Goal: Task Accomplishment & Management: Use online tool/utility

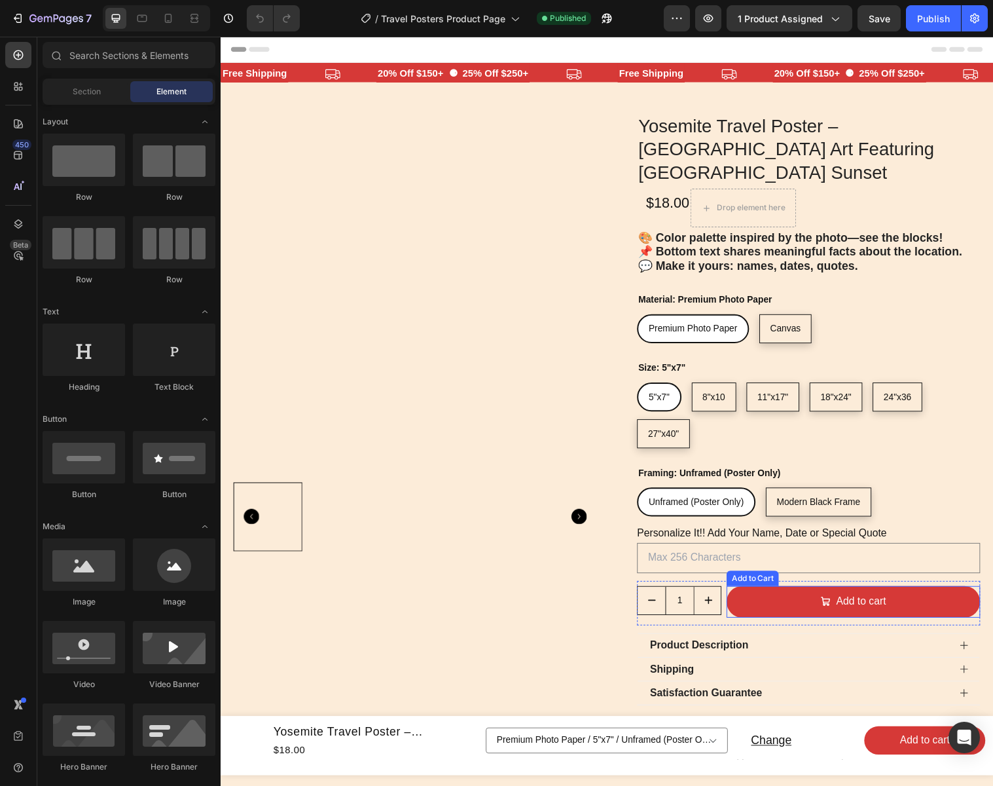
select select "Canvas"
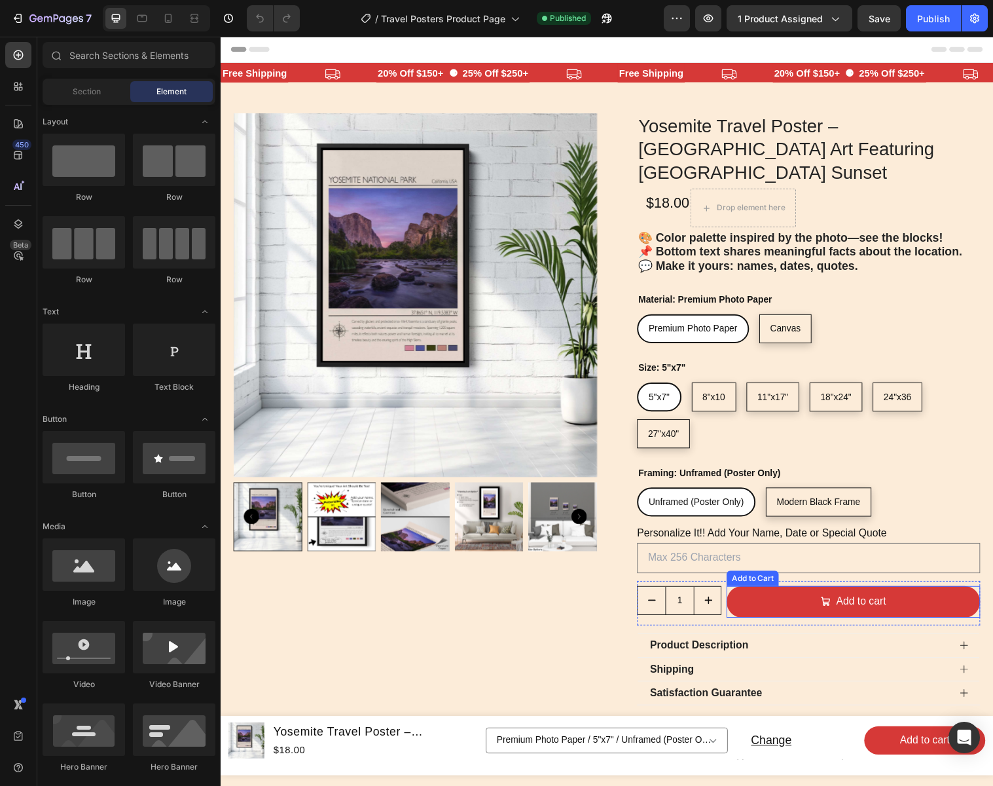
select select "18"x24""
select select "11"x17""
select select "8"x10"
select select "Canvas"
select select "11"x17""
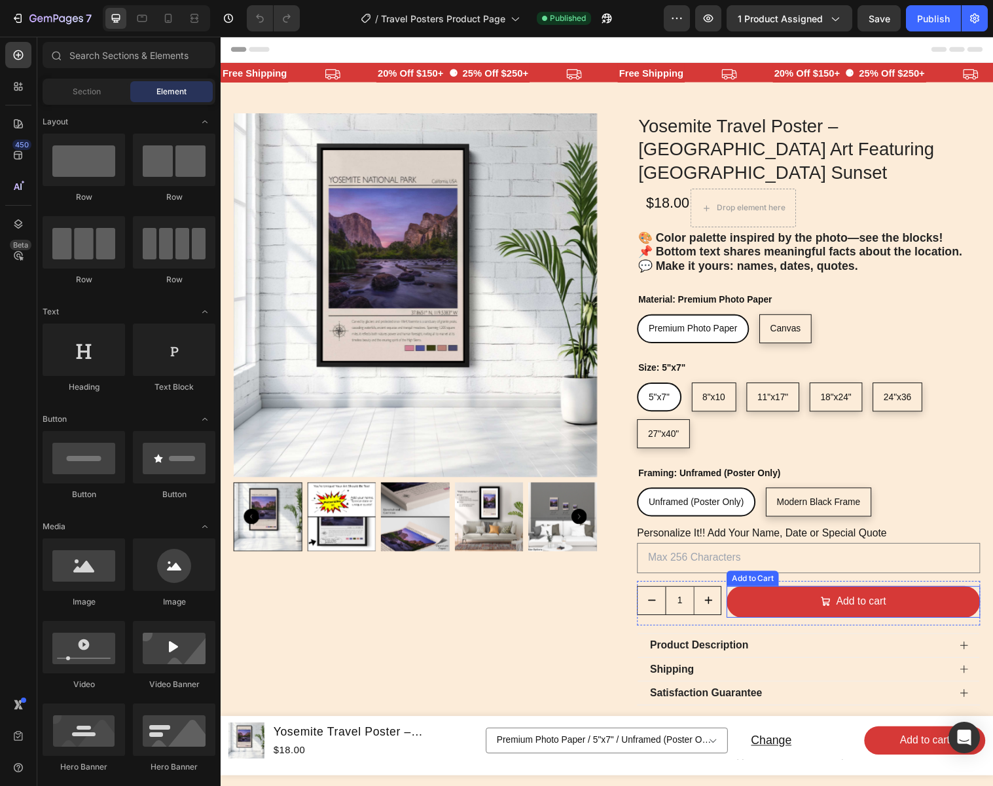
select select "Modern Black Frame"
select select "Canvas"
select select "18"x24""
select select "11"x17""
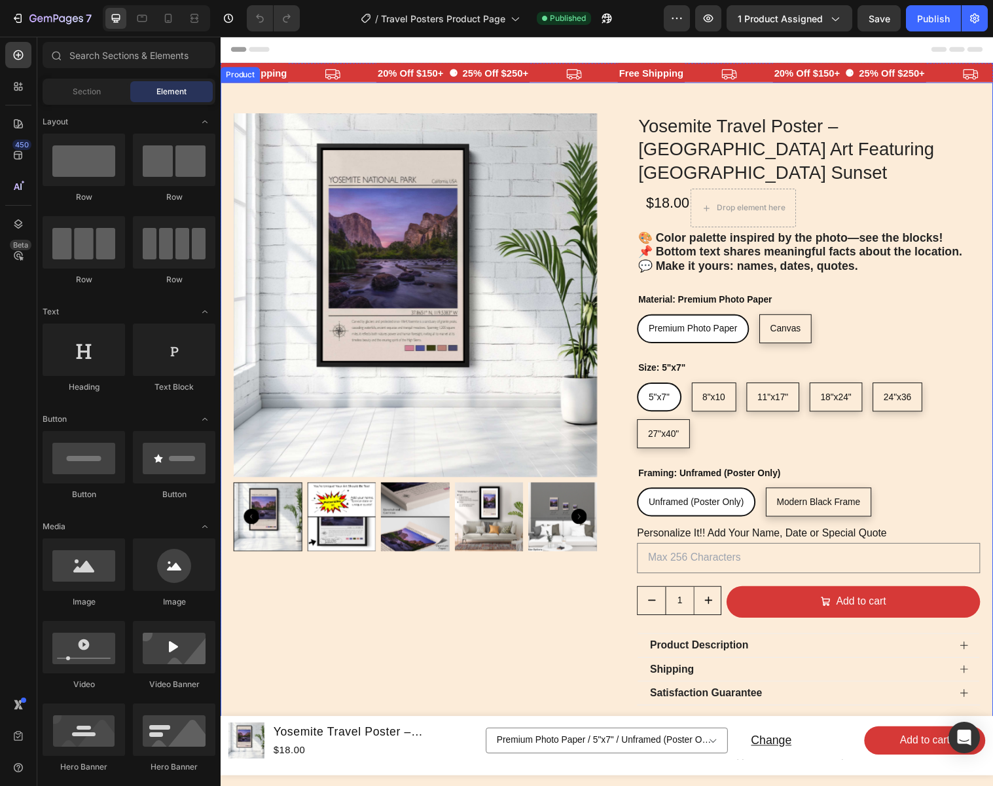
click at [613, 96] on div "Product Images Row Yosemite Travel Poster – [GEOGRAPHIC_DATA] Art Featuring El …" at bounding box center [614, 410] width 786 height 654
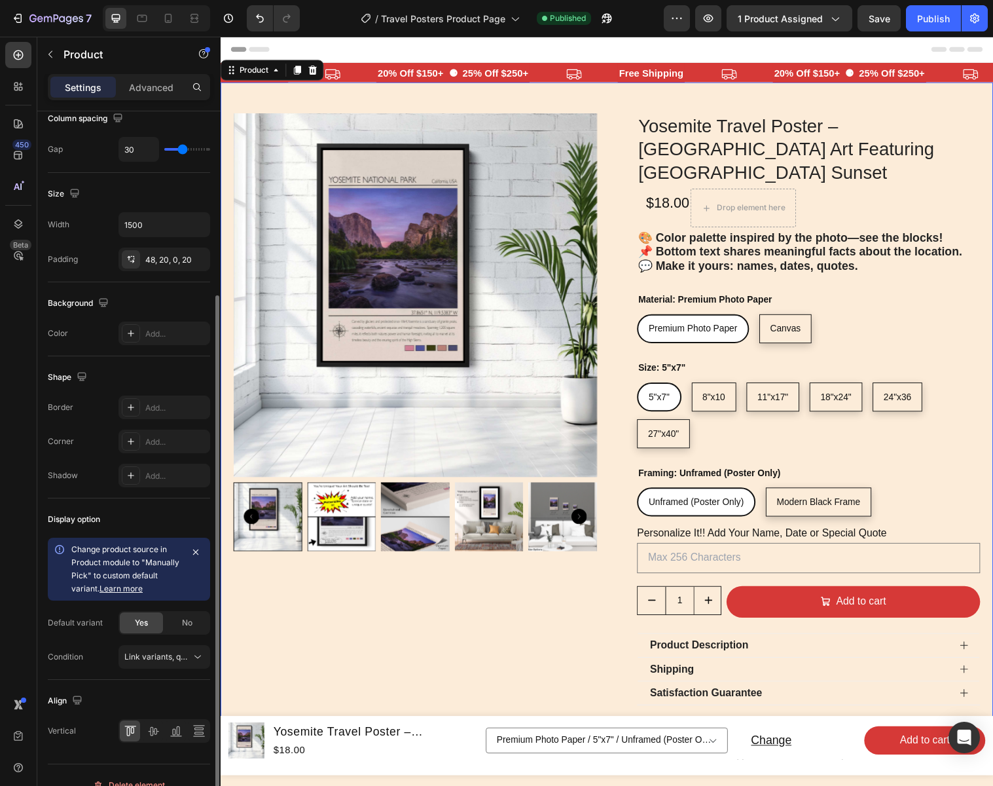
scroll to position [213, 0]
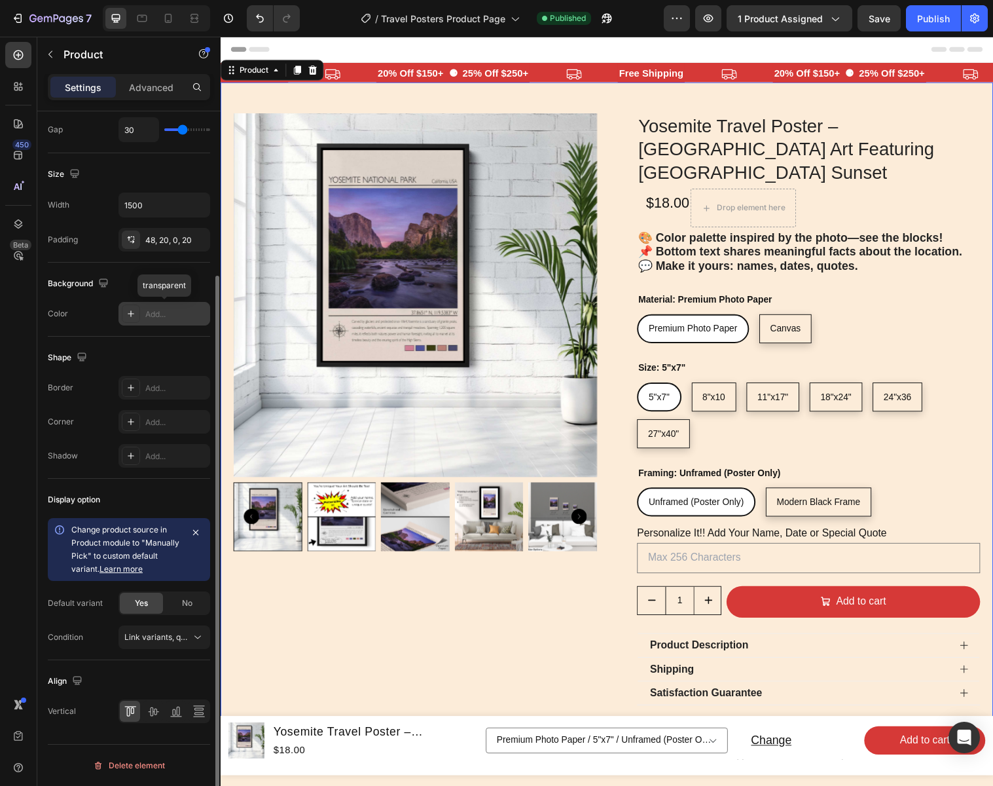
click at [147, 311] on div "Add..." at bounding box center [176, 314] width 62 height 12
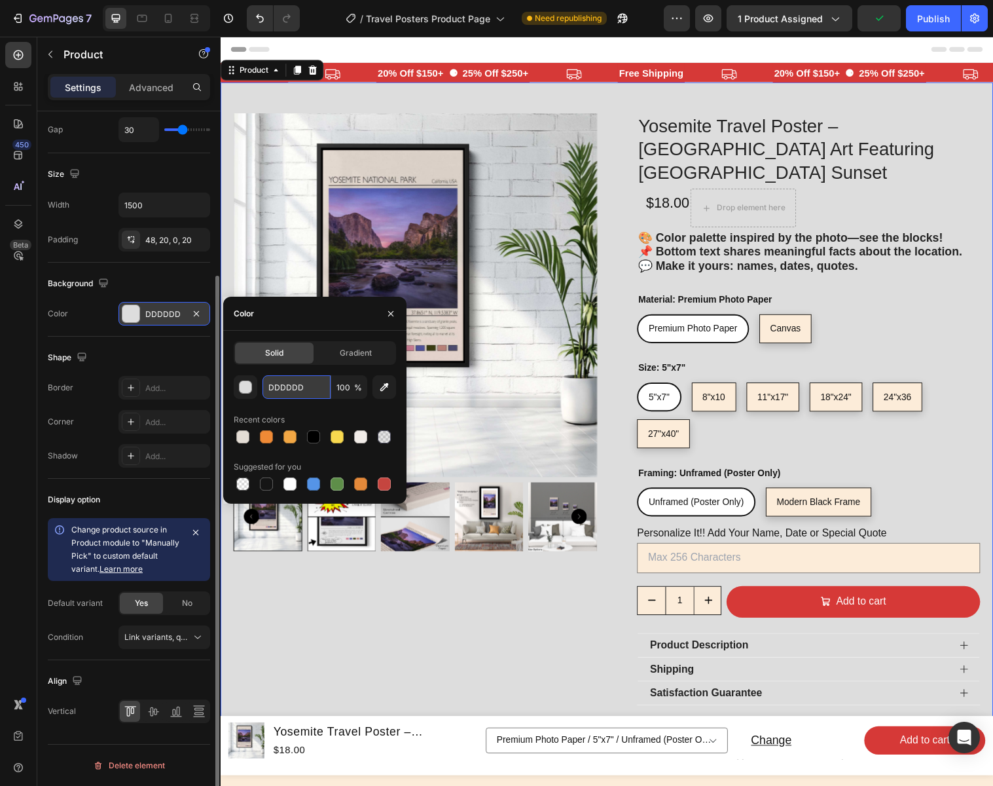
click at [322, 388] on input "DDDDDD" at bounding box center [297, 387] width 68 height 24
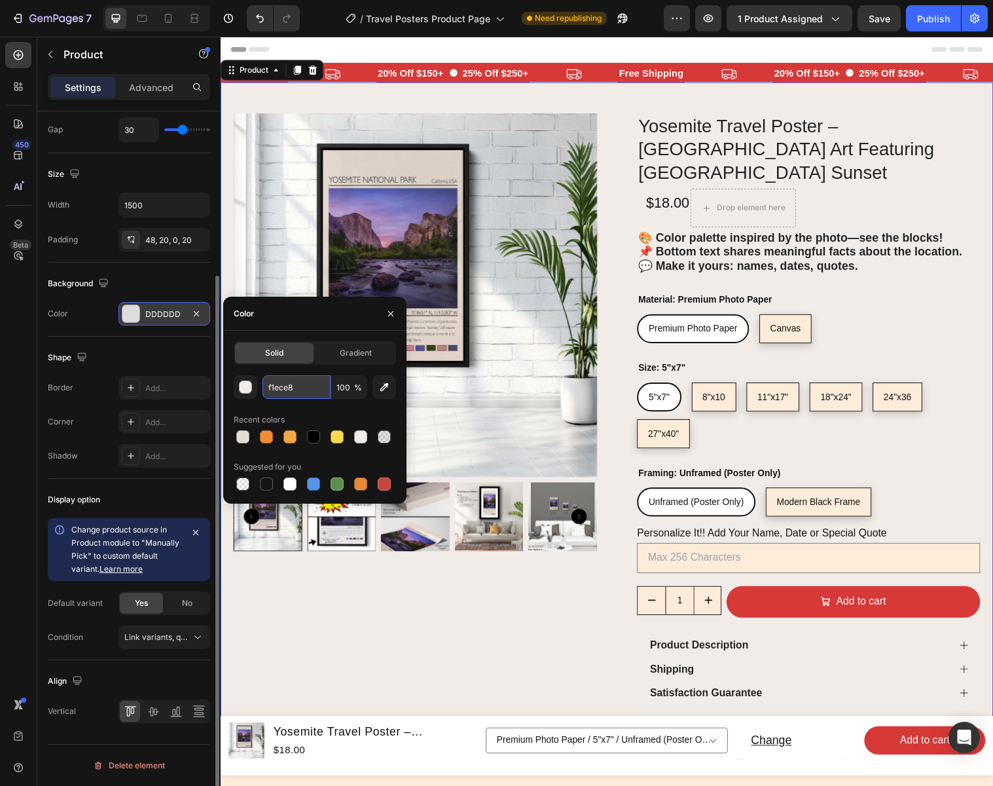
type input "F1ECE8"
click at [388, 313] on icon "button" at bounding box center [391, 313] width 10 height 10
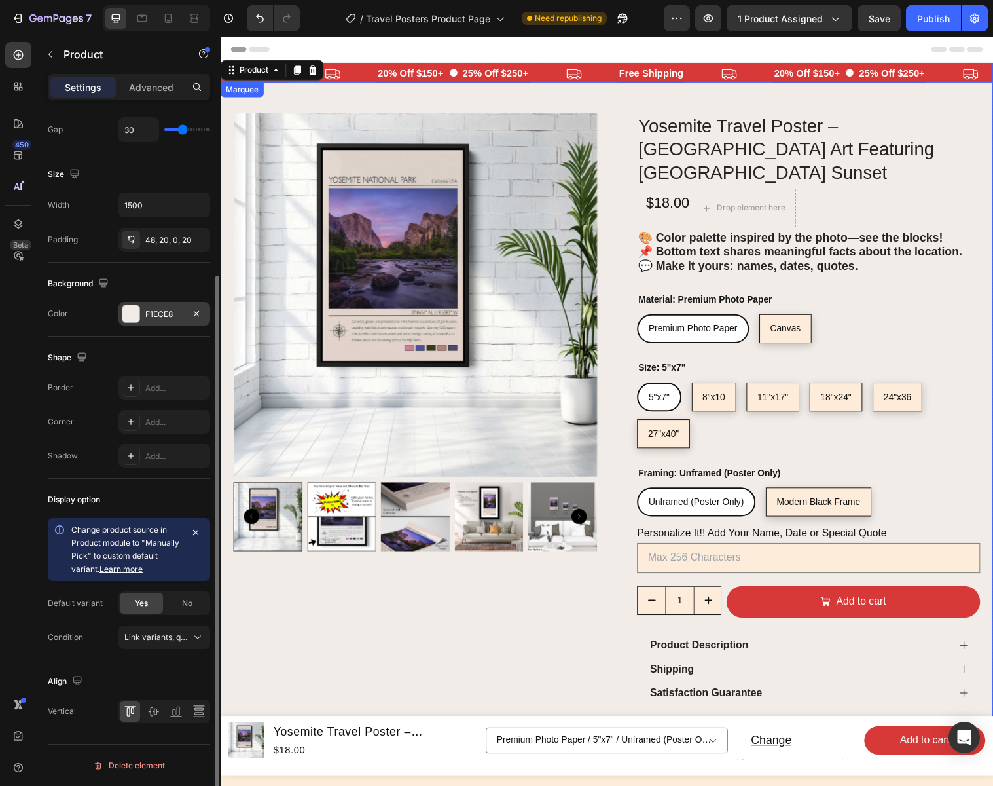
click at [602, 74] on div "20% Off $150+ ⚈ 25% Off $250+ Text" at bounding box center [502, 75] width 246 height 22
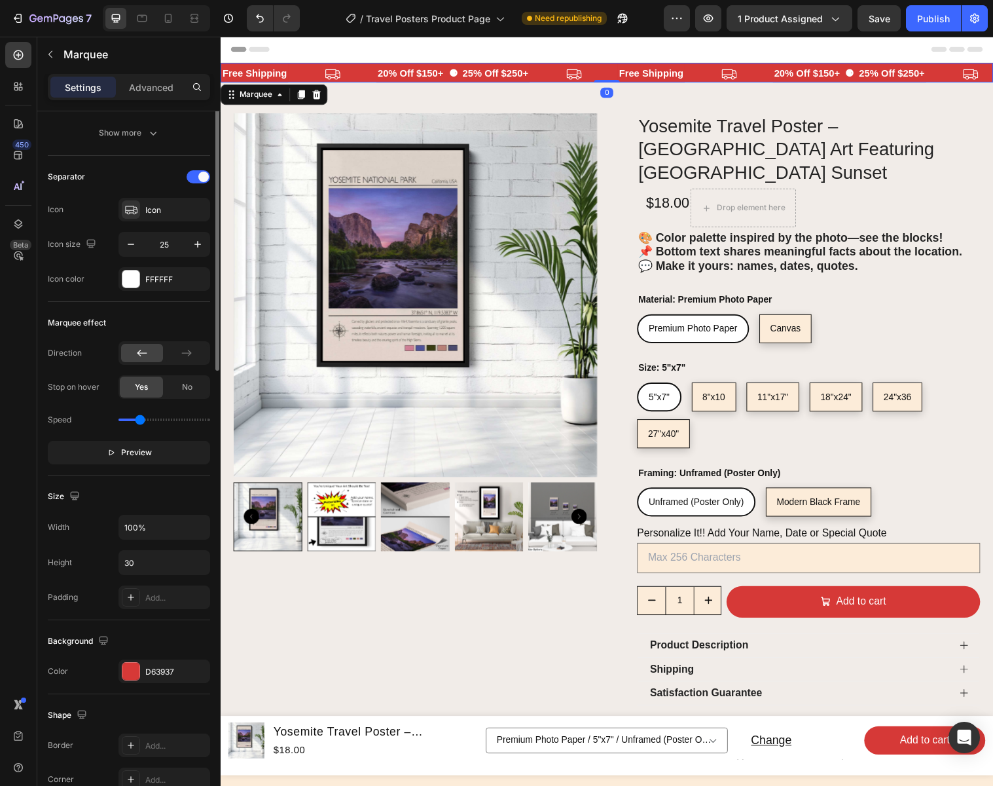
scroll to position [0, 0]
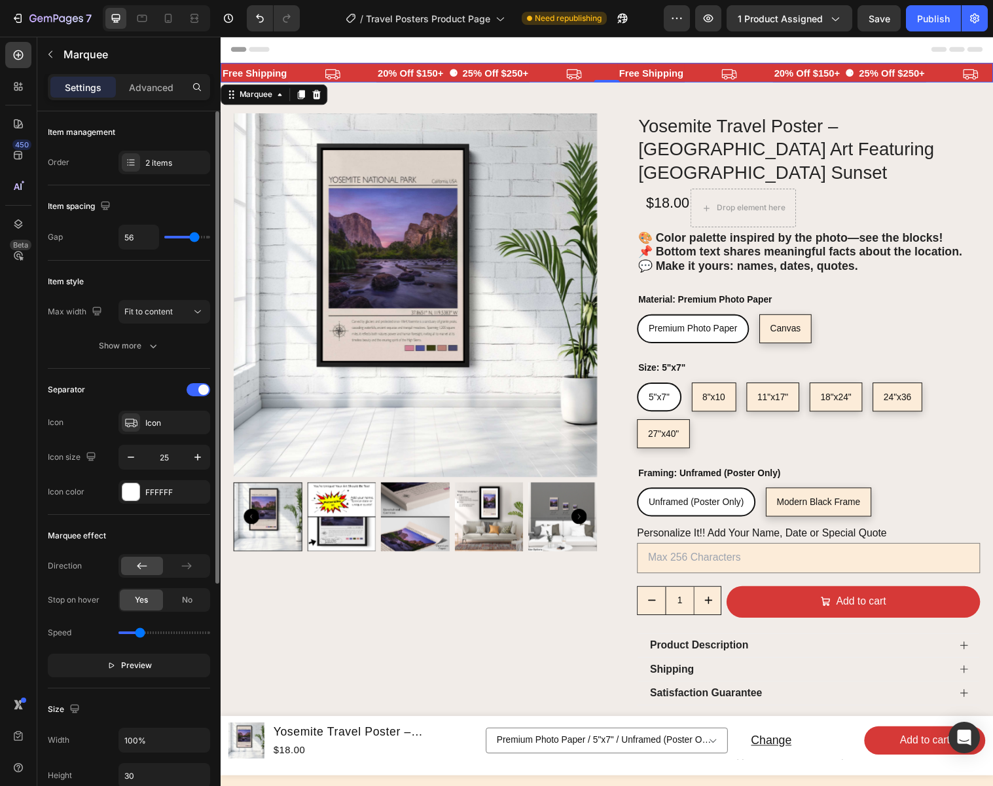
click at [547, 71] on div "20% Off $150+ ⚈ 25% Off $250+ Text" at bounding box center [502, 75] width 246 height 22
click at [180, 490] on div "FFFFFF" at bounding box center [164, 492] width 38 height 12
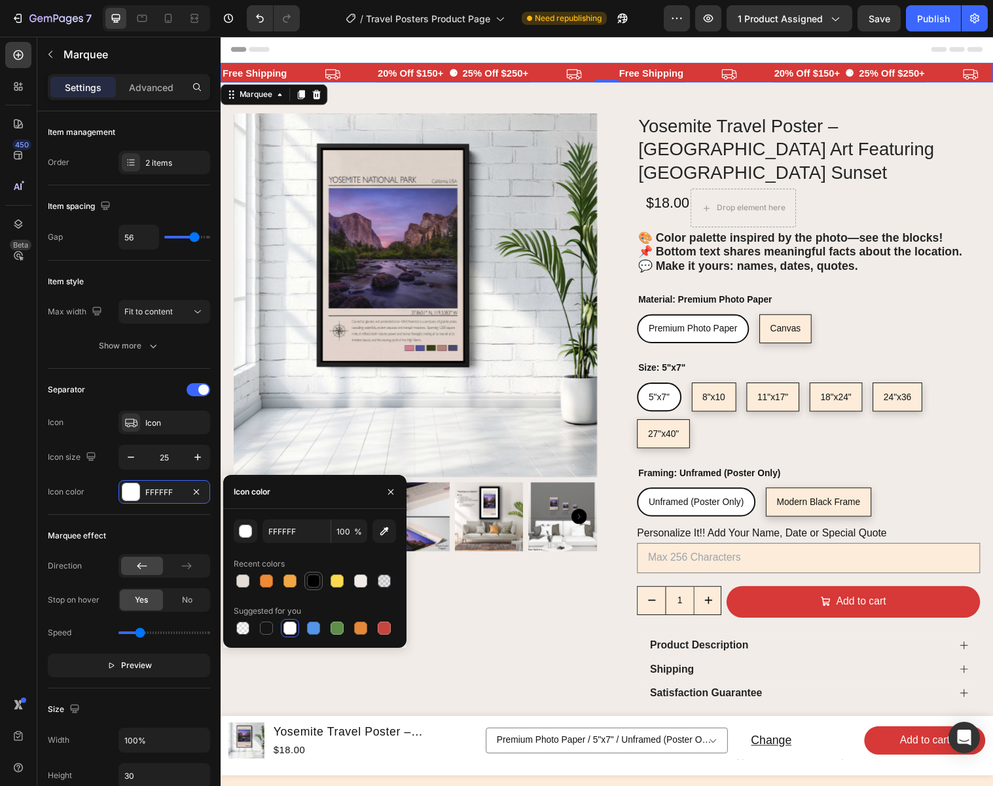
click at [312, 581] on div at bounding box center [313, 580] width 13 height 13
type input "000000"
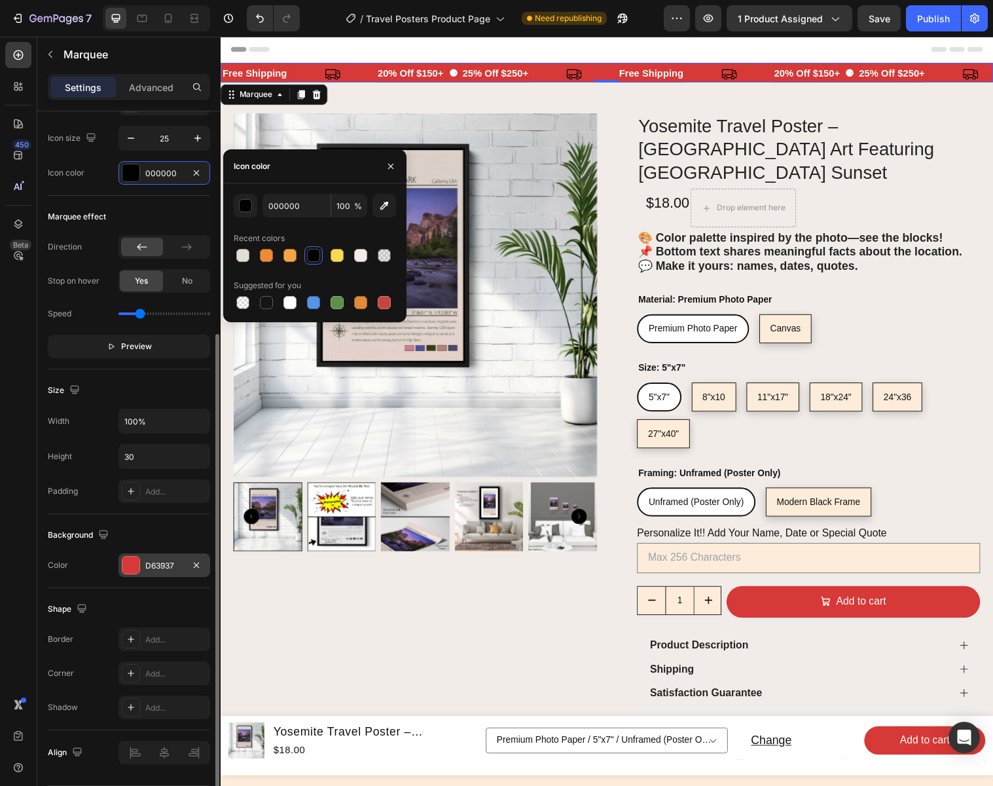
scroll to position [329, 0]
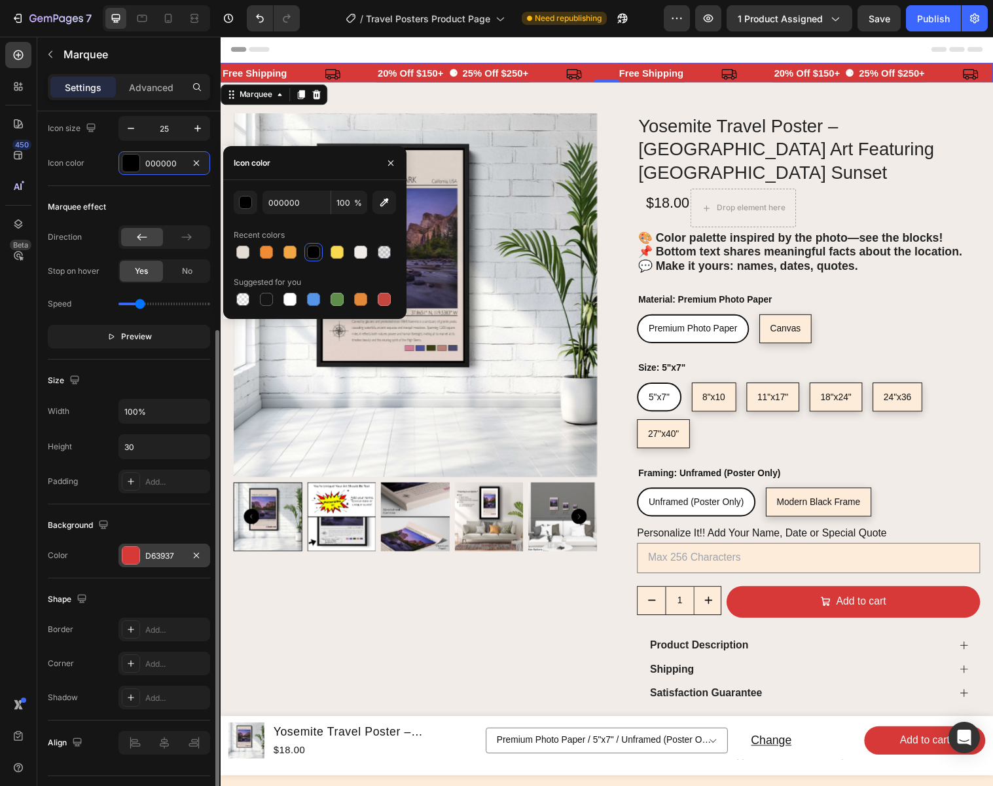
click at [152, 557] on div "D63937" at bounding box center [164, 556] width 38 height 12
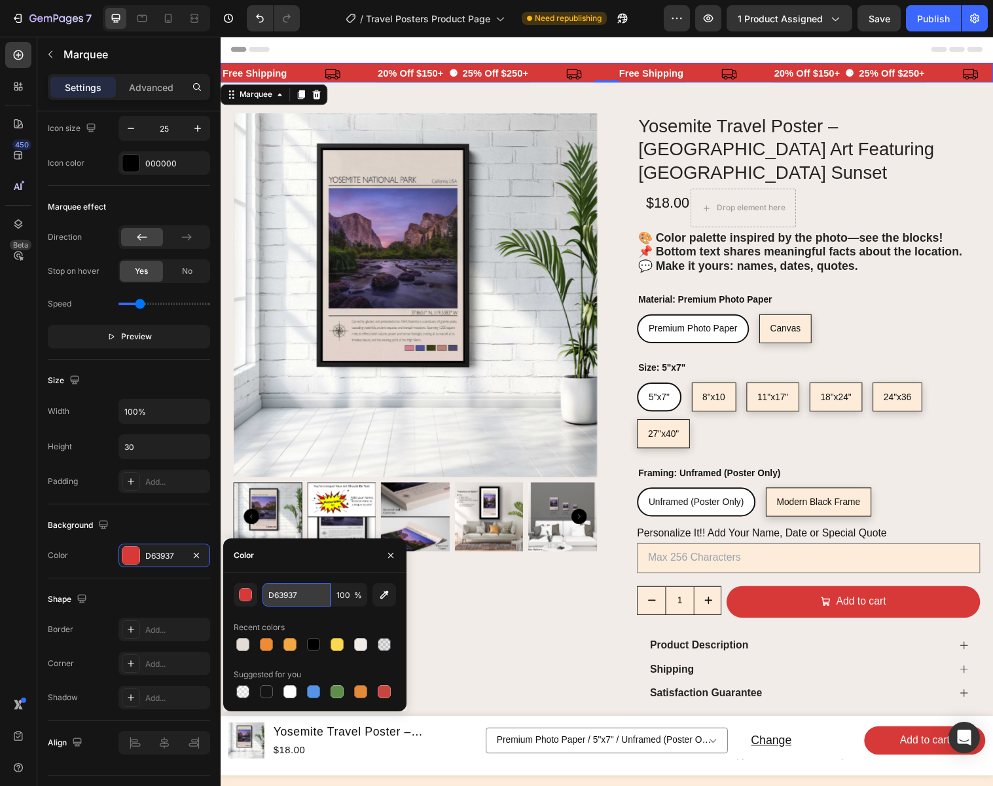
click at [0, 0] on input "D63937" at bounding box center [0, 0] width 0 height 0
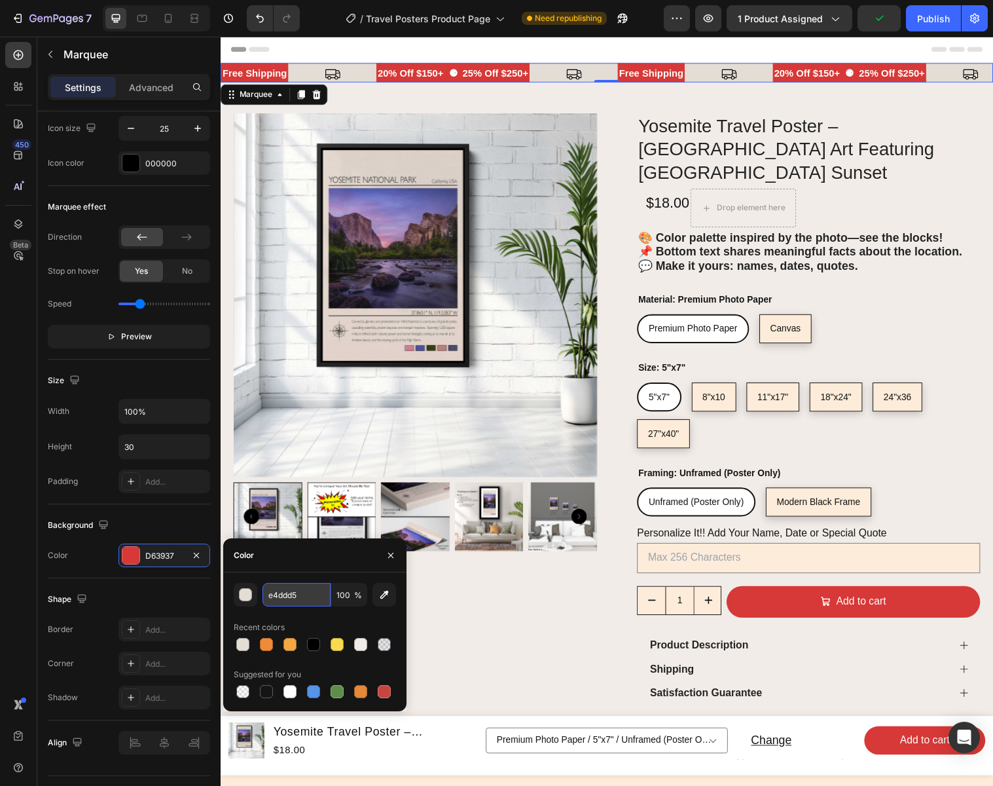
type input "E4DDD5"
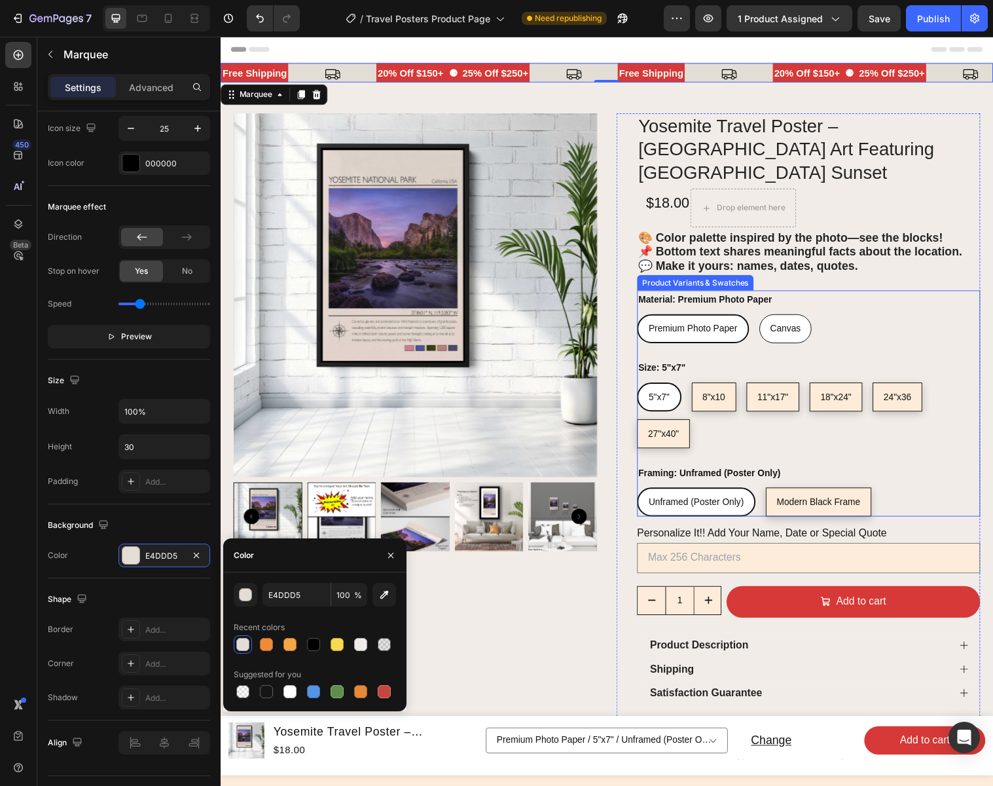
click at [816, 320] on div "Canvas" at bounding box center [795, 333] width 52 height 27
click at [769, 318] on input "Canvas Canvas Canvas" at bounding box center [768, 318] width 1 height 1
radio input "true"
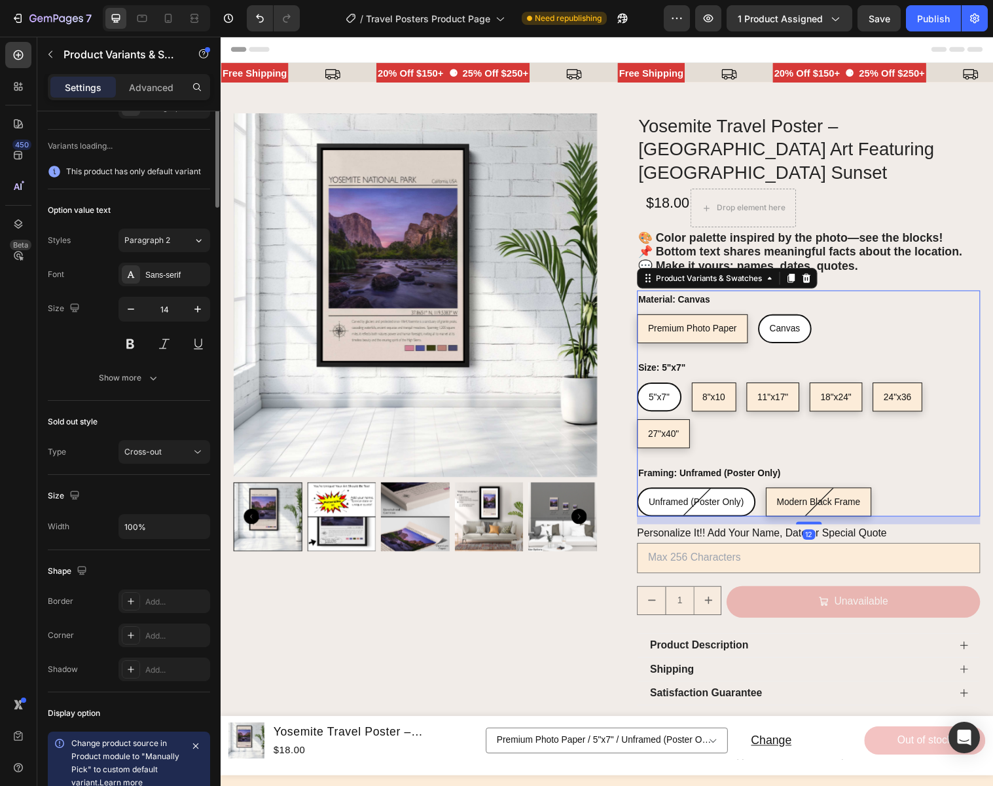
select select "579057096575157122"
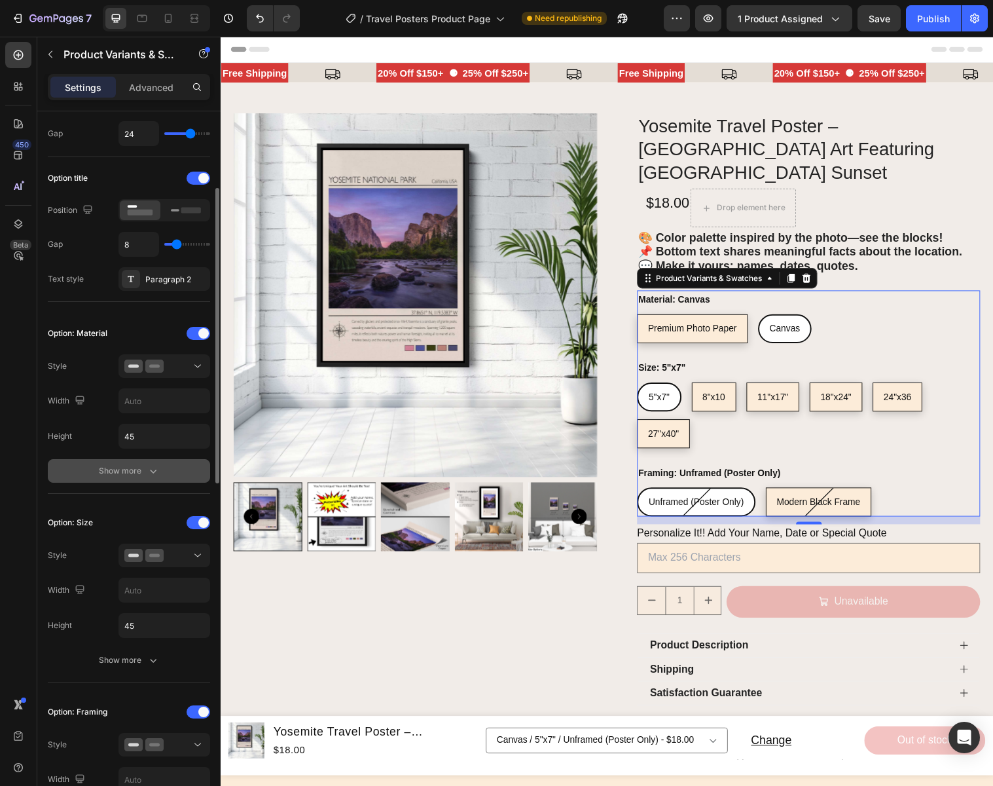
scroll to position [168, 0]
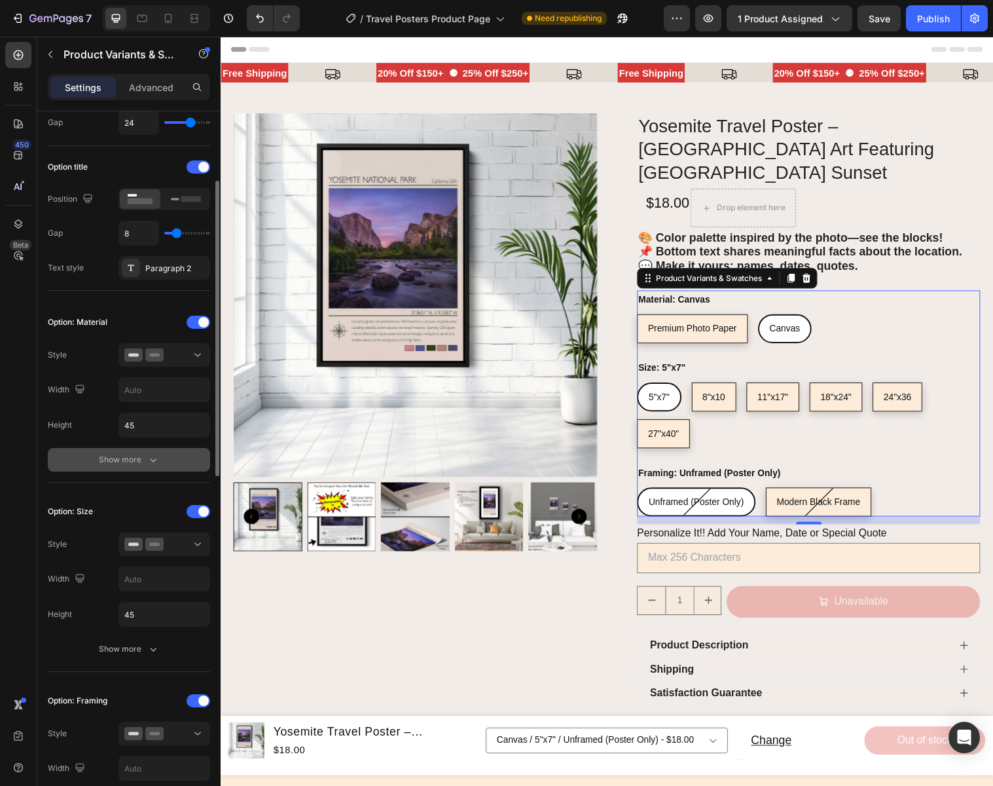
click at [134, 462] on div "Show more" at bounding box center [129, 459] width 61 height 13
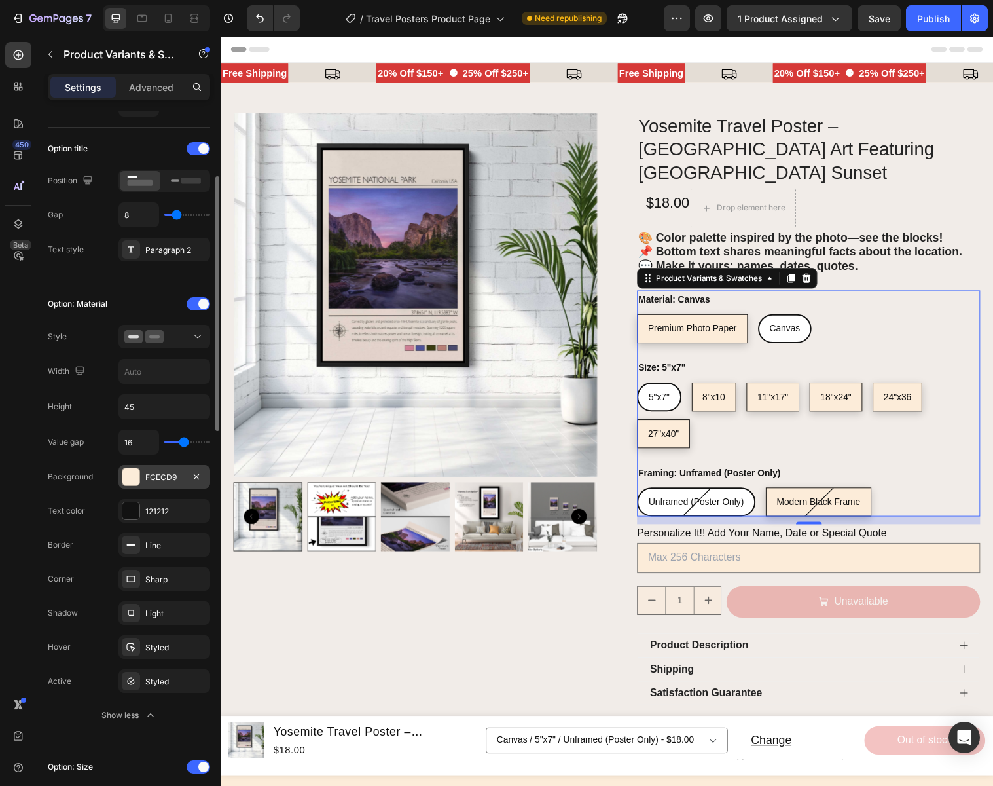
click at [168, 476] on div "FCECD9" at bounding box center [164, 477] width 38 height 12
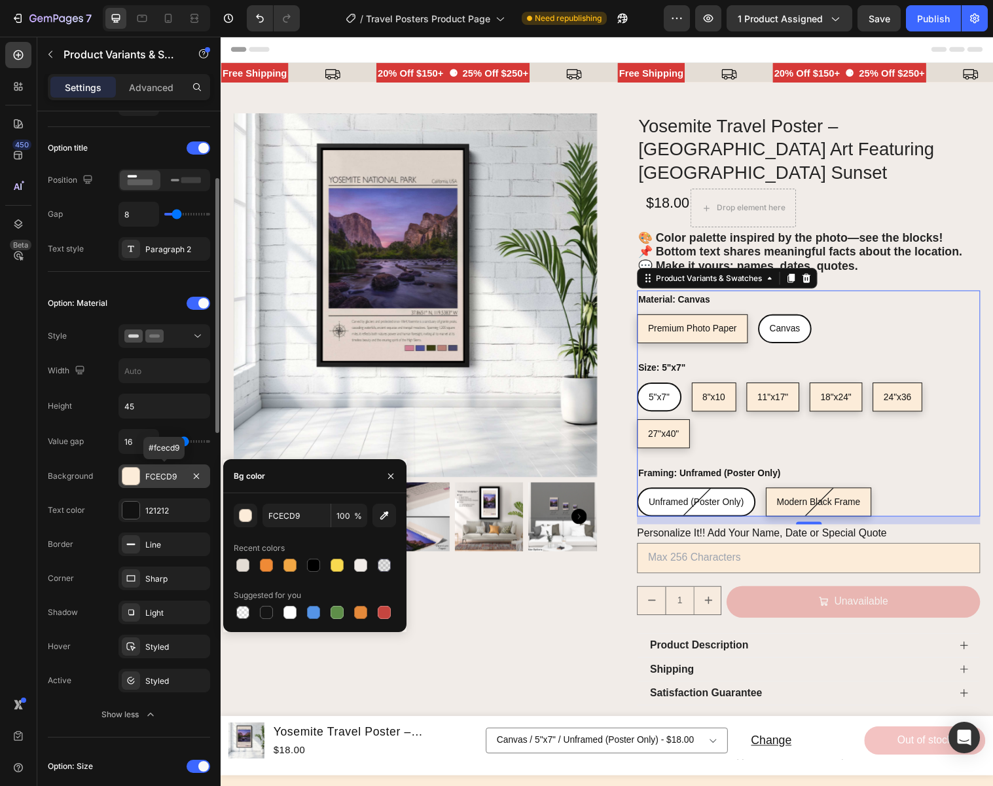
scroll to position [189, 0]
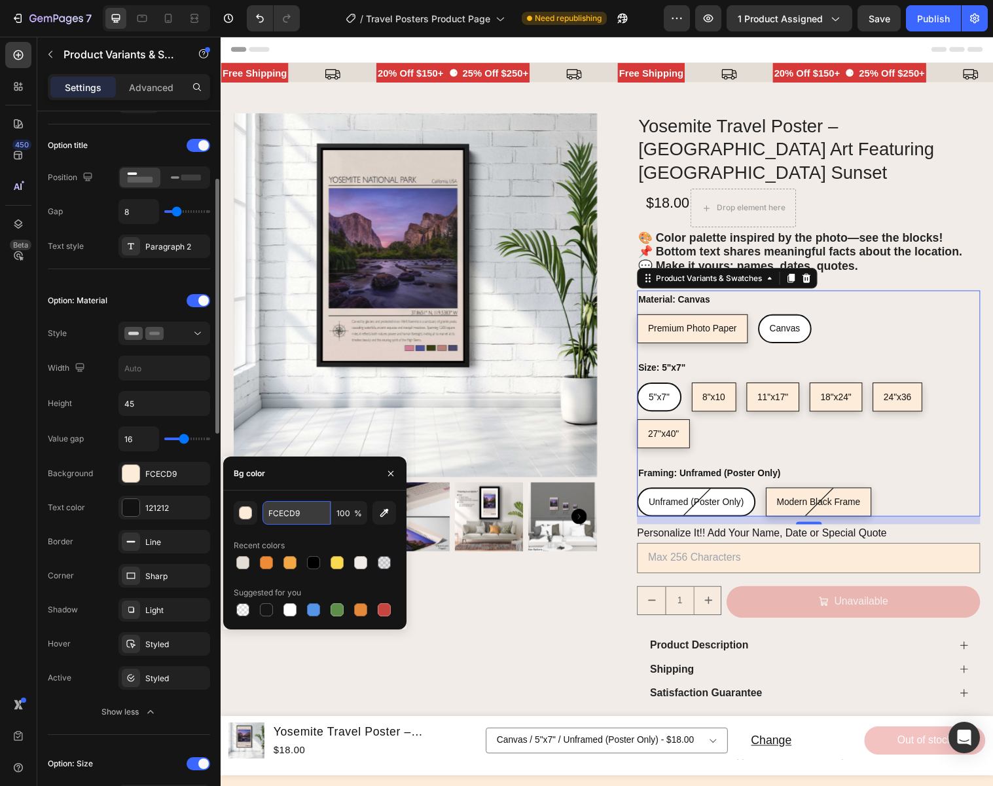
click at [308, 509] on input "FCECD9" at bounding box center [297, 513] width 68 height 24
type input "F1ECE8"
drag, startPoint x: 296, startPoint y: 511, endPoint x: 268, endPoint y: 511, distance: 28.2
click at [268, 511] on input "F1ECE8" at bounding box center [297, 513] width 68 height 24
click at [174, 504] on div "121212" at bounding box center [164, 508] width 38 height 12
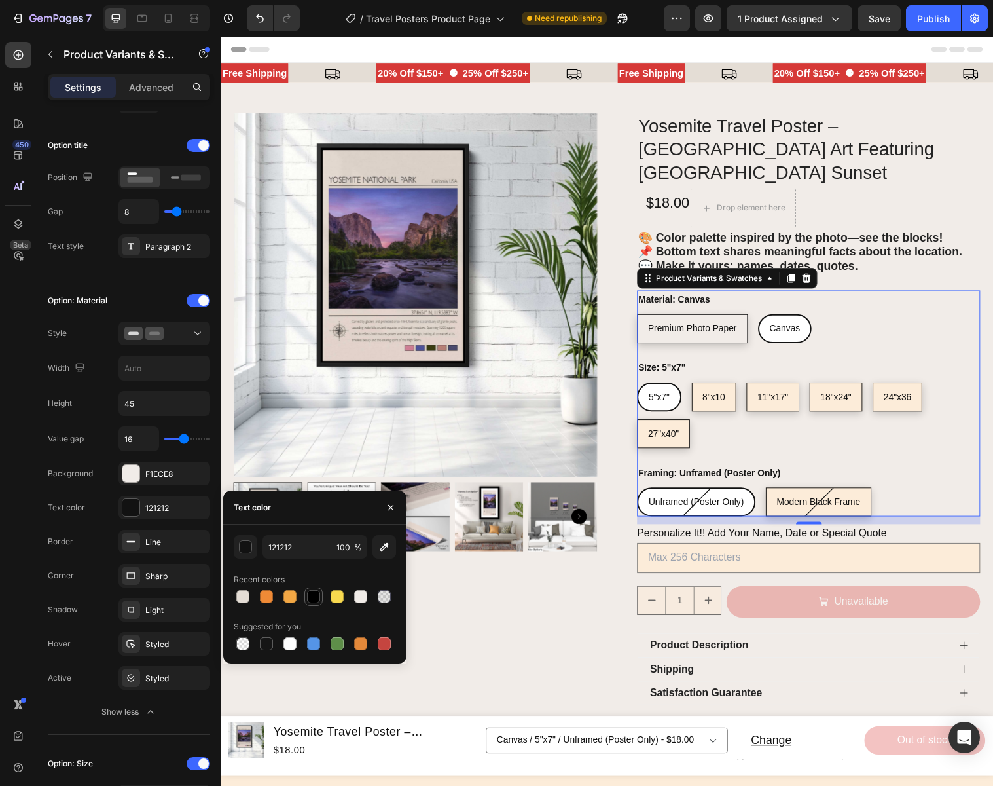
click at [312, 596] on div at bounding box center [313, 596] width 13 height 13
type input "000000"
click at [392, 507] on icon "button" at bounding box center [391, 507] width 10 height 10
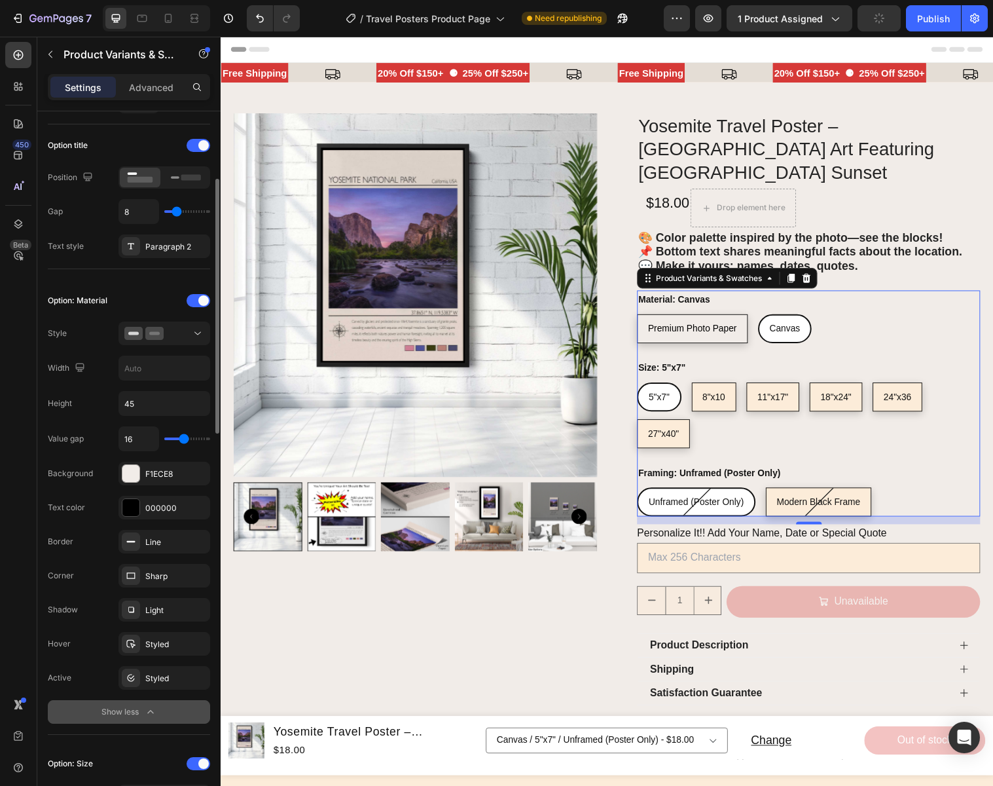
click at [152, 707] on icon "button" at bounding box center [150, 711] width 13 height 13
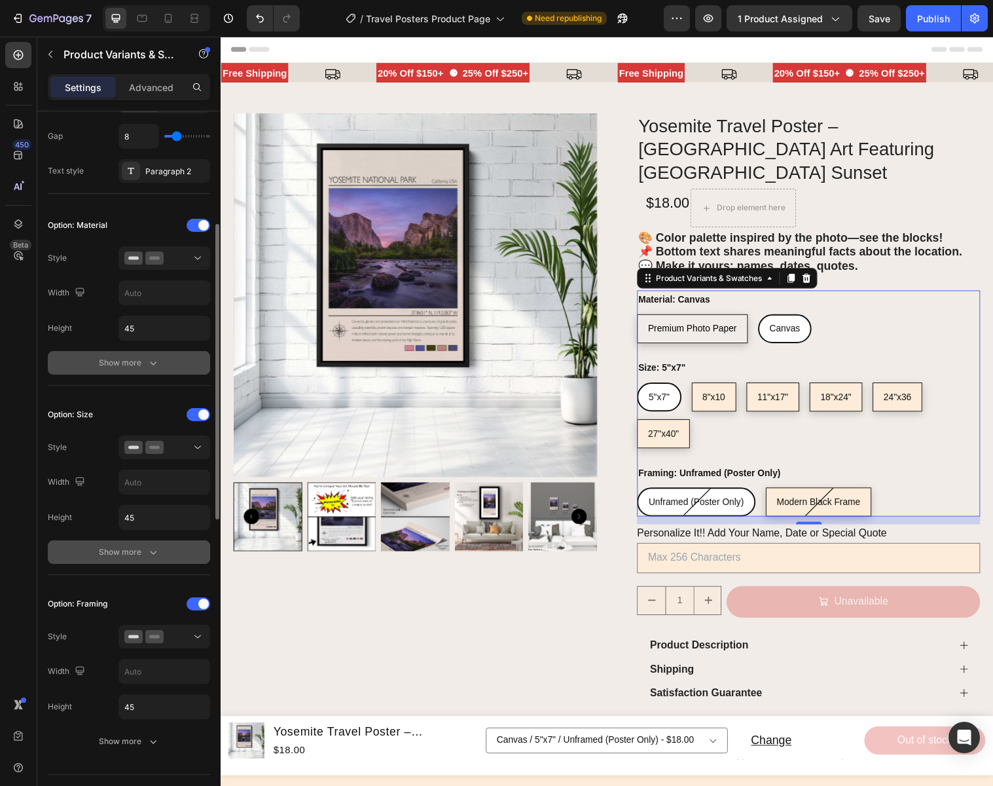
scroll to position [266, 0]
click at [158, 556] on icon "button" at bounding box center [153, 549] width 13 height 13
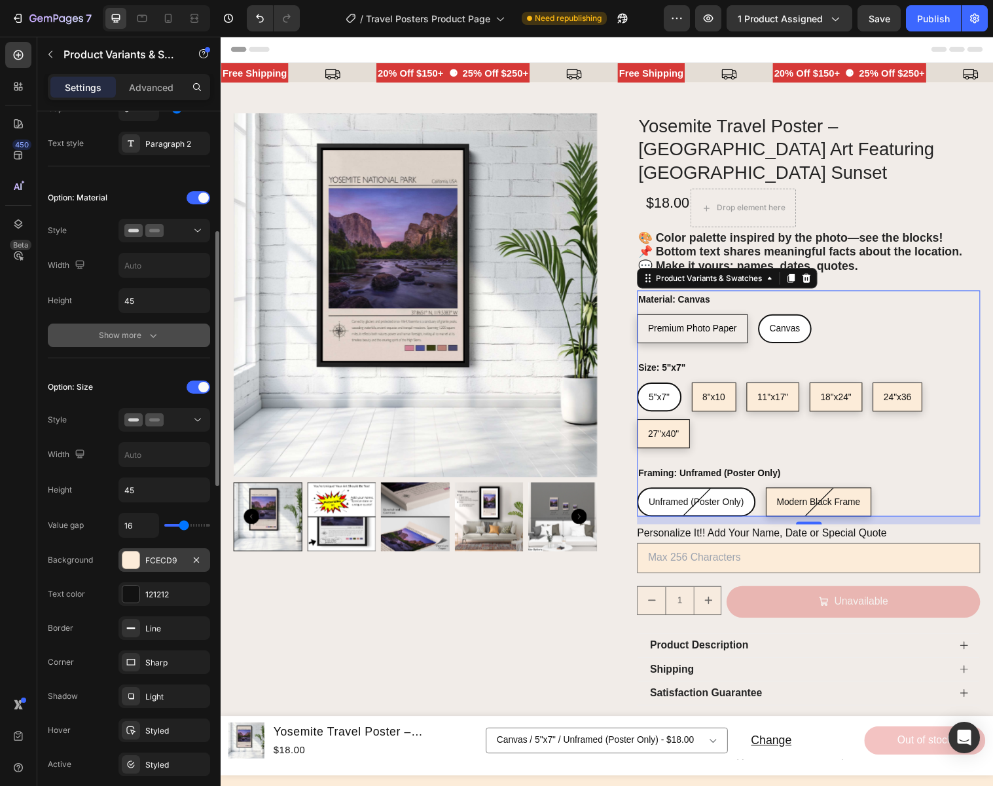
scroll to position [306, 0]
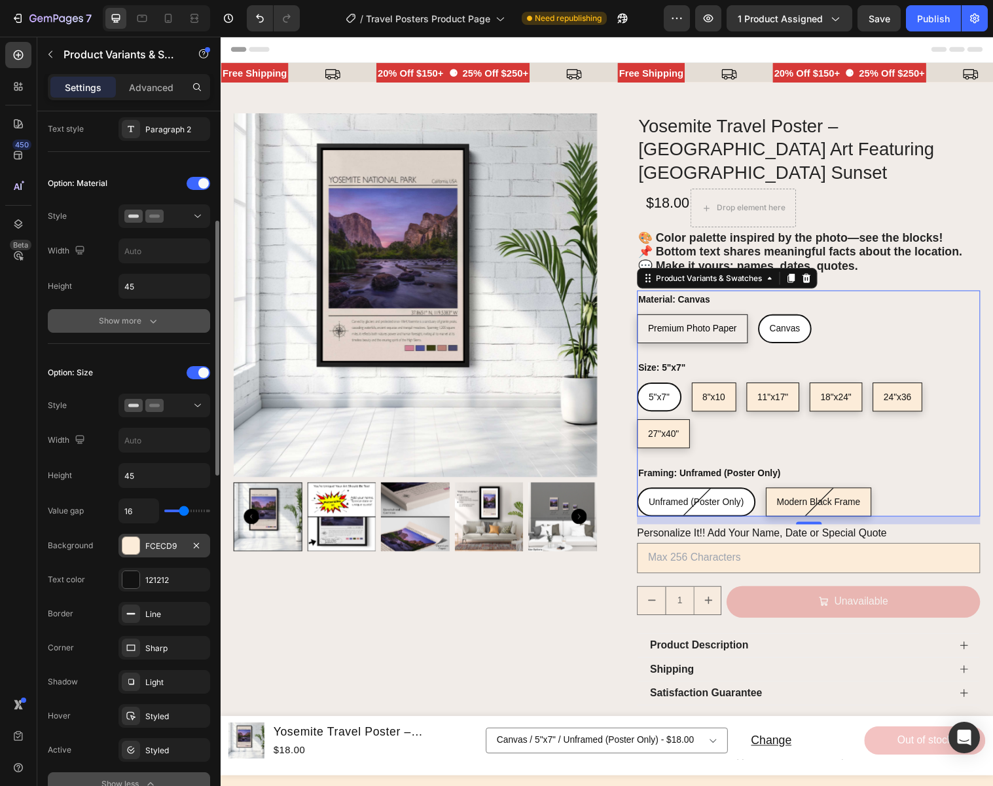
click at [166, 543] on div "FCECD9" at bounding box center [164, 546] width 38 height 12
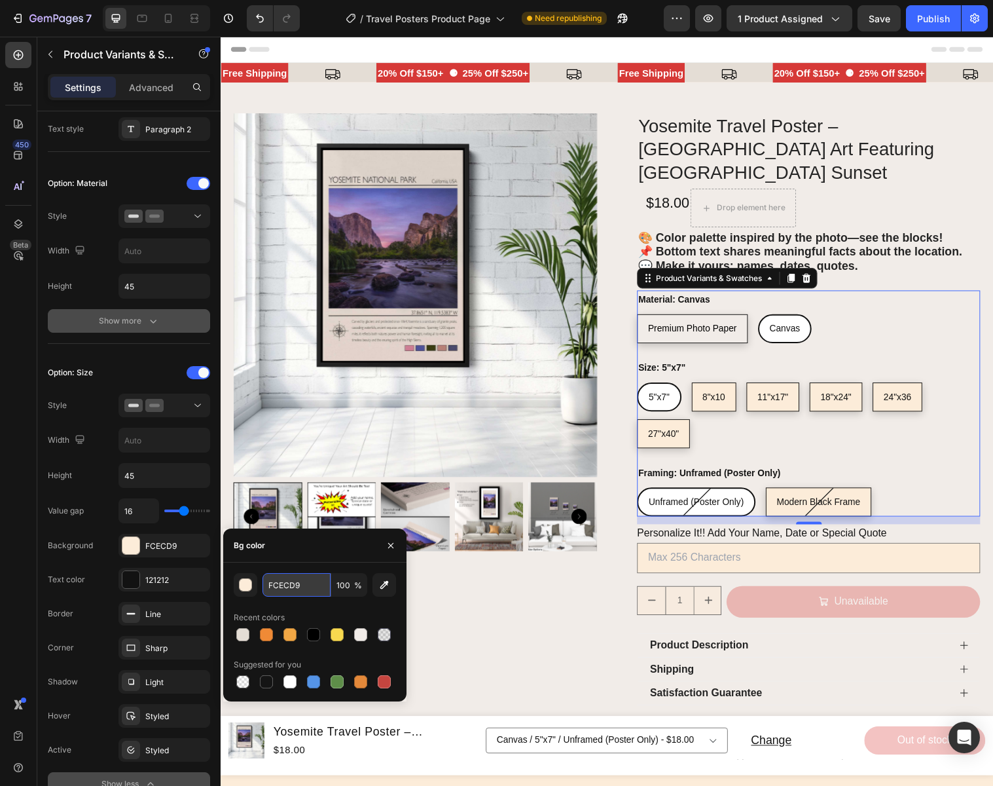
click at [303, 587] on input "FCECD9" at bounding box center [297, 585] width 68 height 24
paste input "1ECE8"
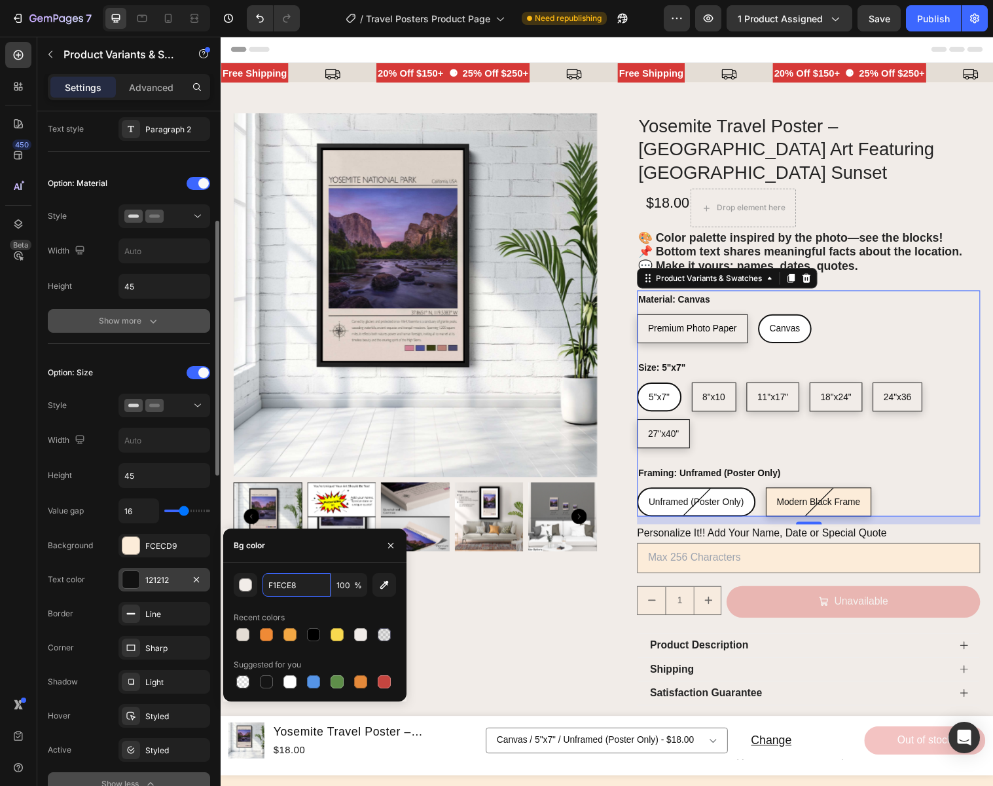
type input "F1ECE8"
click at [184, 581] on div "121212" at bounding box center [165, 580] width 92 height 24
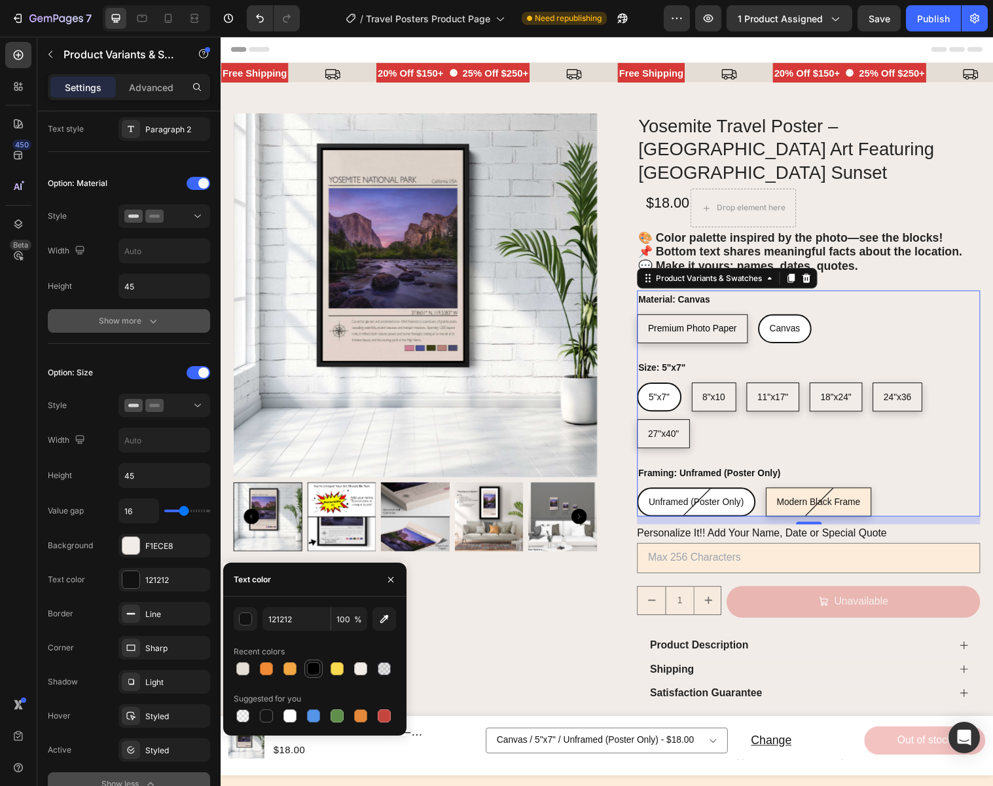
click at [314, 668] on div at bounding box center [313, 668] width 13 height 13
type input "000000"
click at [394, 579] on icon "button" at bounding box center [391, 579] width 10 height 10
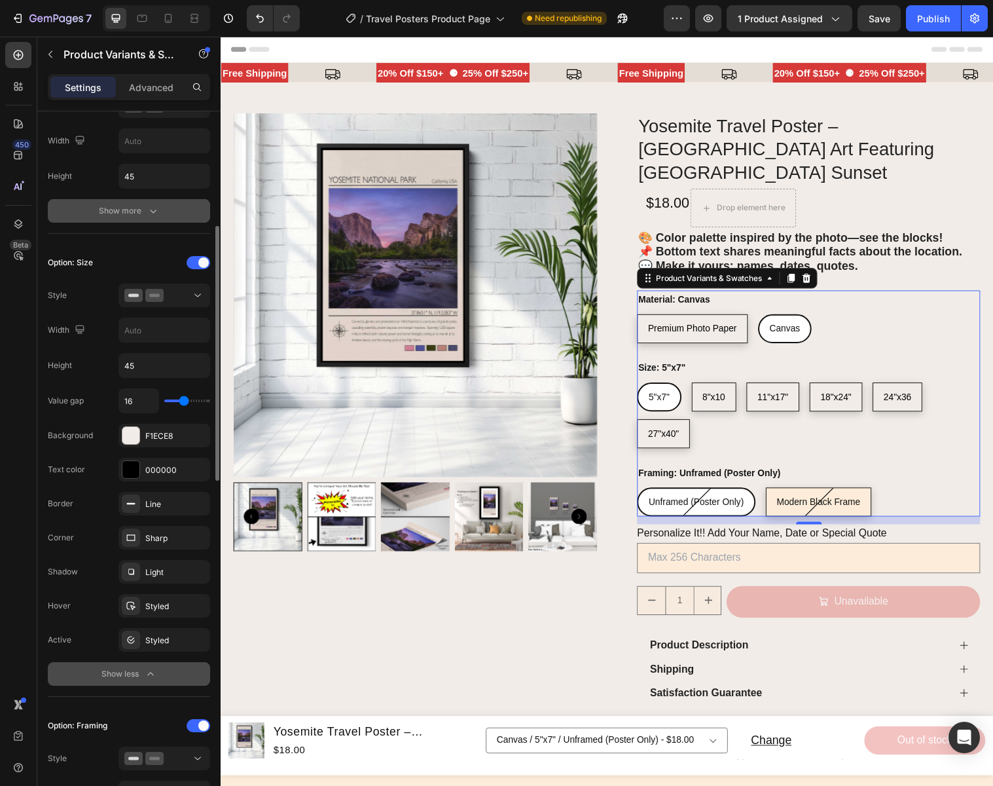
scroll to position [428, 0]
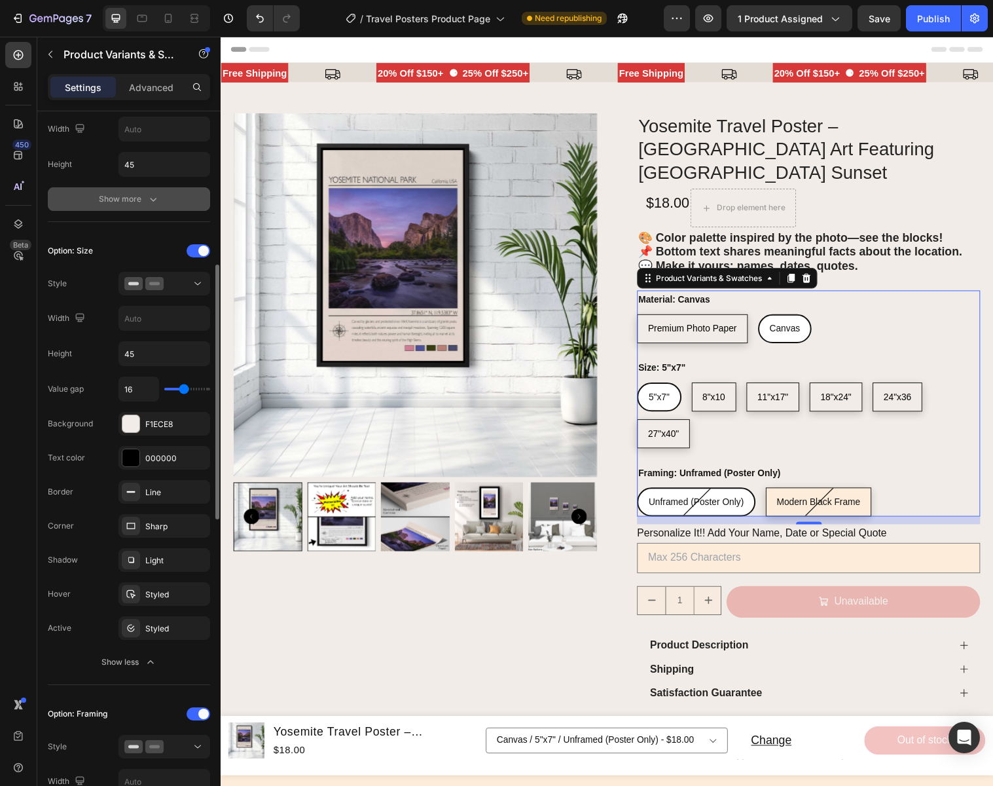
click at [145, 660] on icon "button" at bounding box center [150, 661] width 13 height 13
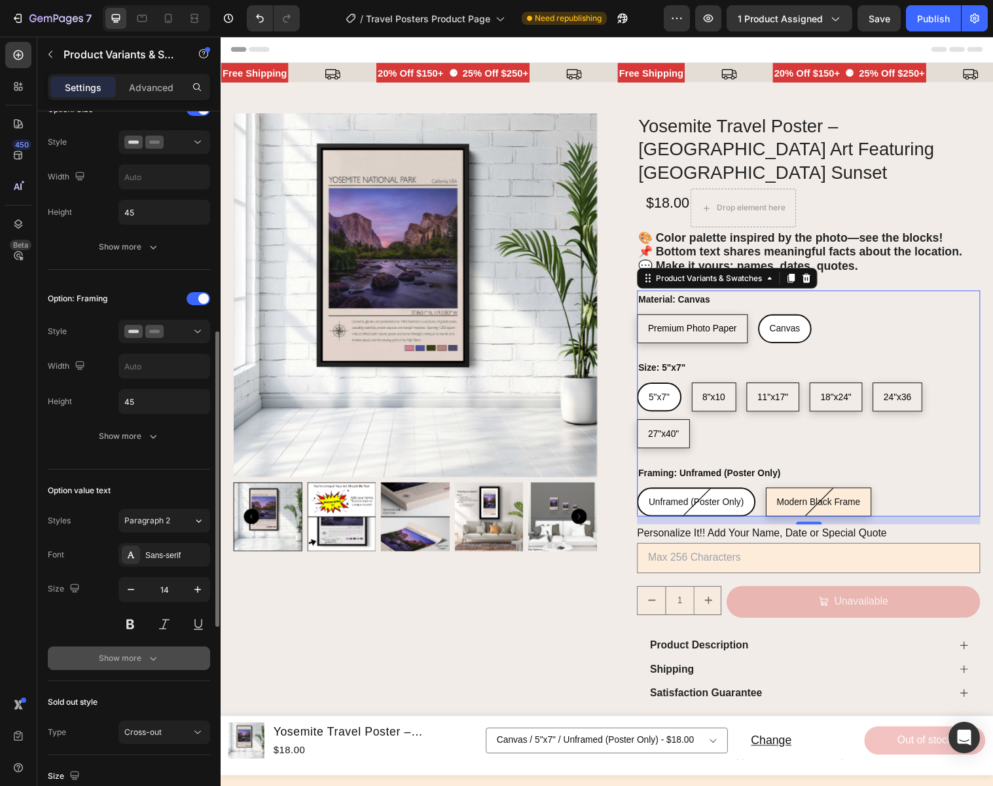
scroll to position [574, 0]
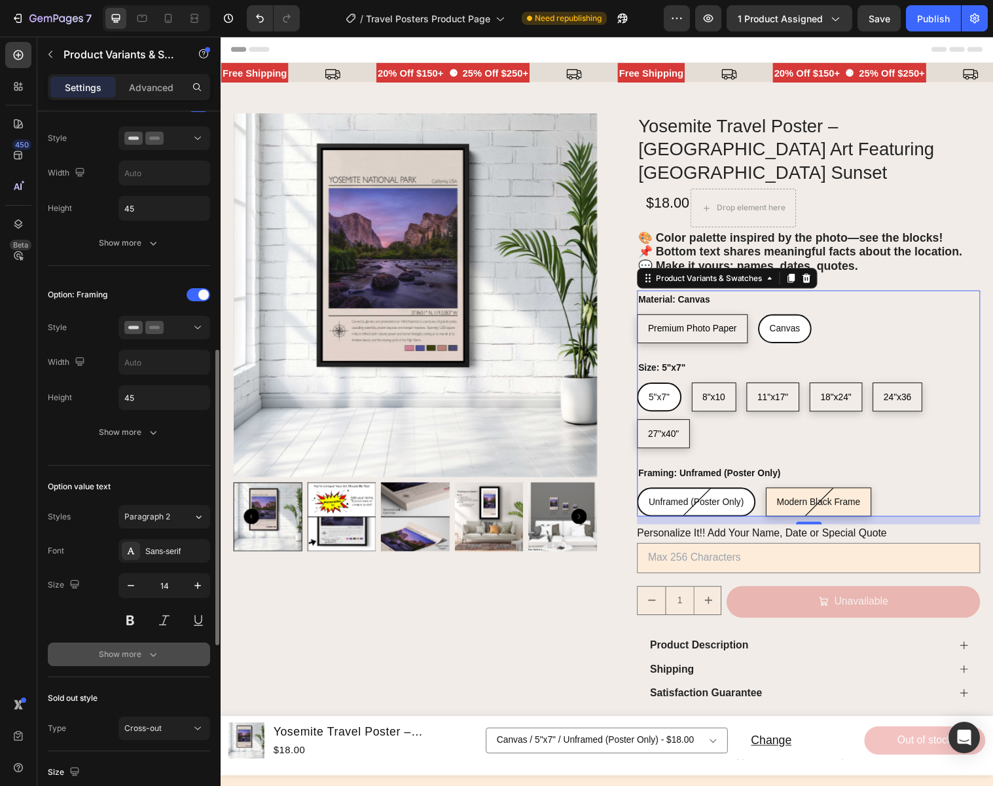
click at [139, 655] on div "Show more" at bounding box center [129, 654] width 61 height 13
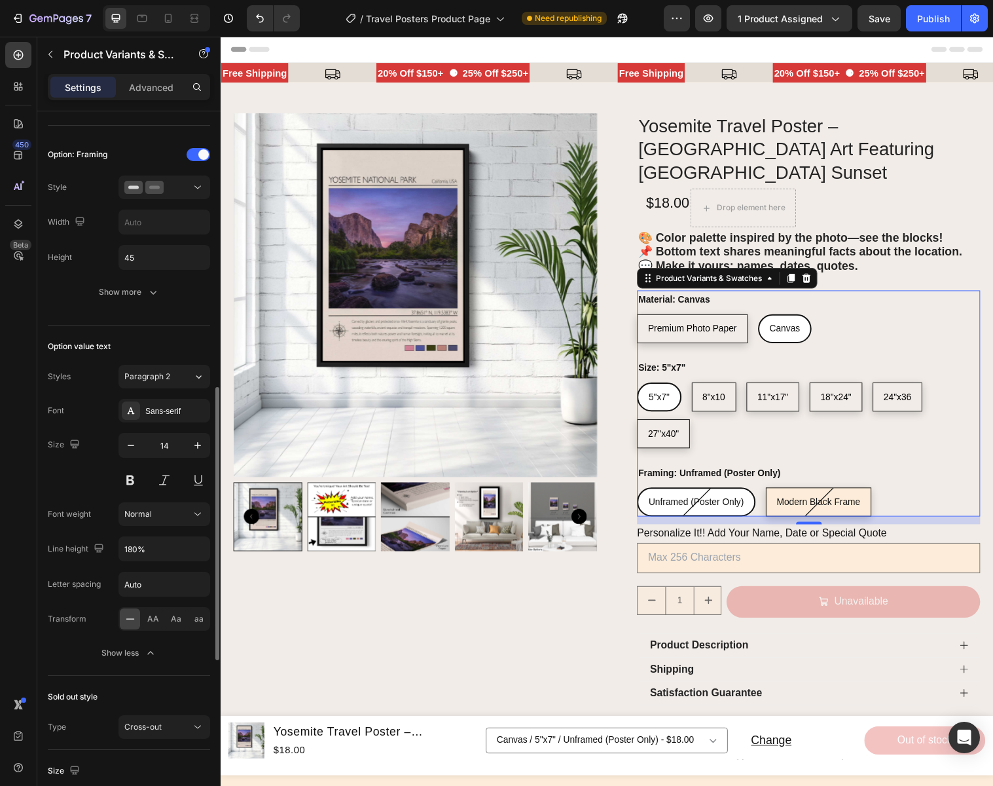
scroll to position [712, 0]
click at [138, 653] on div "Show less" at bounding box center [129, 654] width 56 height 13
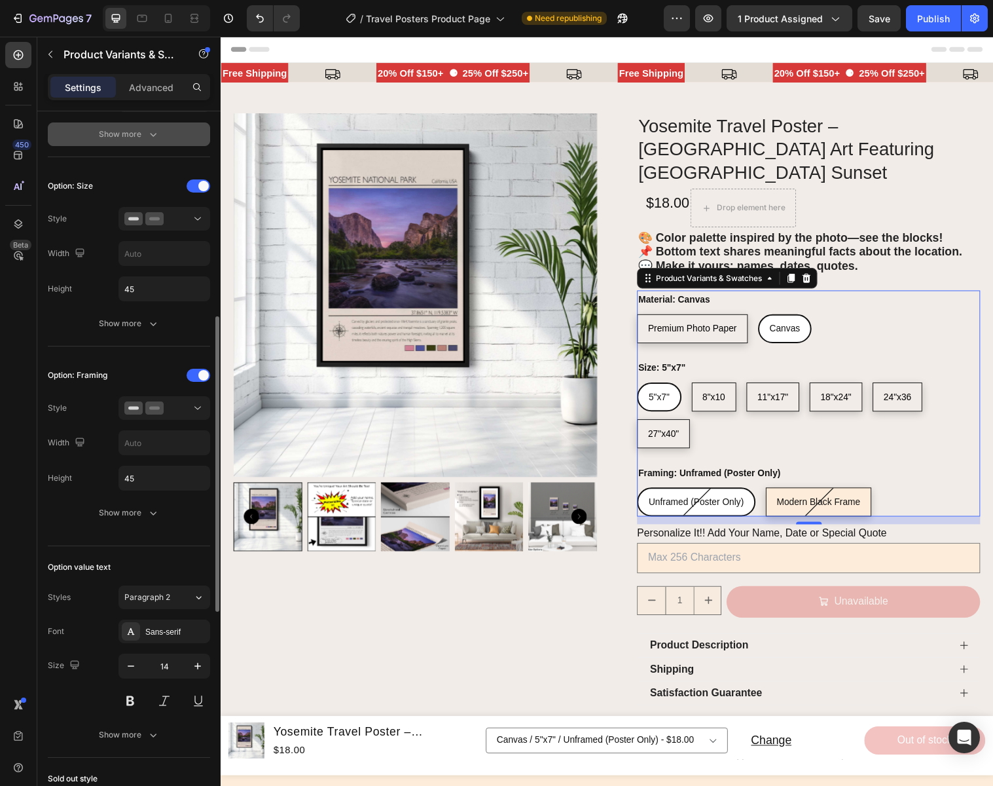
scroll to position [471, 0]
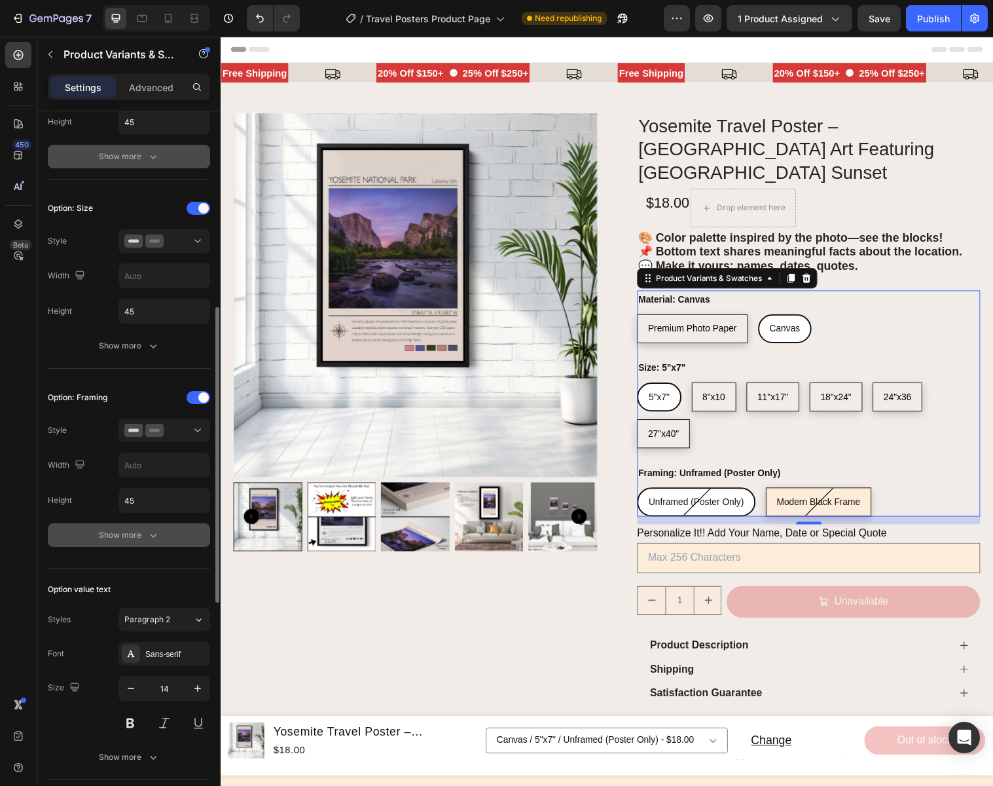
click at [115, 534] on div "Show more" at bounding box center [129, 534] width 61 height 13
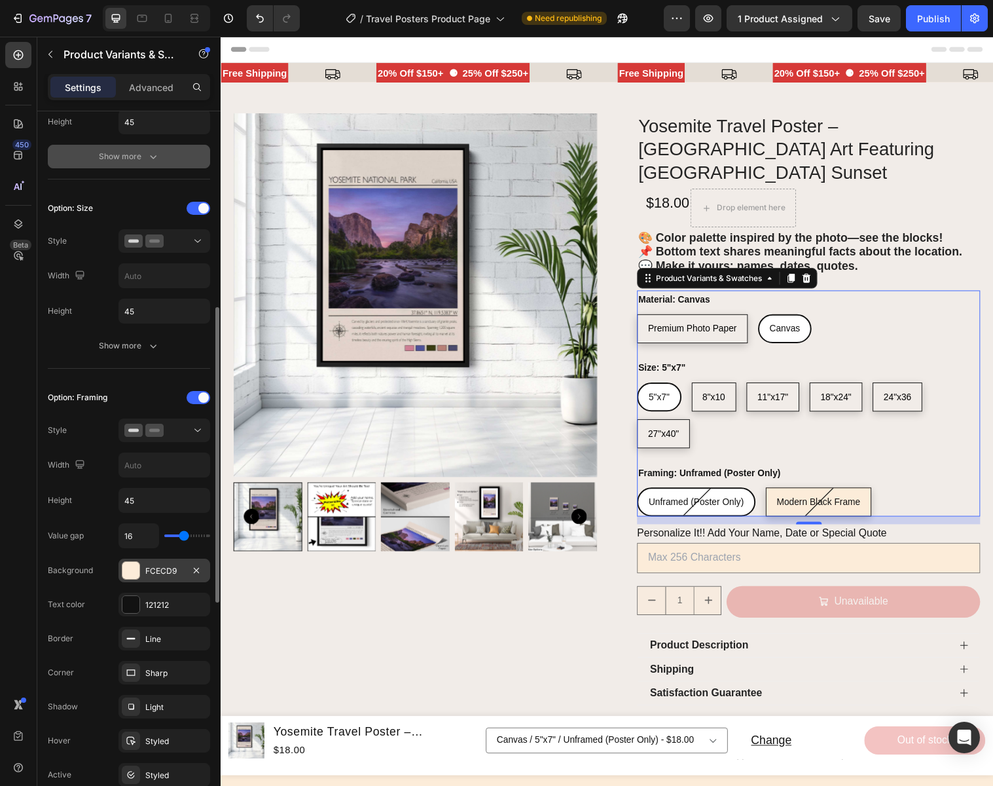
click at [162, 572] on div "FCECD9" at bounding box center [164, 571] width 38 height 12
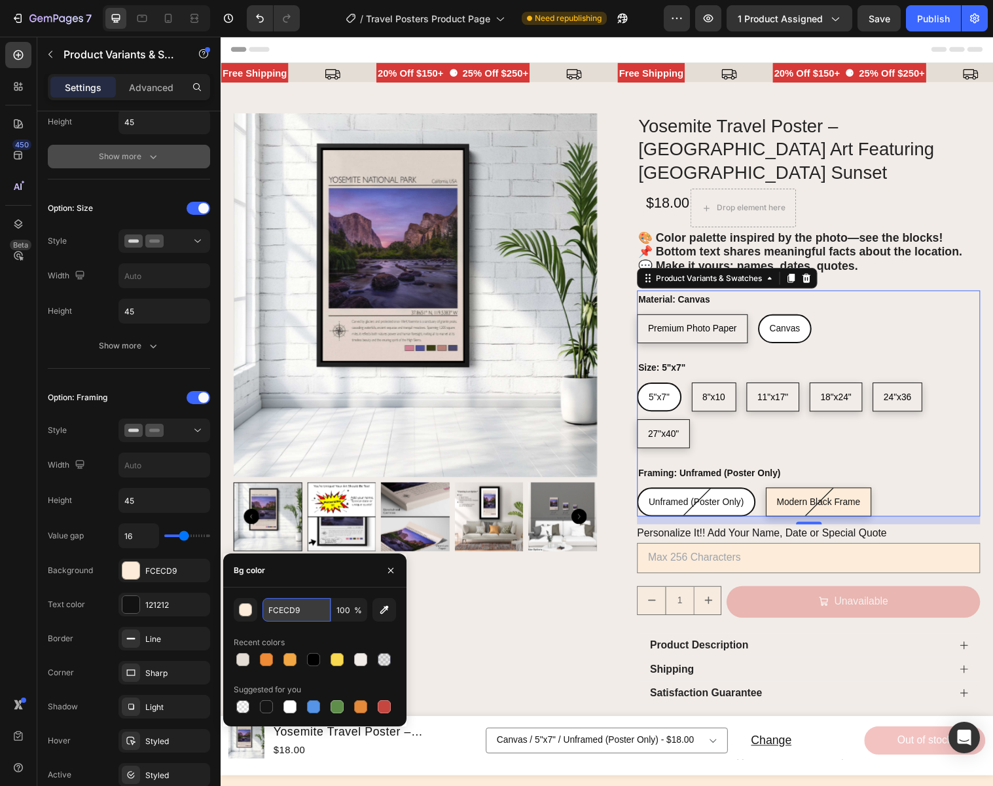
click at [305, 607] on input "FCECD9" at bounding box center [297, 610] width 68 height 24
paste input "1ECE8"
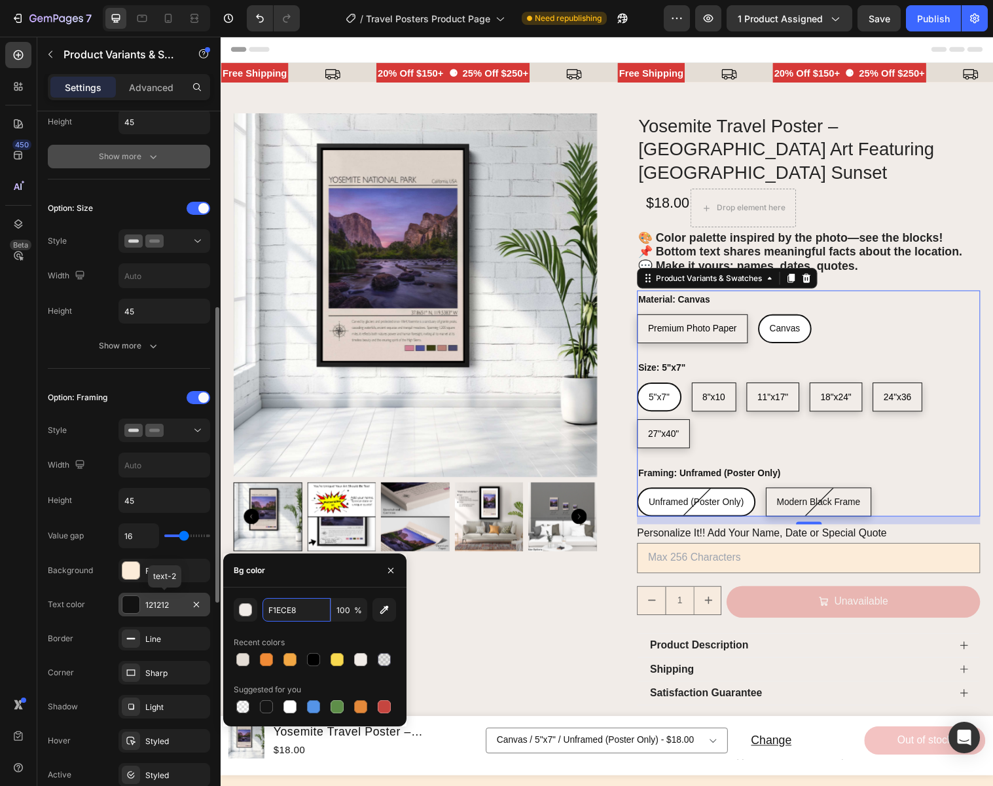
type input "F1ECE8"
click at [179, 604] on div "121212" at bounding box center [164, 605] width 38 height 12
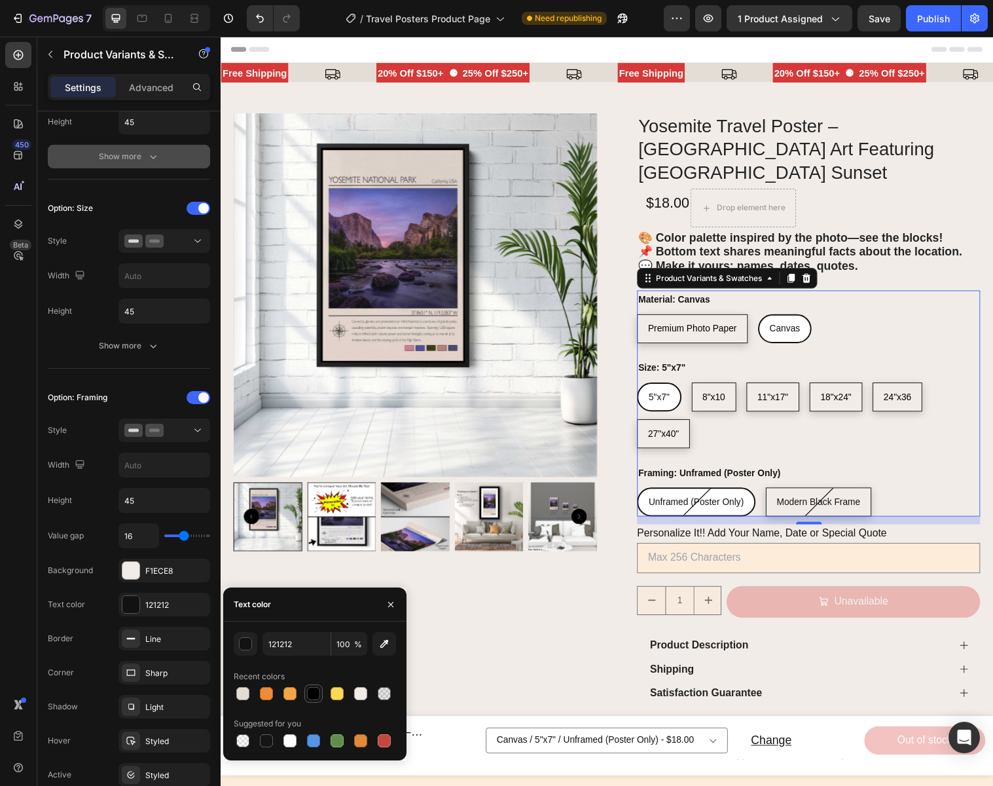
click at [316, 689] on div at bounding box center [313, 693] width 13 height 13
type input "000000"
click at [393, 604] on icon "button" at bounding box center [391, 604] width 10 height 10
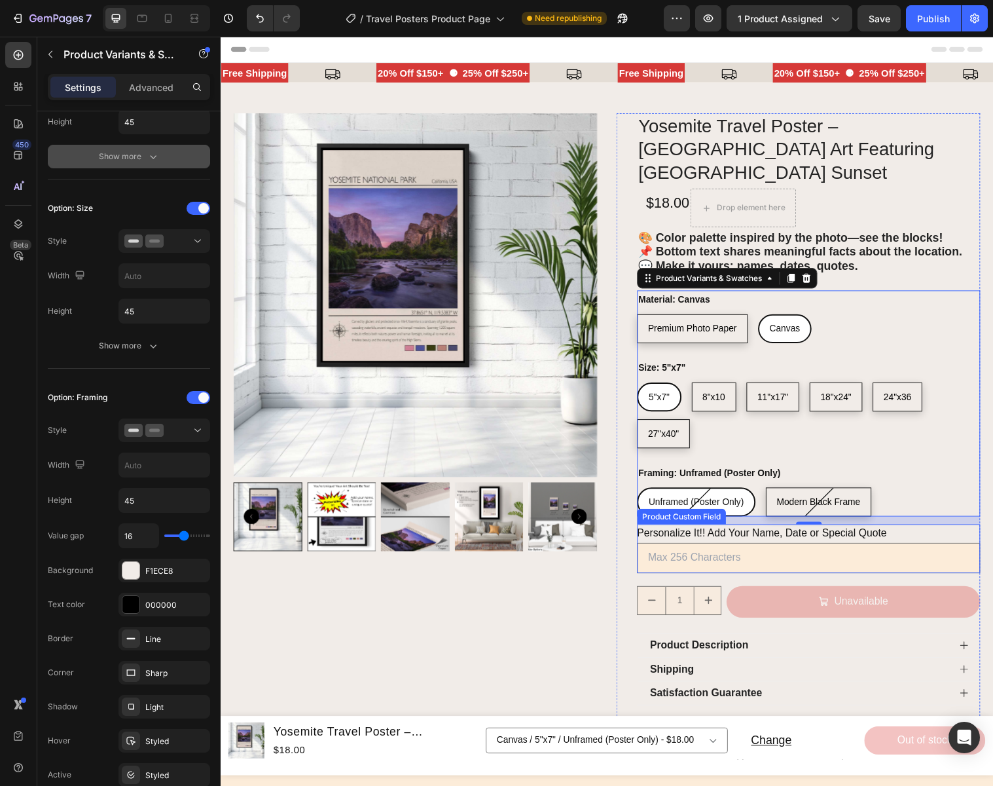
click at [773, 551] on Text "Personalize It!! Add Your Name, Date or Special Quote" at bounding box center [818, 566] width 349 height 31
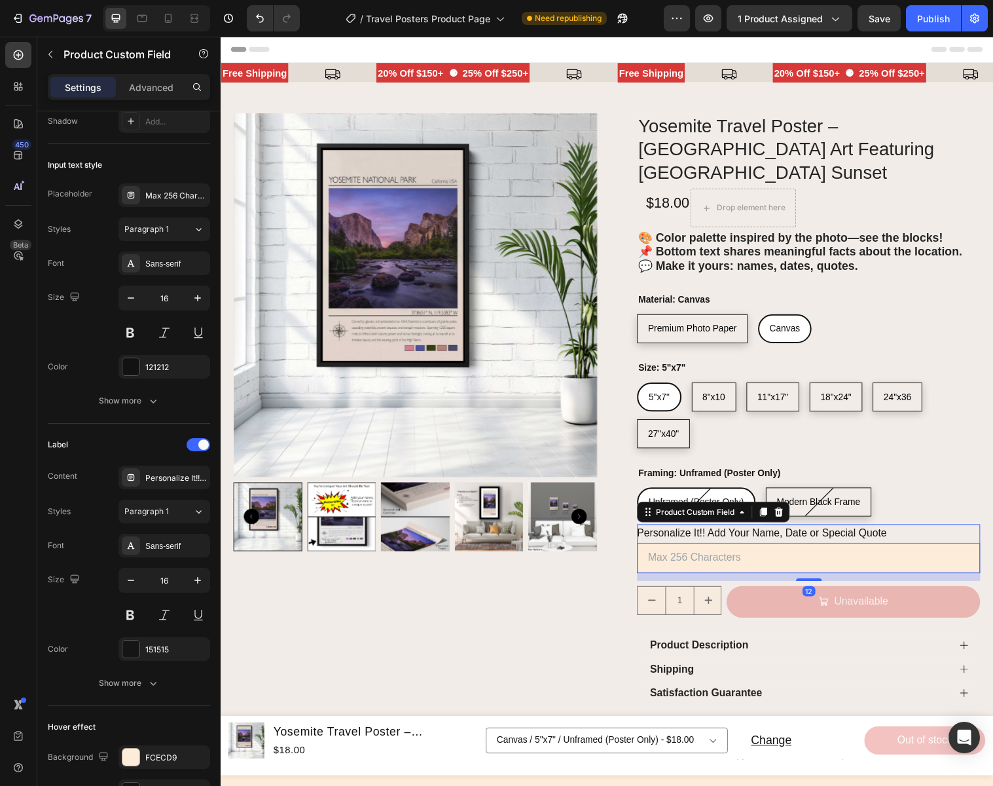
scroll to position [0, 0]
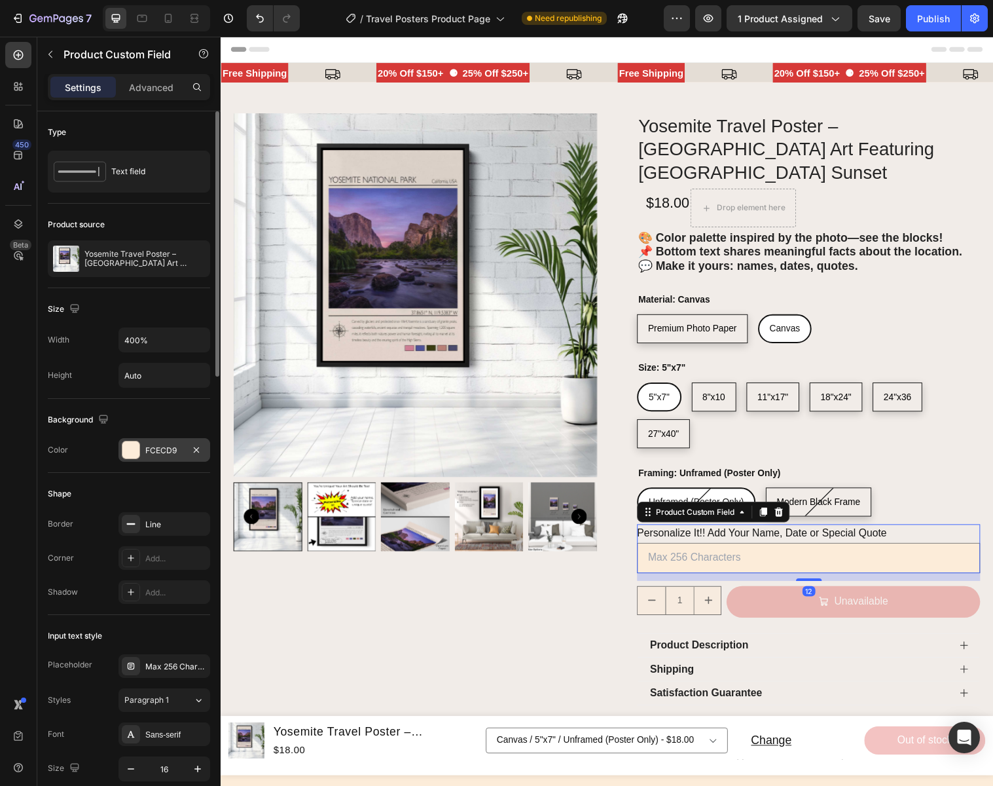
click at [181, 448] on div "FCECD9" at bounding box center [164, 451] width 38 height 12
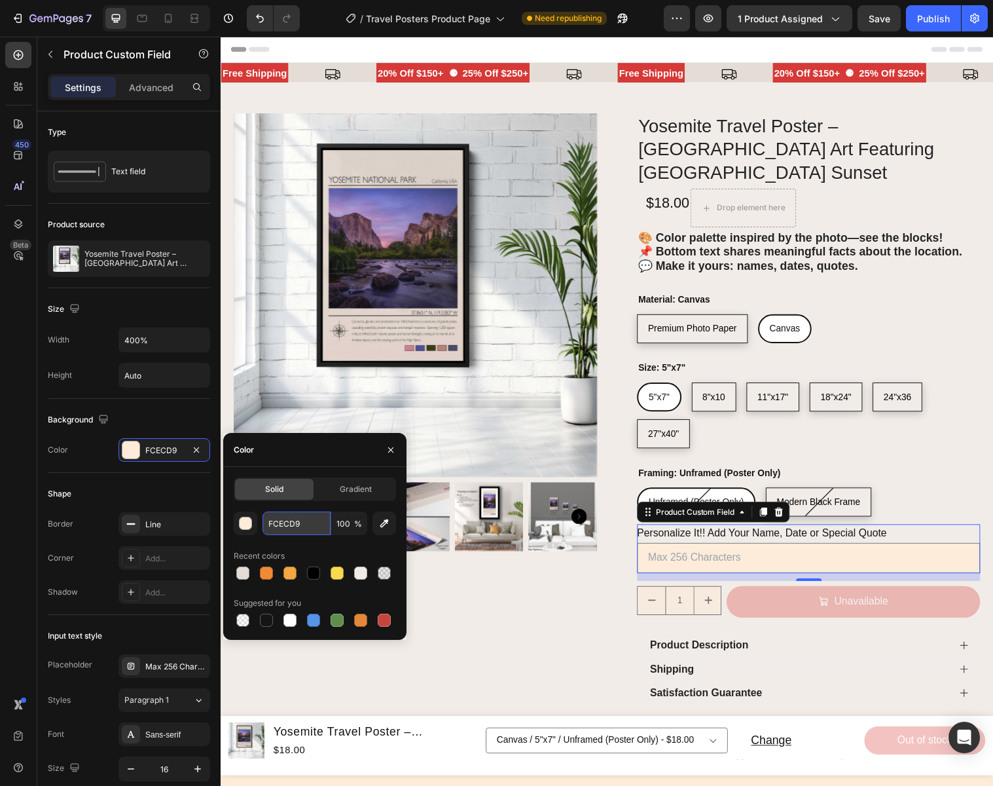
click at [319, 526] on input "FCECD9" at bounding box center [297, 523] width 68 height 24
paste input "1ECE8"
type input "F1ECE8"
click at [393, 445] on icon "button" at bounding box center [391, 450] width 10 height 10
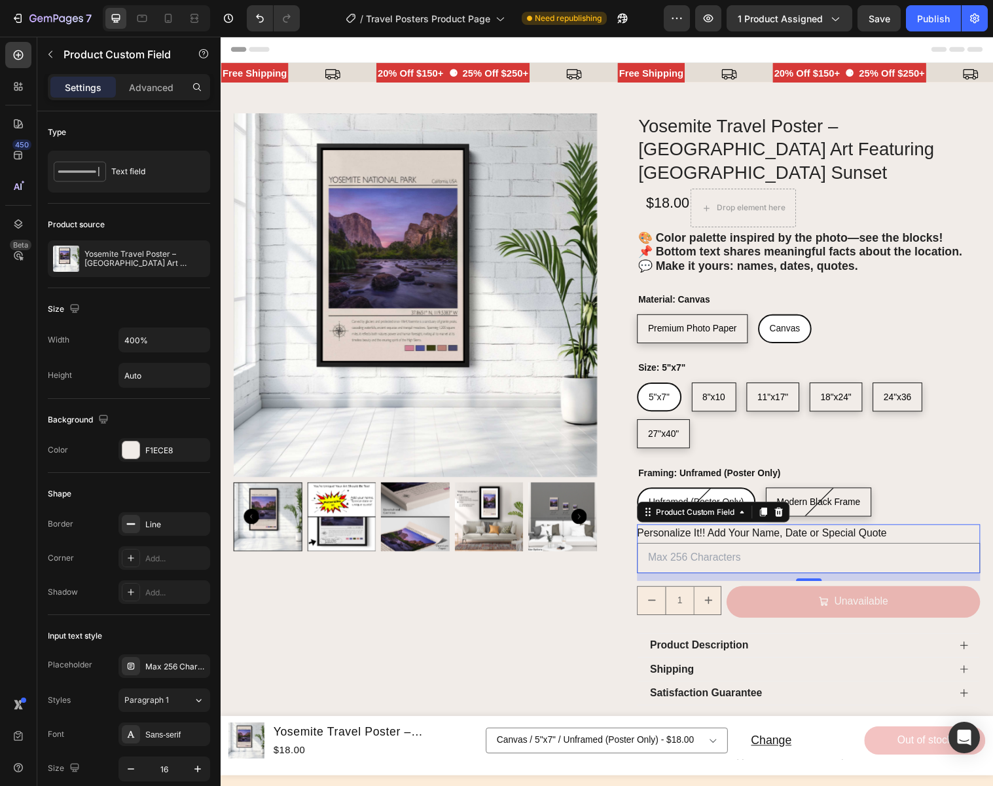
click at [913, 532] on div "Personalize It!! Add Your Name, Date or Special Quote" at bounding box center [818, 541] width 349 height 19
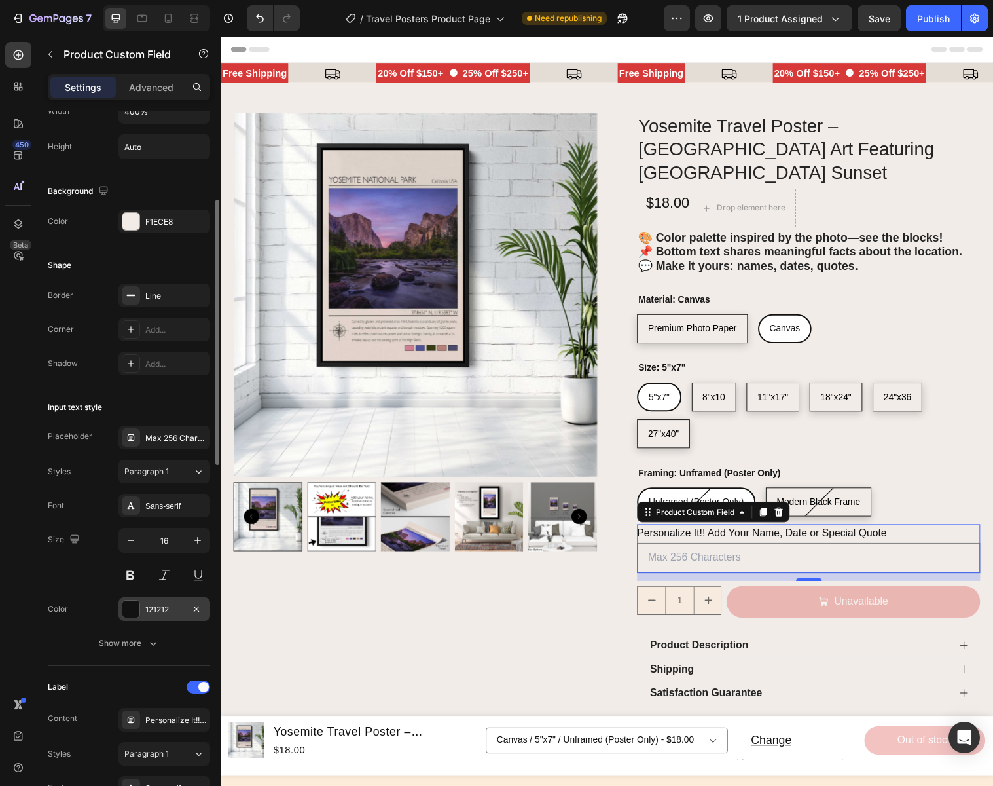
scroll to position [231, 0]
click at [175, 608] on div "121212" at bounding box center [164, 607] width 38 height 12
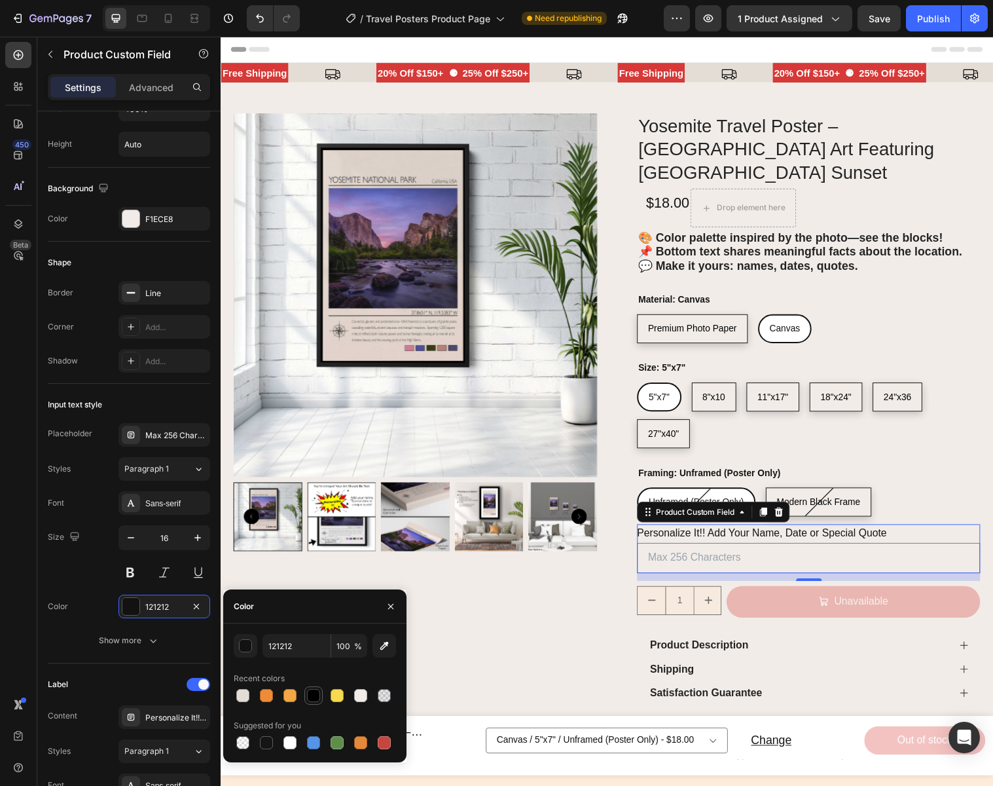
click at [309, 691] on div at bounding box center [313, 695] width 13 height 13
type input "000000"
click at [694, 596] on input "1" at bounding box center [687, 610] width 29 height 28
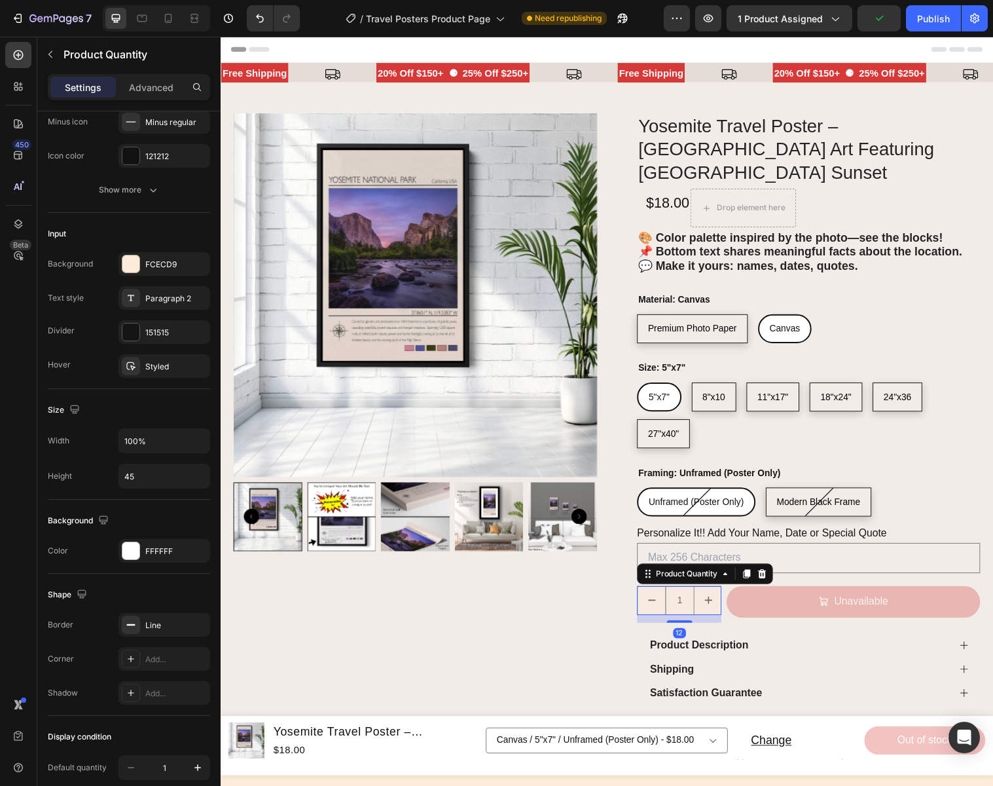
scroll to position [0, 0]
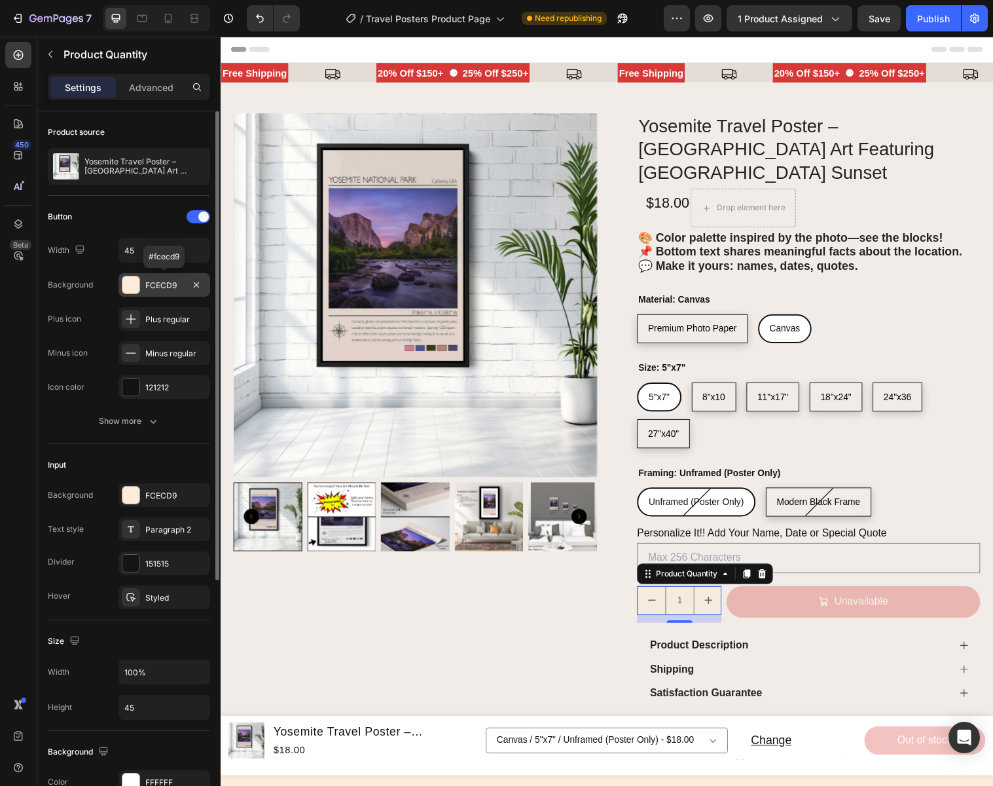
click at [162, 281] on div "FCECD9" at bounding box center [164, 286] width 38 height 12
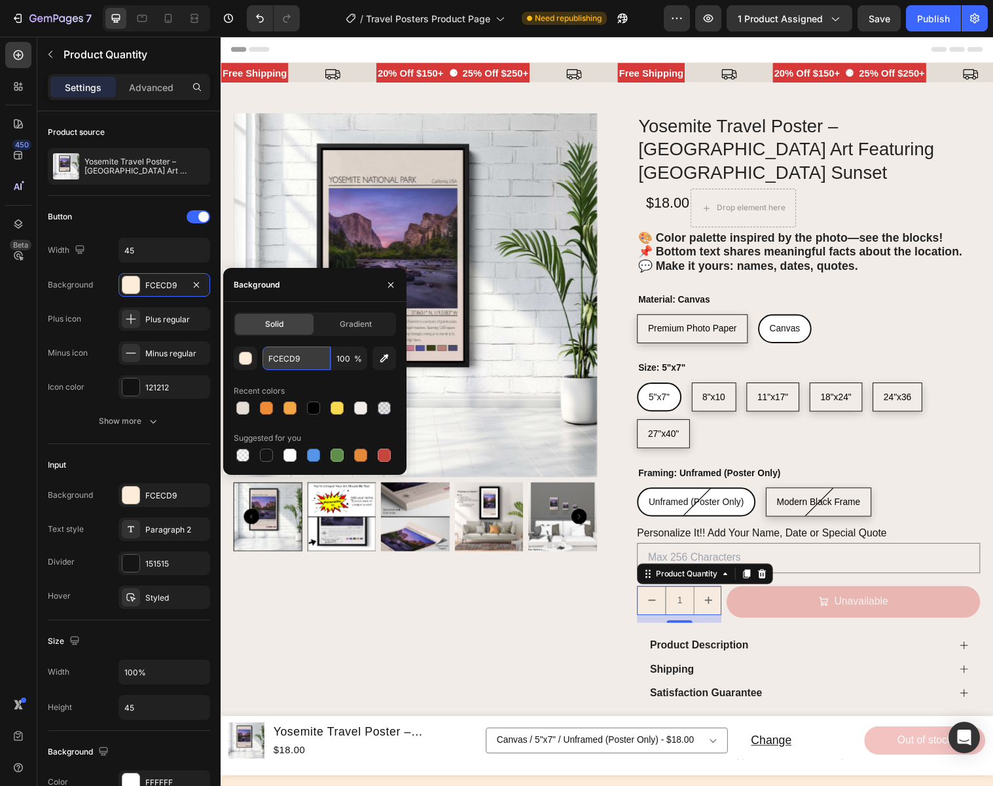
click at [307, 360] on input "FCECD9" at bounding box center [297, 358] width 68 height 24
paste input "1ECE8"
type input "F1ECE8"
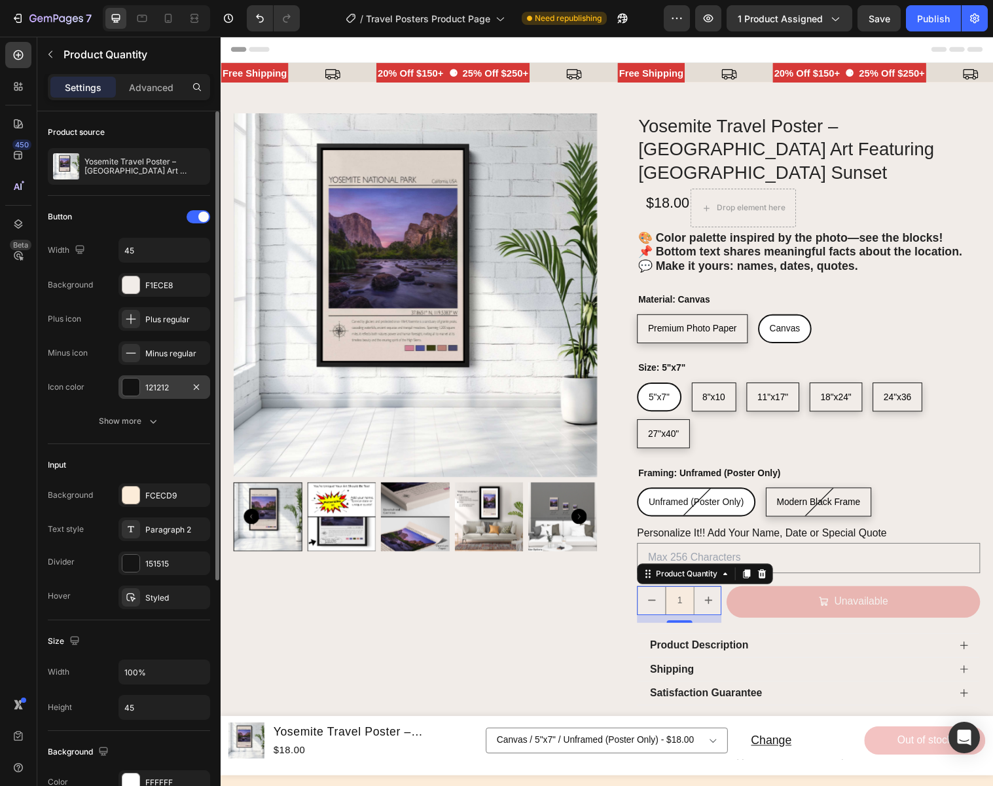
click at [182, 388] on div "121212" at bounding box center [164, 388] width 38 height 12
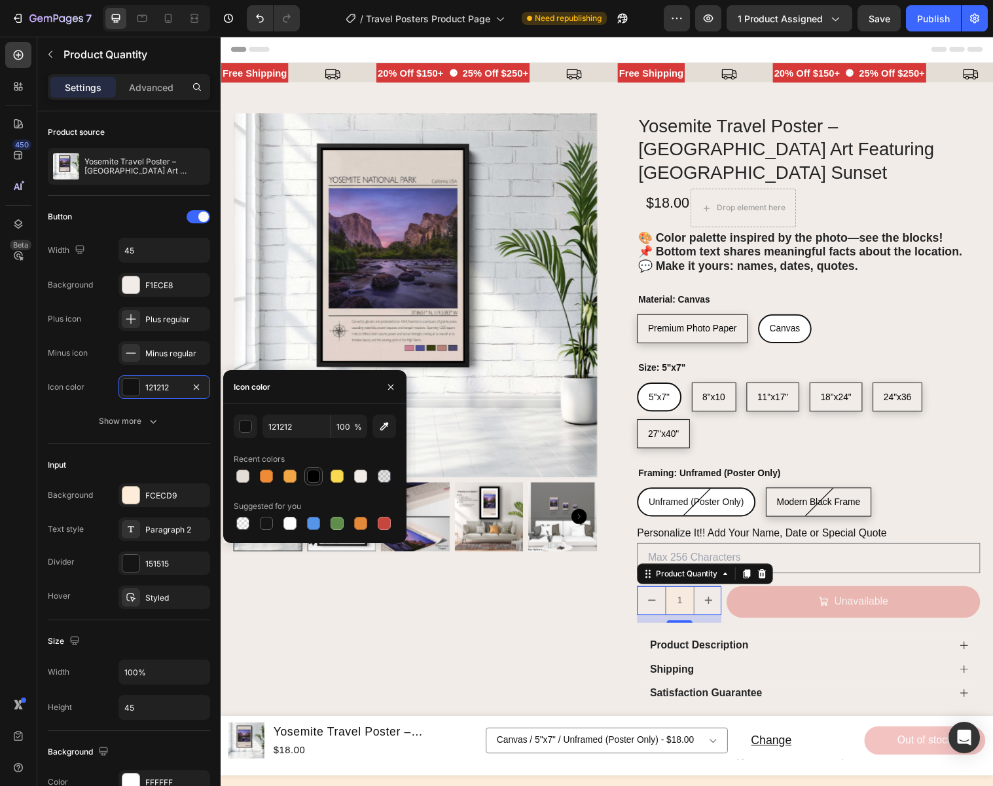
click at [314, 475] on div at bounding box center [313, 475] width 13 height 13
type input "000000"
click at [390, 385] on icon "button" at bounding box center [391, 387] width 10 height 10
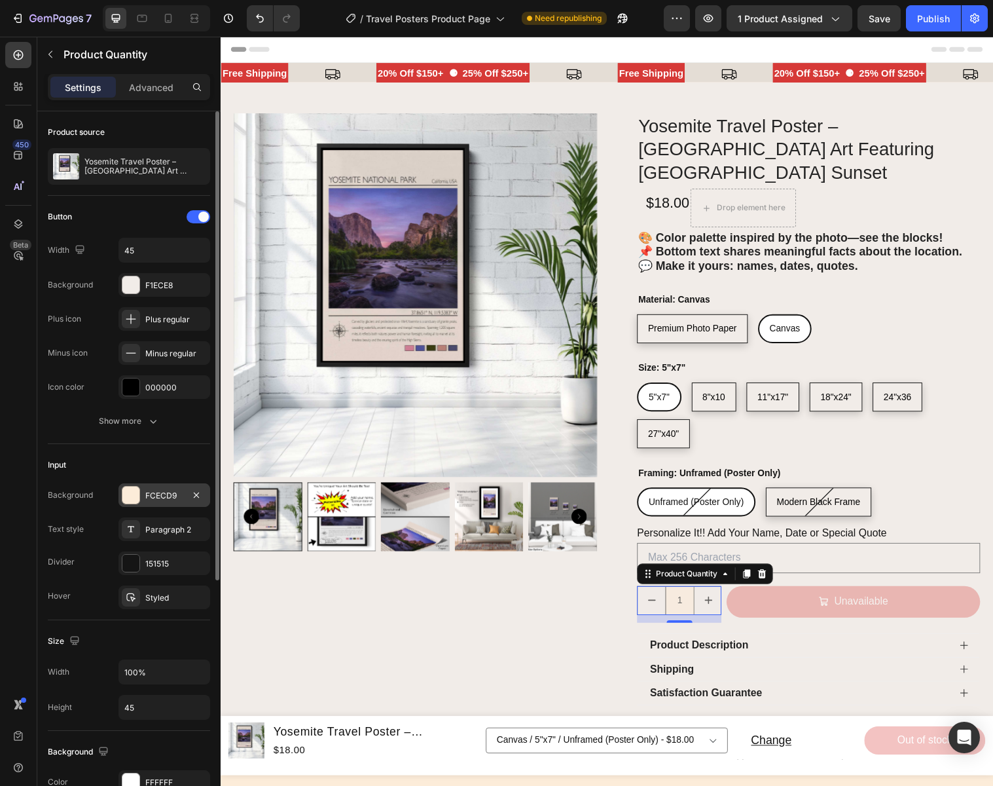
click at [181, 496] on div "FCECD9" at bounding box center [164, 496] width 38 height 12
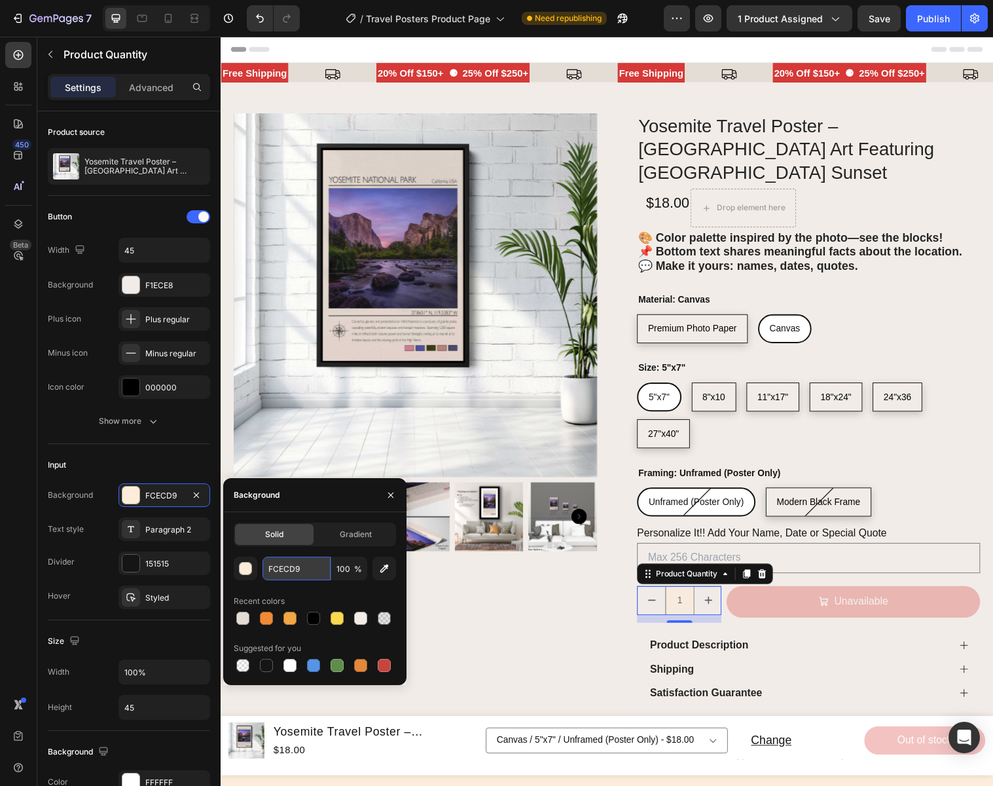
click at [0, 0] on input "FCECD9" at bounding box center [0, 0] width 0 height 0
paste input "1ECE8"
type input "F1ECE8"
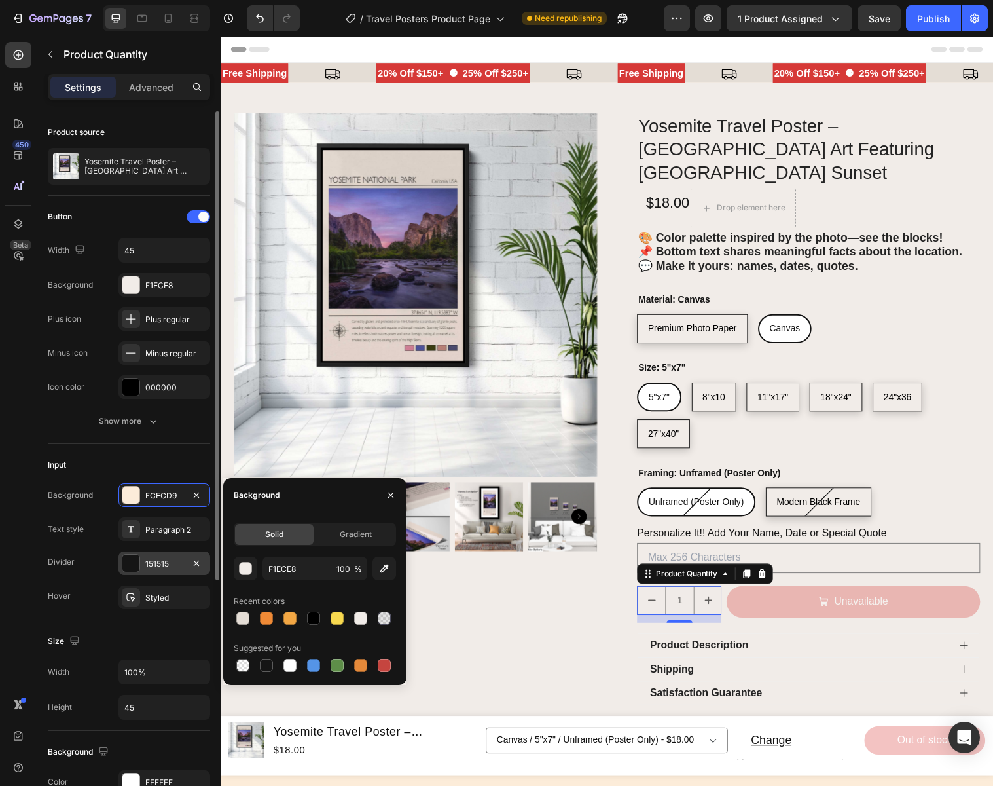
click at [176, 564] on div "151515" at bounding box center [164, 564] width 38 height 12
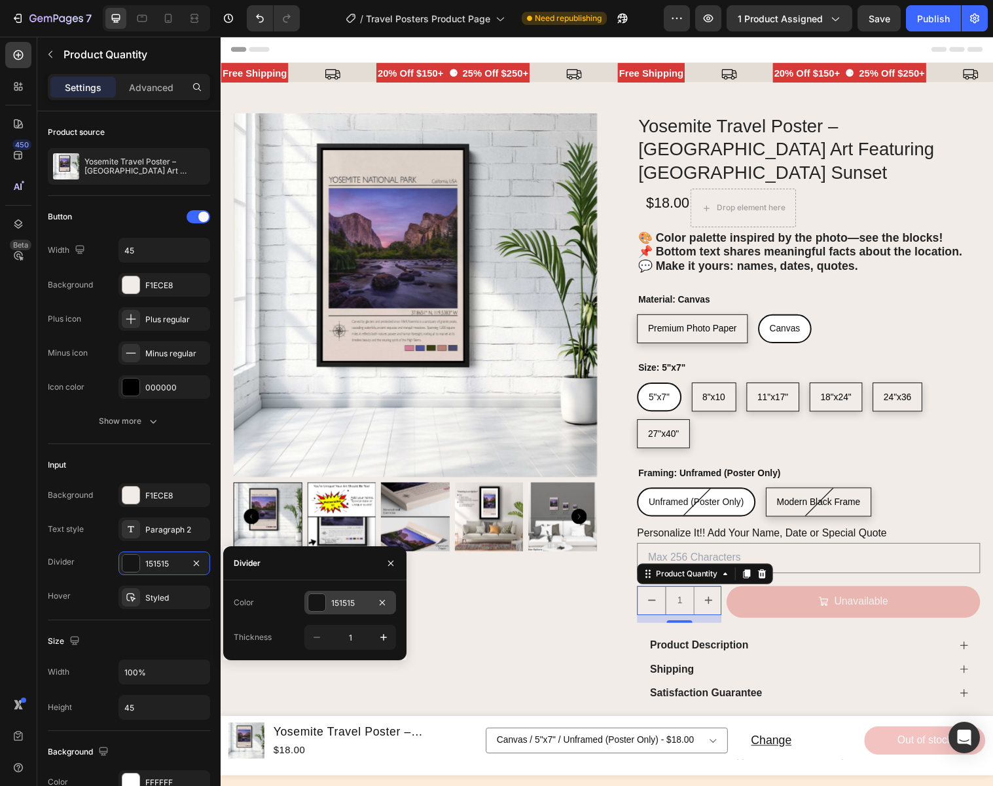
click at [366, 600] on div "151515" at bounding box center [350, 603] width 38 height 12
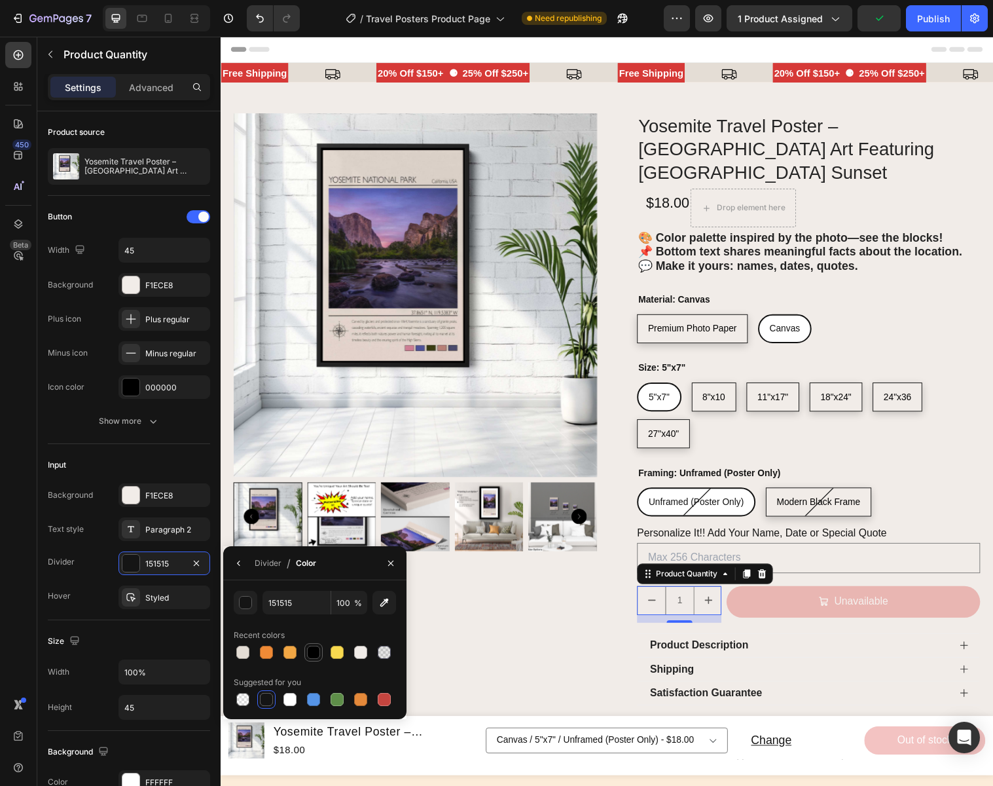
click at [319, 655] on div at bounding box center [313, 652] width 13 height 13
type input "000000"
click at [393, 562] on icon "button" at bounding box center [391, 563] width 10 height 10
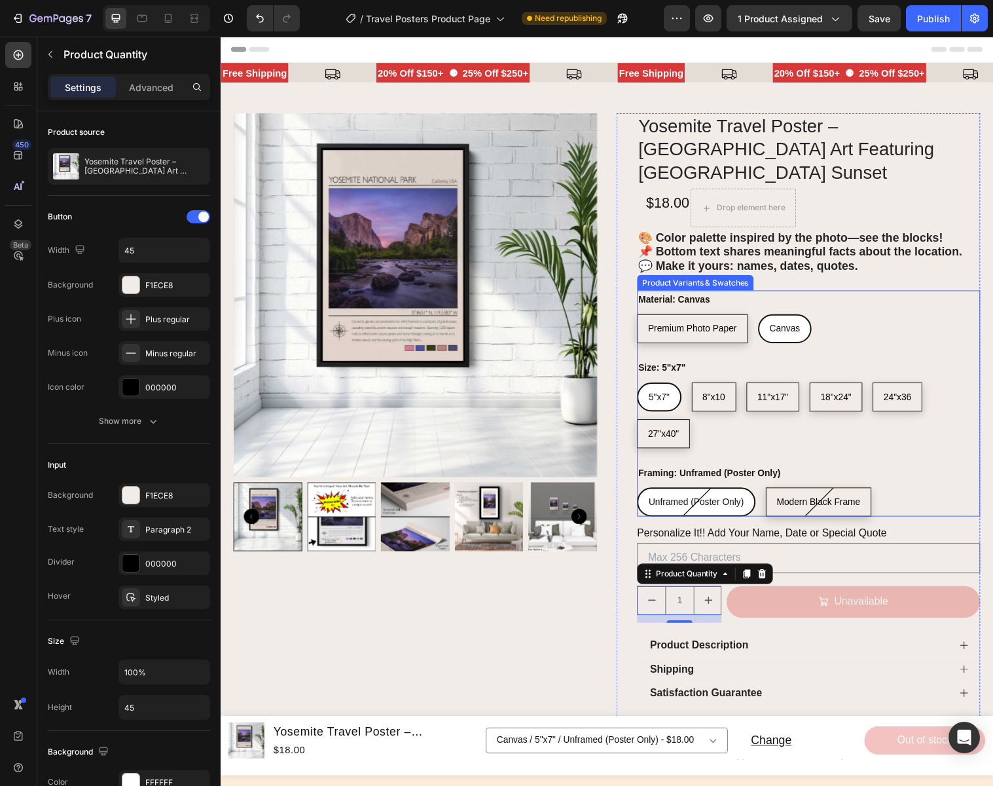
click at [756, 364] on div "Size: 5"x7" 5"x7" 5"x7" 5"x7" 8"x10 8"x10 8"x10 11"x17" 11"x17" 11"x17" 18"x24"…" at bounding box center [818, 409] width 349 height 91
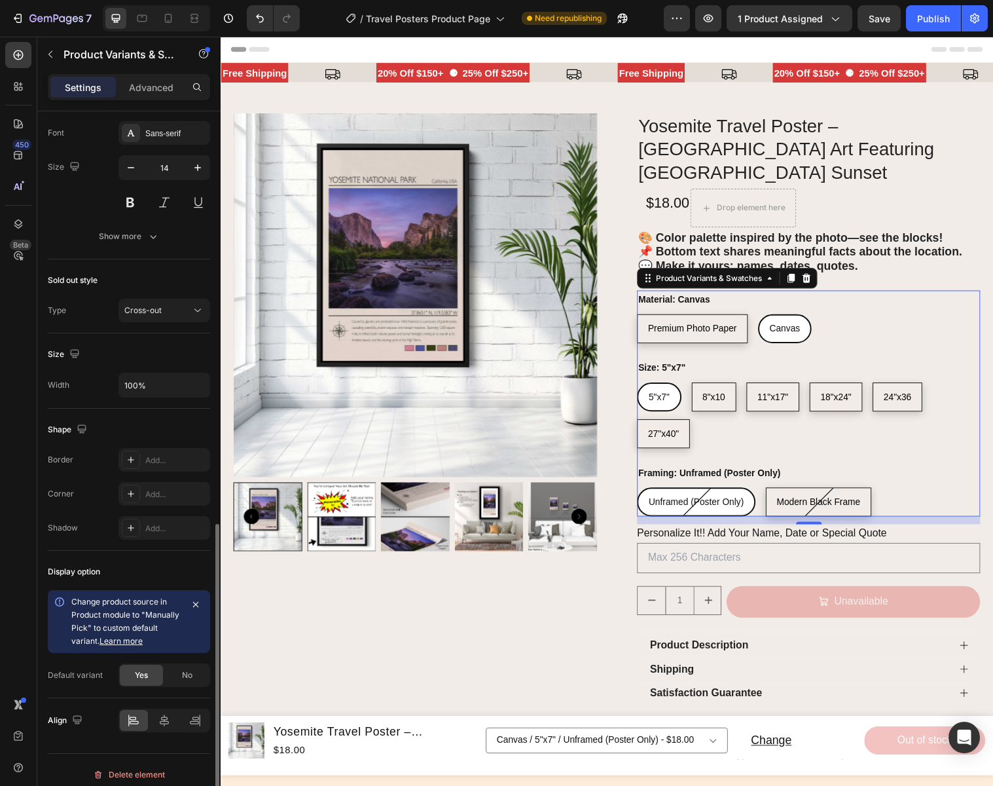
scroll to position [1000, 0]
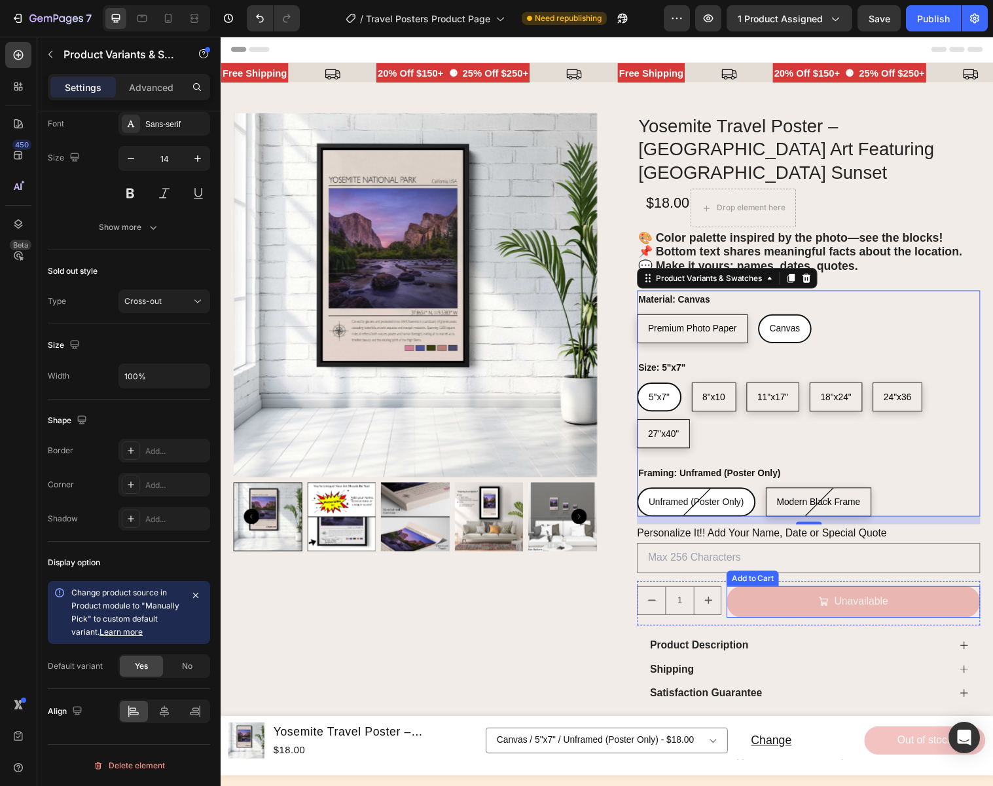
click at [818, 595] on button "Unavailable" at bounding box center [864, 611] width 258 height 32
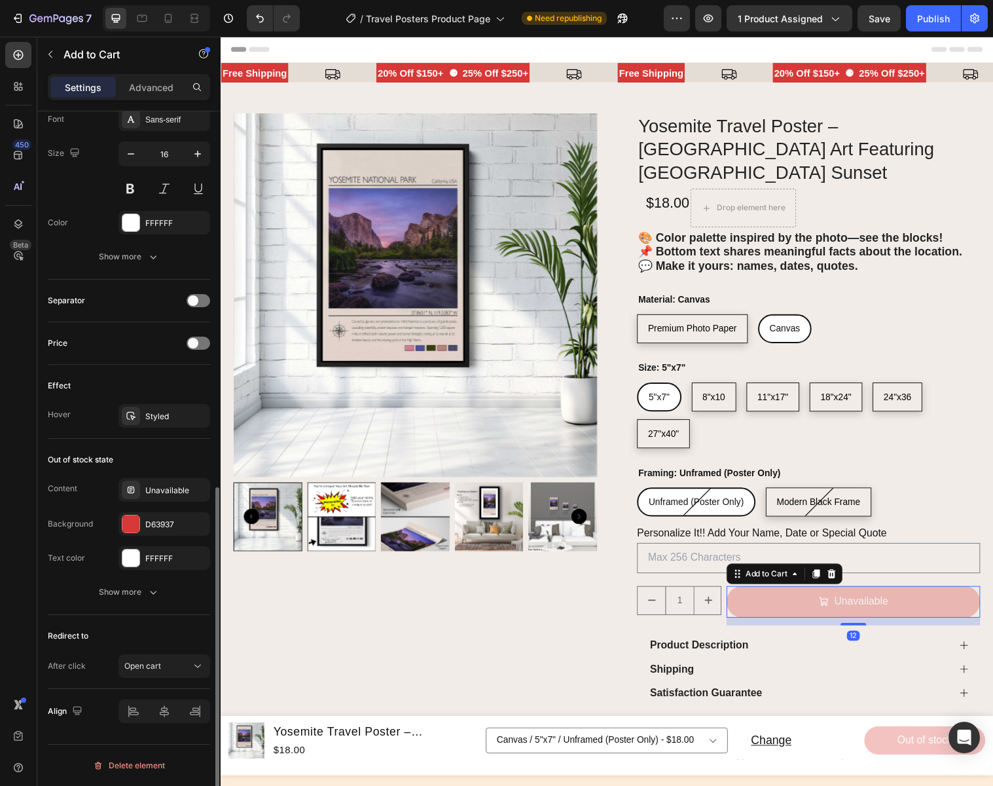
scroll to position [0, 0]
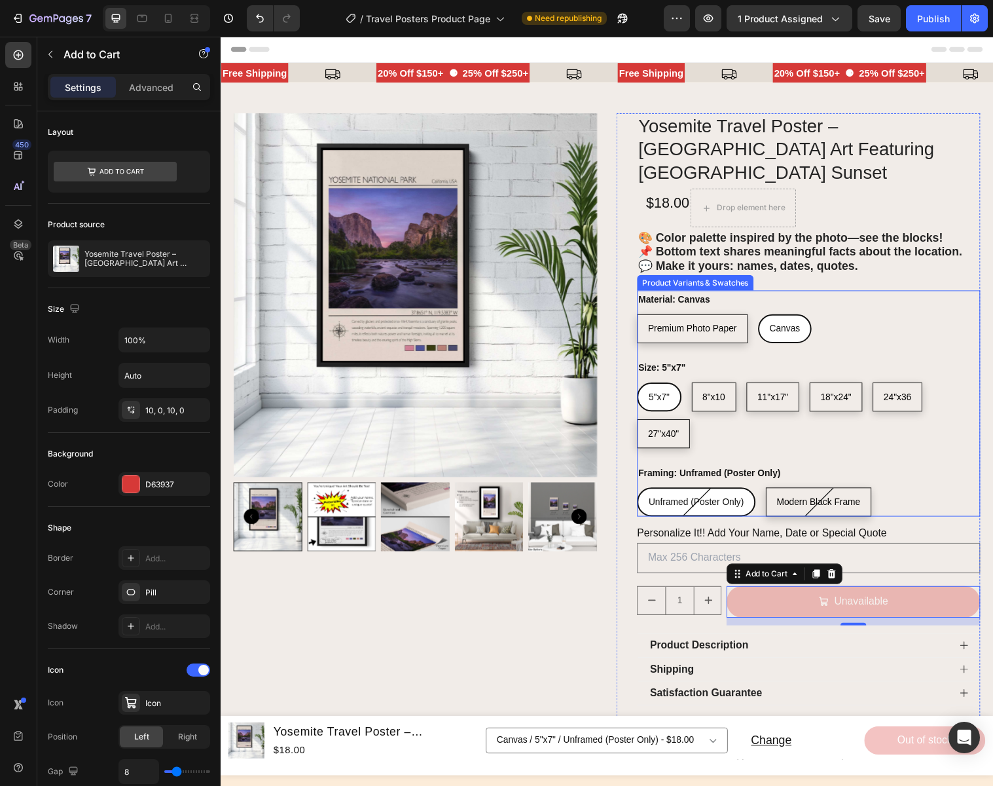
click at [733, 397] on span "8"x10" at bounding box center [722, 402] width 23 height 10
click at [700, 388] on input "8"x10 8"x10 8"x10" at bounding box center [699, 388] width 1 height 1
radio input "true"
select select "576774546842583943"
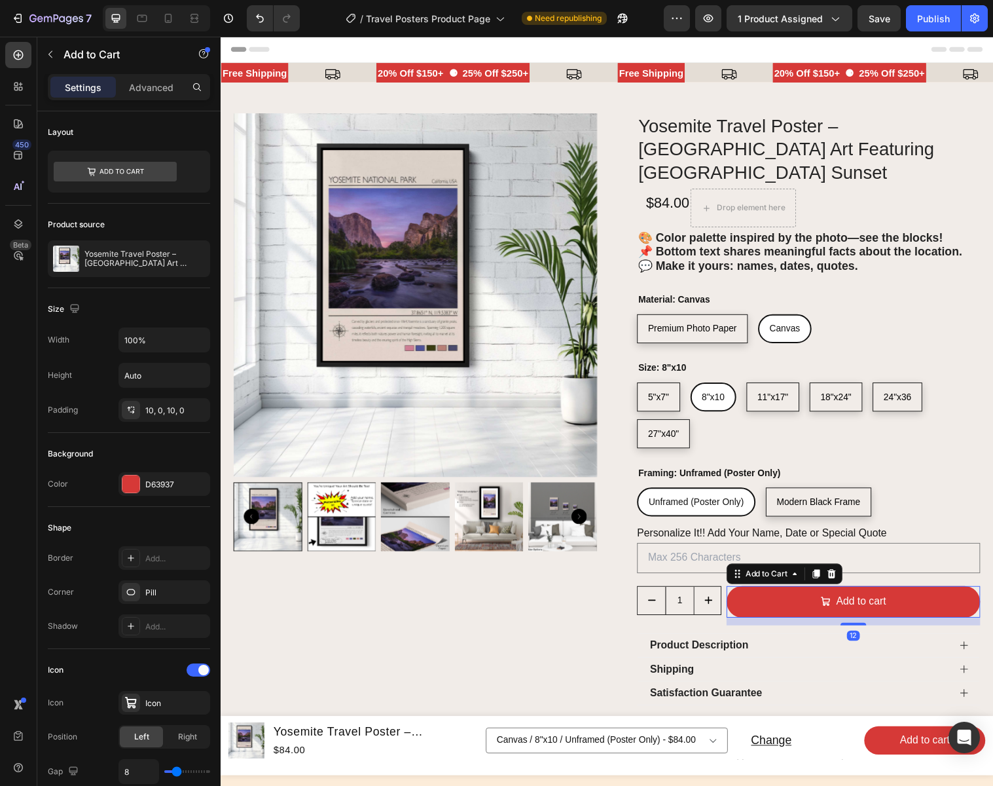
click at [820, 595] on button "Add to cart" at bounding box center [864, 611] width 258 height 32
click at [162, 486] on div "D63937" at bounding box center [164, 485] width 38 height 12
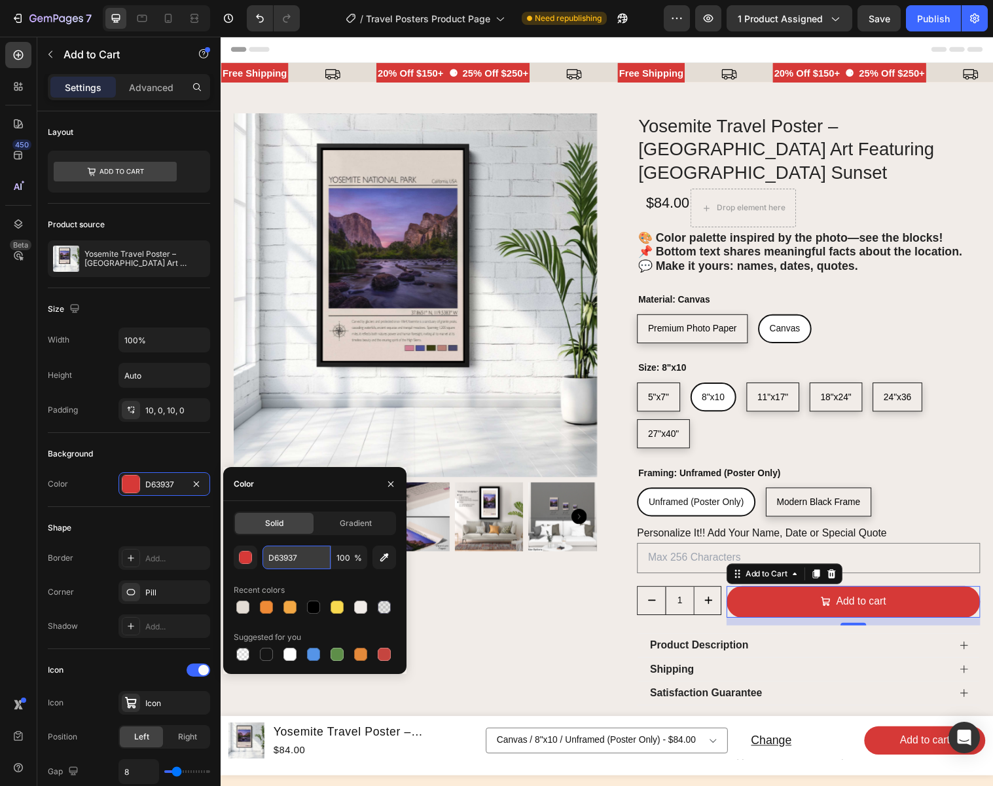
click at [314, 556] on input "D63937" at bounding box center [297, 557] width 68 height 24
type input "f"
type input "F2A744"
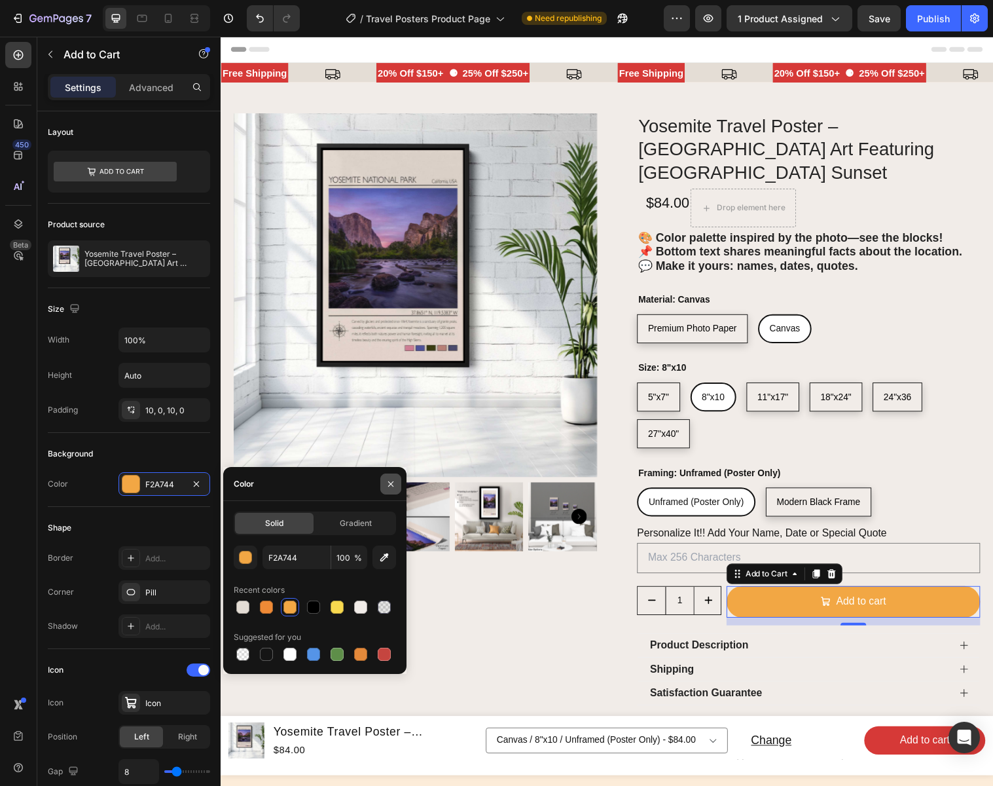
click at [396, 482] on button "button" at bounding box center [390, 483] width 21 height 21
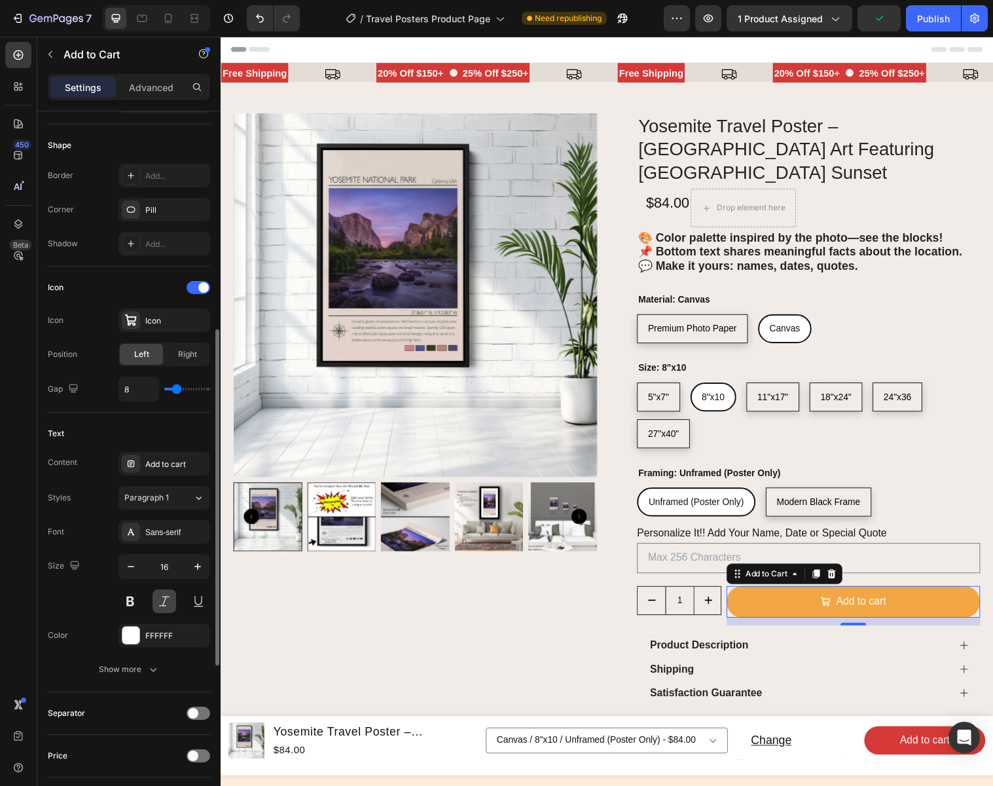
scroll to position [417, 0]
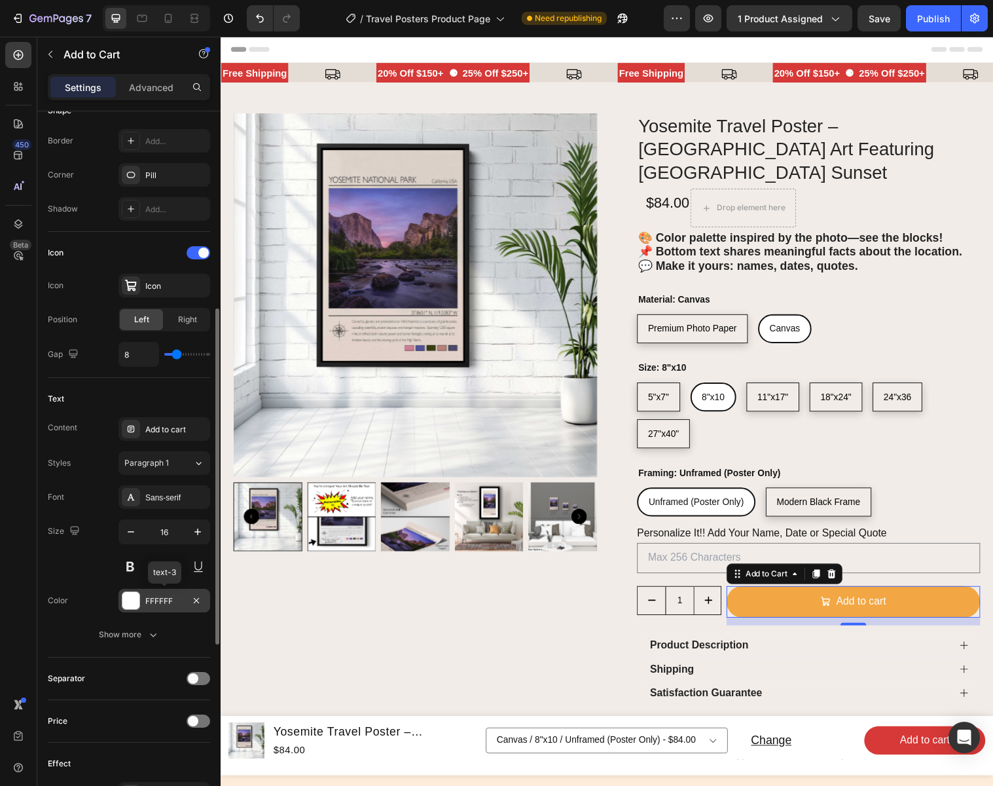
click at [179, 604] on div "FFFFFF" at bounding box center [164, 601] width 38 height 12
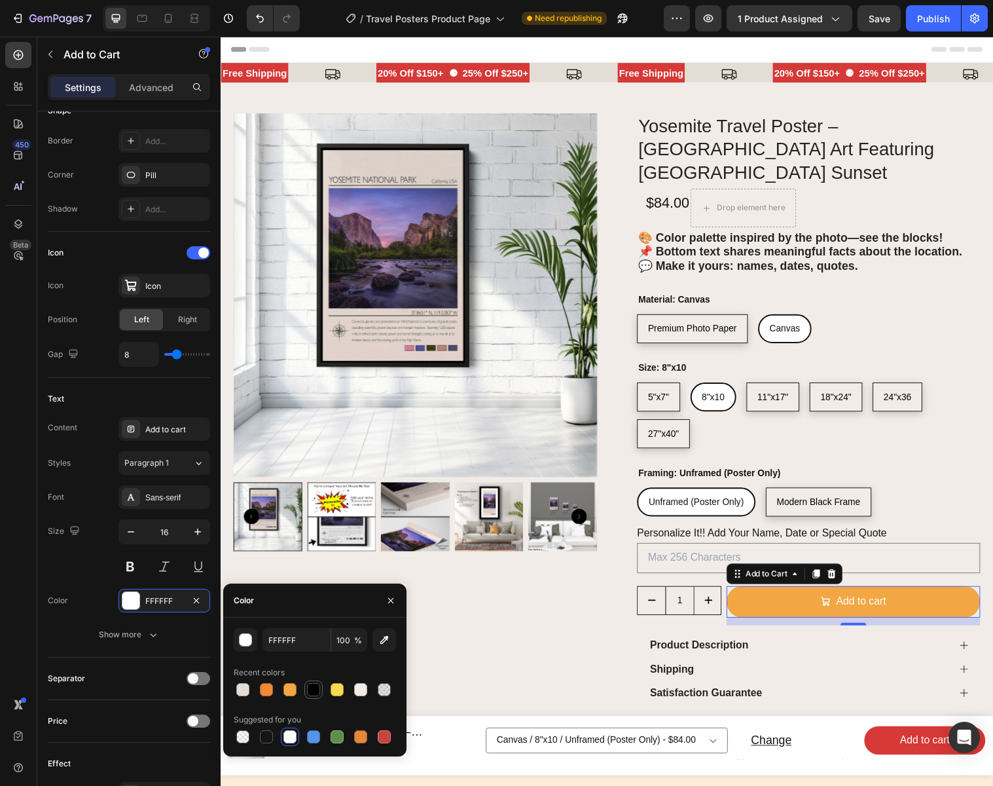
click at [316, 686] on div at bounding box center [313, 689] width 13 height 13
type input "000000"
click at [390, 603] on icon "button" at bounding box center [391, 600] width 10 height 10
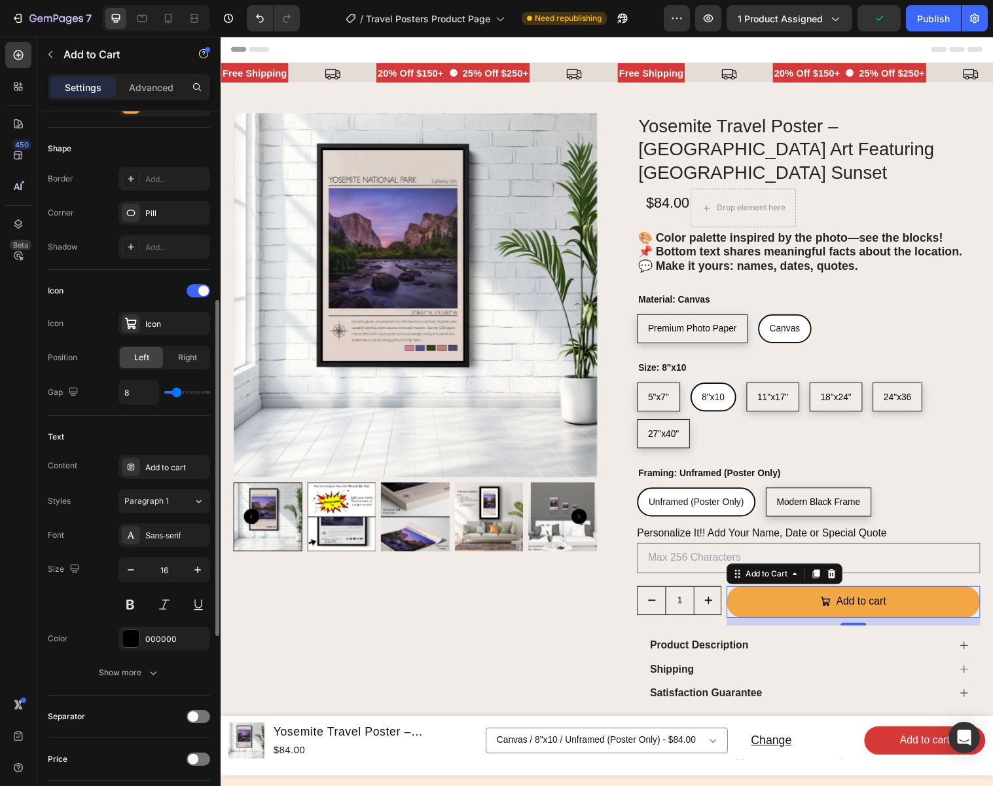
scroll to position [392, 0]
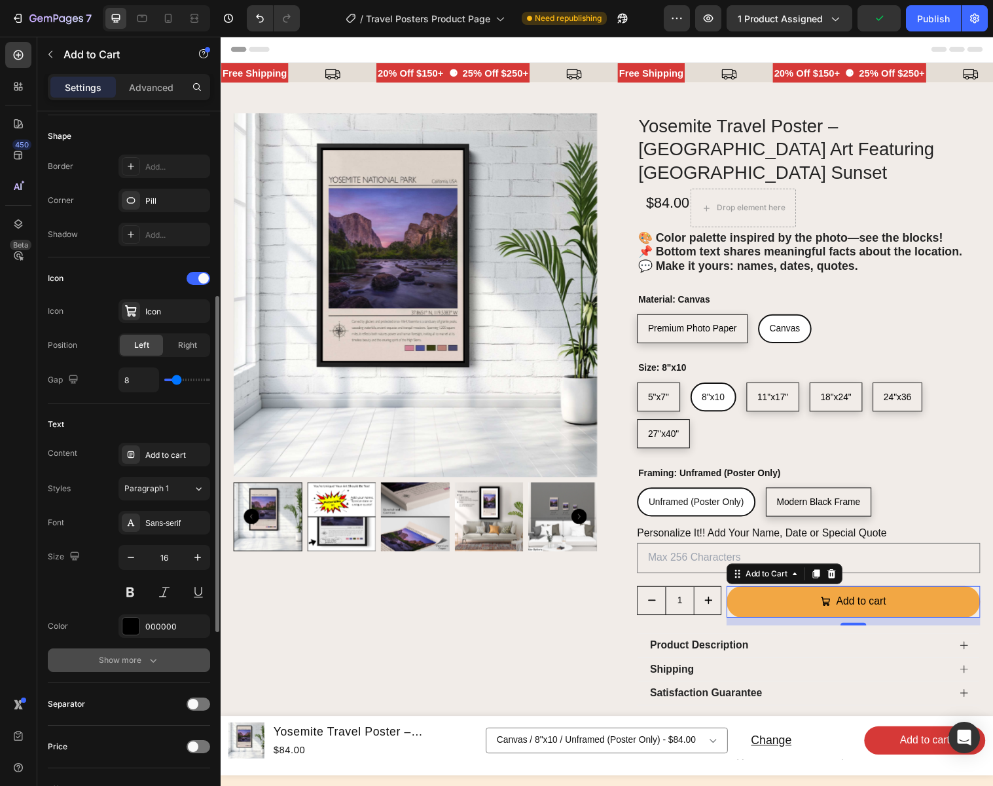
click at [136, 655] on div "Show more" at bounding box center [129, 659] width 61 height 13
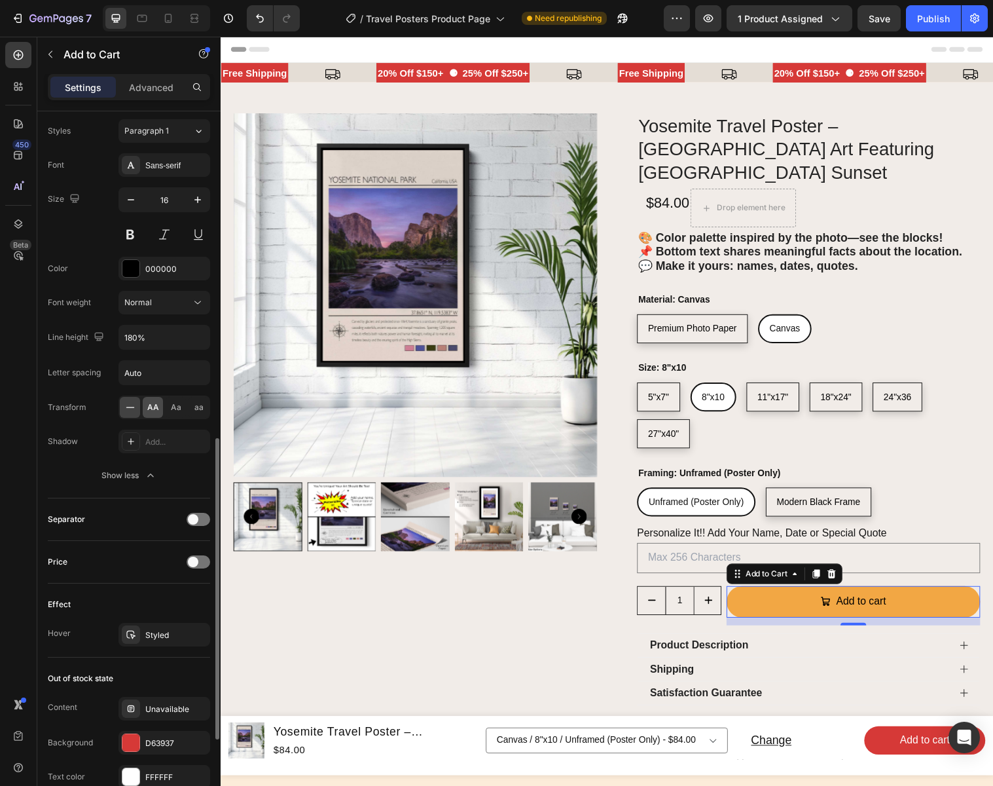
scroll to position [758, 0]
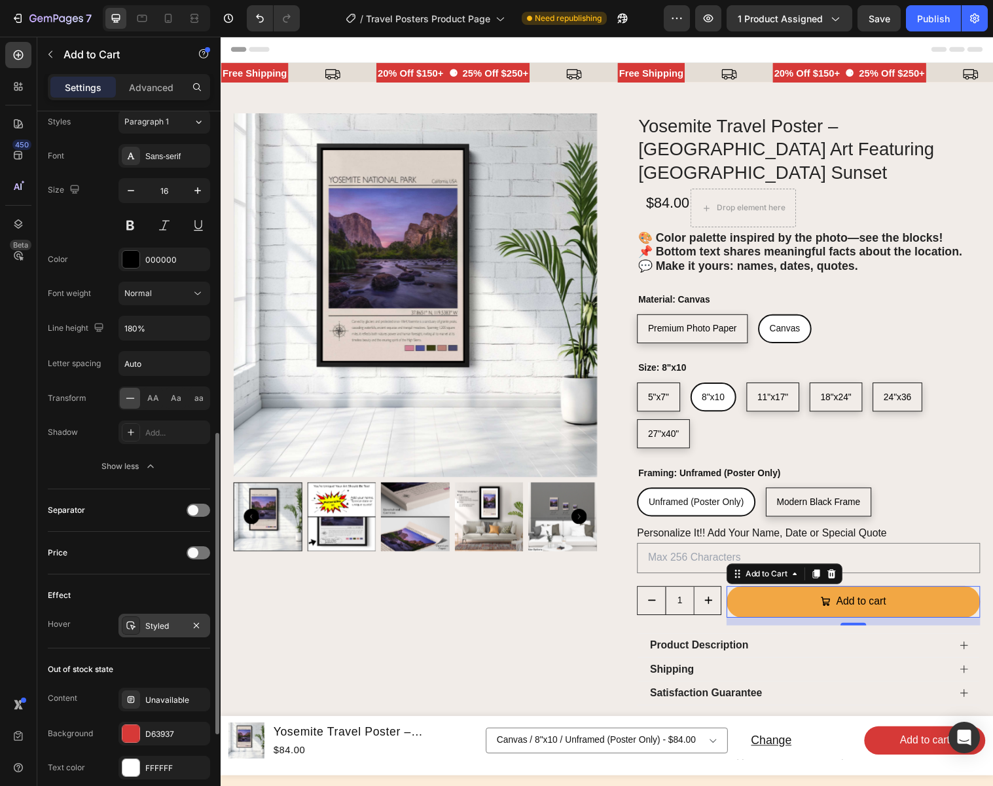
click at [158, 627] on div "Styled" at bounding box center [164, 626] width 38 height 12
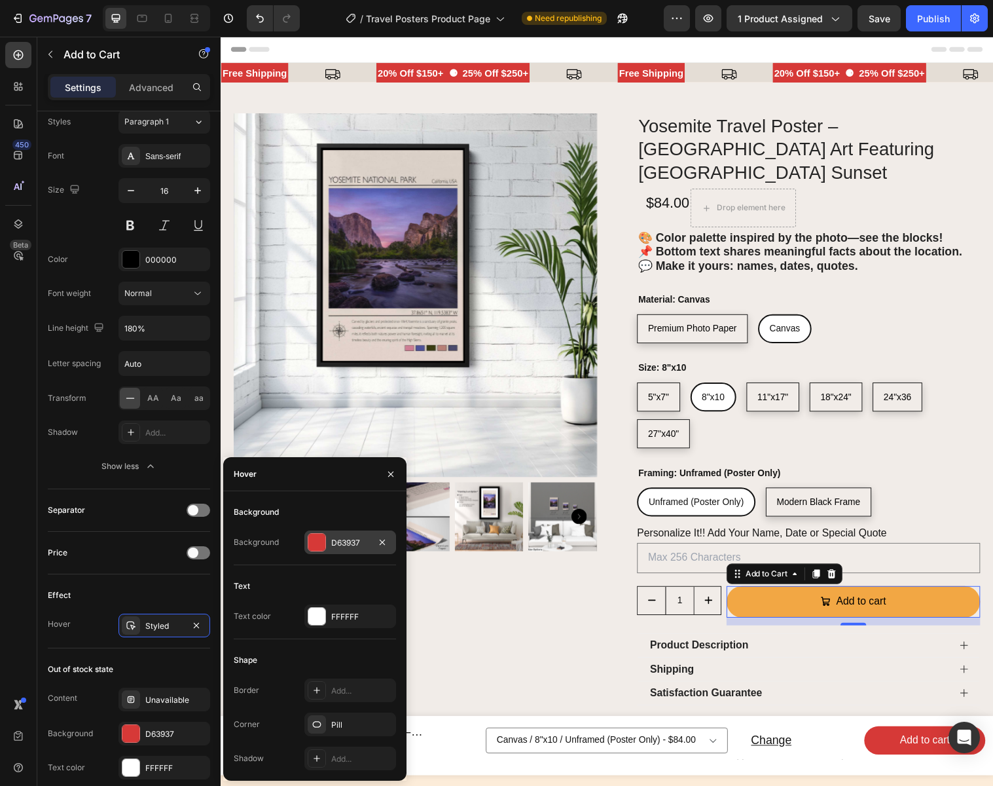
click at [352, 539] on div "D63937" at bounding box center [350, 543] width 38 height 12
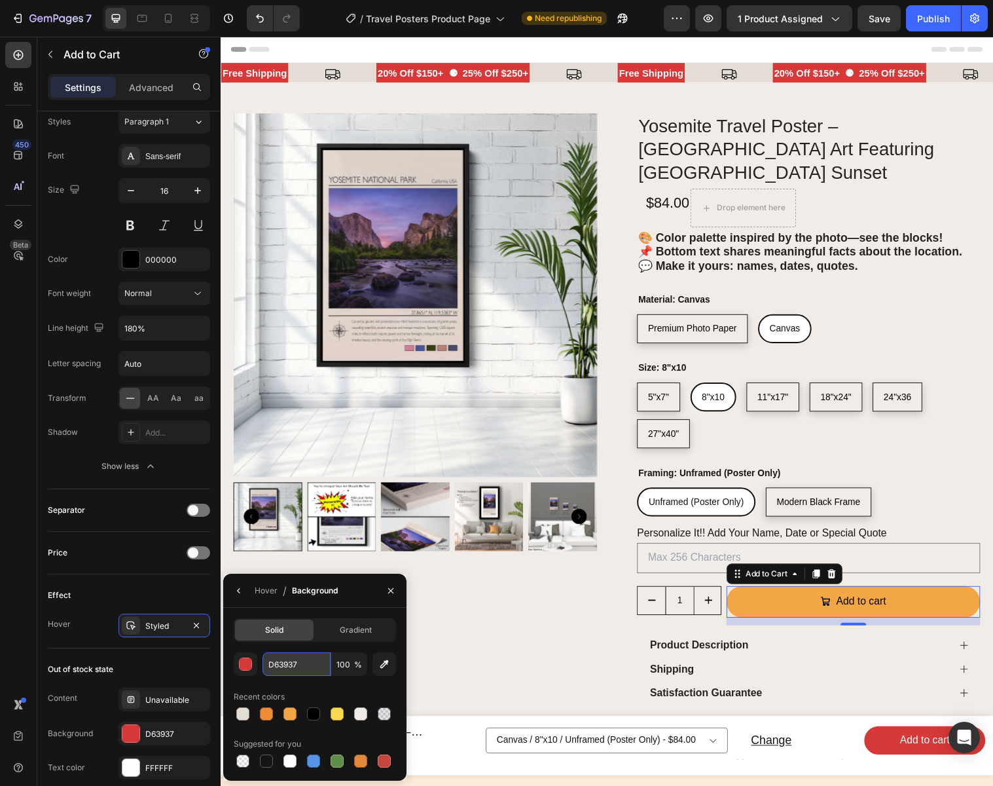
click at [0, 0] on input "D63937" at bounding box center [0, 0] width 0 height 0
type input "ED8A36"
drag, startPoint x: 390, startPoint y: 588, endPoint x: 101, endPoint y: 618, distance: 290.3
click at [390, 588] on icon "button" at bounding box center [391, 590] width 10 height 10
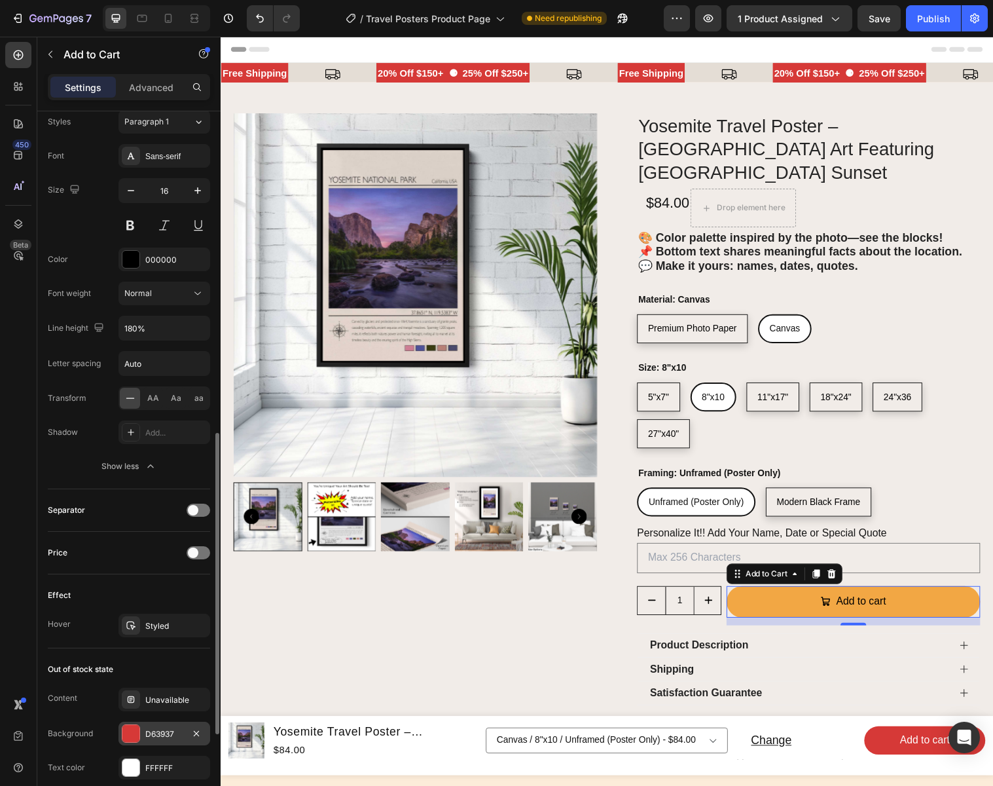
click at [180, 733] on div "D63937" at bounding box center [164, 734] width 38 height 12
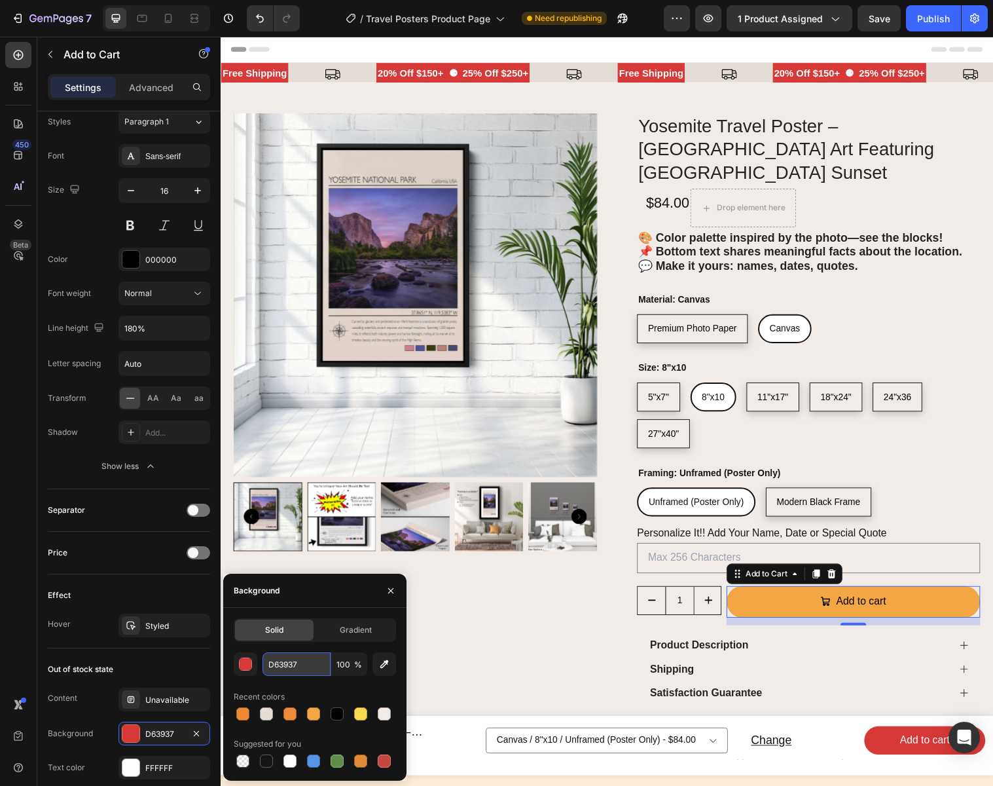
click at [0, 0] on input "D63937" at bounding box center [0, 0] width 0 height 0
type input "F2A744"
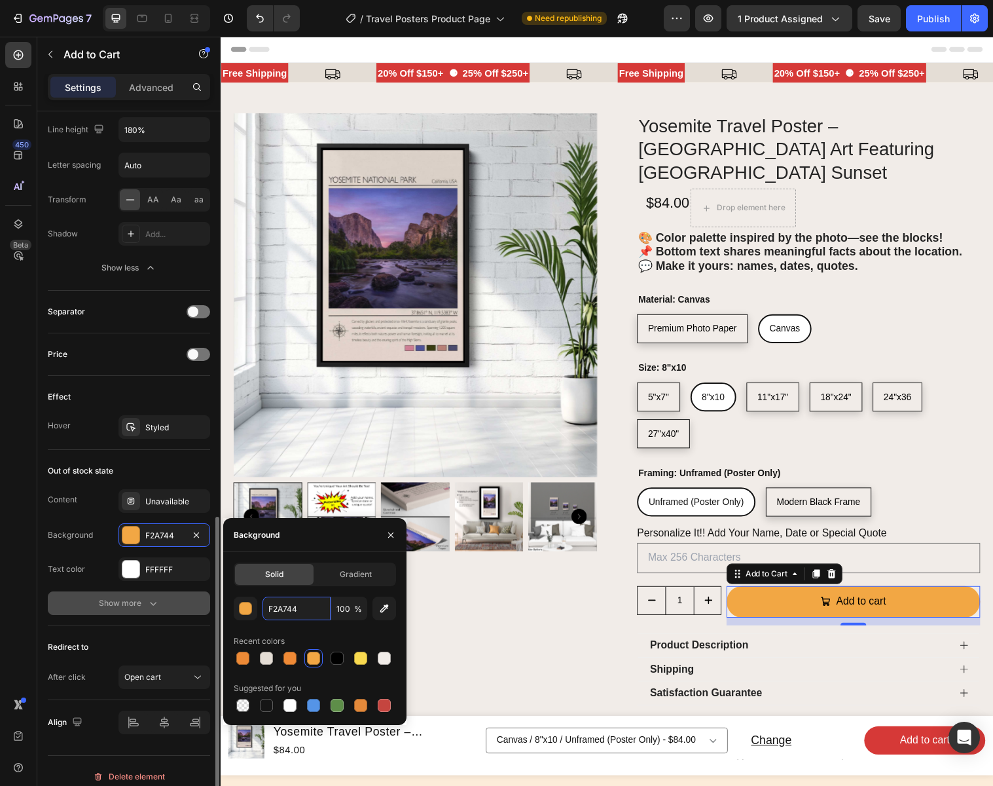
scroll to position [960, 0]
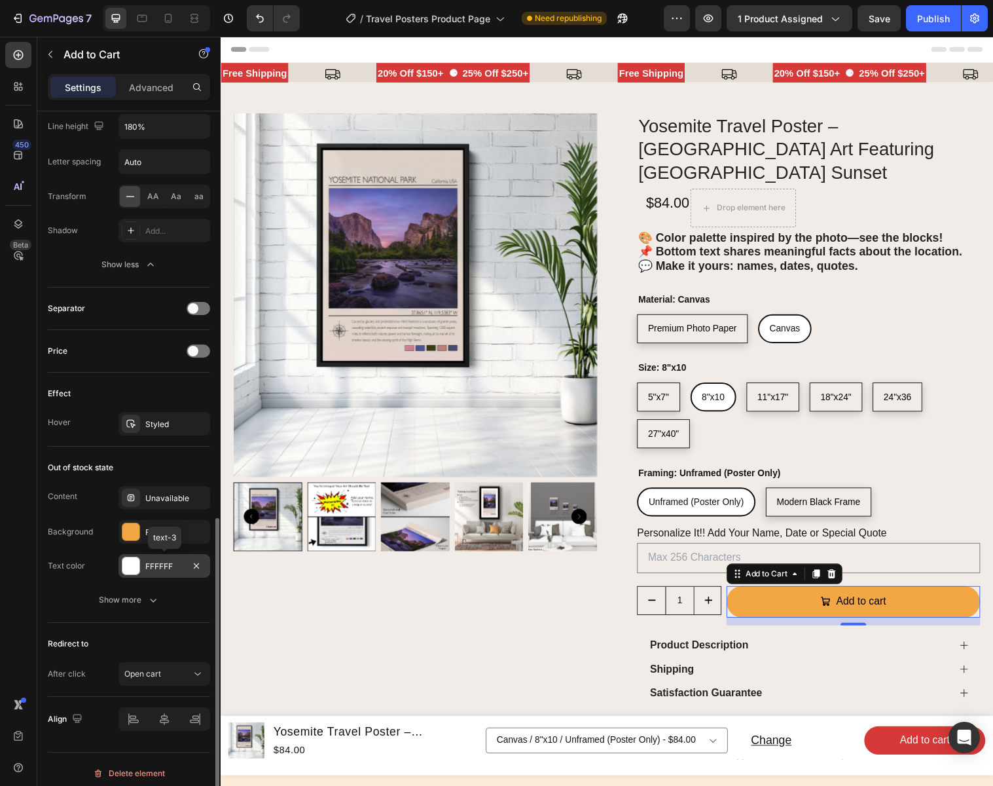
click at [172, 566] on div "FFFFFF" at bounding box center [164, 566] width 38 height 12
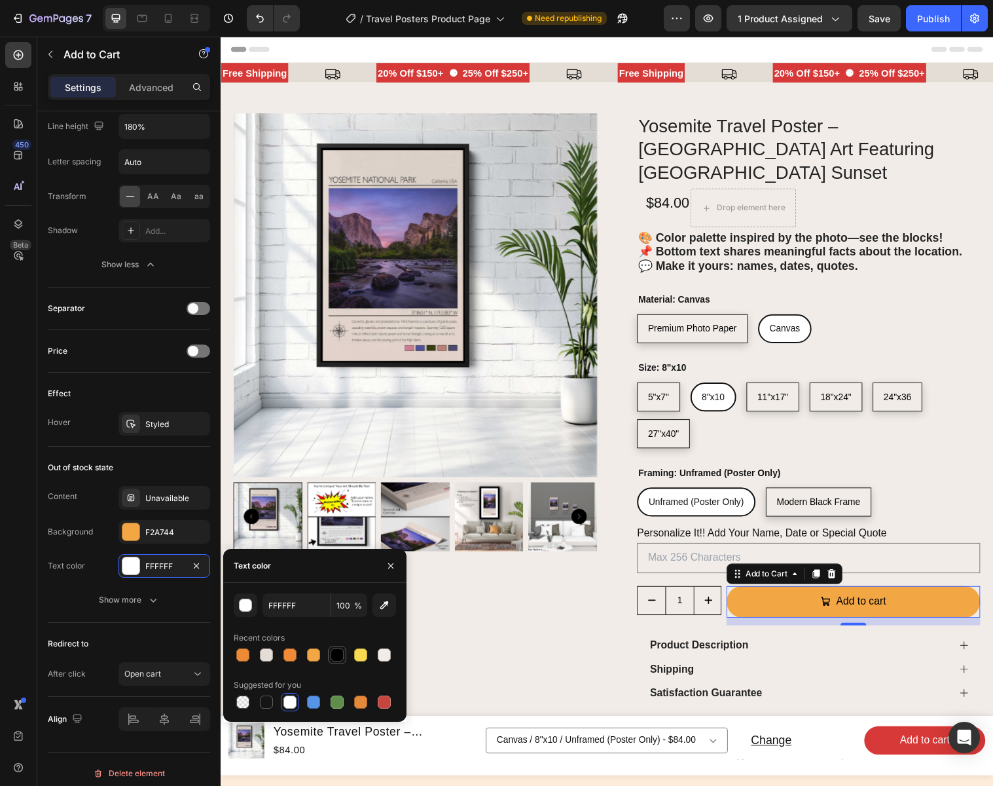
click at [335, 655] on div at bounding box center [337, 654] width 13 height 13
type input "000000"
click at [393, 562] on icon "button" at bounding box center [391, 565] width 10 height 10
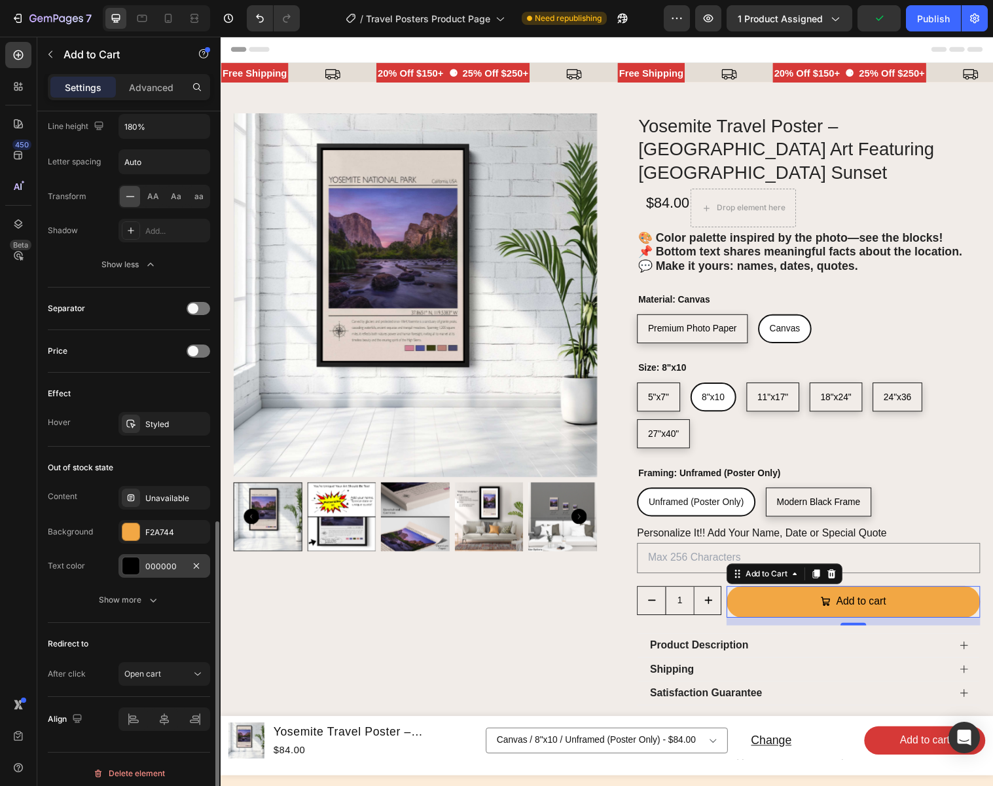
scroll to position [968, 0]
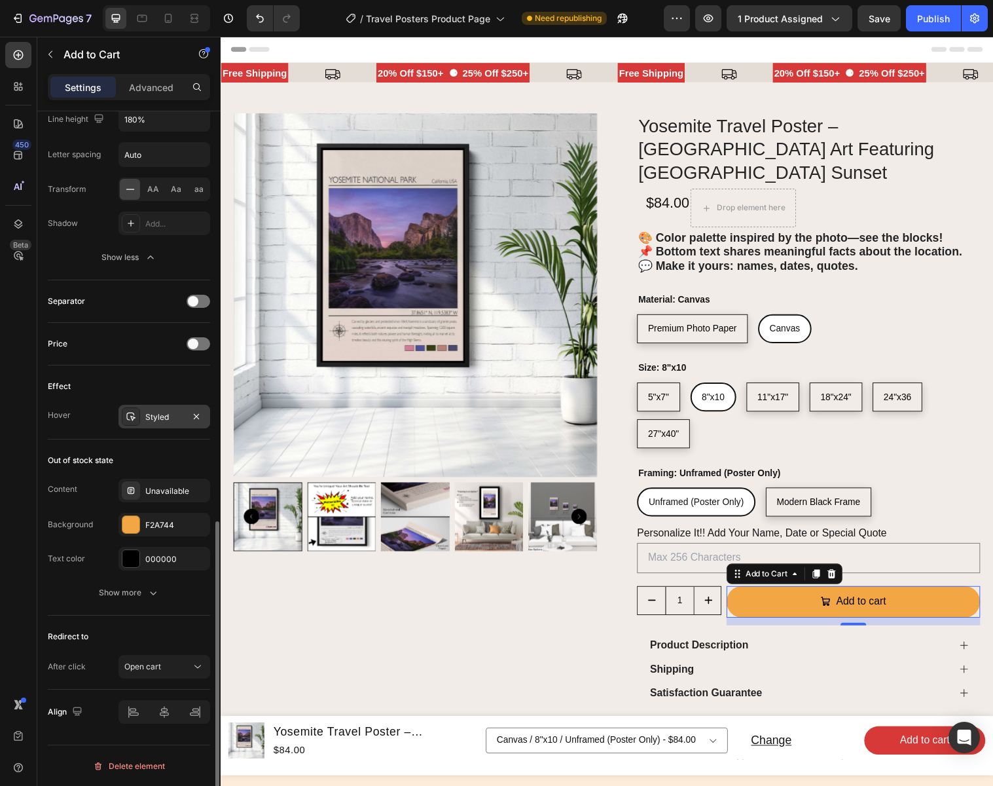
click at [168, 424] on div "Styled" at bounding box center [165, 417] width 92 height 24
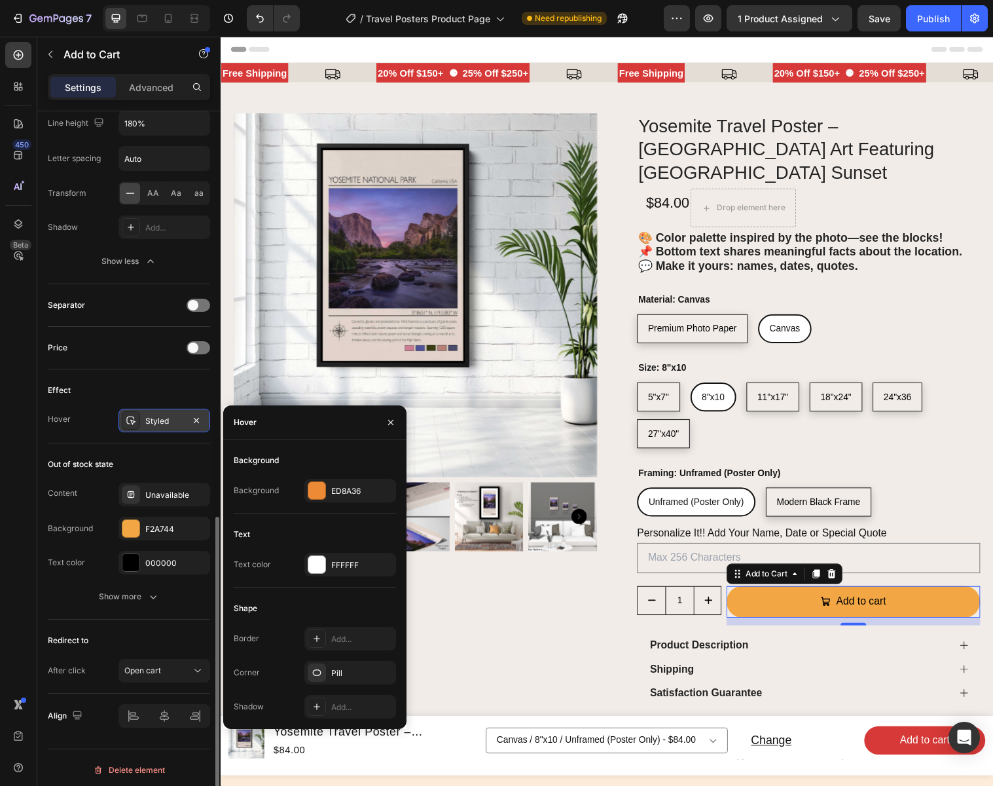
scroll to position [961, 0]
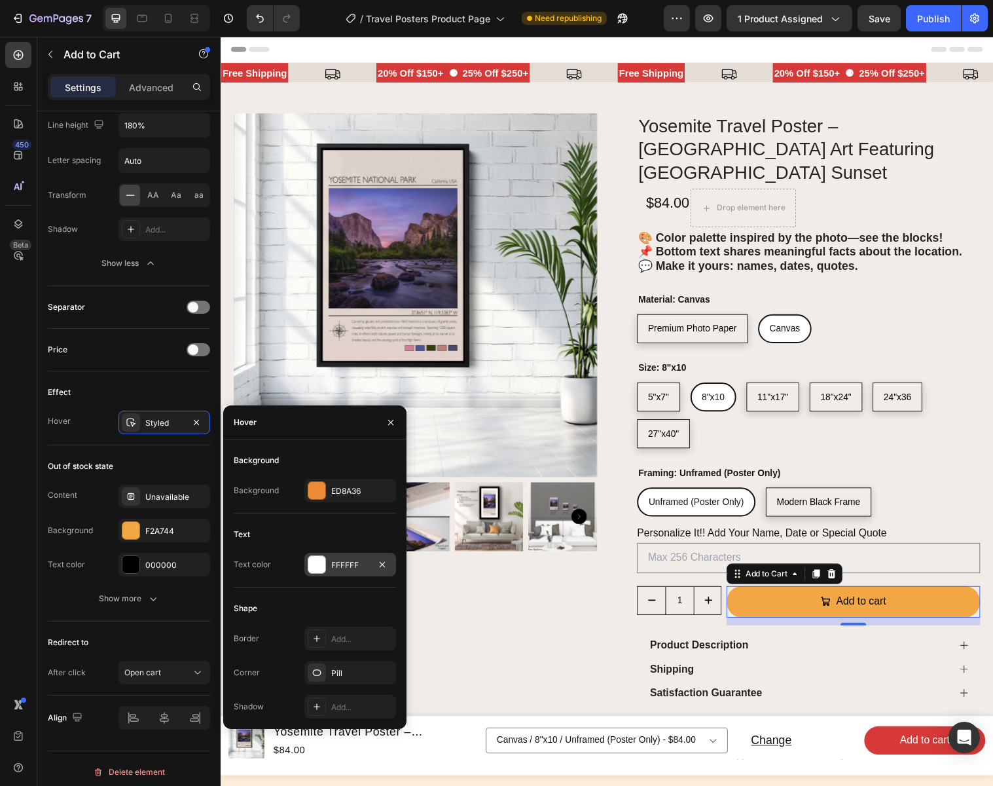
click at [357, 566] on div "FFFFFF" at bounding box center [350, 565] width 38 height 12
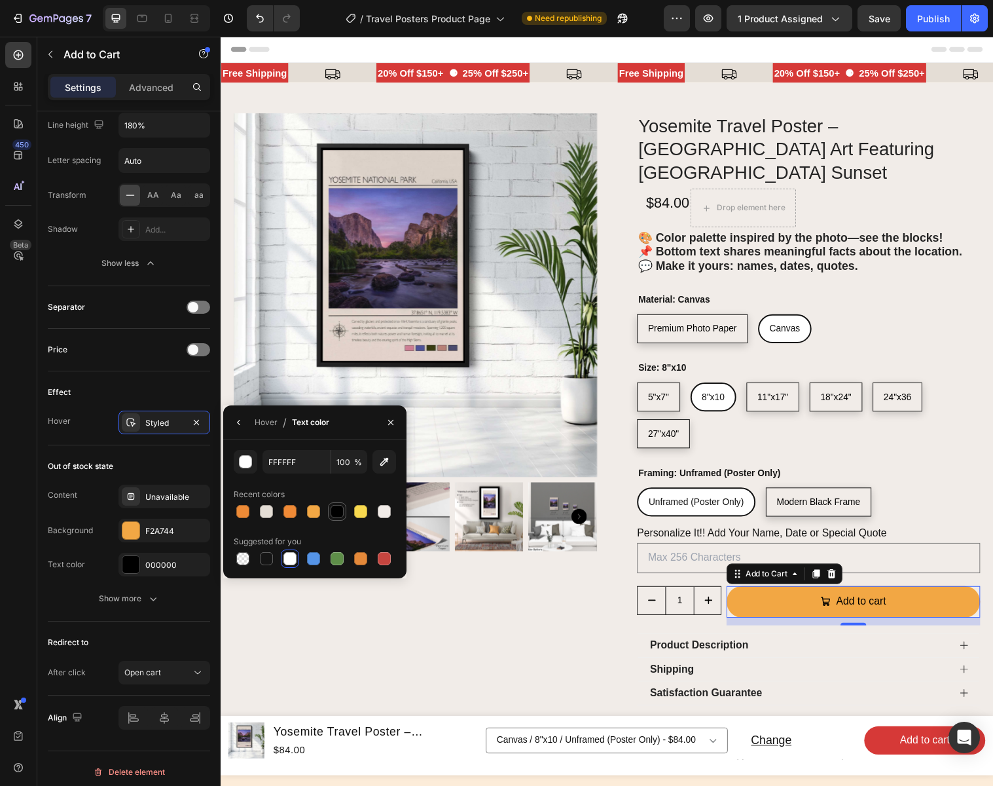
click at [336, 511] on div at bounding box center [337, 511] width 13 height 13
type input "000000"
click at [395, 421] on icon "button" at bounding box center [391, 422] width 10 height 10
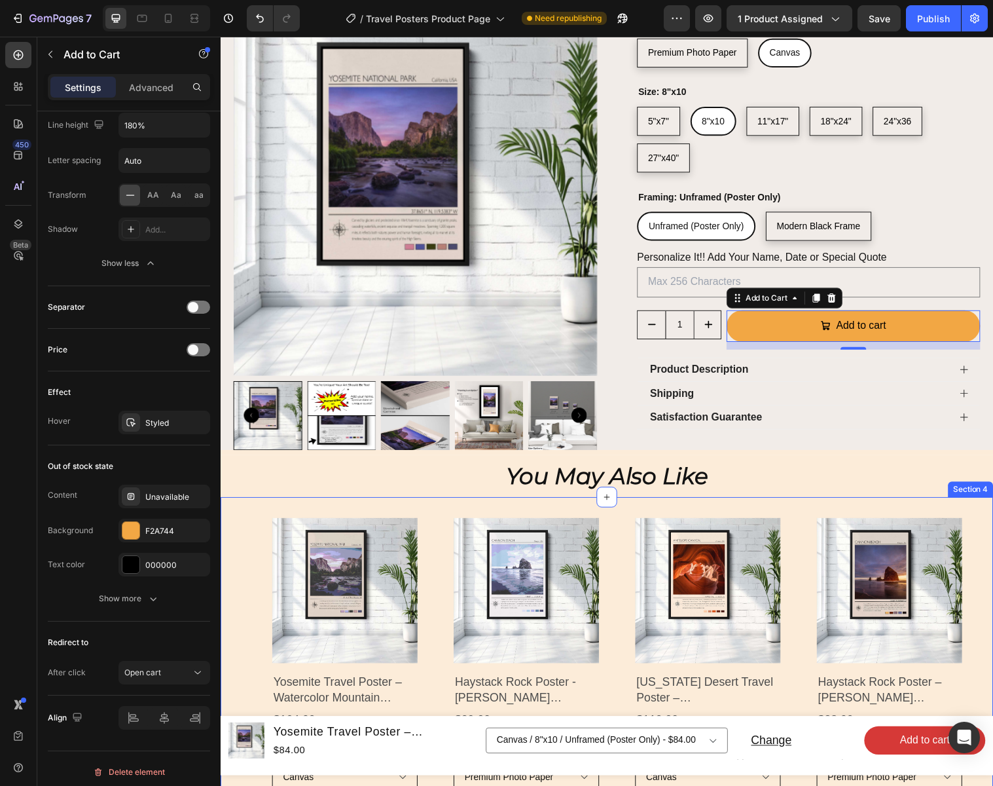
scroll to position [289, 0]
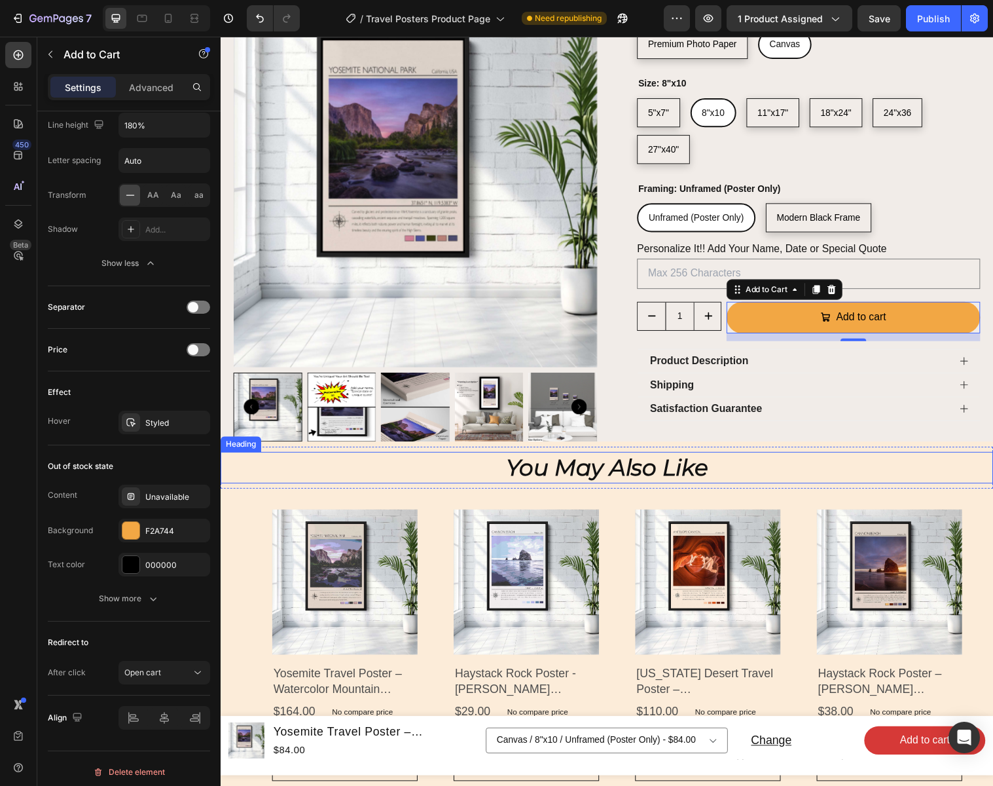
click at [808, 459] on h2 "You May Also Like" at bounding box center [614, 475] width 786 height 33
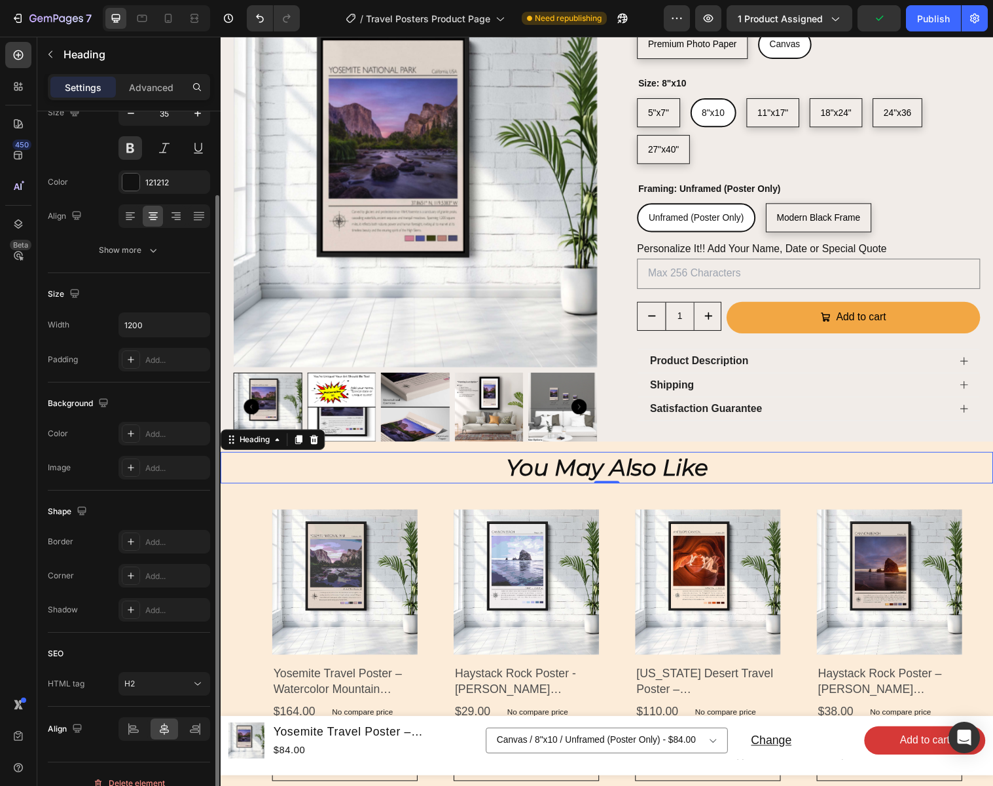
scroll to position [125, 0]
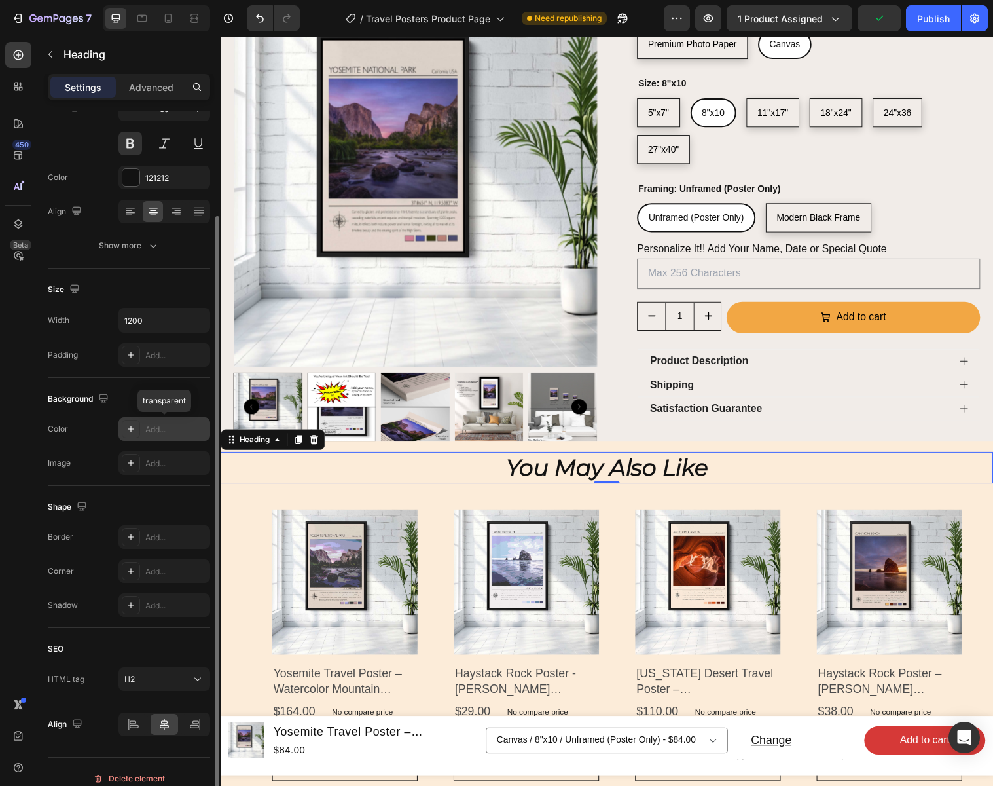
click at [158, 430] on div "Add..." at bounding box center [176, 430] width 62 height 12
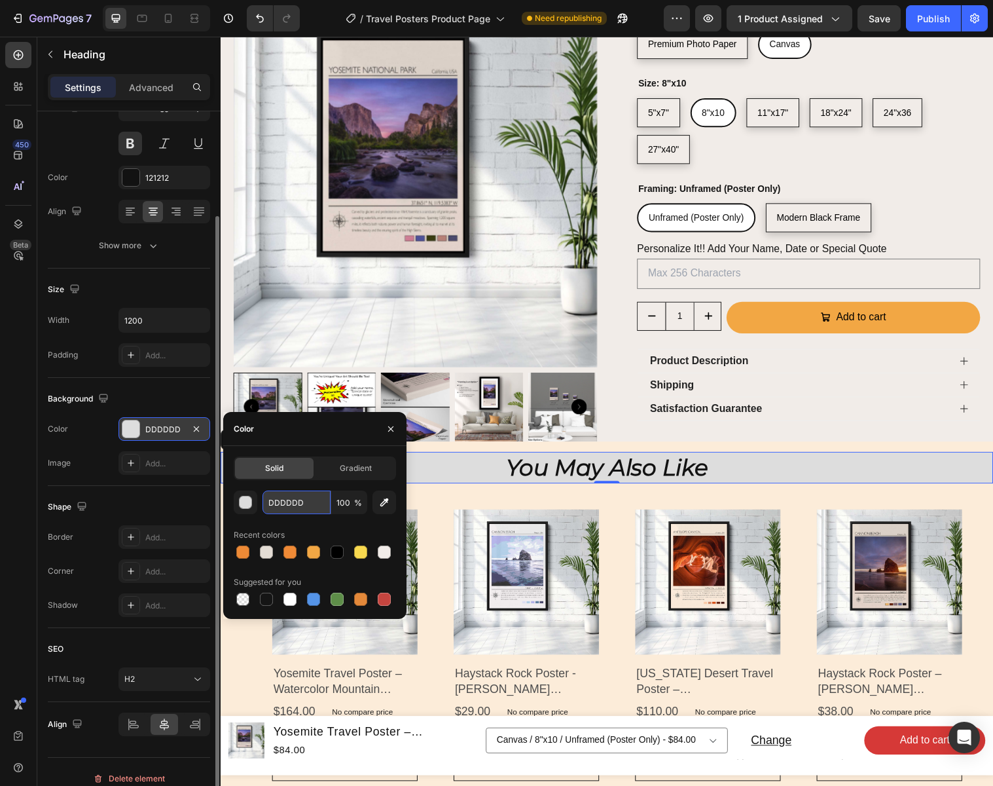
click at [310, 505] on input "DDDDDD" at bounding box center [297, 502] width 68 height 24
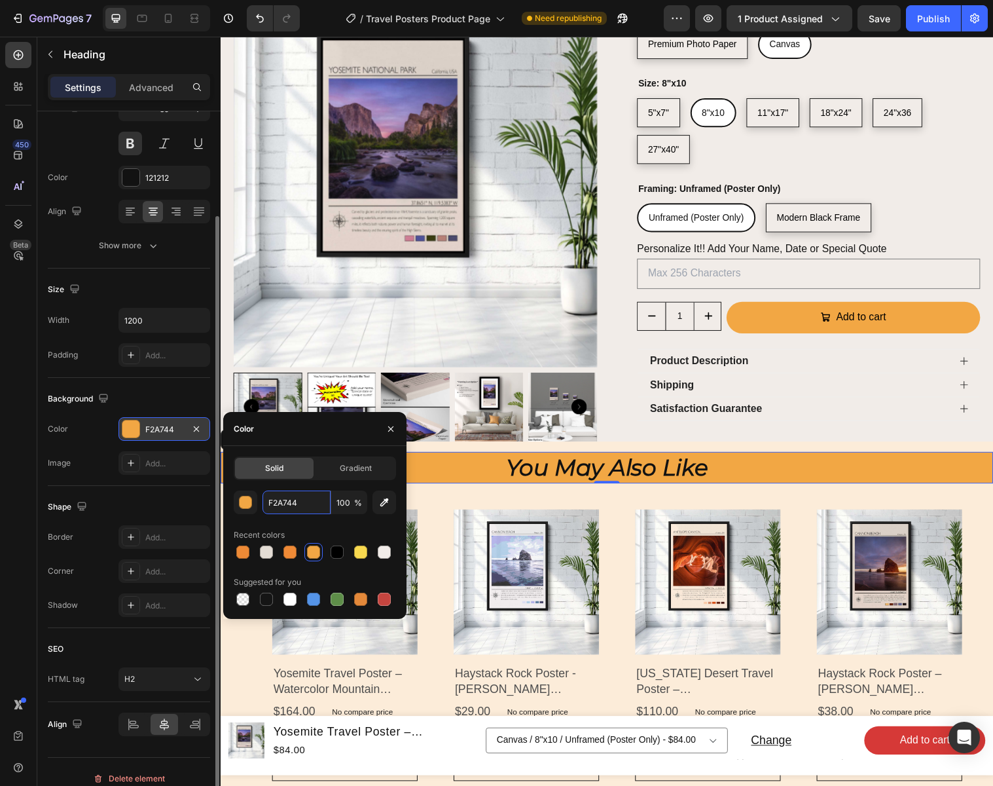
drag, startPoint x: 288, startPoint y: 500, endPoint x: 257, endPoint y: 497, distance: 30.9
click at [256, 497] on div "F2A744 100 %" at bounding box center [315, 502] width 162 height 24
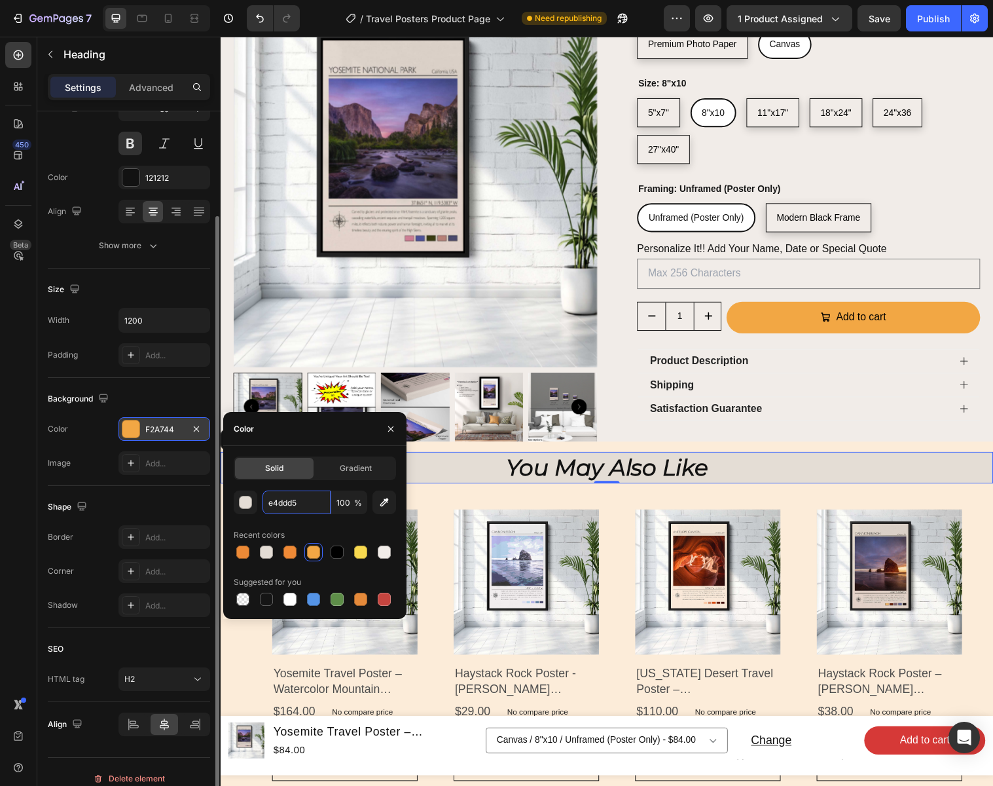
type input "E4DDD5"
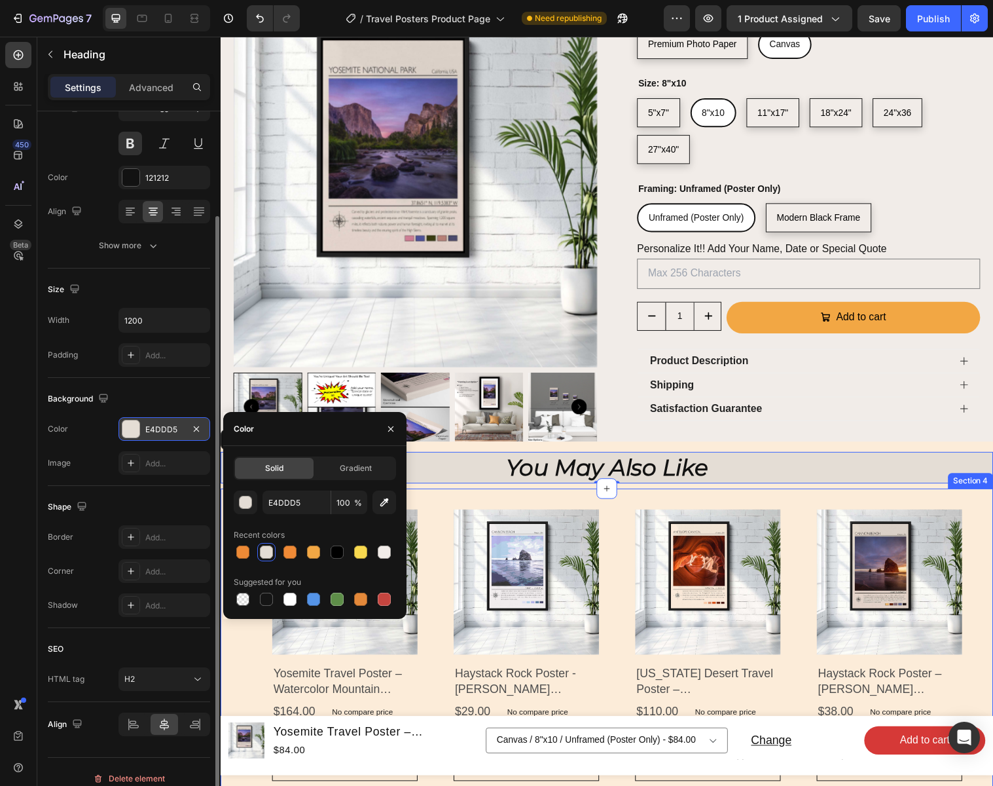
click at [435, 496] on div "Product Images Yosemite Travel Poster – Watercolor Mountain Poster With El Capi…" at bounding box center [614, 736] width 786 height 480
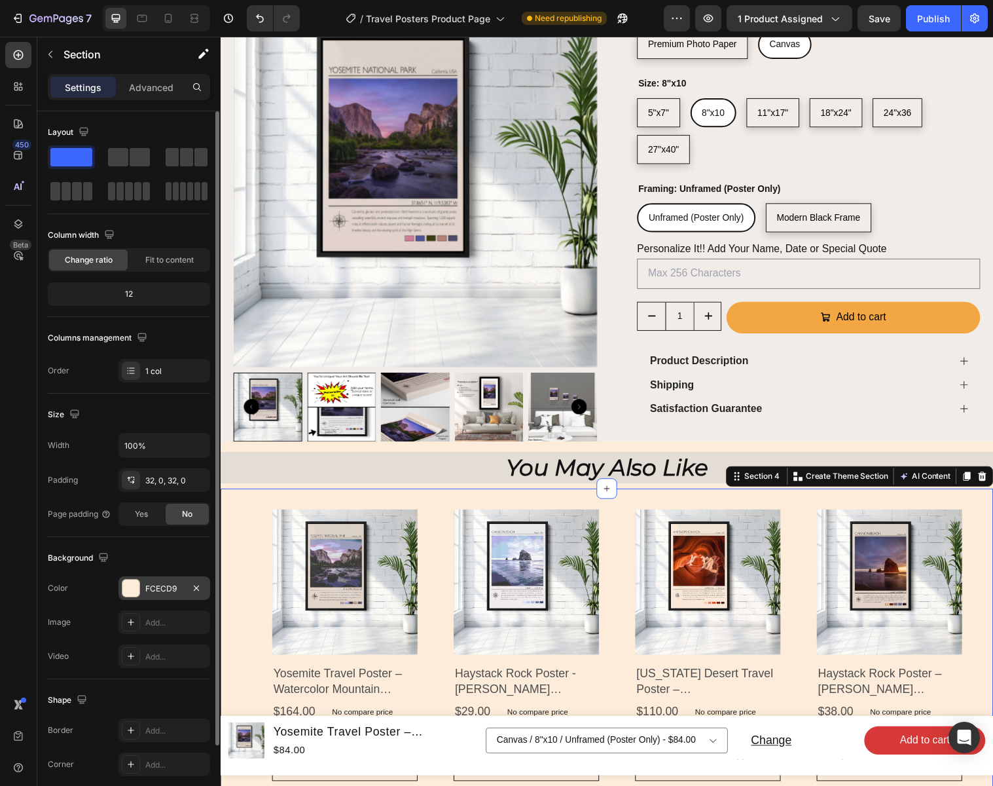
click at [174, 587] on div "FCECD9" at bounding box center [164, 589] width 38 height 12
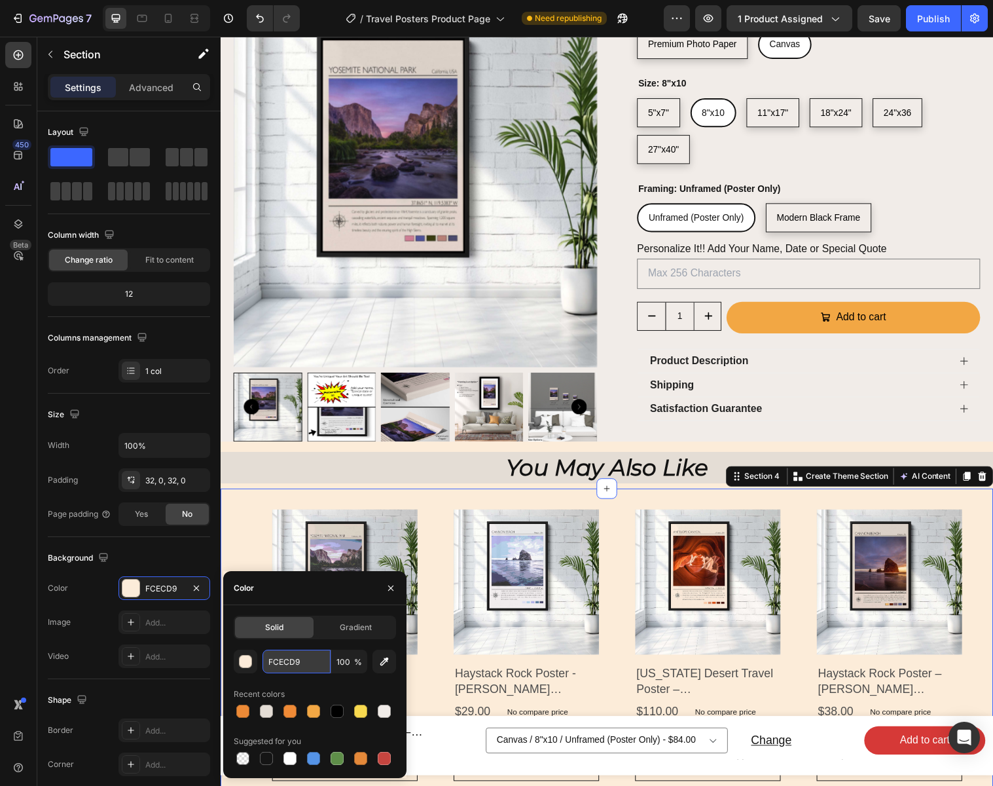
click at [311, 661] on input "FCECD9" at bounding box center [297, 661] width 68 height 24
drag, startPoint x: 303, startPoint y: 662, endPoint x: 266, endPoint y: 661, distance: 37.3
click at [265, 661] on input "FCECD9" at bounding box center [297, 661] width 68 height 24
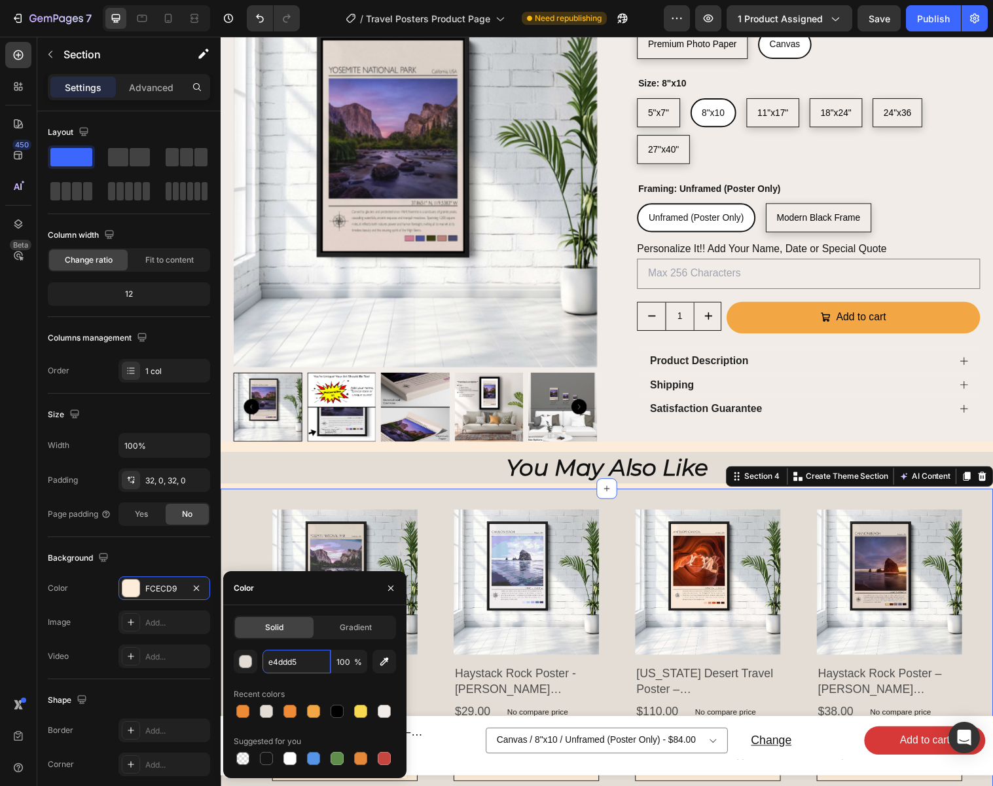
type input "E4DDD5"
drag, startPoint x: 290, startPoint y: 664, endPoint x: 258, endPoint y: 663, distance: 32.1
click at [258, 663] on div "E4DDD5 100 %" at bounding box center [315, 661] width 162 height 24
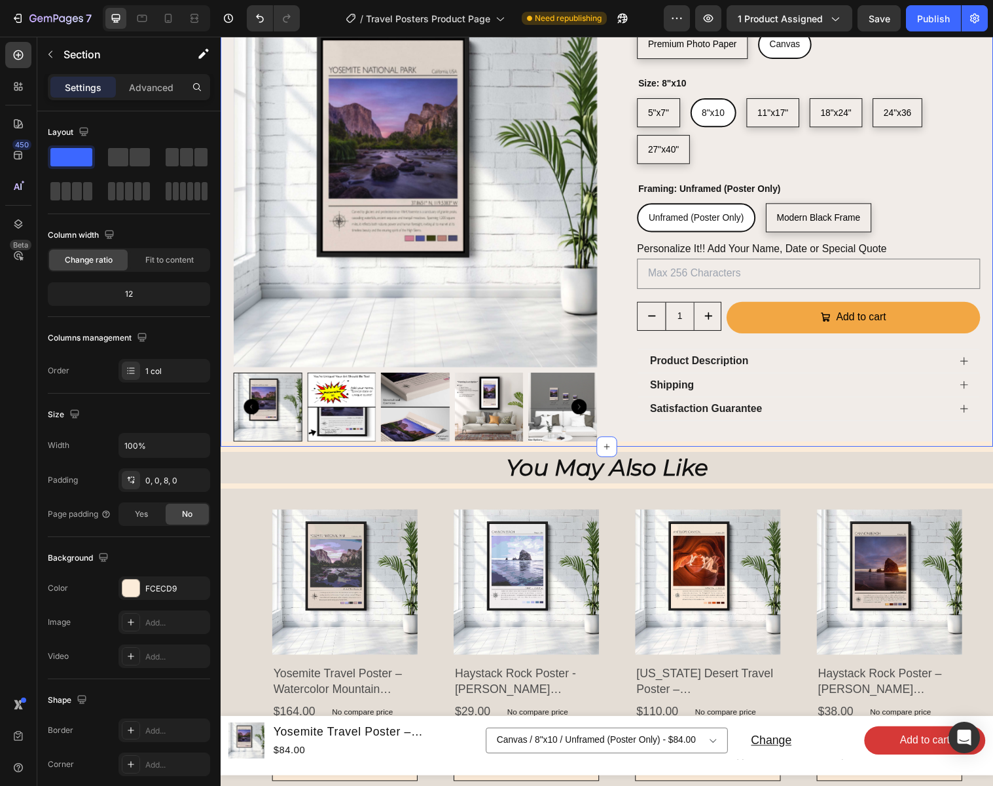
click at [486, 427] on div "free shipping Text 20% Off $150+ ⚈ 25% Off $250+ Text free shipping Text 20% Of…" at bounding box center [614, 114] width 786 height 679
click at [486, 426] on div "free shipping Text 20% Off $150+ ⚈ 25% Off $250+ Text free shipping Text 20% Of…" at bounding box center [614, 114] width 786 height 679
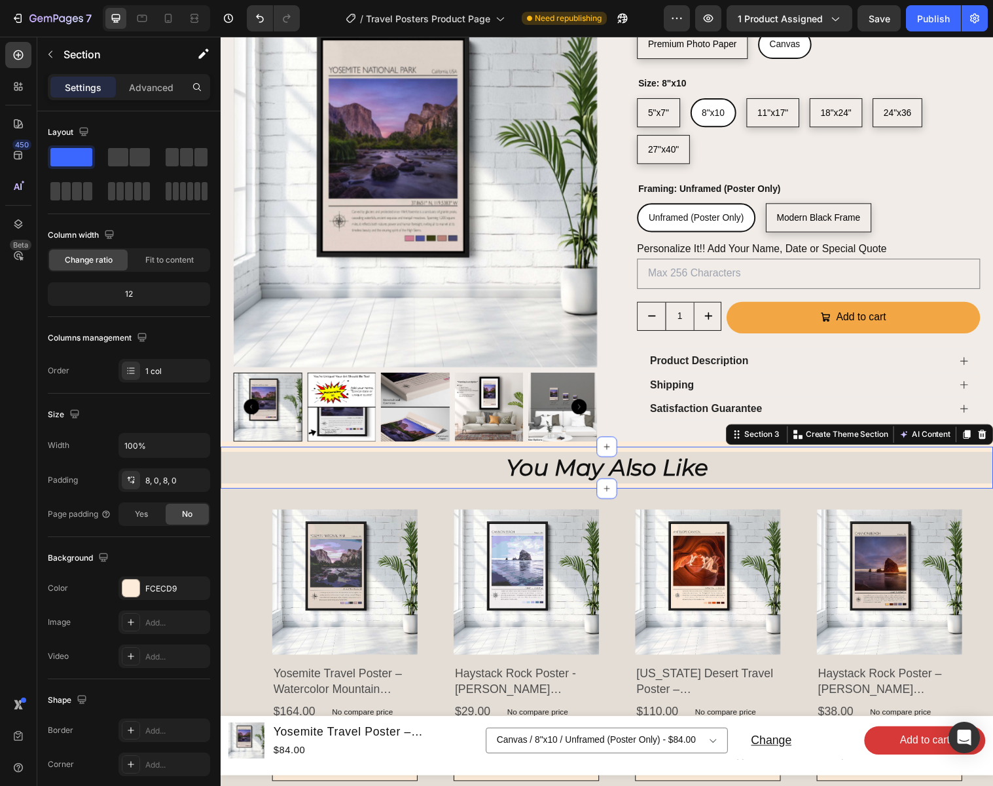
click at [486, 454] on div "You May Also Like Heading Section 3 You can create reusable sections Create The…" at bounding box center [614, 475] width 786 height 43
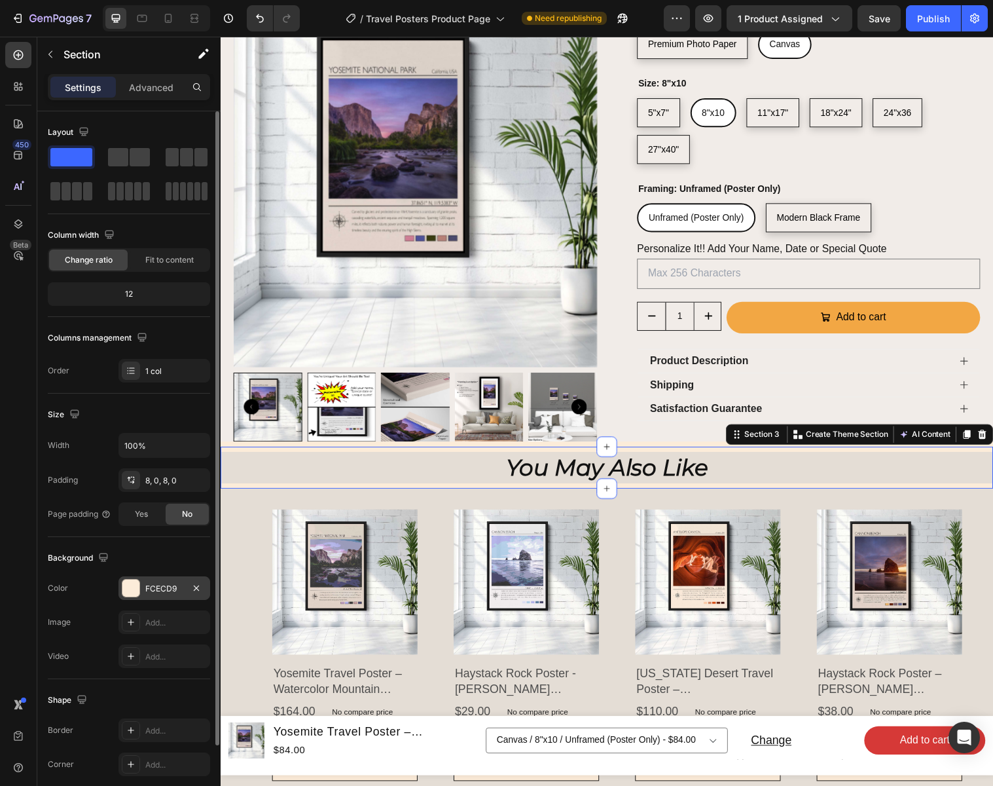
click at [172, 586] on div "FCECD9" at bounding box center [164, 589] width 38 height 12
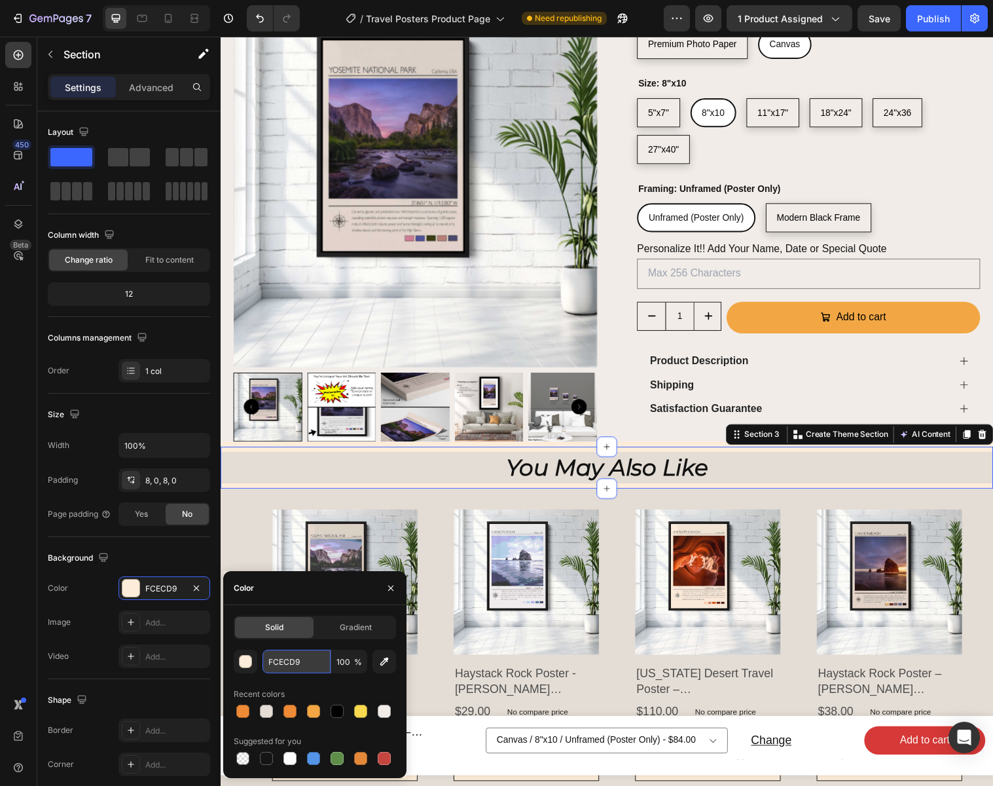
click at [314, 657] on input "FCECD9" at bounding box center [297, 661] width 68 height 24
paste input "E4DDD5"
type input "E4DDD5"
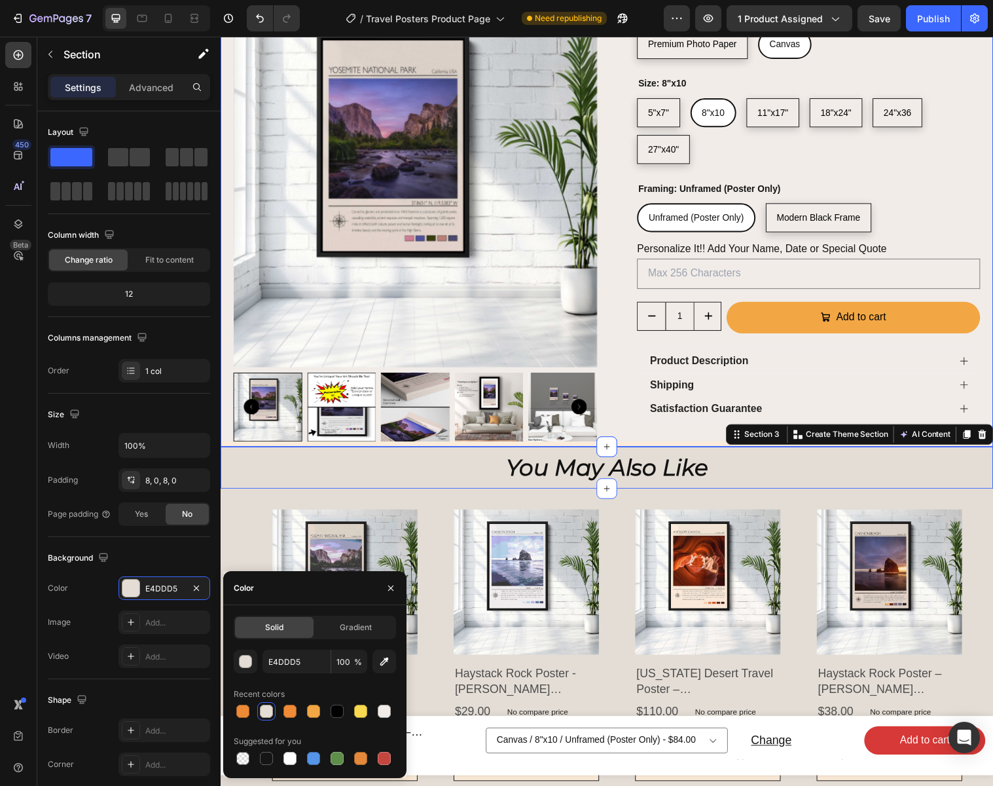
click at [283, 424] on div "free shipping Text 20% Off $150+ ⚈ 25% Off $250+ Text free shipping Text 20% Of…" at bounding box center [614, 114] width 786 height 679
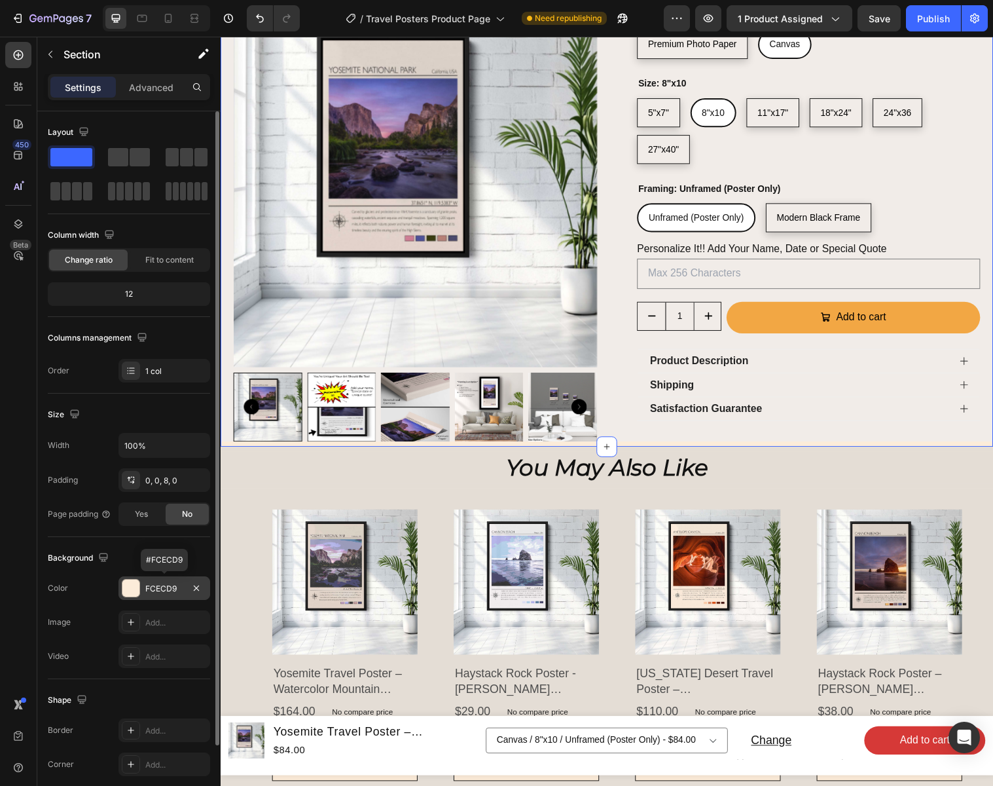
click at [175, 587] on div "FCECD9" at bounding box center [164, 589] width 38 height 12
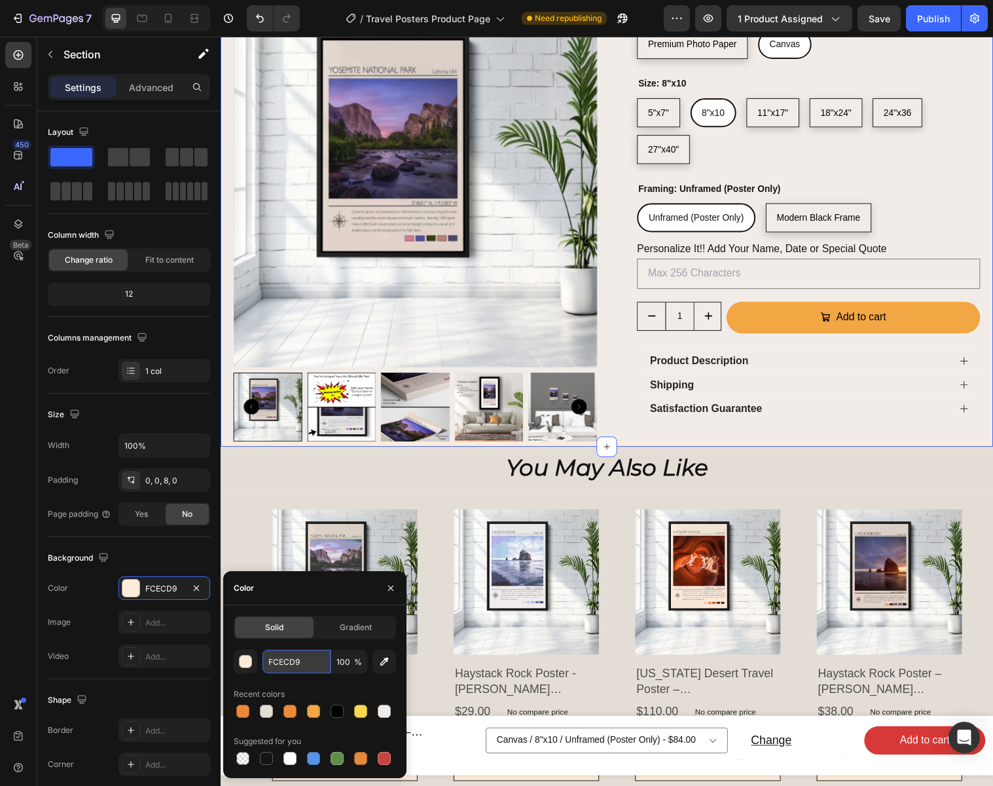
click at [312, 665] on input "FCECD9" at bounding box center [297, 661] width 68 height 24
paste input "E4DDD5"
type input "E4DDD5"
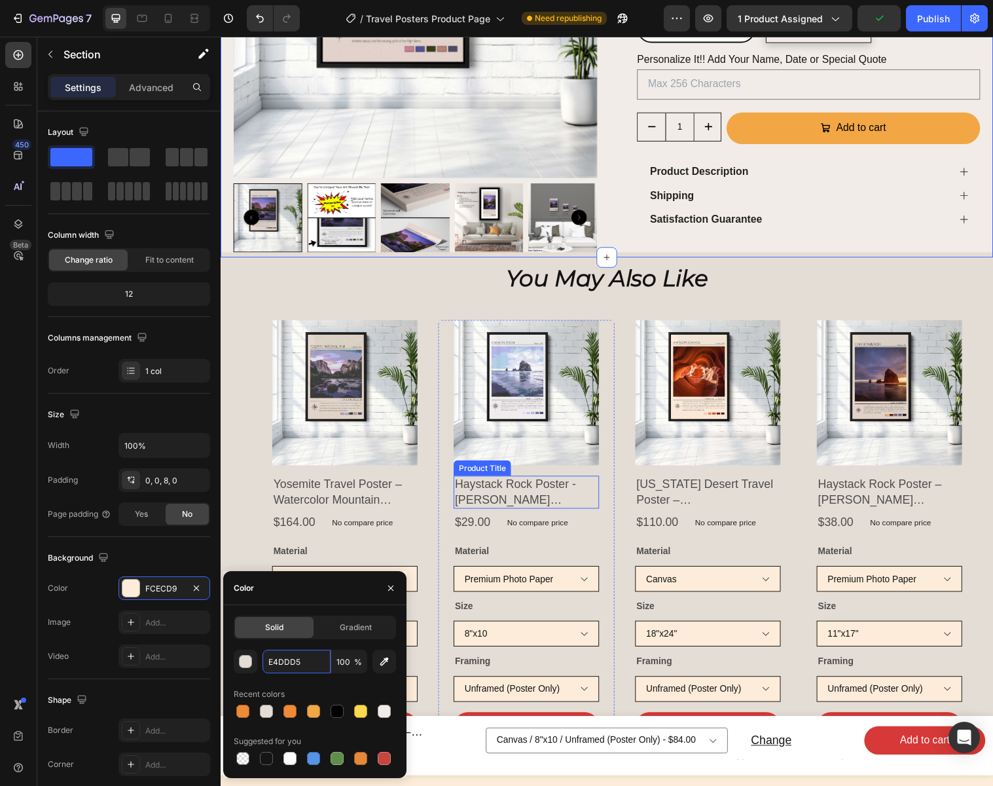
scroll to position [502, 0]
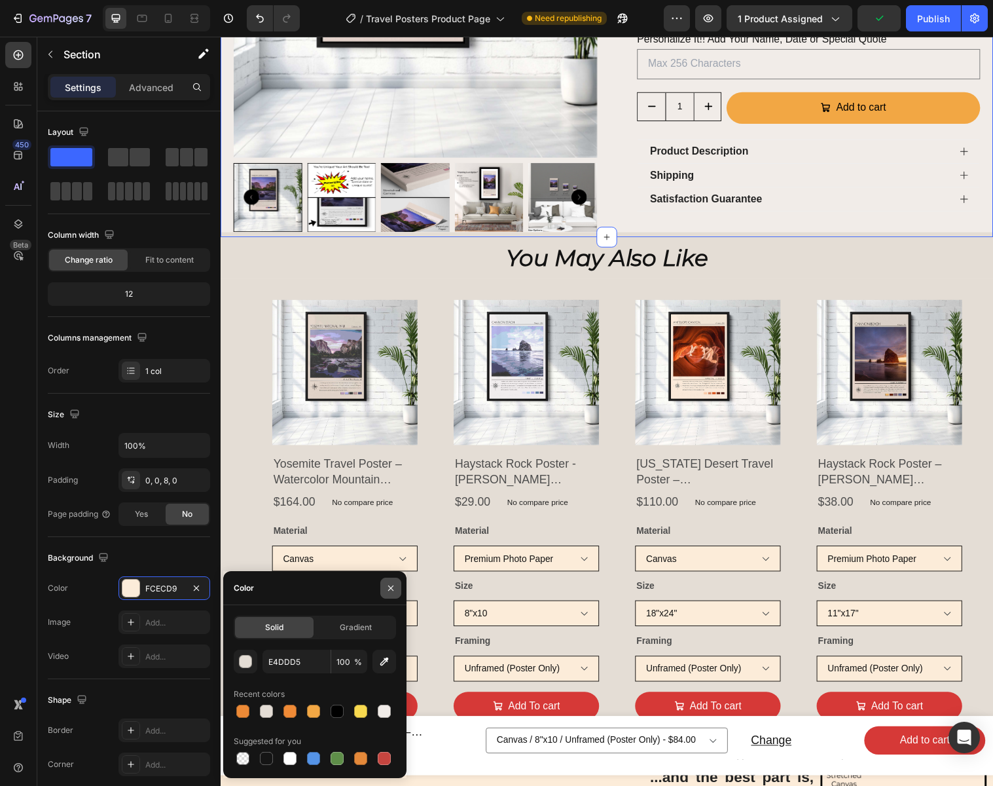
click at [392, 589] on icon "button" at bounding box center [391, 588] width 10 height 10
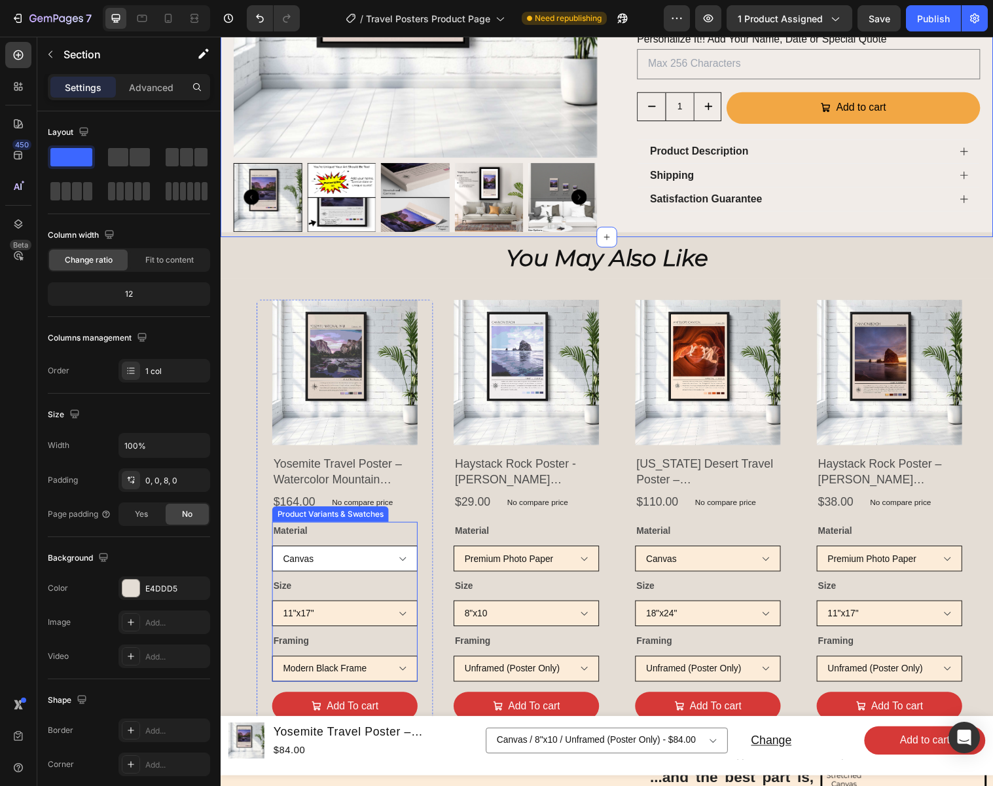
click at [375, 555] on select "Premium Photo Paper Canvas" at bounding box center [347, 568] width 148 height 26
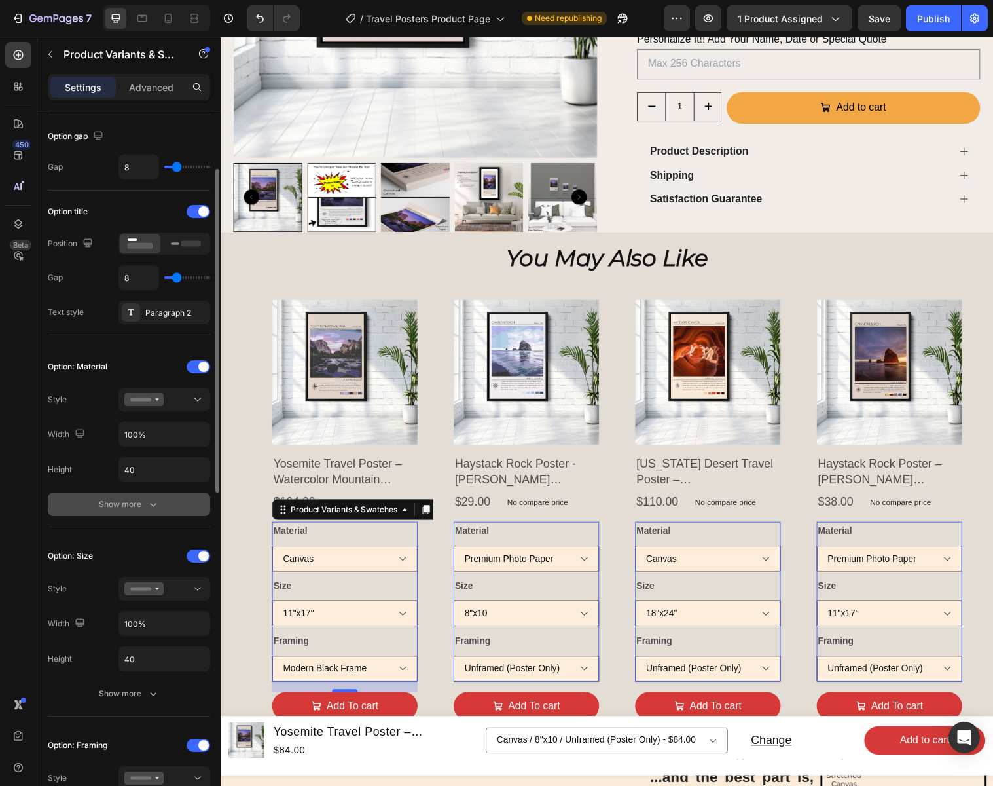
scroll to position [124, 0]
click at [133, 500] on div "Show more" at bounding box center [129, 502] width 61 height 13
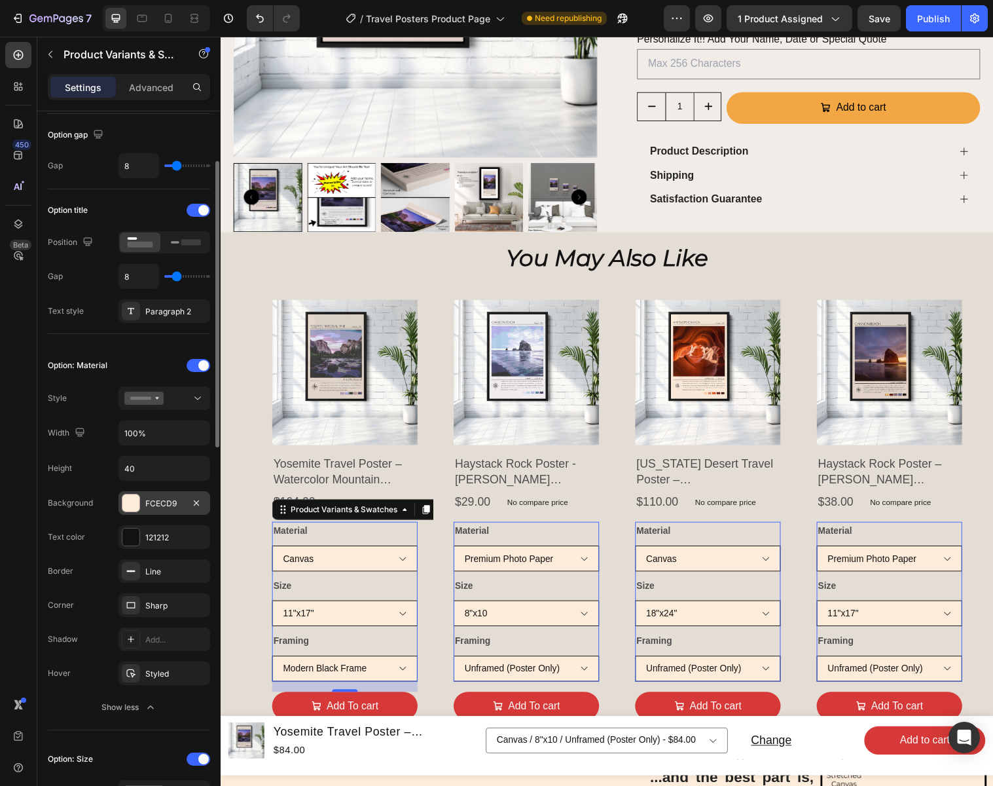
click at [167, 501] on div "FCECD9" at bounding box center [164, 504] width 38 height 12
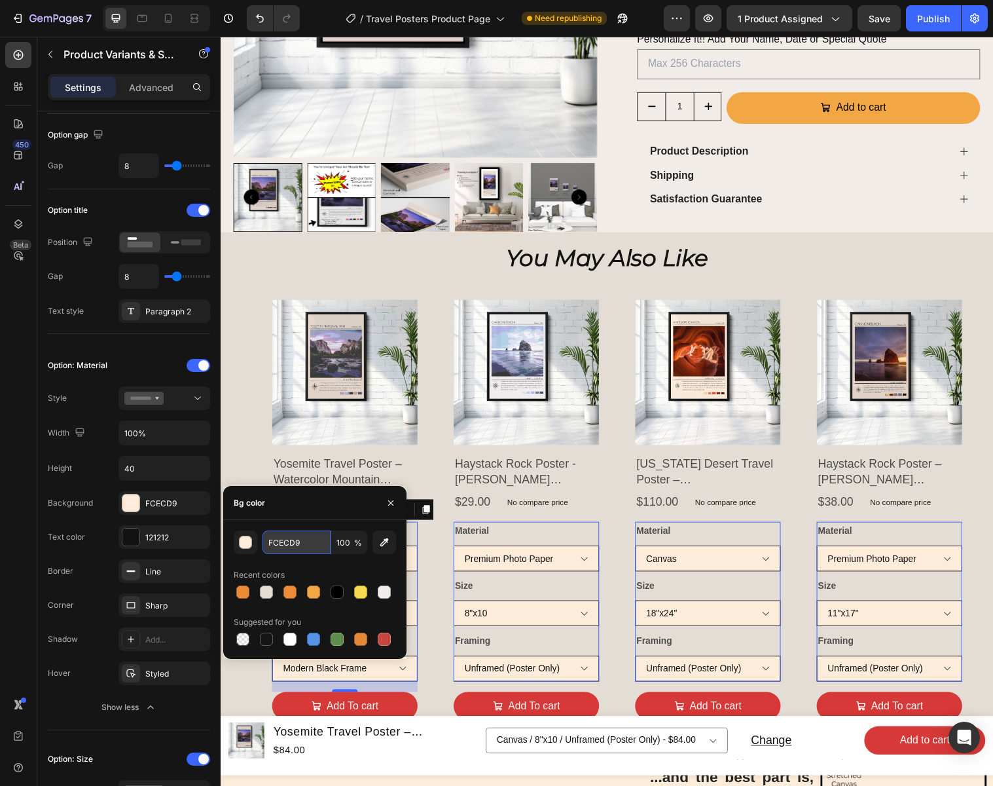
click at [307, 541] on input "FCECD9" at bounding box center [297, 542] width 68 height 24
paste input "E4DDD5"
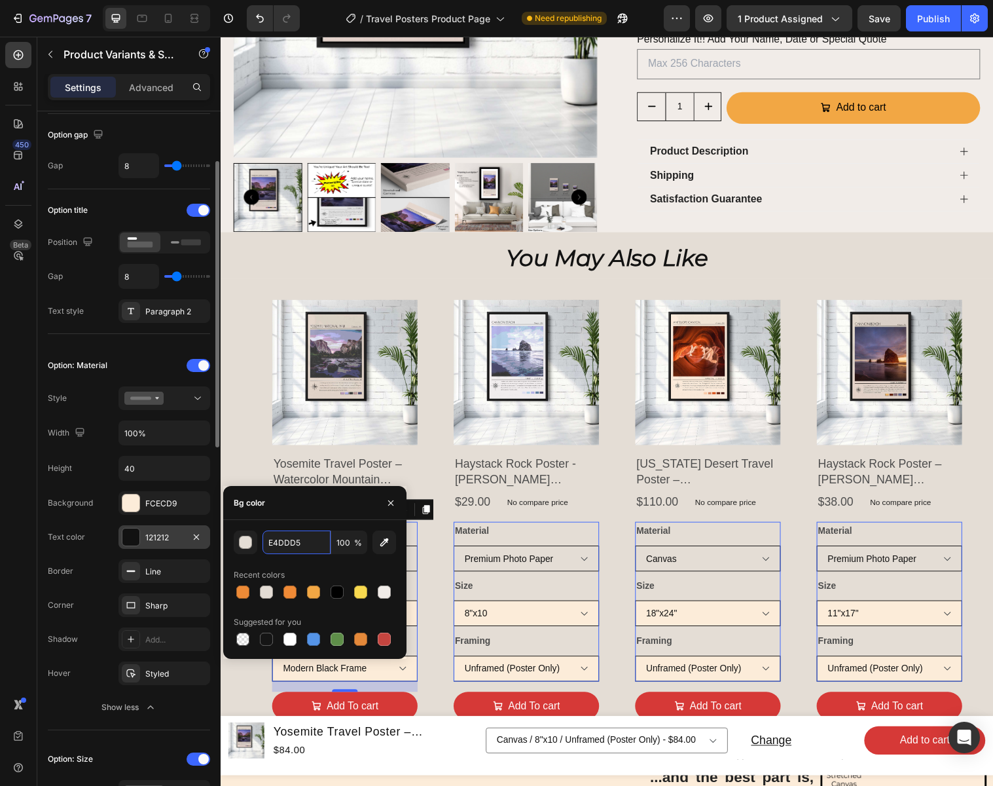
type input "E4DDD5"
click at [179, 535] on div "121212" at bounding box center [164, 538] width 38 height 12
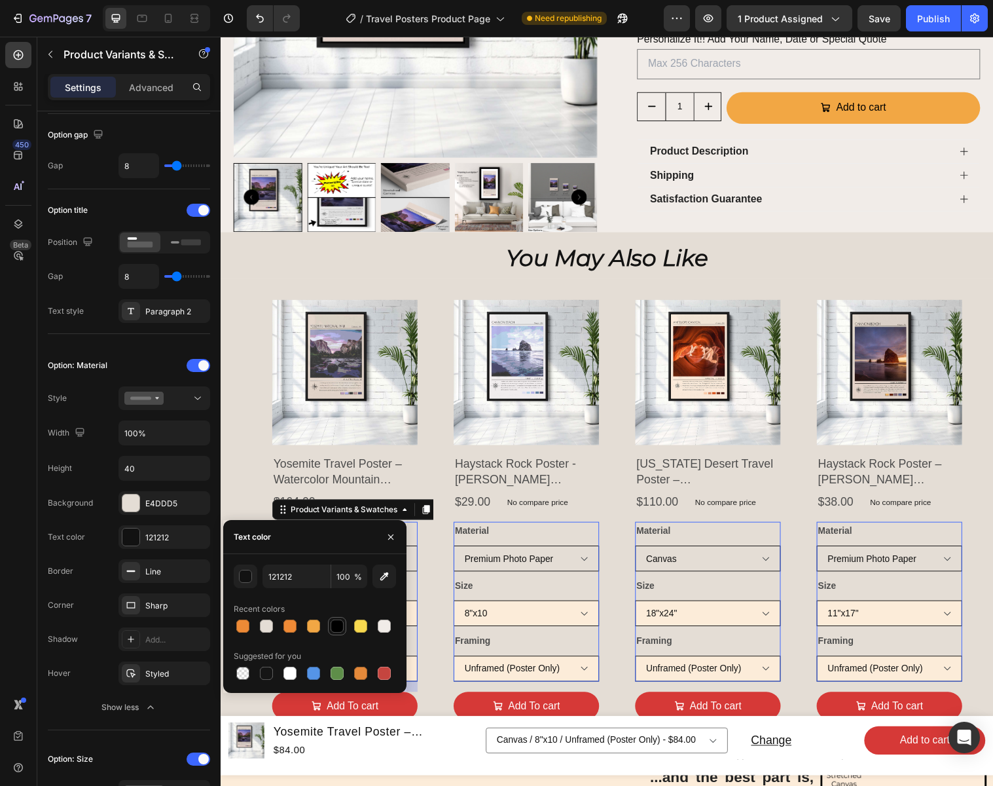
click at [337, 622] on div at bounding box center [337, 625] width 13 height 13
type input "000000"
click at [391, 537] on icon "button" at bounding box center [391, 537] width 10 height 10
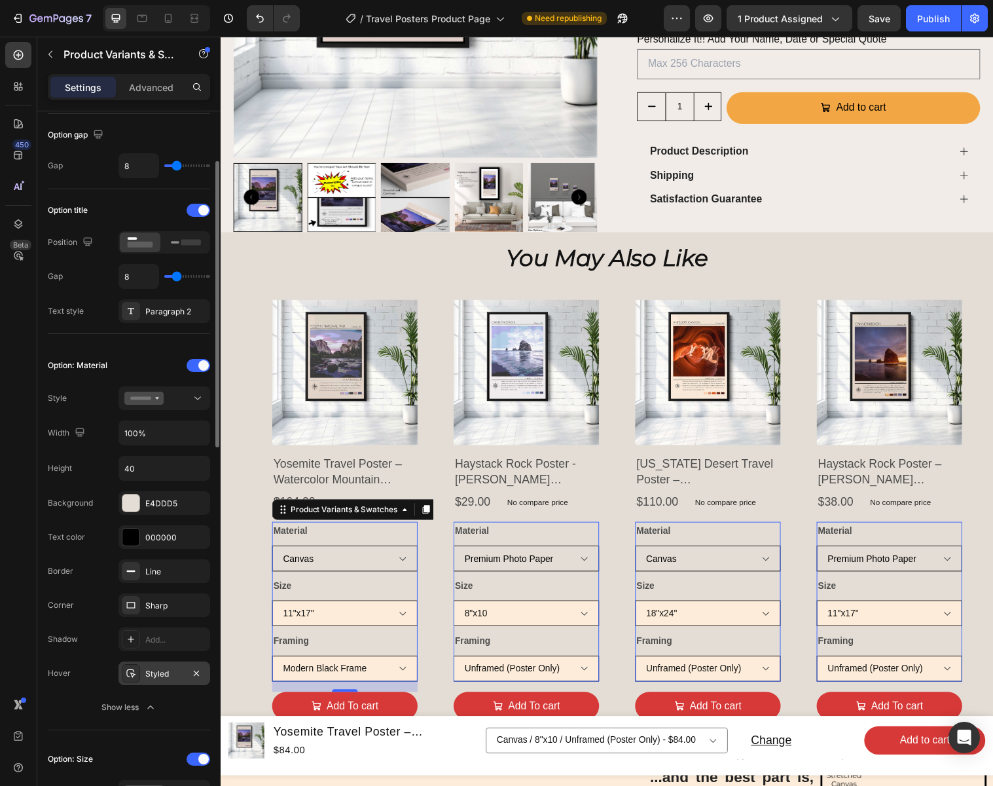
click at [158, 672] on div "Styled" at bounding box center [164, 674] width 38 height 12
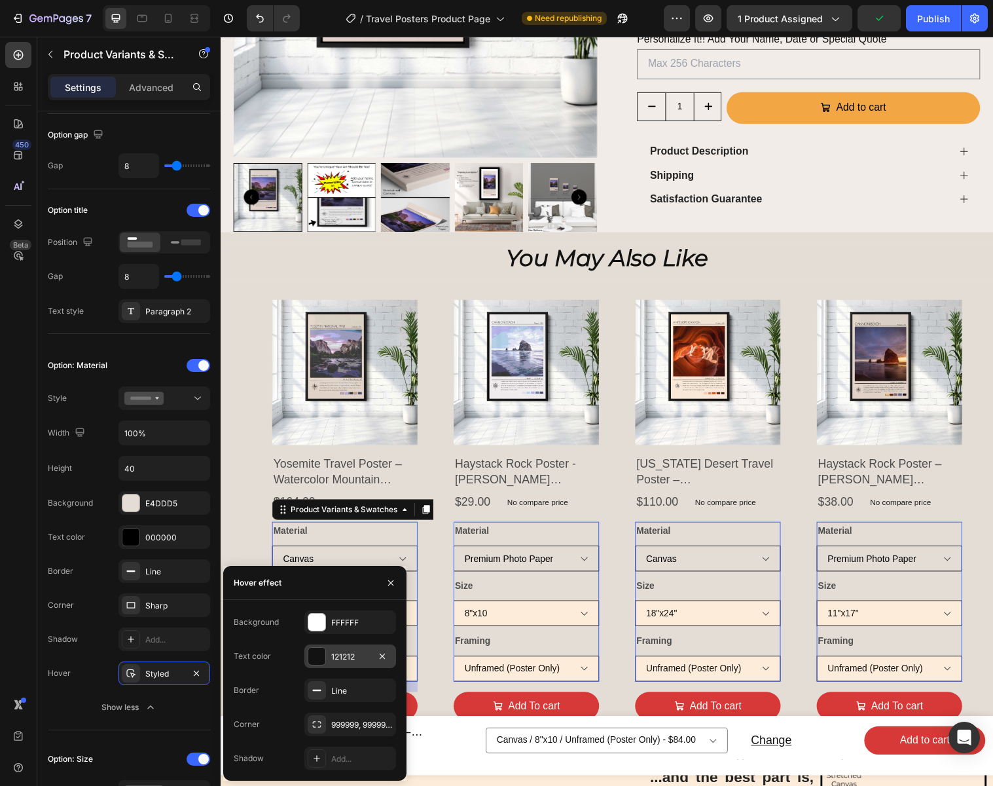
click at [361, 658] on div "121212" at bounding box center [350, 657] width 38 height 12
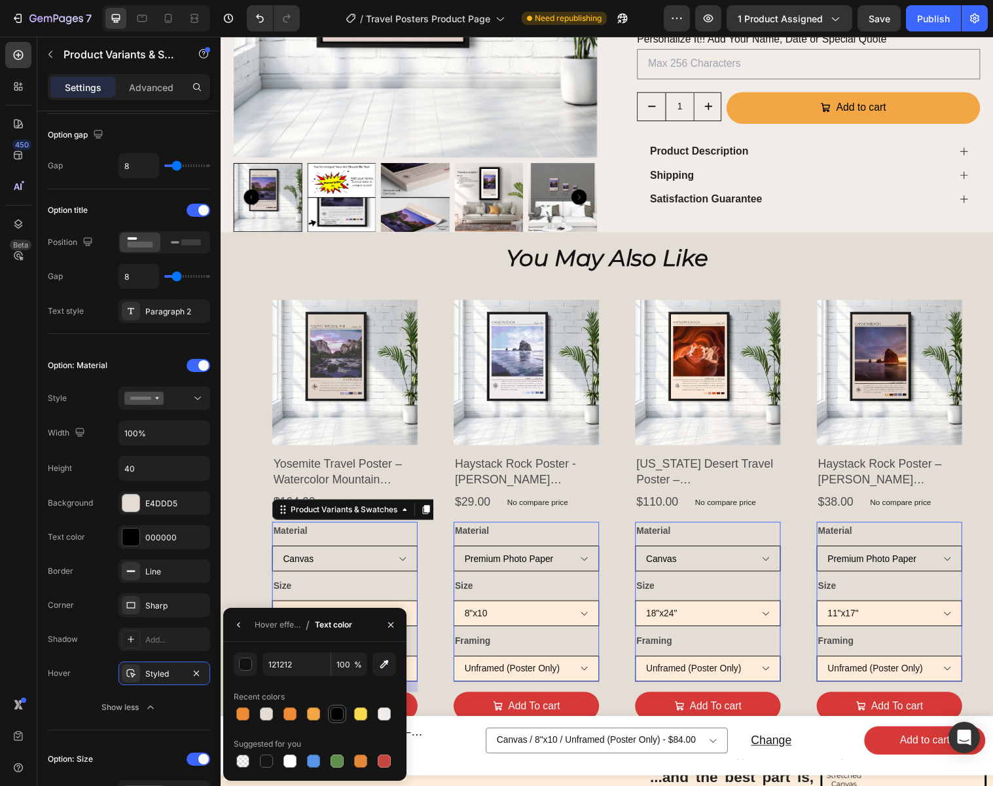
click at [338, 715] on div at bounding box center [337, 713] width 13 height 13
type input "000000"
click at [394, 624] on icon "button" at bounding box center [391, 624] width 10 height 10
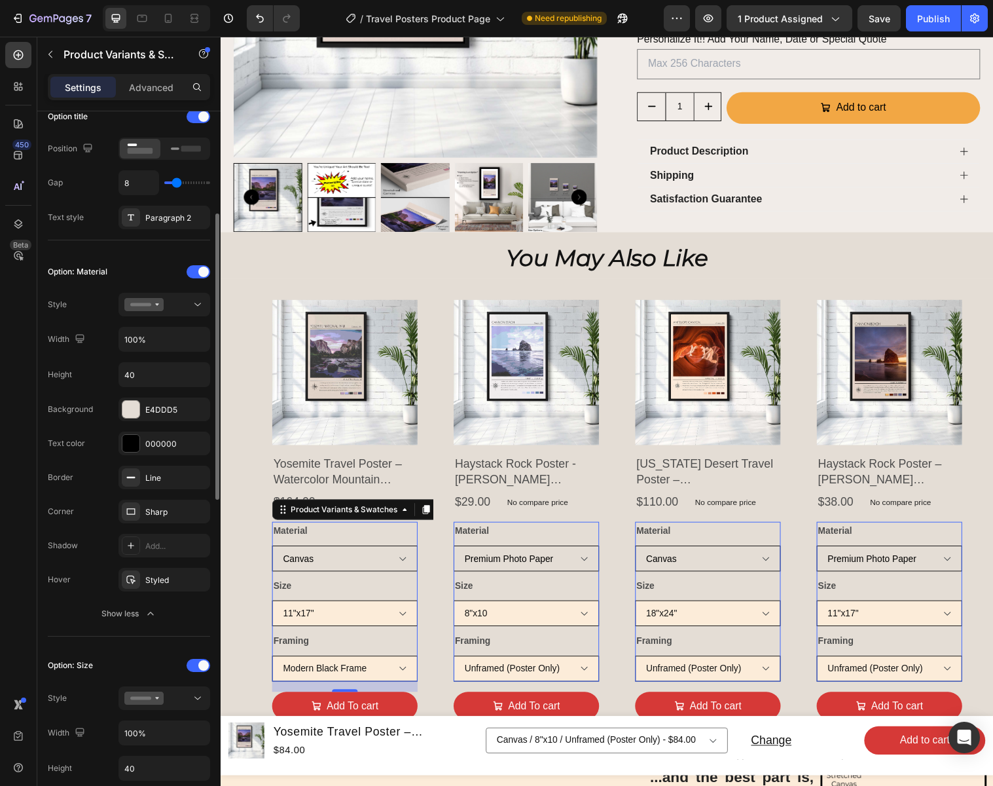
scroll to position [229, 0]
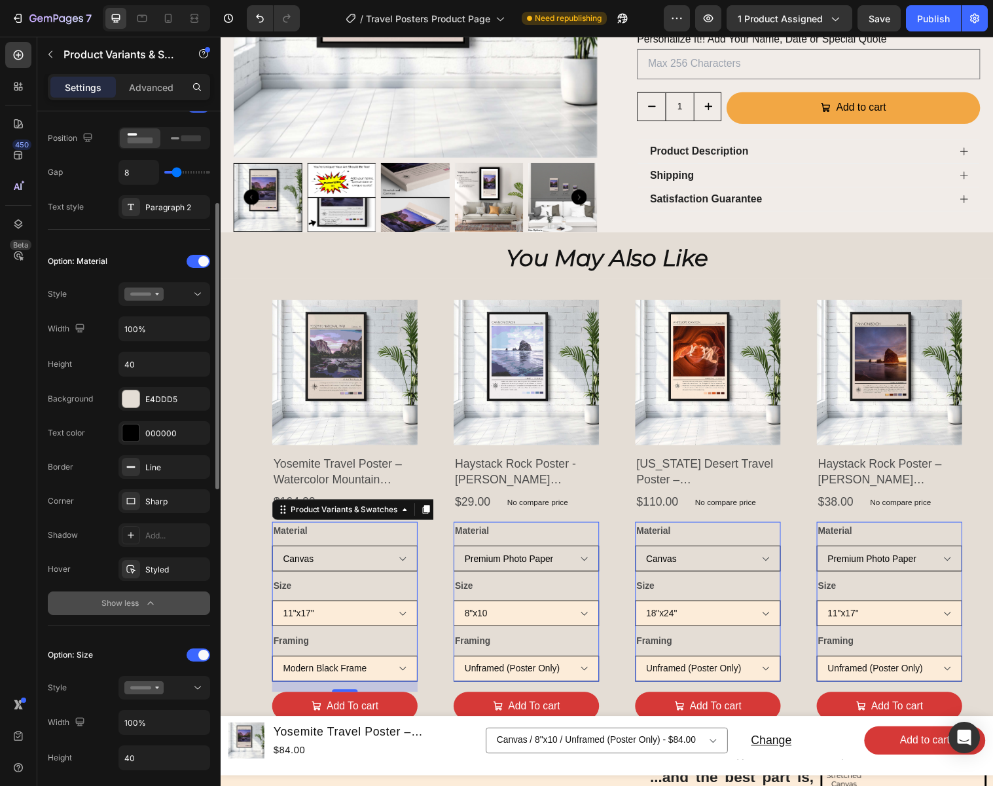
click at [155, 600] on icon "button" at bounding box center [150, 602] width 13 height 13
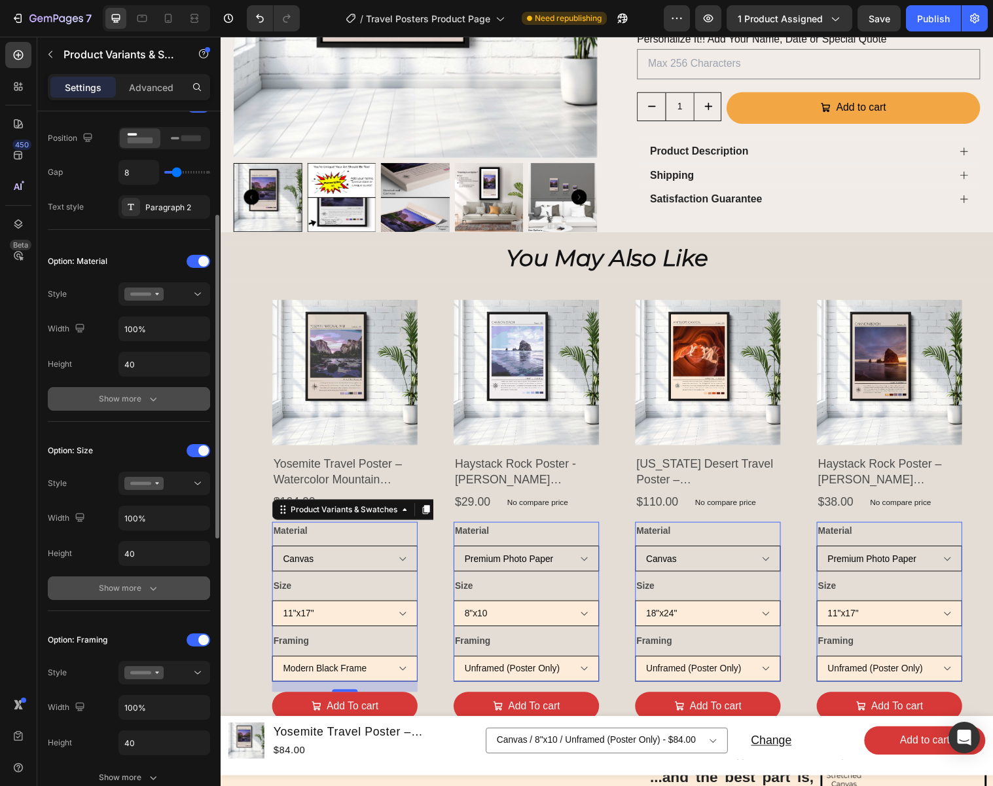
click at [153, 591] on icon "button" at bounding box center [153, 587] width 13 height 13
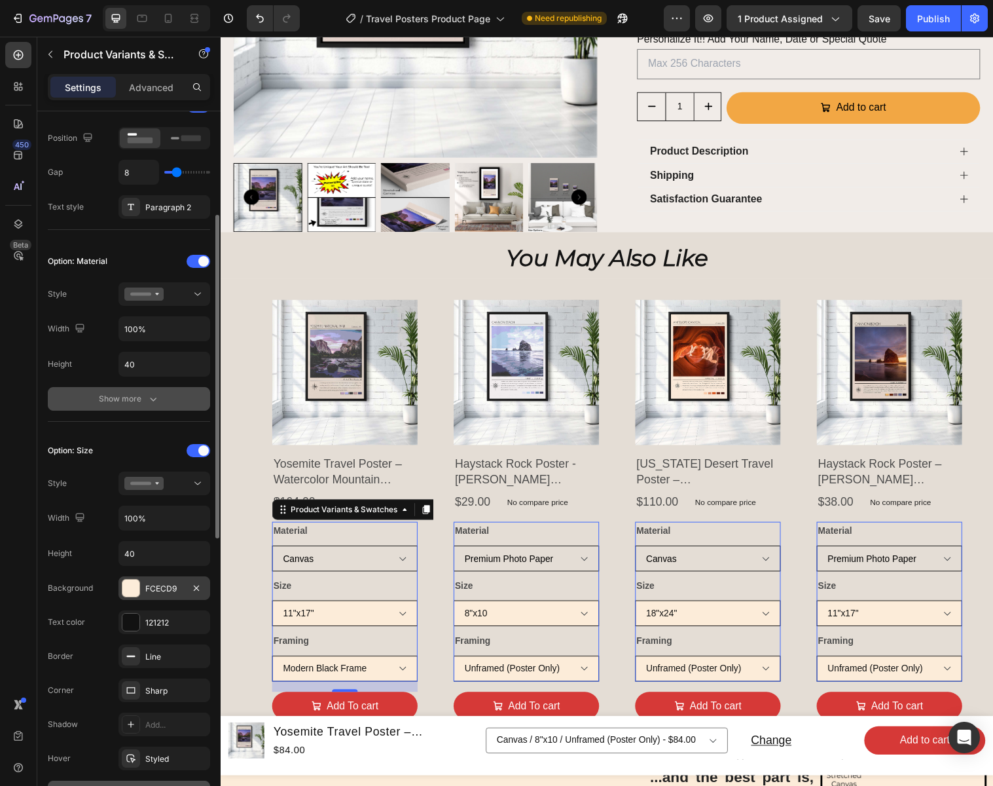
click at [174, 589] on div "FCECD9" at bounding box center [164, 589] width 38 height 12
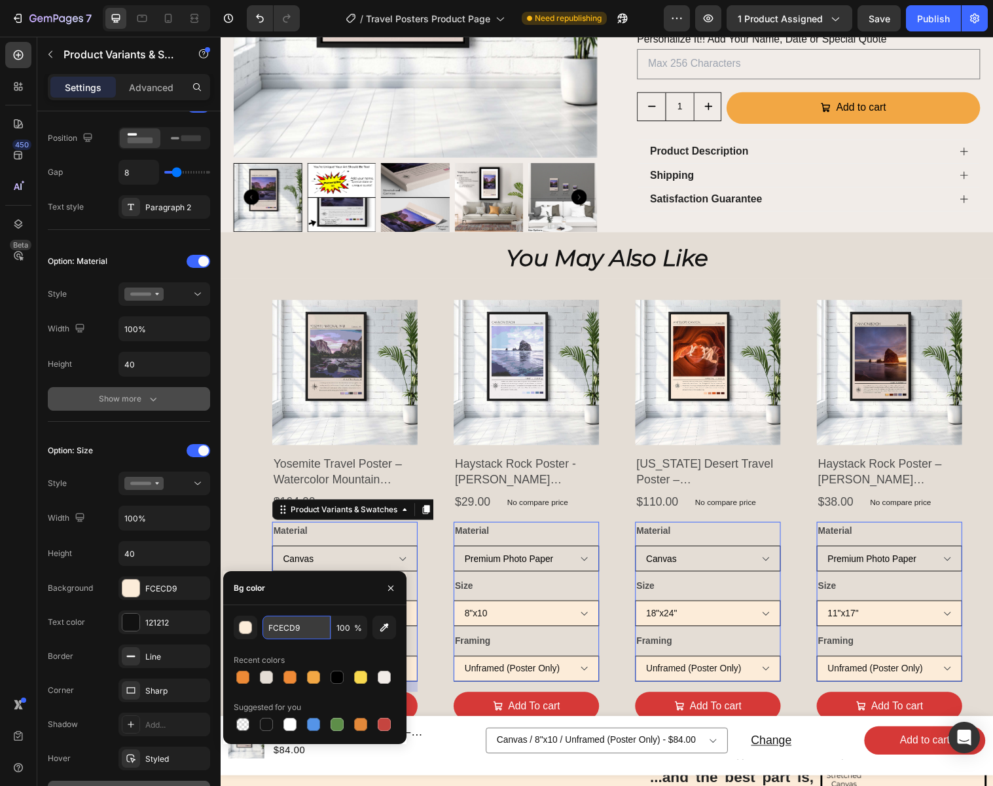
click at [306, 627] on input "FCECD9" at bounding box center [297, 627] width 68 height 24
paste input "E4DDD5"
type input "E4DDD5"
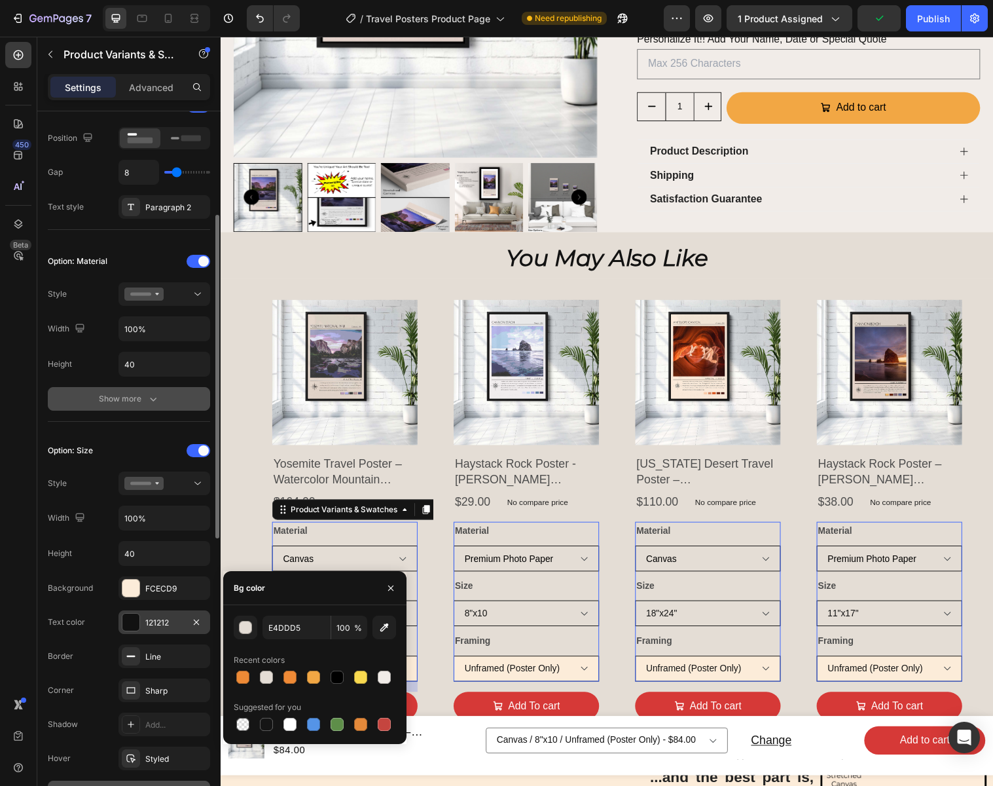
click at [180, 624] on div "121212" at bounding box center [164, 623] width 38 height 12
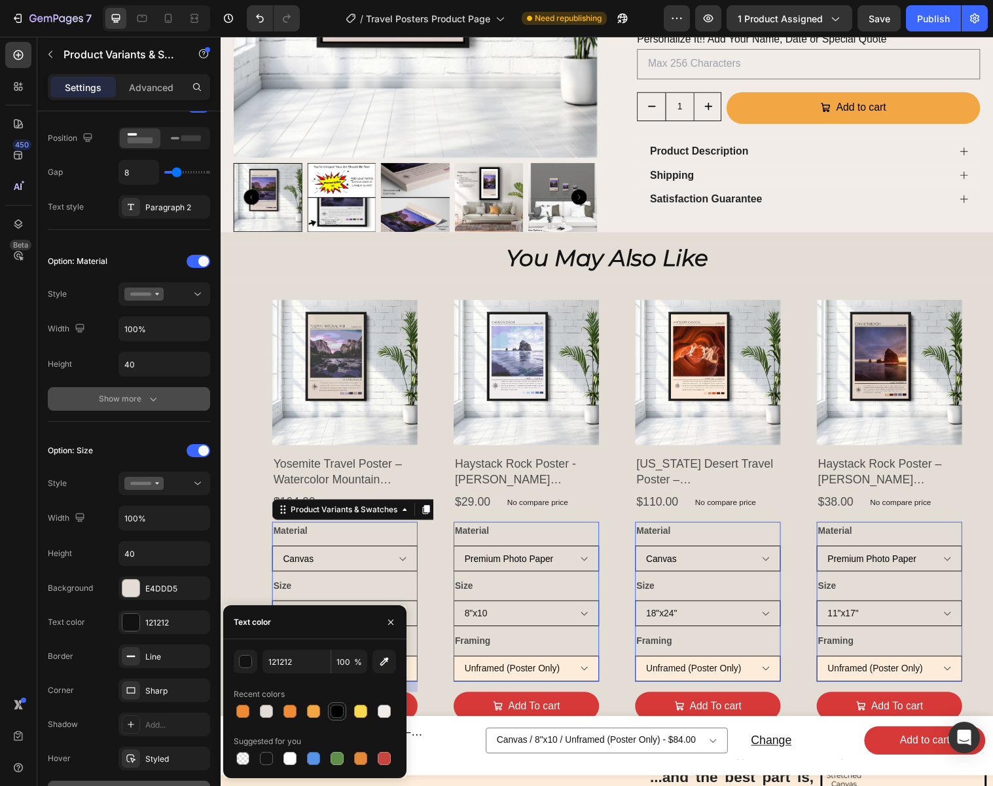
click at [337, 712] on div at bounding box center [337, 710] width 13 height 13
type input "000000"
click at [390, 620] on icon "button" at bounding box center [391, 622] width 10 height 10
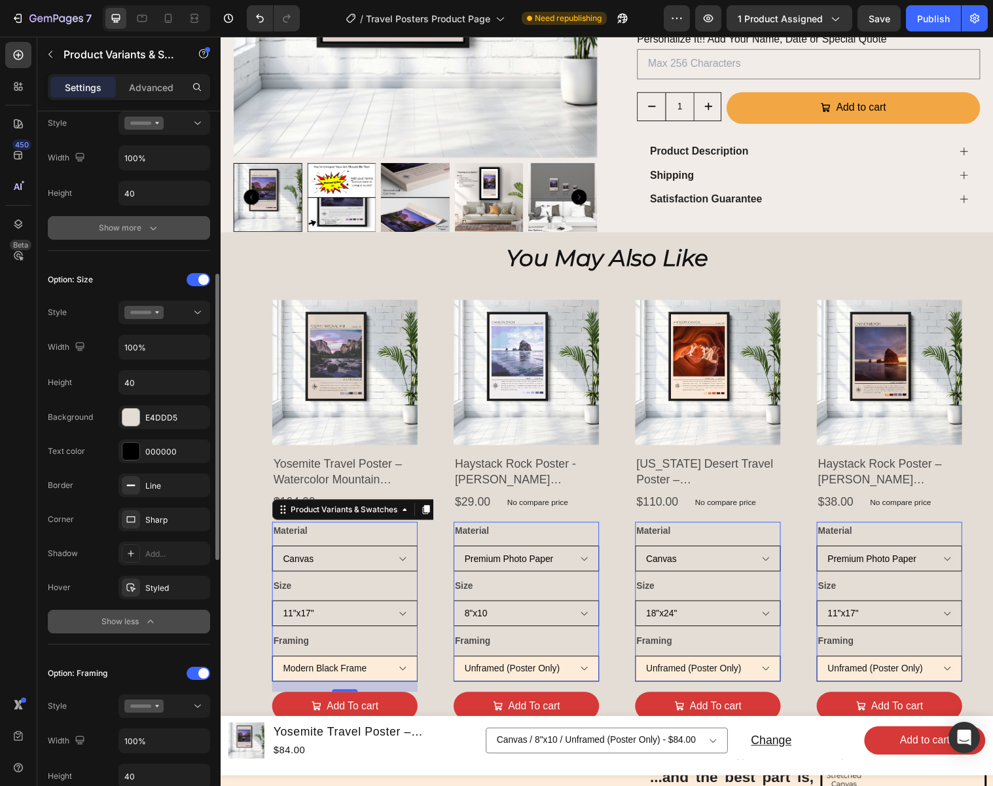
scroll to position [401, 0]
click at [151, 619] on icon "button" at bounding box center [150, 619] width 13 height 13
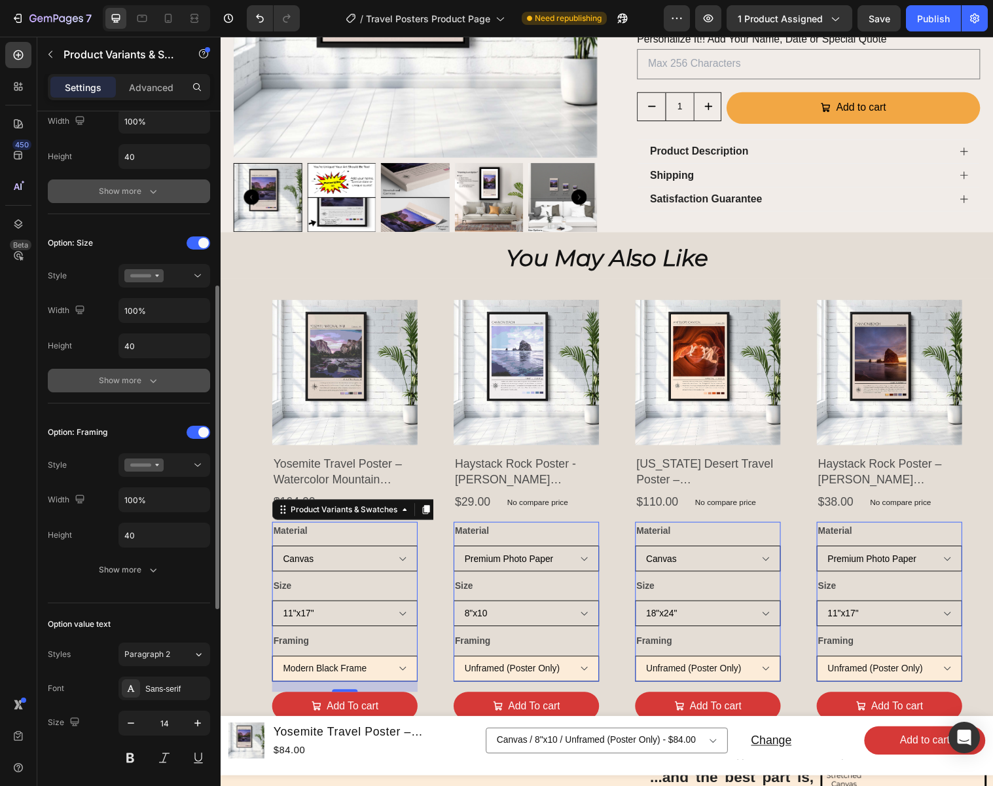
scroll to position [439, 0]
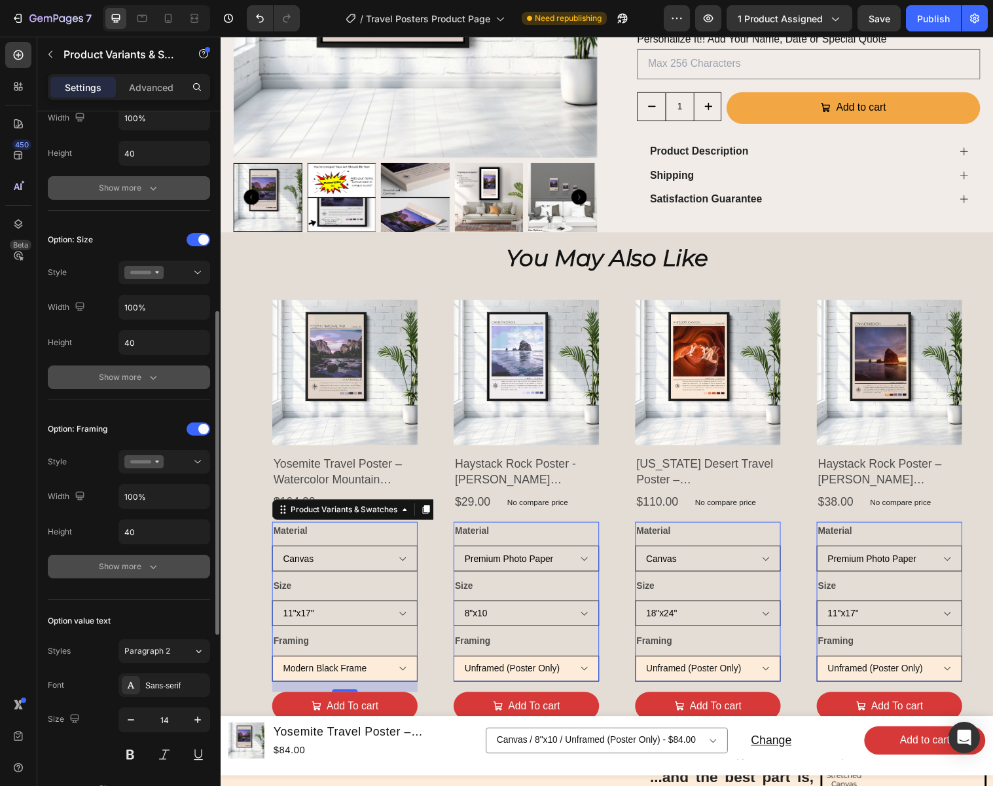
click at [136, 570] on div "Show more" at bounding box center [129, 566] width 61 height 13
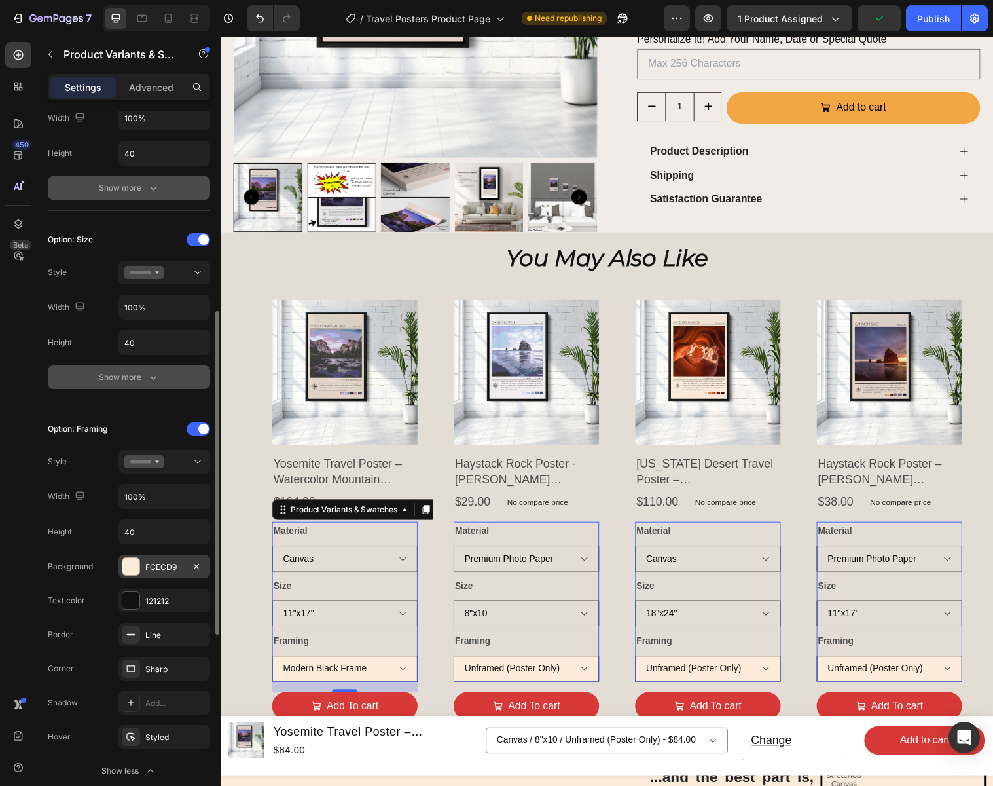
click at [176, 569] on div "FCECD9" at bounding box center [164, 567] width 38 height 12
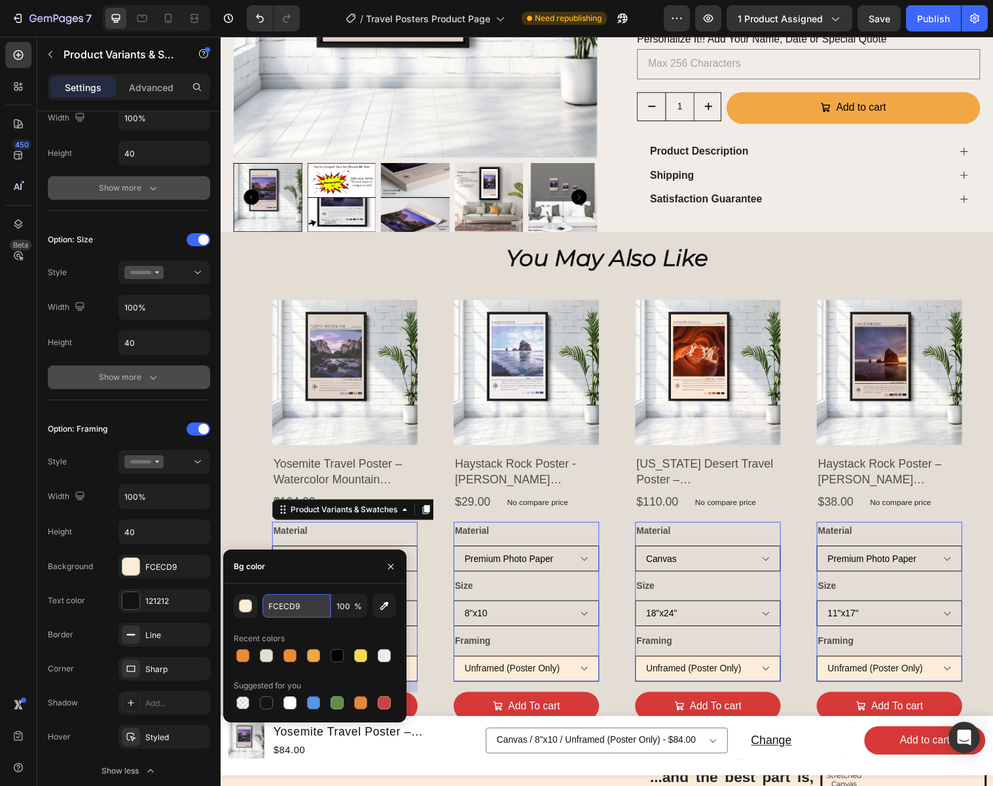
click at [307, 606] on input "FCECD9" at bounding box center [297, 606] width 68 height 24
paste input "E4DDD5"
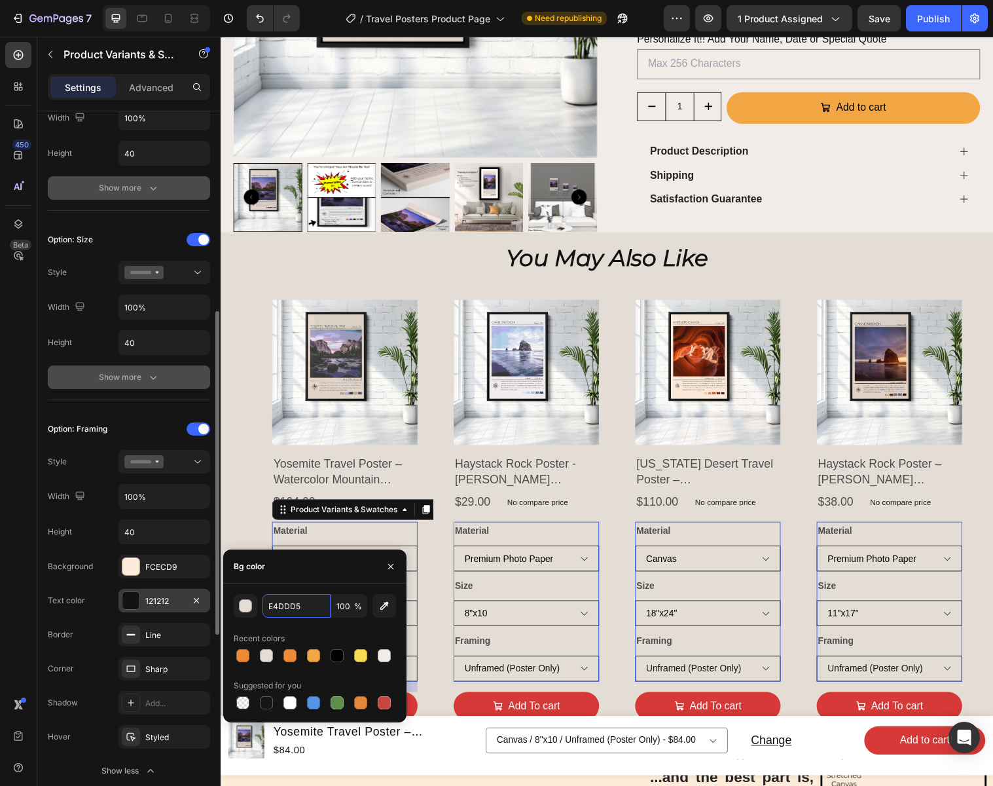
type input "E4DDD5"
click at [173, 597] on div "121212" at bounding box center [164, 601] width 38 height 12
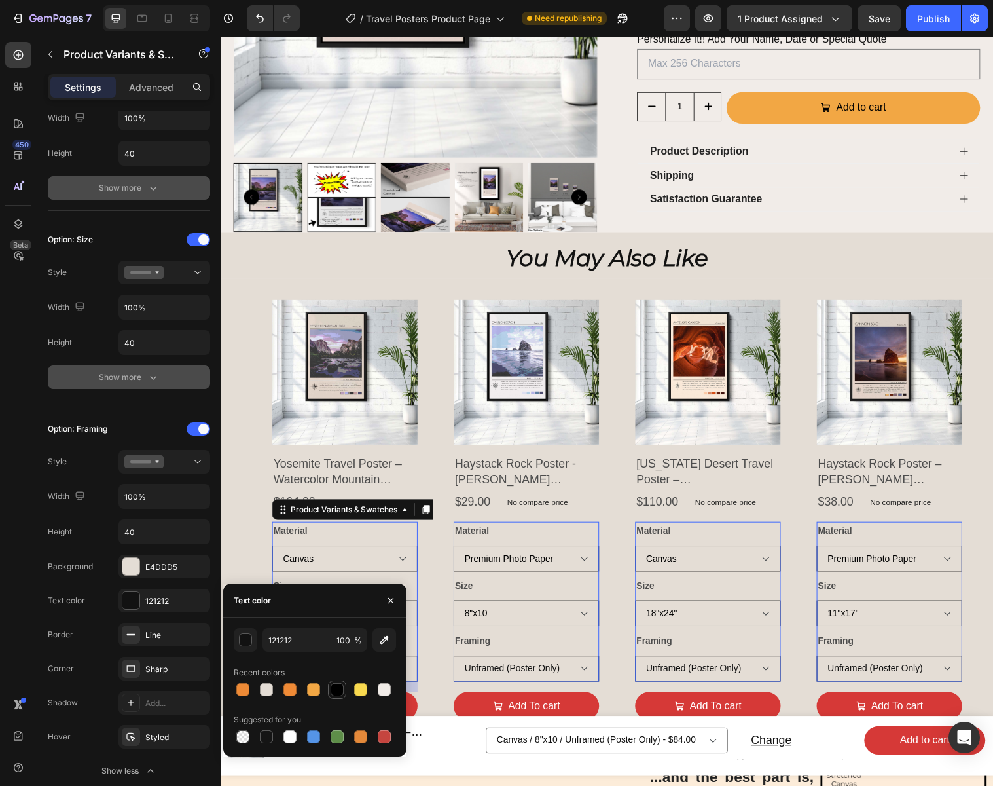
click at [337, 690] on div at bounding box center [337, 689] width 13 height 13
type input "000000"
click at [393, 598] on icon "button" at bounding box center [391, 600] width 10 height 10
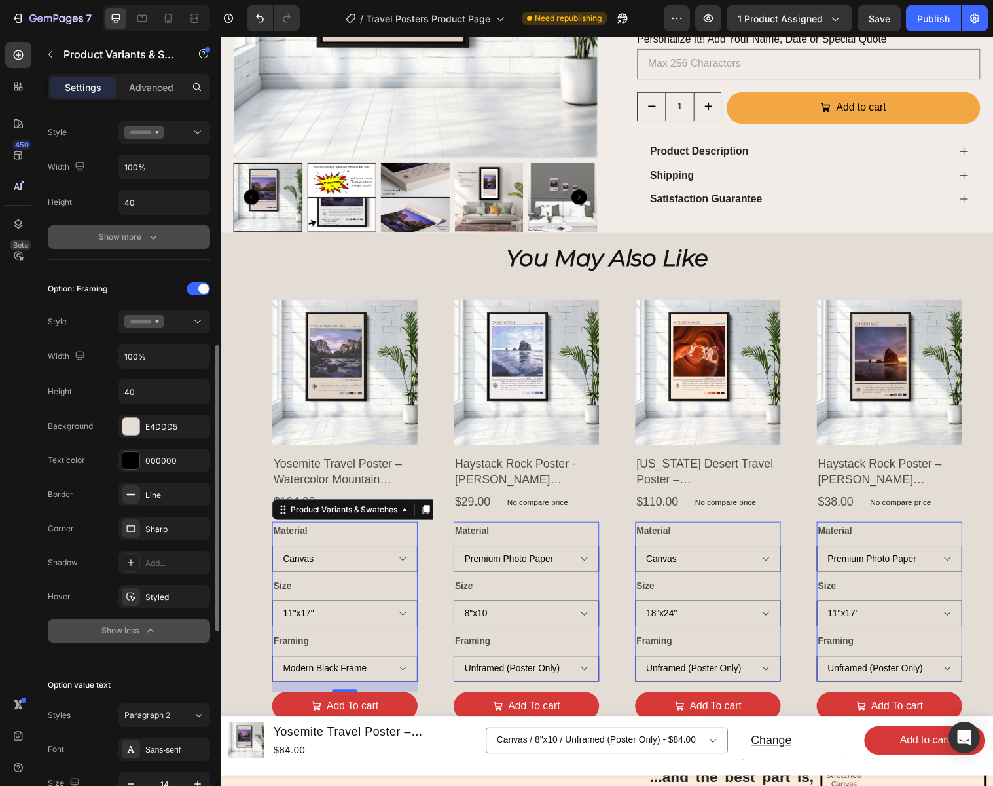
scroll to position [580, 0]
click at [175, 598] on div "Styled" at bounding box center [164, 597] width 38 height 12
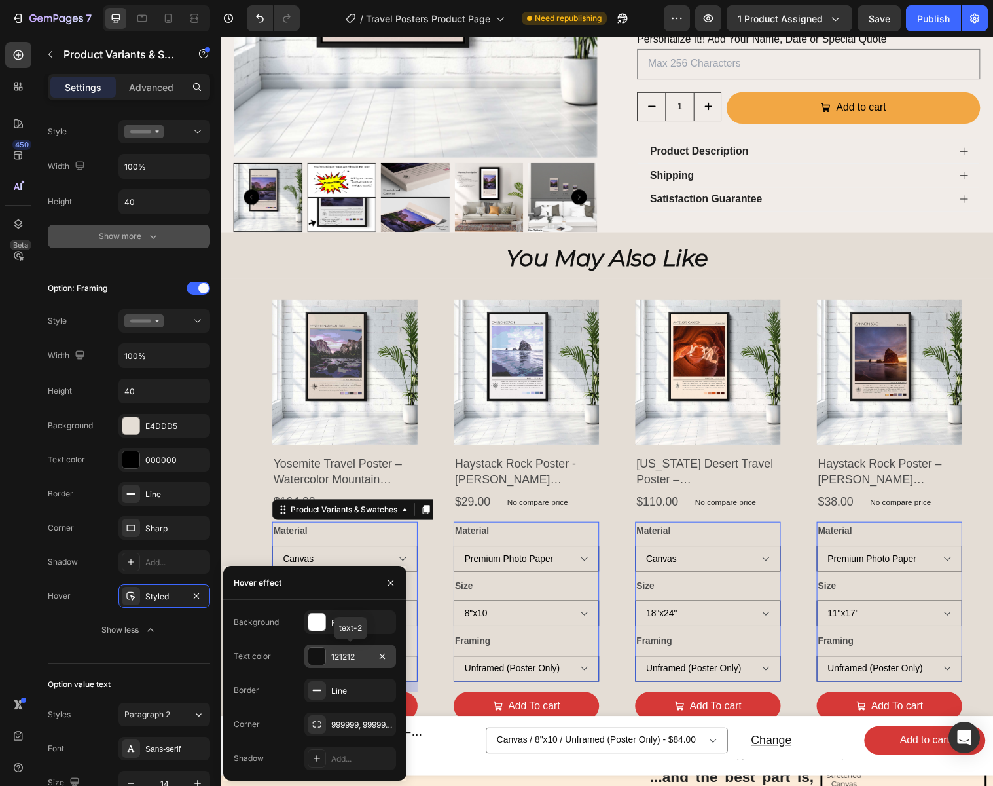
click at [363, 654] on div "121212" at bounding box center [350, 657] width 38 height 12
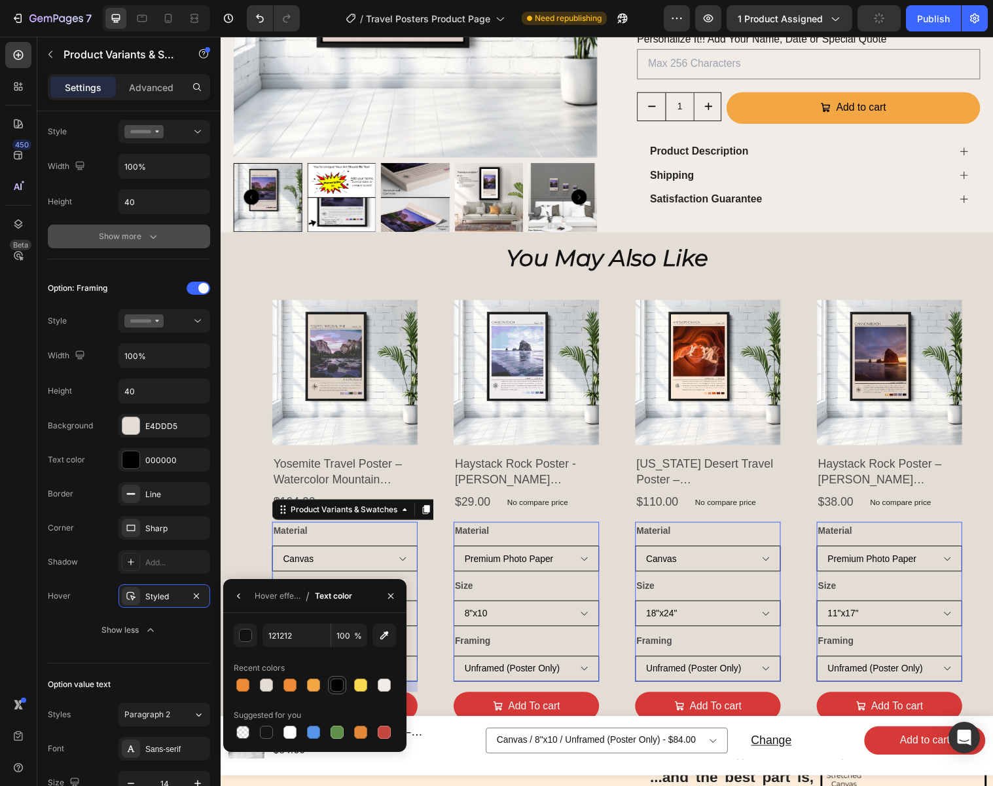
click at [339, 683] on div at bounding box center [337, 684] width 13 height 13
type input "000000"
click at [393, 596] on icon "button" at bounding box center [391, 596] width 10 height 10
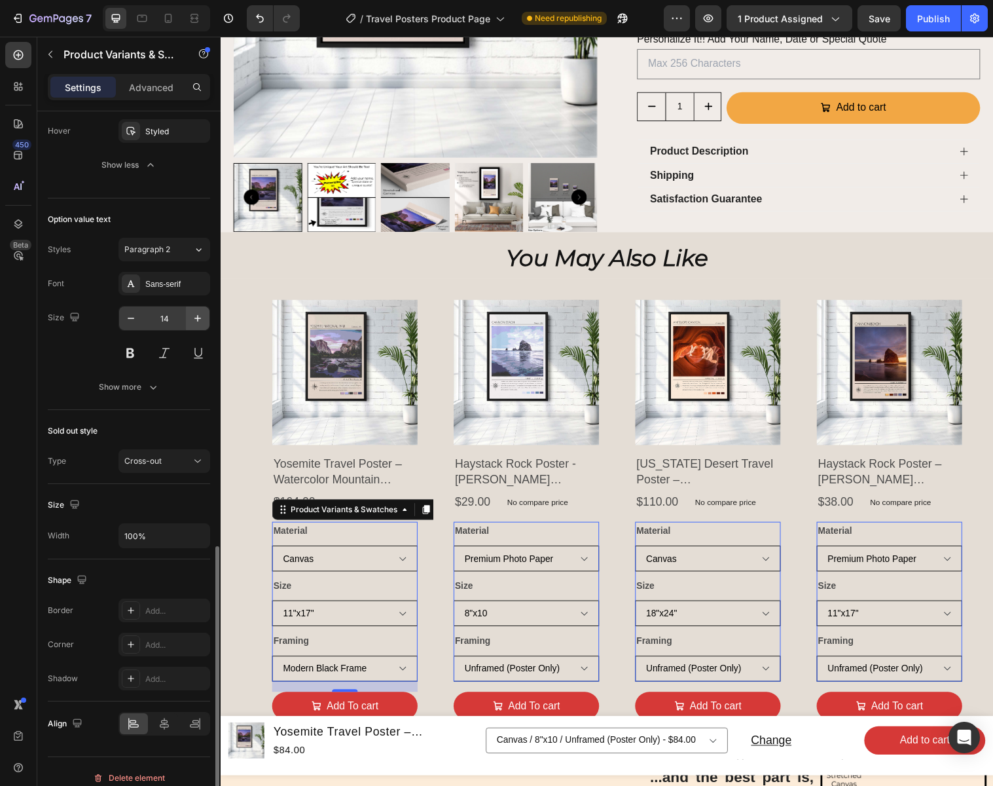
scroll to position [1057, 0]
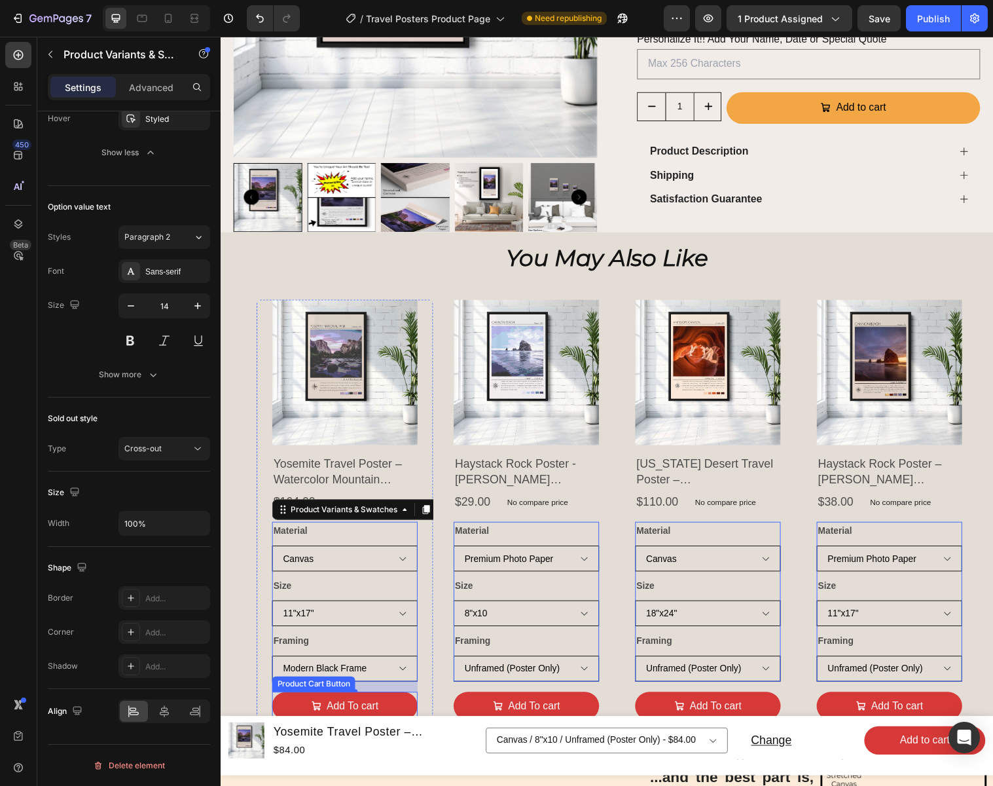
click at [293, 703] on button "Add To cart" at bounding box center [347, 717] width 148 height 29
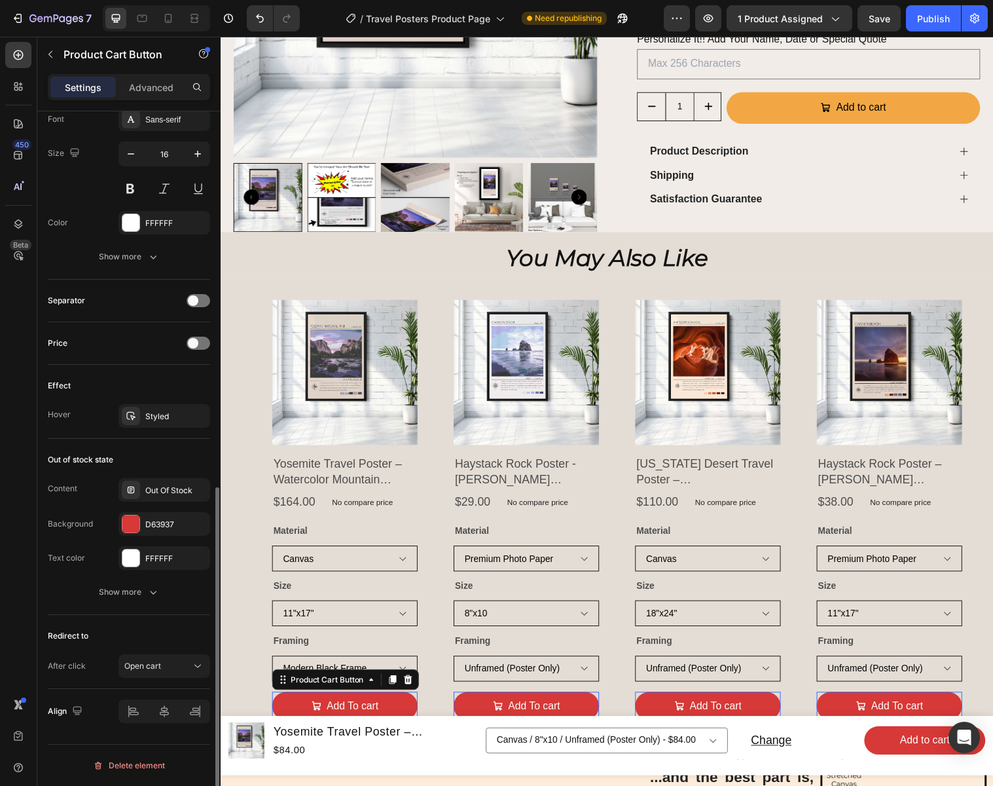
scroll to position [0, 0]
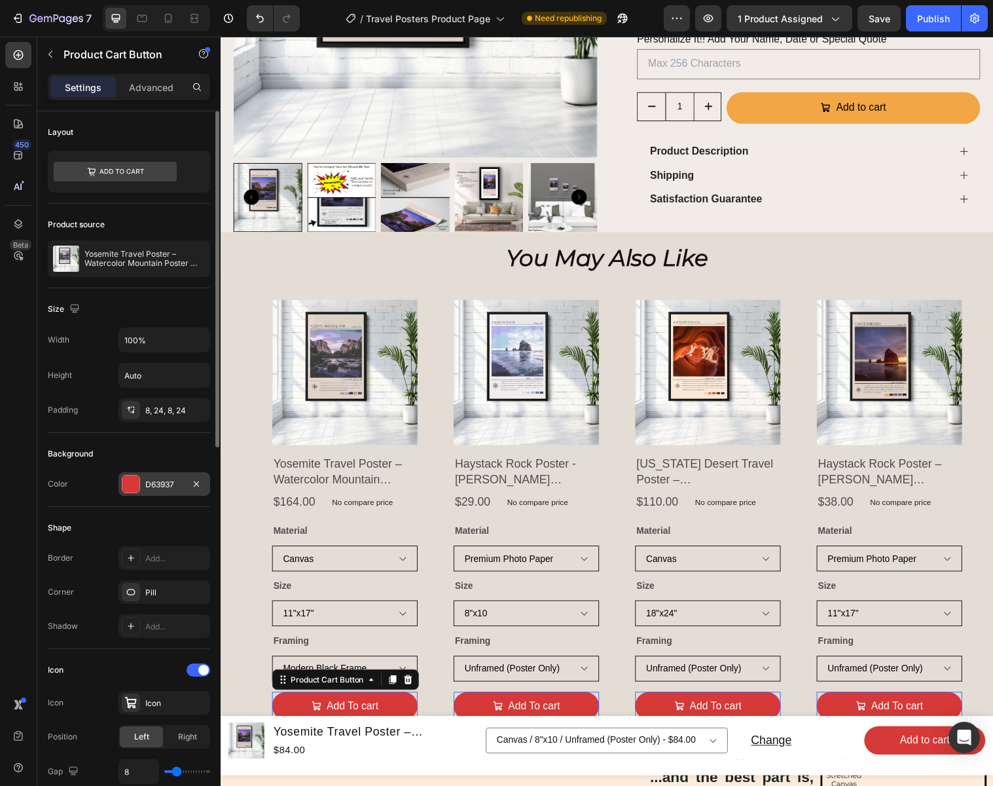
click at [164, 484] on div "D63937" at bounding box center [164, 485] width 38 height 12
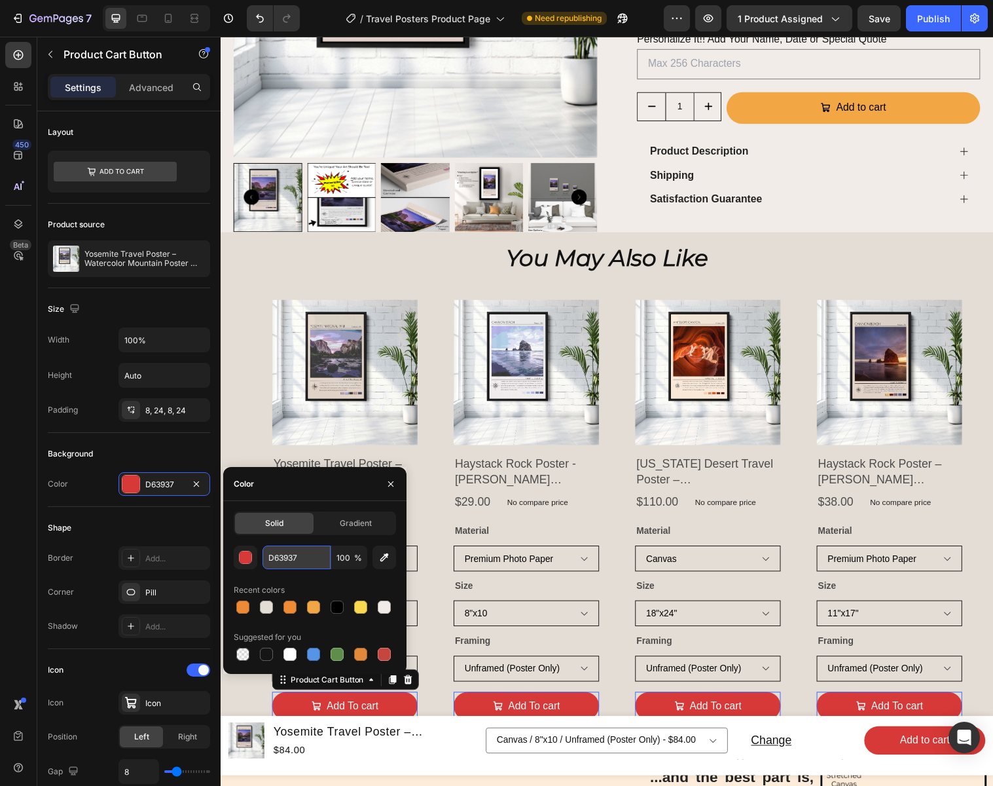
click at [315, 556] on input "D63937" at bounding box center [297, 557] width 68 height 24
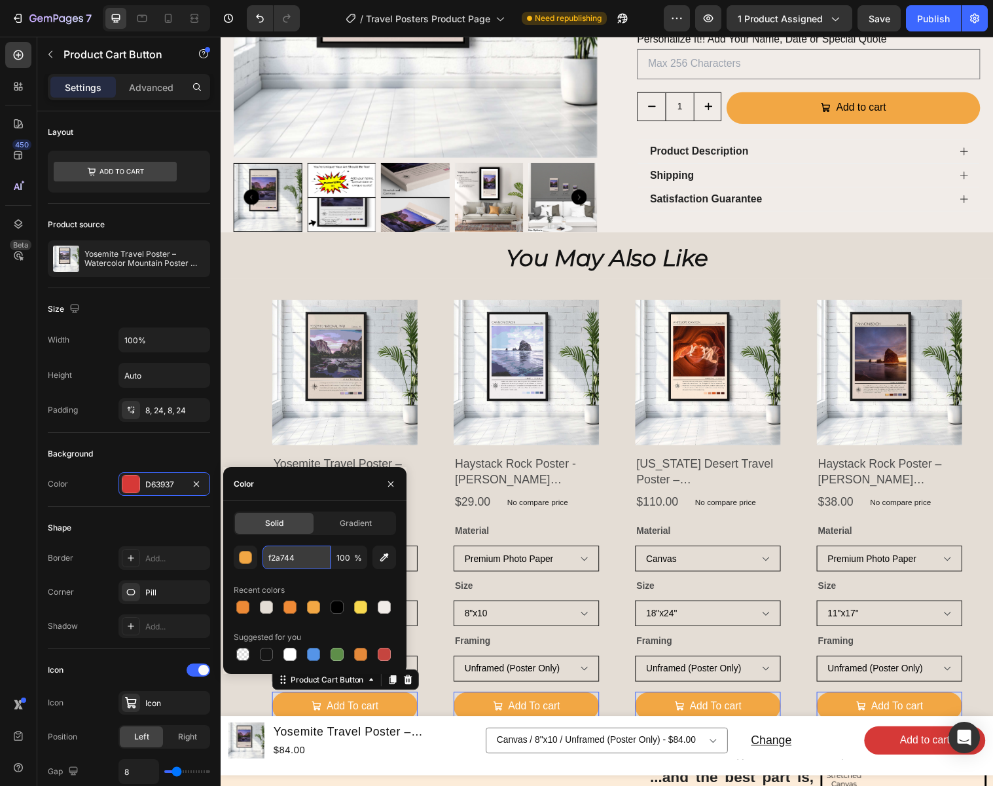
type input "F2A744"
click at [392, 481] on icon "button" at bounding box center [391, 484] width 10 height 10
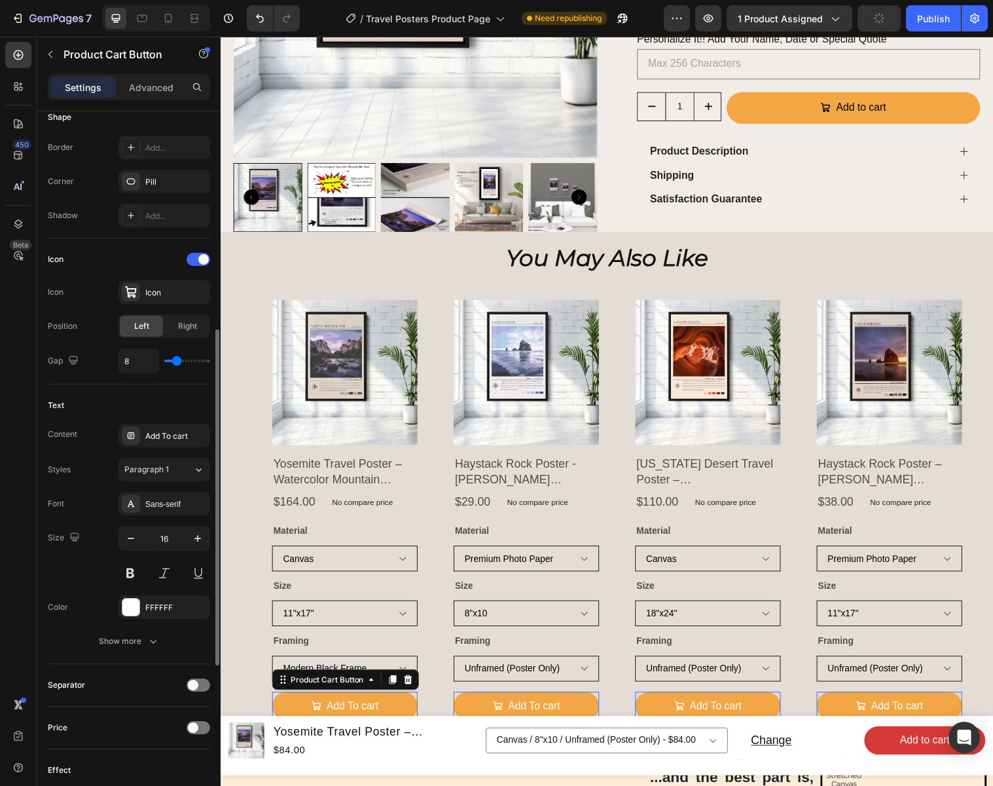
scroll to position [432, 0]
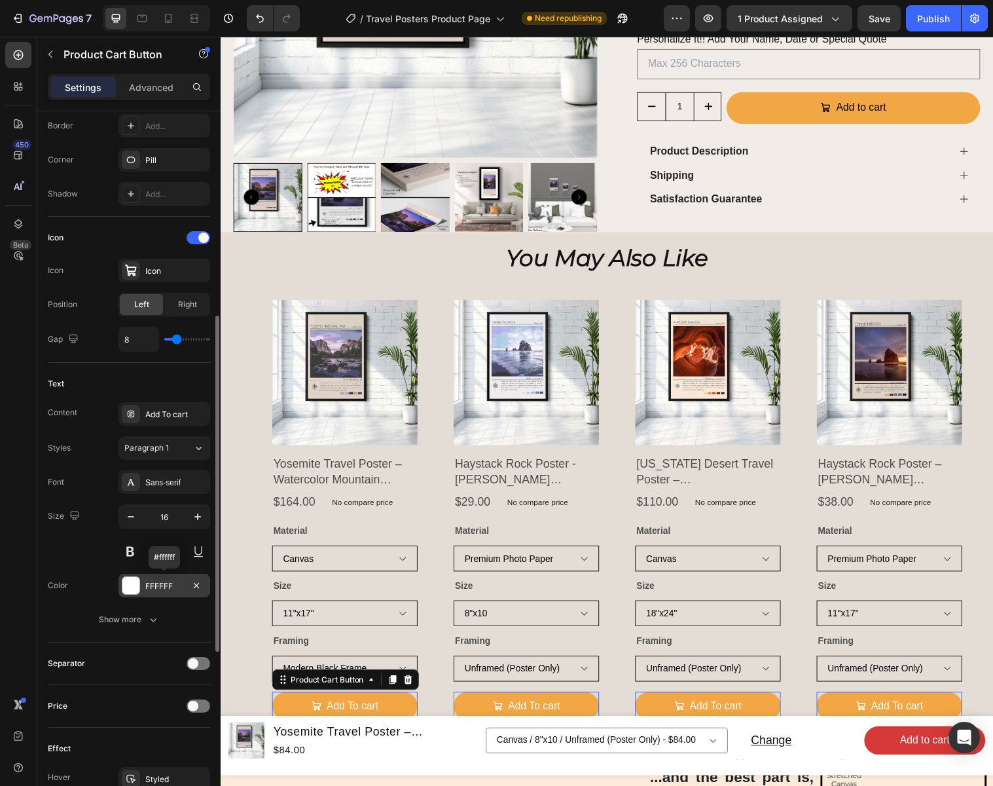
click at [181, 585] on div "FFFFFF" at bounding box center [164, 586] width 38 height 12
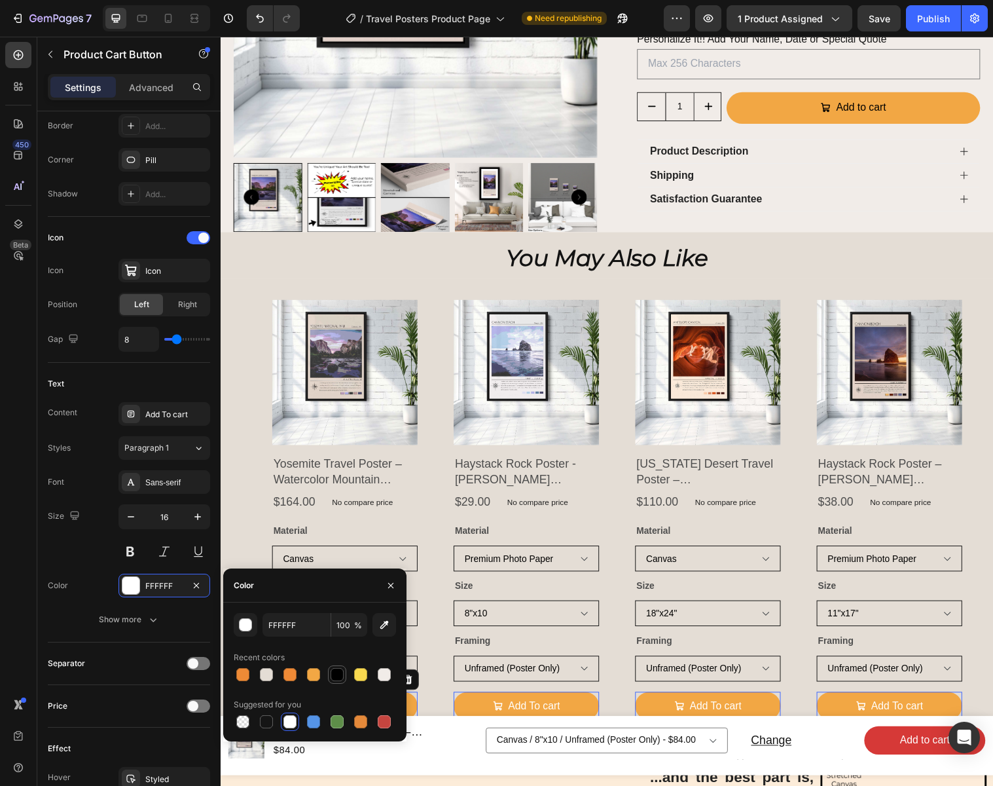
click at [336, 675] on div at bounding box center [337, 674] width 13 height 13
type input "000000"
click at [393, 586] on icon "button" at bounding box center [391, 585] width 10 height 10
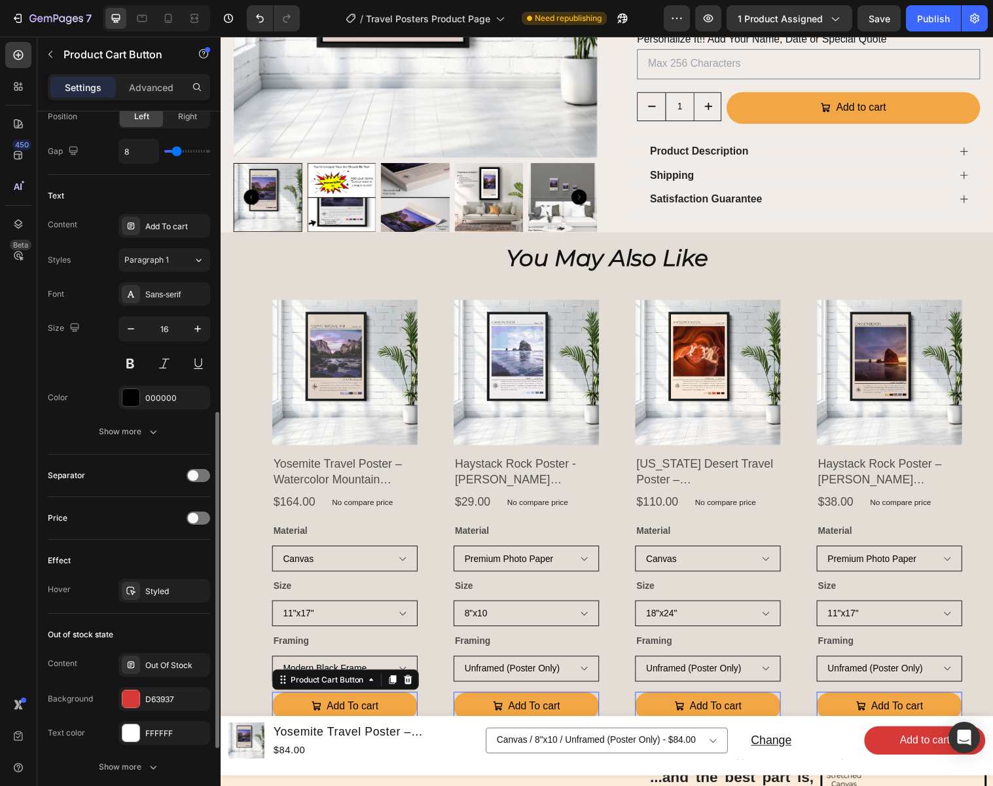
scroll to position [631, 0]
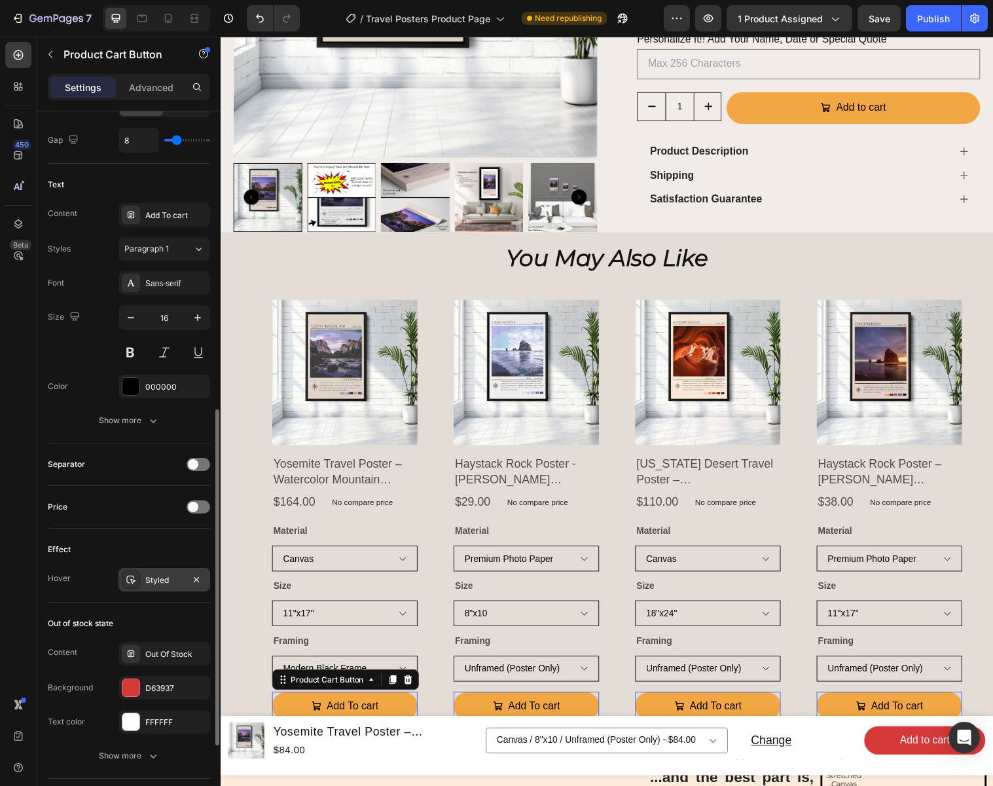
click at [167, 587] on div "Styled" at bounding box center [165, 580] width 92 height 24
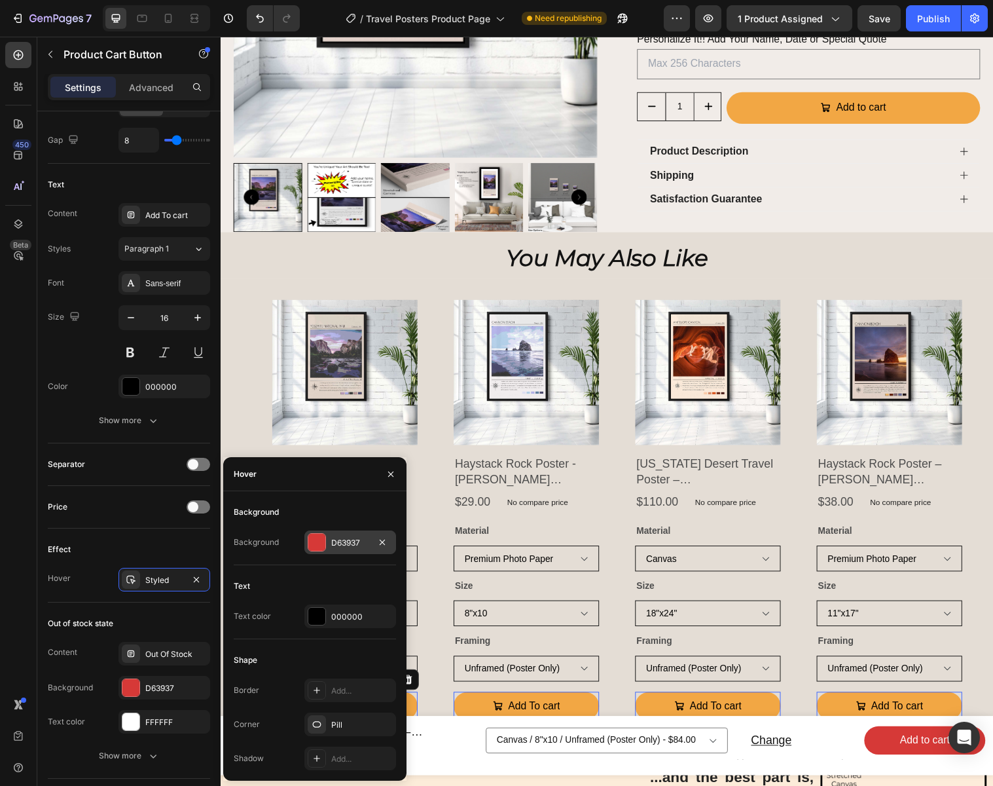
click at [346, 545] on div "D63937" at bounding box center [350, 543] width 38 height 12
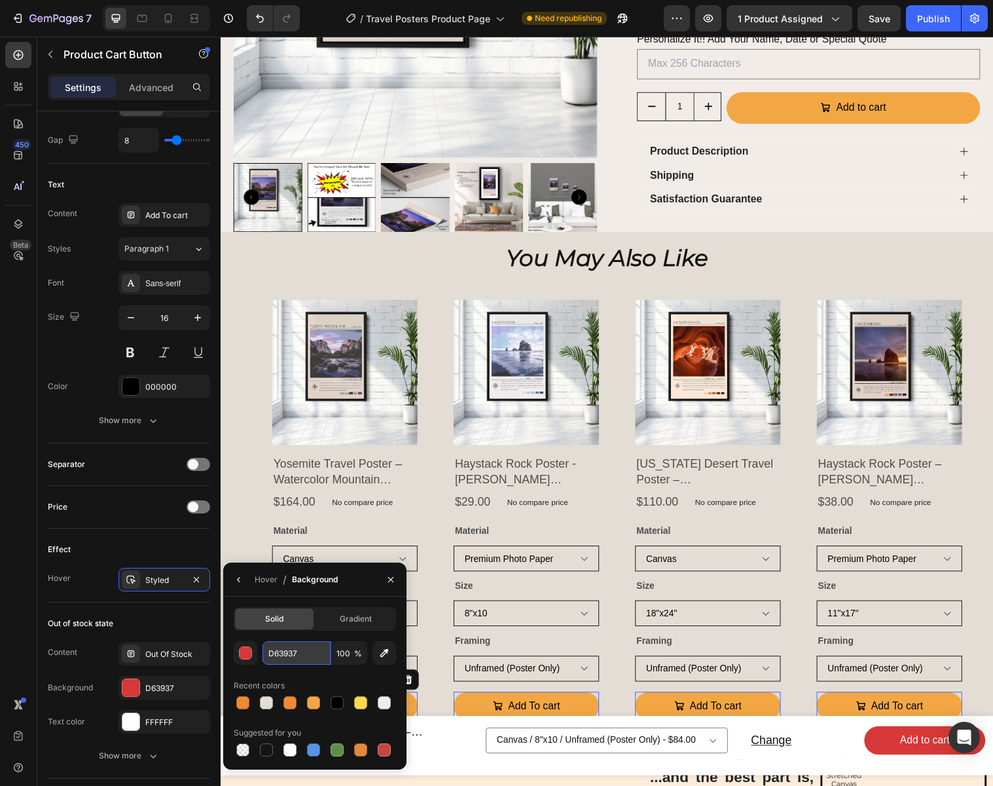
click at [0, 0] on input "D63937" at bounding box center [0, 0] width 0 height 0
type input "EF8A36"
click at [392, 579] on icon "button" at bounding box center [391, 579] width 10 height 10
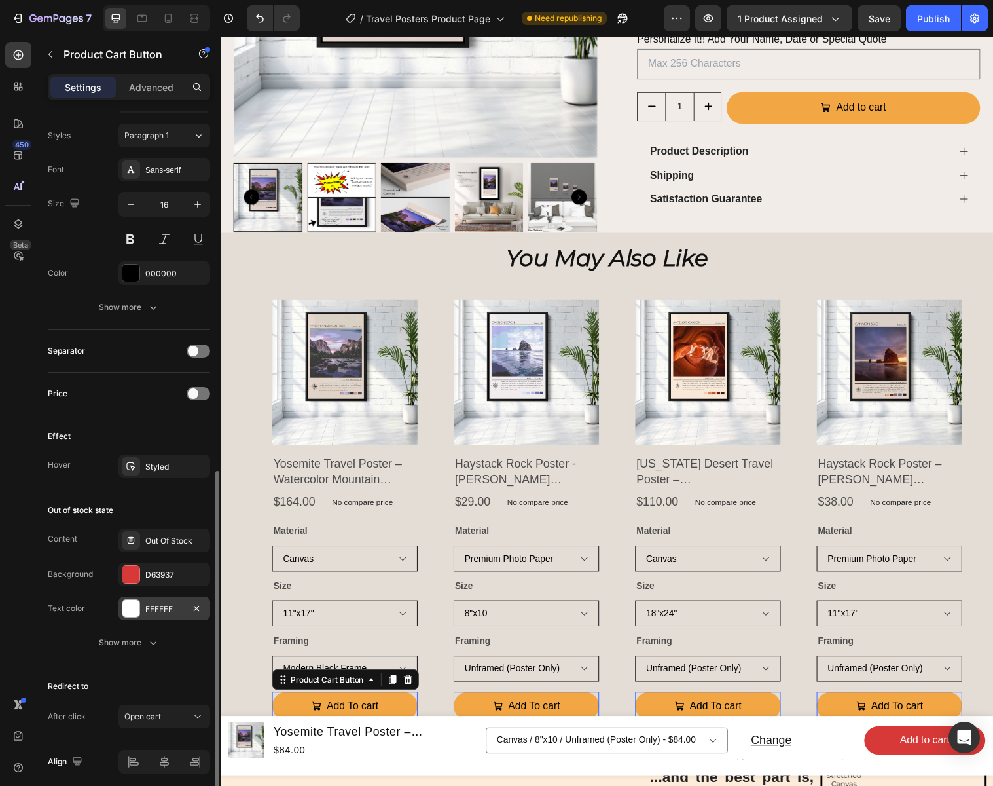
scroll to position [750, 0]
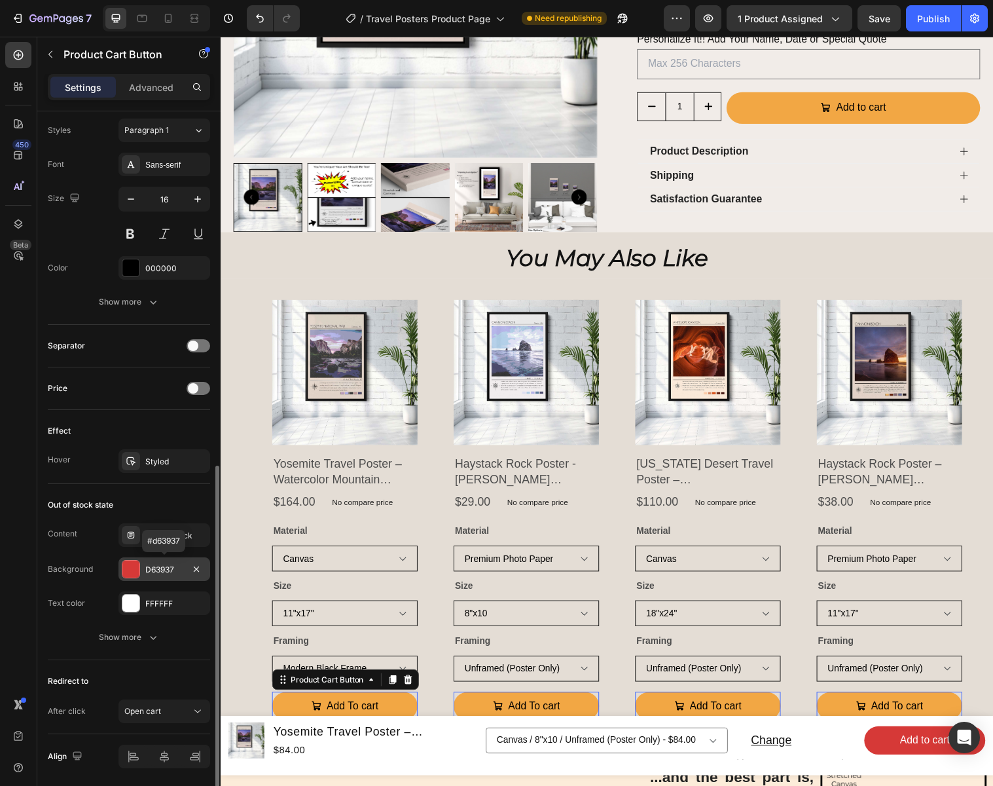
click at [182, 574] on div "D63937" at bounding box center [164, 570] width 38 height 12
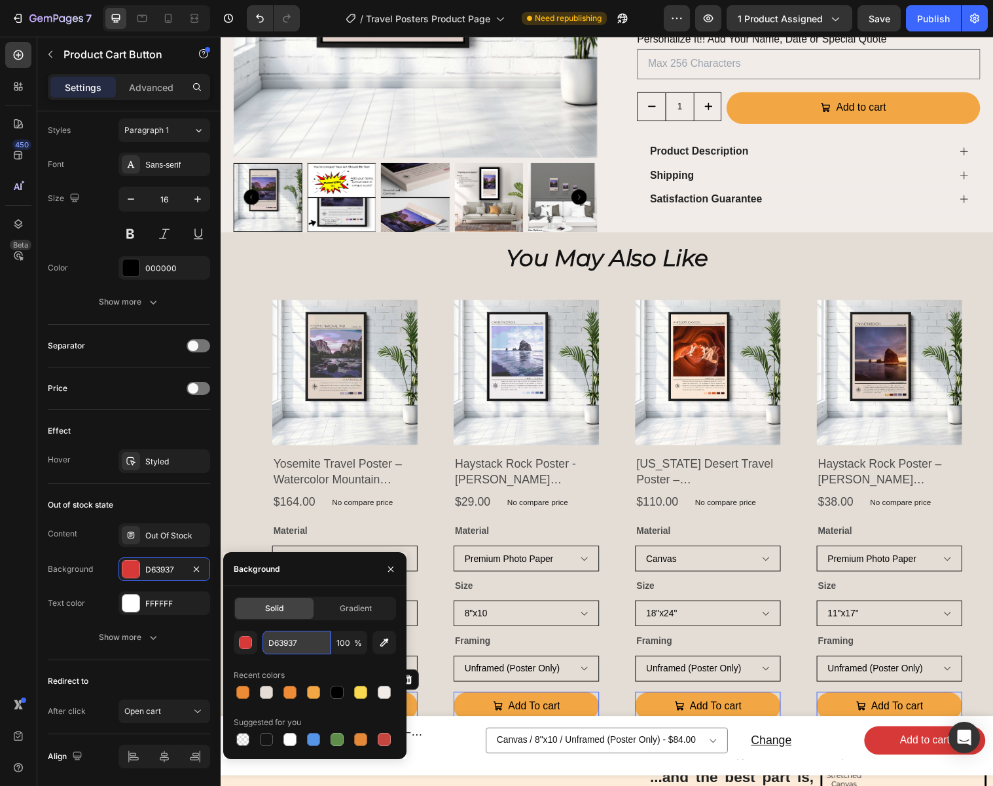
click at [0, 0] on input "D63937" at bounding box center [0, 0] width 0 height 0
type input "F2A744"
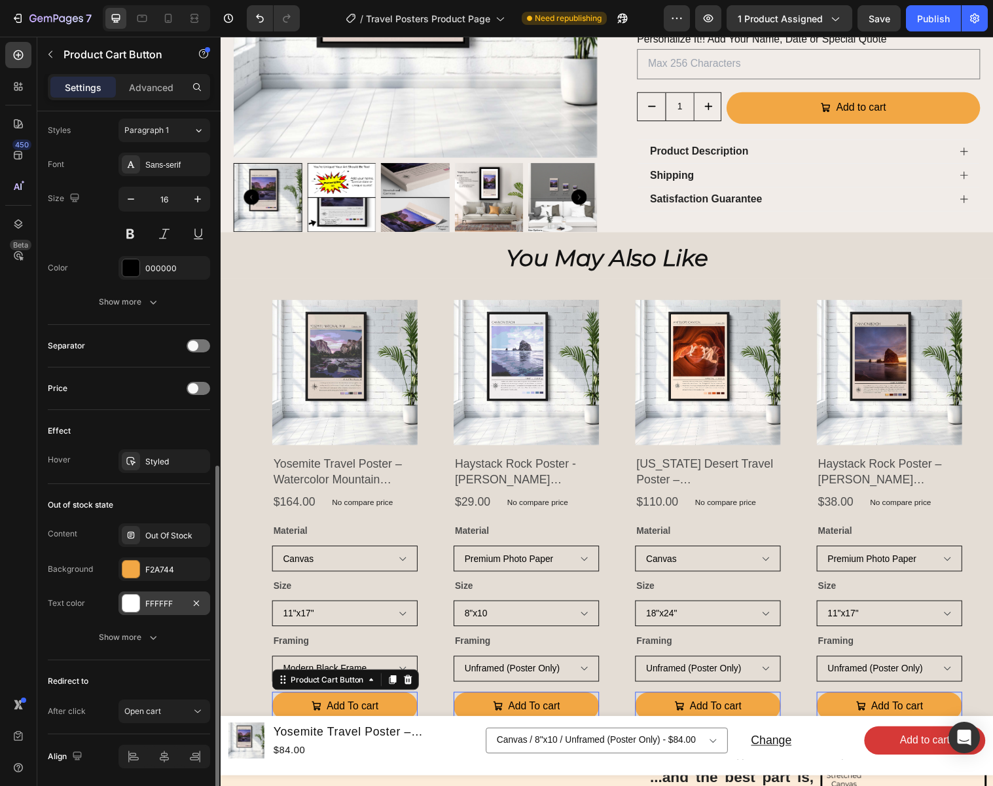
click at [181, 607] on div "FFFFFF" at bounding box center [164, 604] width 38 height 12
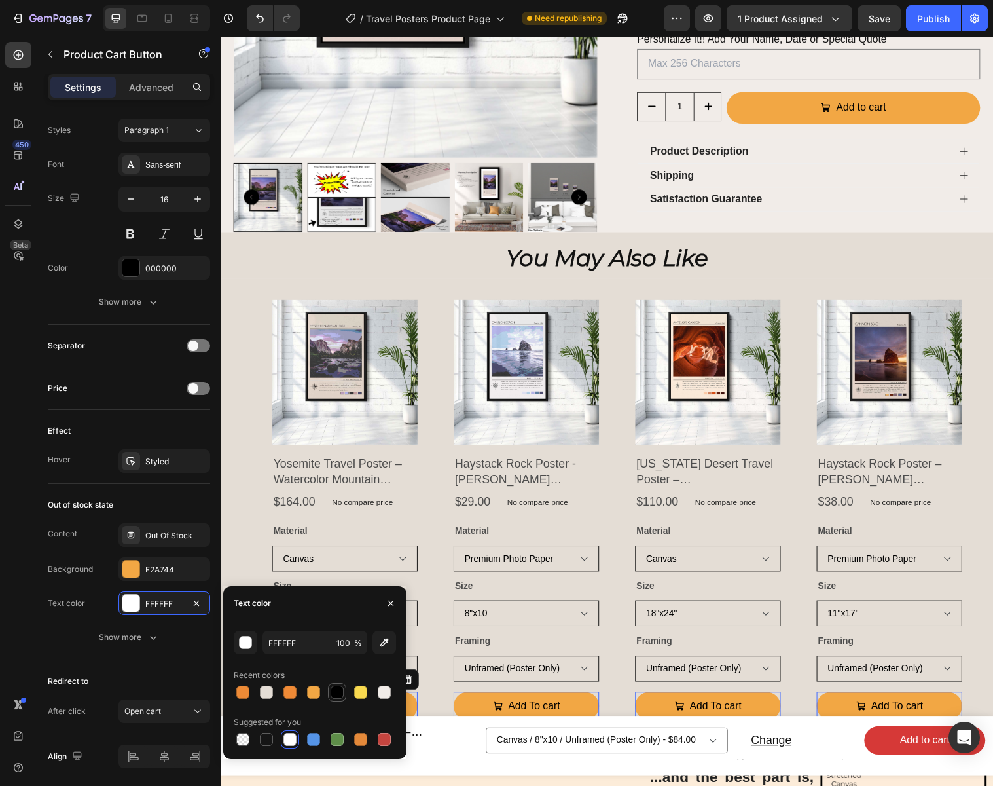
click at [341, 697] on div at bounding box center [337, 692] width 13 height 13
type input "000000"
click at [392, 602] on icon "button" at bounding box center [390, 602] width 5 height 5
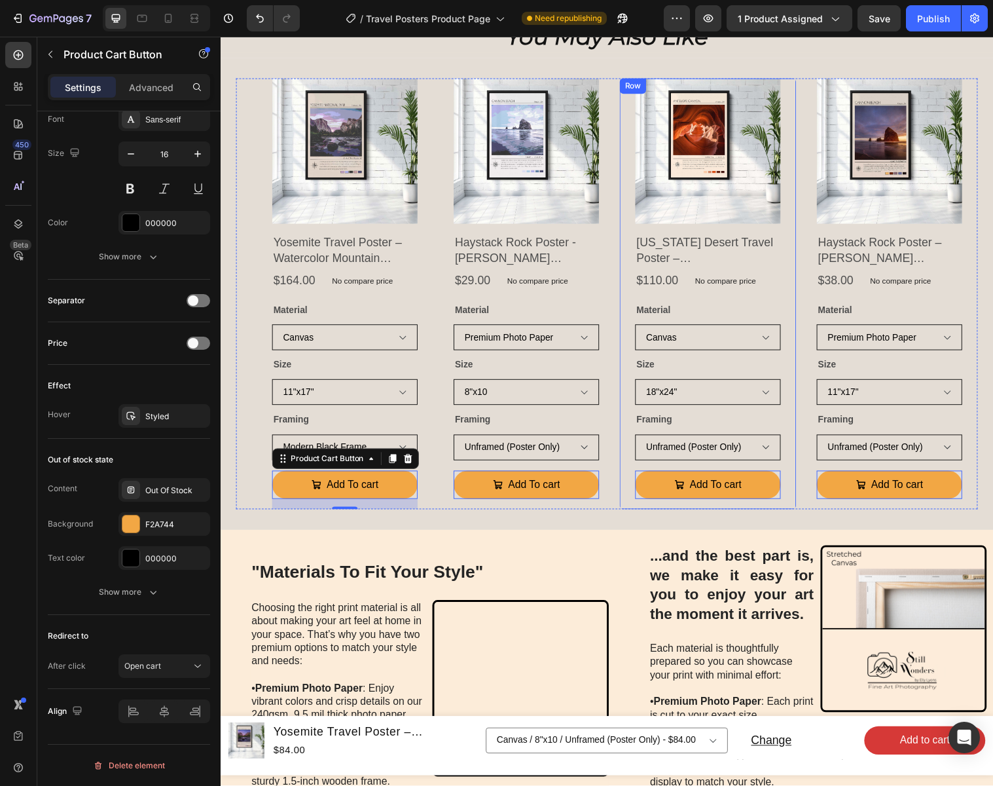
scroll to position [704, 0]
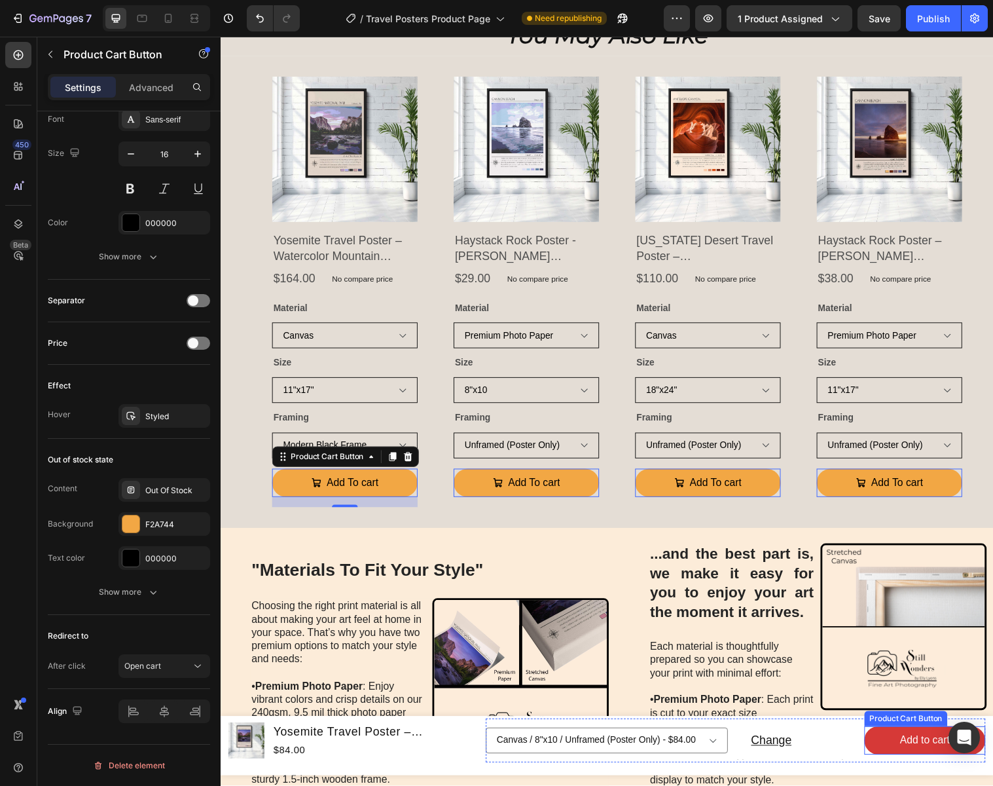
click at [891, 748] on button "Add to cart" at bounding box center [936, 752] width 123 height 29
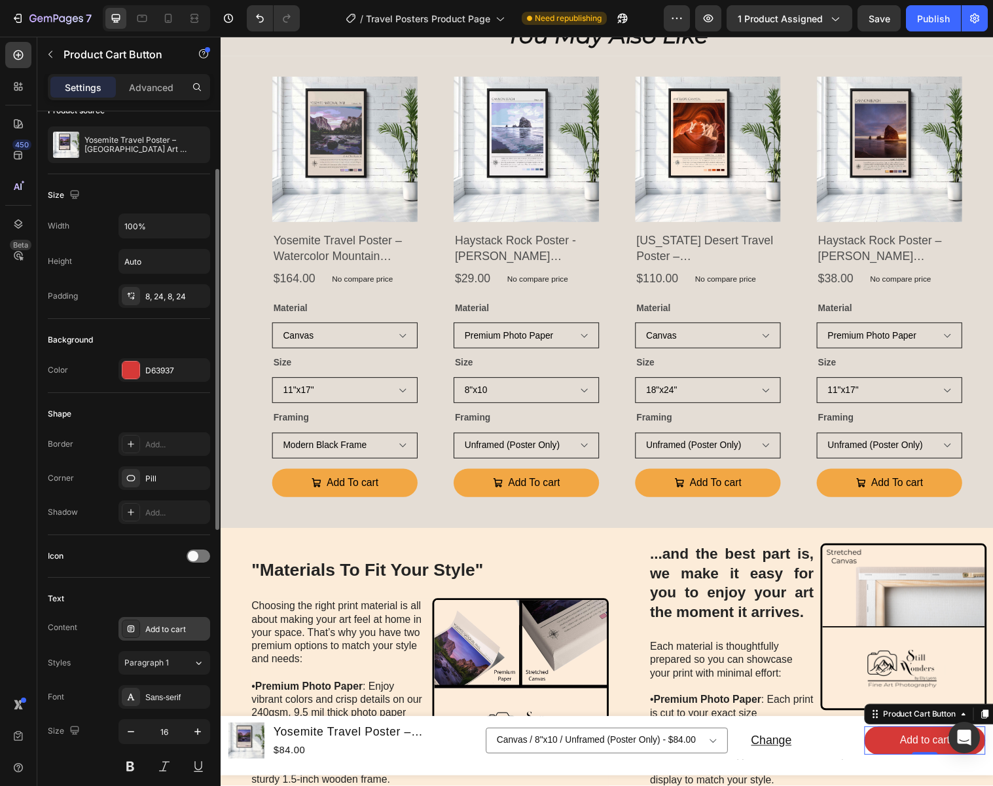
scroll to position [0, 0]
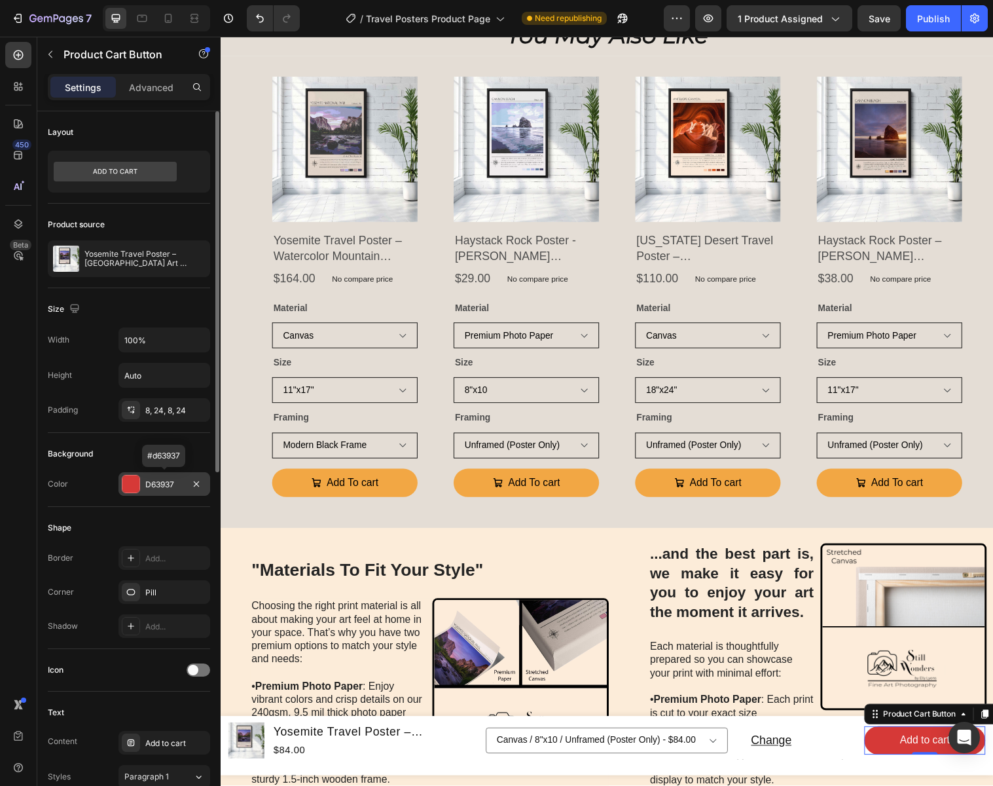
click at [168, 485] on div "D63937" at bounding box center [164, 485] width 38 height 12
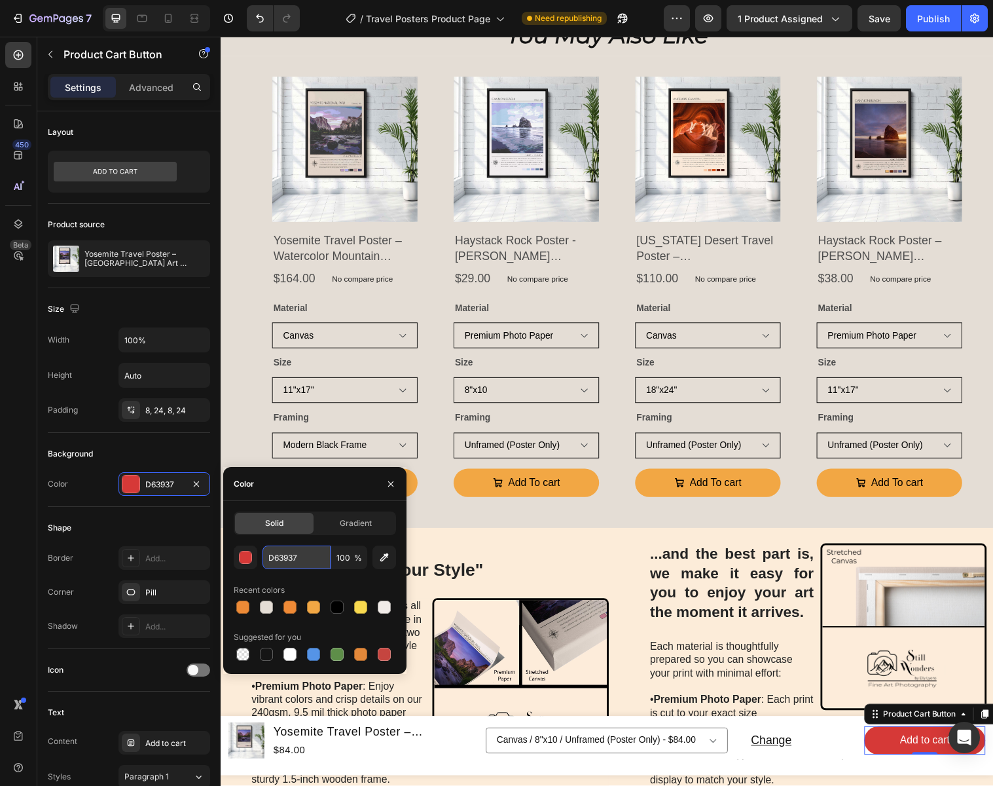
click at [308, 557] on input "D63937" at bounding box center [297, 557] width 68 height 24
type input "F2A744"
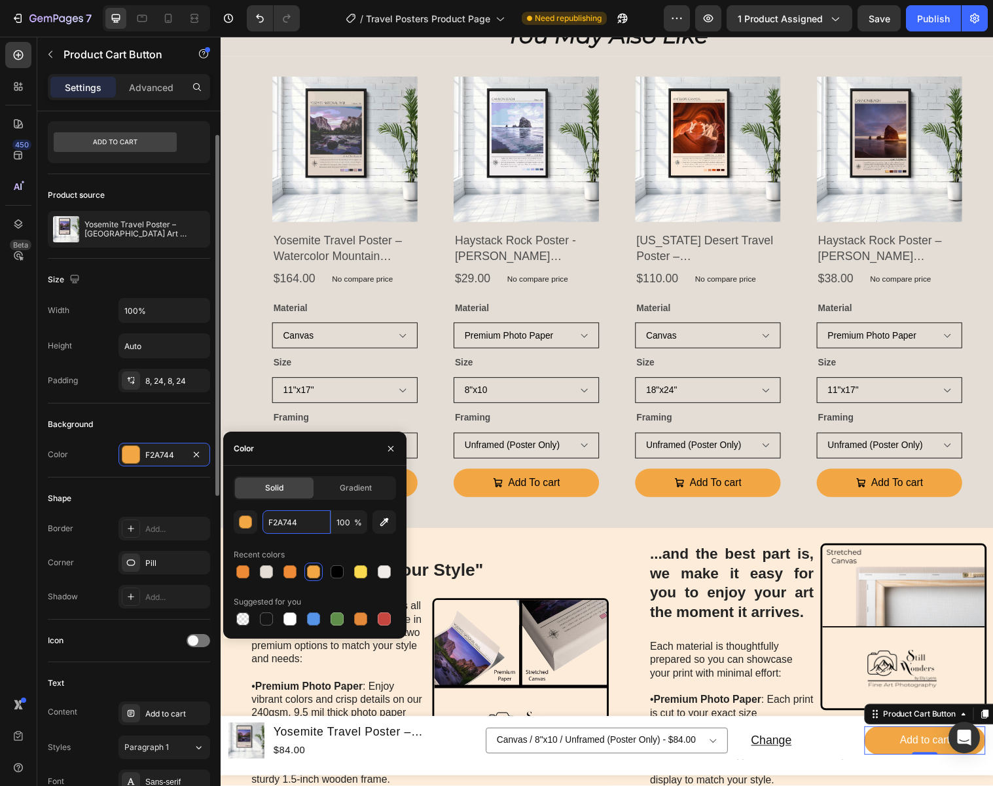
scroll to position [50, 0]
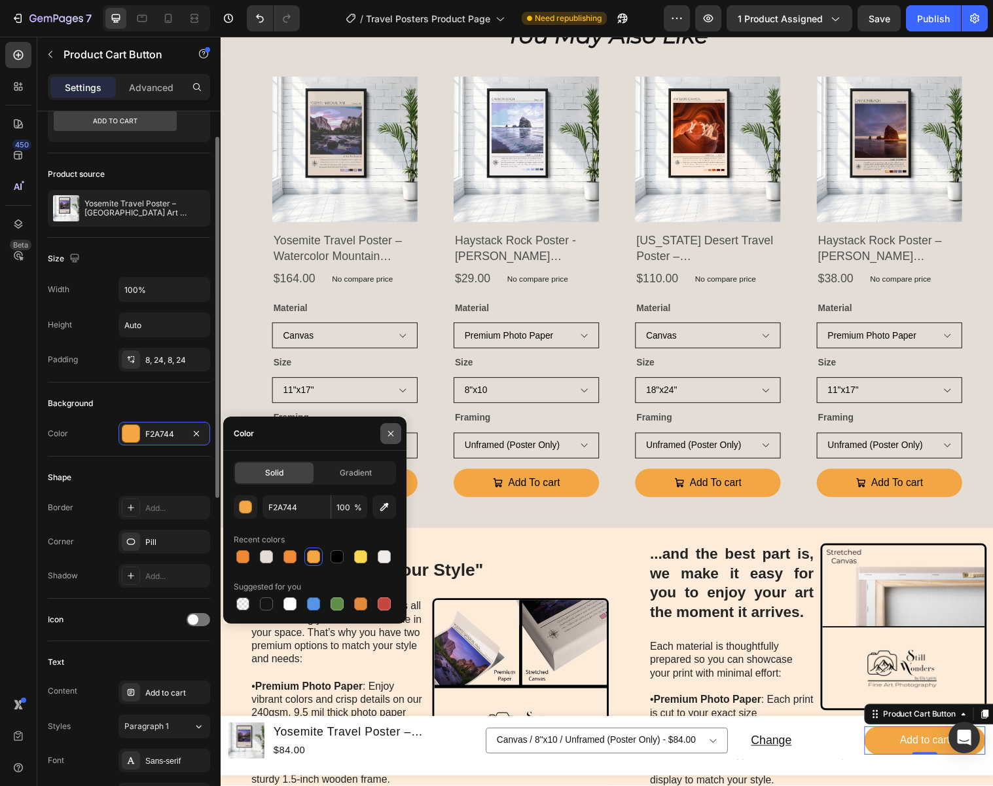
click at [391, 430] on icon "button" at bounding box center [391, 433] width 10 height 10
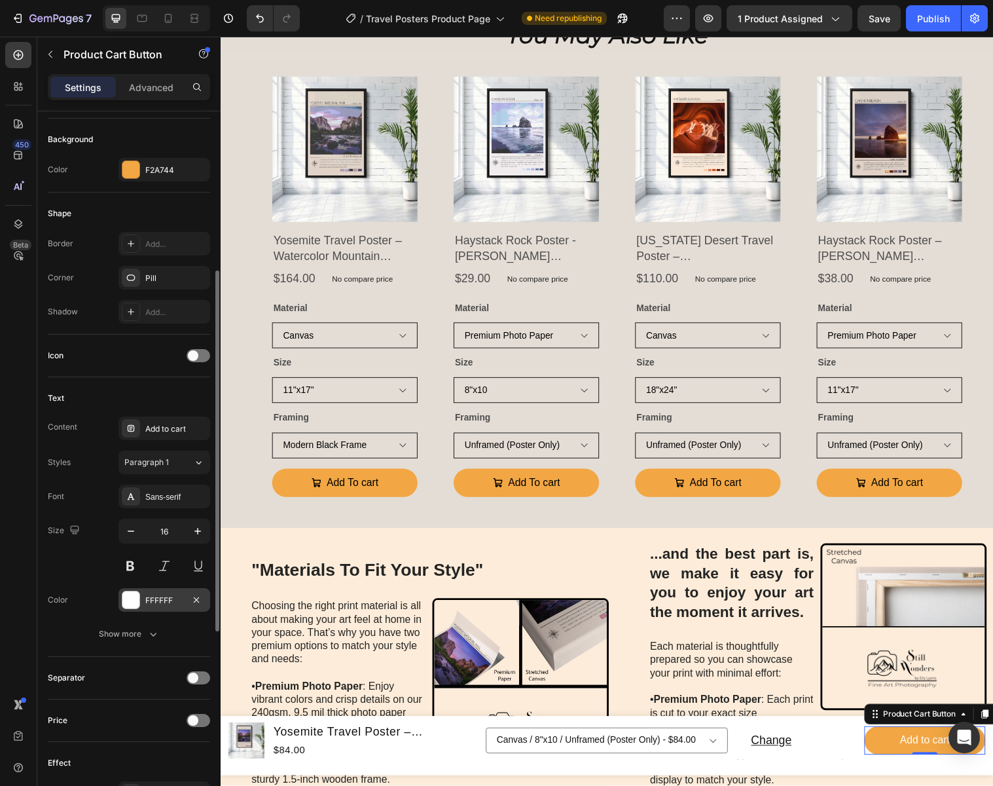
scroll to position [316, 0]
click at [181, 601] on div "FFFFFF" at bounding box center [164, 599] width 38 height 12
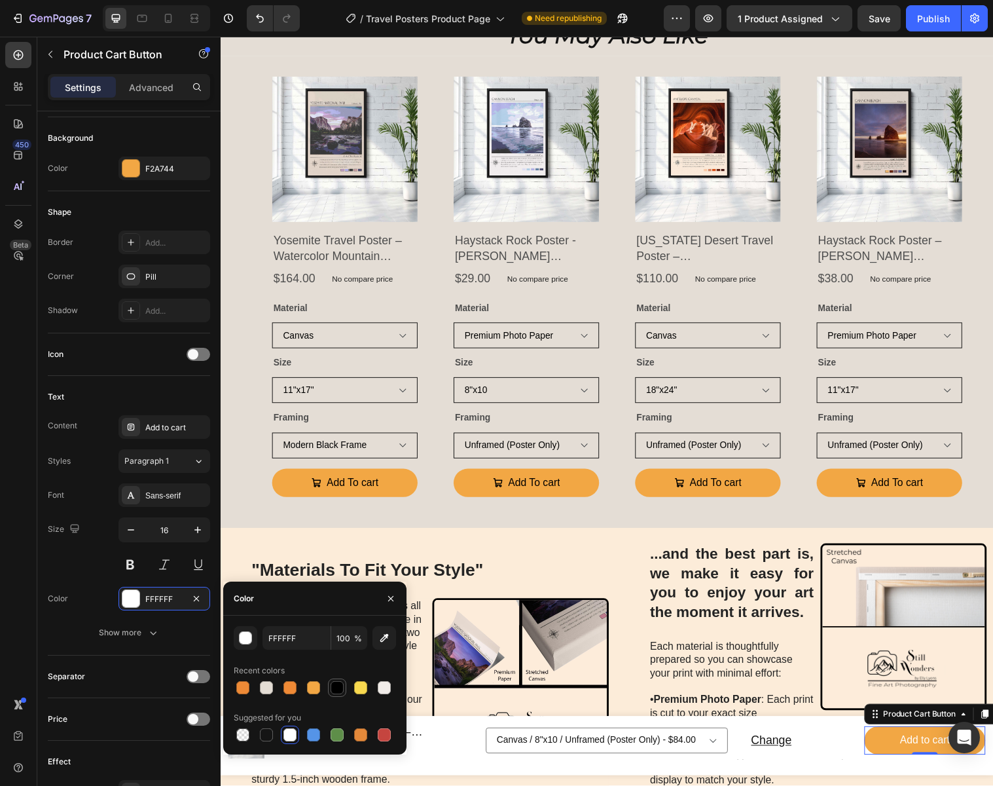
click at [344, 684] on div at bounding box center [337, 688] width 16 height 16
type input "000000"
click at [392, 599] on icon "button" at bounding box center [390, 597] width 5 height 5
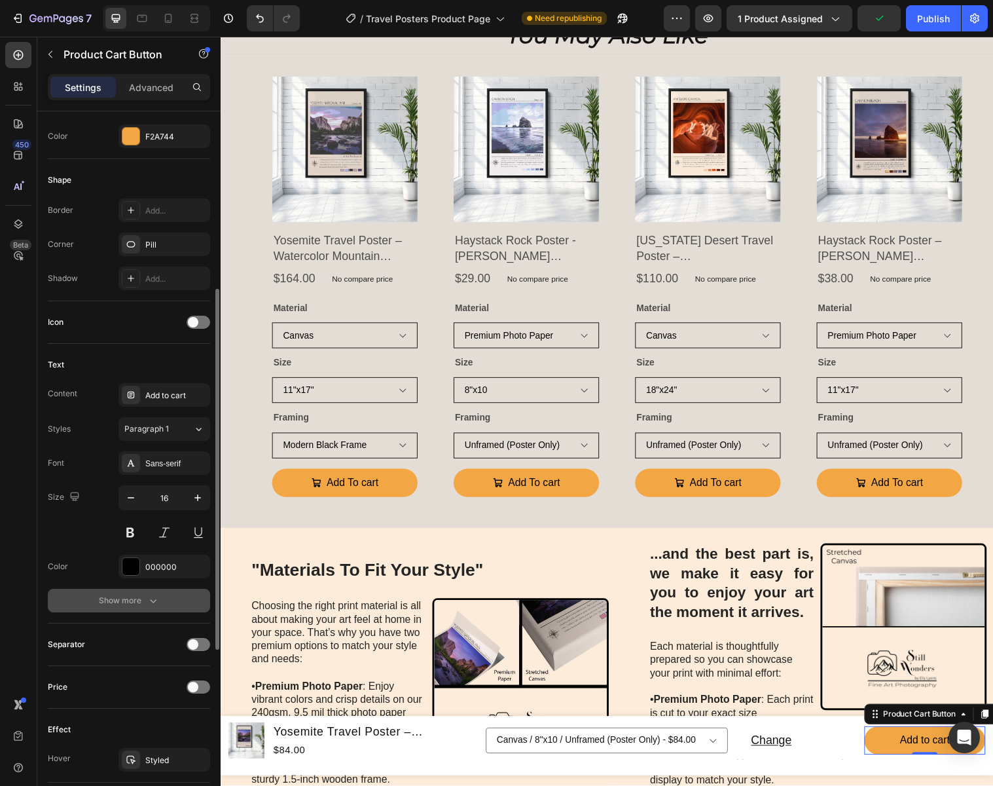
click at [140, 596] on div "Show more" at bounding box center [129, 600] width 61 height 13
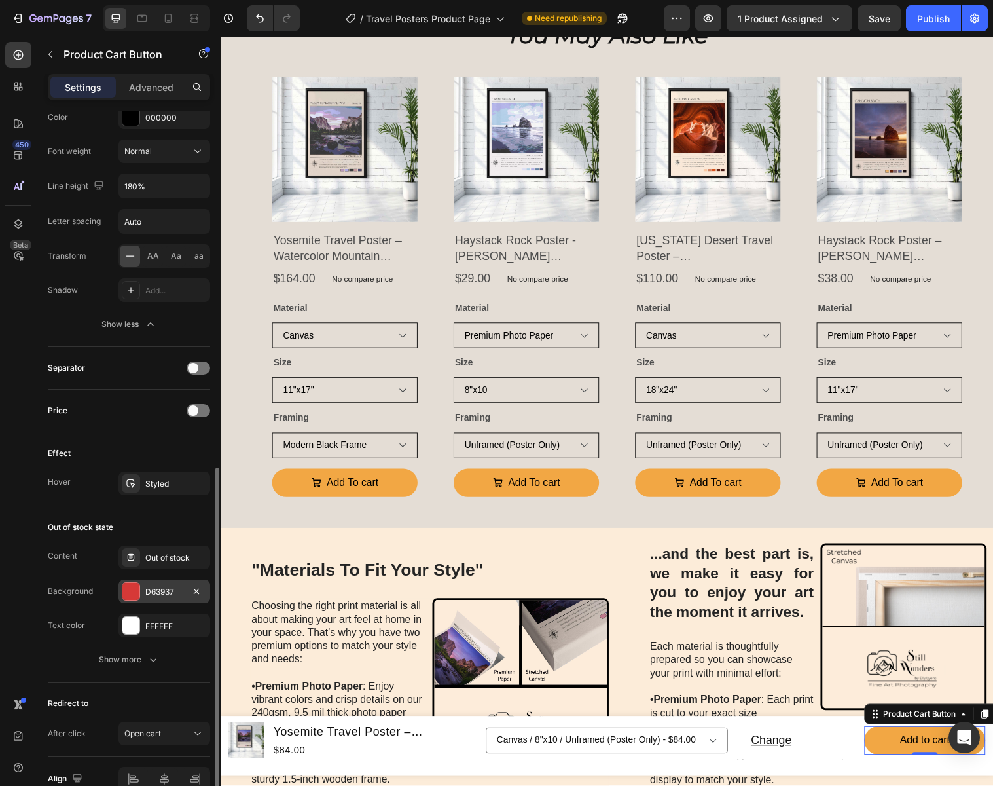
click at [162, 591] on div "D63937" at bounding box center [164, 592] width 38 height 12
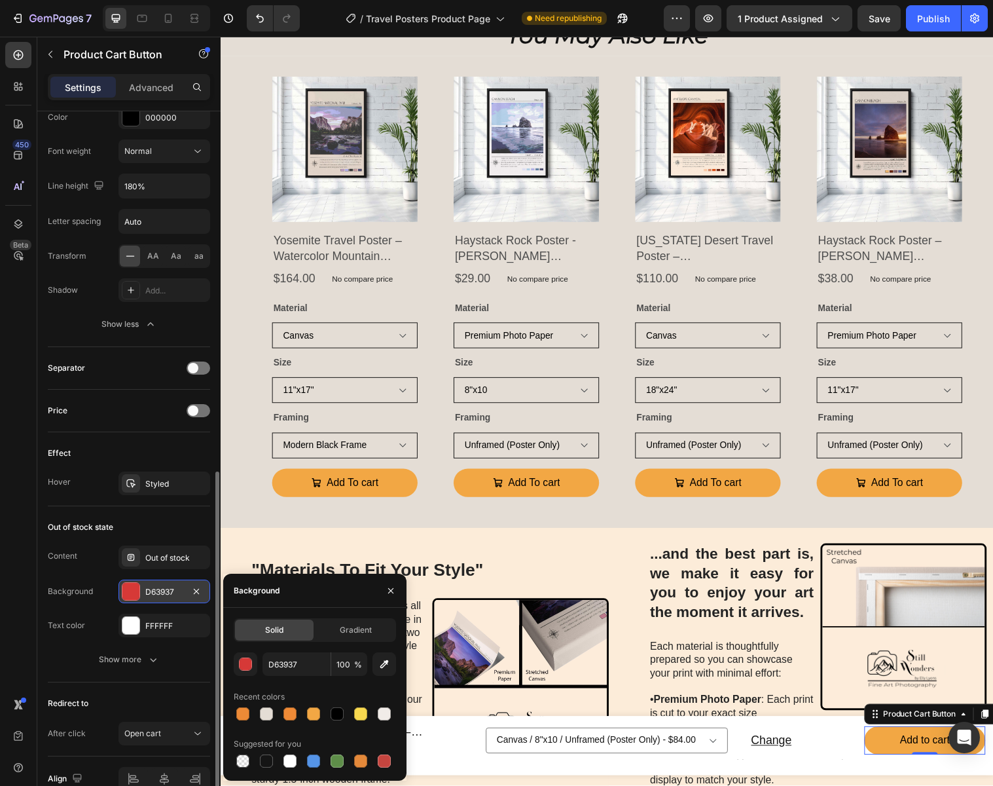
scroll to position [795, 0]
click at [244, 714] on div at bounding box center [242, 713] width 13 height 13
click at [308, 714] on div at bounding box center [313, 713] width 13 height 13
type input "F2A744"
click at [391, 591] on icon "button" at bounding box center [390, 589] width 5 height 5
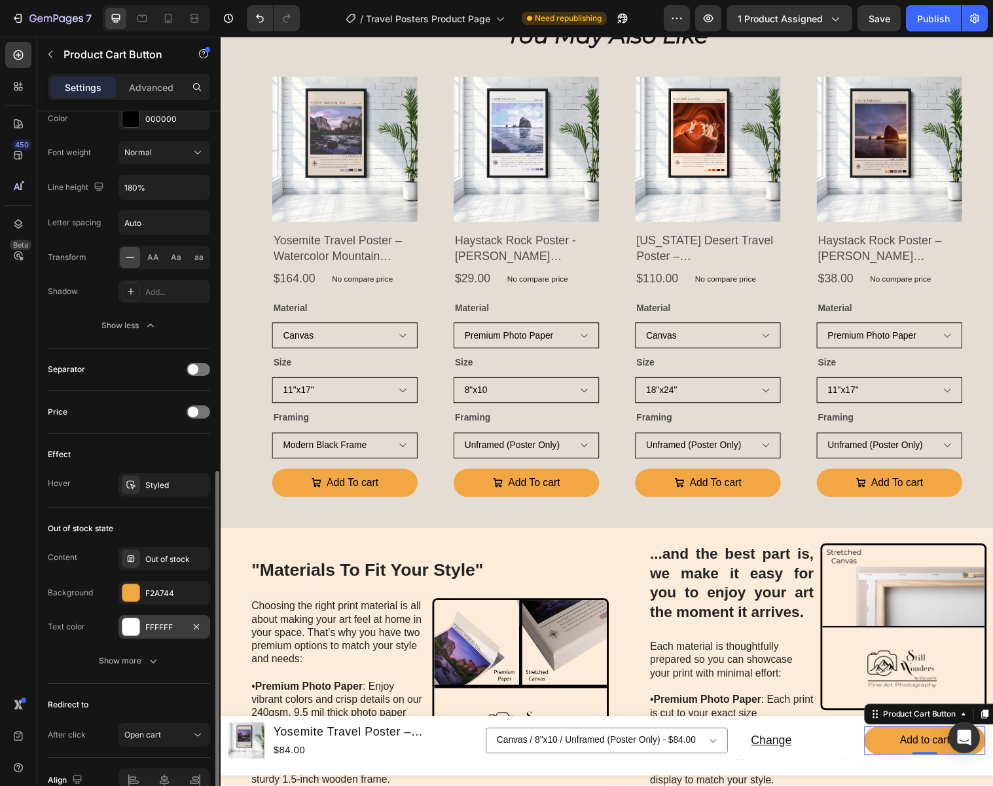
click at [172, 625] on div "FFFFFF" at bounding box center [164, 627] width 38 height 12
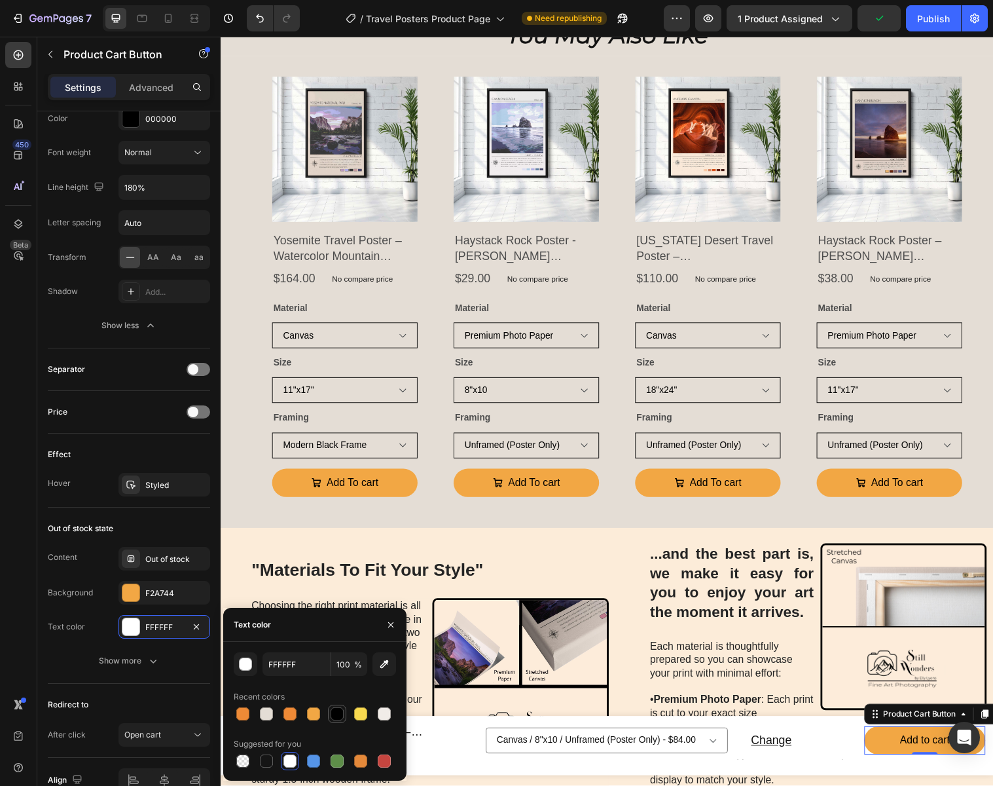
click at [341, 715] on div at bounding box center [337, 713] width 13 height 13
type input "000000"
click at [390, 624] on icon "button" at bounding box center [390, 623] width 5 height 5
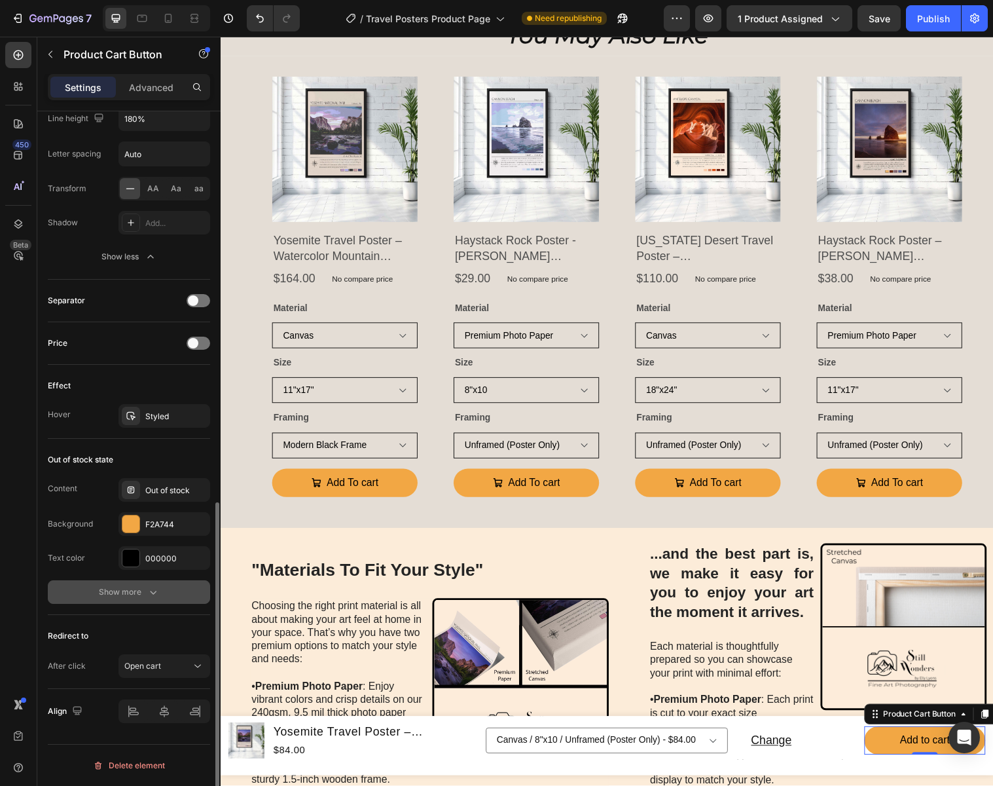
click at [120, 590] on div "Show more" at bounding box center [129, 591] width 61 height 13
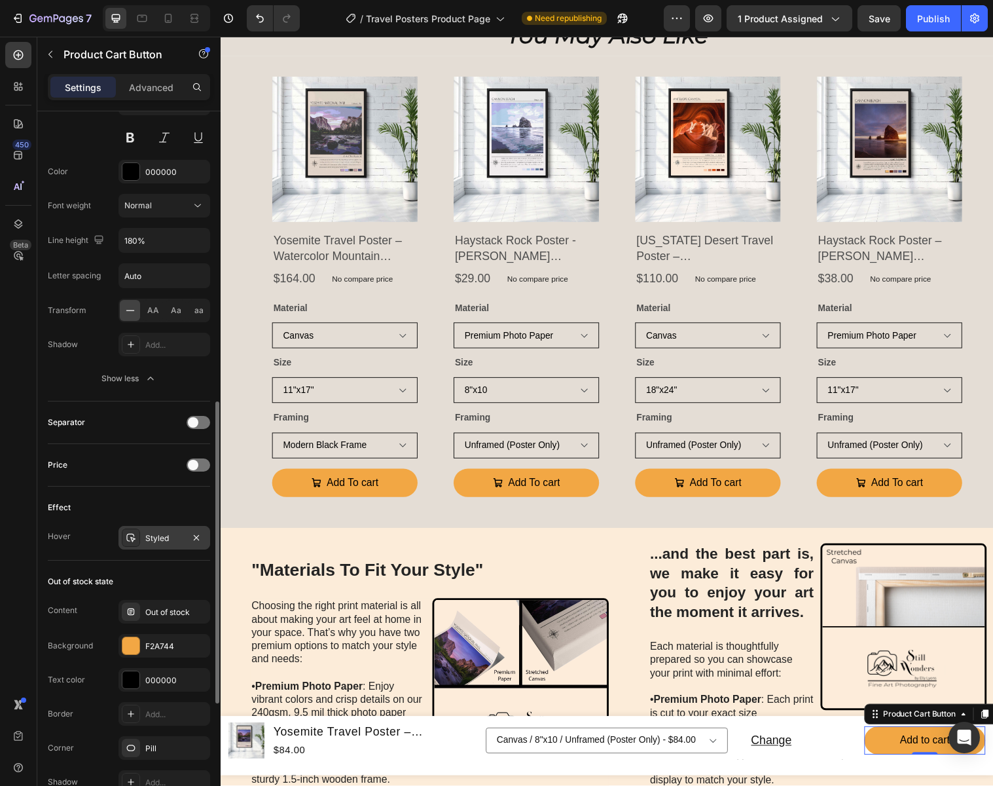
scroll to position [714, 0]
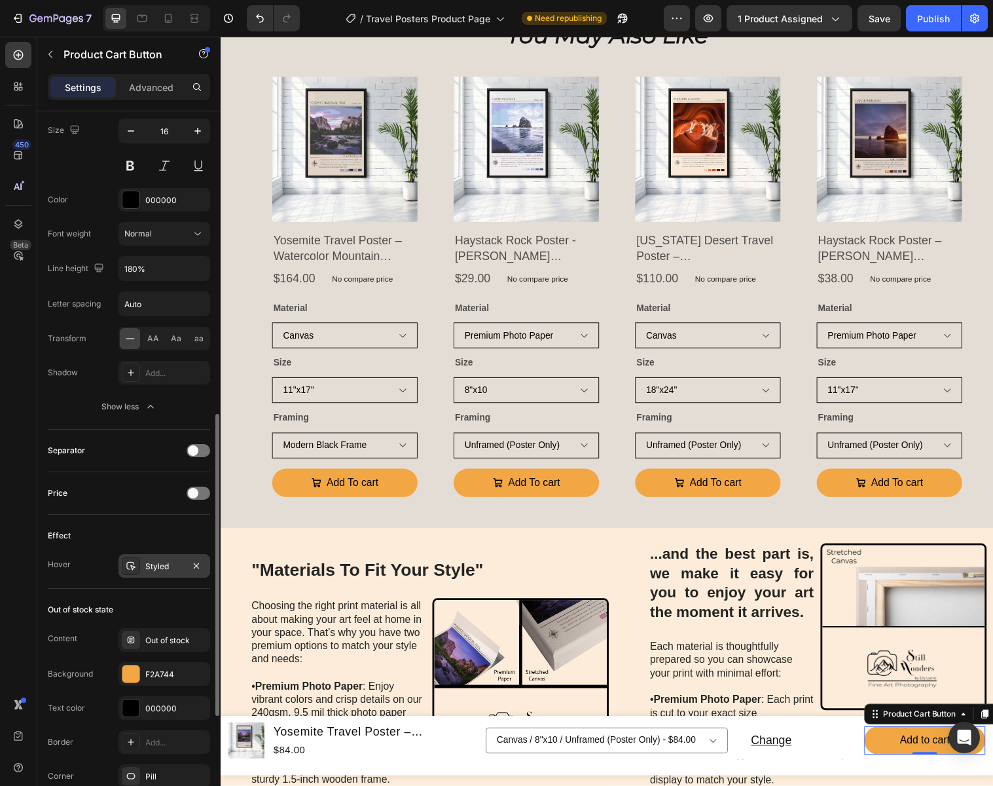
click at [155, 567] on div "Styled" at bounding box center [164, 566] width 38 height 12
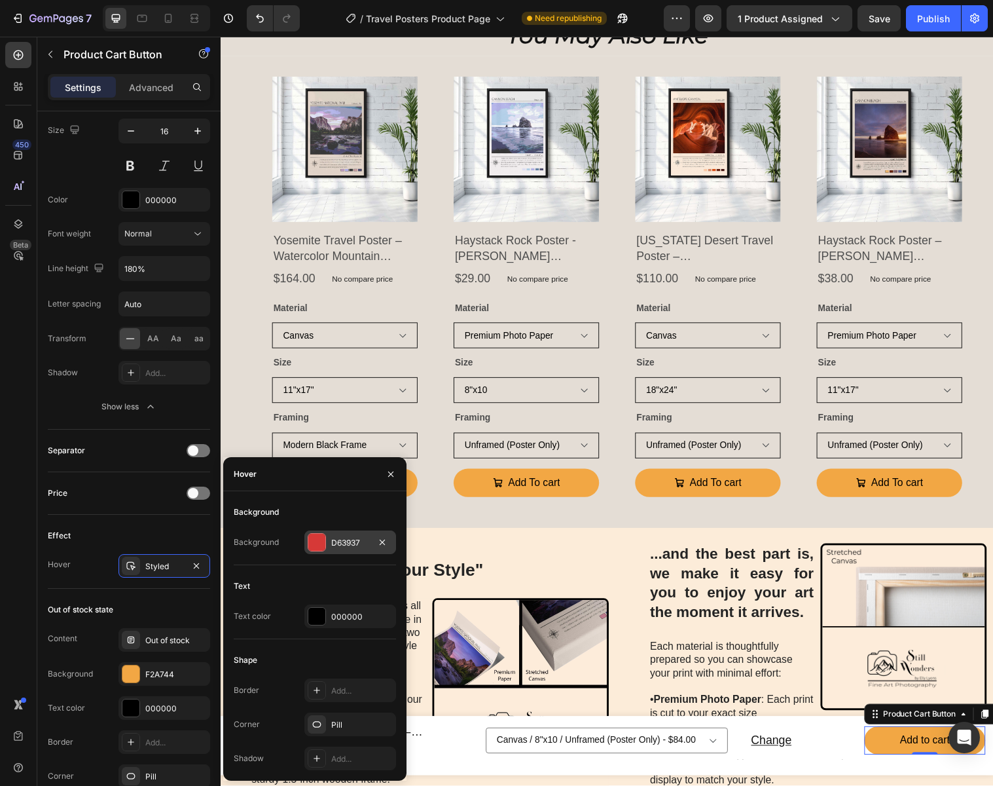
click at [341, 543] on div "D63937" at bounding box center [350, 543] width 38 height 12
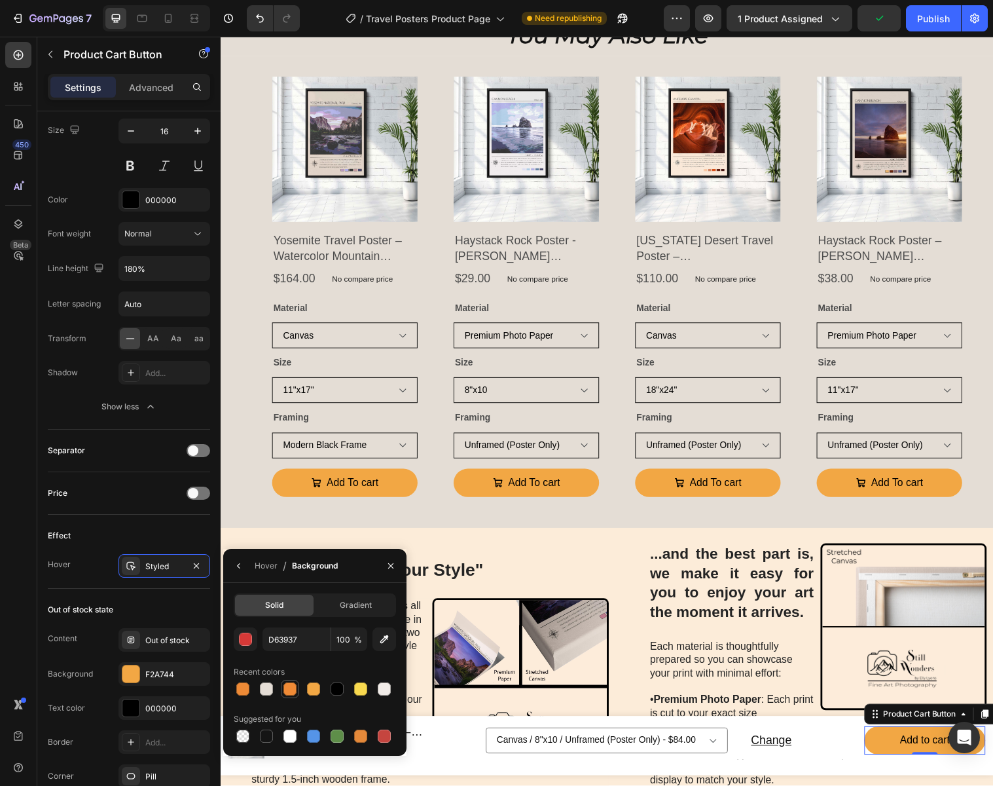
click at [287, 686] on div at bounding box center [289, 688] width 13 height 13
type input "EF8A36"
click at [388, 562] on icon "button" at bounding box center [391, 565] width 10 height 10
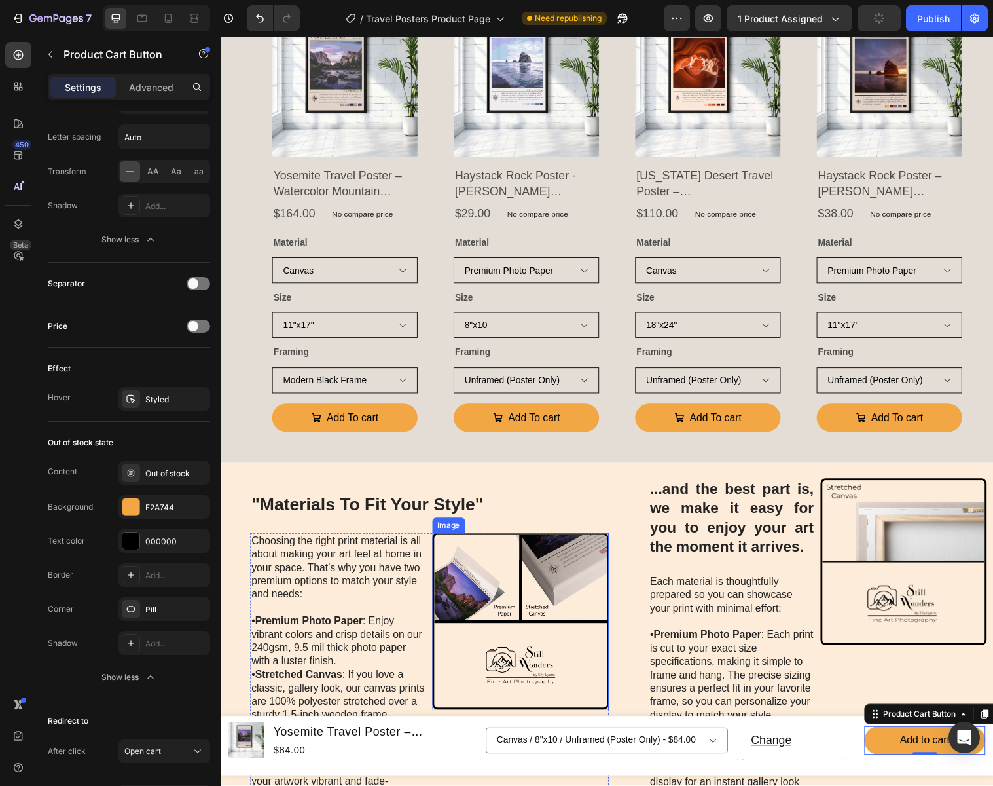
scroll to position [771, 0]
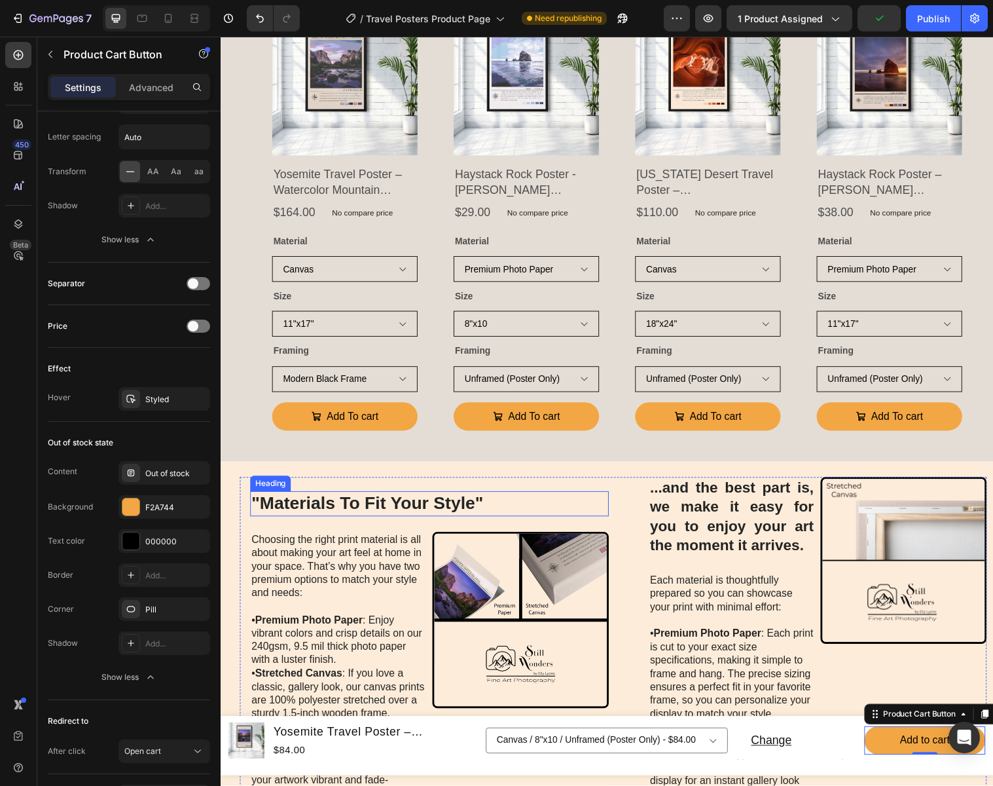
click at [534, 502] on h2 ""Materials To Fit Your Style"" at bounding box center [433, 512] width 365 height 26
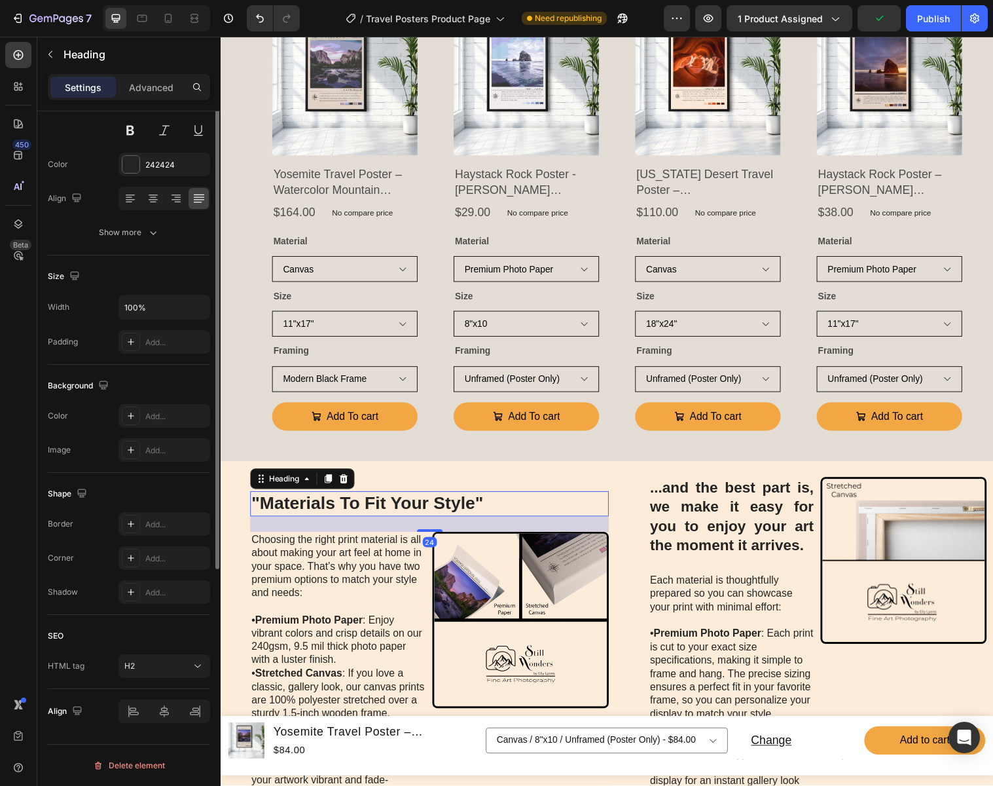
scroll to position [0, 0]
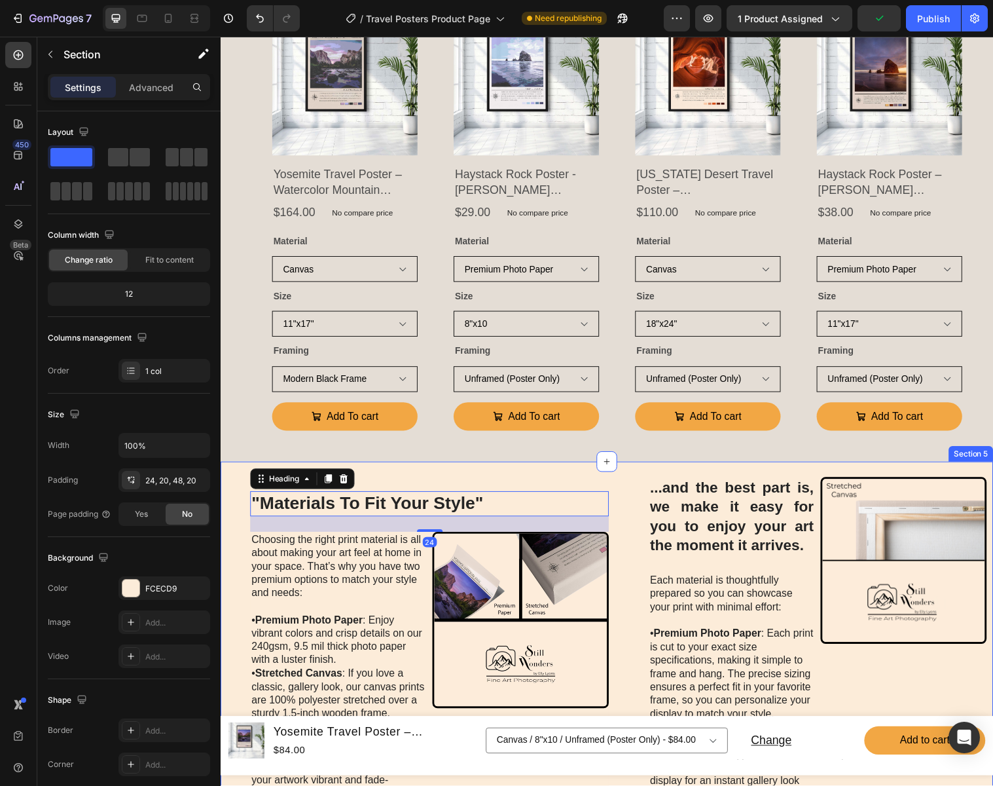
click at [600, 477] on div "...and the best part is, we make it easy for you to enjoy your art the moment i…" at bounding box center [614, 781] width 786 height 625
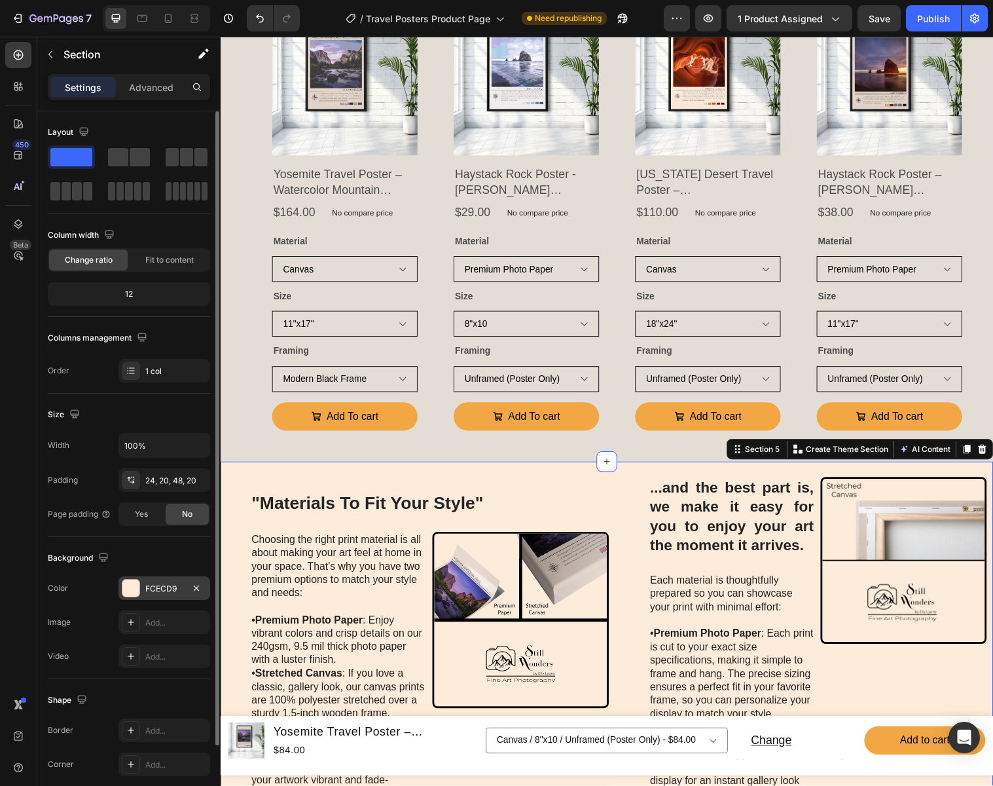
click at [168, 583] on div "FCECD9" at bounding box center [164, 589] width 38 height 12
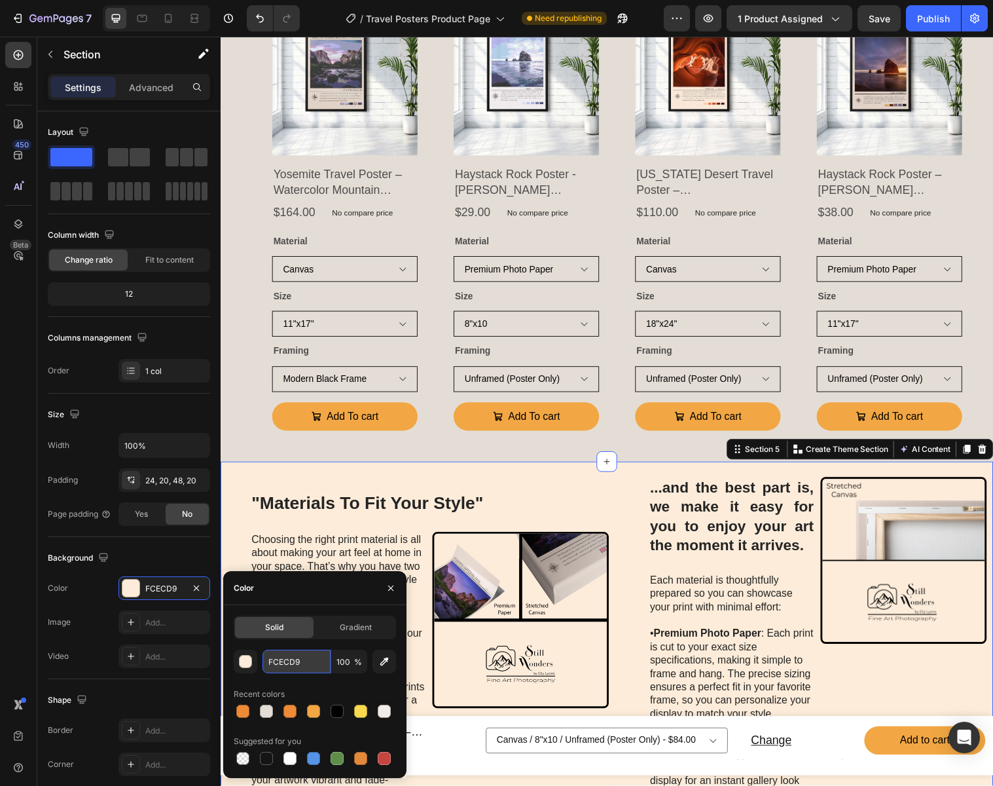
click at [312, 664] on input "FCECD9" at bounding box center [297, 661] width 68 height 24
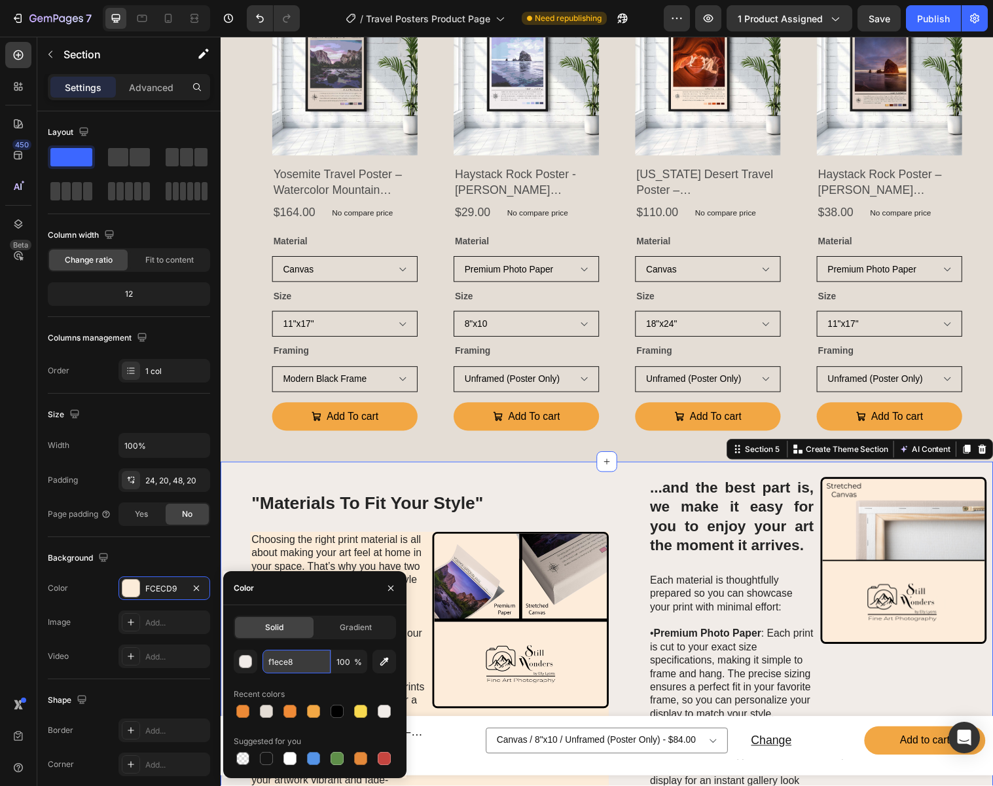
type input "F1ECE8"
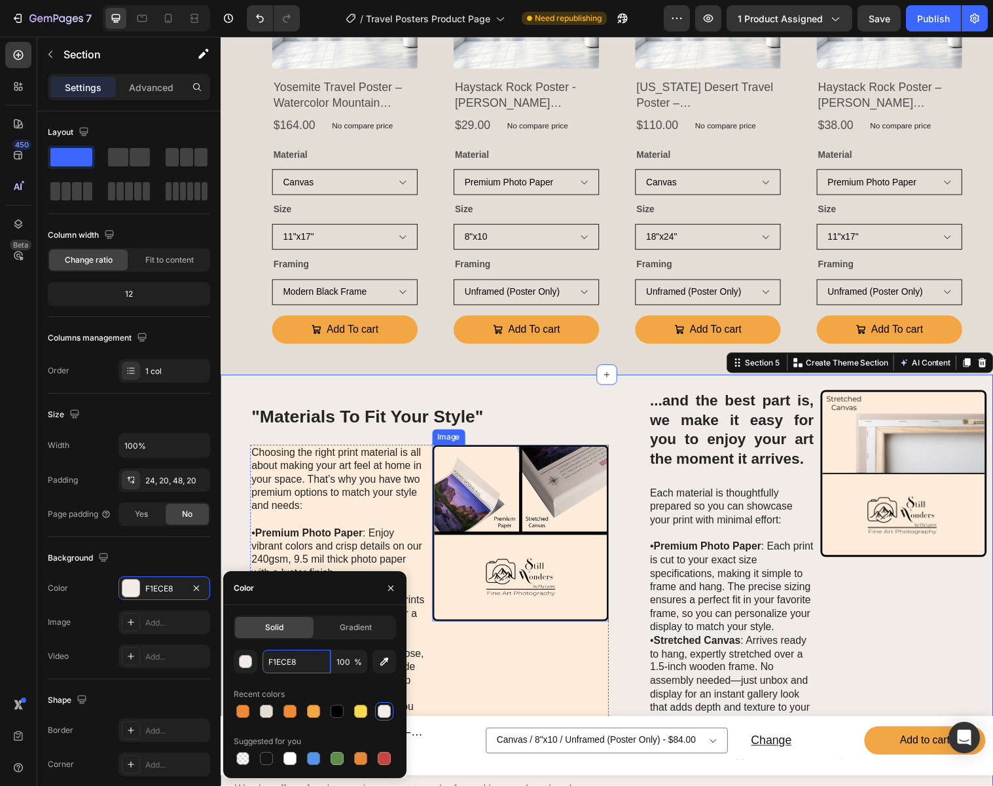
scroll to position [881, 0]
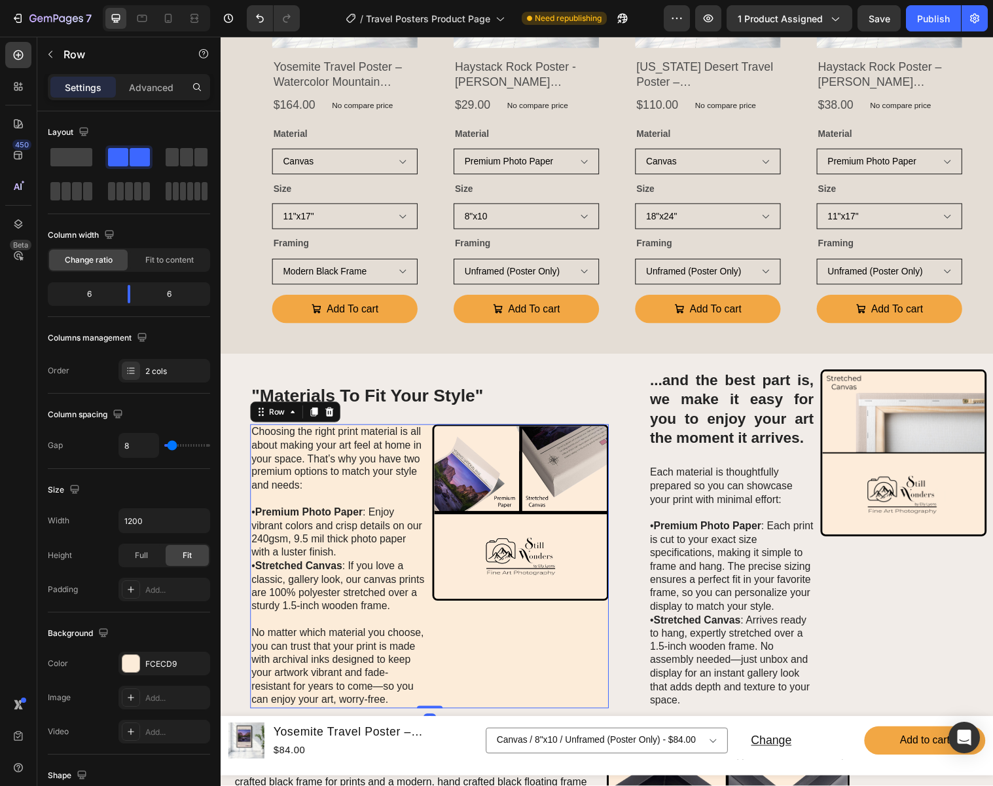
click at [528, 647] on div "Image" at bounding box center [526, 575] width 180 height 289
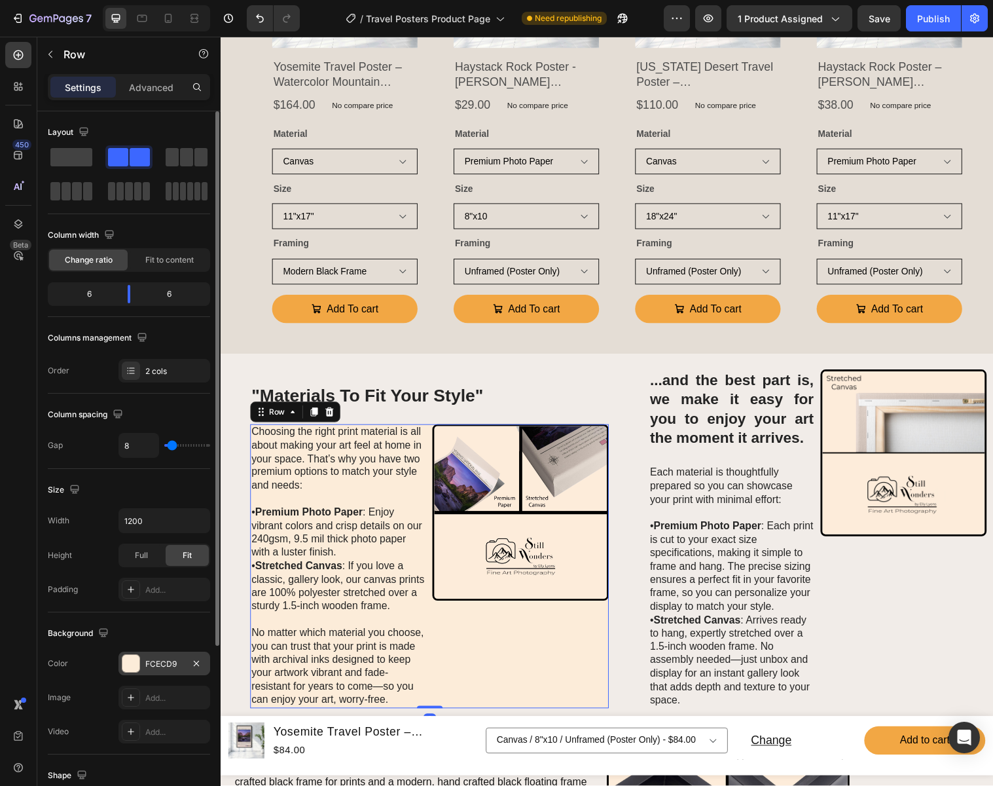
click at [182, 660] on div "FCECD9" at bounding box center [164, 664] width 38 height 12
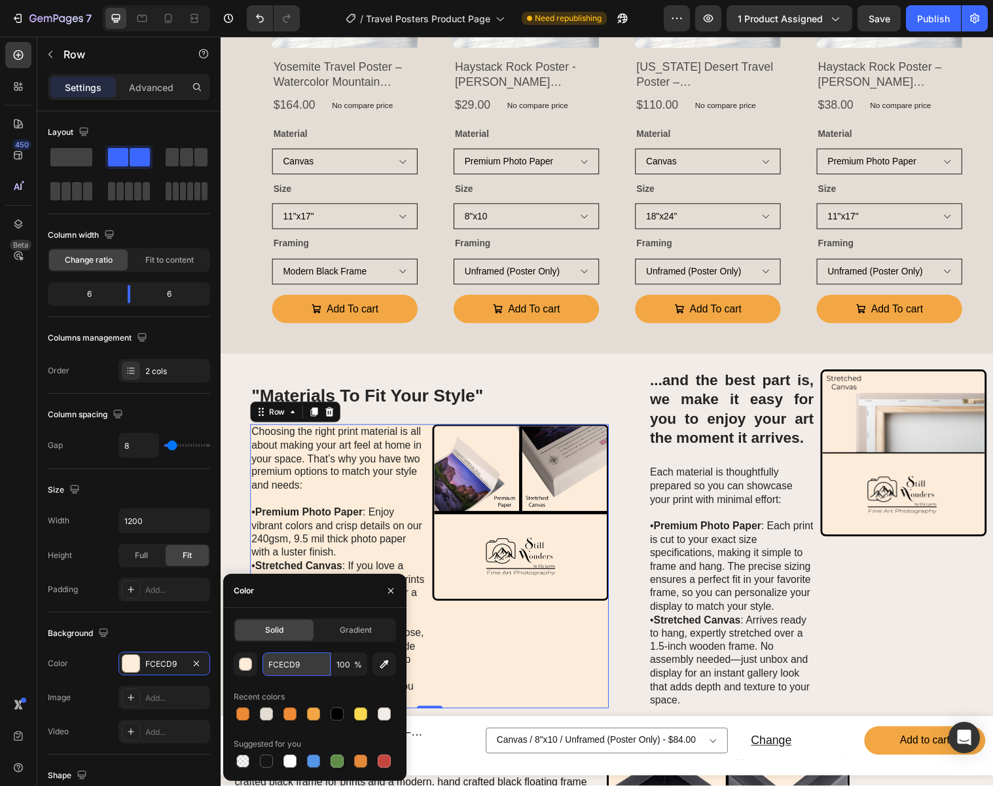
click at [313, 665] on input "FCECD9" at bounding box center [297, 664] width 68 height 24
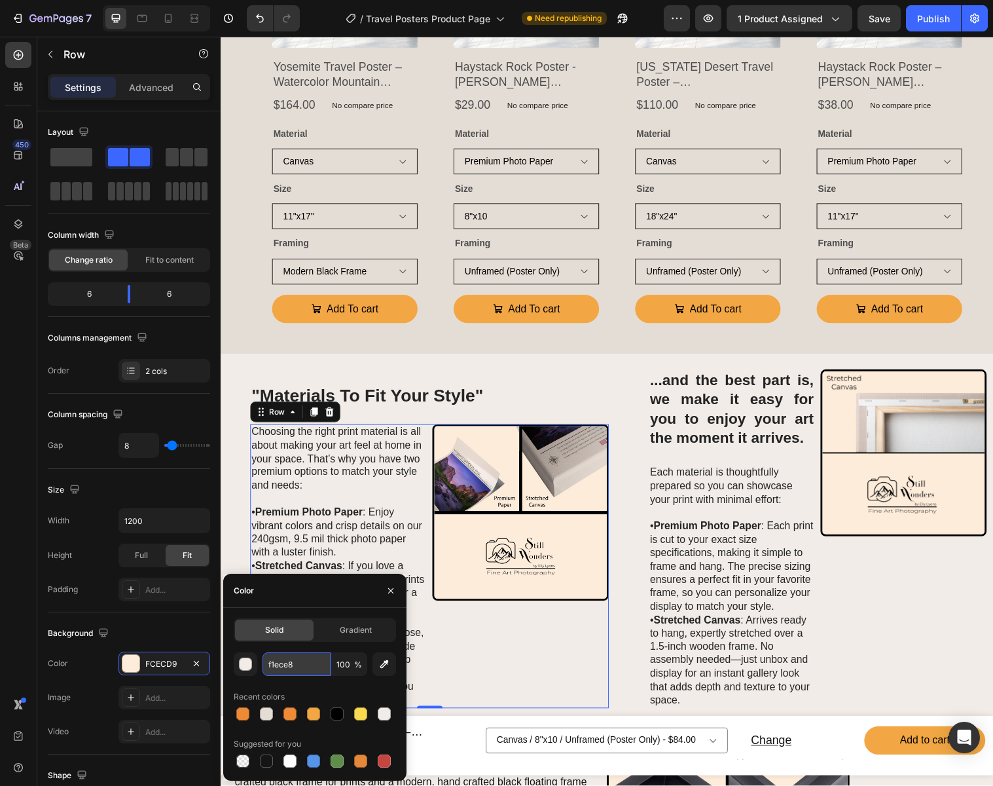
type input "F1ECE8"
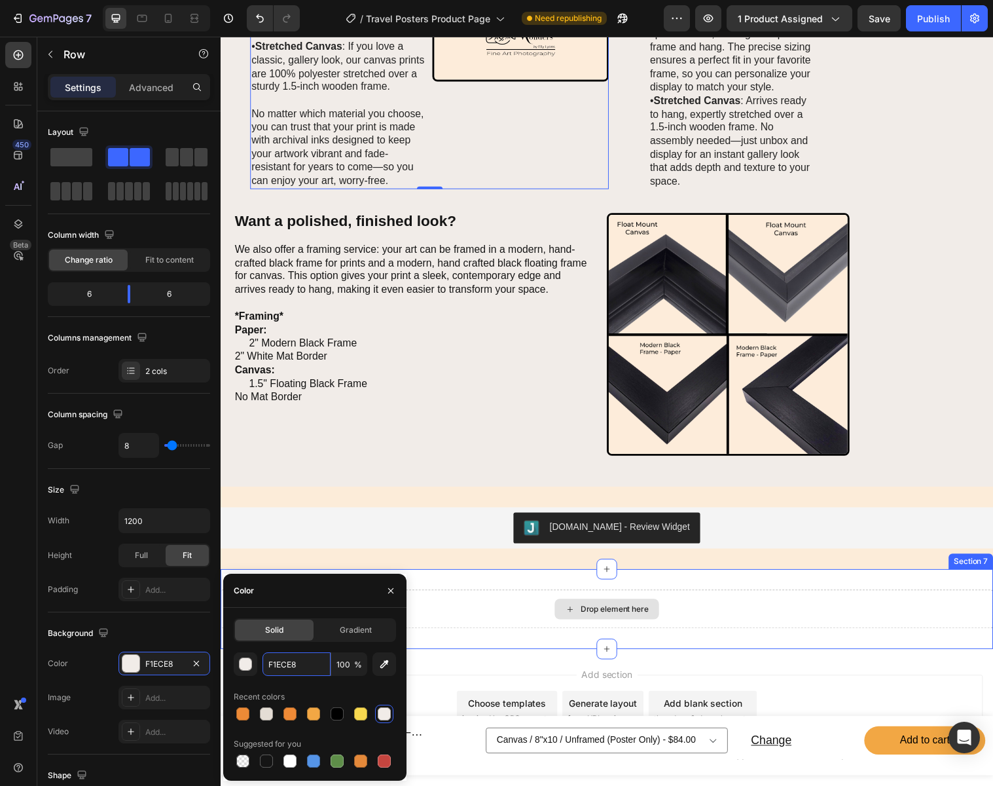
scroll to position [1409, 0]
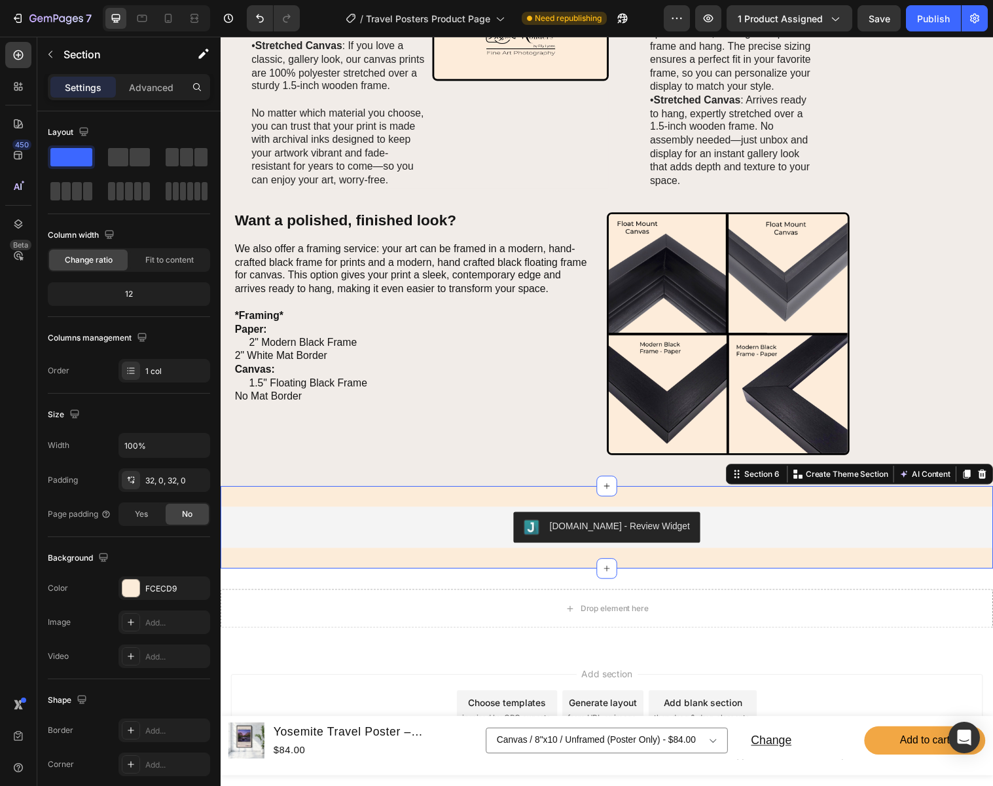
click at [457, 504] on div "[DOMAIN_NAME] - Review Widget [DOMAIN_NAME] Section 6 You can create reusable s…" at bounding box center [614, 536] width 786 height 84
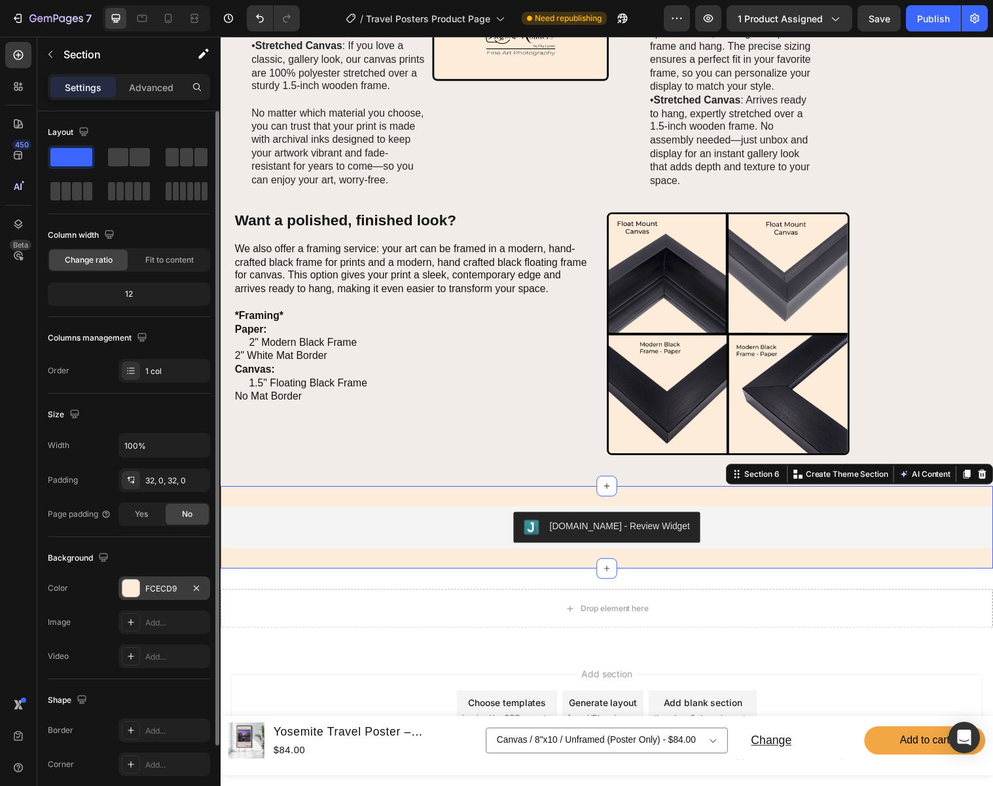
click at [168, 587] on div "FCECD9" at bounding box center [164, 589] width 38 height 12
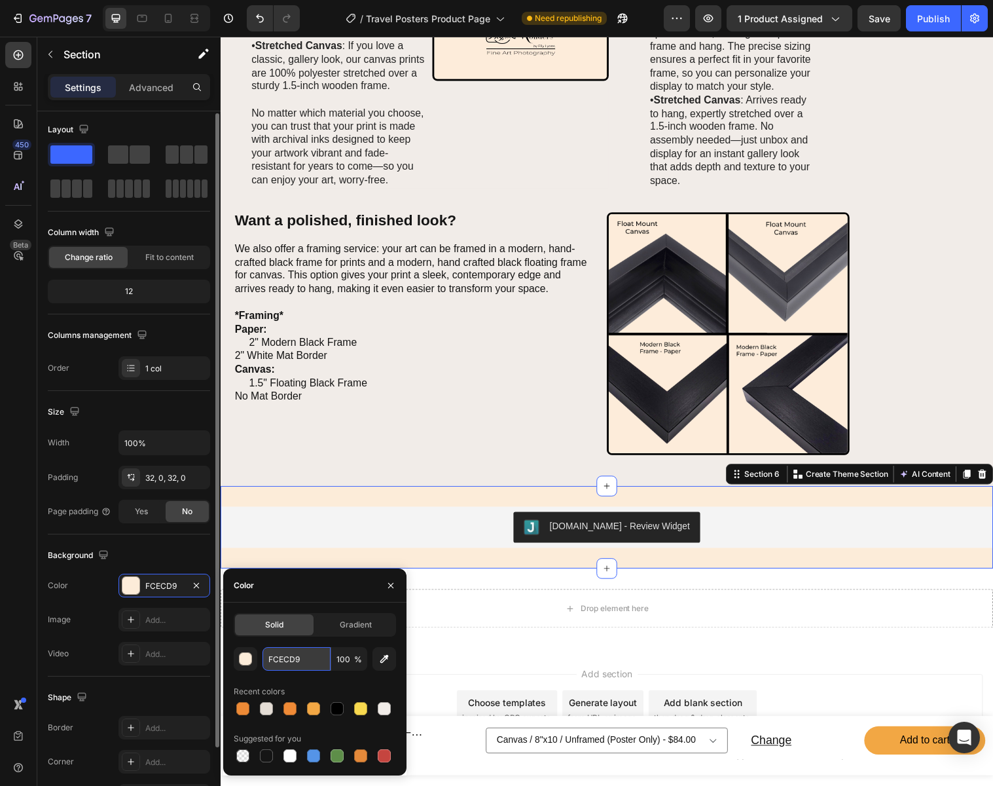
click at [311, 658] on input "FCECD9" at bounding box center [297, 659] width 68 height 24
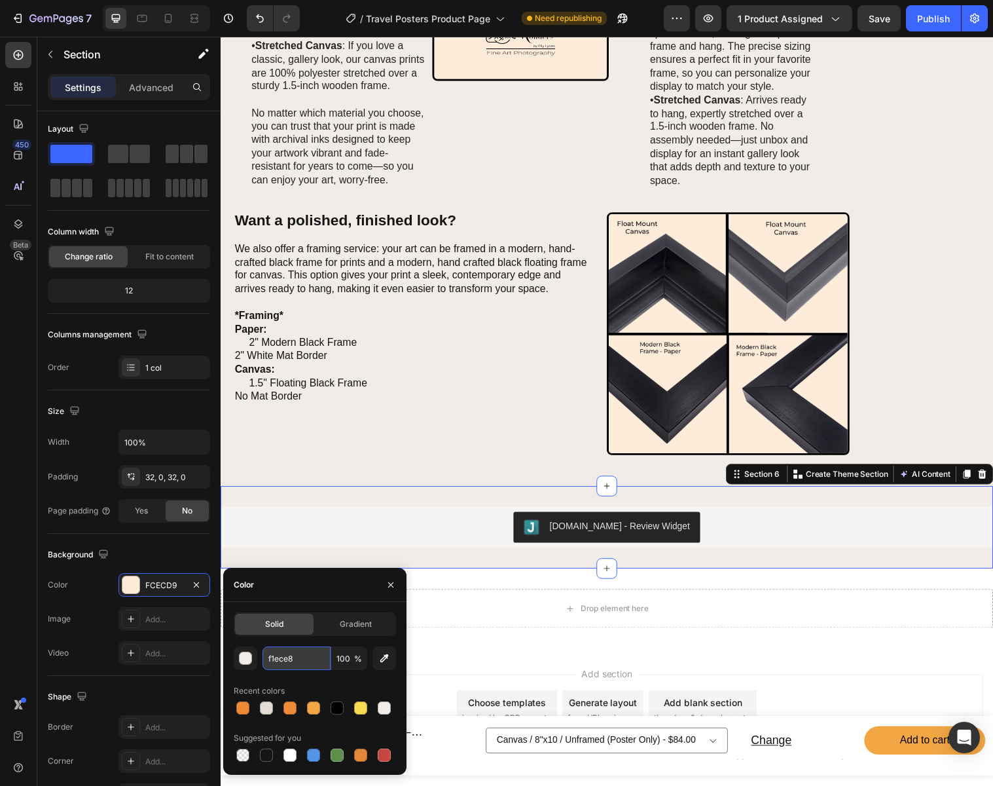
type input "F1ECE8"
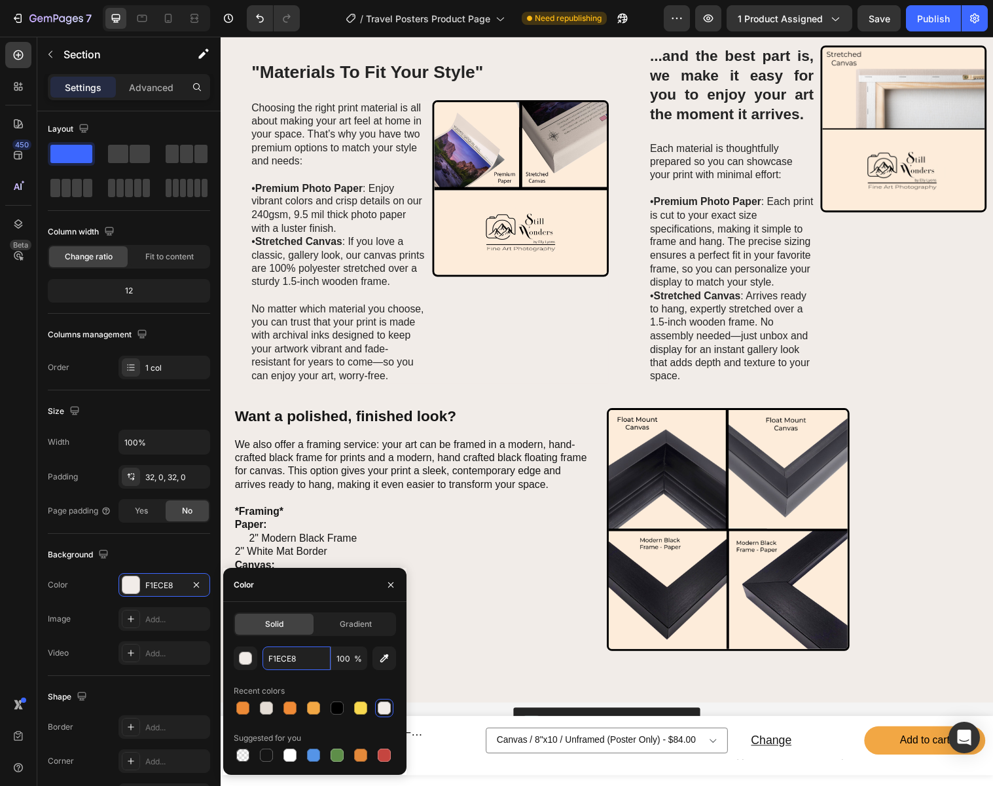
scroll to position [755, 0]
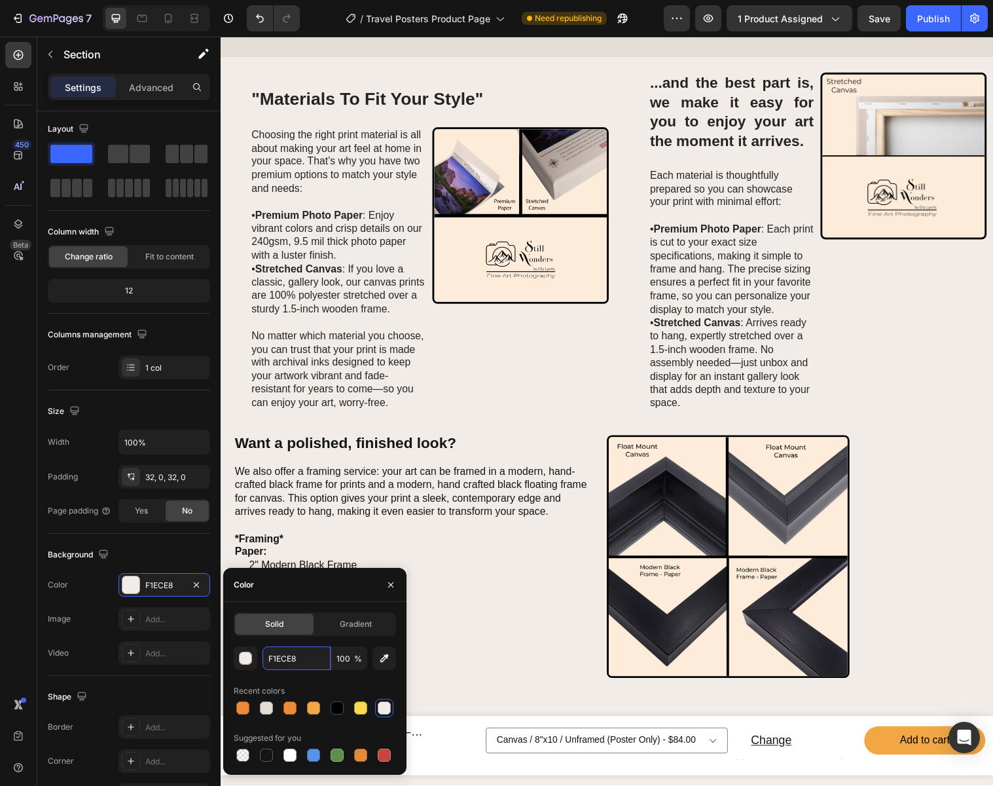
select select "Canvas"
select select "11"x17""
select select "Modern Black Frame"
select select "8"x10"
select select "Canvas"
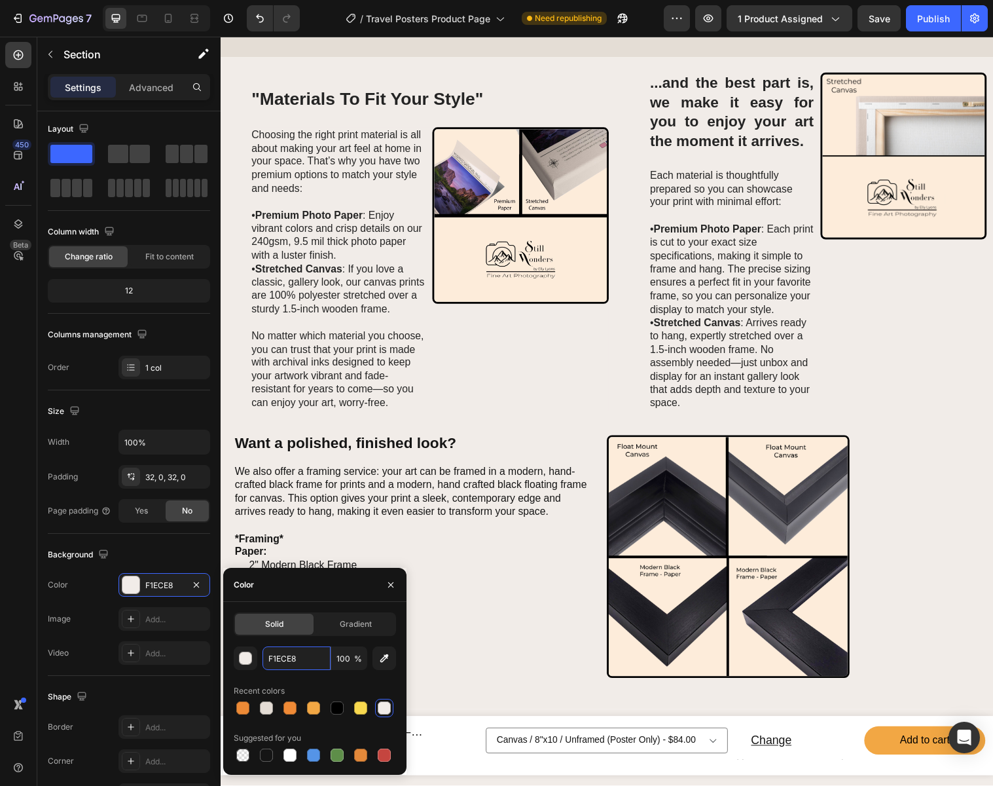
select select "18"x24""
select select "11"x17""
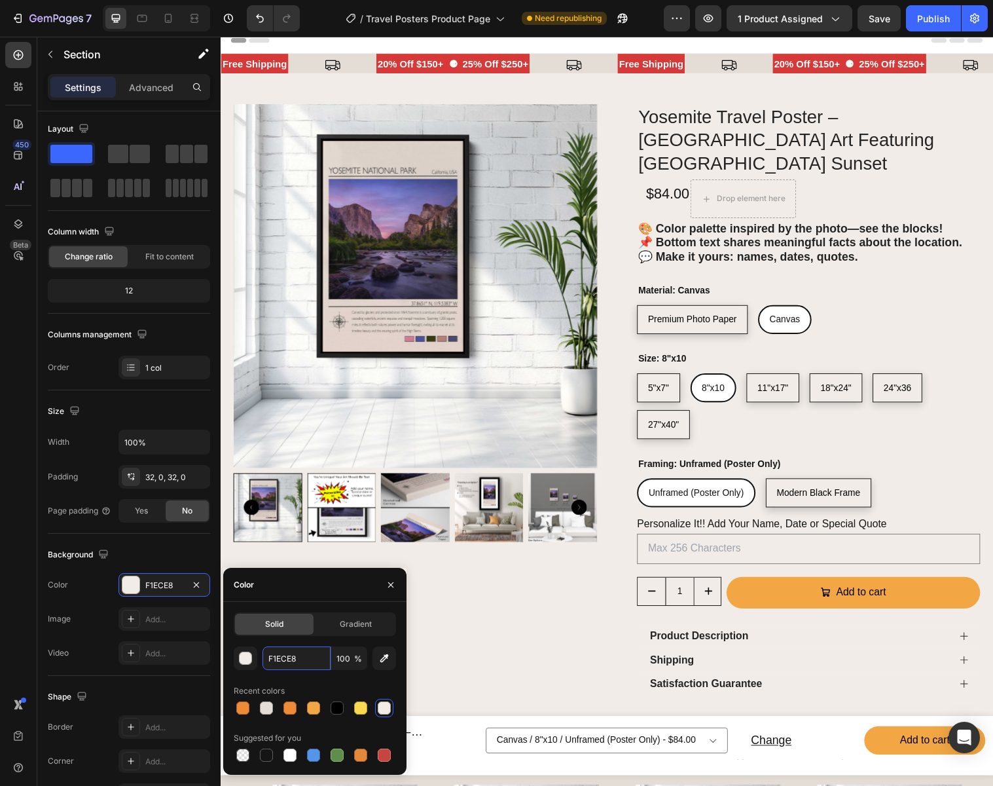
scroll to position [0, 0]
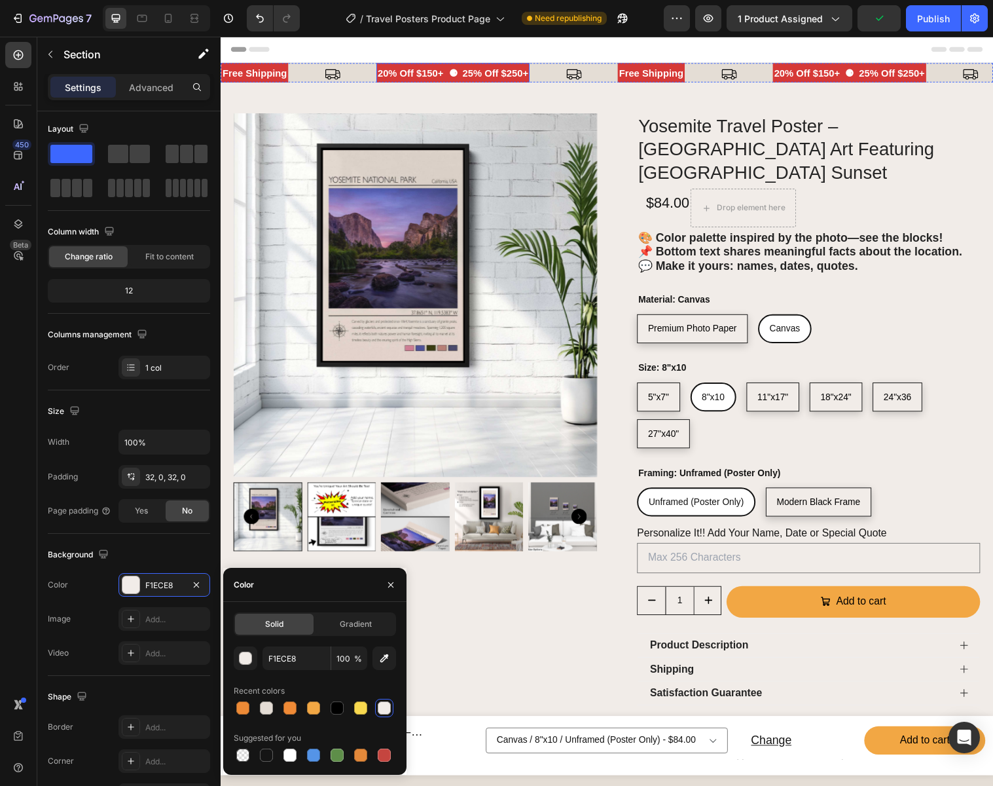
click at [461, 76] on p "20% Off $150+ ⚈ 25% Off $250+" at bounding box center [456, 74] width 153 height 18
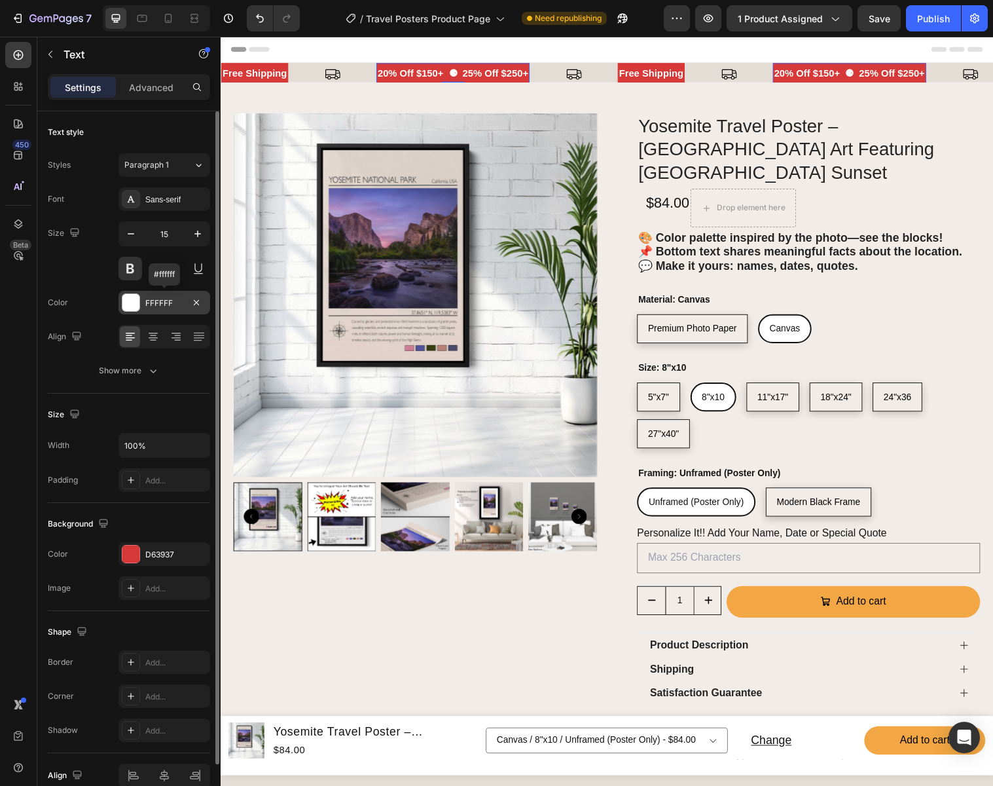
click at [172, 302] on div "FFFFFF" at bounding box center [164, 303] width 38 height 12
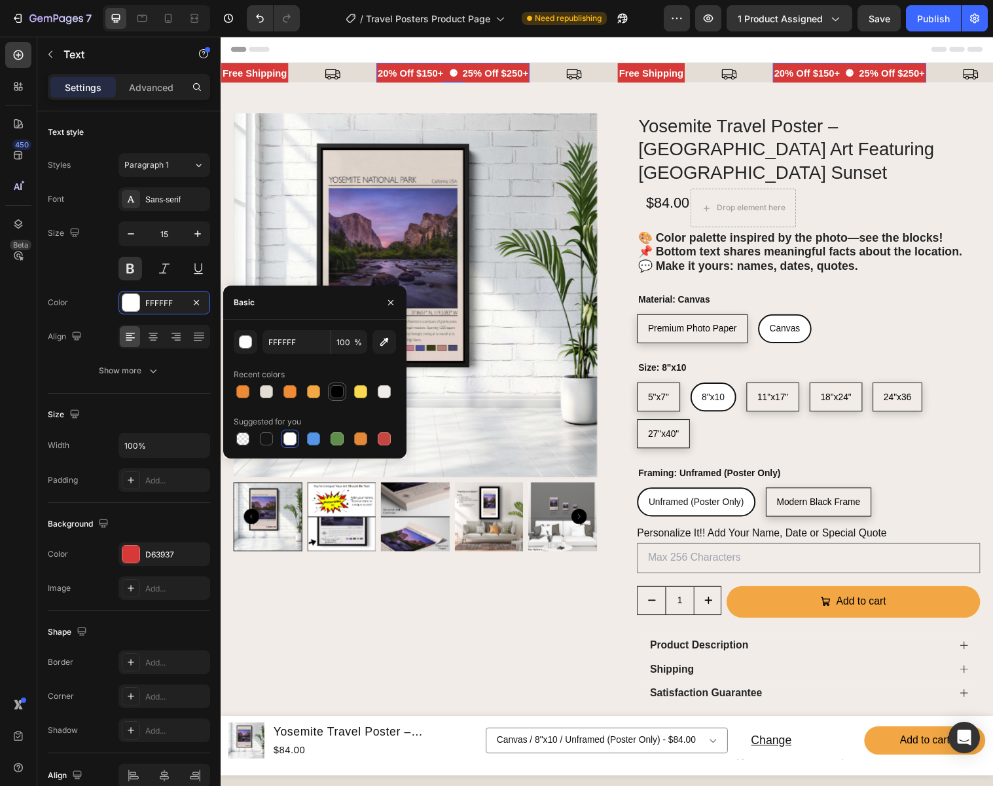
click at [338, 391] on div at bounding box center [337, 391] width 13 height 13
type input "000000"
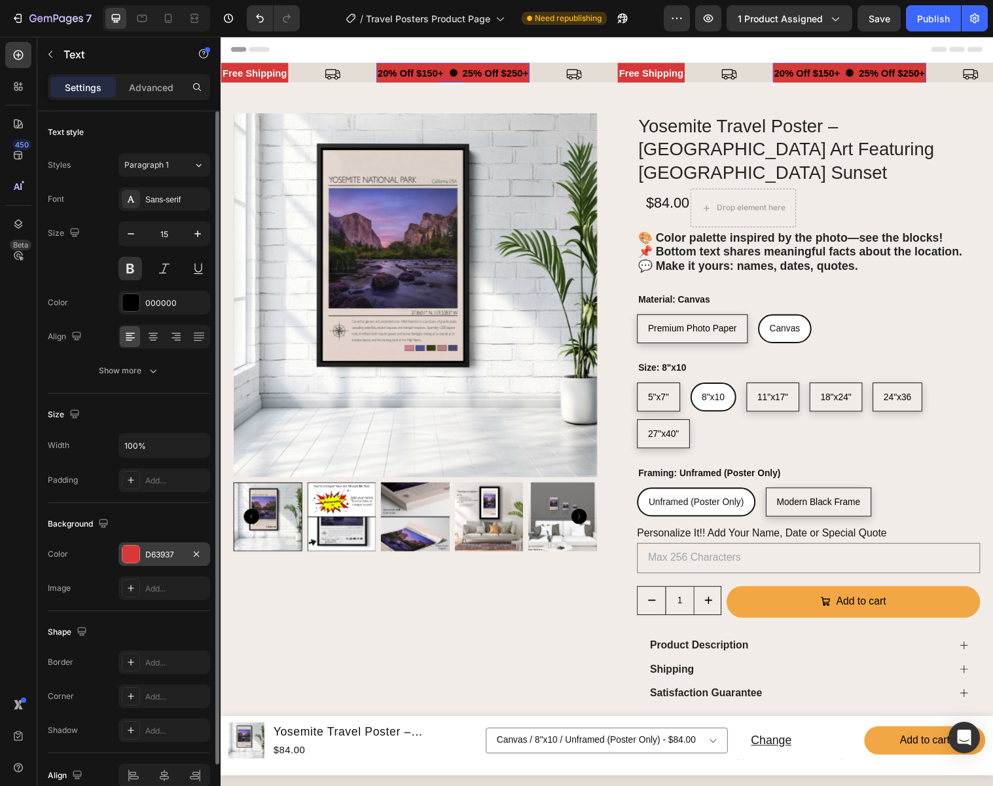
click at [174, 555] on div "D63937" at bounding box center [164, 555] width 38 height 12
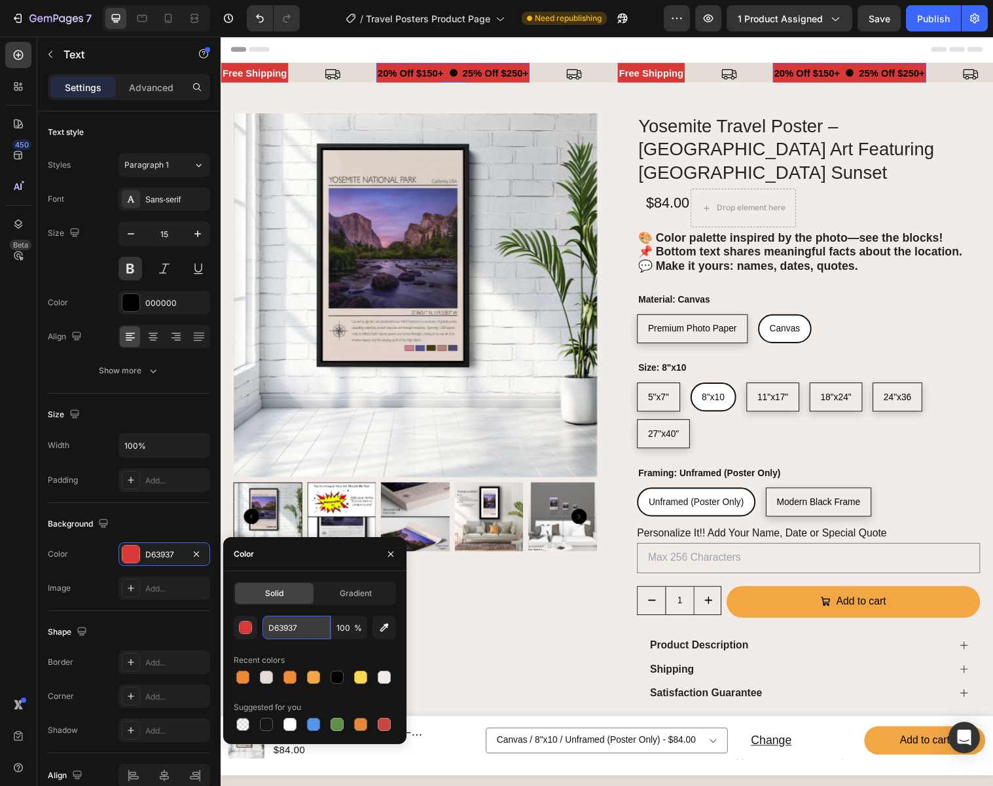
click at [0, 0] on input "D63937" at bounding box center [0, 0] width 0 height 0
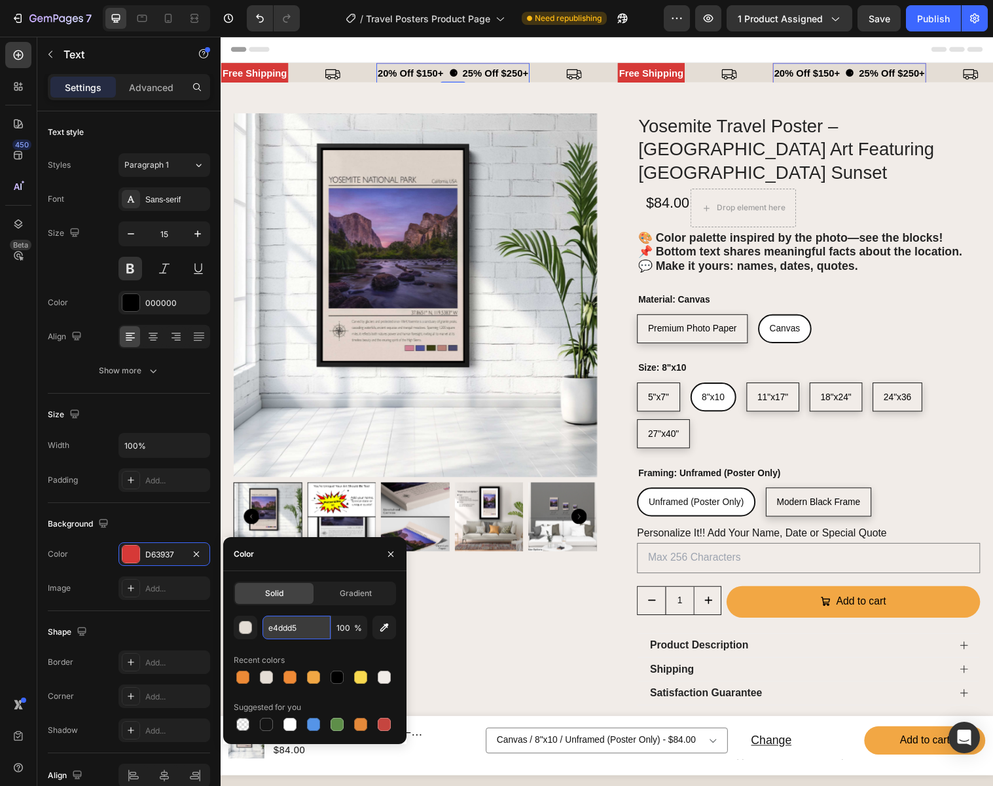
type input "E4DDD5"
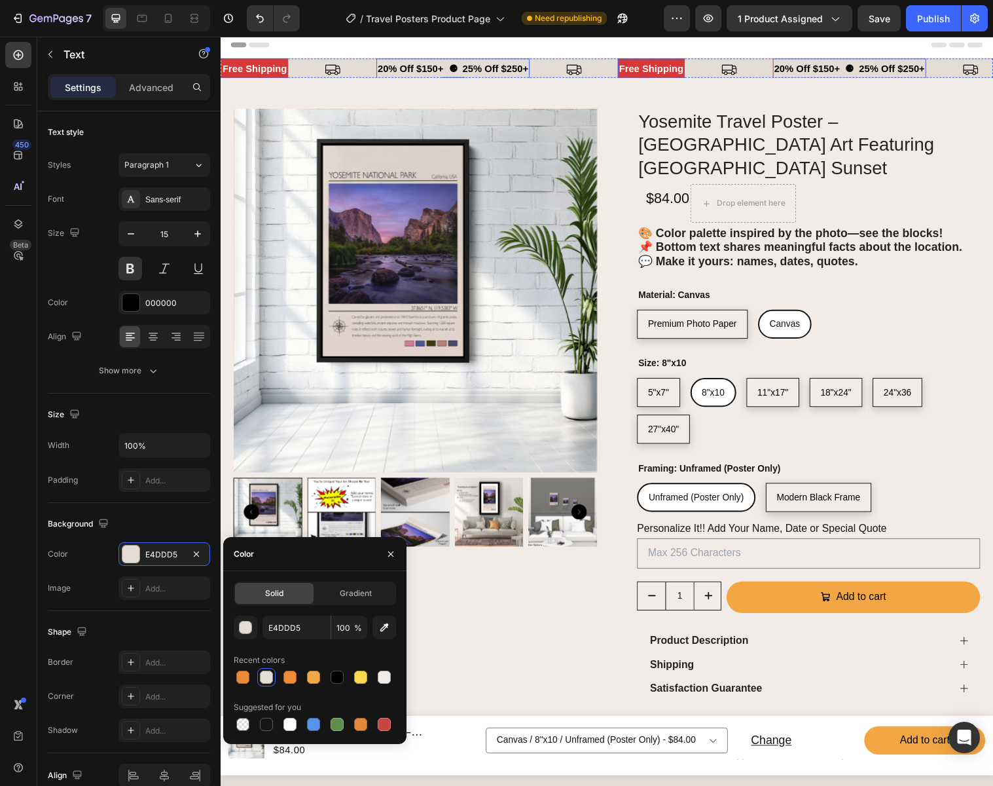
click at [644, 62] on p "free shipping" at bounding box center [658, 69] width 65 height 18
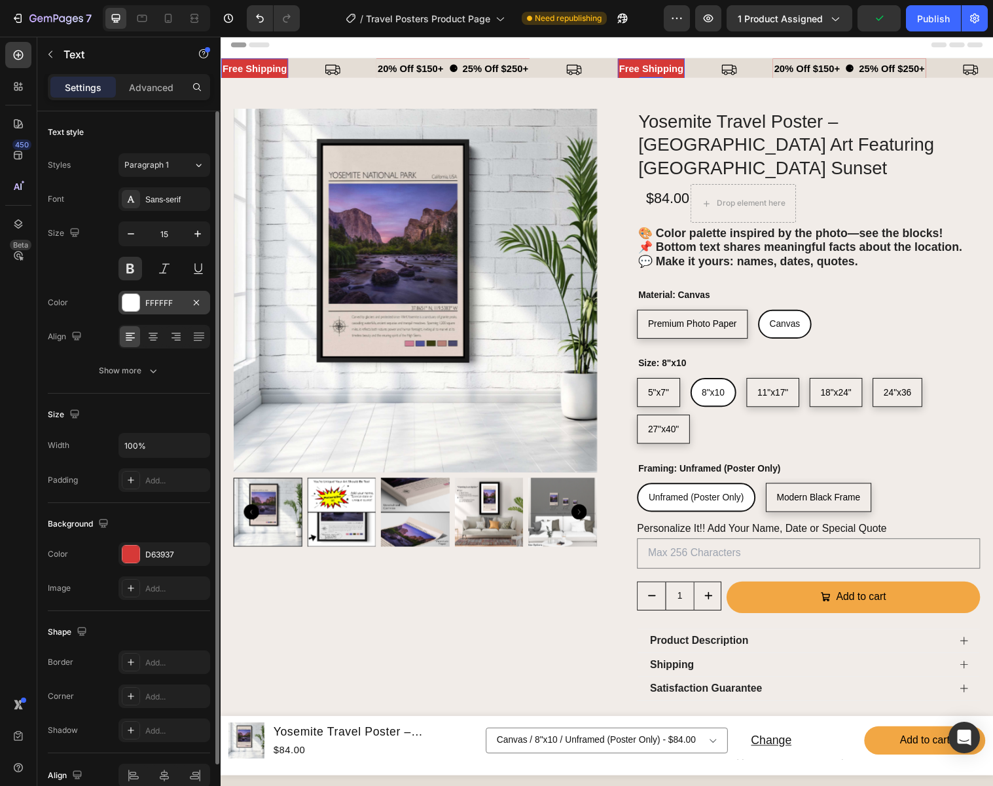
click at [177, 299] on div "FFFFFF" at bounding box center [164, 303] width 38 height 12
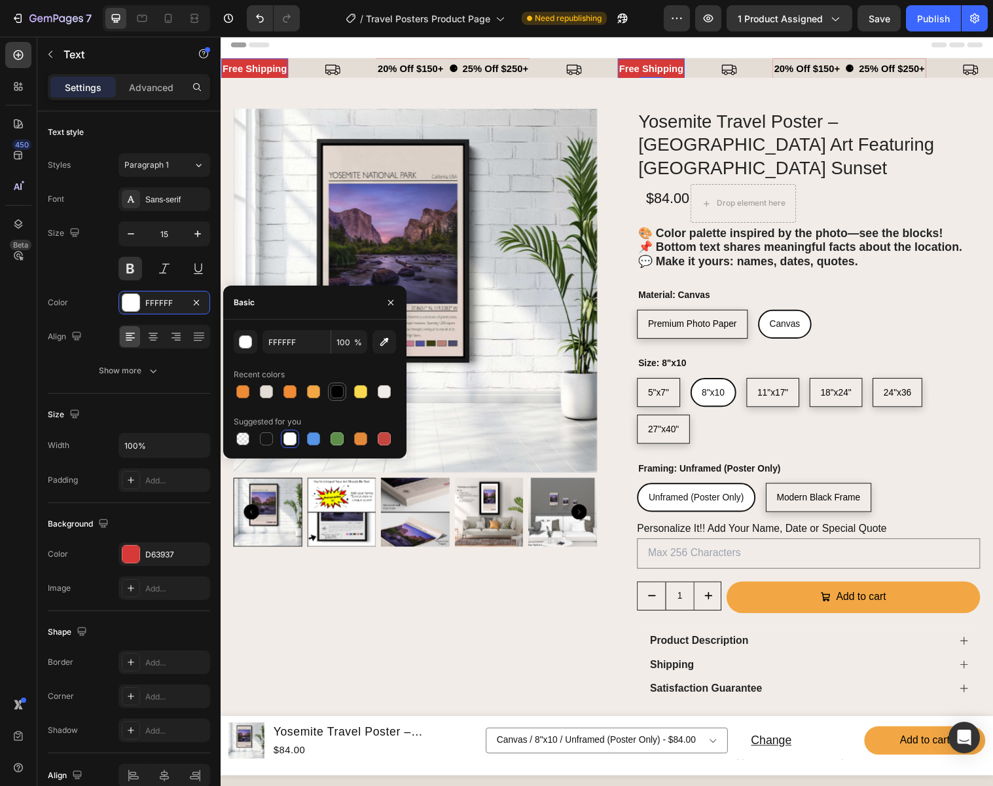
click at [338, 395] on div at bounding box center [337, 391] width 13 height 13
type input "000000"
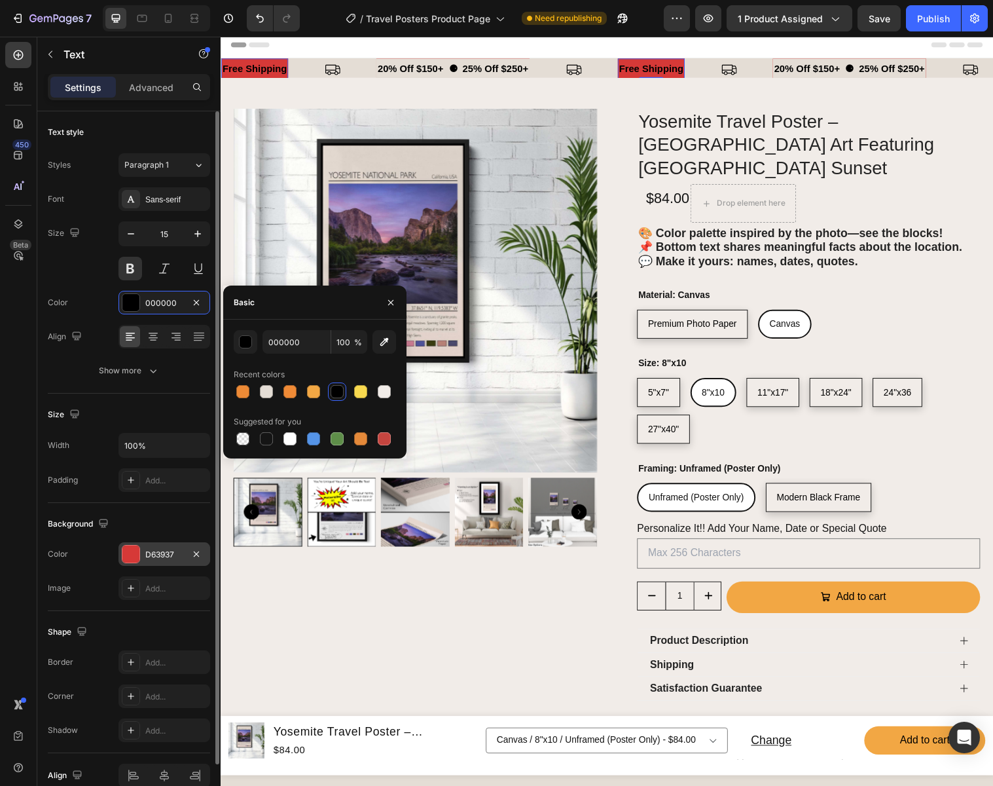
click at [161, 551] on div "D63937" at bounding box center [164, 555] width 38 height 12
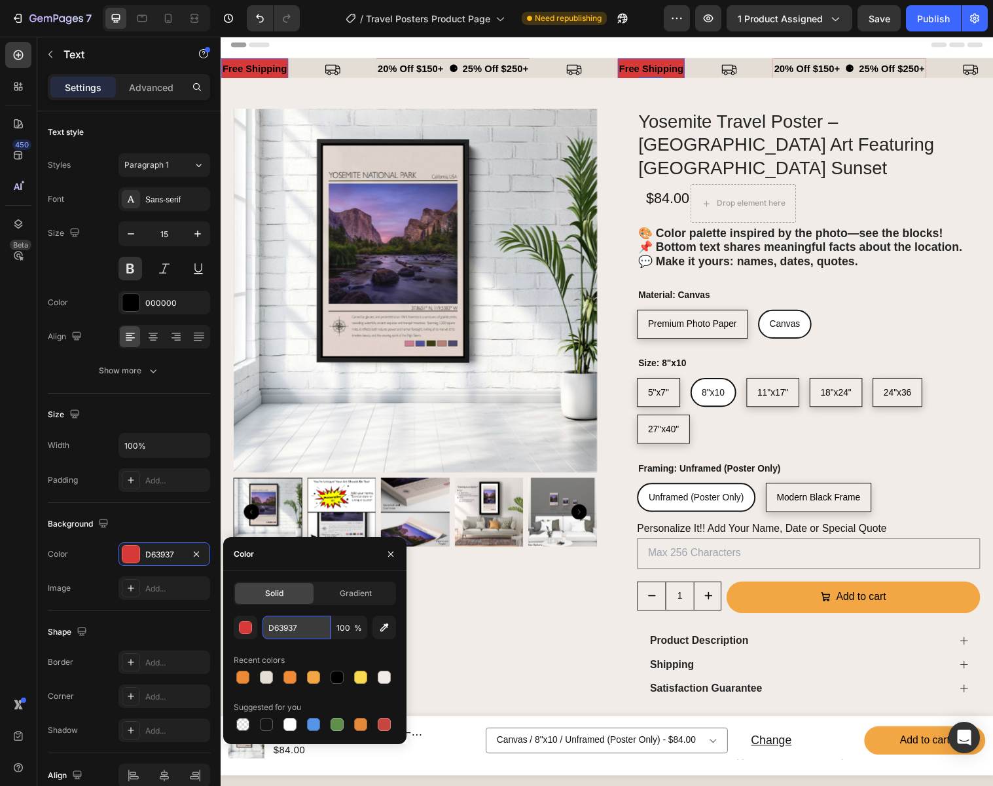
click at [0, 0] on input "D63937" at bounding box center [0, 0] width 0 height 0
type input "E4DDD5"
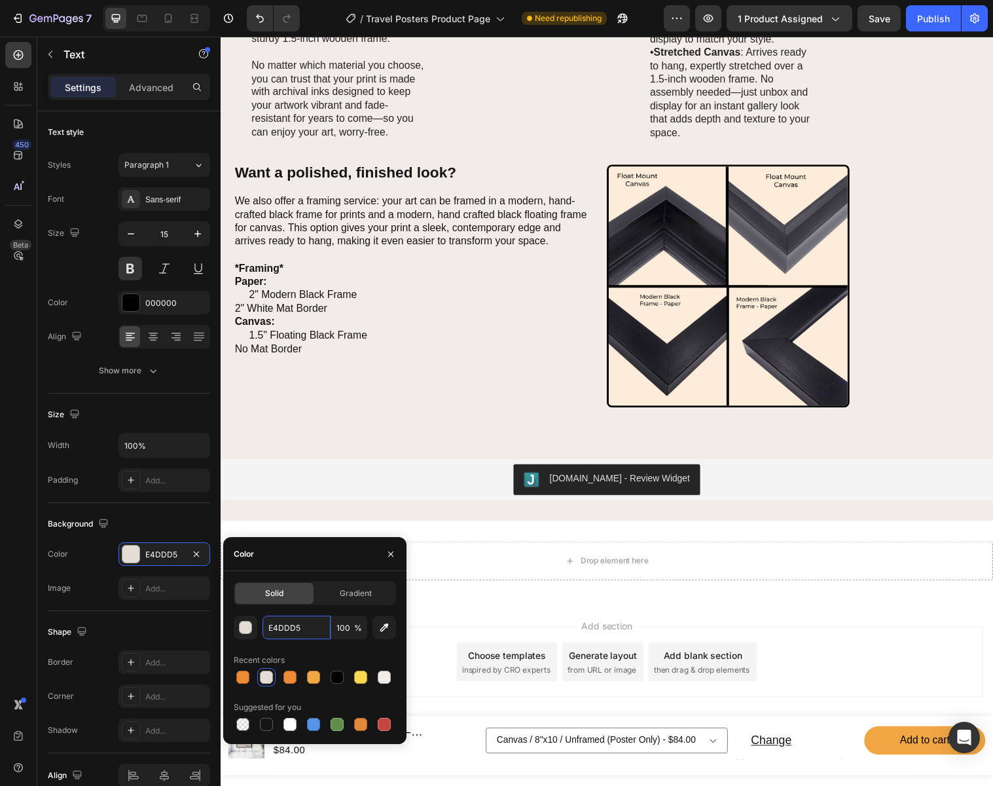
scroll to position [1290, 0]
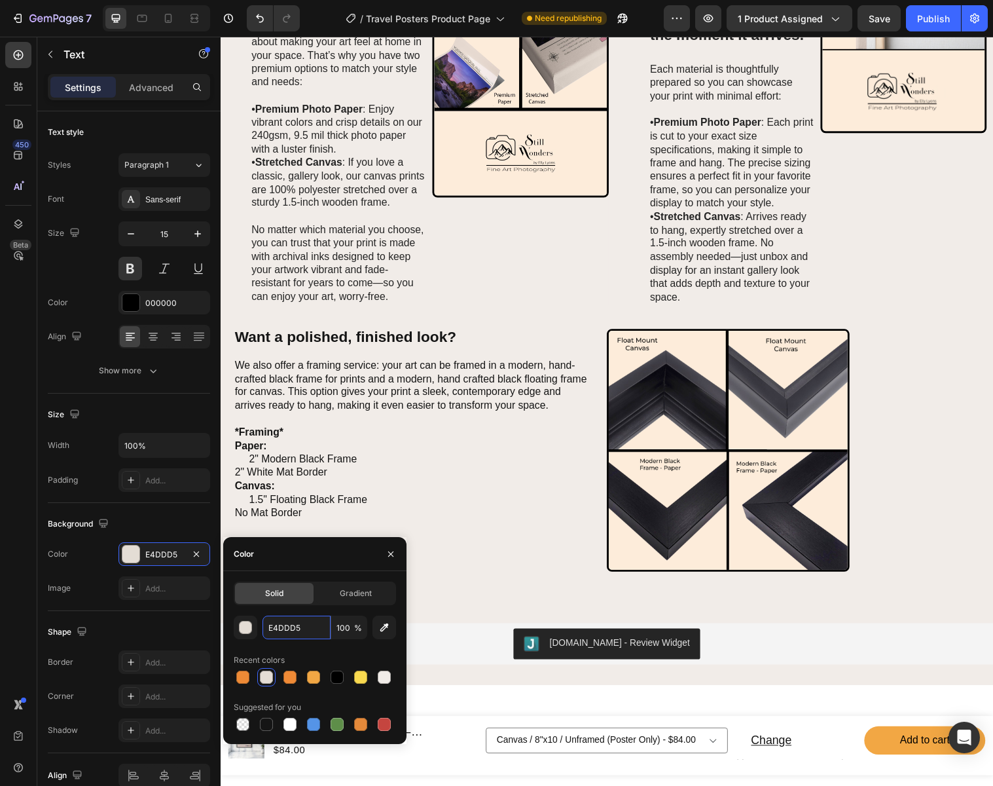
select select "Canvas"
select select "11"x17""
select select "Modern Black Frame"
select select "Canvas"
select select "18"x24""
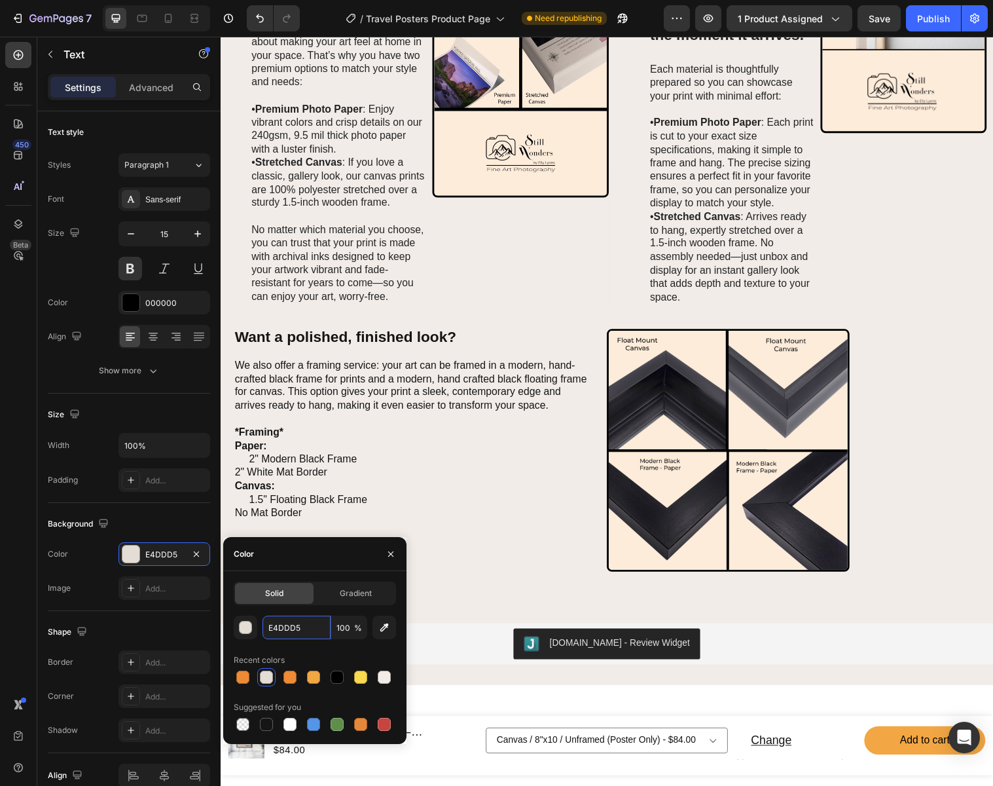
select select "11"x17""
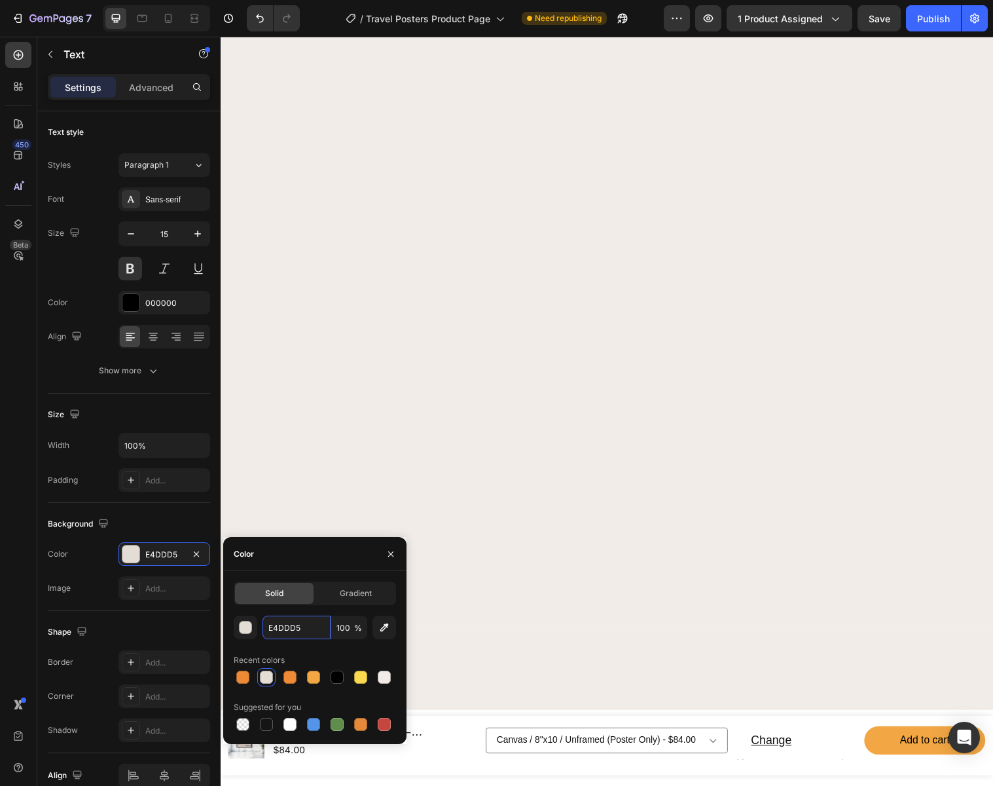
select select "8"x10"
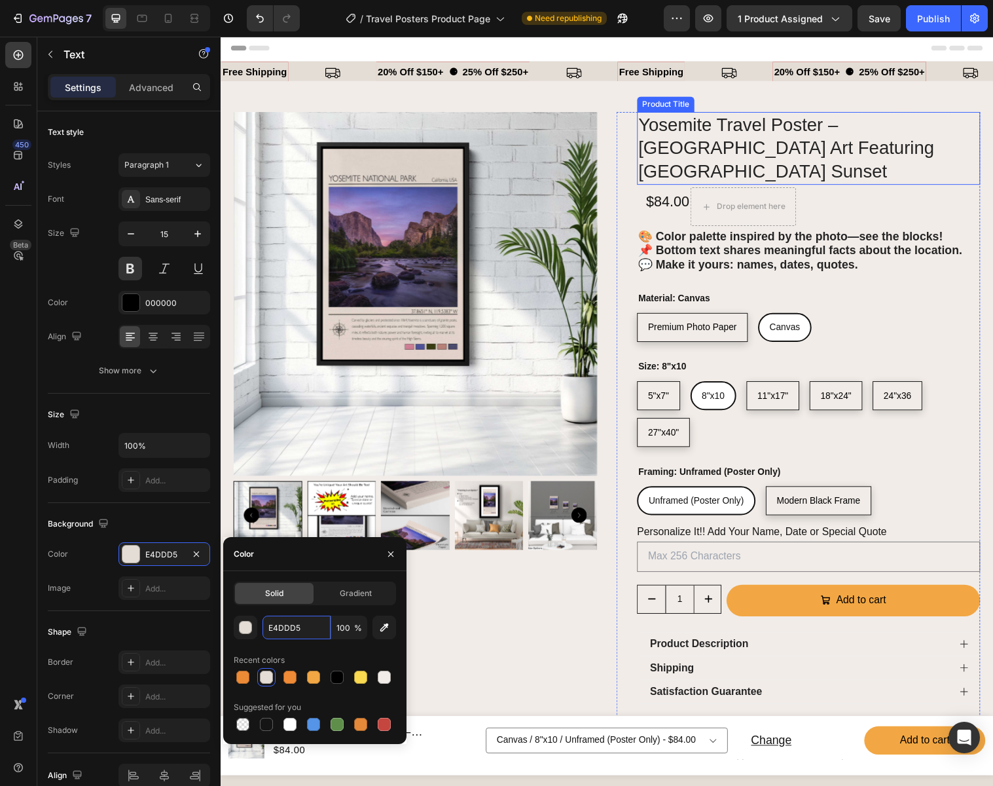
scroll to position [2, 0]
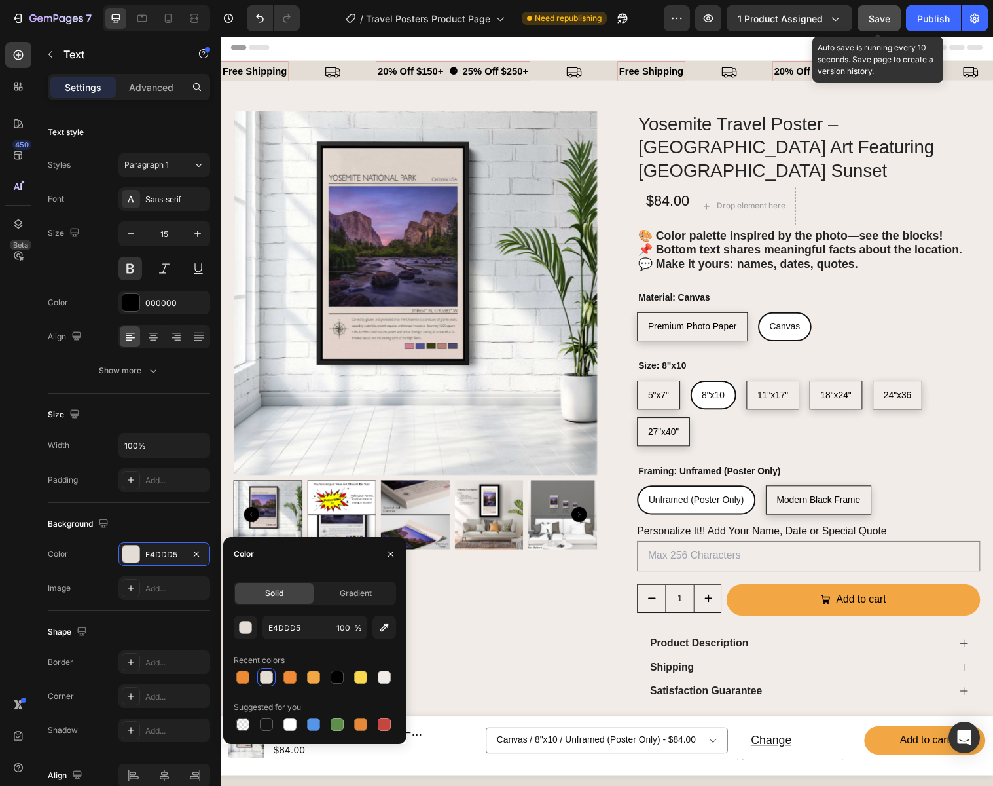
click at [890, 22] on span "Save" at bounding box center [880, 18] width 22 height 11
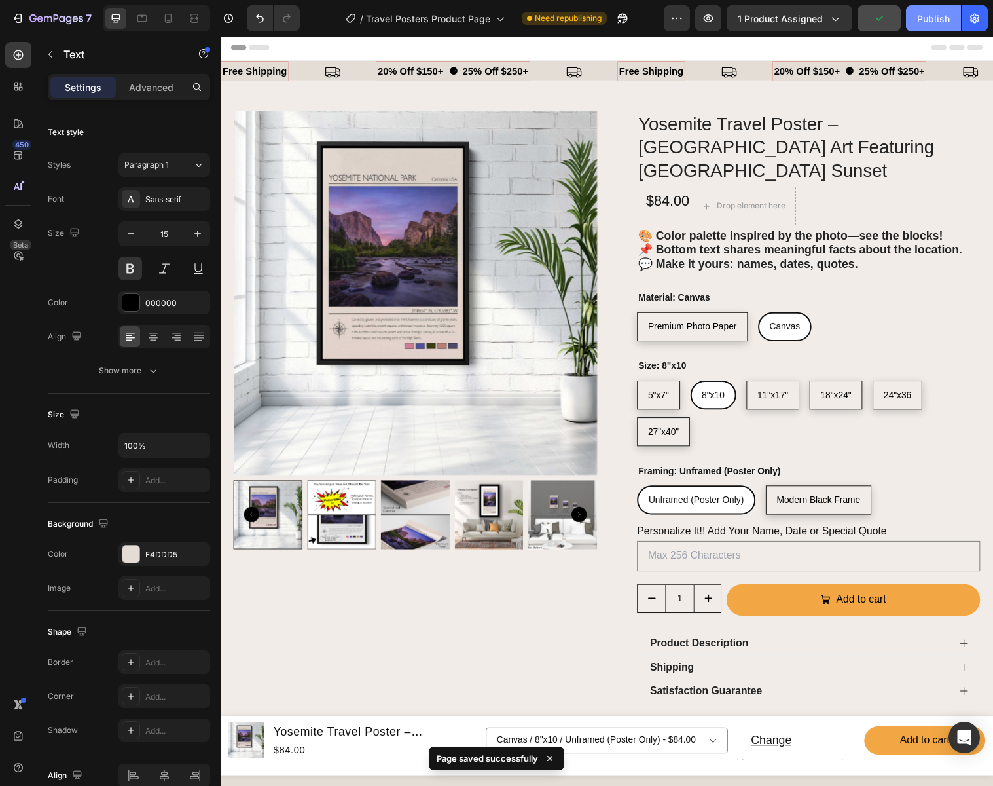
click at [927, 16] on div "Publish" at bounding box center [933, 19] width 33 height 14
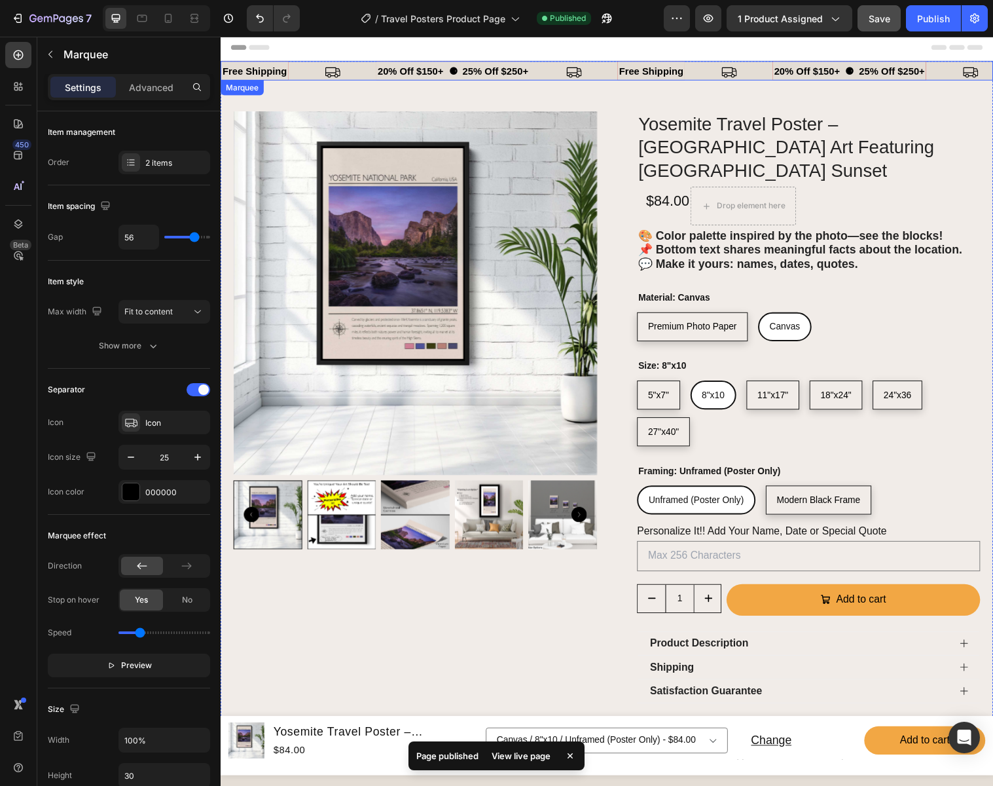
click at [704, 71] on div "free shipping Text" at bounding box center [704, 73] width 158 height 22
click at [676, 73] on p "free shipping" at bounding box center [658, 72] width 65 height 18
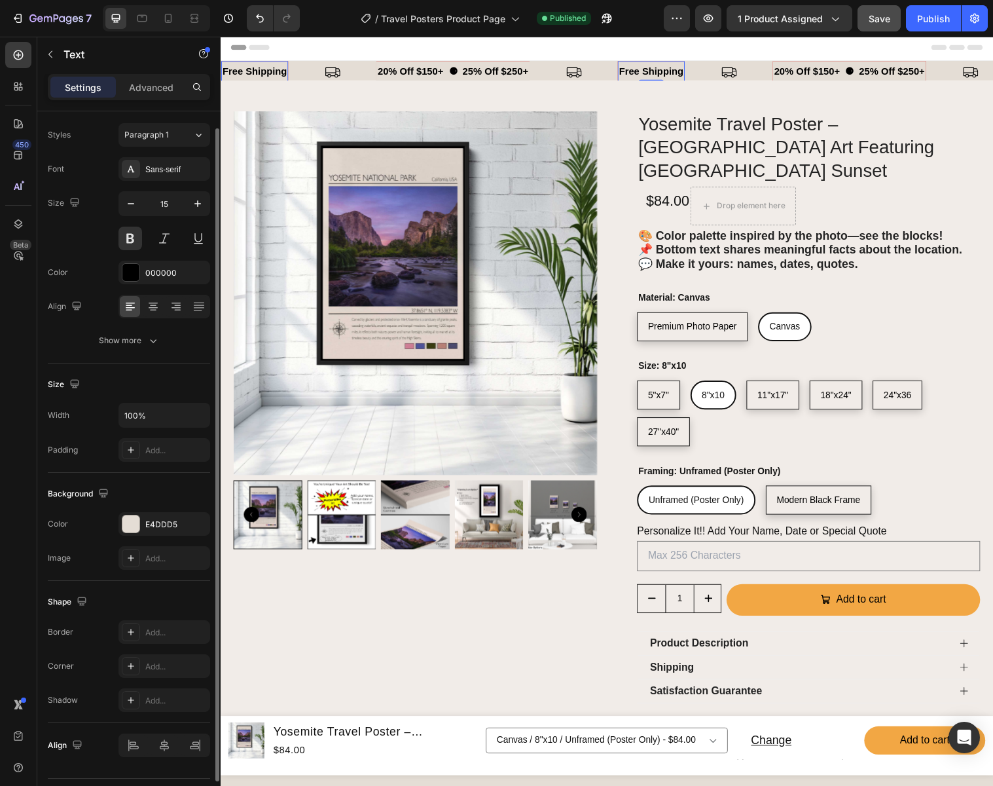
scroll to position [0, 0]
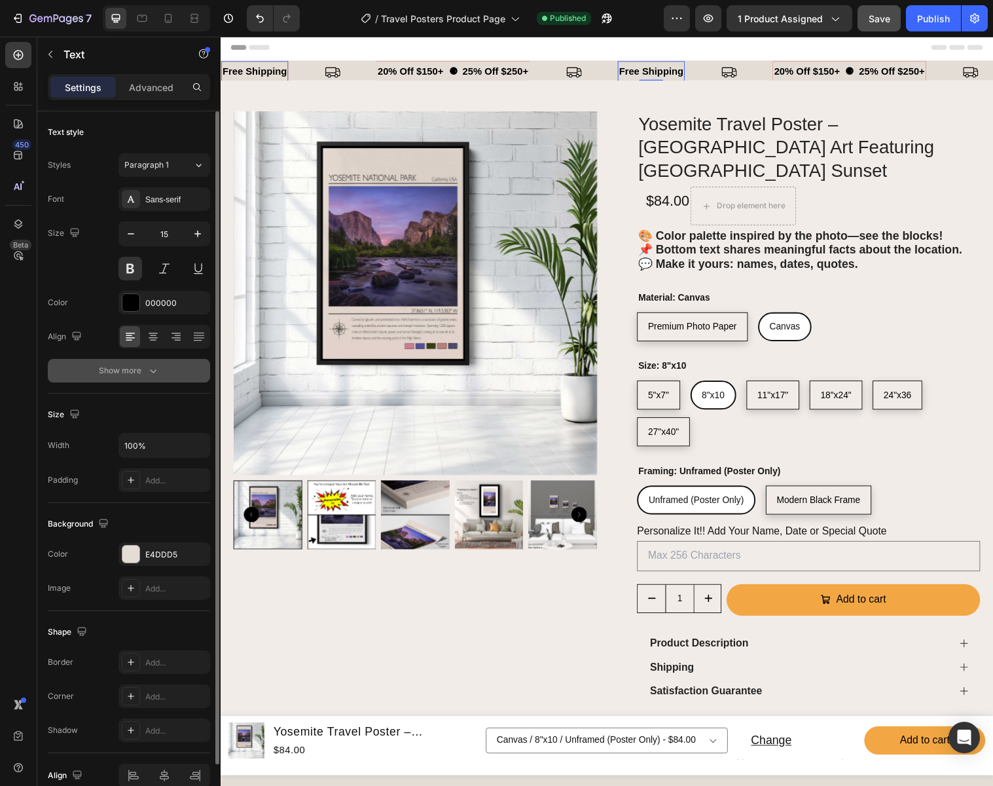
click at [139, 369] on div "Show more" at bounding box center [129, 370] width 61 height 13
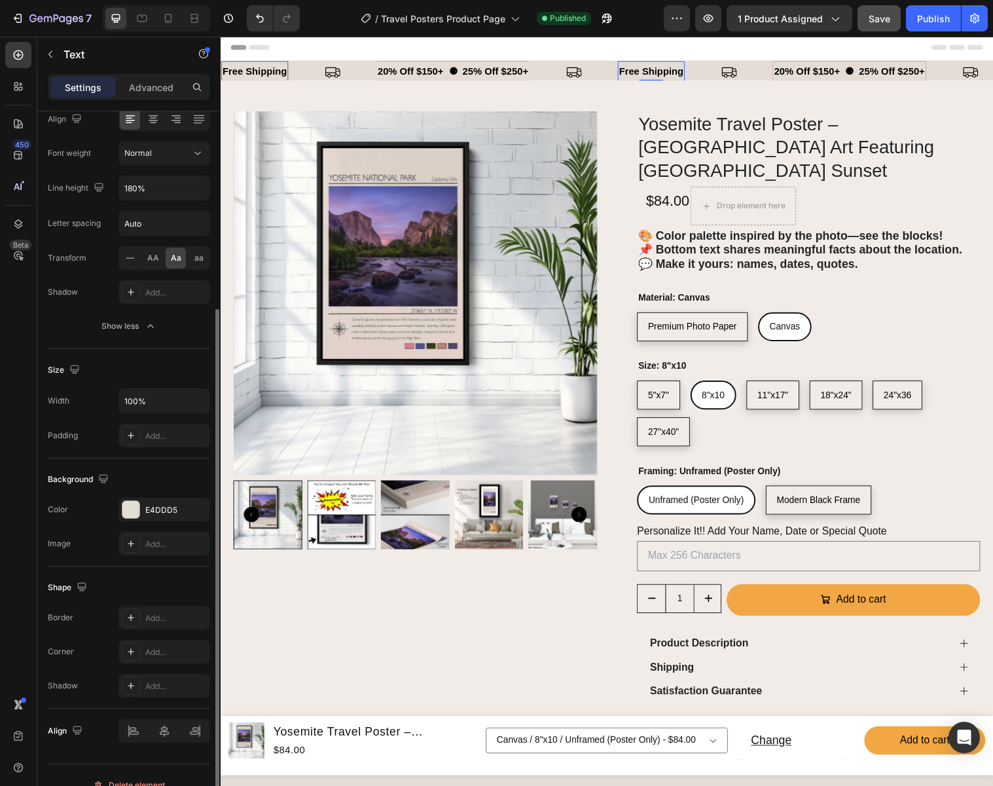
scroll to position [237, 0]
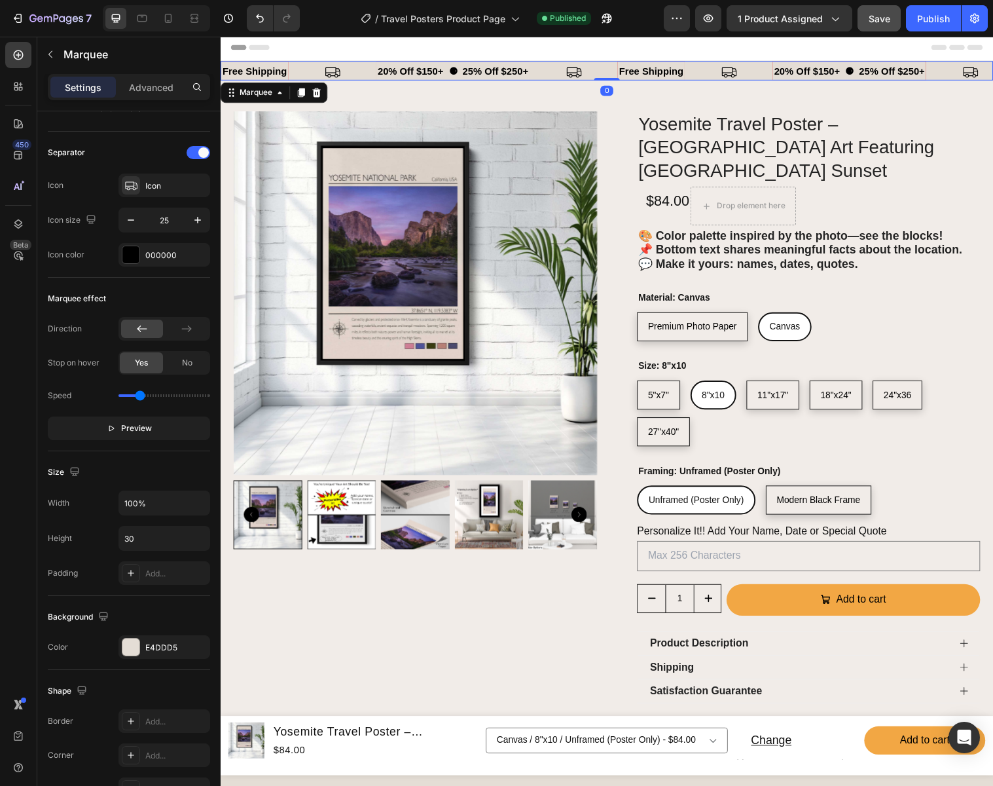
click at [307, 64] on div "free shipping Text" at bounding box center [300, 73] width 158 height 22
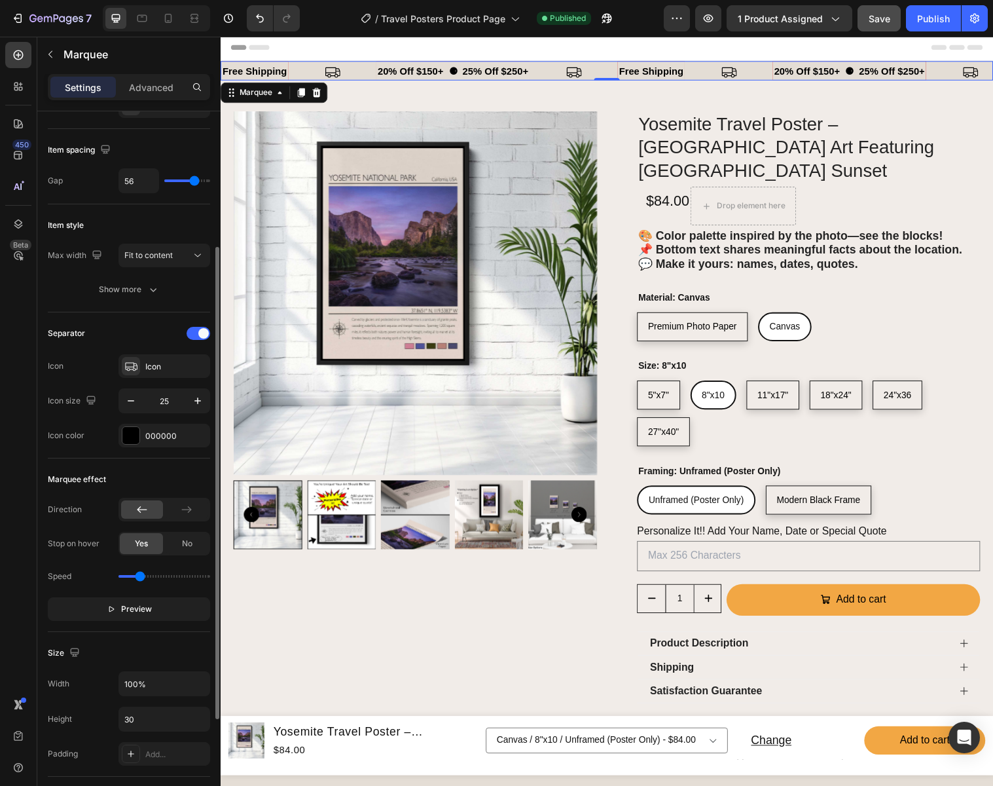
scroll to position [0, 0]
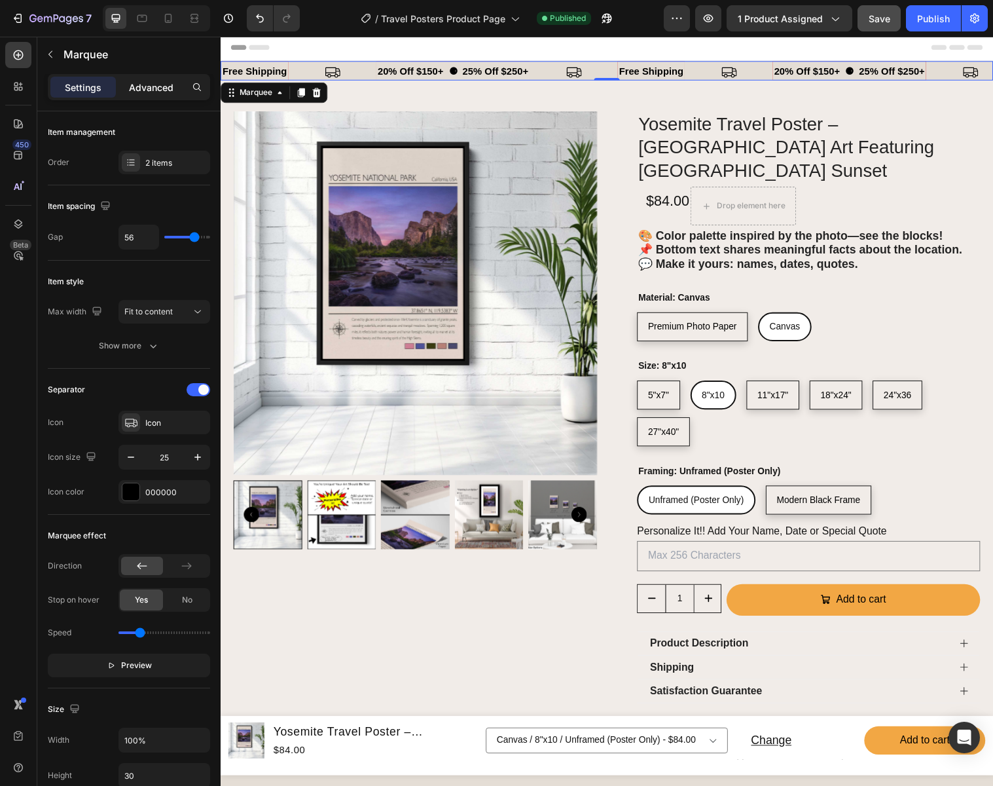
click at [153, 91] on p "Advanced" at bounding box center [151, 88] width 45 height 14
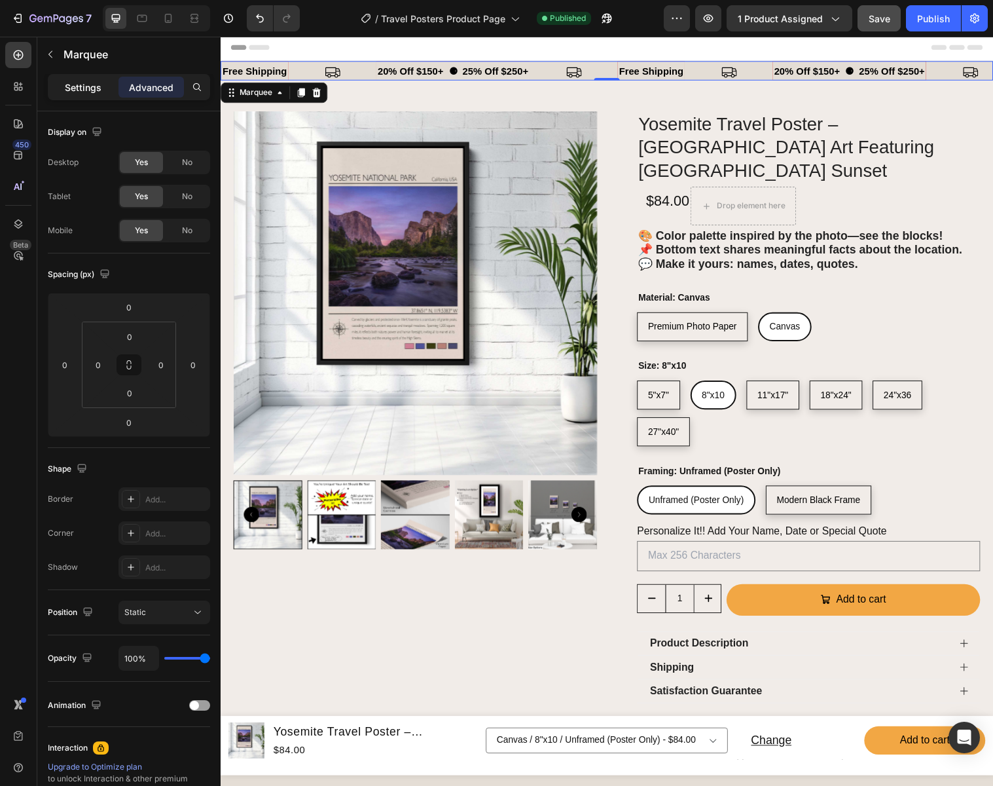
click at [84, 88] on p "Settings" at bounding box center [83, 88] width 37 height 14
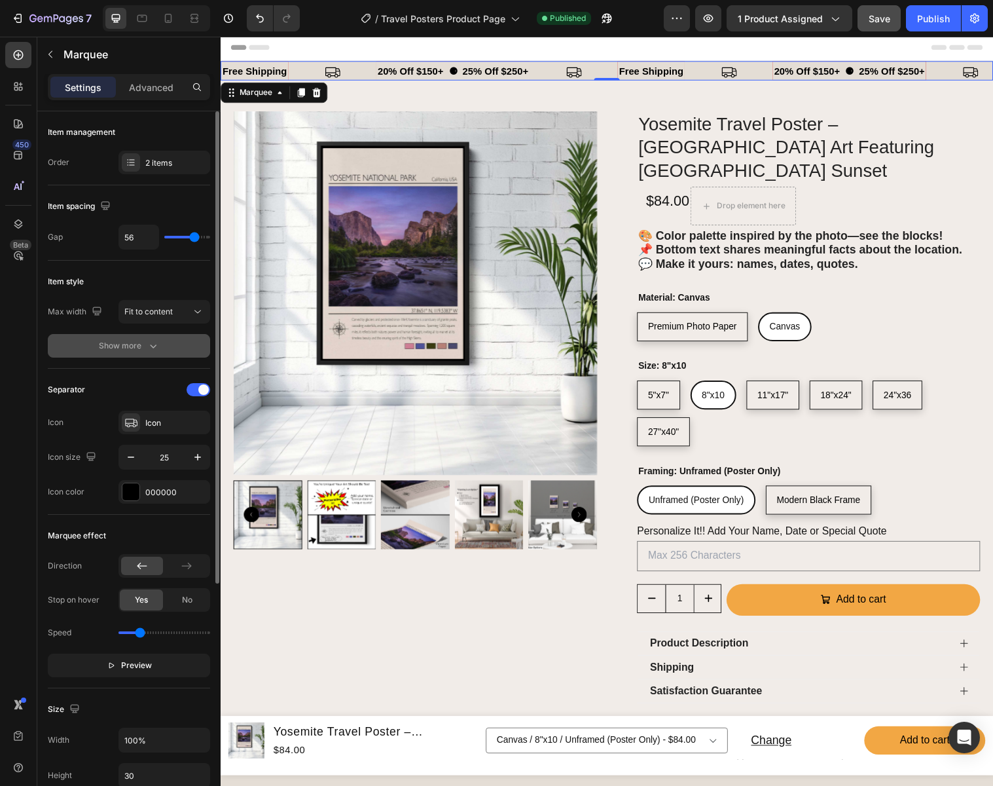
click at [123, 348] on div "Show more" at bounding box center [129, 345] width 61 height 13
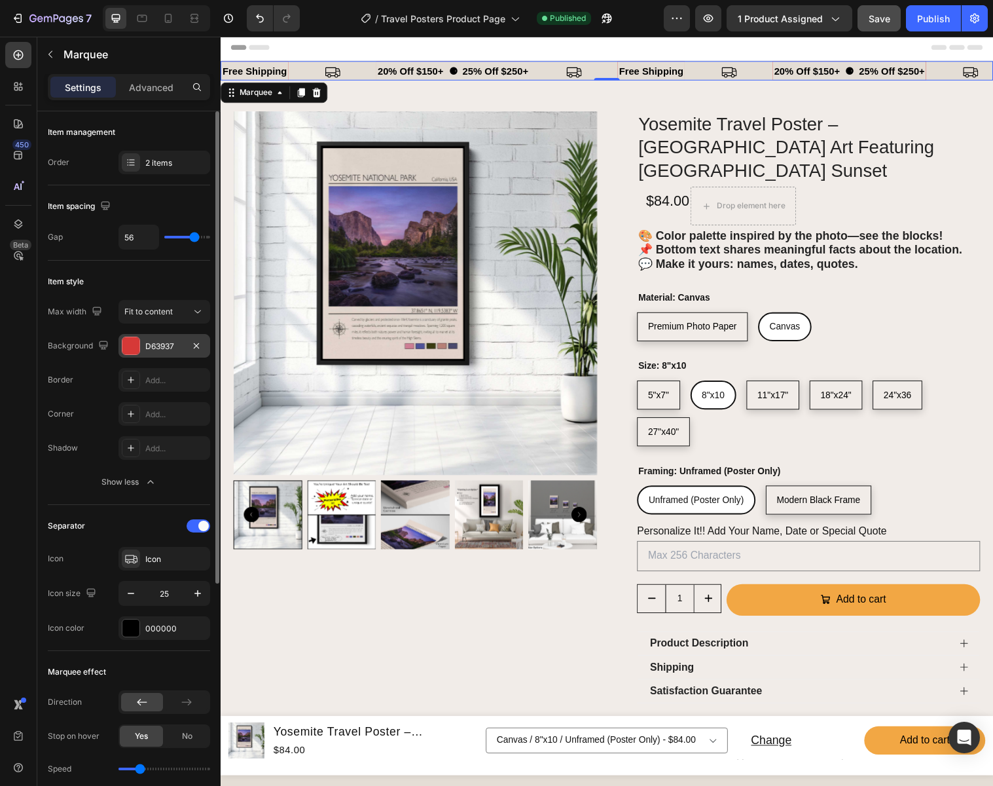
click at [170, 342] on div "D63937" at bounding box center [164, 346] width 38 height 12
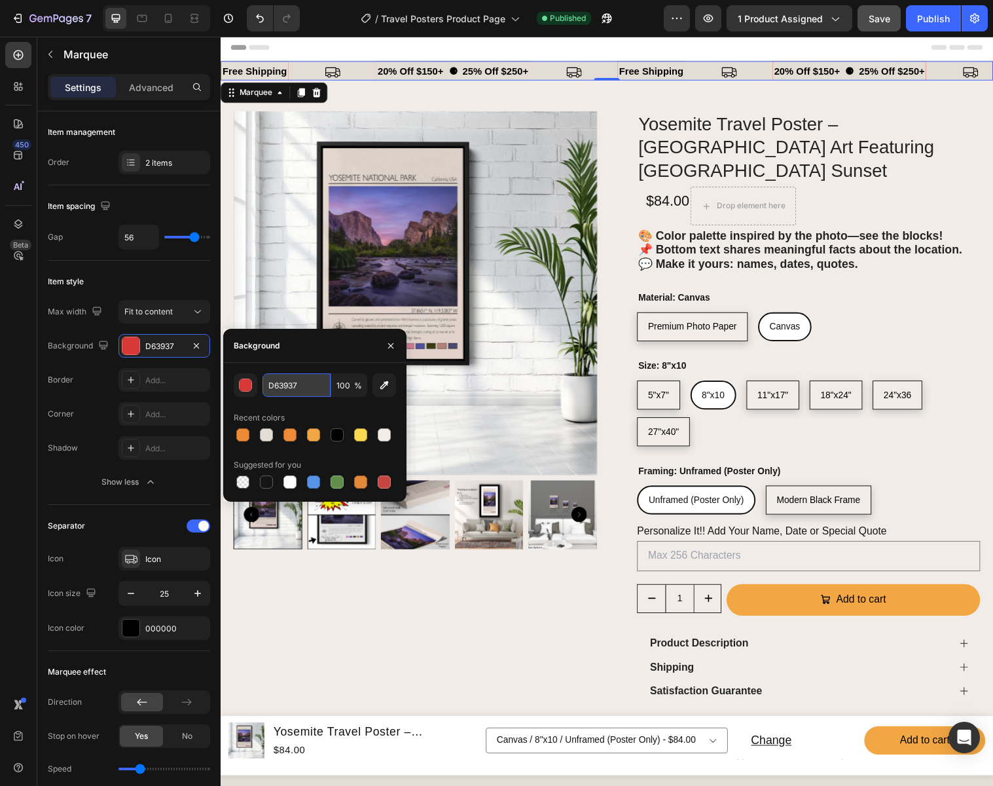
click at [313, 386] on input "D63937" at bounding box center [297, 385] width 68 height 24
type input "E4DDD5"
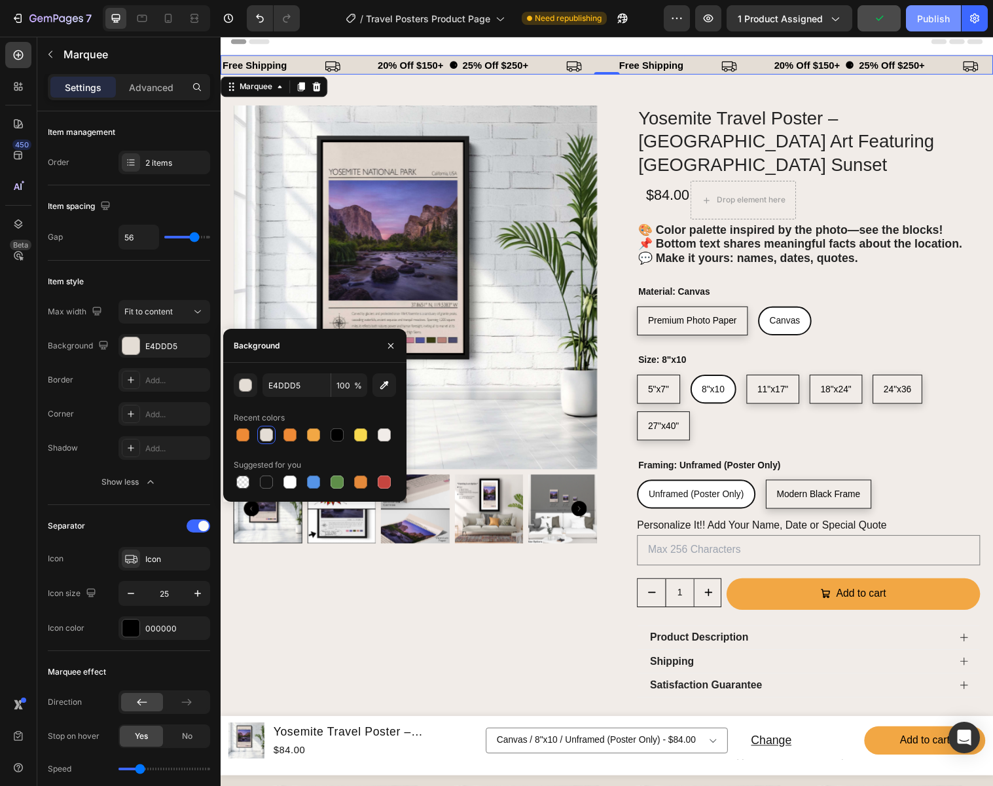
click at [931, 18] on div "Publish" at bounding box center [933, 19] width 33 height 14
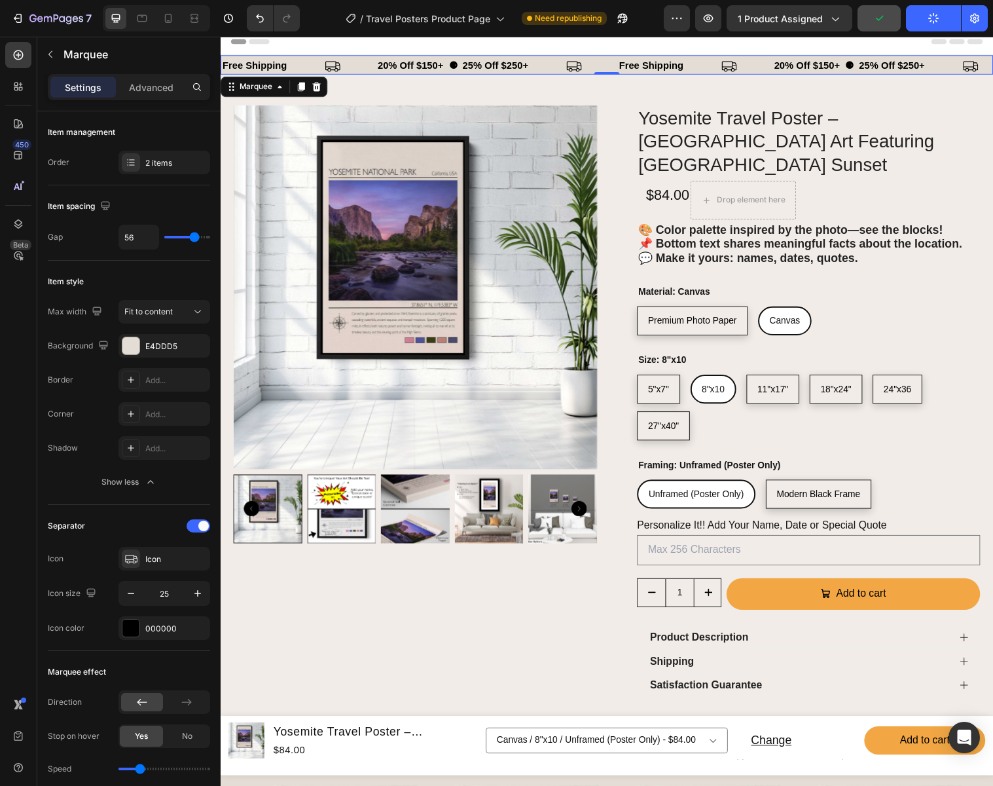
scroll to position [7, 0]
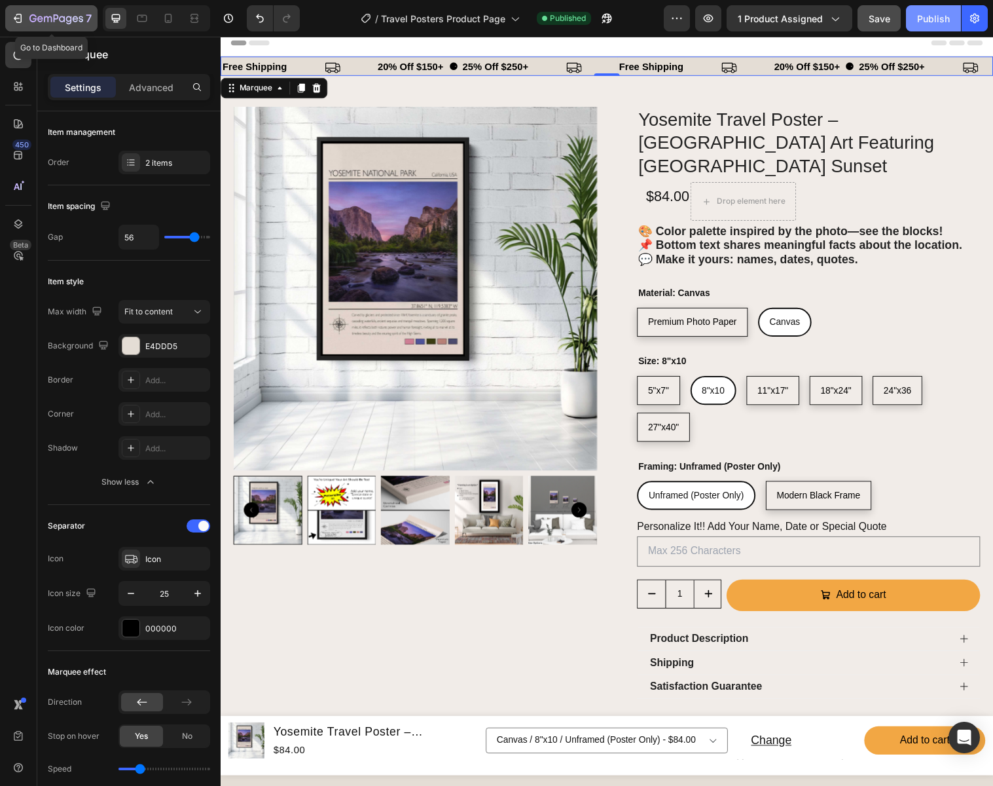
click at [18, 18] on icon "button" at bounding box center [17, 18] width 13 height 13
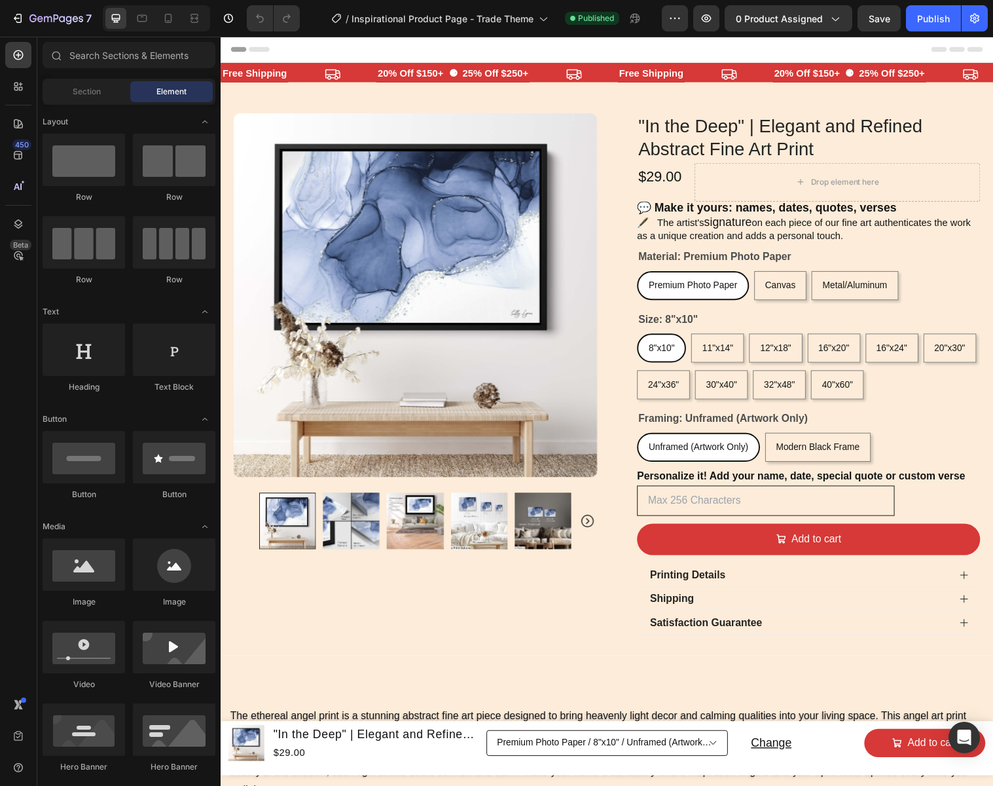
select select "16"x20""
select select "Canvas"
select select "30"x40""
click at [306, 65] on div "free shipping Text" at bounding box center [300, 75] width 158 height 22
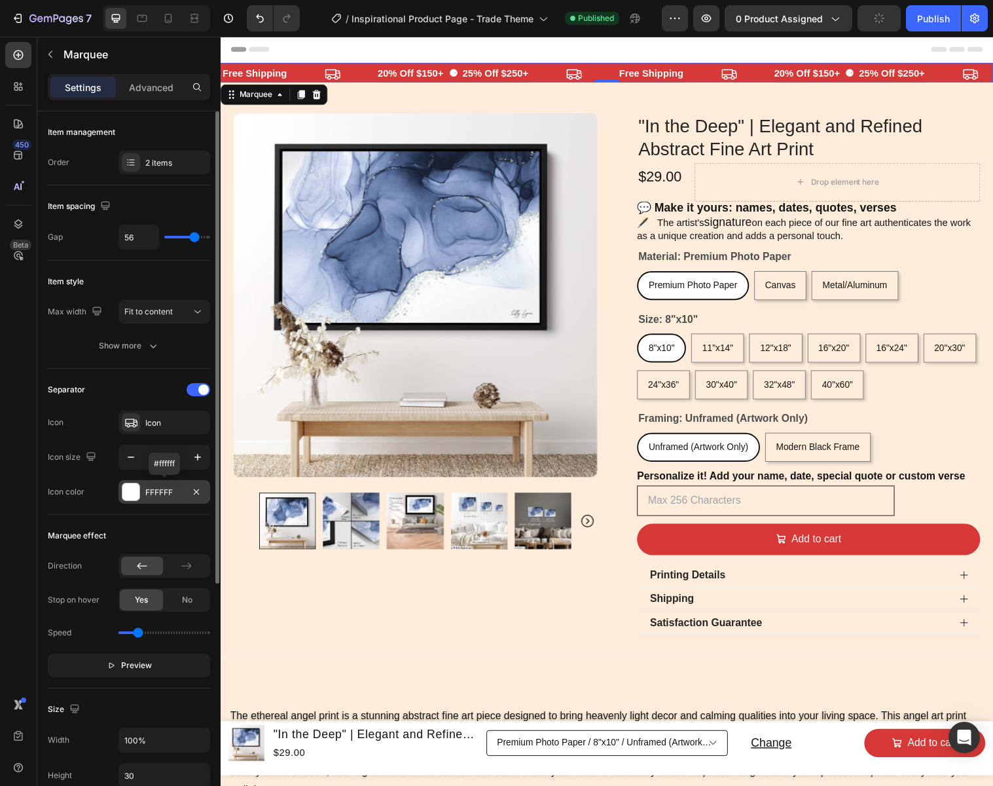
click at [175, 492] on div "FFFFFF" at bounding box center [164, 492] width 38 height 12
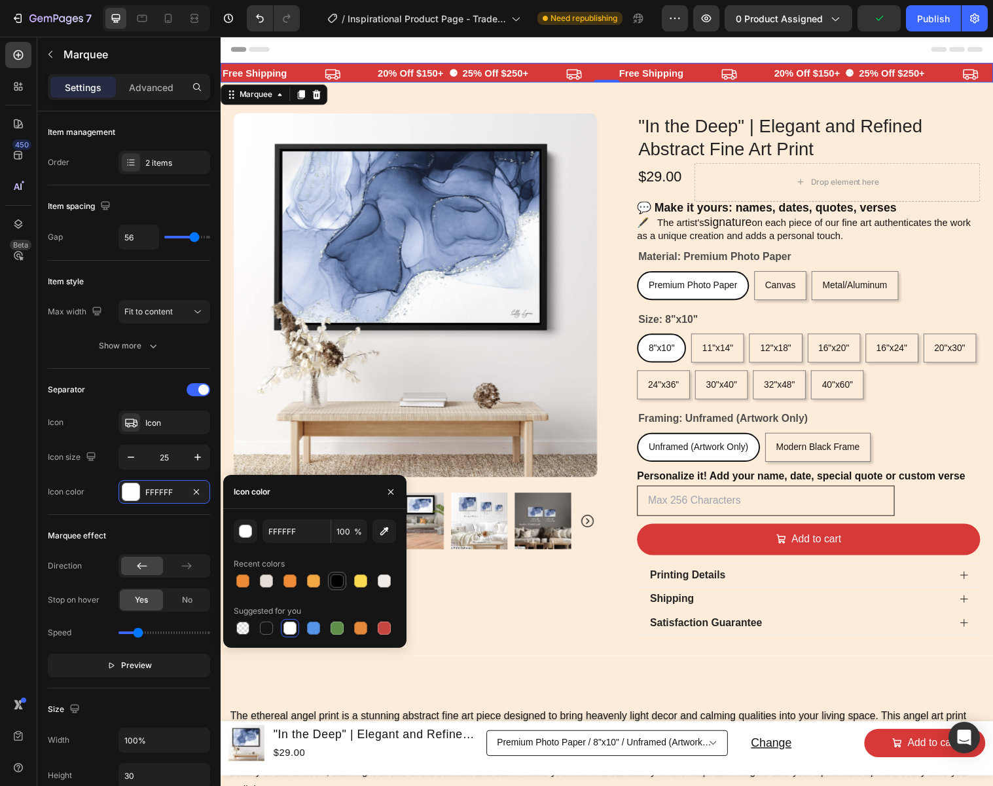
click at [340, 580] on div at bounding box center [337, 580] width 13 height 13
type input "000000"
click at [397, 491] on button "button" at bounding box center [390, 491] width 21 height 21
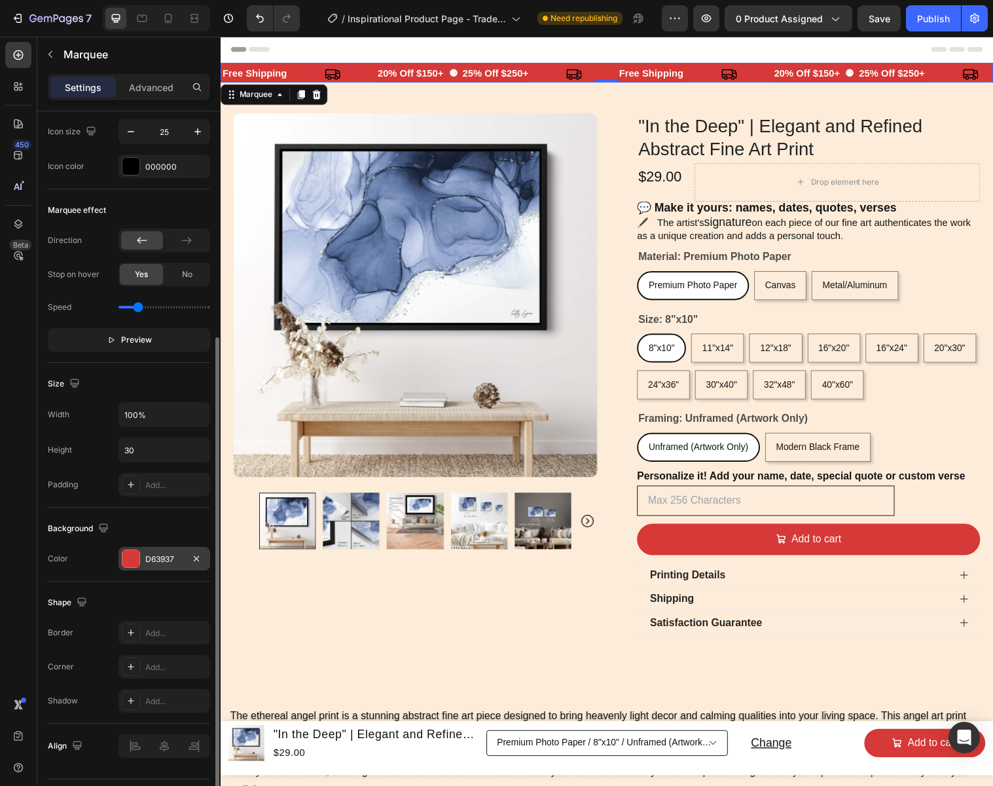
scroll to position [331, 0]
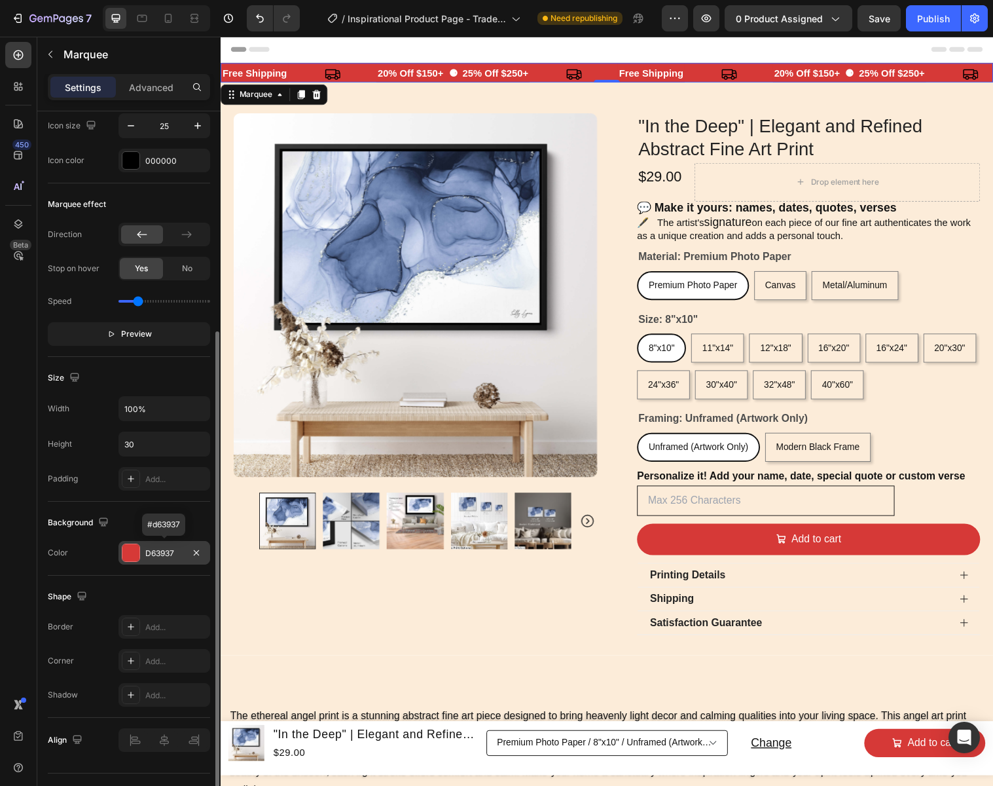
click at [162, 553] on div "D63937" at bounding box center [164, 553] width 38 height 12
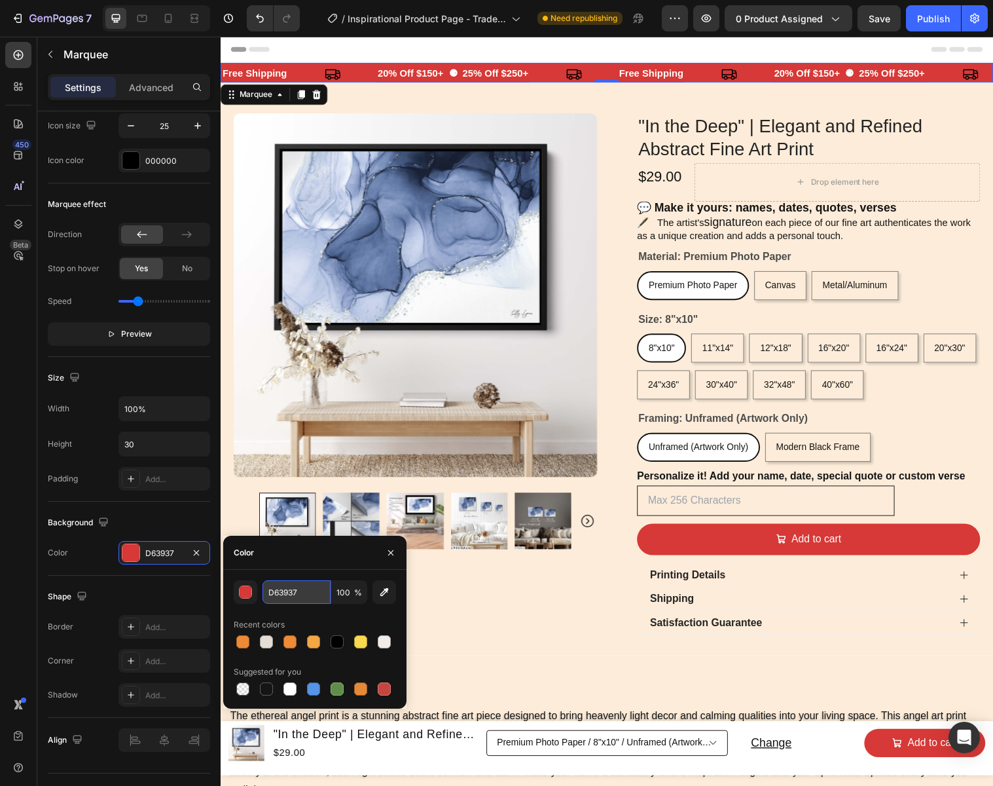
click at [0, 0] on input "D63937" at bounding box center [0, 0] width 0 height 0
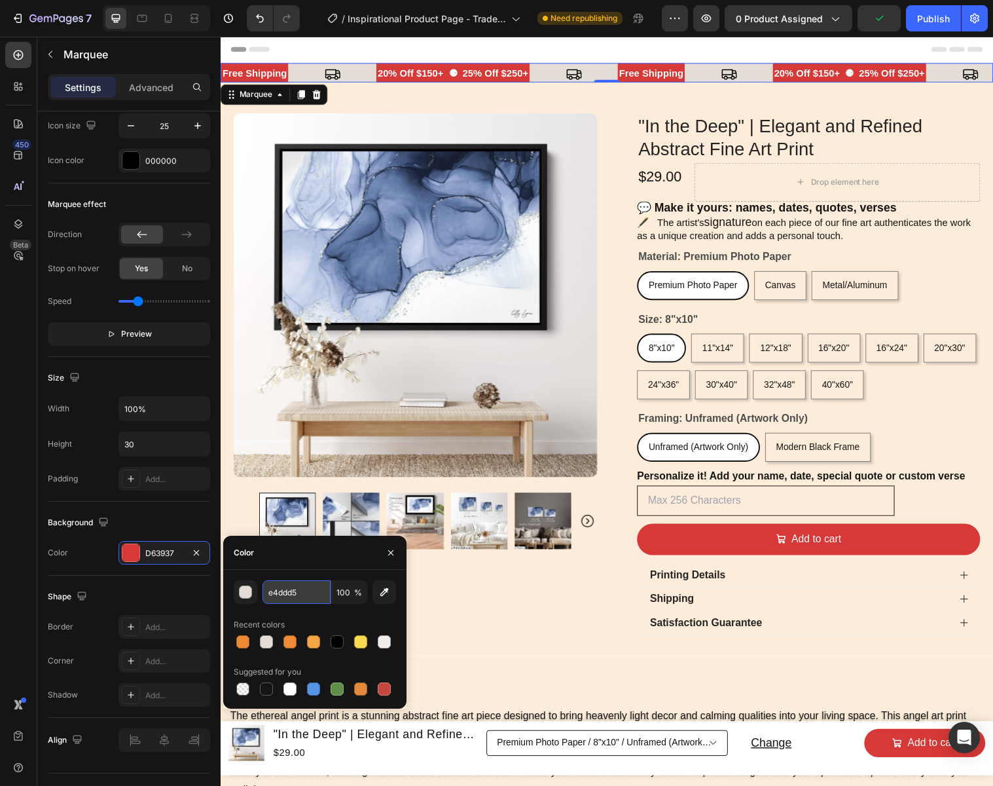
type input "E4DDD5"
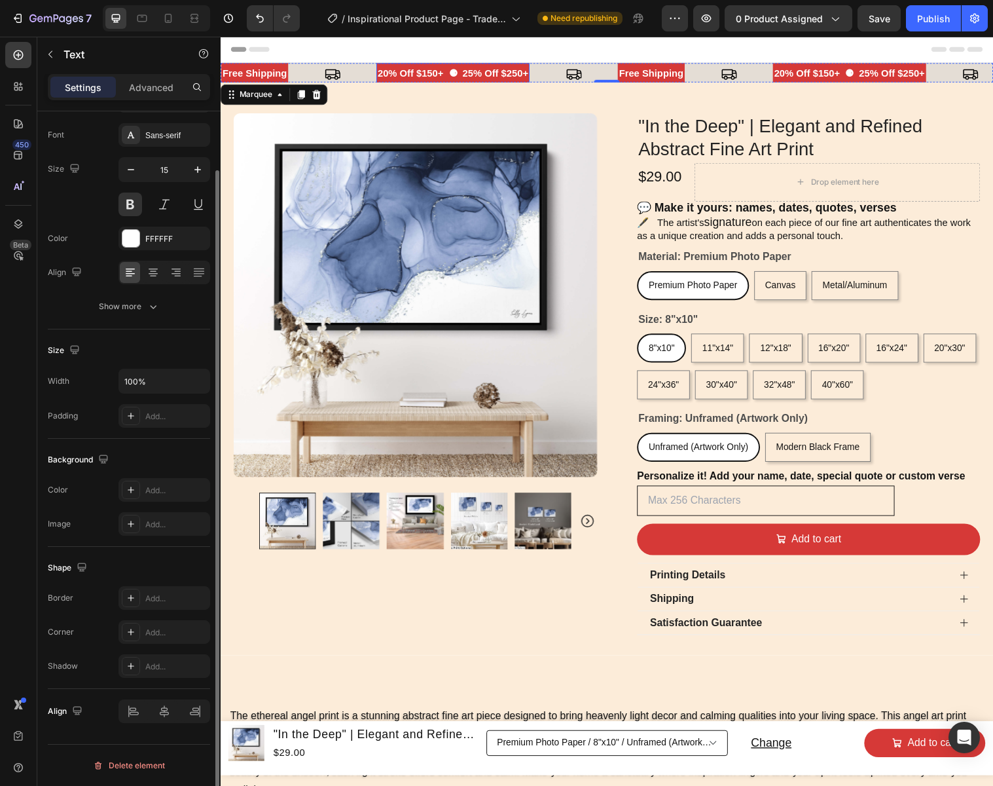
click at [448, 67] on p "20% Off $150+ ⚈ 25% Off $250+" at bounding box center [456, 74] width 153 height 18
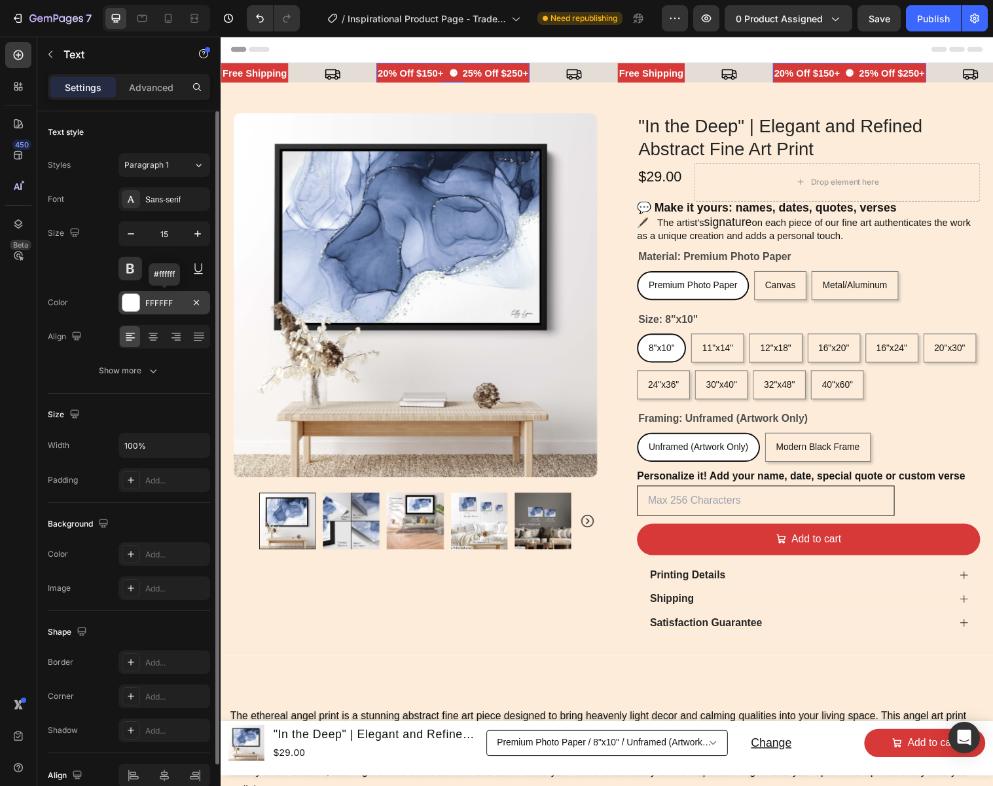
click at [160, 301] on div "FFFFFF" at bounding box center [164, 303] width 38 height 12
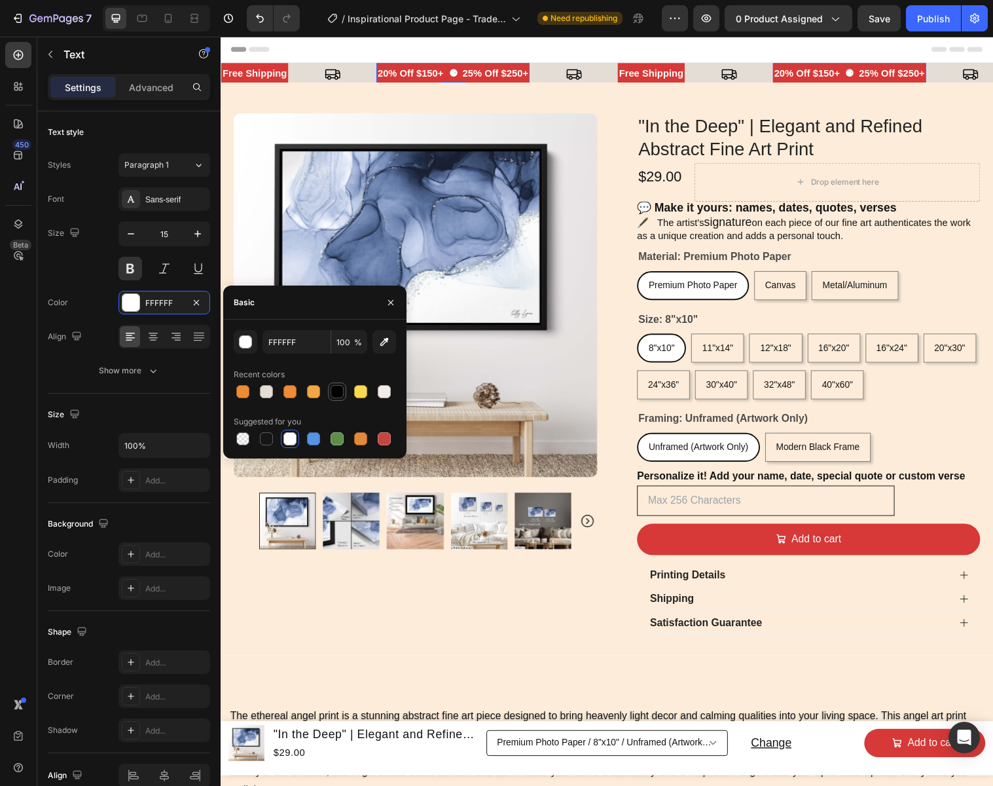
click at [337, 393] on div at bounding box center [337, 391] width 13 height 13
type input "000000"
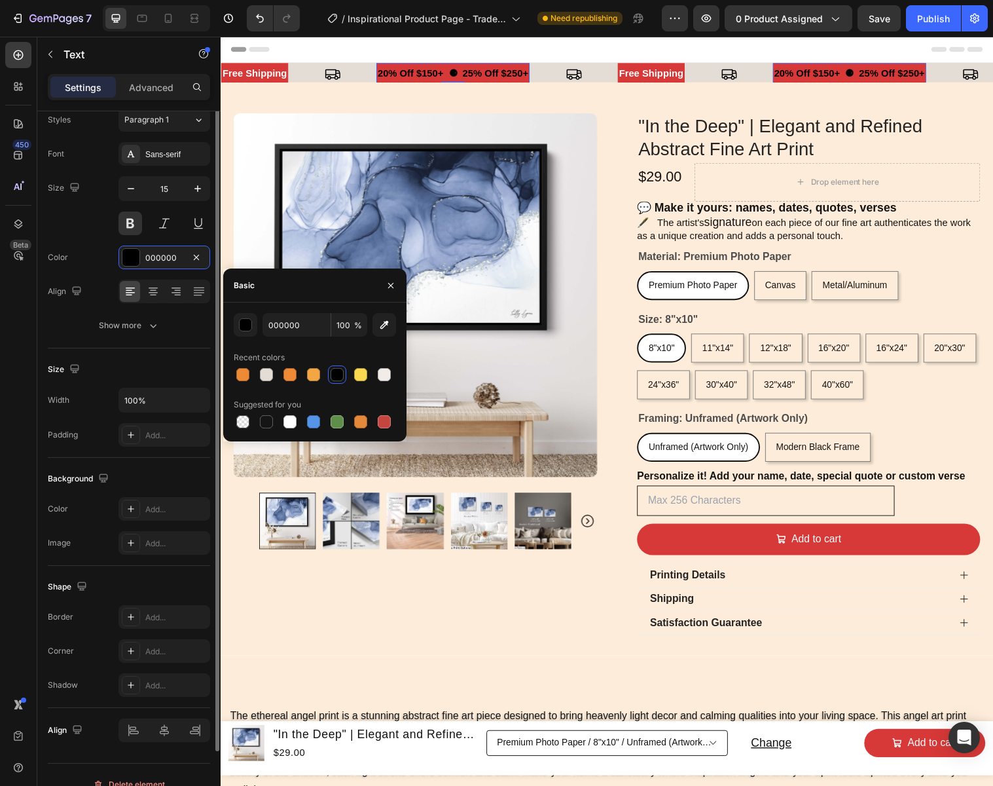
scroll to position [64, 0]
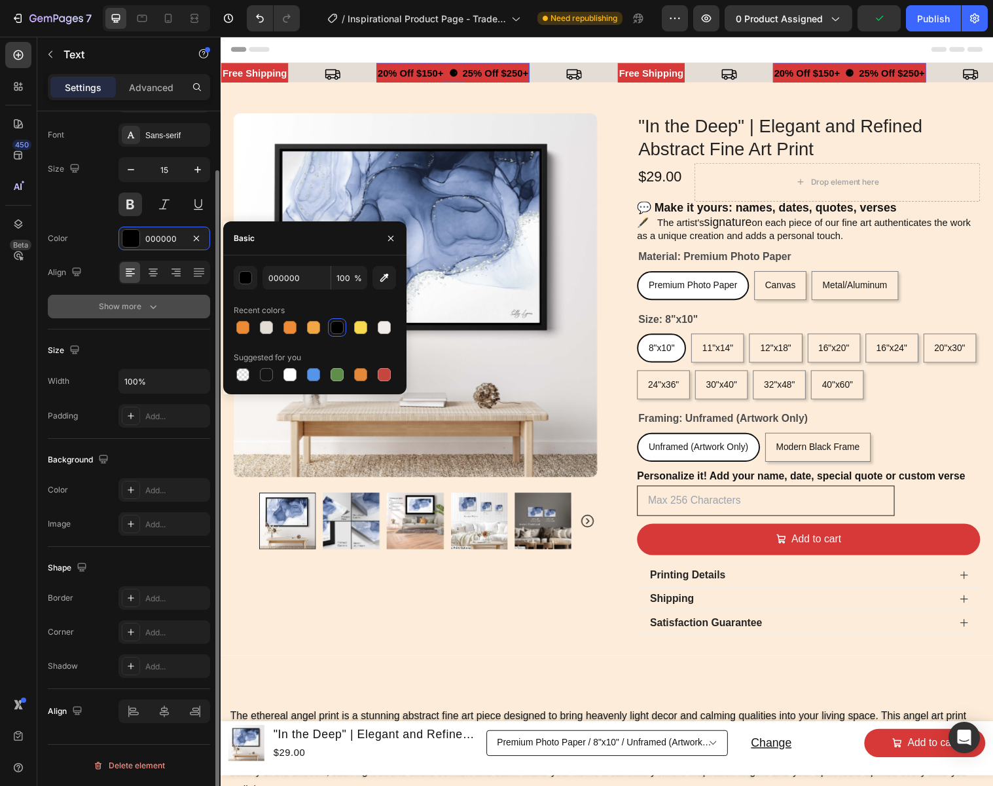
click at [151, 308] on icon "button" at bounding box center [153, 306] width 13 height 13
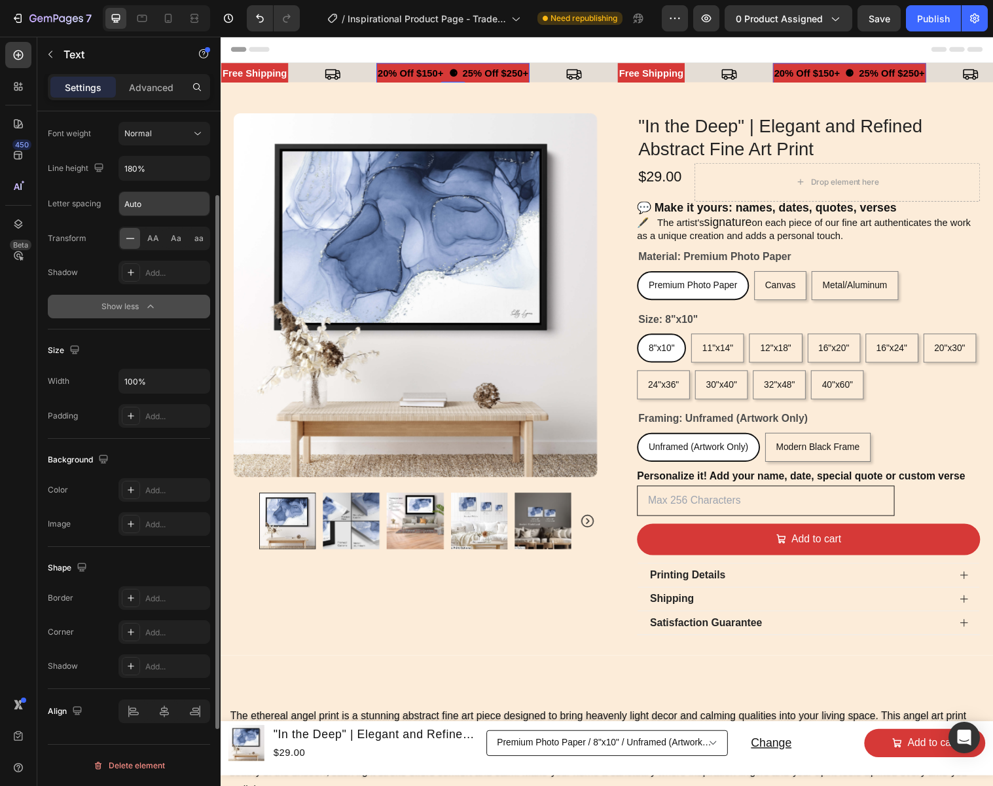
scroll to position [0, 0]
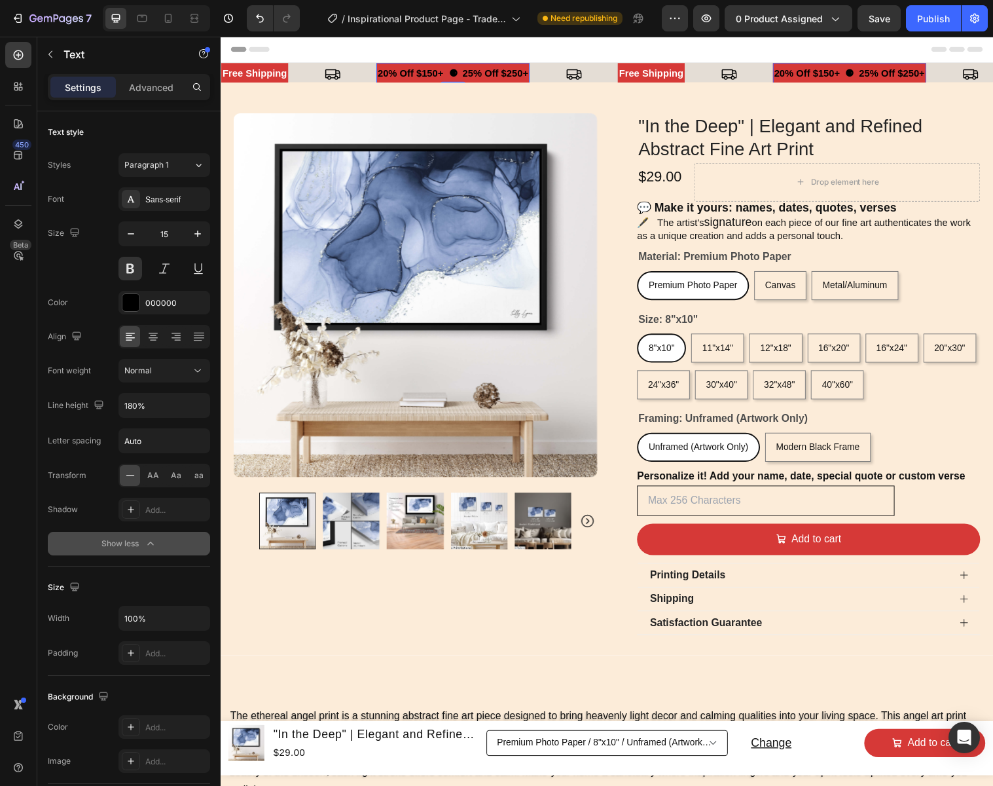
click at [450, 69] on p "20% Off $150+ ⚈ 25% Off $250+" at bounding box center [456, 74] width 153 height 18
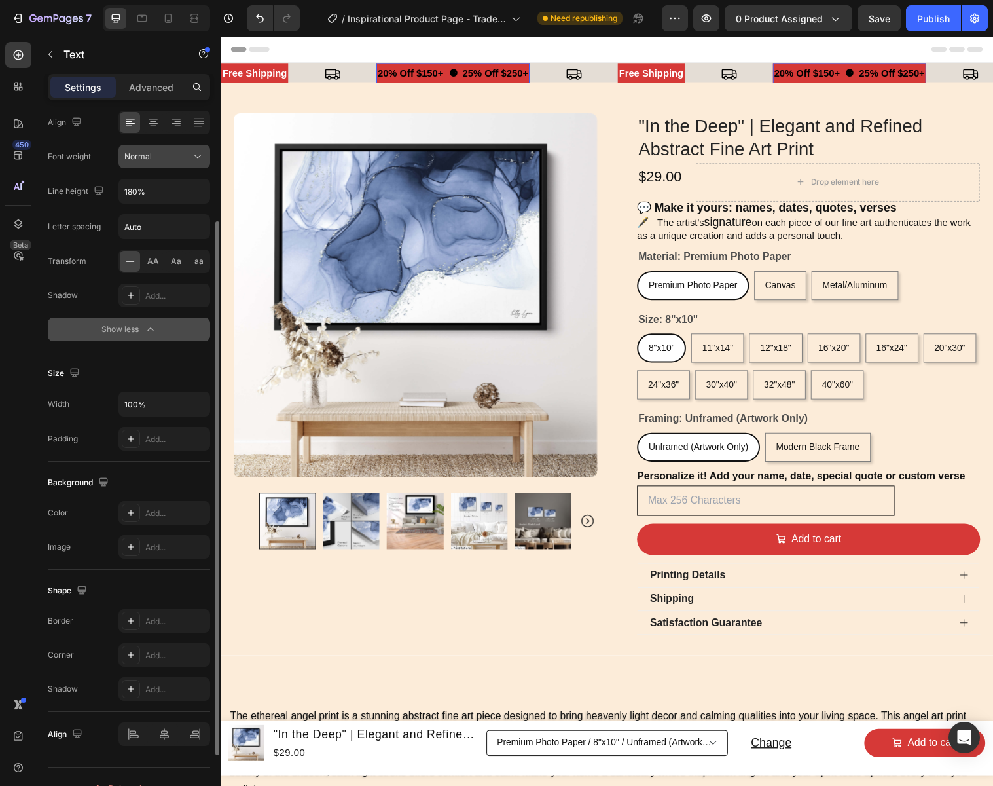
scroll to position [237, 0]
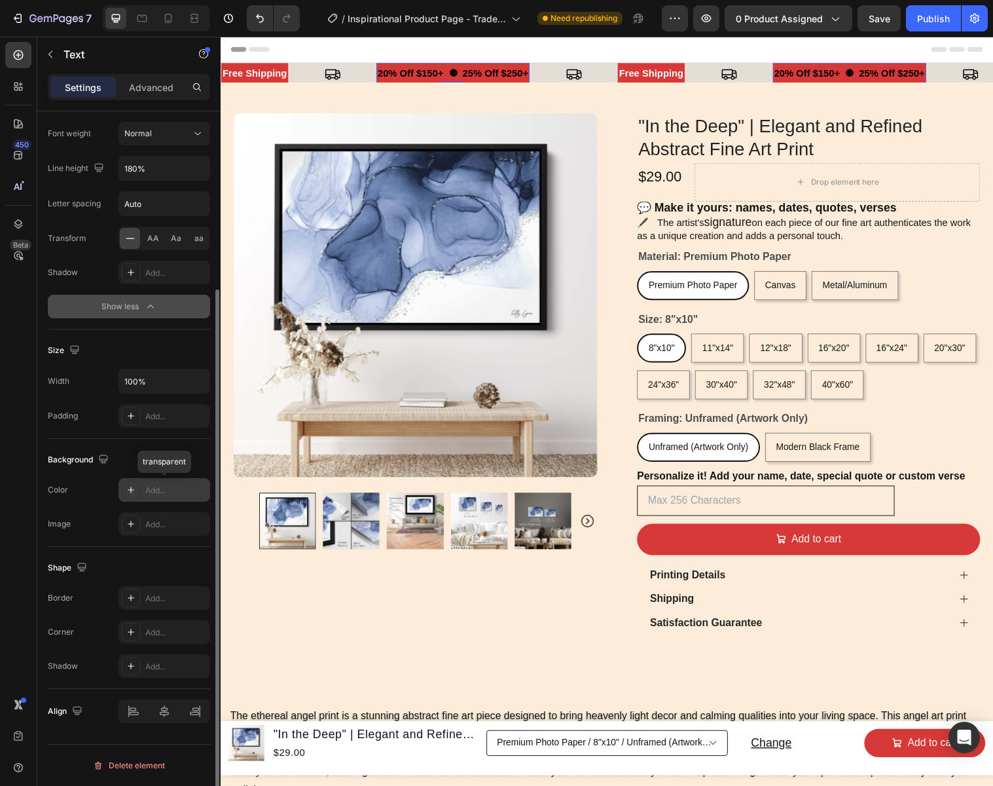
click at [162, 485] on div "Add..." at bounding box center [176, 490] width 62 height 12
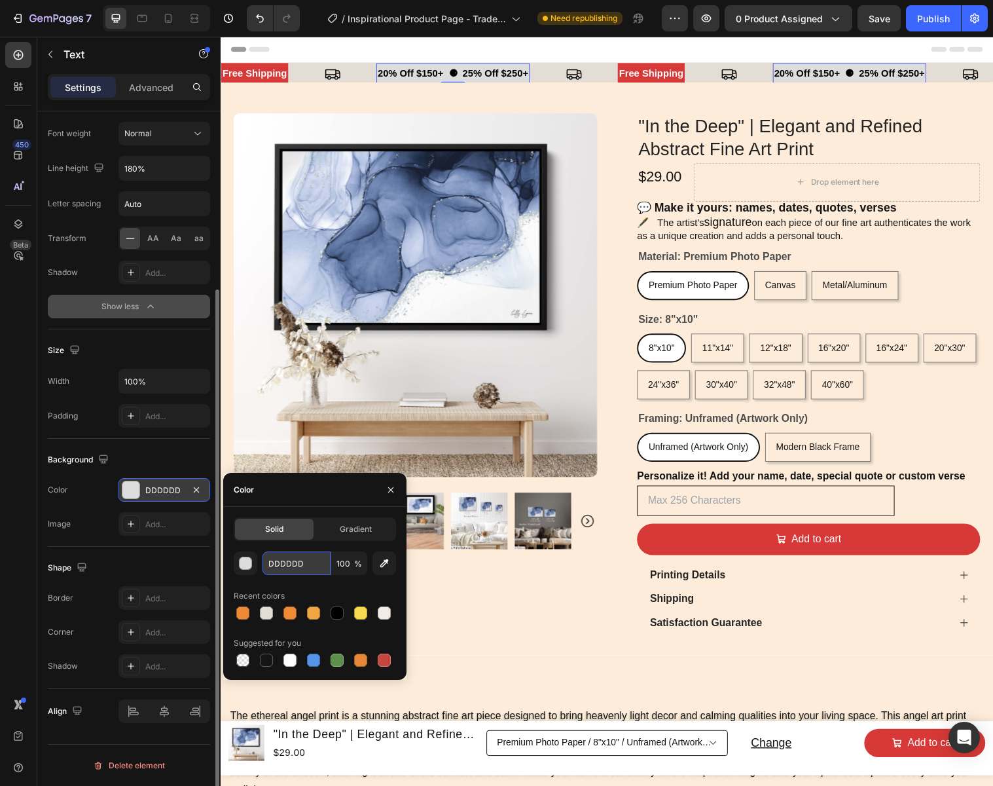
click at [0, 0] on input "DDDDDD" at bounding box center [0, 0] width 0 height 0
type input "E4DDD5"
click at [640, 65] on p "free shipping" at bounding box center [658, 74] width 65 height 18
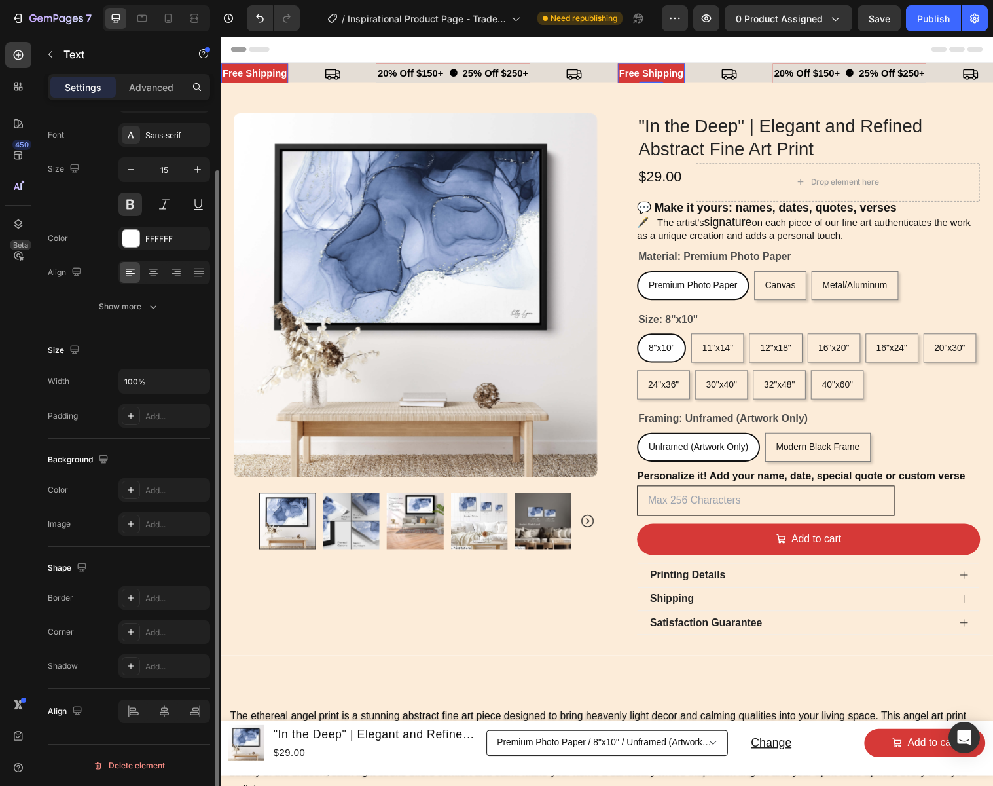
scroll to position [64, 0]
click at [160, 490] on div "Add..." at bounding box center [176, 490] width 62 height 12
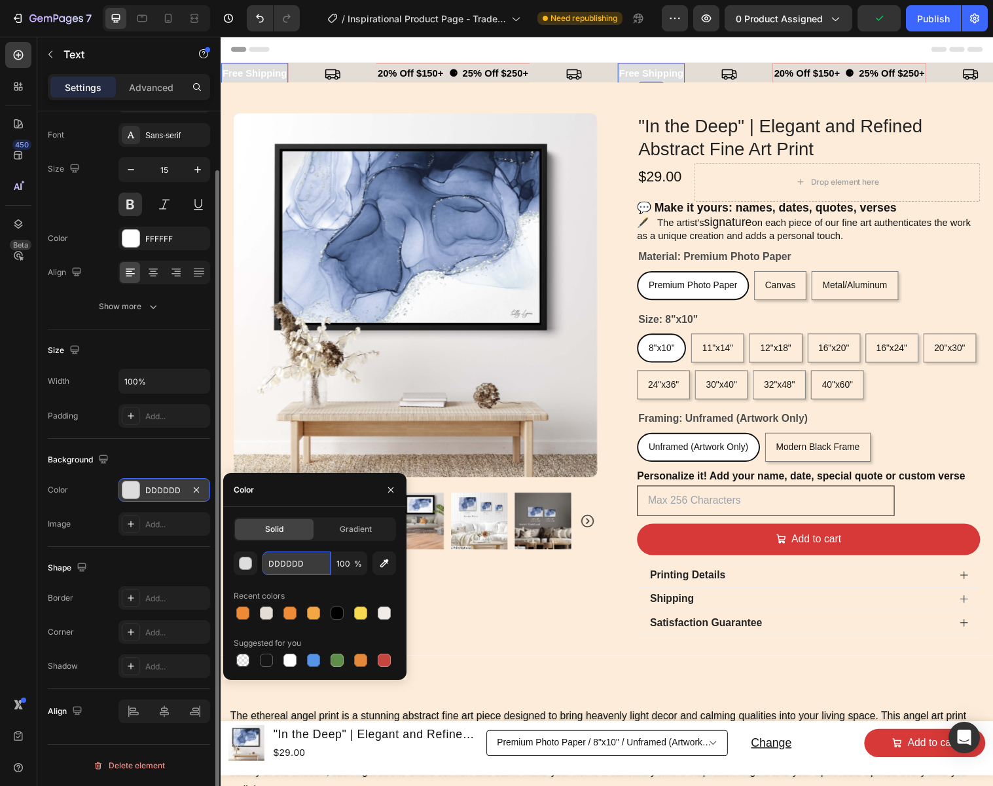
click at [314, 564] on input "DDDDDD" at bounding box center [297, 563] width 68 height 24
type input "E4DDD5"
click at [300, 64] on div "free shipping Text" at bounding box center [300, 75] width 158 height 22
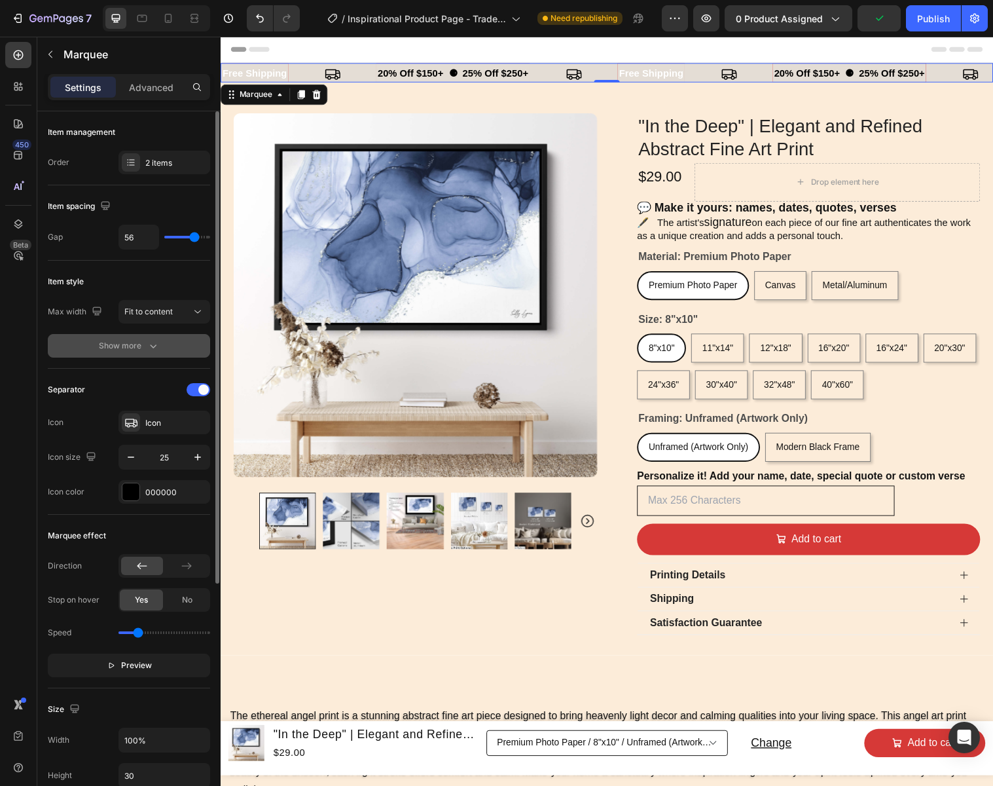
click at [147, 345] on icon "button" at bounding box center [153, 345] width 13 height 13
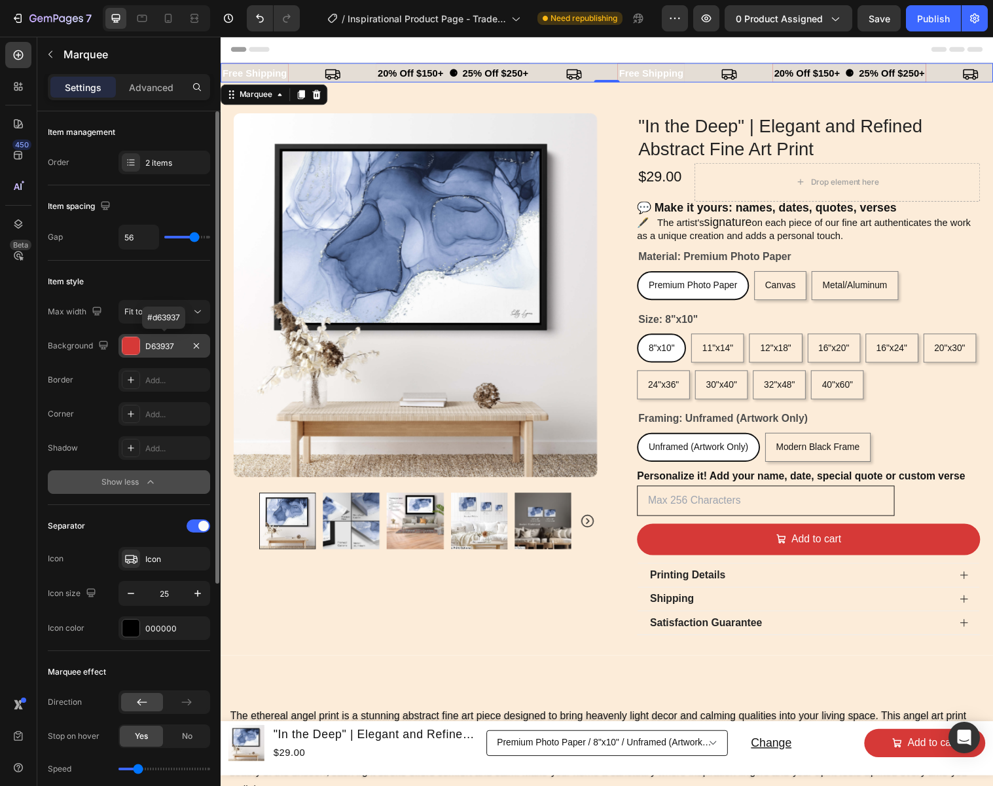
click at [164, 346] on div "D63937" at bounding box center [164, 346] width 38 height 12
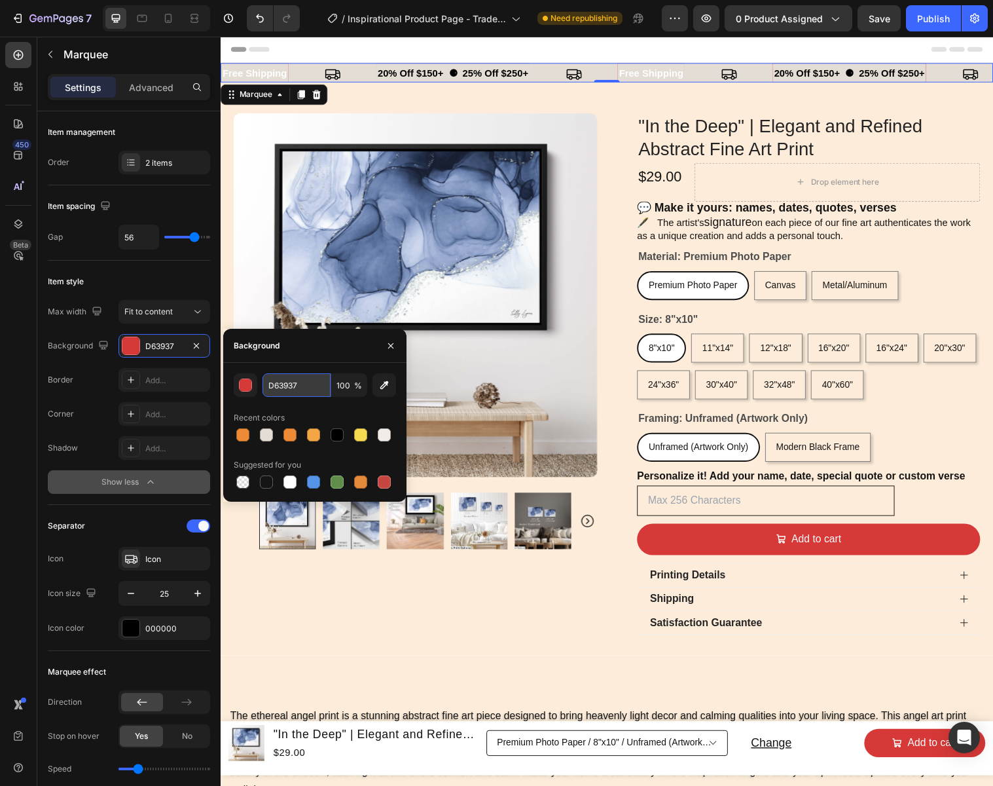
click at [304, 387] on input "D63937" at bounding box center [297, 385] width 68 height 24
type input "E4DDD5"
click at [393, 346] on icon "button" at bounding box center [391, 345] width 10 height 10
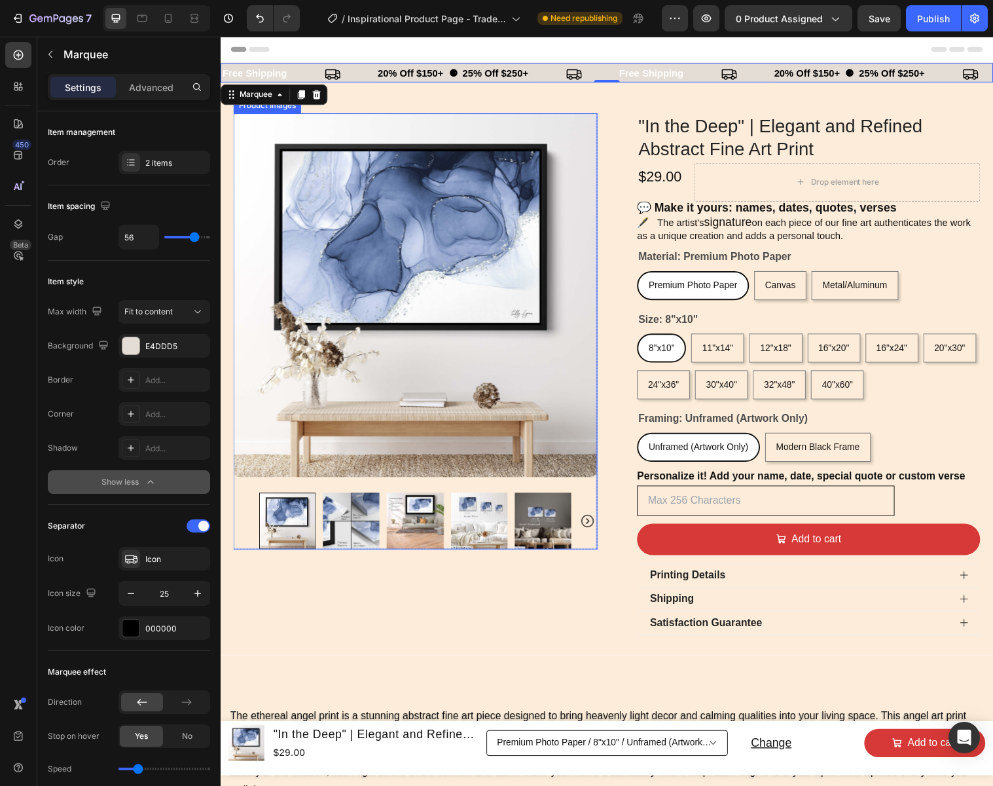
scroll to position [4, 0]
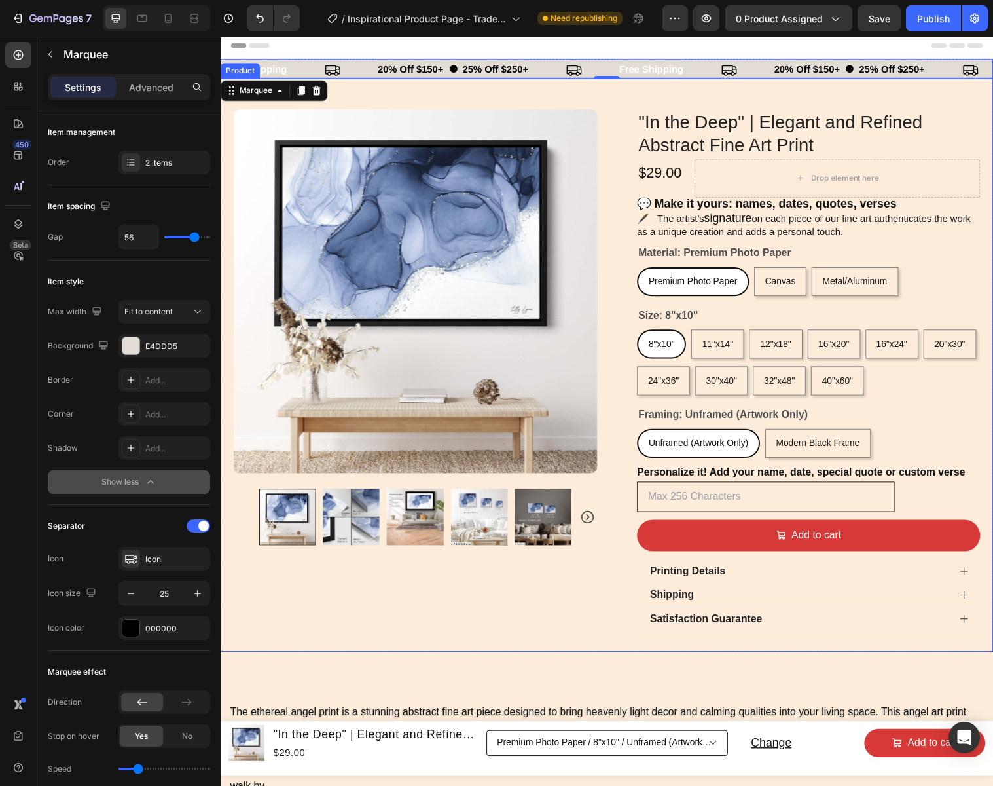
click at [622, 120] on div "Product Images Row "In the Deep" | Elegant and Refined Abstract Fine Art Print …" at bounding box center [614, 370] width 786 height 583
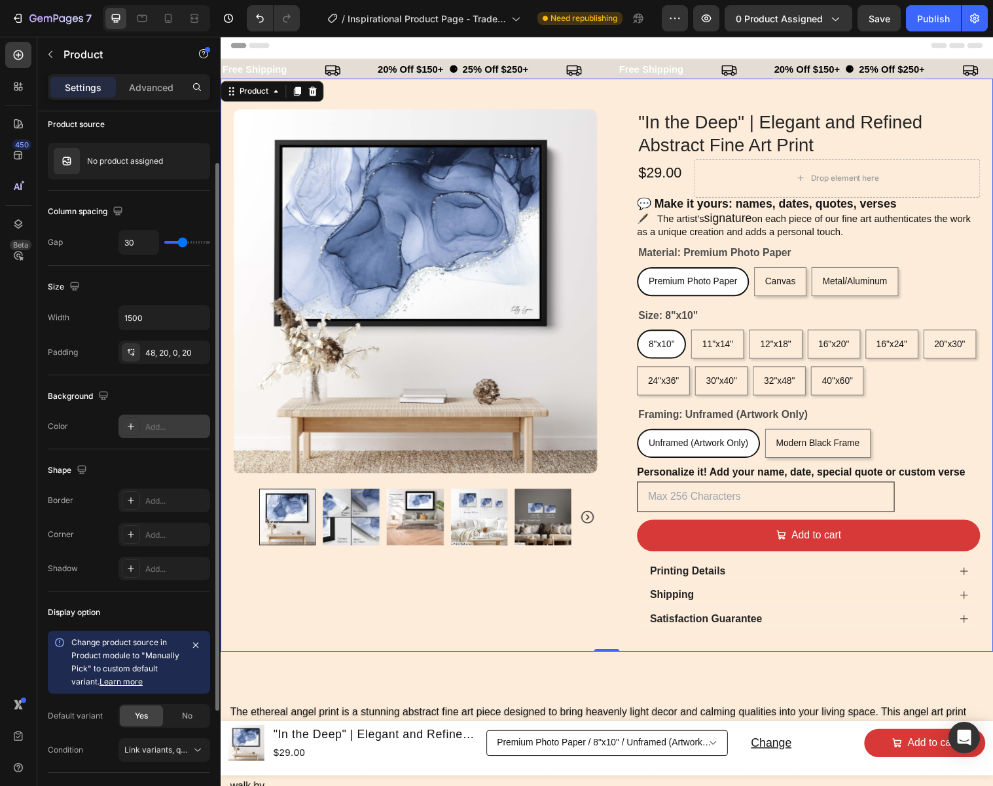
scroll to position [103, 0]
click at [155, 430] on div "Add..." at bounding box center [165, 424] width 92 height 24
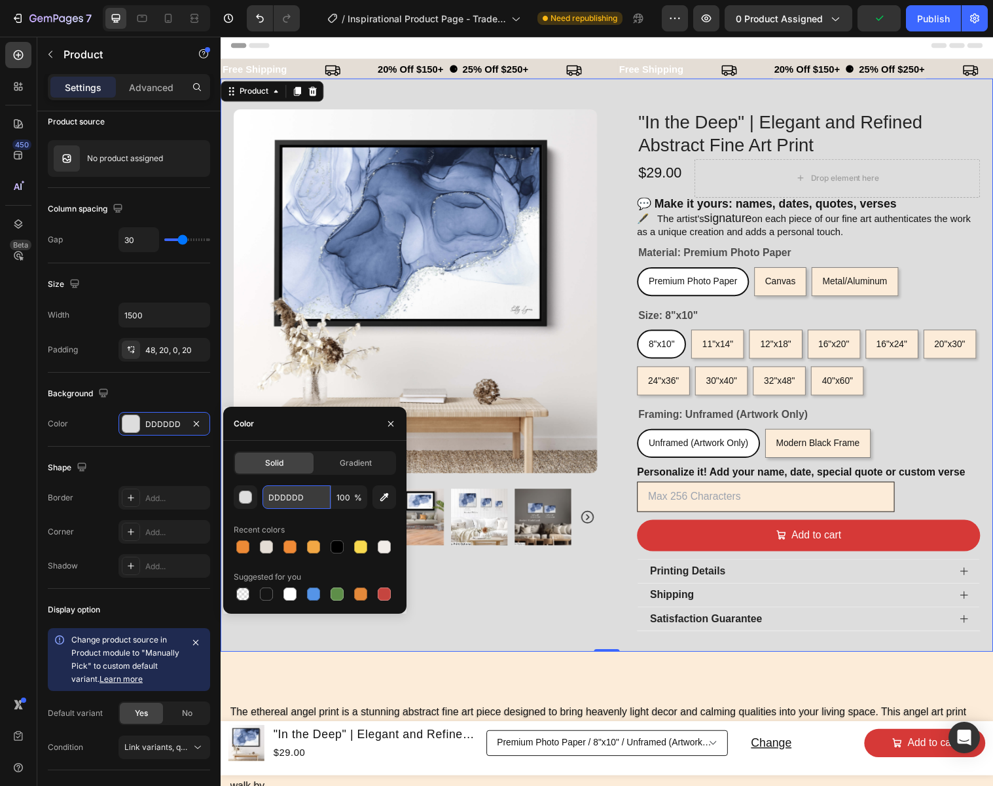
click at [314, 497] on input "DDDDDD" at bounding box center [297, 497] width 68 height 24
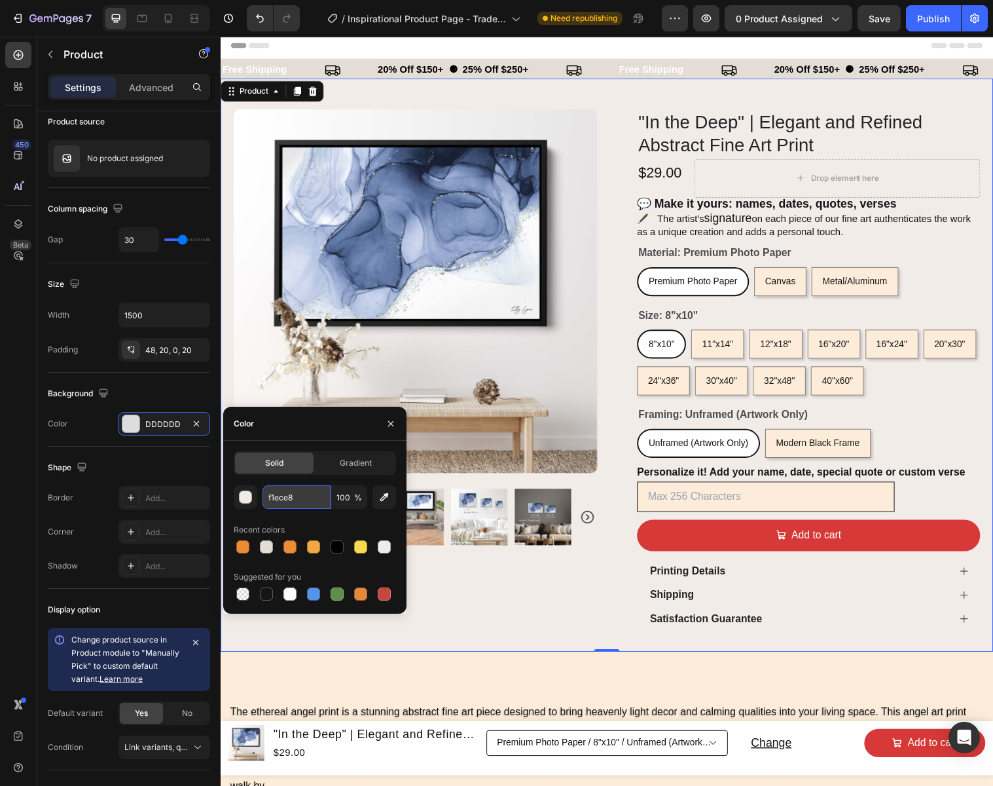
type input "F1ECE8"
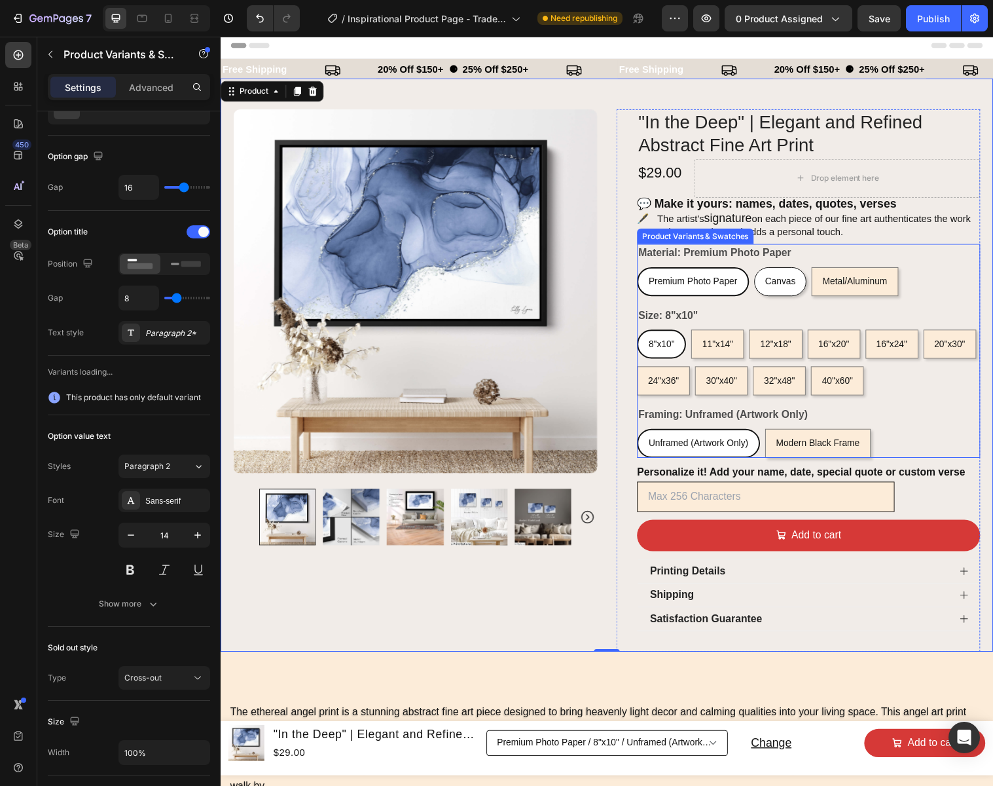
click at [799, 278] on div "Canvas" at bounding box center [790, 285] width 52 height 27
click at [763, 271] on input "Canvas Canvas Canvas" at bounding box center [763, 270] width 1 height 1
radio input "true"
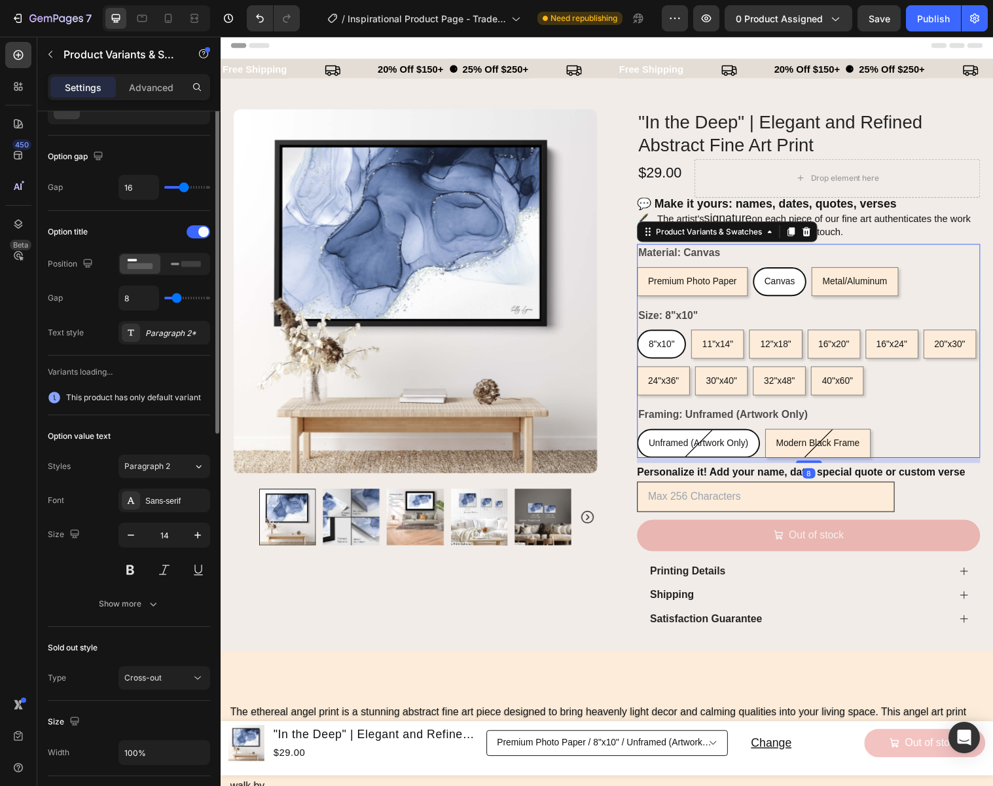
select select "579039990577496703"
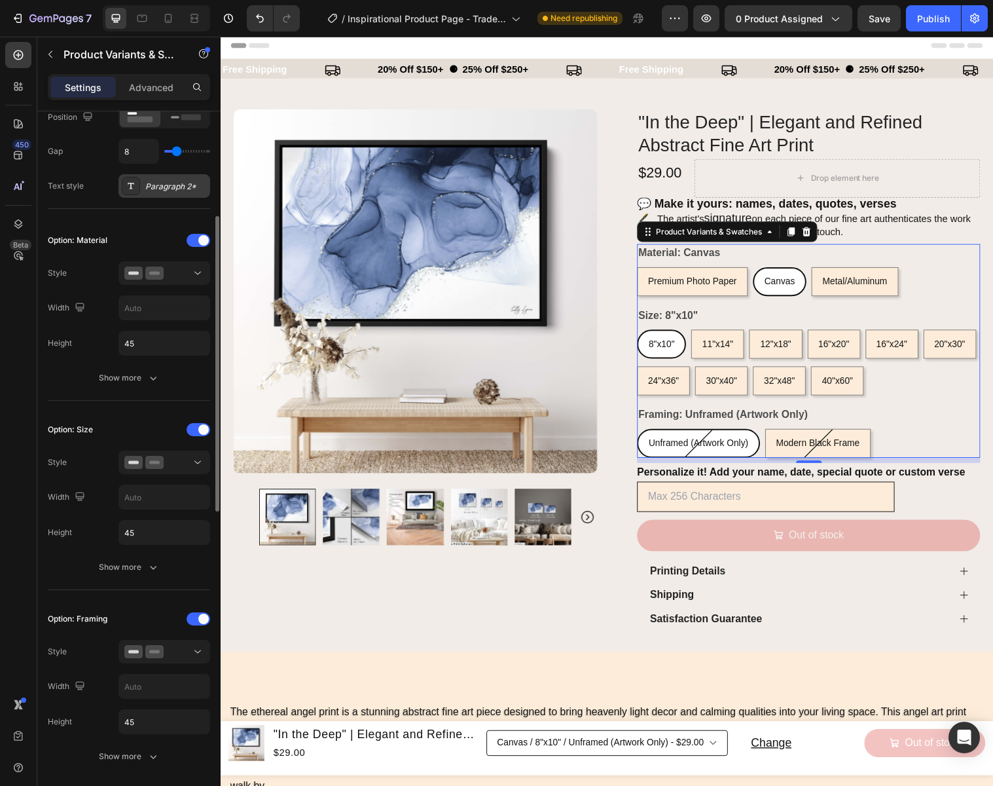
scroll to position [250, 0]
click at [153, 375] on icon "button" at bounding box center [153, 377] width 13 height 13
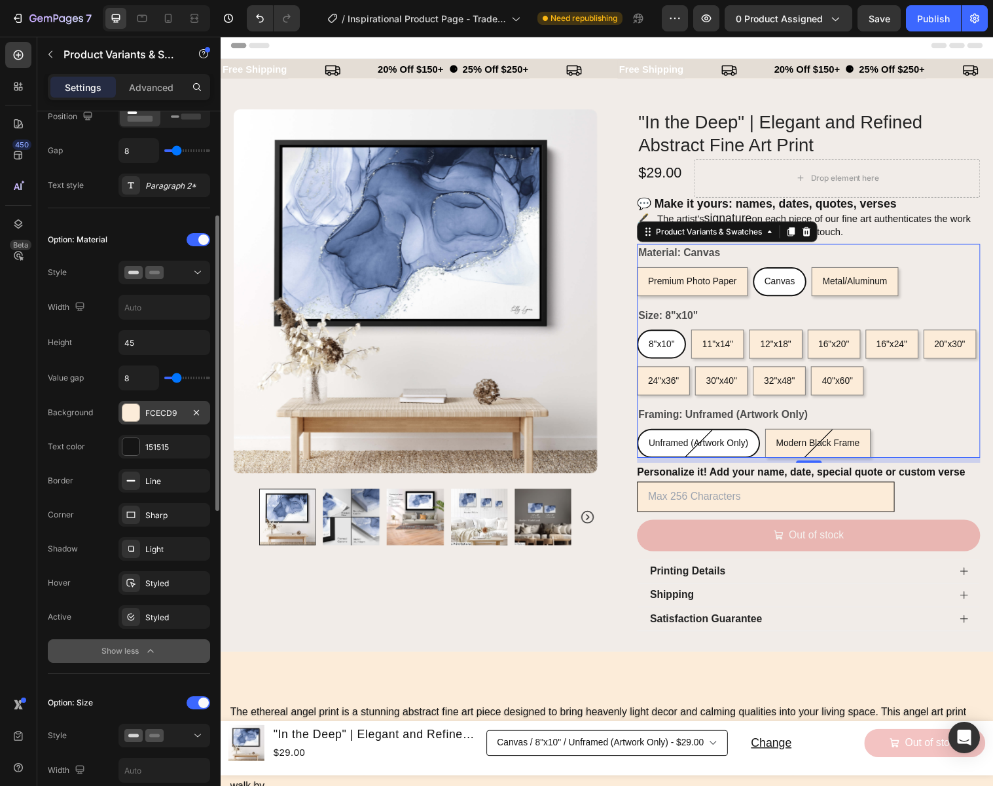
click at [163, 410] on div "FCECD9" at bounding box center [164, 413] width 38 height 12
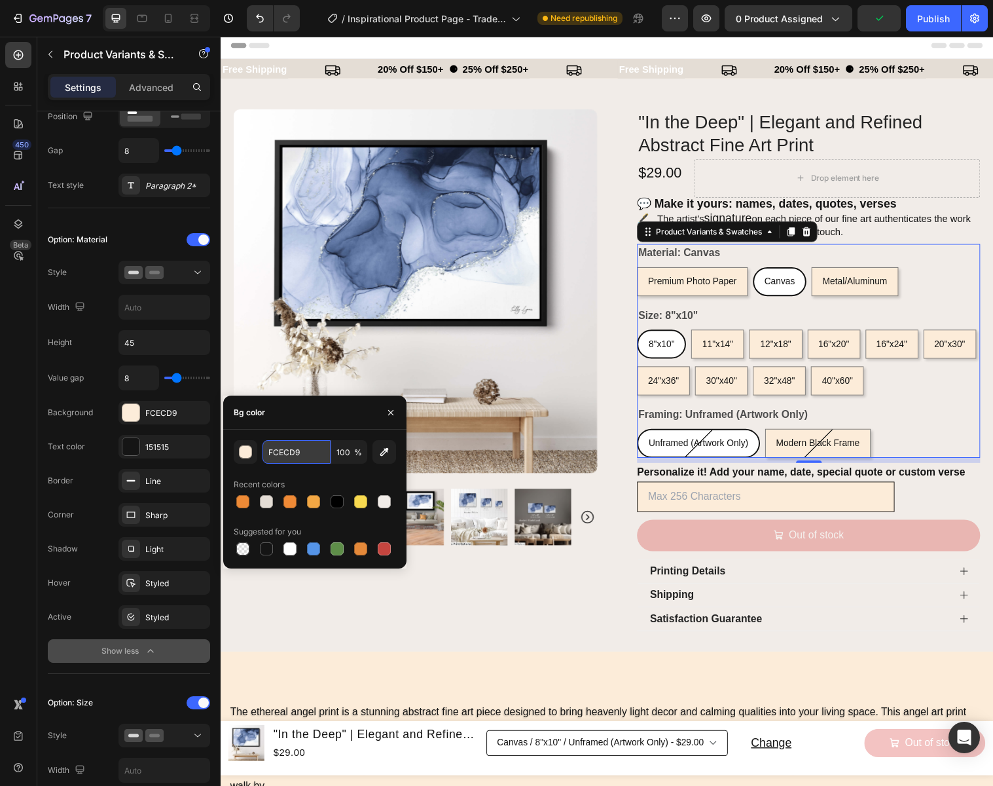
click at [308, 451] on input "FCECD9" at bounding box center [297, 452] width 68 height 24
drag, startPoint x: 281, startPoint y: 452, endPoint x: 258, endPoint y: 451, distance: 22.9
click at [258, 451] on div "f1ece8 100 %" at bounding box center [315, 452] width 162 height 24
type input "F1ECE8"
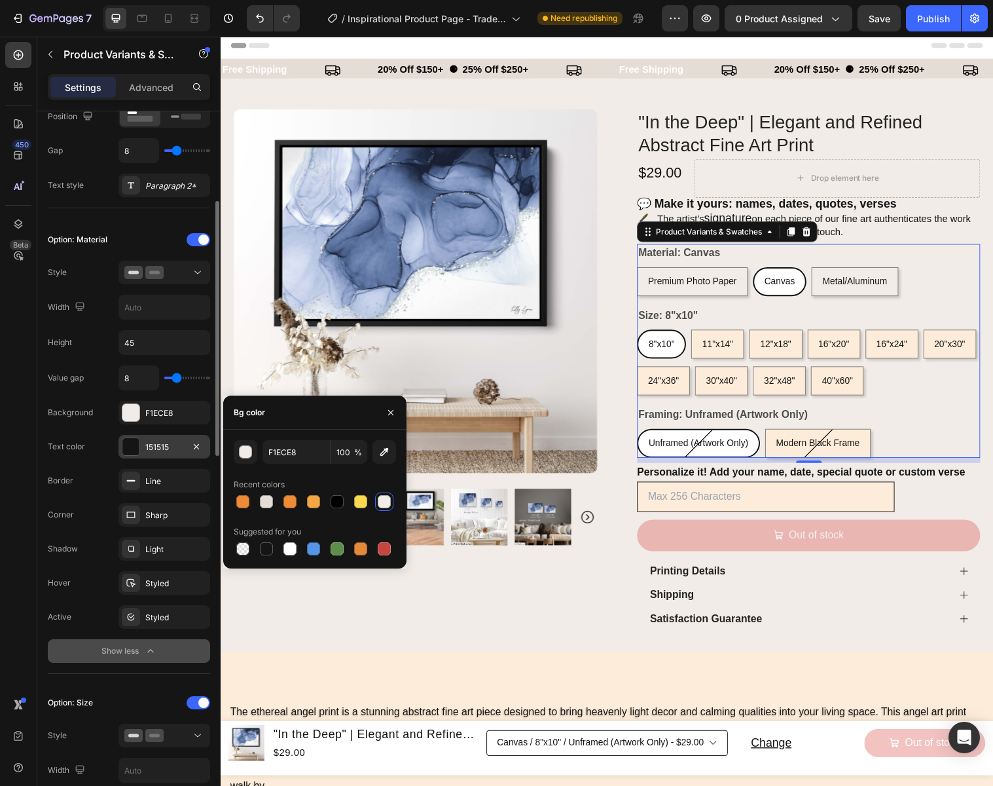
click at [183, 445] on div "151515" at bounding box center [165, 447] width 92 height 24
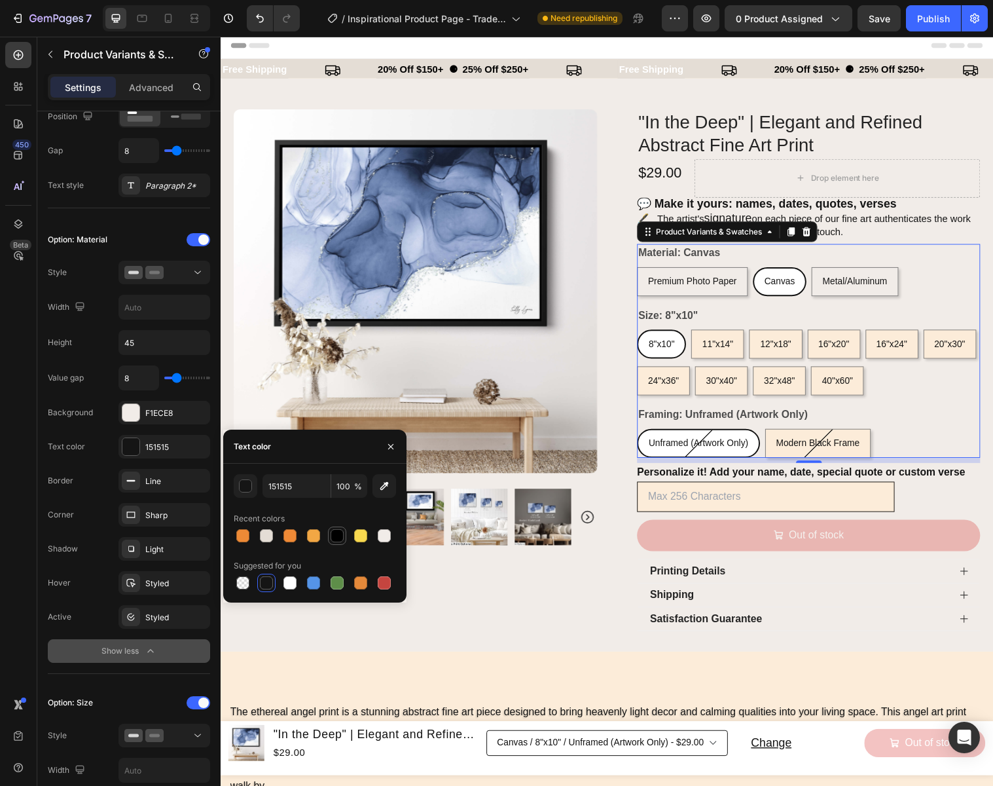
click at [337, 534] on div at bounding box center [337, 535] width 13 height 13
type input "000000"
click at [392, 445] on icon "button" at bounding box center [391, 446] width 10 height 10
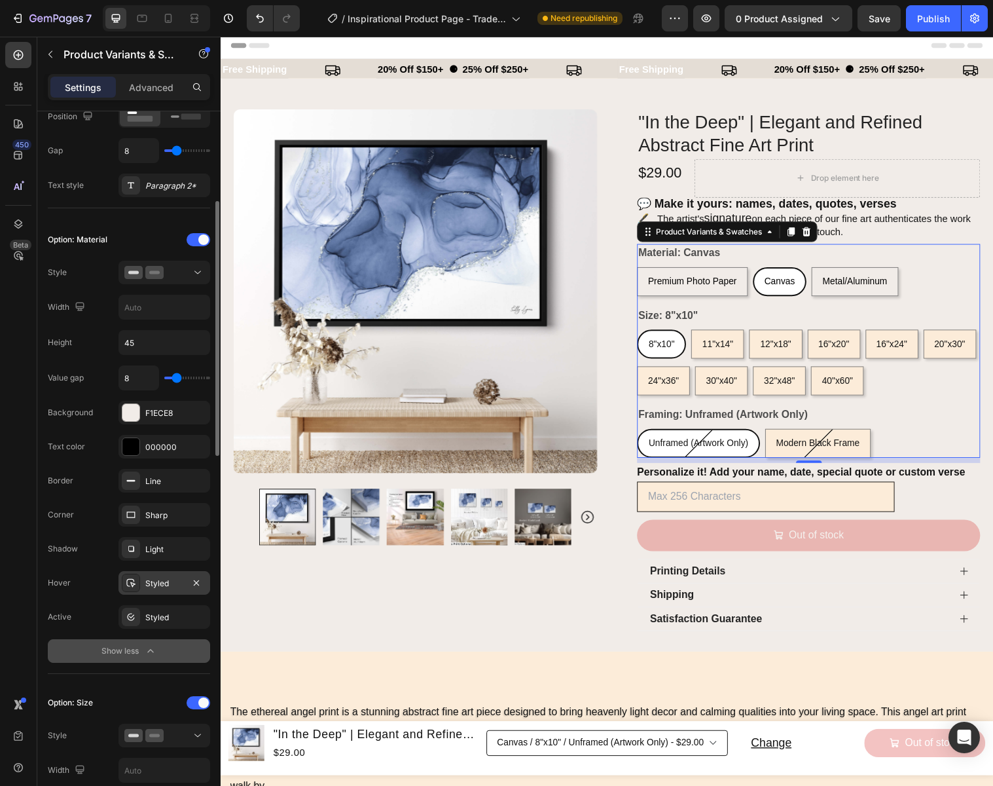
click at [153, 579] on div "Styled" at bounding box center [164, 583] width 38 height 12
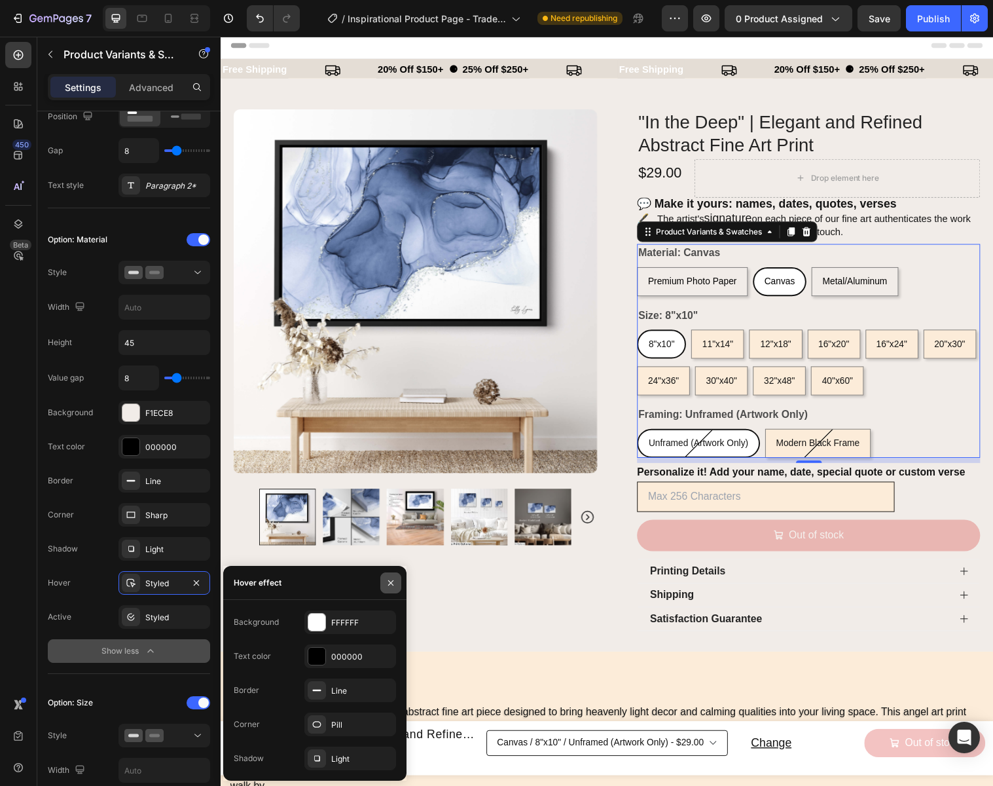
drag, startPoint x: 391, startPoint y: 580, endPoint x: 107, endPoint y: 542, distance: 286.0
click at [391, 580] on icon "button" at bounding box center [391, 582] width 10 height 10
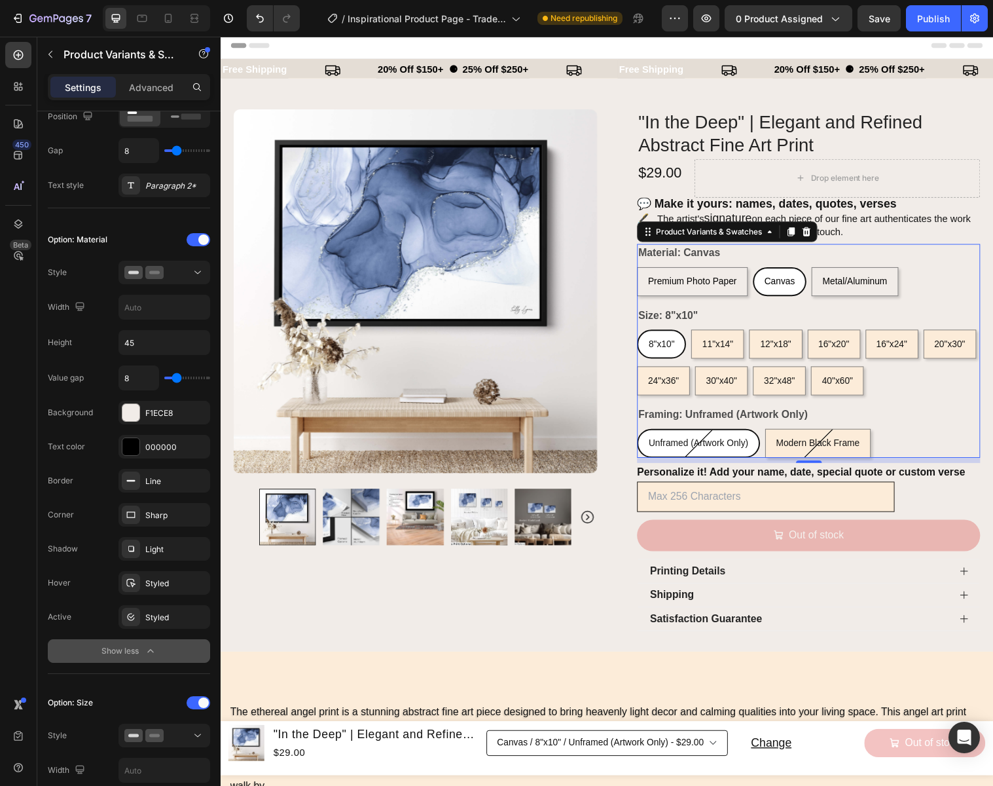
click at [143, 643] on button "Show less" at bounding box center [129, 651] width 162 height 24
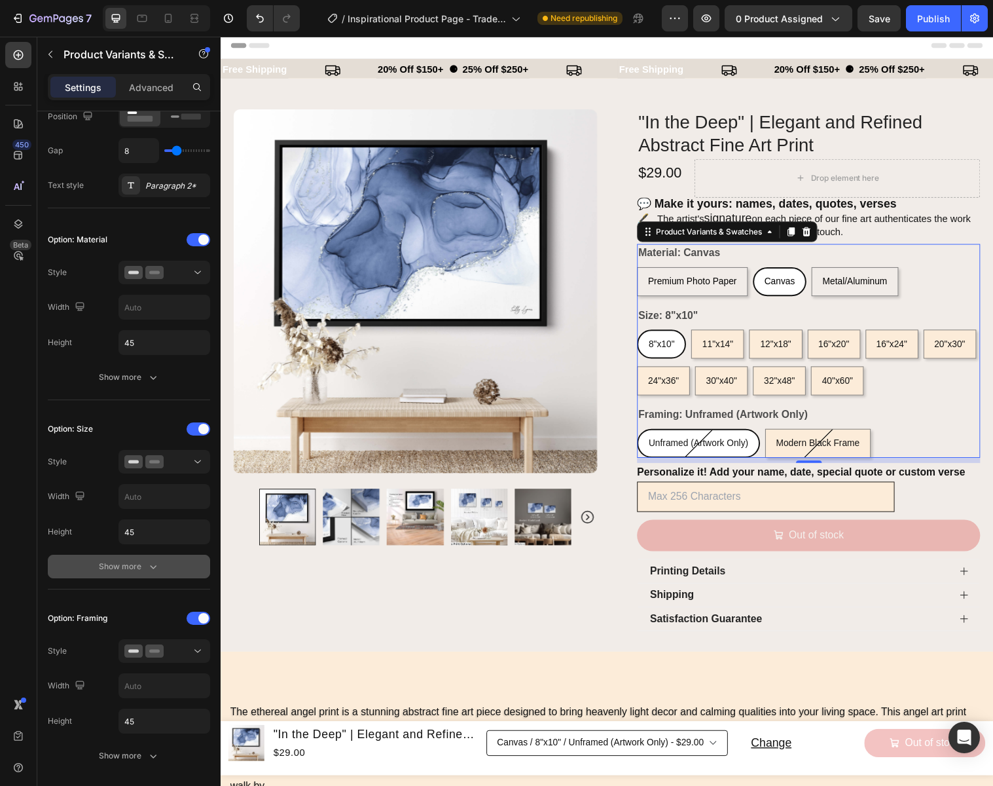
click at [141, 570] on div "Show more" at bounding box center [129, 566] width 61 height 13
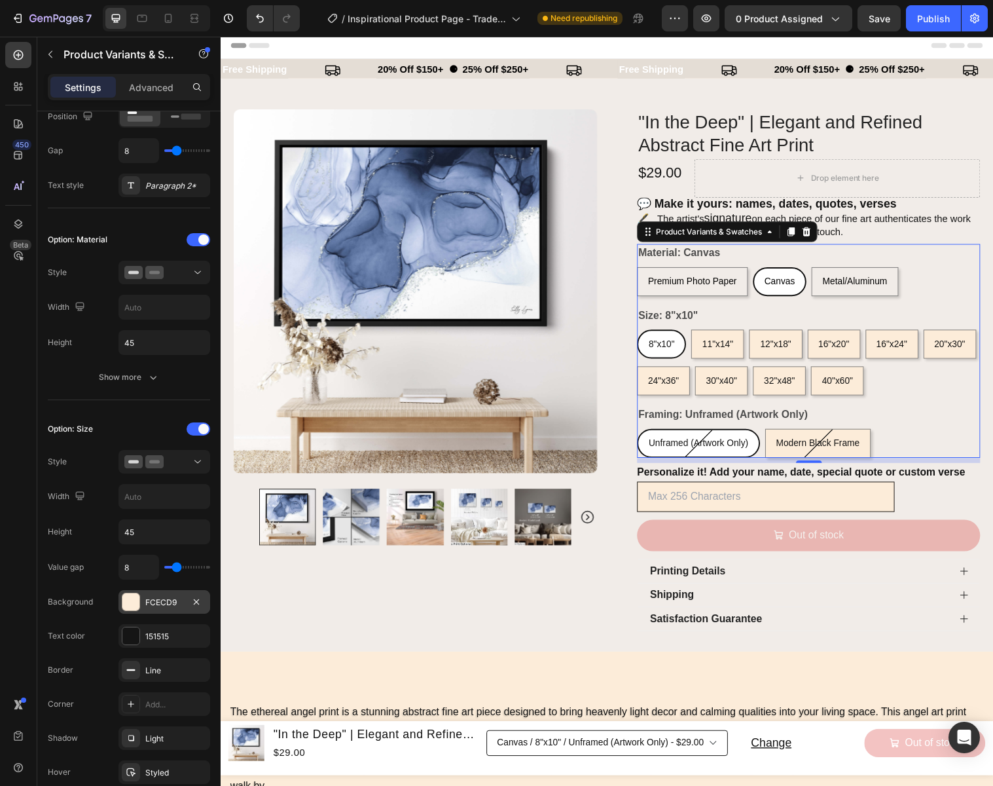
click at [164, 598] on div "FCECD9" at bounding box center [164, 602] width 38 height 12
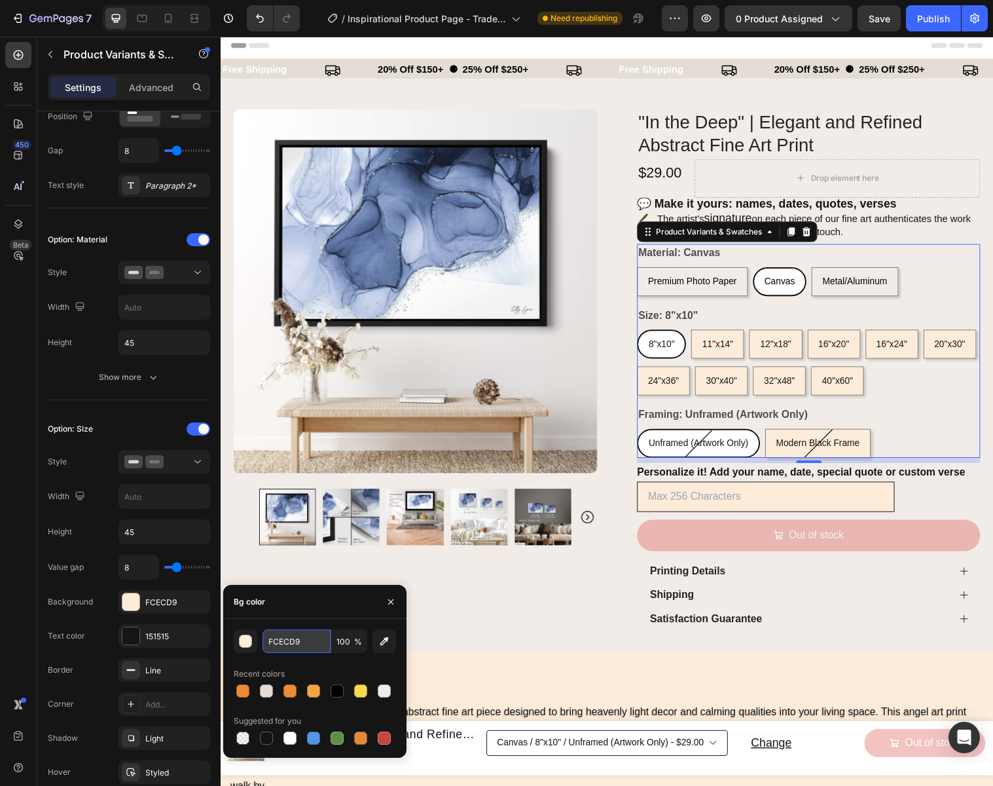
click at [316, 642] on input "FCECD9" at bounding box center [297, 641] width 68 height 24
paste input "f1ece8"
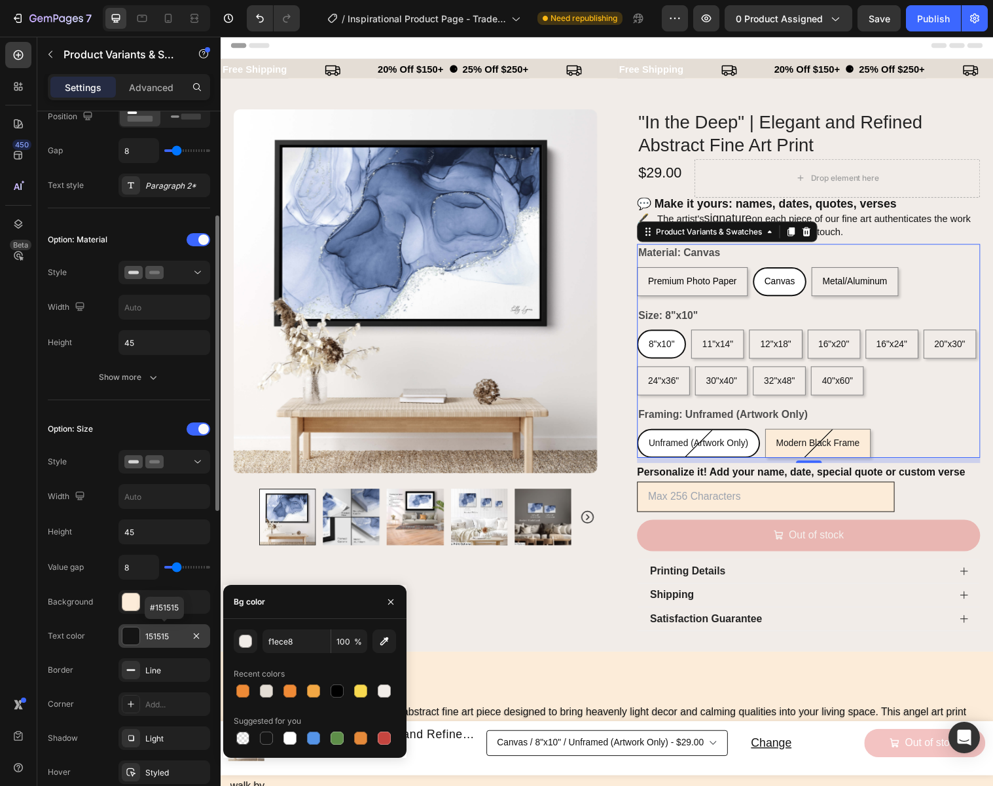
type input "F1ECE8"
click at [172, 637] on div "151515" at bounding box center [164, 637] width 38 height 12
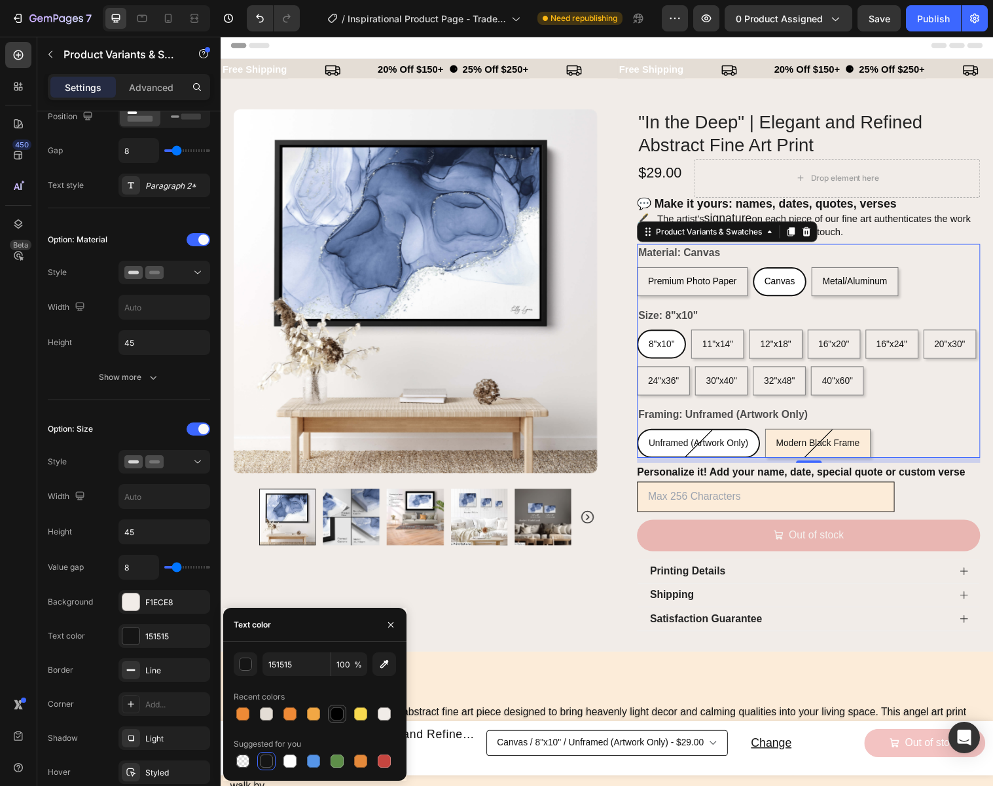
click at [334, 712] on div at bounding box center [337, 713] width 13 height 13
type input "000000"
drag, startPoint x: 395, startPoint y: 625, endPoint x: 177, endPoint y: 598, distance: 219.7
click at [395, 625] on icon "button" at bounding box center [391, 624] width 10 height 10
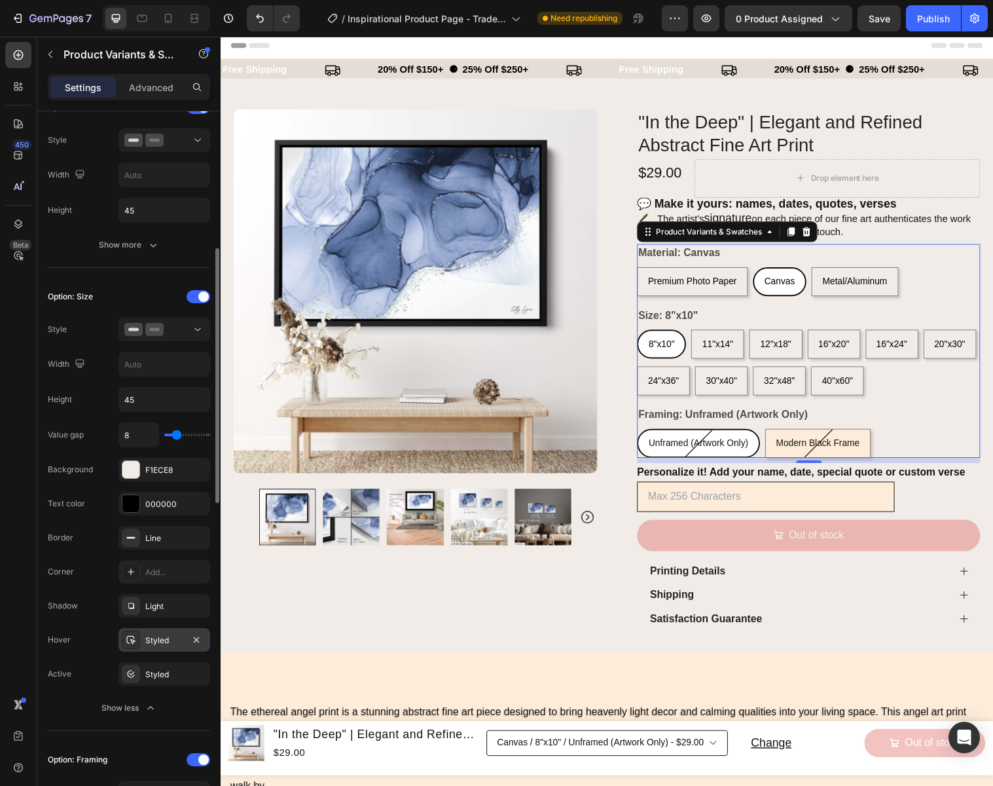
scroll to position [383, 0]
click at [153, 643] on div "Styled" at bounding box center [164, 640] width 38 height 12
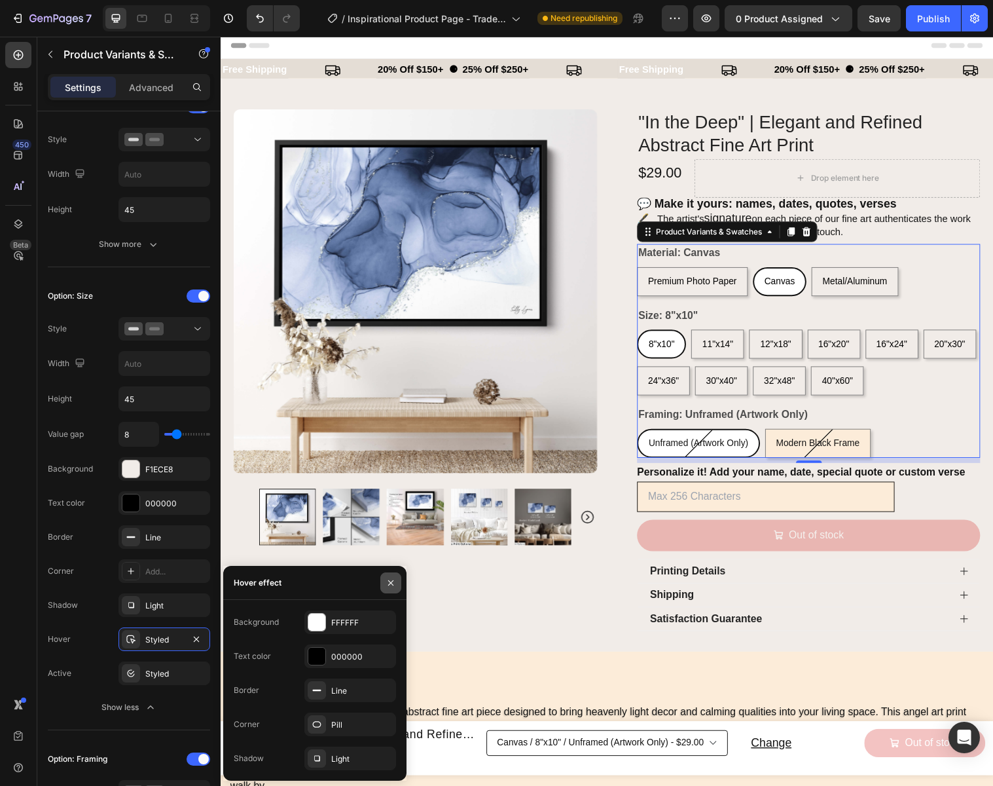
click at [392, 584] on icon "button" at bounding box center [391, 582] width 10 height 10
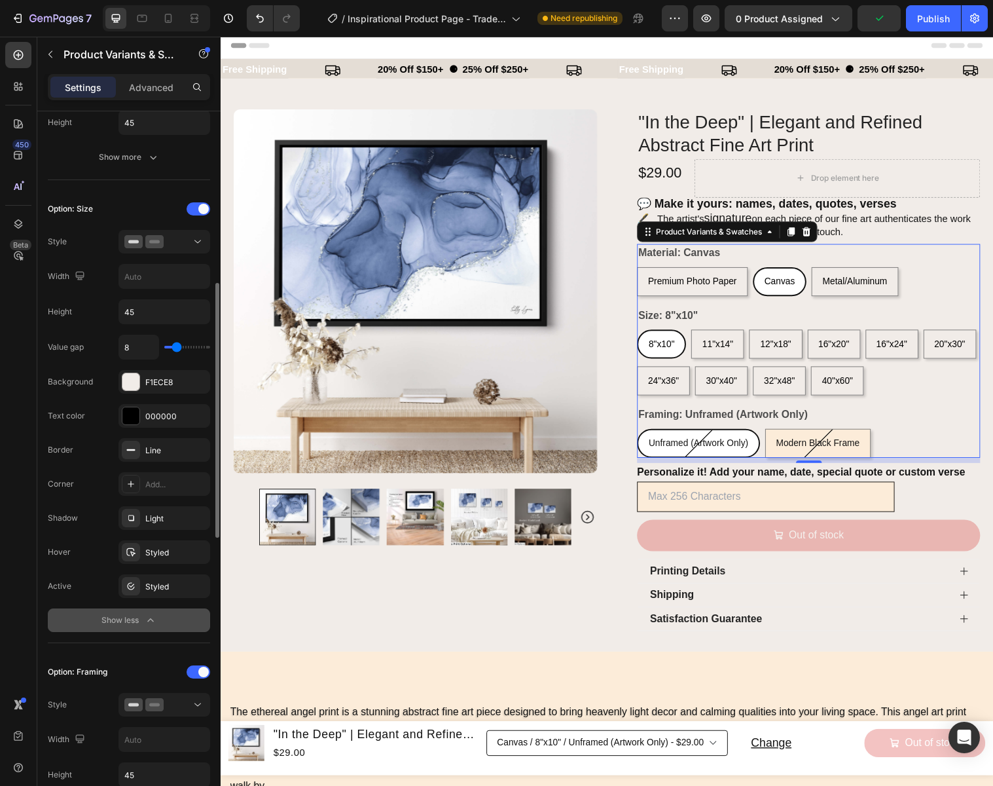
scroll to position [473, 0]
click at [149, 616] on icon "button" at bounding box center [150, 616] width 6 height 3
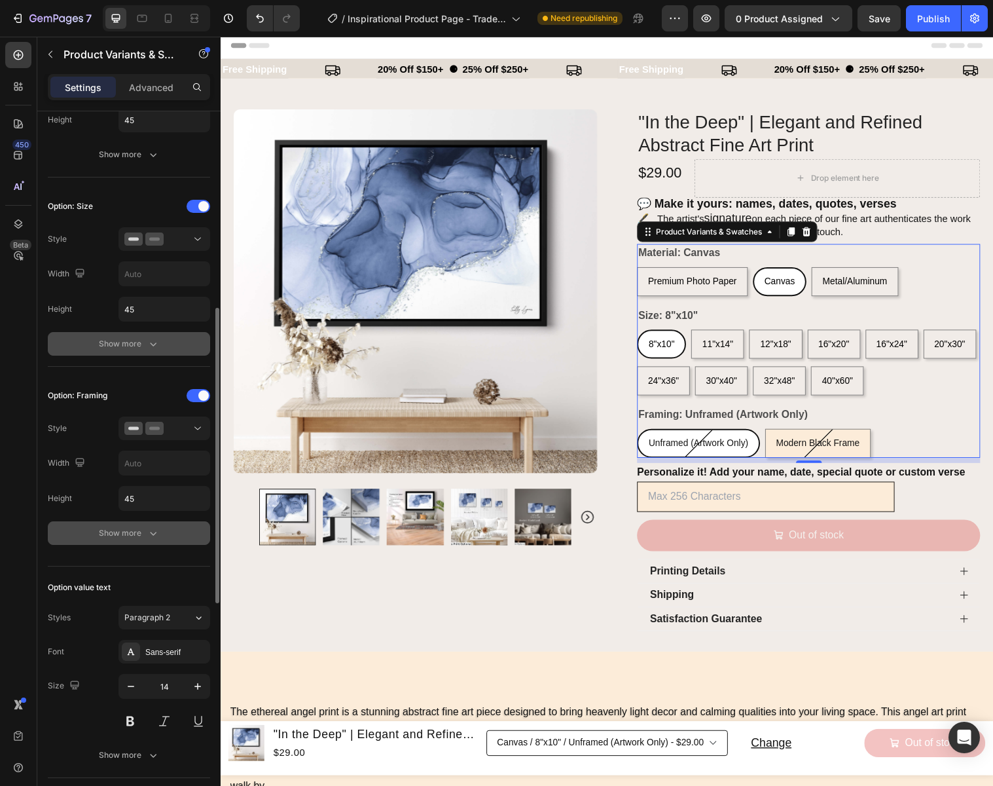
click at [140, 534] on div "Show more" at bounding box center [129, 532] width 61 height 13
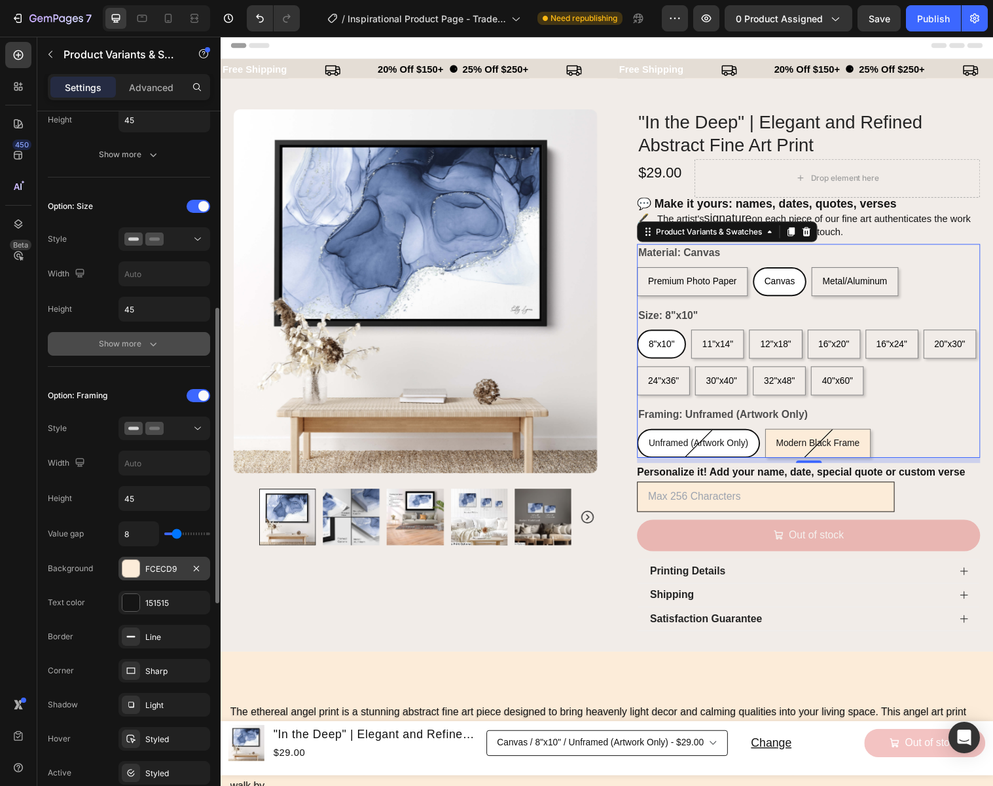
click at [177, 565] on div "FCECD9" at bounding box center [164, 569] width 38 height 12
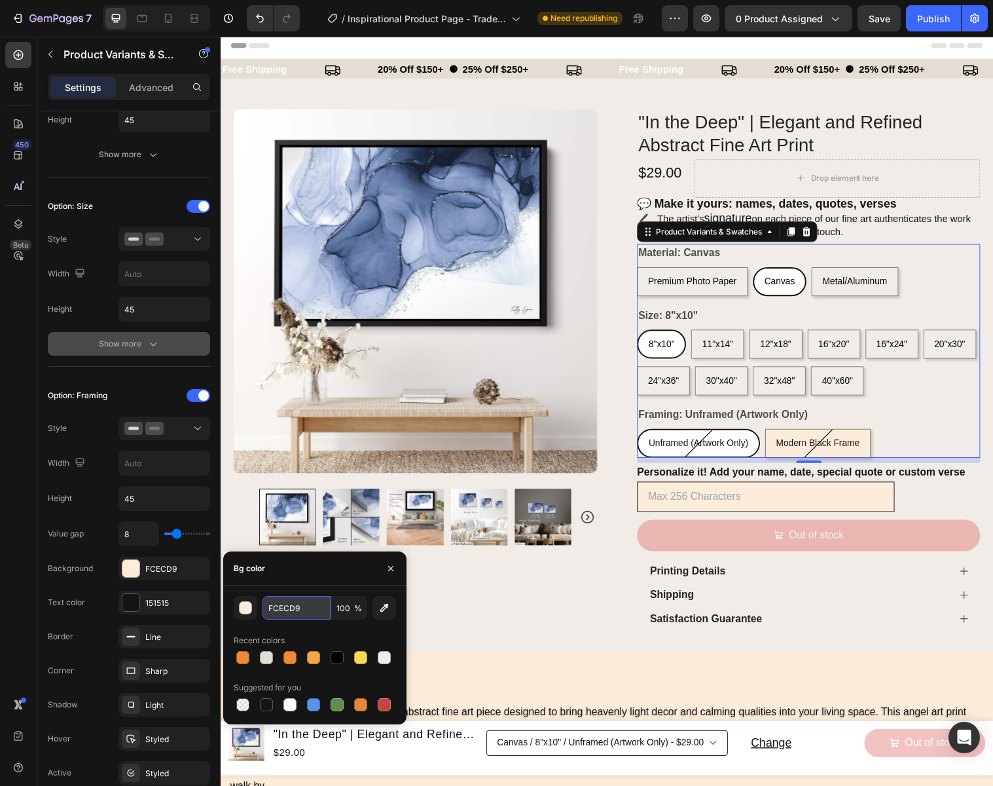
click at [310, 608] on input "FCECD9" at bounding box center [297, 608] width 68 height 24
paste input "f1ece8"
type input "F1ECE8"
click at [391, 564] on icon "button" at bounding box center [391, 568] width 10 height 10
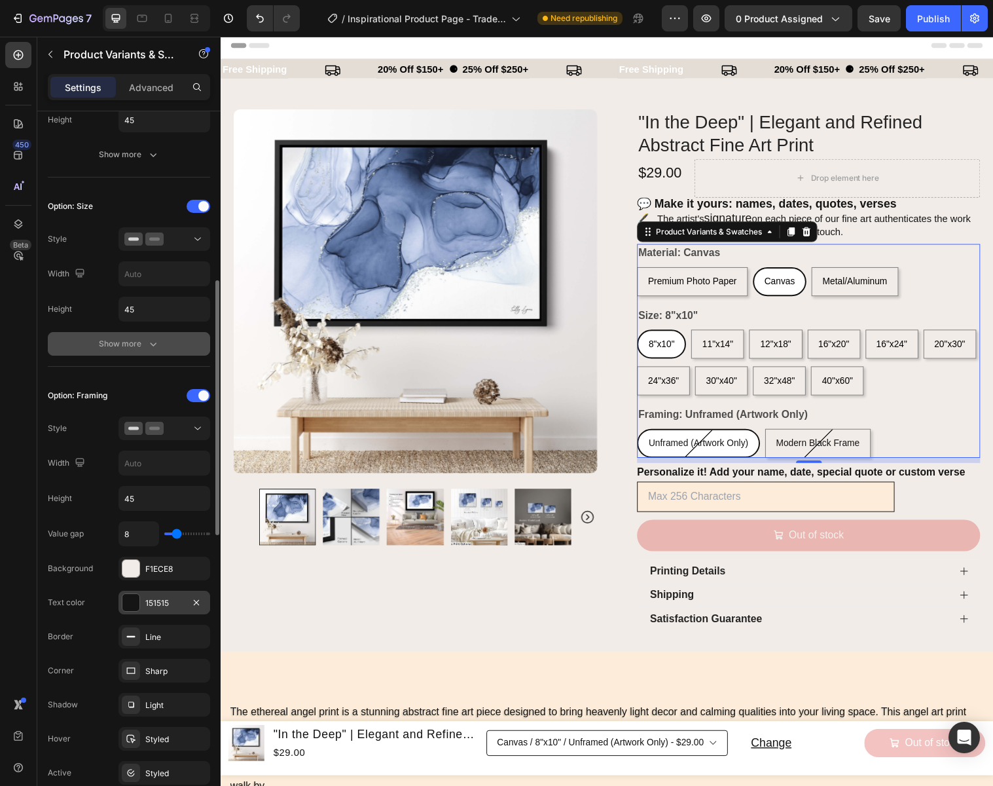
click at [173, 598] on div "151515" at bounding box center [164, 603] width 38 height 12
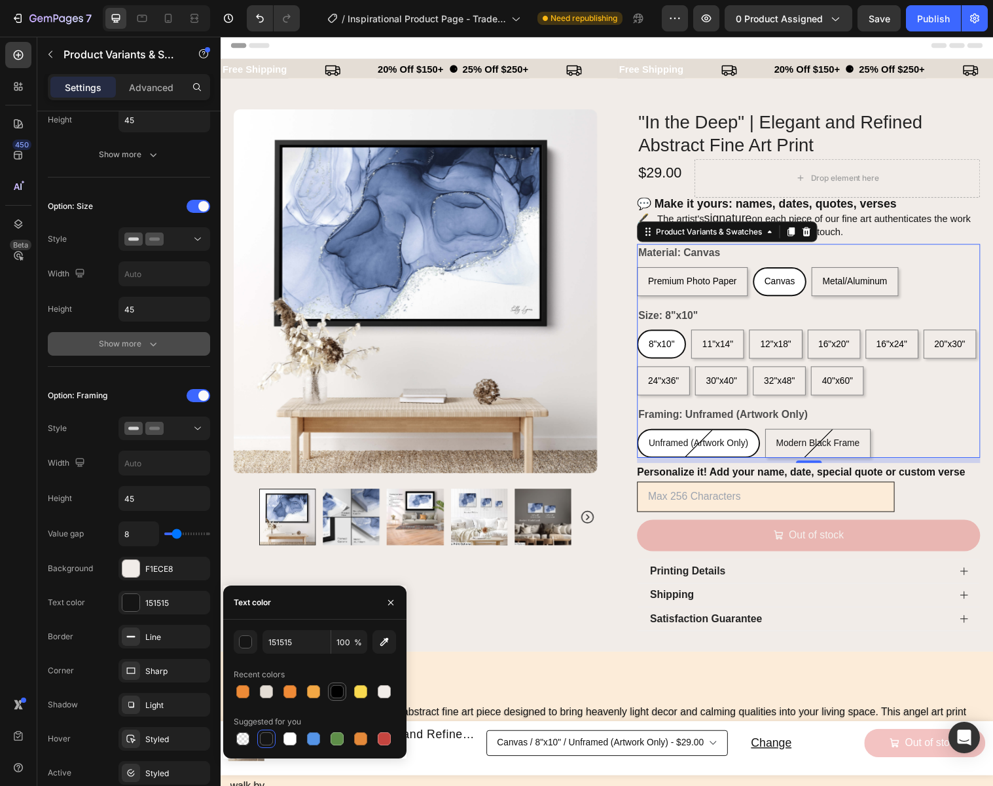
click at [338, 693] on div at bounding box center [337, 691] width 13 height 13
type input "000000"
click at [392, 603] on icon "button" at bounding box center [390, 601] width 5 height 5
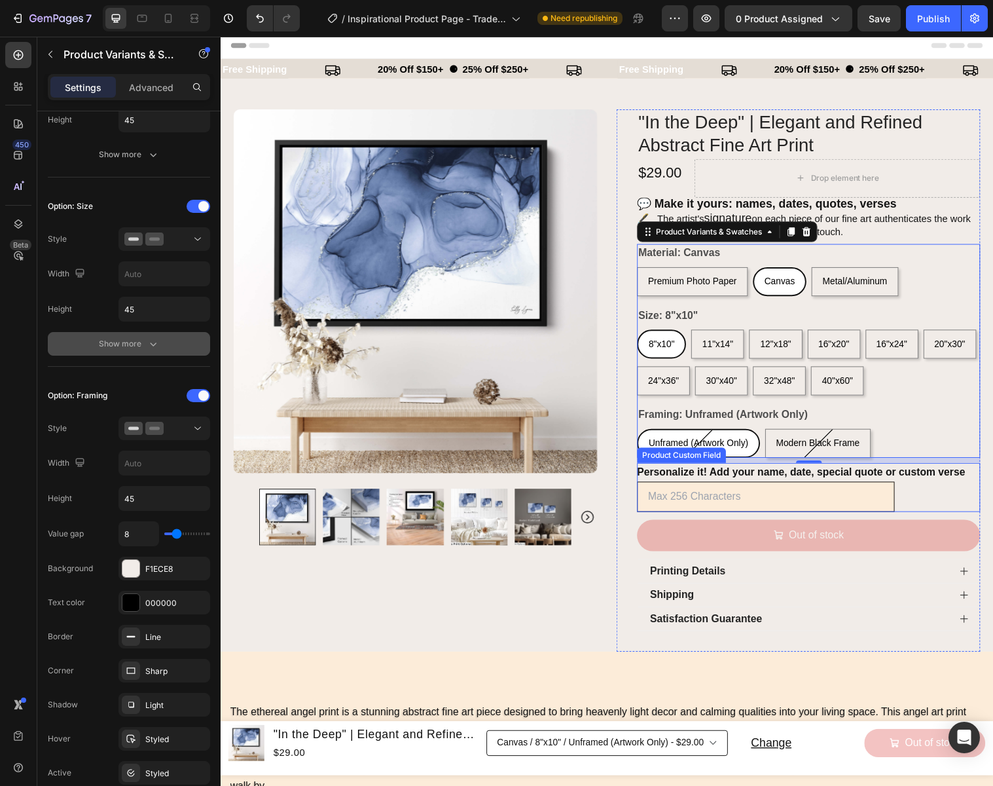
click at [762, 507] on Text "Personalize it! Add your name, date, special quote or custom verse" at bounding box center [775, 504] width 262 height 31
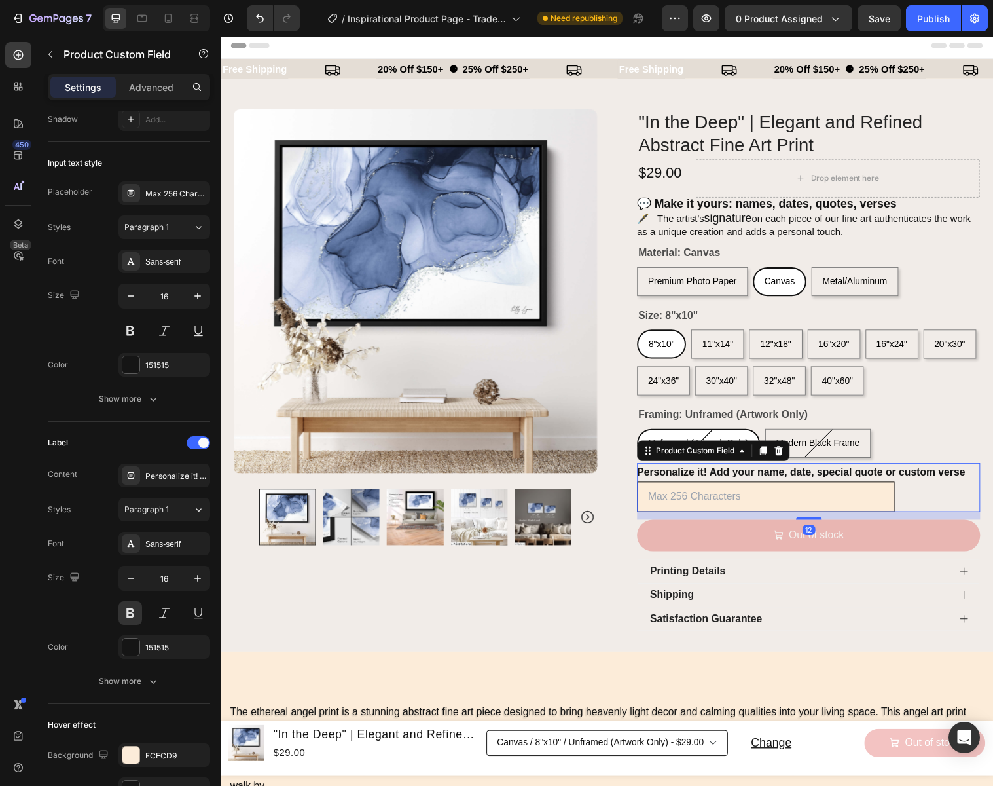
scroll to position [0, 0]
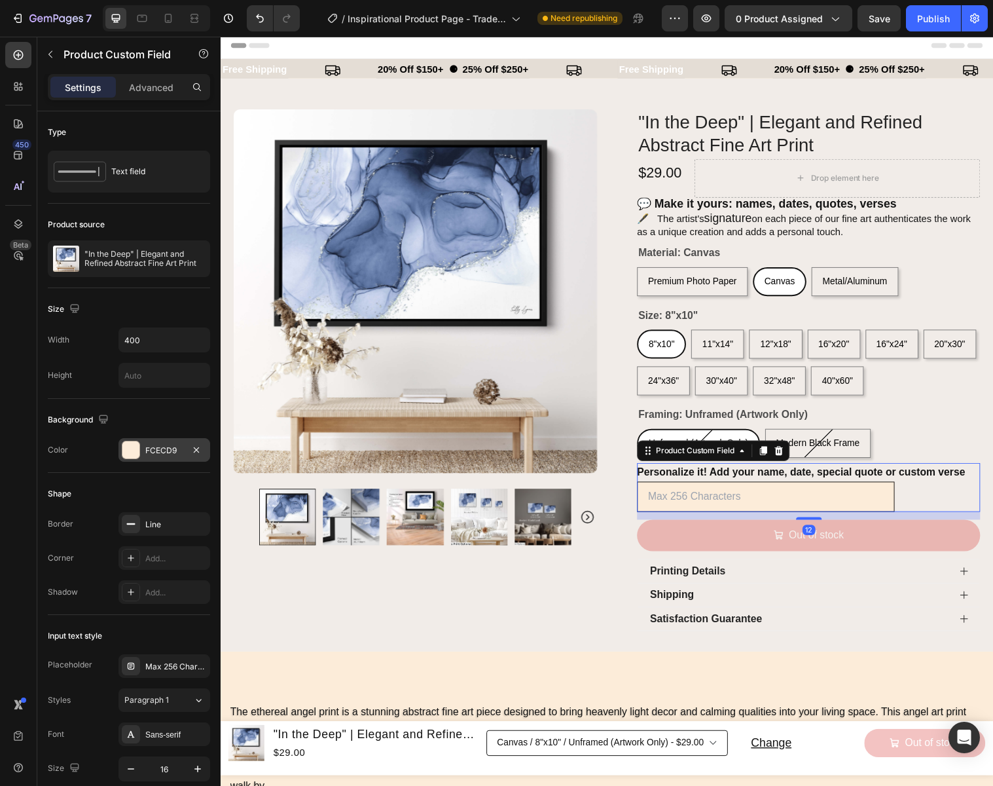
click at [165, 452] on div "FCECD9" at bounding box center [164, 451] width 38 height 12
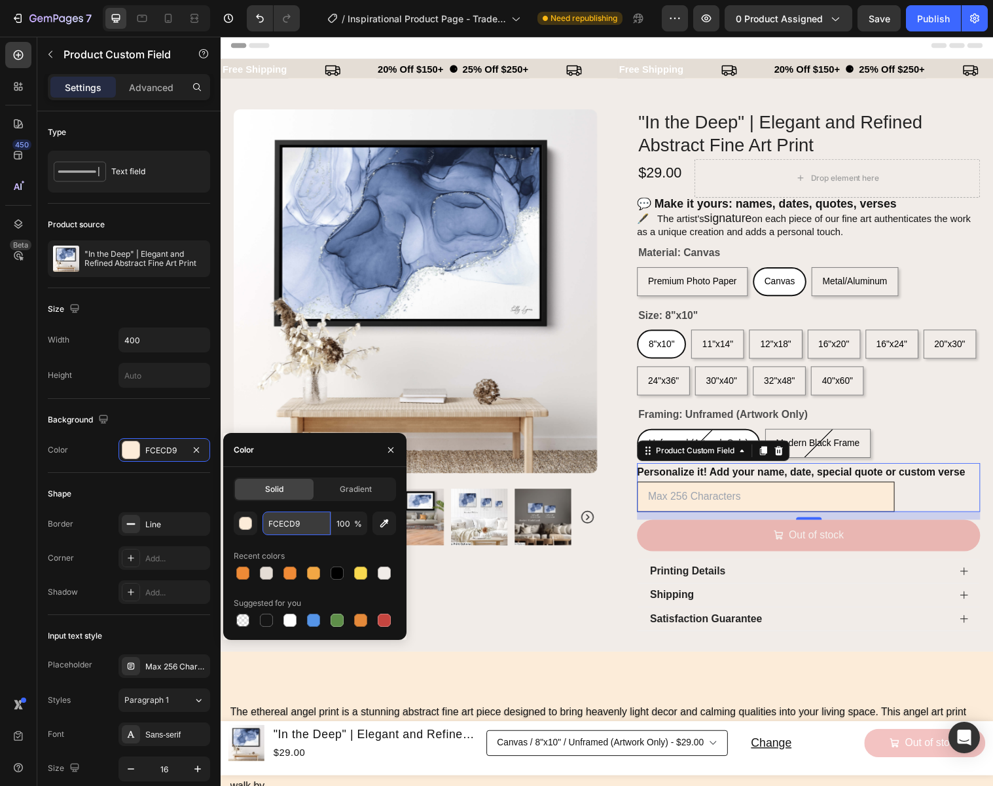
click at [314, 524] on input "FCECD9" at bounding box center [297, 523] width 68 height 24
paste input "f1ece8"
click at [337, 570] on div at bounding box center [337, 572] width 13 height 13
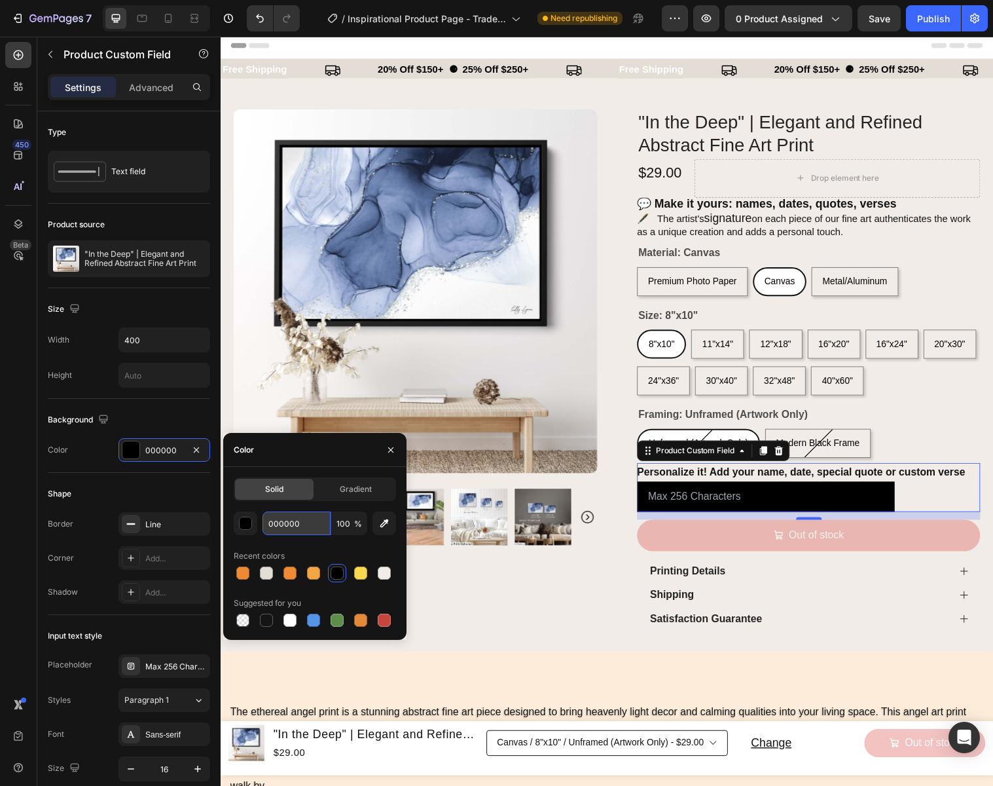
click at [303, 522] on input "000000" at bounding box center [297, 523] width 68 height 24
paste input "f1ece8"
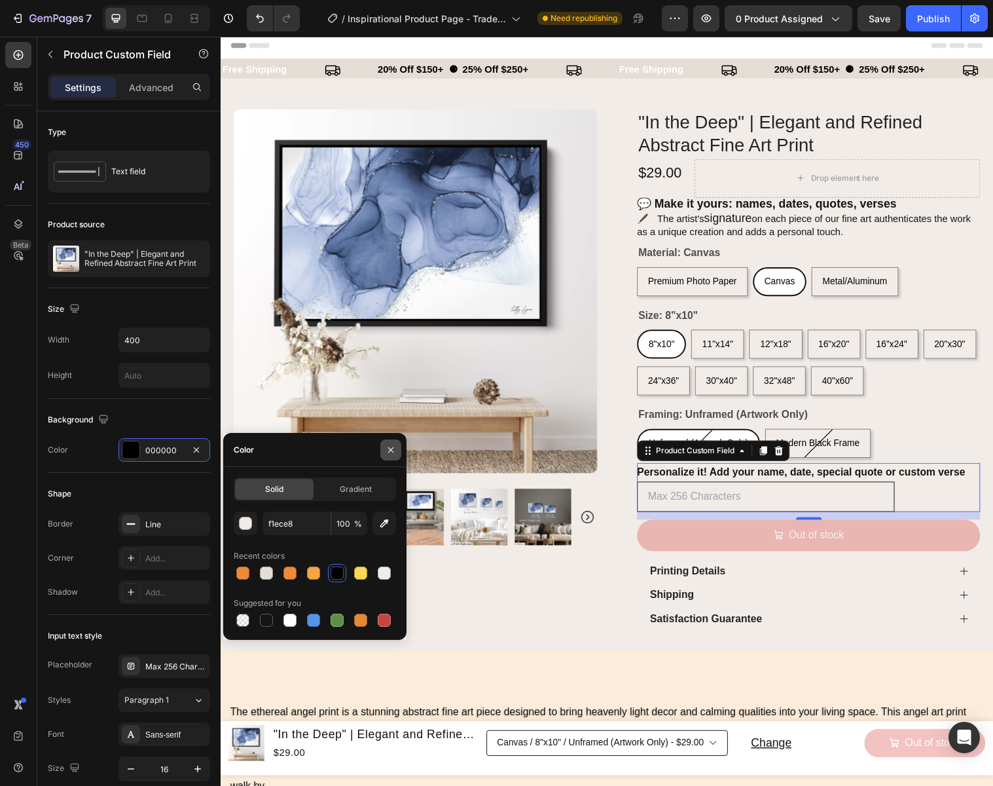
type input "F1ECE8"
click at [388, 447] on icon "button" at bounding box center [391, 450] width 10 height 10
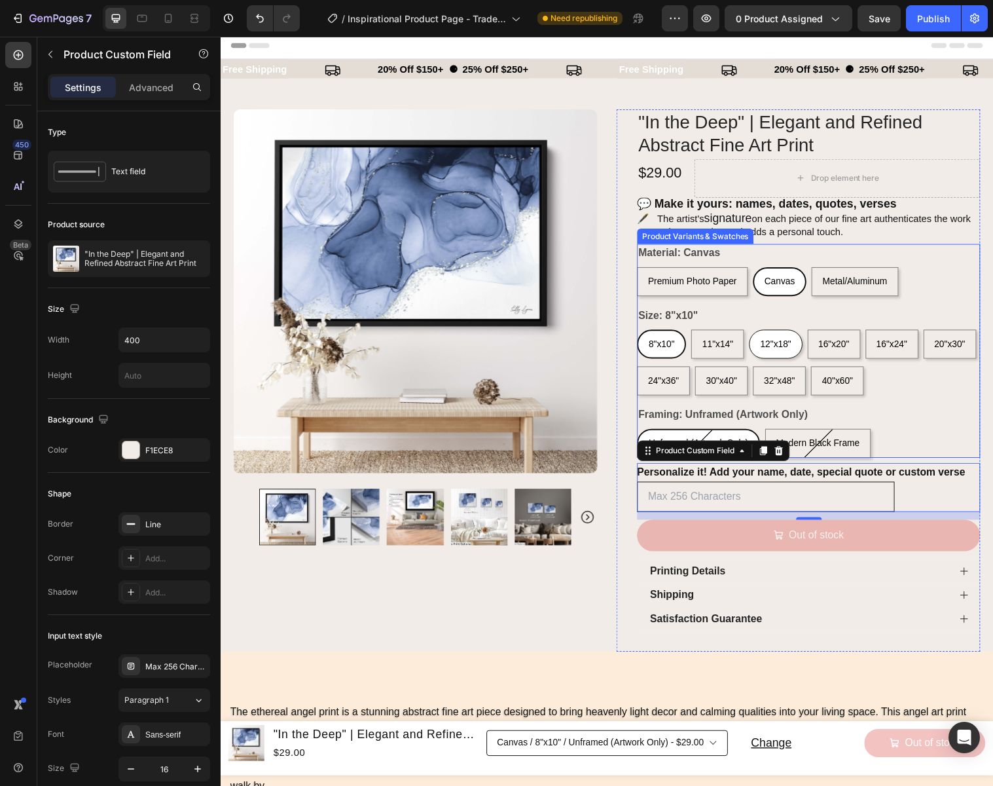
click at [789, 358] on div "12"x18"" at bounding box center [785, 349] width 52 height 27
click at [758, 335] on input "12"x18" 12"x18" 12"x18"" at bounding box center [758, 334] width 1 height 1
radio input "true"
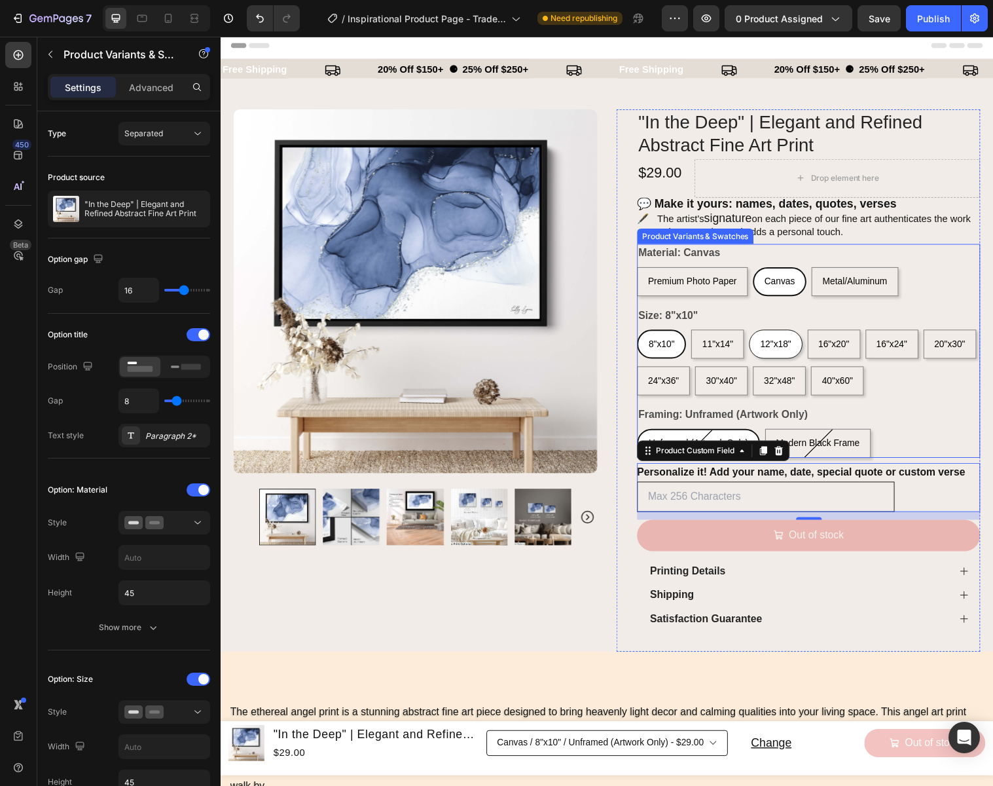
select select "558658717704258338"
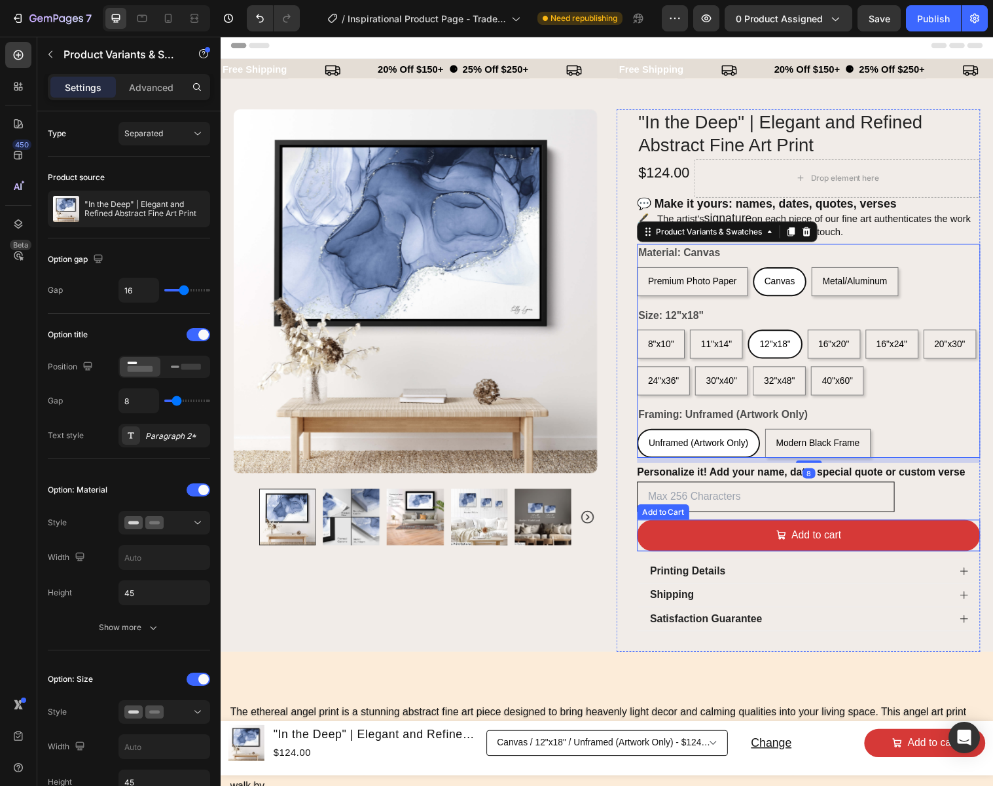
click at [751, 539] on button "Add to cart" at bounding box center [818, 544] width 349 height 32
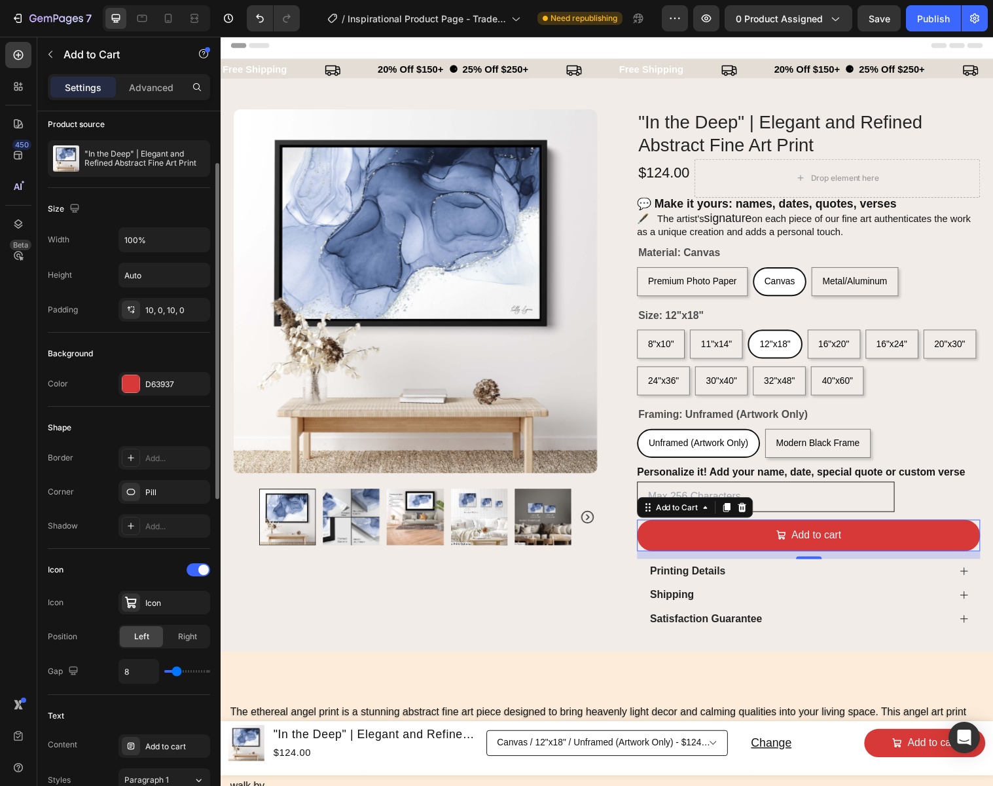
scroll to position [104, 0]
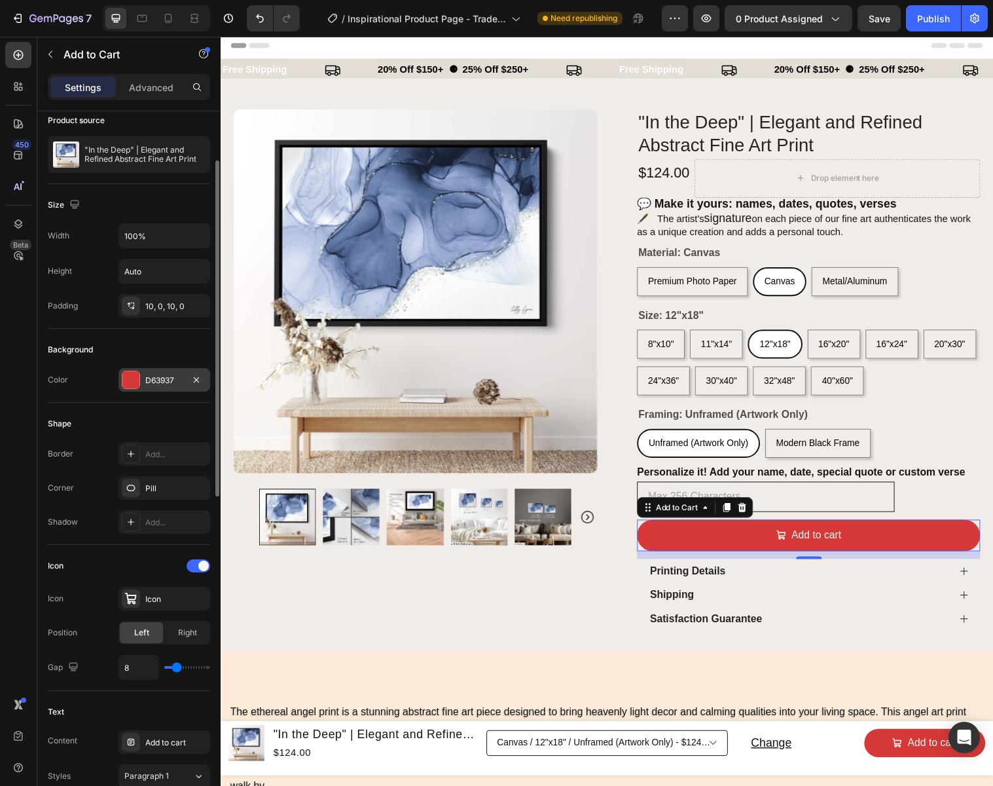
click at [173, 384] on div "D63937" at bounding box center [164, 381] width 38 height 12
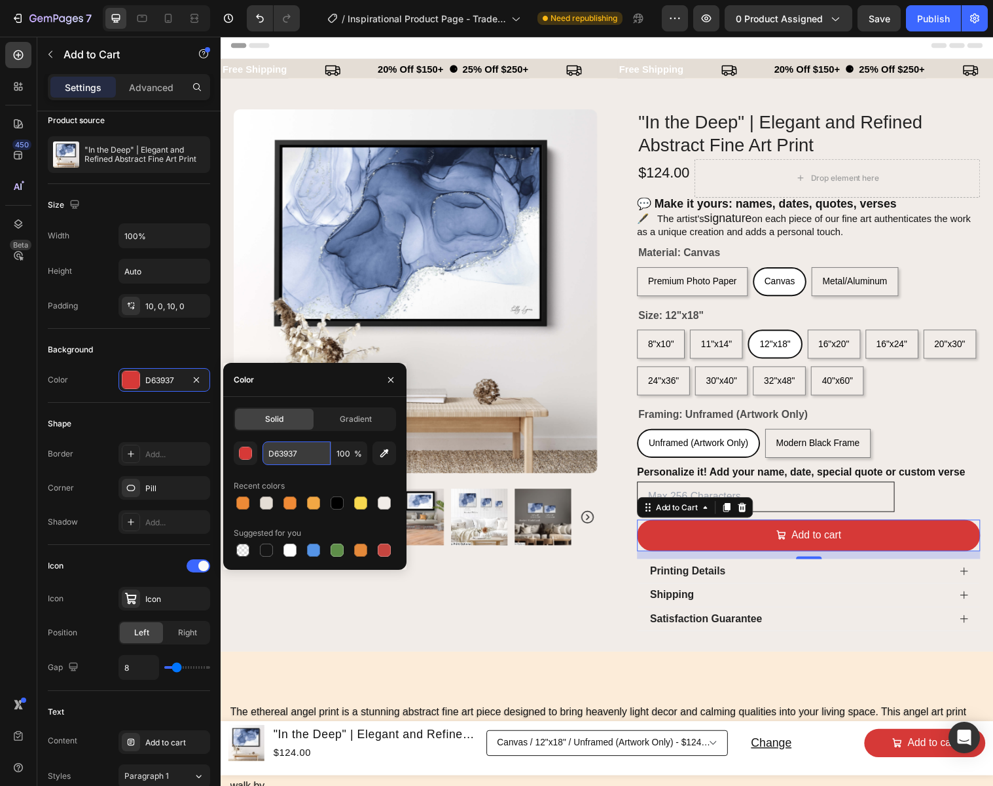
click at [310, 452] on input "D63937" at bounding box center [297, 453] width 68 height 24
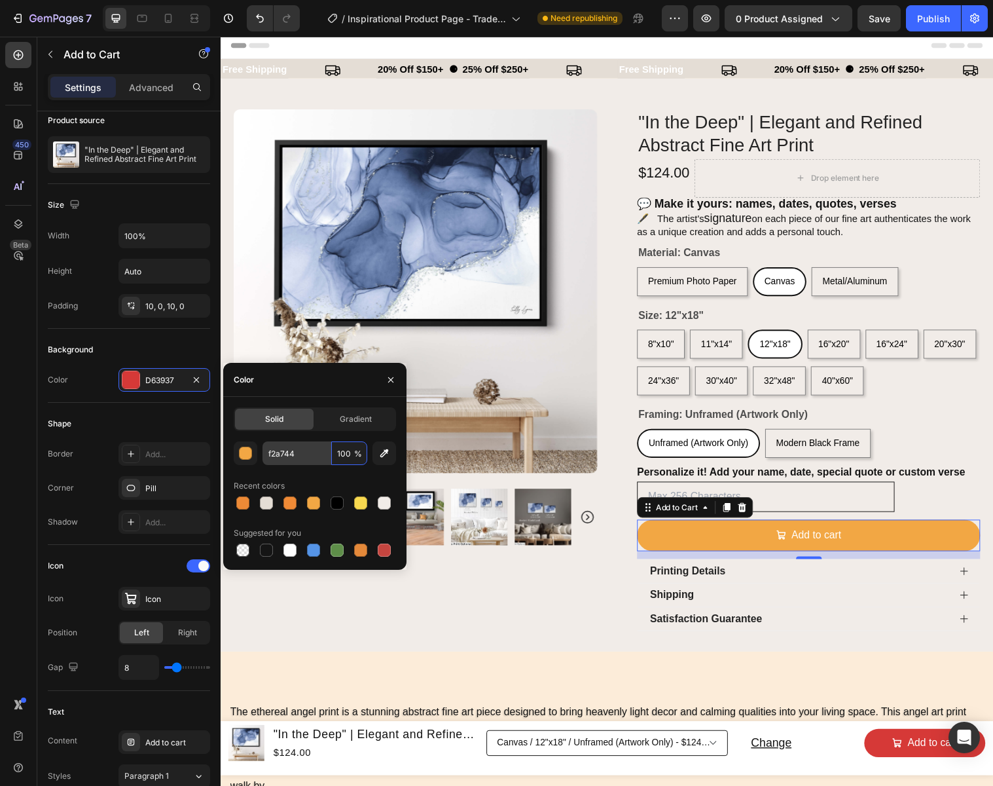
type input "F2A744"
click at [392, 380] on icon "button" at bounding box center [390, 378] width 5 height 5
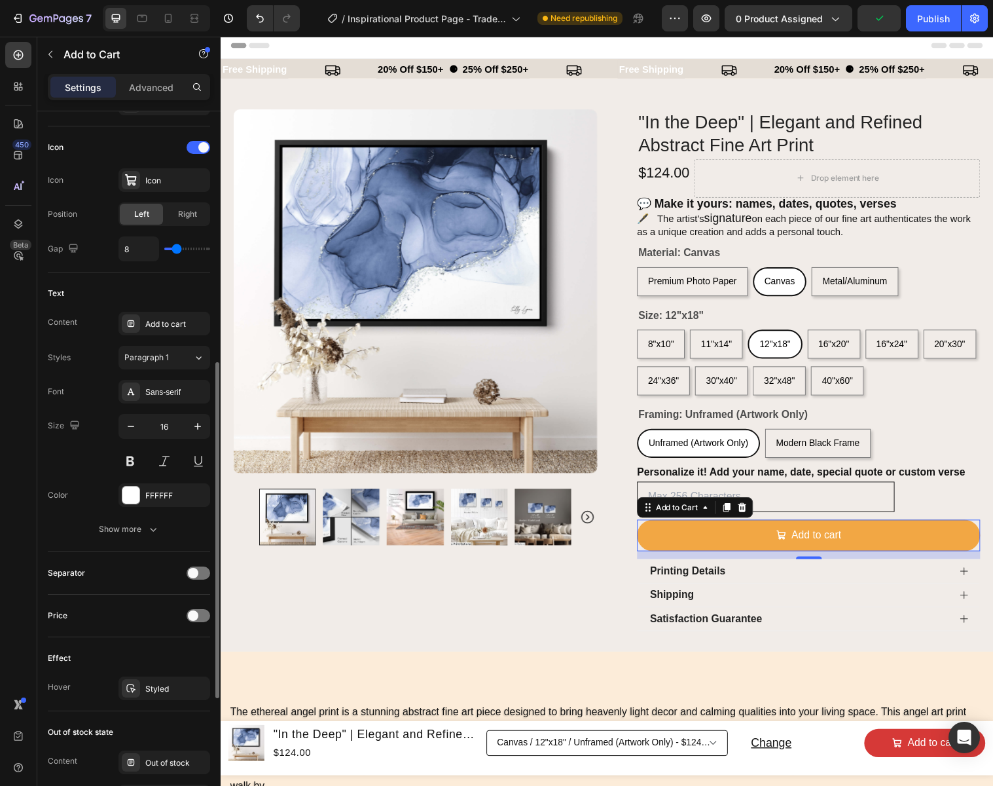
scroll to position [525, 0]
click at [177, 492] on div "FFFFFF" at bounding box center [164, 493] width 38 height 12
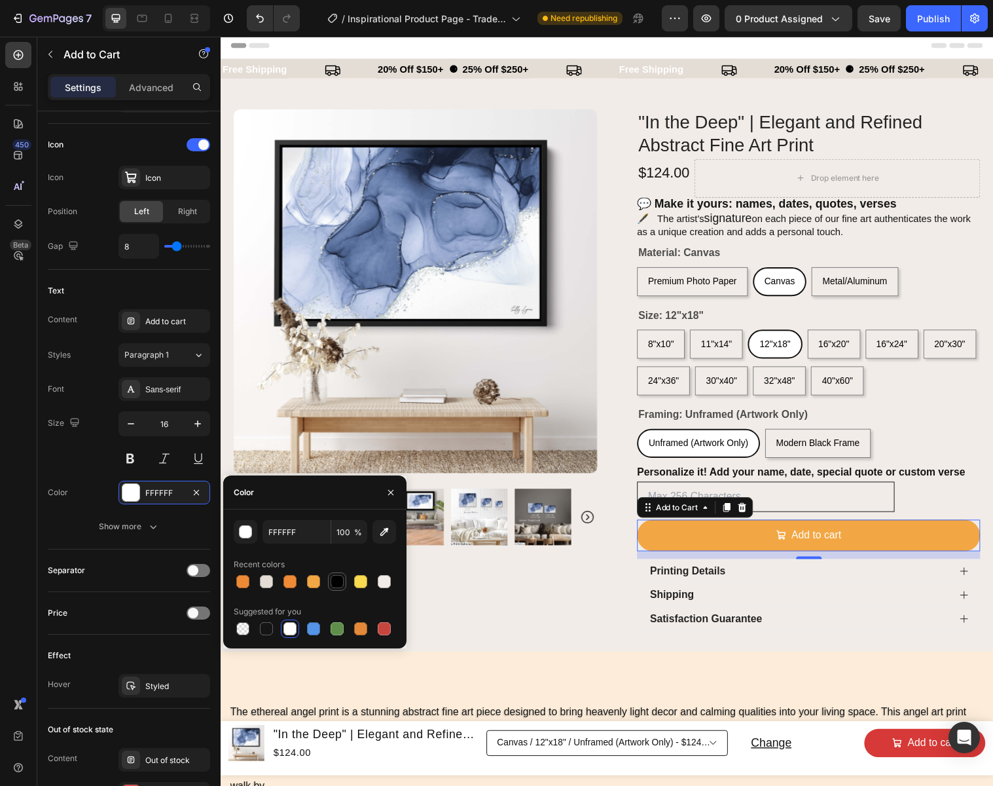
click at [338, 584] on div at bounding box center [337, 581] width 13 height 13
type input "000000"
drag, startPoint x: 393, startPoint y: 490, endPoint x: 46, endPoint y: 484, distance: 346.4
click at [393, 490] on icon "button" at bounding box center [390, 491] width 5 height 5
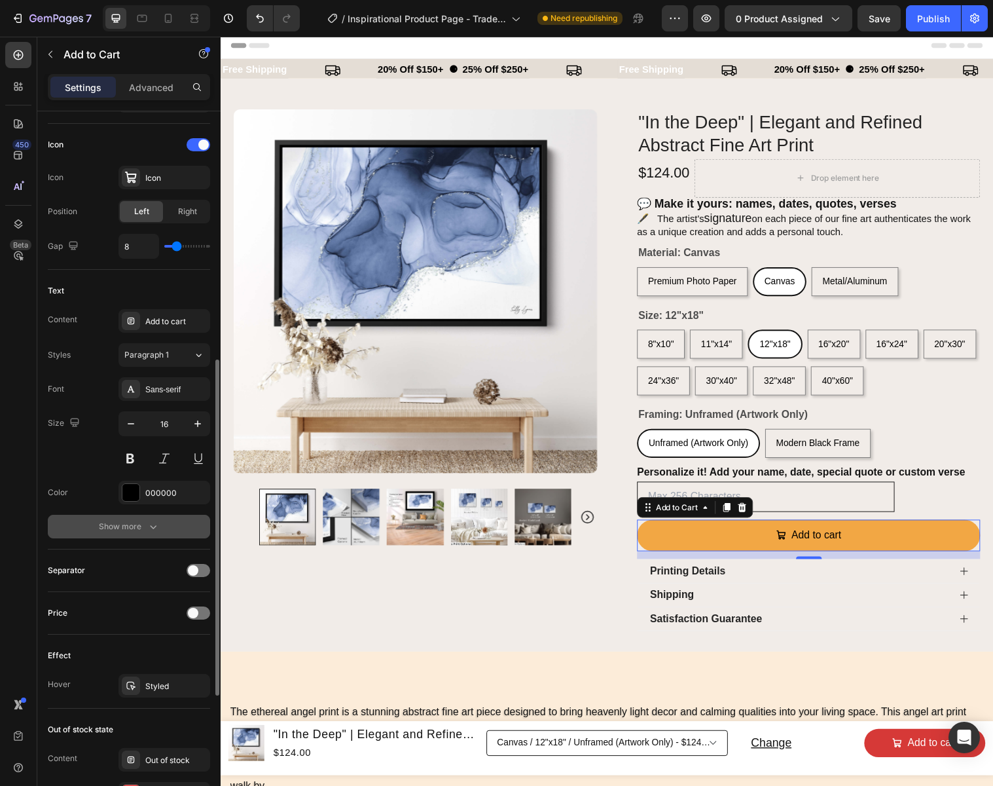
click at [157, 525] on icon "button" at bounding box center [153, 526] width 13 height 13
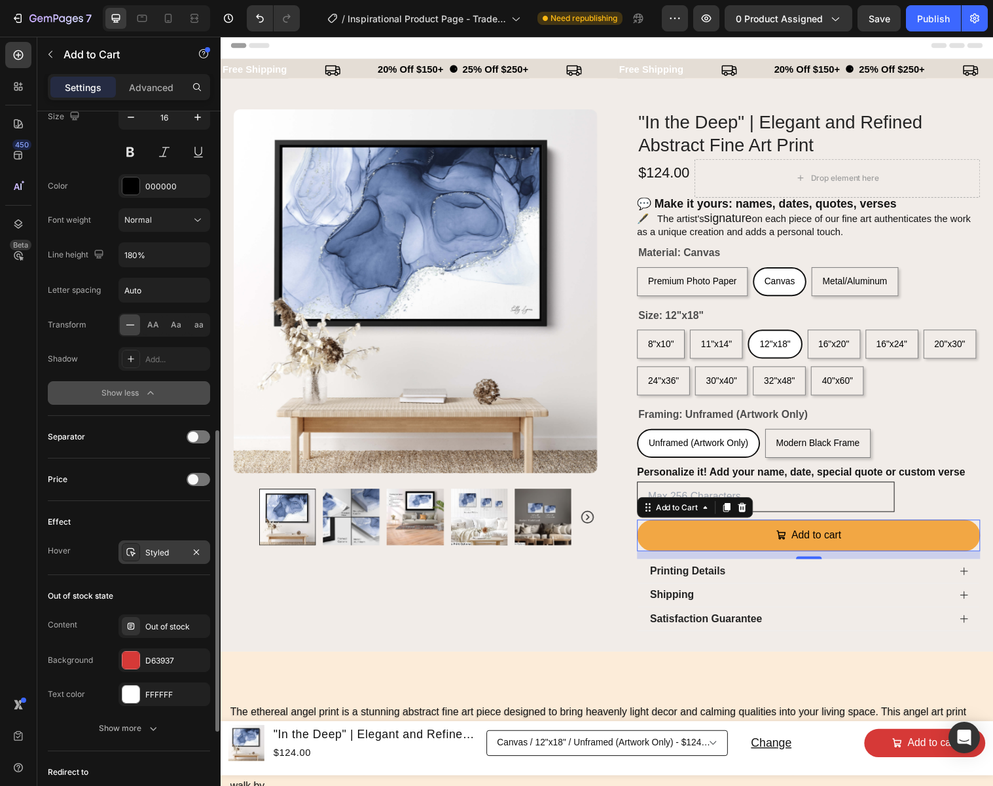
scroll to position [834, 0]
click at [158, 549] on div "Styled" at bounding box center [164, 550] width 38 height 12
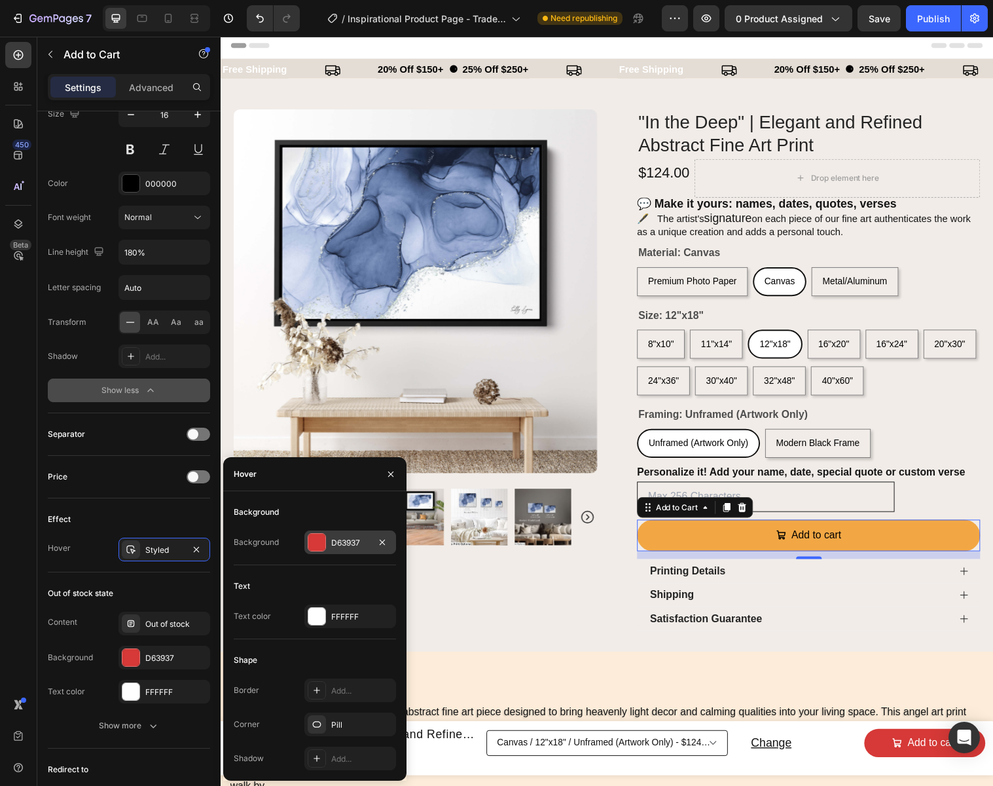
click at [351, 546] on div "D63937" at bounding box center [350, 543] width 38 height 12
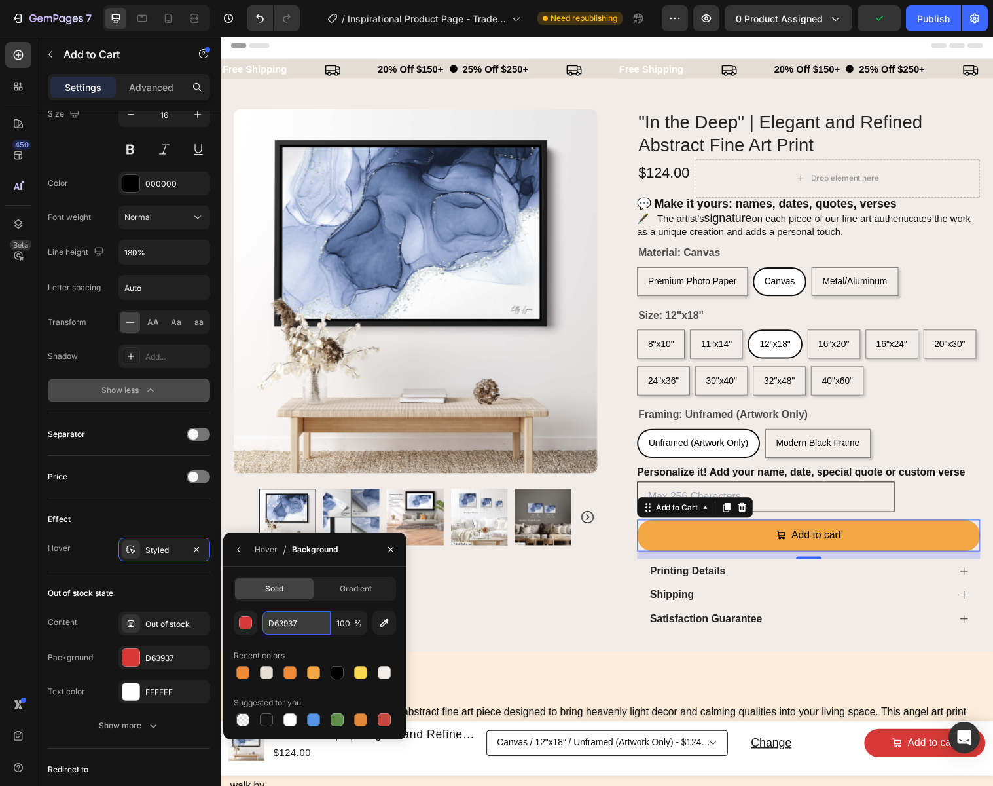
click at [0, 0] on input "D63937" at bounding box center [0, 0] width 0 height 0
type input "EF8A36"
click at [395, 551] on icon "button" at bounding box center [391, 549] width 10 height 10
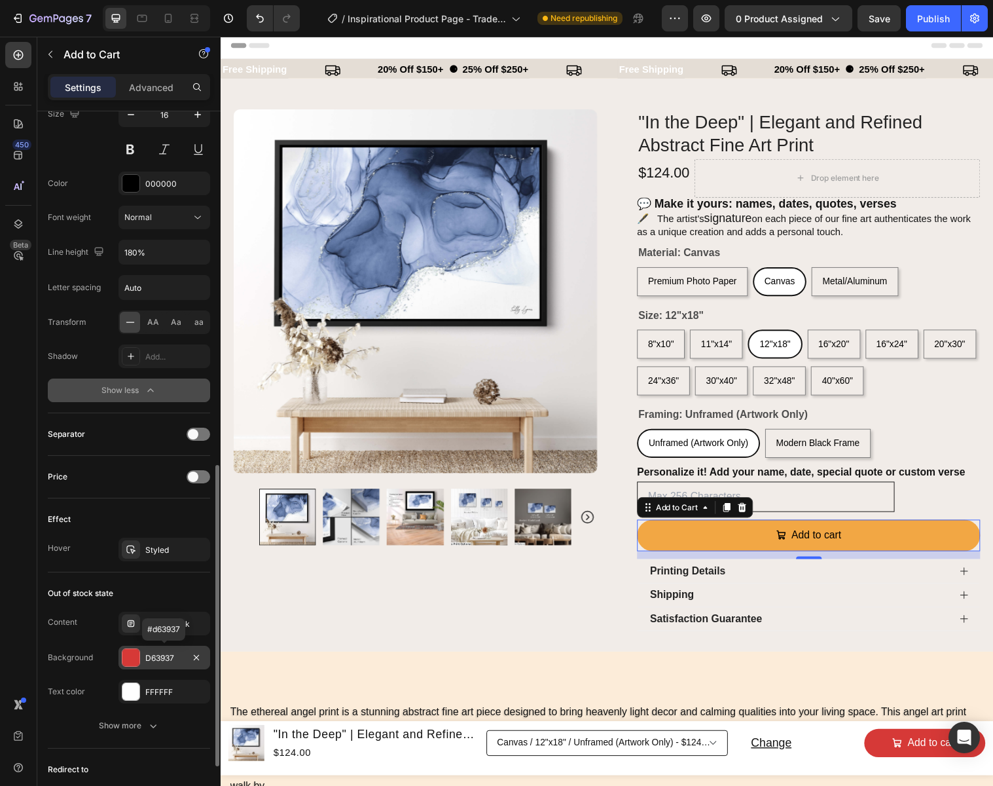
click at [177, 657] on div "D63937" at bounding box center [164, 658] width 38 height 12
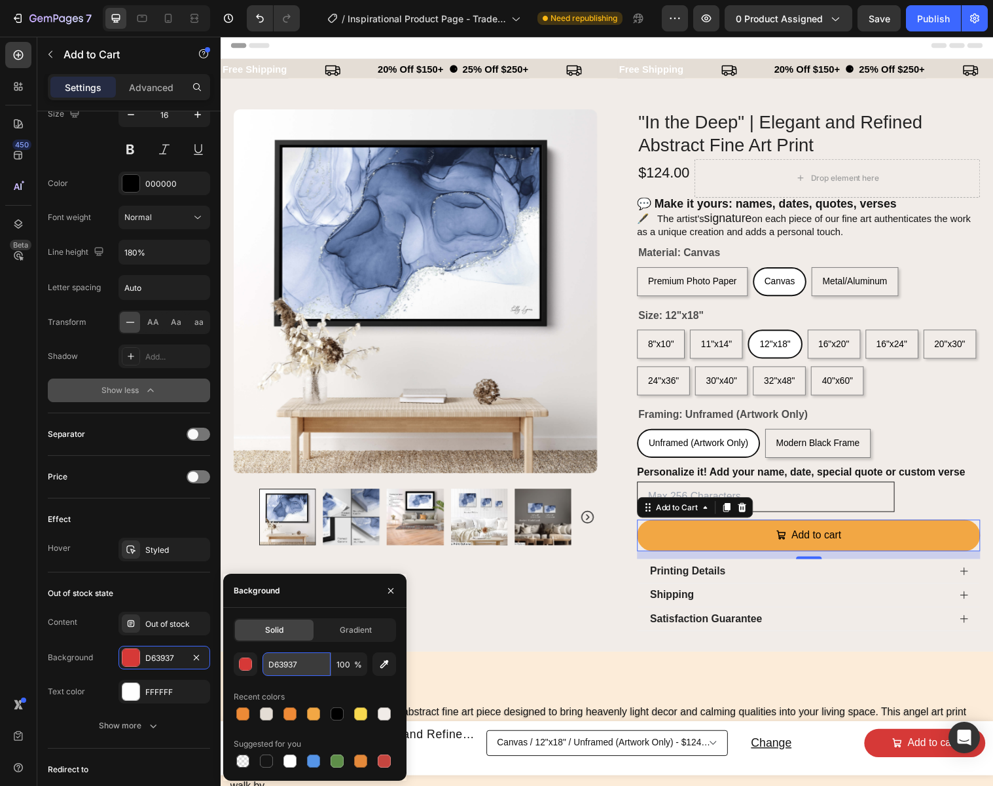
click at [0, 0] on input "D63937" at bounding box center [0, 0] width 0 height 0
click at [396, 591] on button "button" at bounding box center [390, 590] width 21 height 21
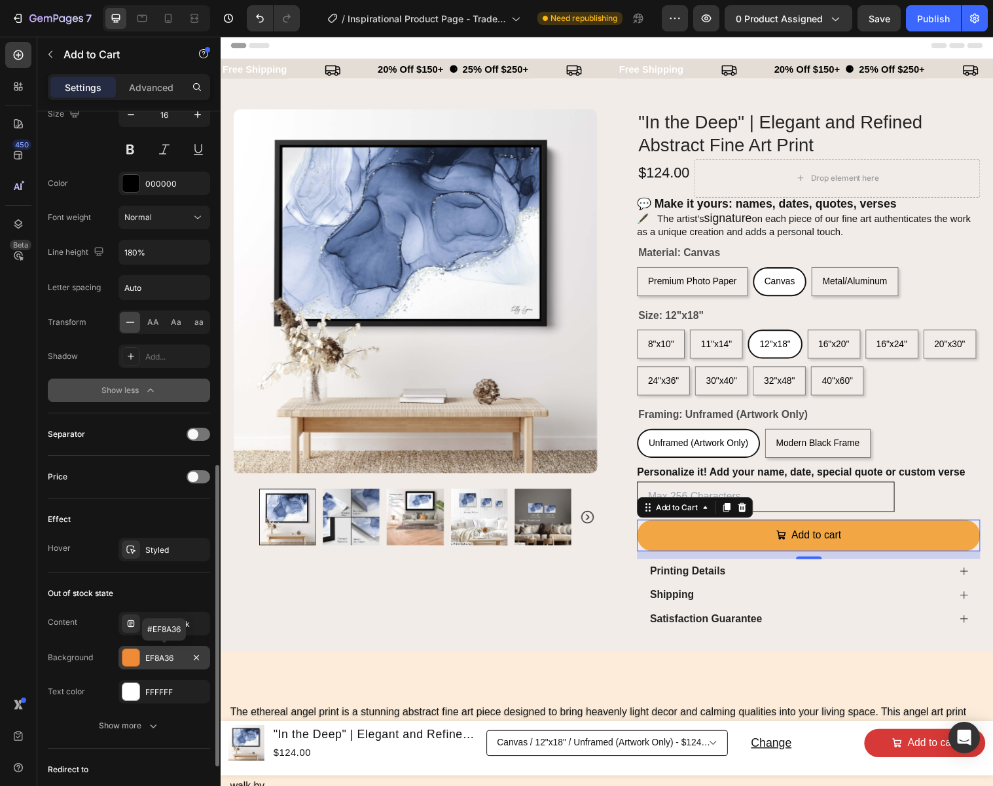
click at [181, 656] on div "EF8A36" at bounding box center [164, 658] width 38 height 12
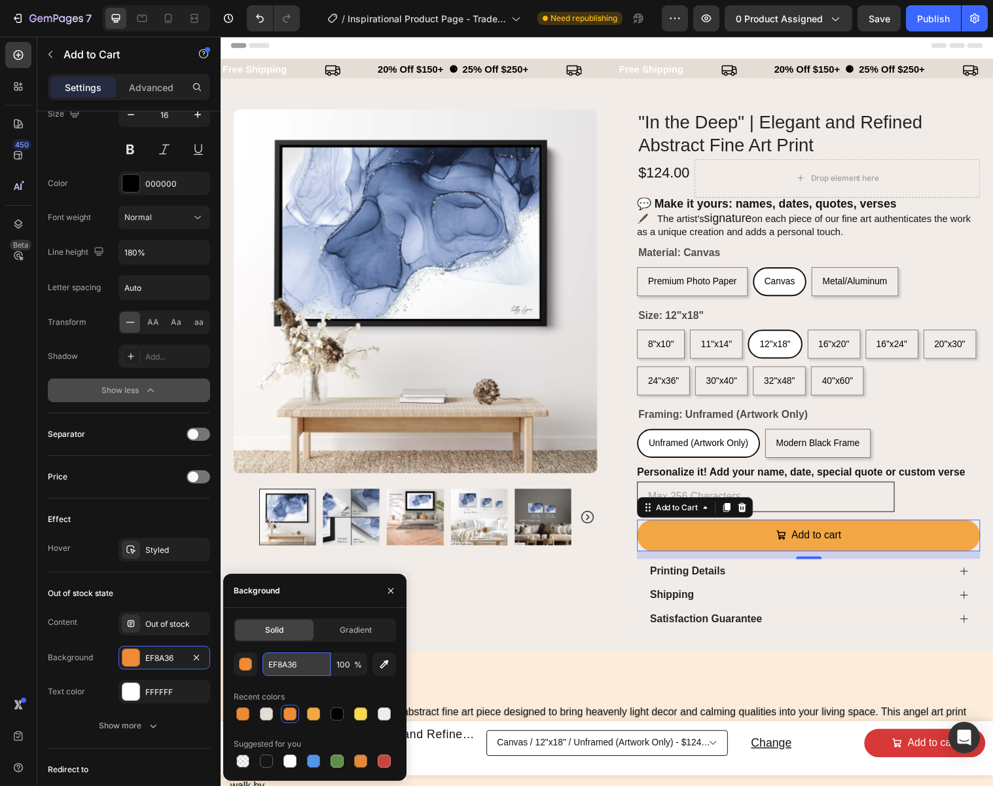
click at [0, 0] on input "EF8A36" at bounding box center [0, 0] width 0 height 0
type input "F2A744"
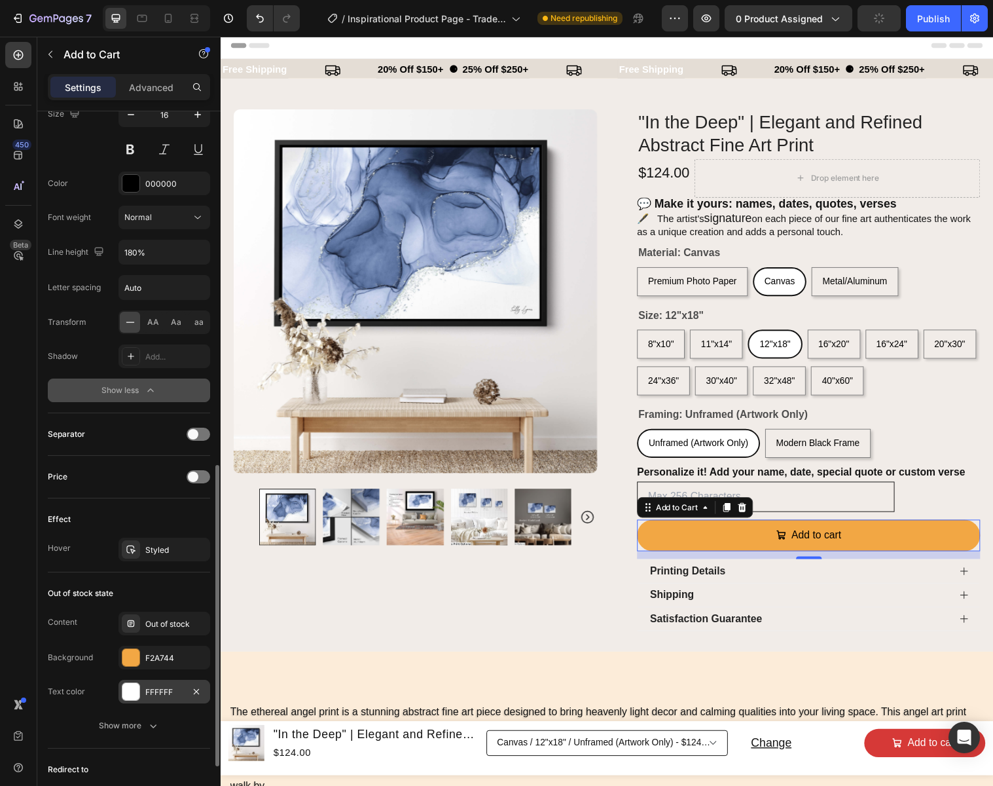
click at [176, 689] on div "FFFFFF" at bounding box center [164, 692] width 38 height 12
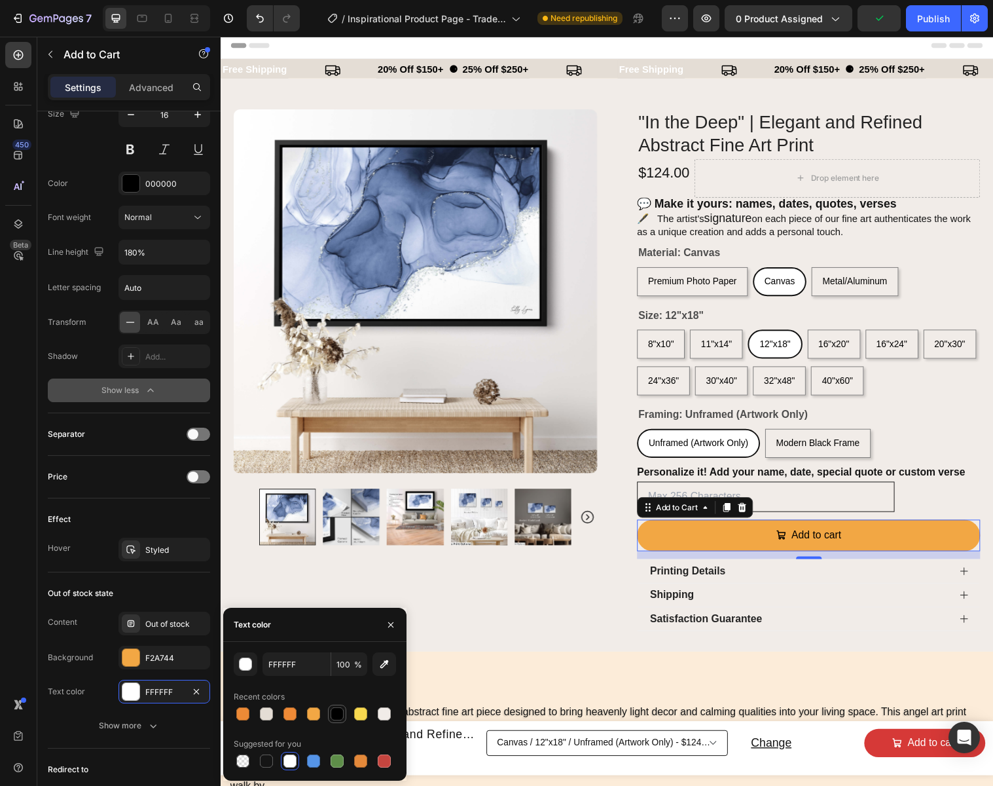
click at [336, 719] on div at bounding box center [337, 713] width 13 height 13
type input "000000"
drag, startPoint x: 393, startPoint y: 624, endPoint x: 148, endPoint y: 612, distance: 245.8
click at [393, 624] on icon "button" at bounding box center [391, 624] width 10 height 10
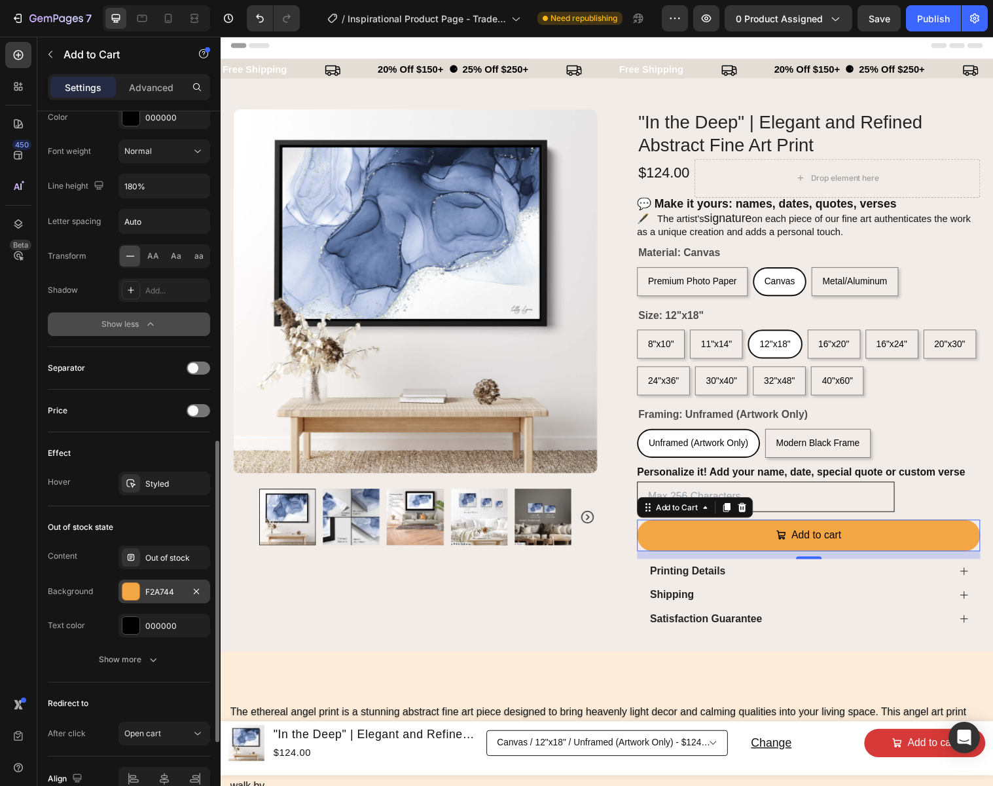
scroll to position [968, 0]
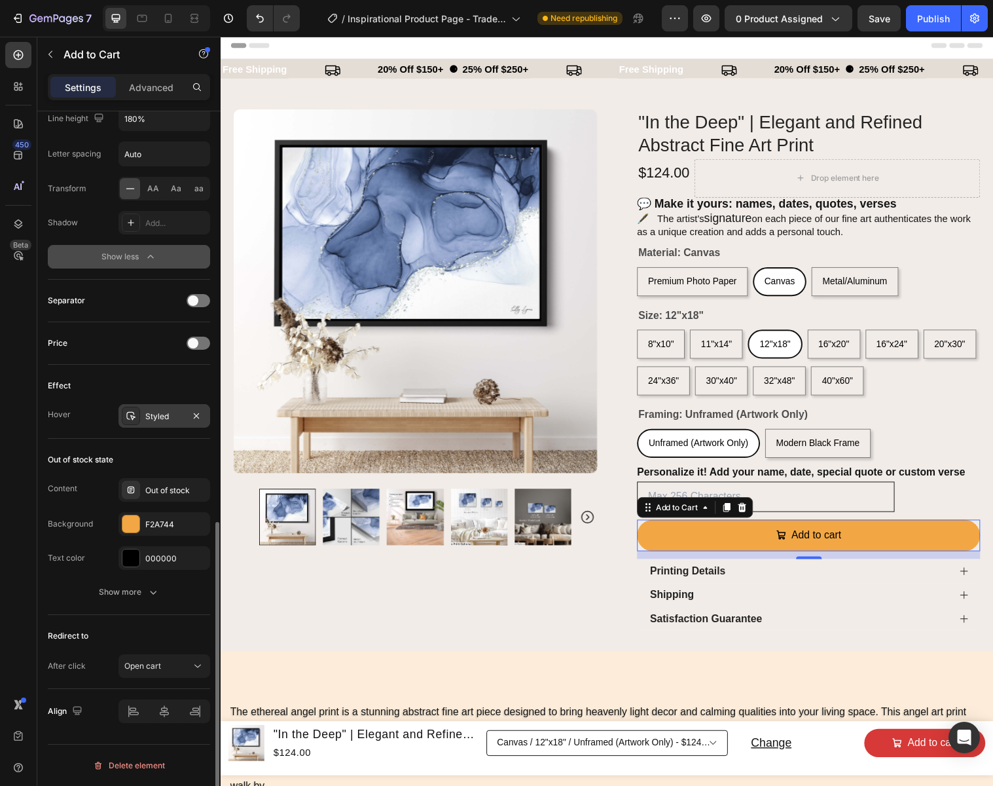
click at [161, 419] on div "Styled" at bounding box center [164, 417] width 38 height 12
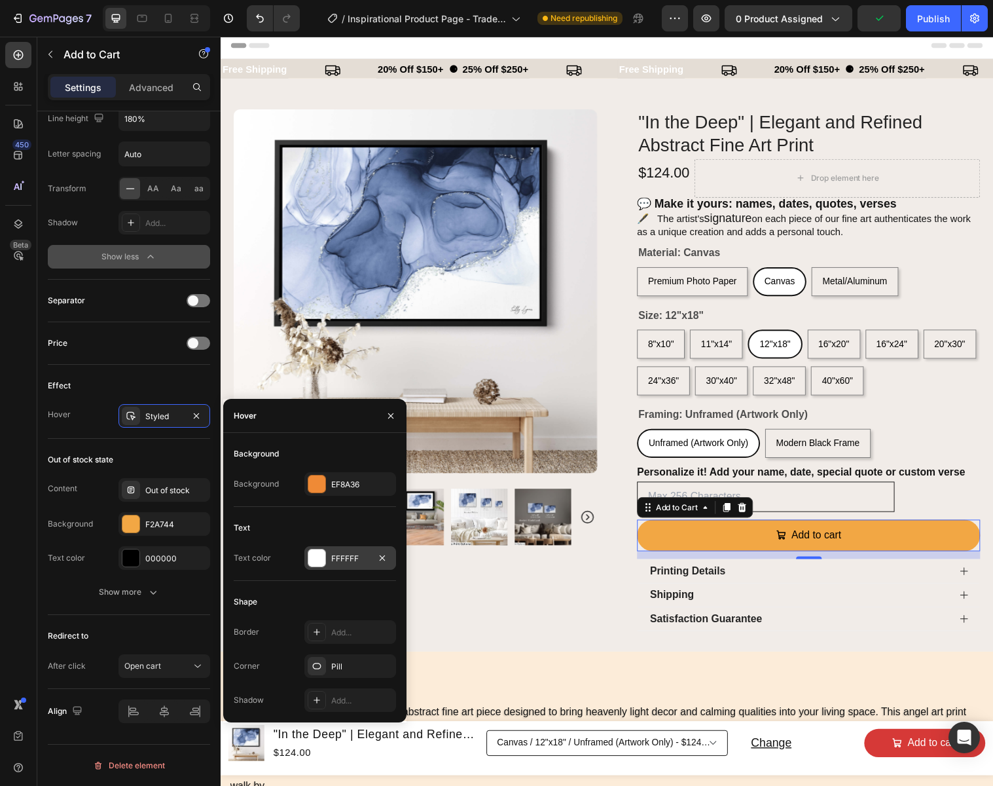
click at [369, 558] on div "FFFFFF" at bounding box center [350, 558] width 92 height 24
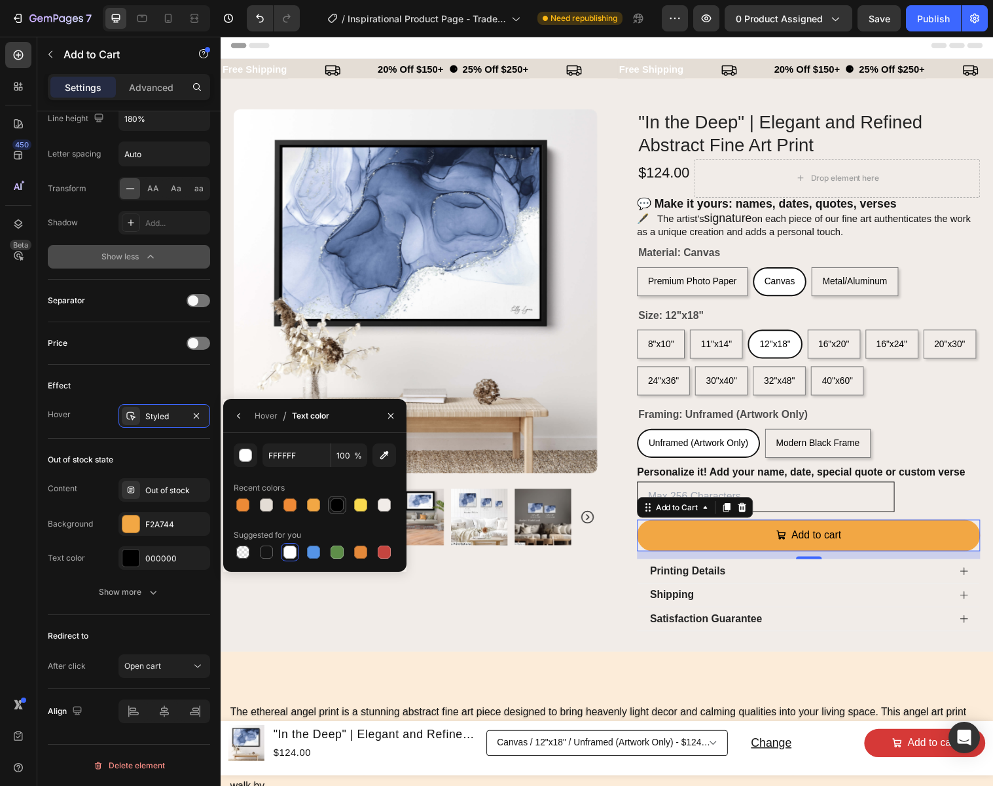
click at [338, 502] on div at bounding box center [337, 504] width 13 height 13
type input "000000"
click at [397, 416] on button "button" at bounding box center [390, 415] width 21 height 21
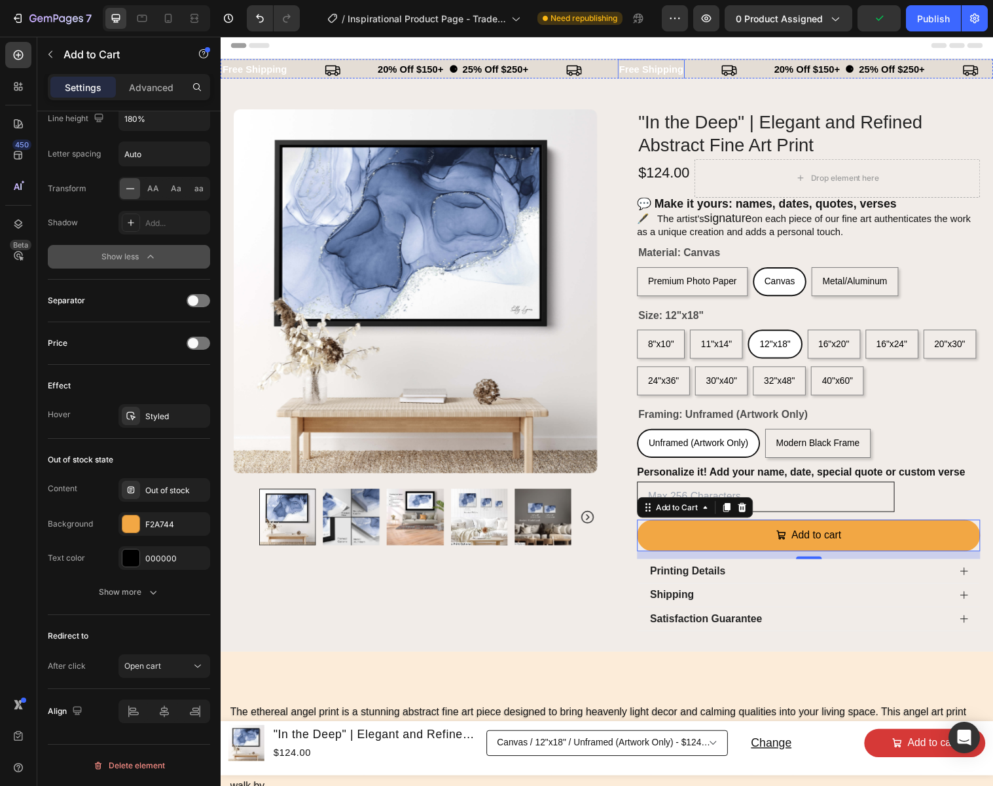
click at [648, 69] on p "free shipping" at bounding box center [658, 70] width 65 height 18
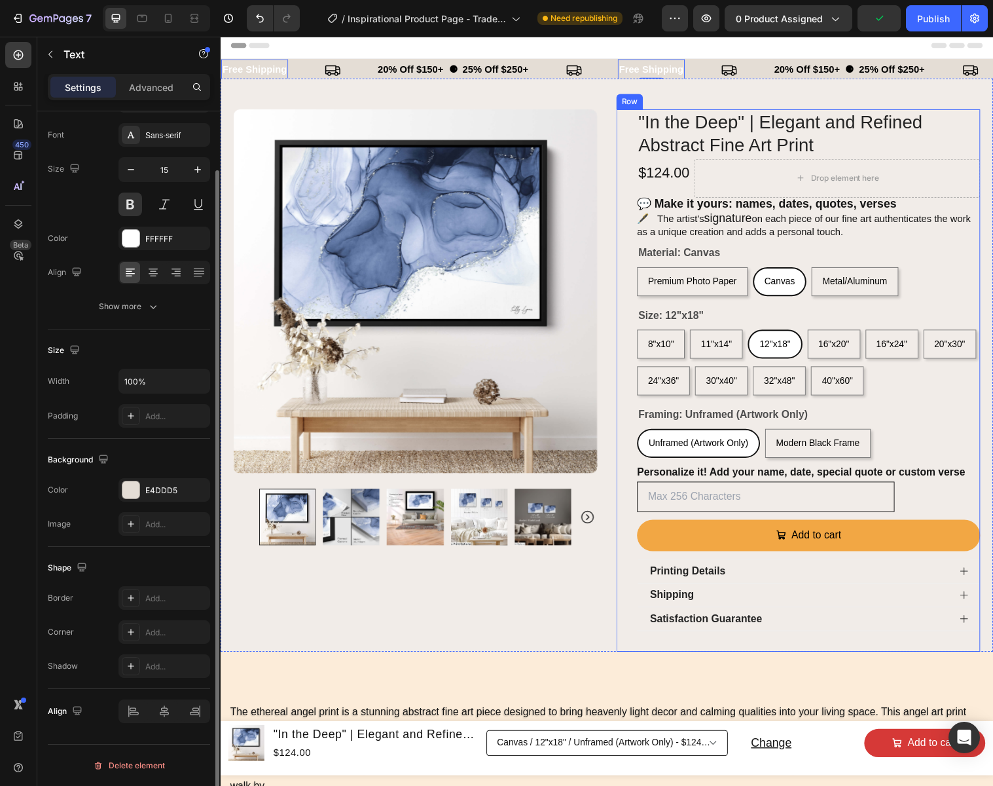
scroll to position [0, 0]
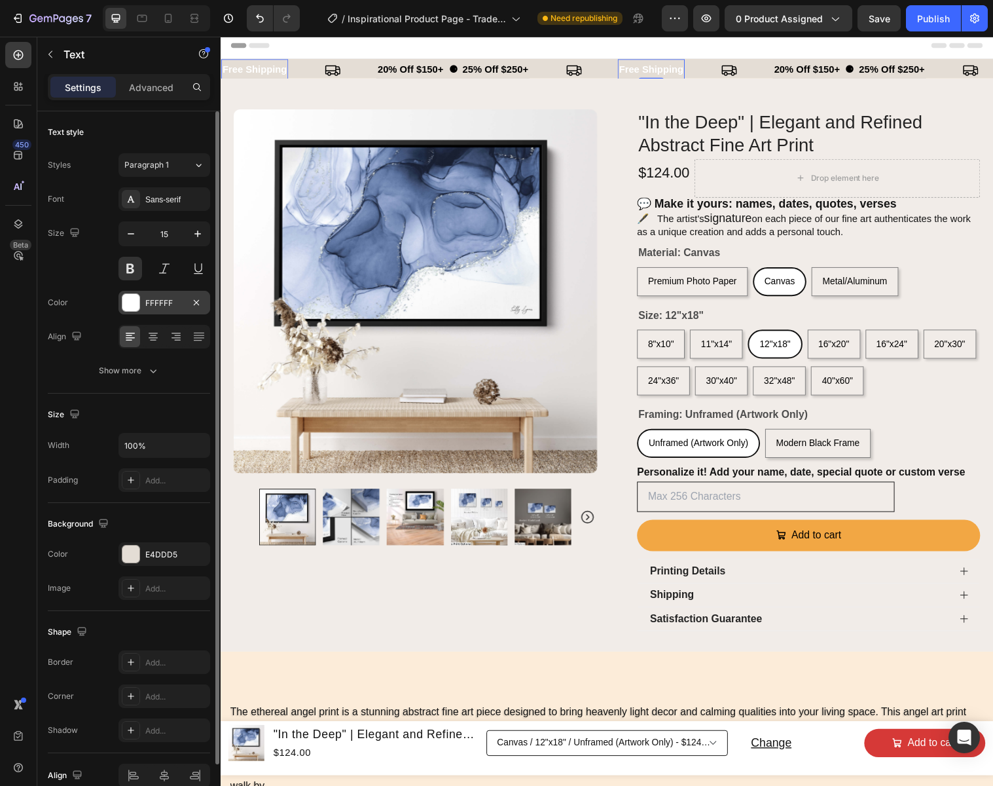
click at [172, 301] on div "FFFFFF" at bounding box center [164, 303] width 38 height 12
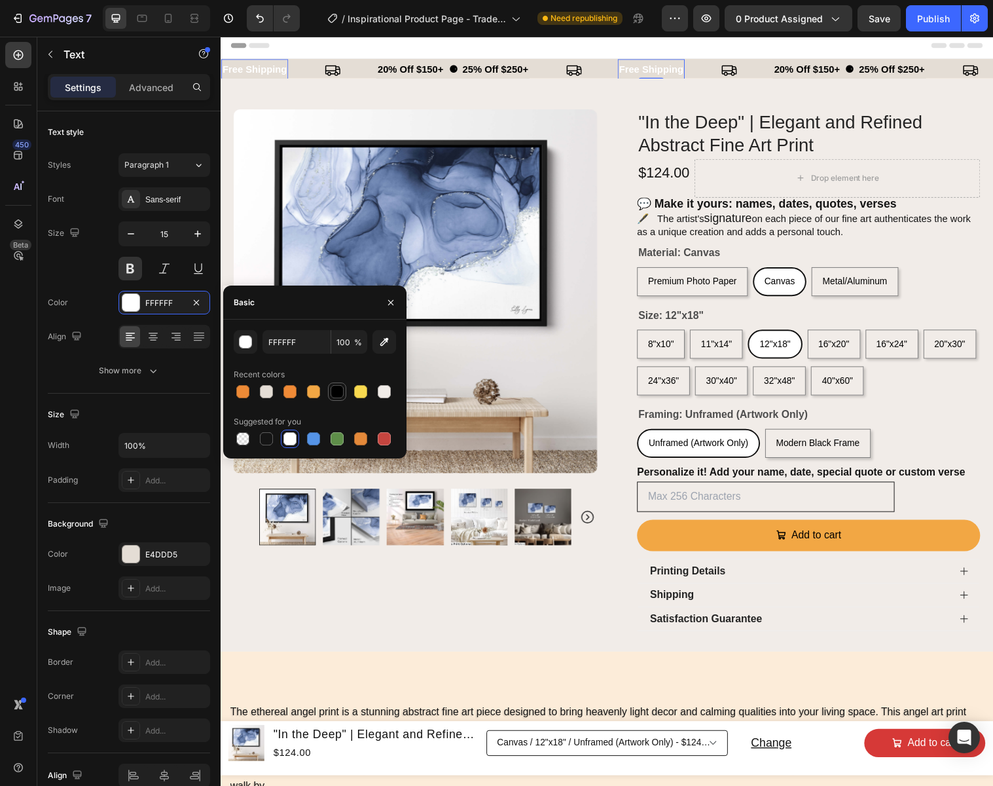
click at [335, 391] on div at bounding box center [337, 391] width 13 height 13
type input "000000"
click at [393, 300] on icon "button" at bounding box center [390, 301] width 5 height 5
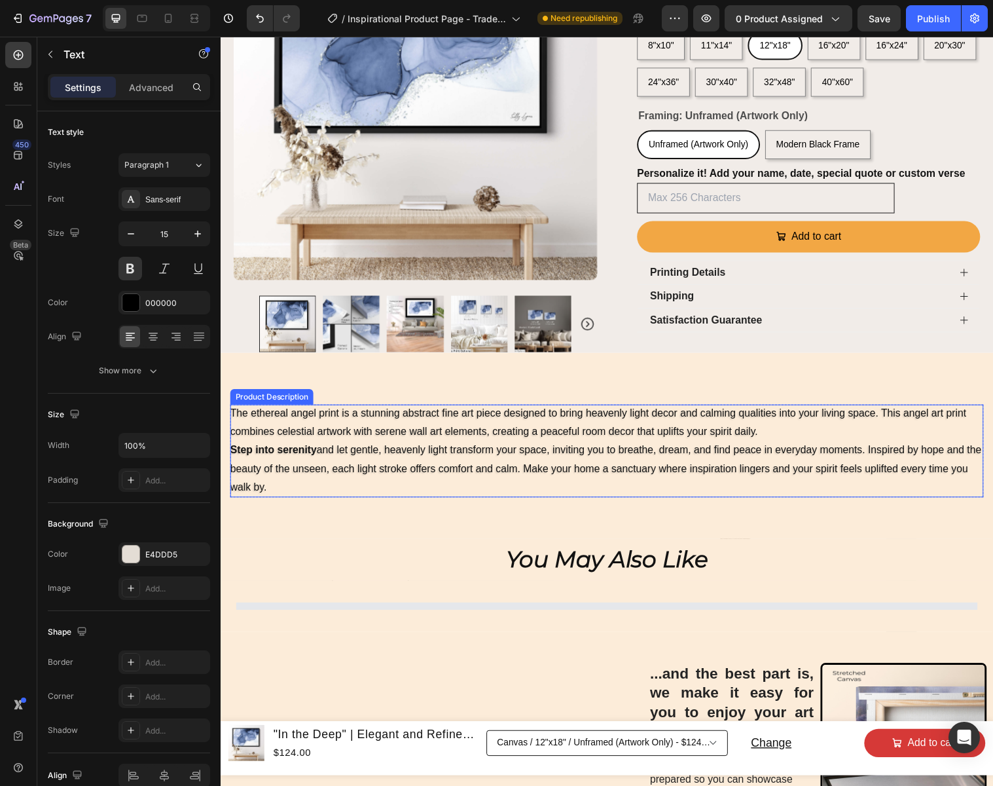
select select "16"x20""
select select "Canvas"
select select "30"x40""
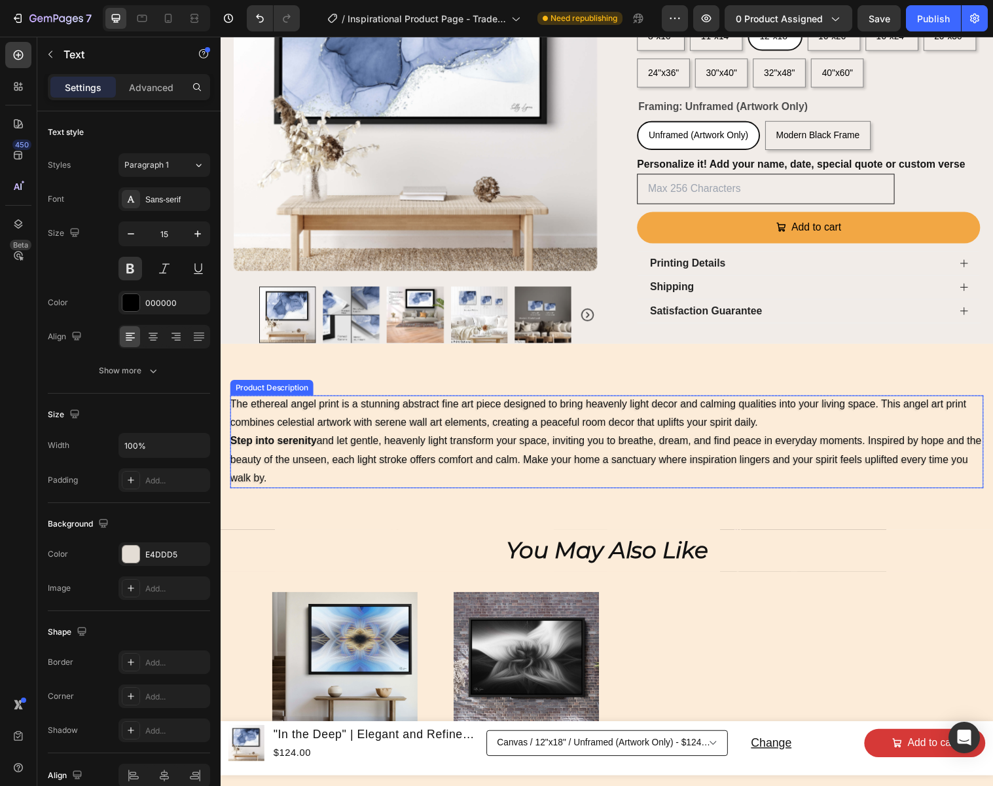
scroll to position [320, 0]
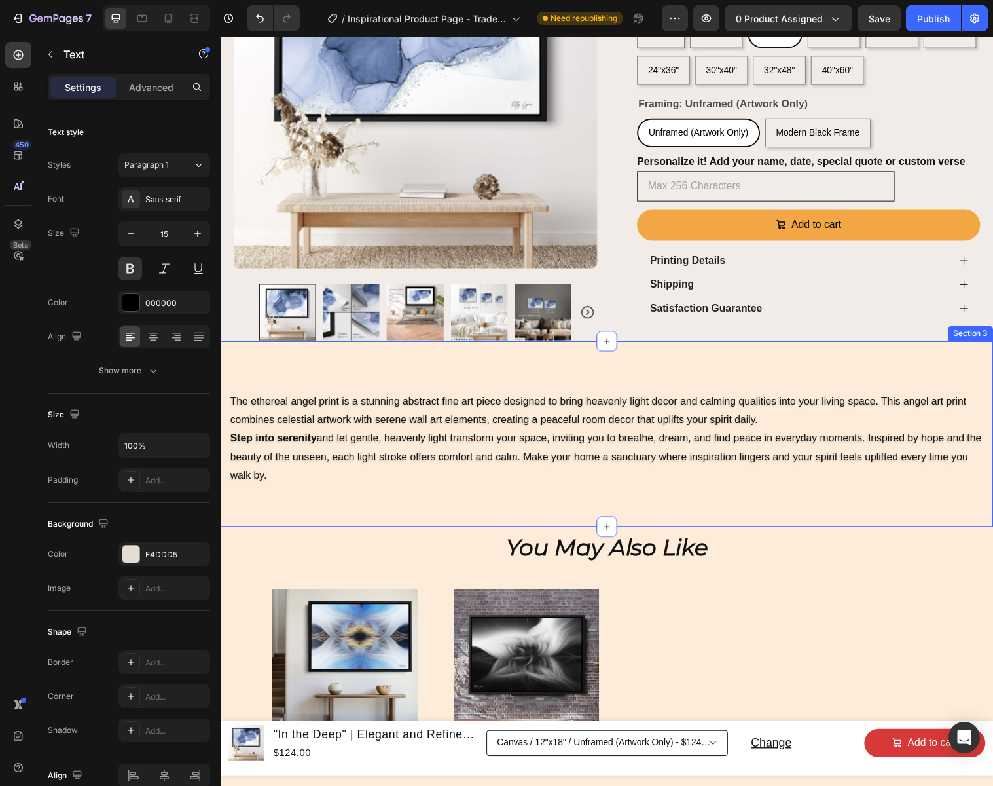
click at [663, 366] on div "The ethereal angel print is a stunning abstract fine art piece designed to brin…" at bounding box center [614, 440] width 786 height 189
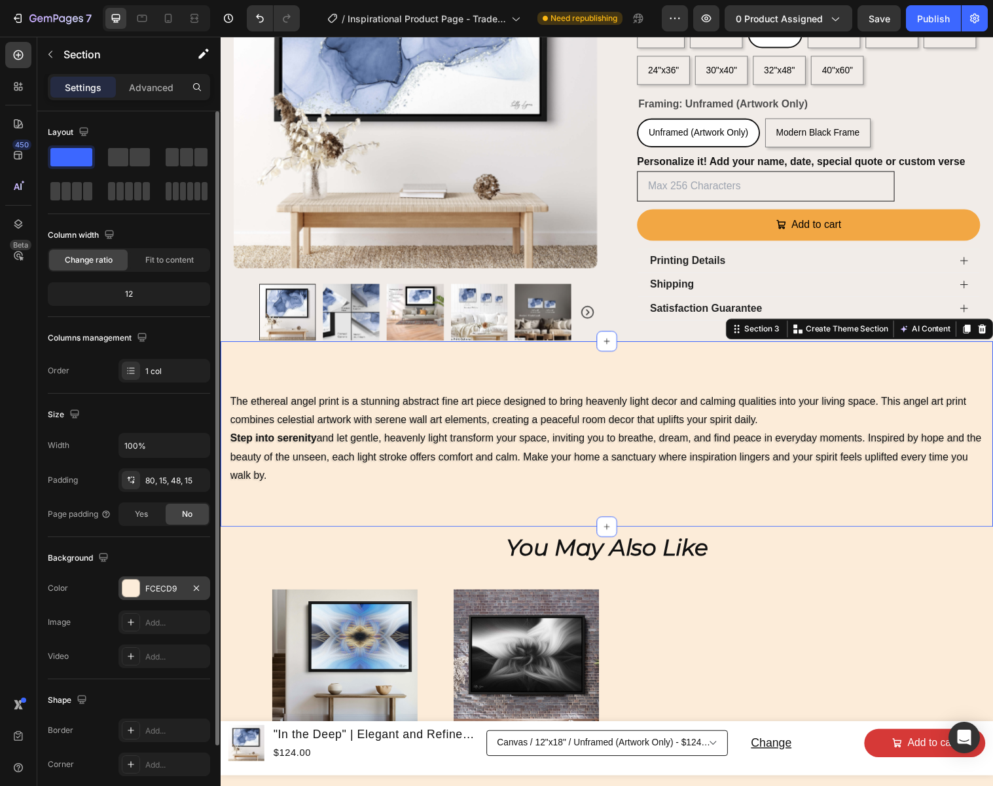
click at [181, 589] on div "FCECD9" at bounding box center [164, 589] width 38 height 12
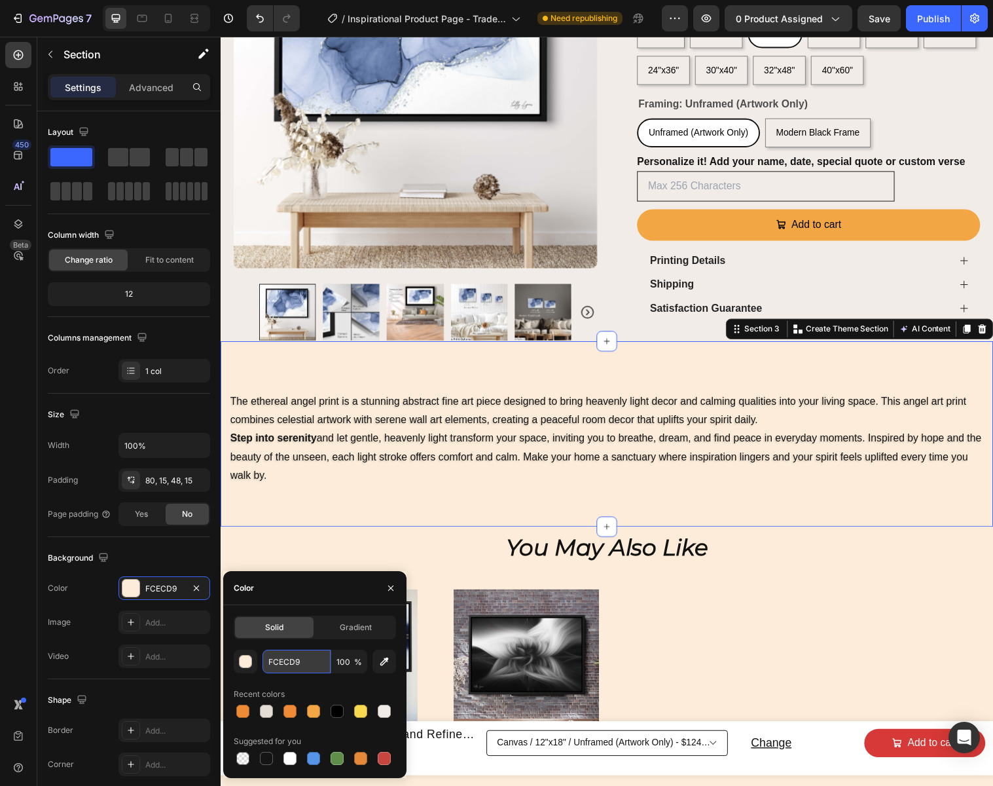
click at [316, 663] on input "FCECD9" at bounding box center [297, 661] width 68 height 24
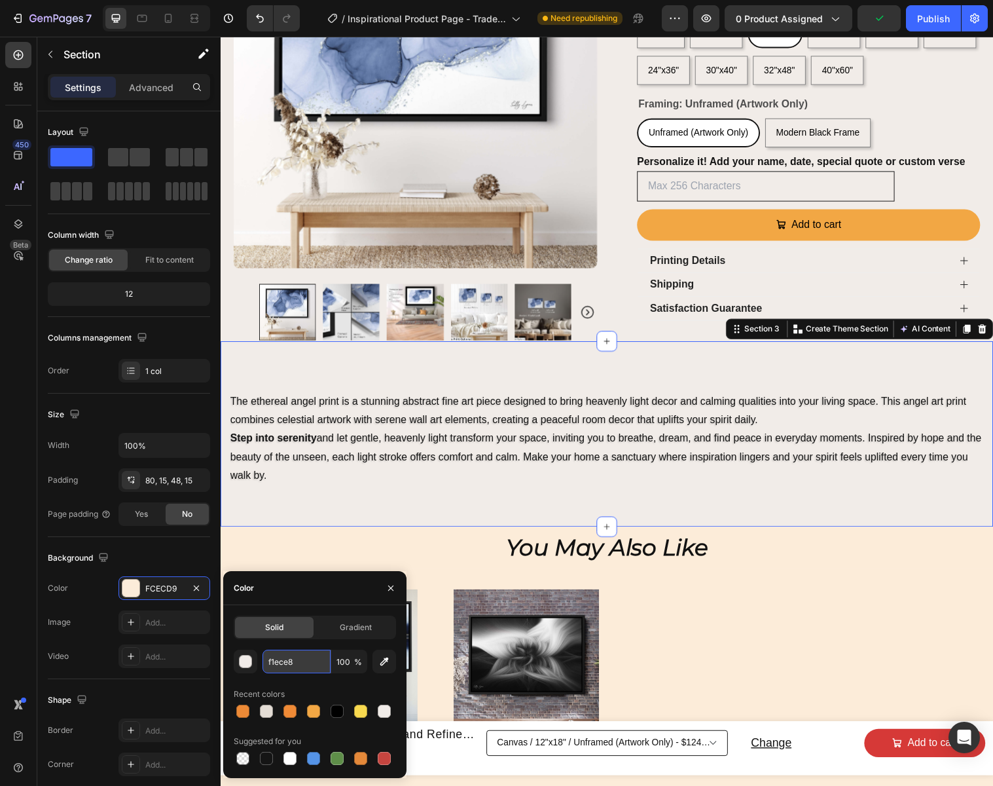
type input "F1ECE8"
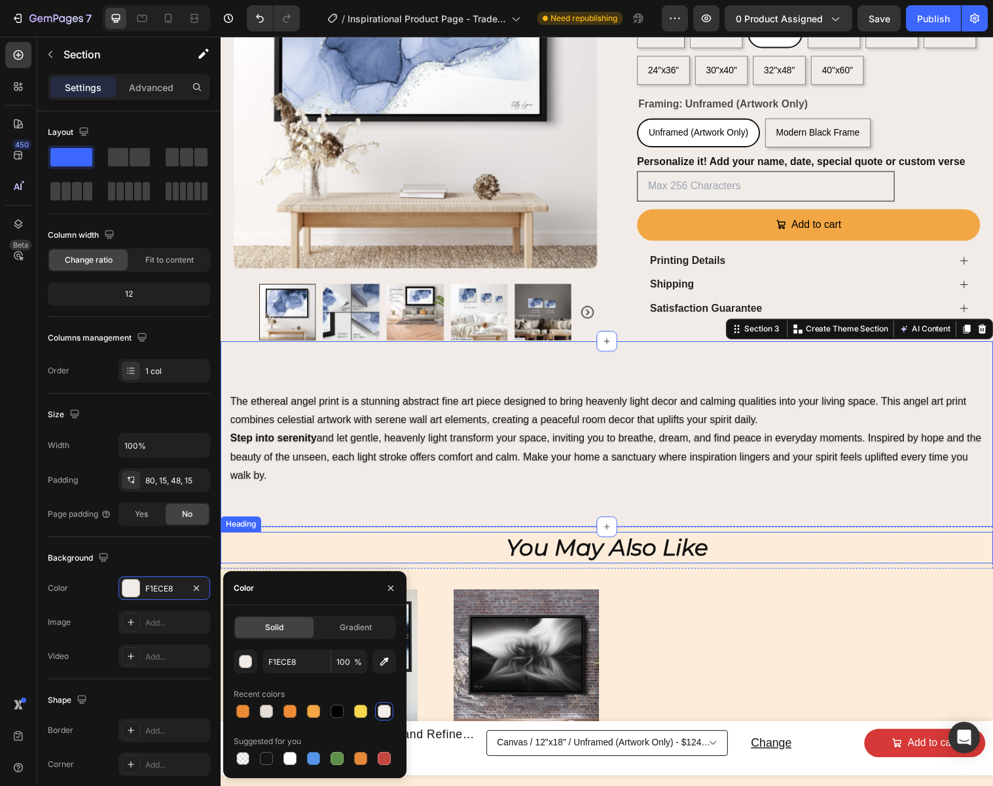
click at [769, 556] on h2 "You May Also Like" at bounding box center [614, 556] width 786 height 33
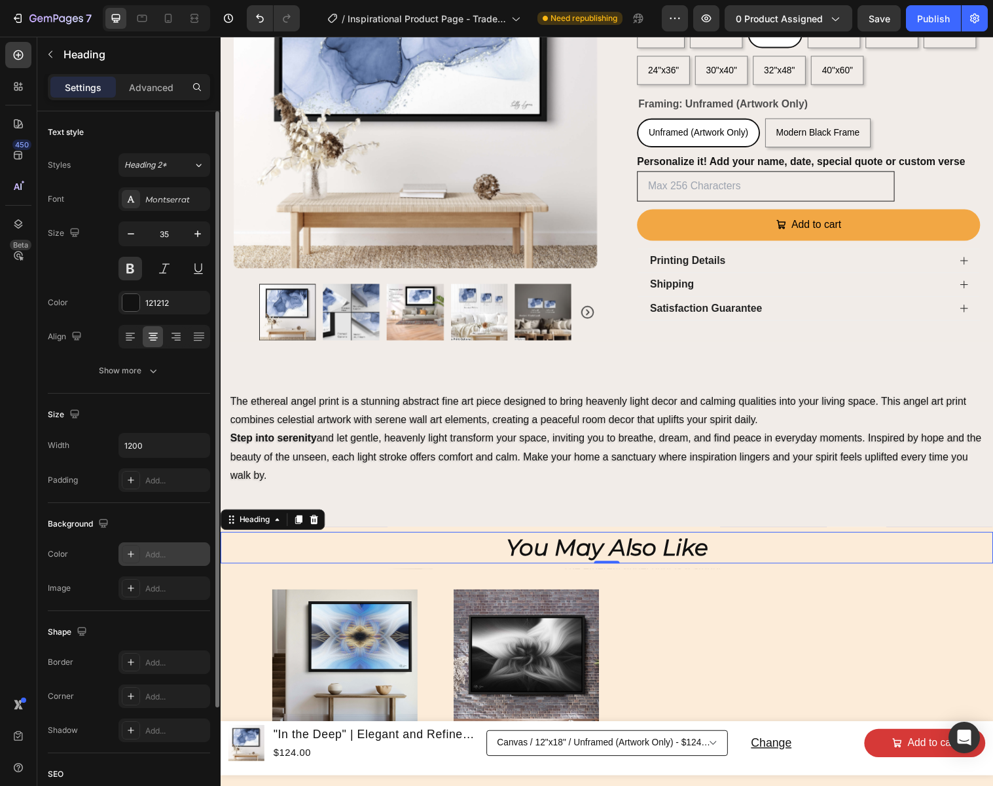
click at [158, 555] on div "Add..." at bounding box center [176, 555] width 62 height 12
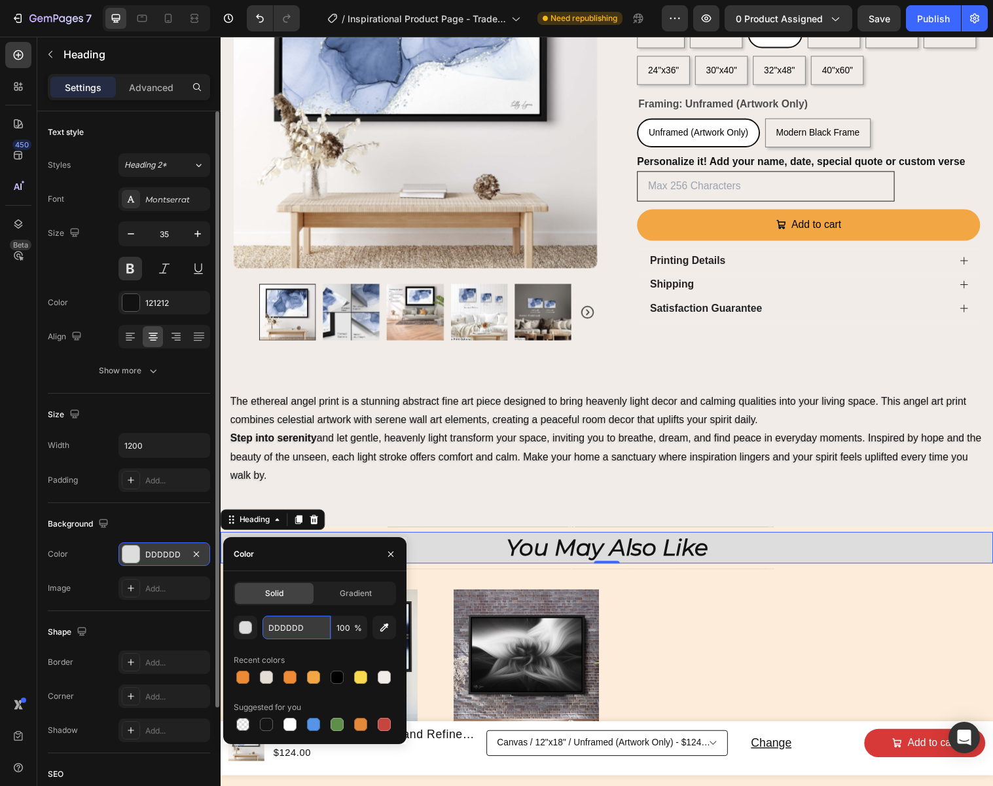
click at [316, 627] on input "DDDDDD" at bounding box center [297, 627] width 68 height 24
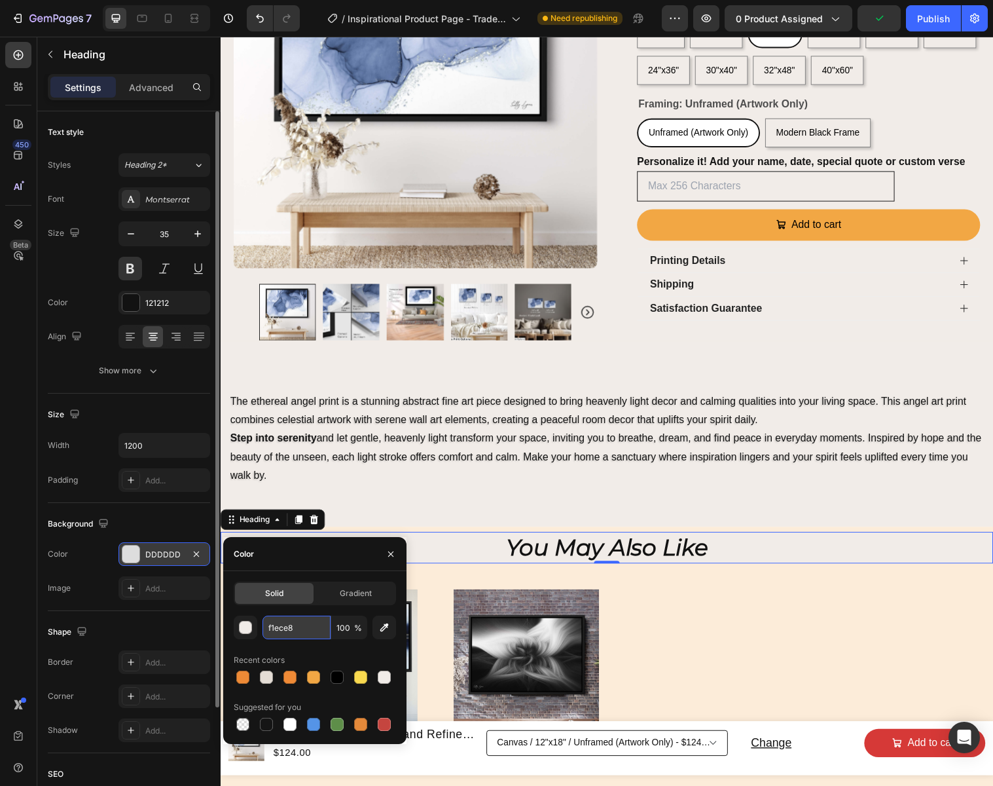
type input "F1ECE8"
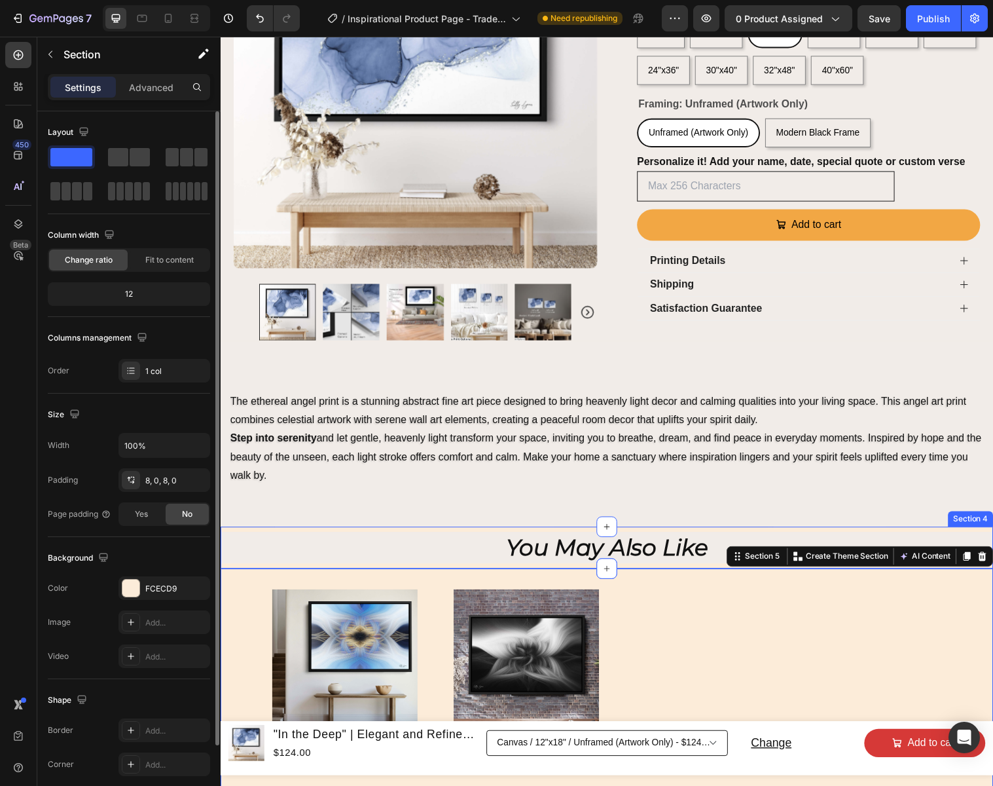
click at [437, 536] on div "You May Also Like Heading Section 4" at bounding box center [614, 556] width 786 height 43
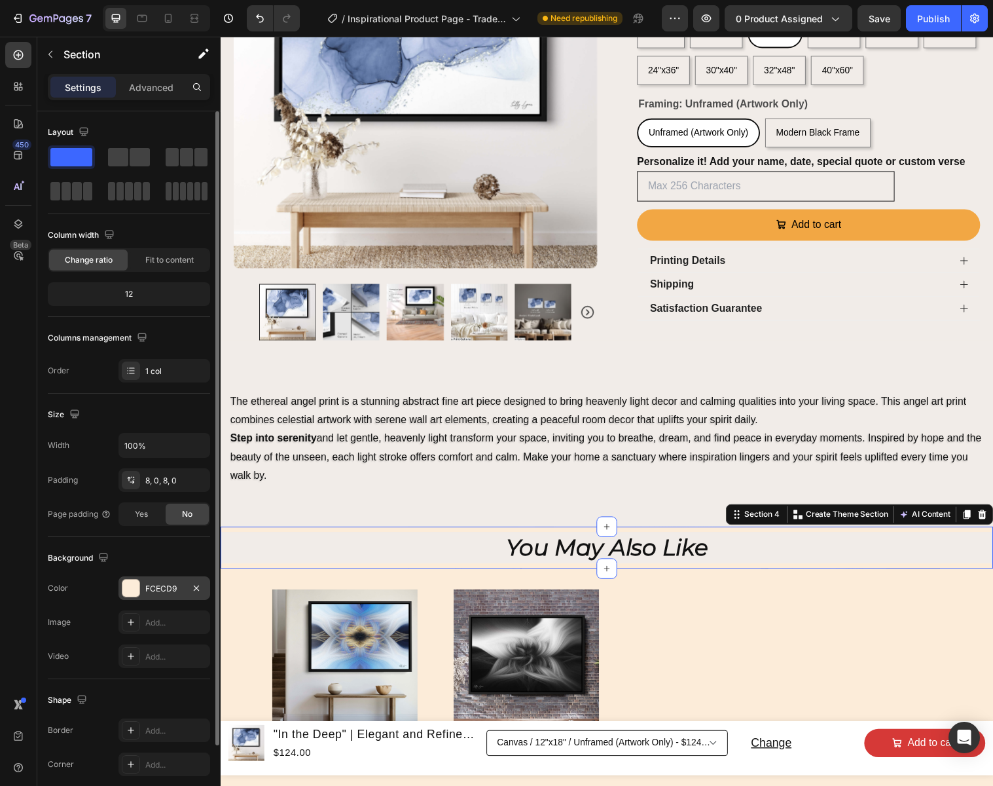
click at [162, 587] on div "FCECD9" at bounding box center [164, 589] width 38 height 12
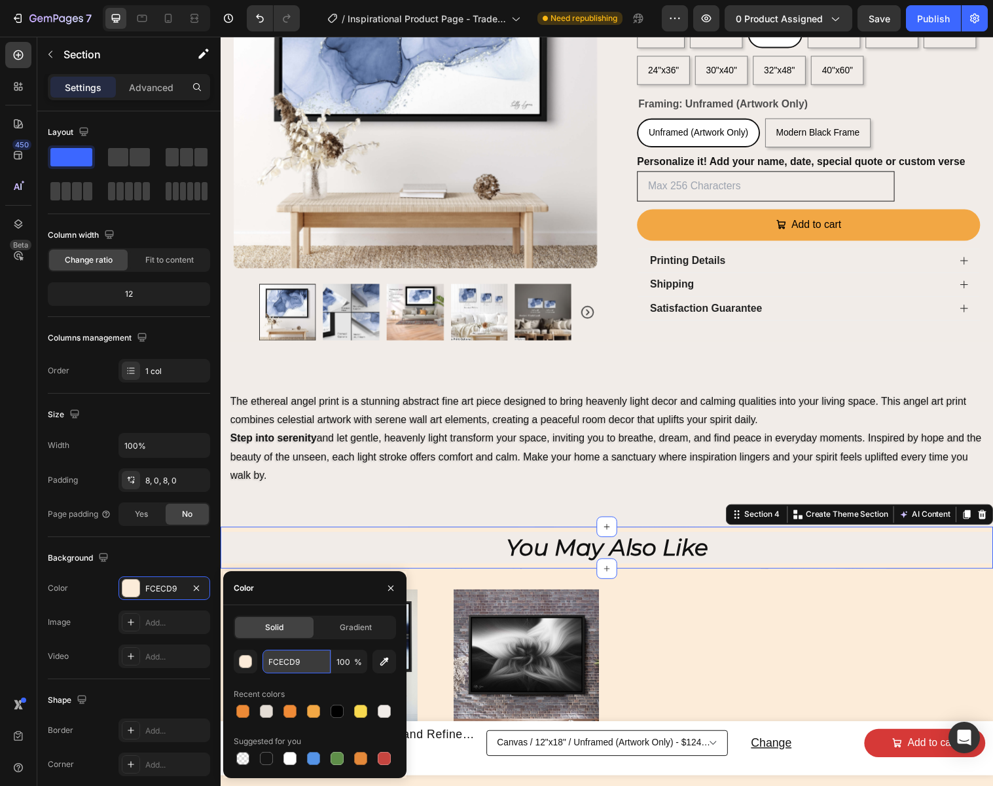
click at [313, 655] on input "FCECD9" at bounding box center [297, 661] width 68 height 24
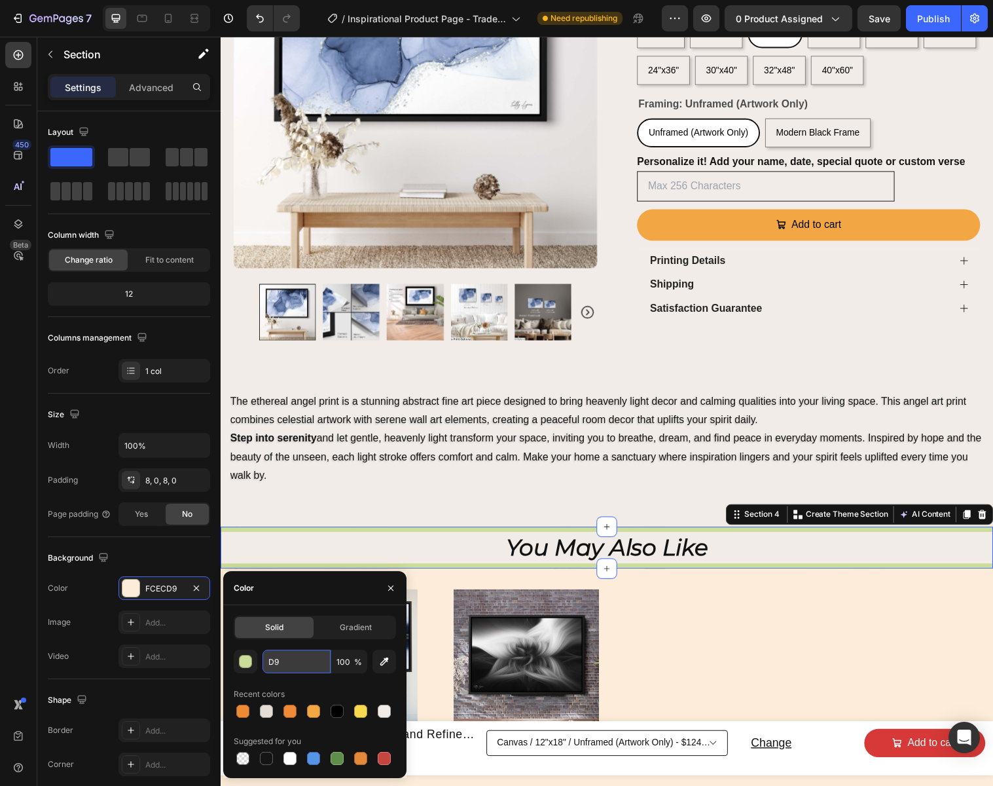
type input "9"
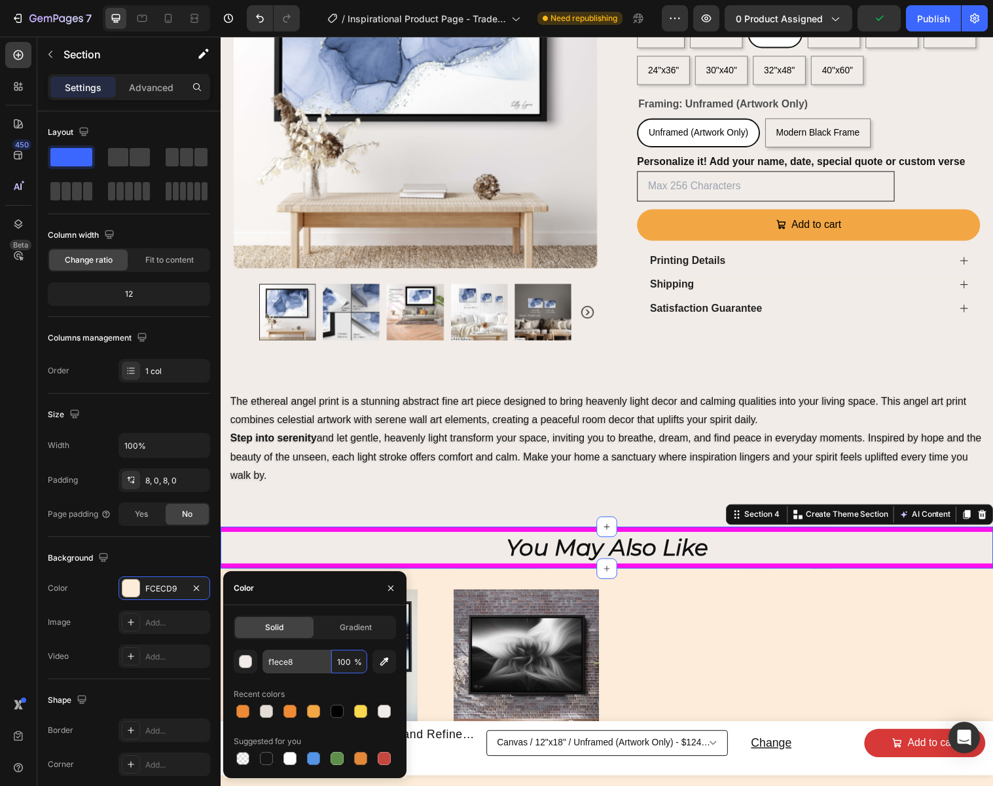
type input "F1ECE8"
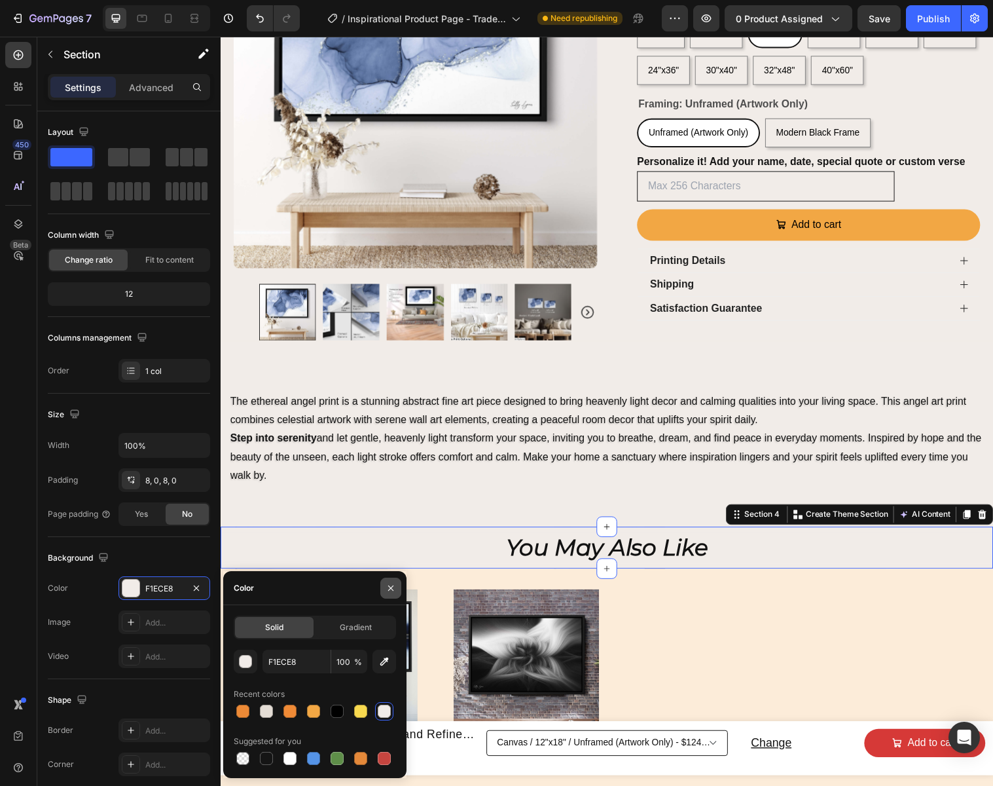
click at [392, 585] on icon "button" at bounding box center [391, 588] width 10 height 10
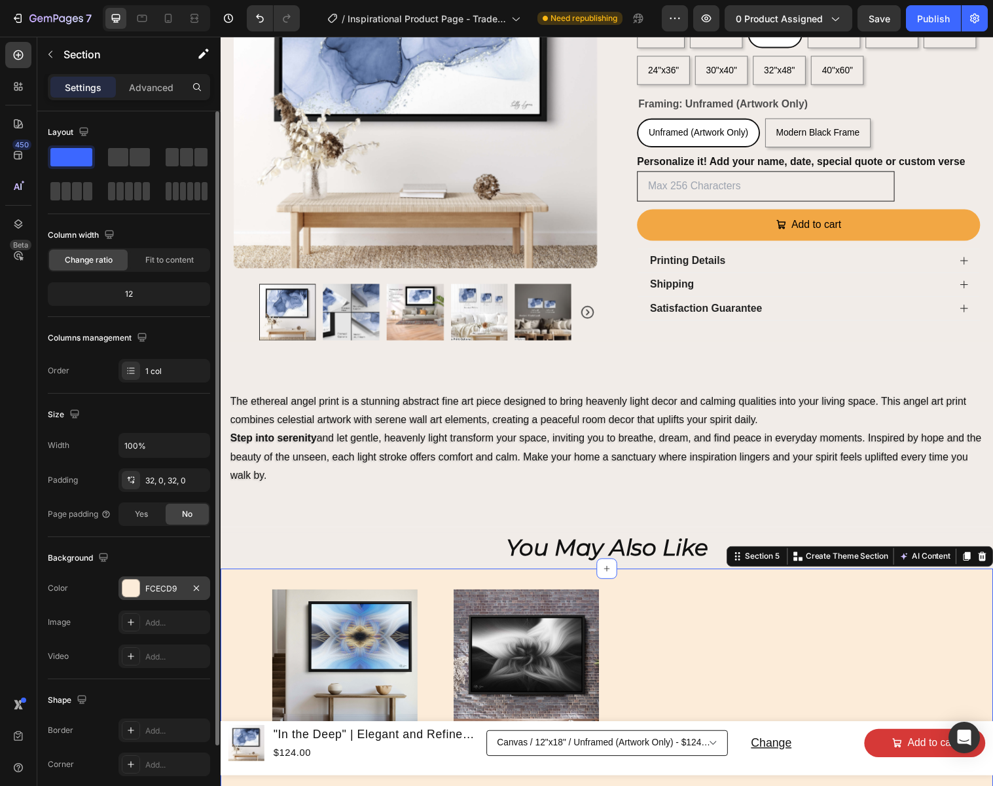
click at [171, 584] on div "FCECD9" at bounding box center [164, 589] width 38 height 12
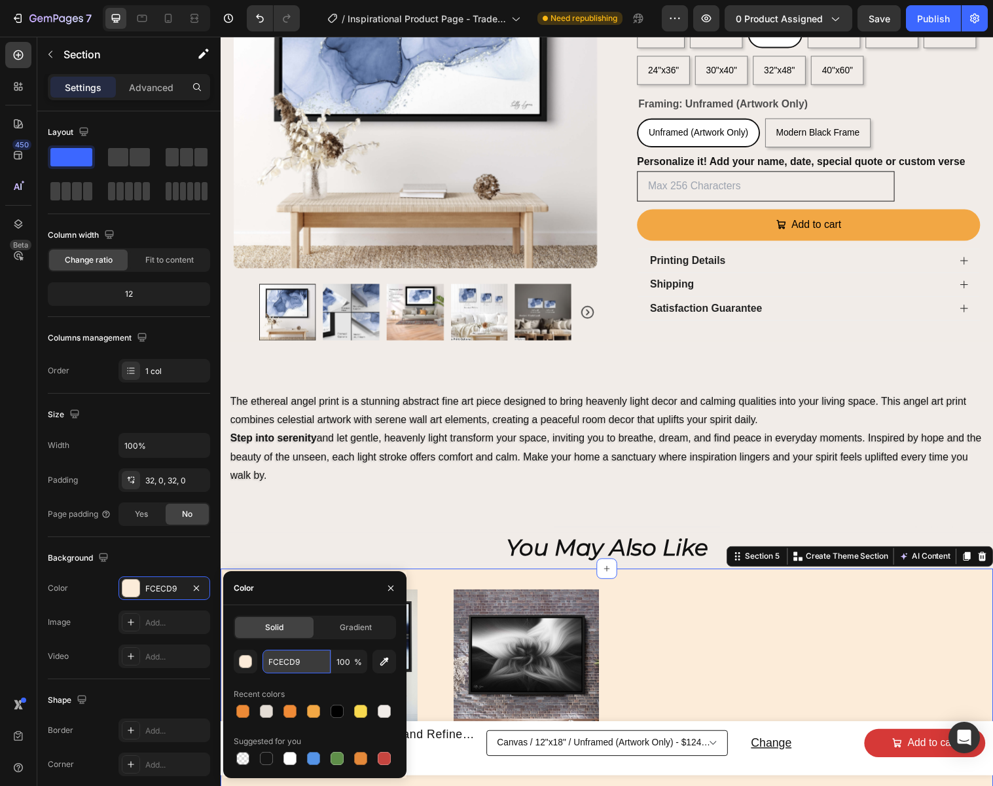
click at [302, 659] on input "FCECD9" at bounding box center [297, 661] width 68 height 24
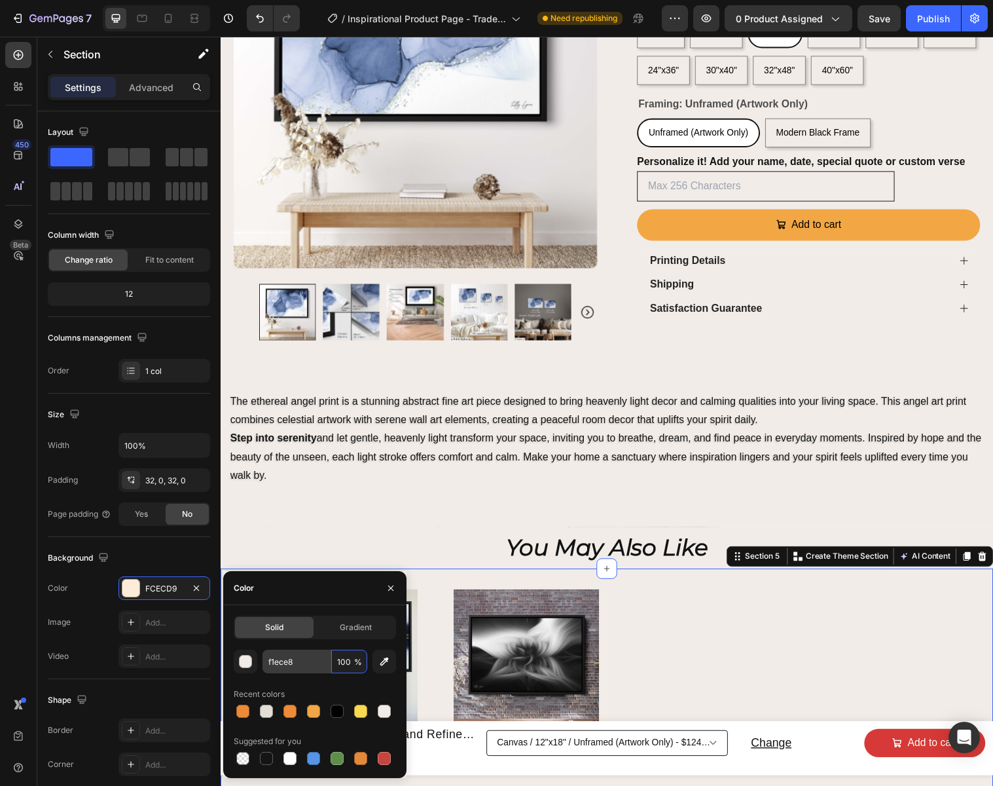
type input "F1ECE8"
click at [414, 520] on div "The ethereal angel print is a stunning abstract fine art piece designed to brin…" at bounding box center [614, 440] width 786 height 189
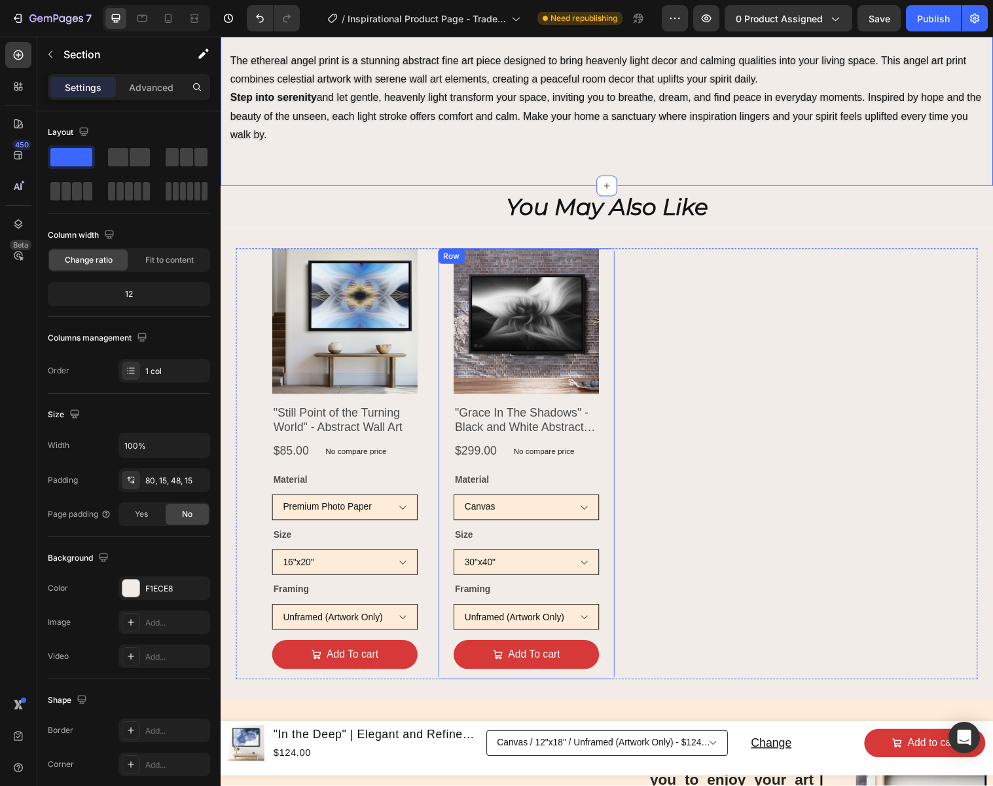
scroll to position [686, 0]
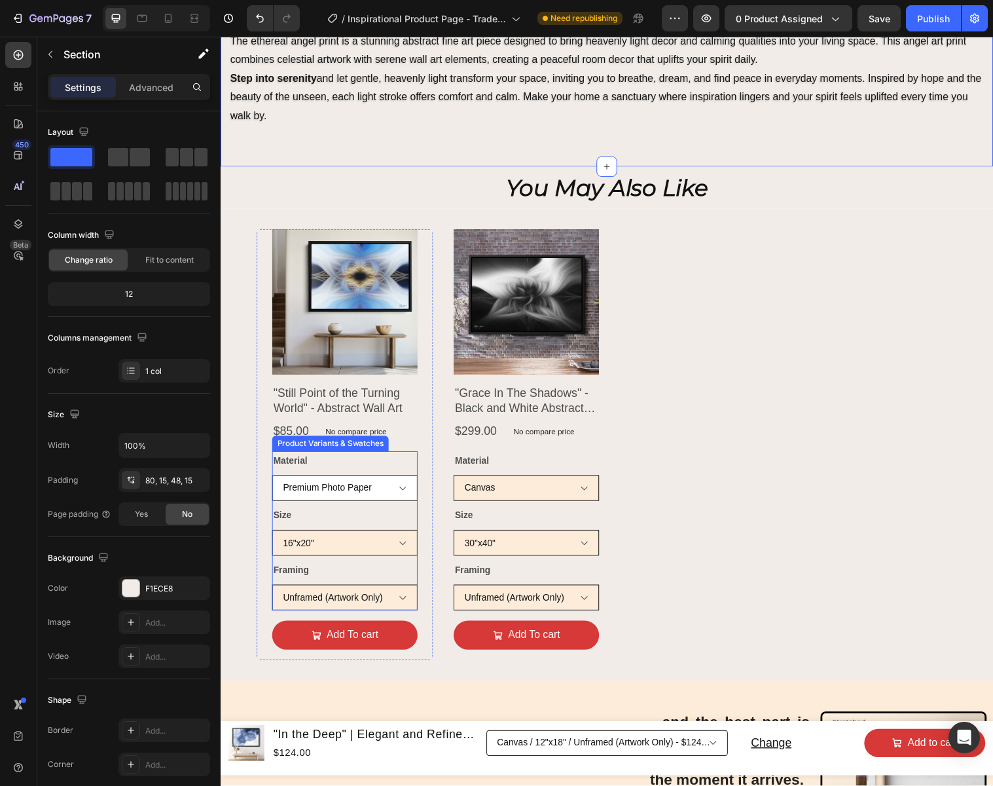
click at [386, 498] on select "Premium Photo Paper Canvas Metal/Aluminum" at bounding box center [347, 496] width 148 height 26
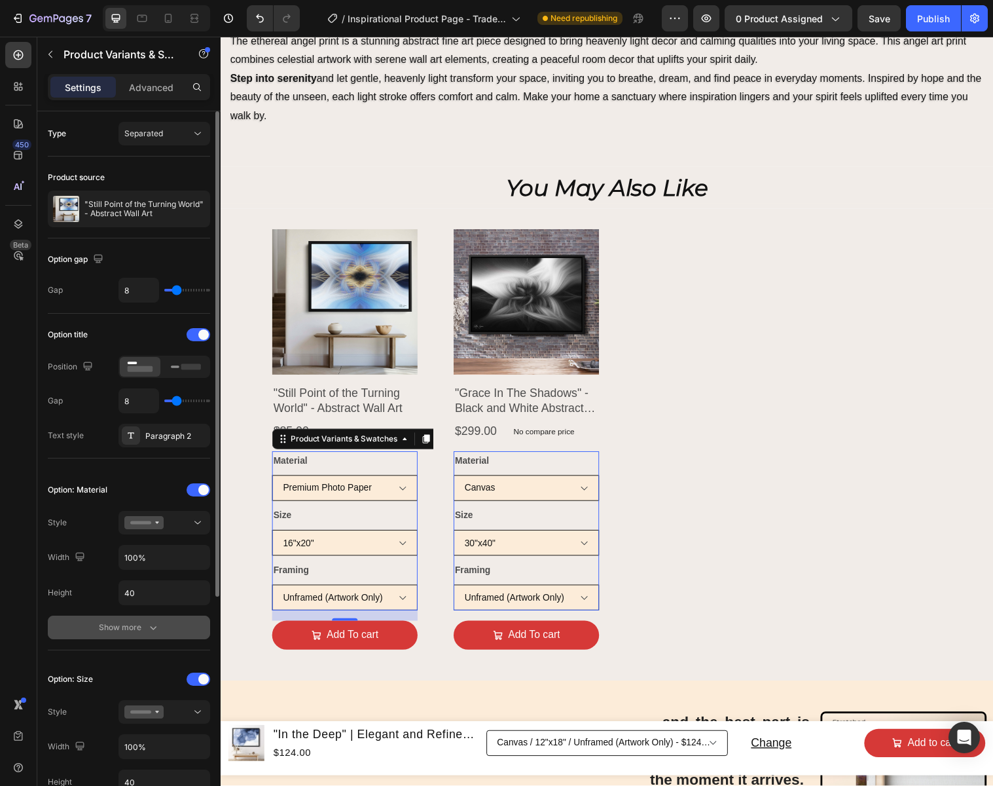
click at [128, 630] on div "Show more" at bounding box center [129, 627] width 61 height 13
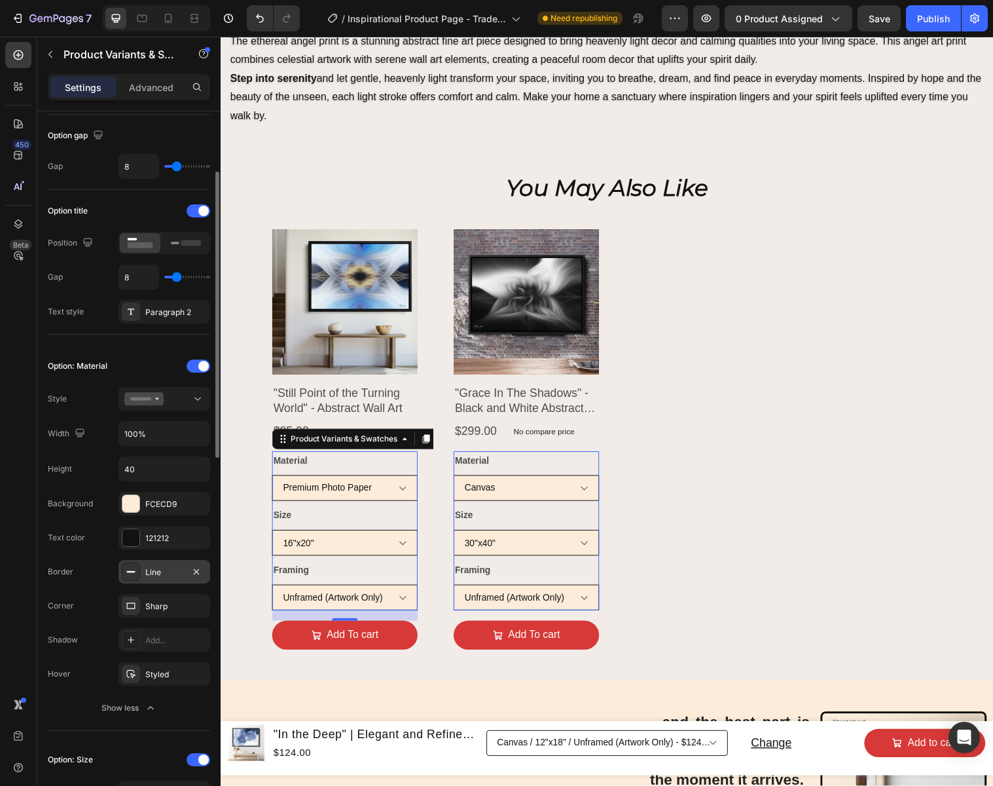
scroll to position [132, 0]
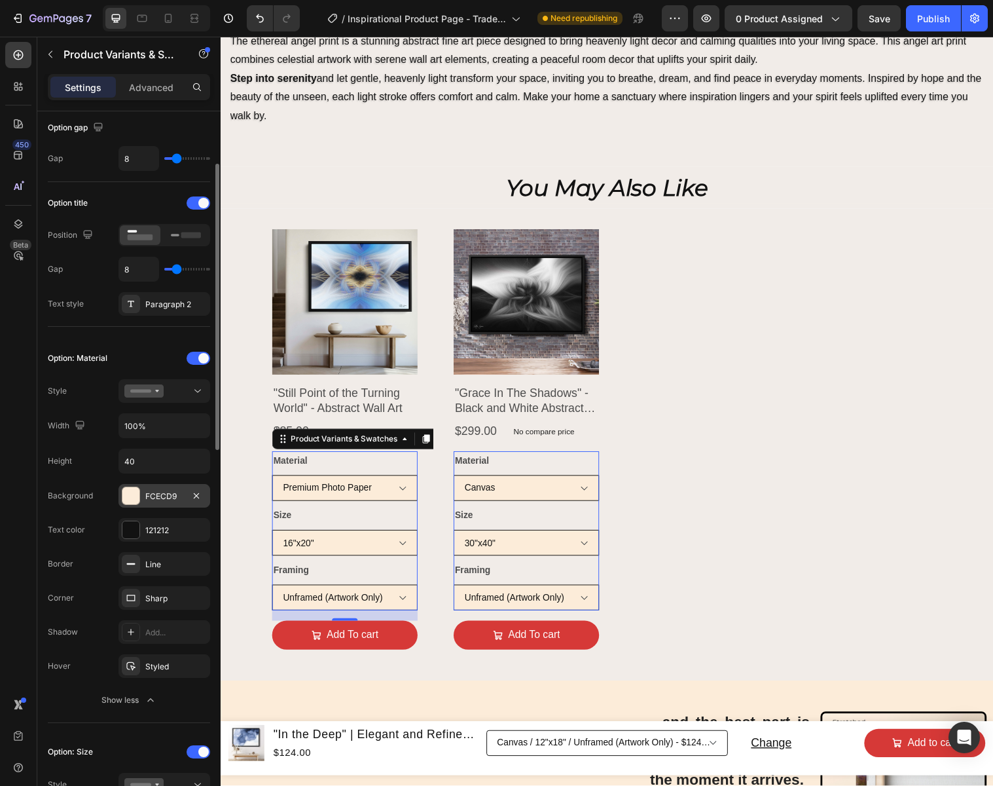
click at [172, 494] on div "FCECD9" at bounding box center [164, 496] width 38 height 12
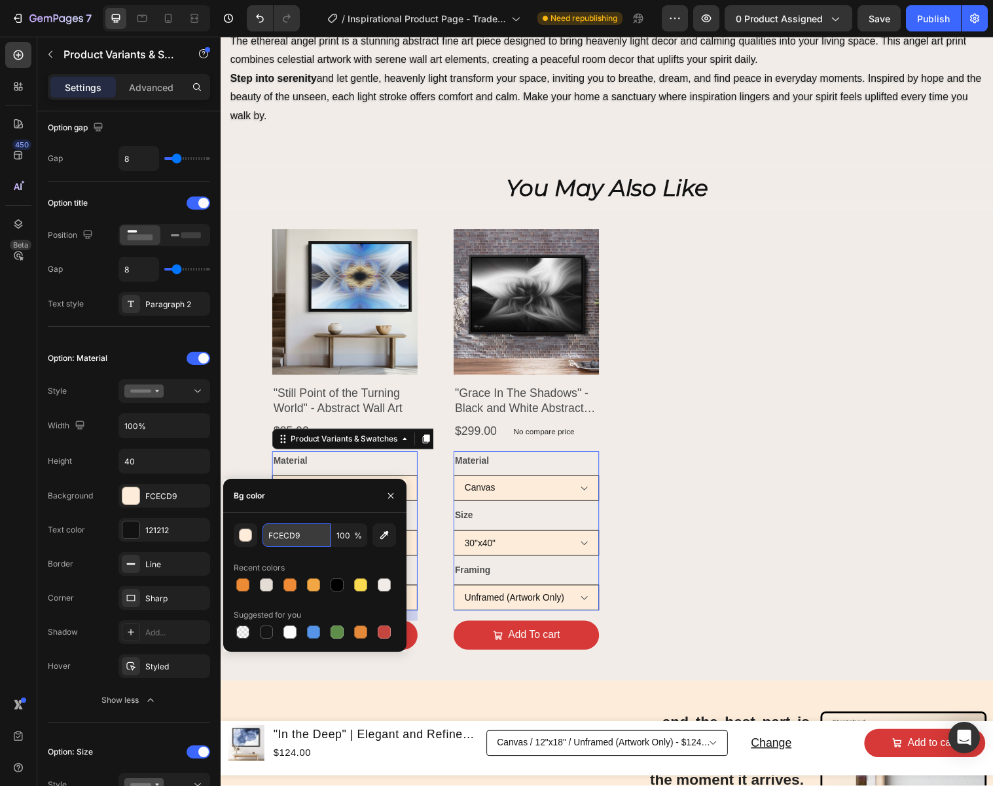
click at [308, 534] on input "FCECD9" at bounding box center [297, 535] width 68 height 24
type input "F1ECE8"
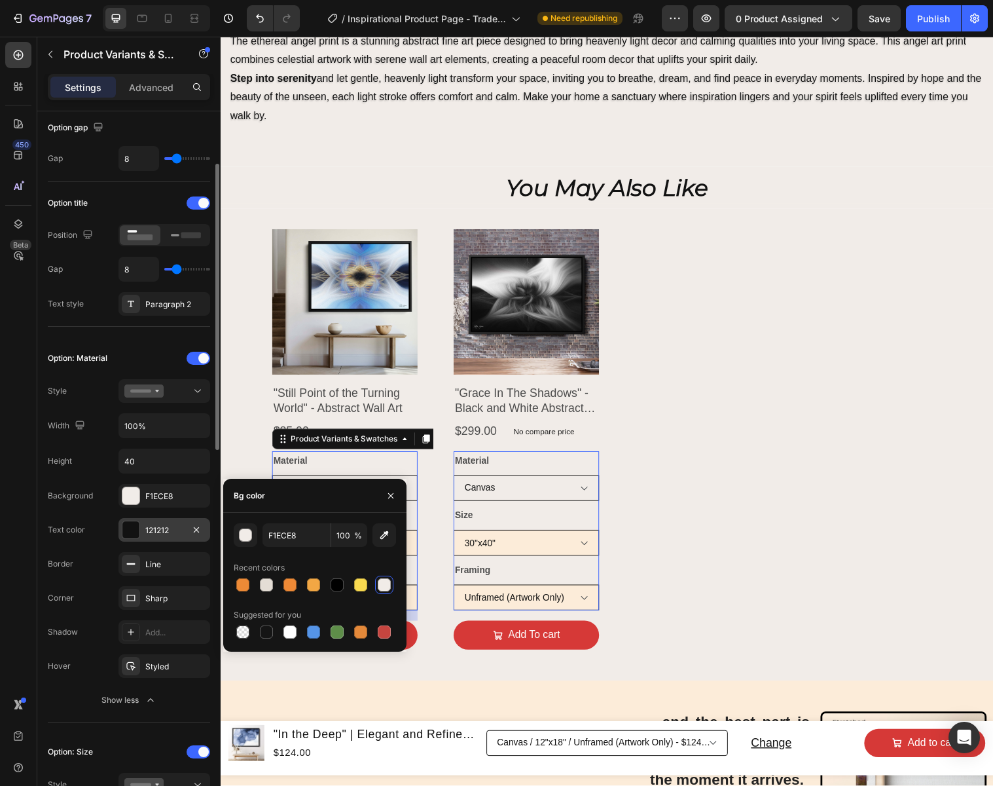
click at [174, 527] on div "121212" at bounding box center [164, 530] width 38 height 12
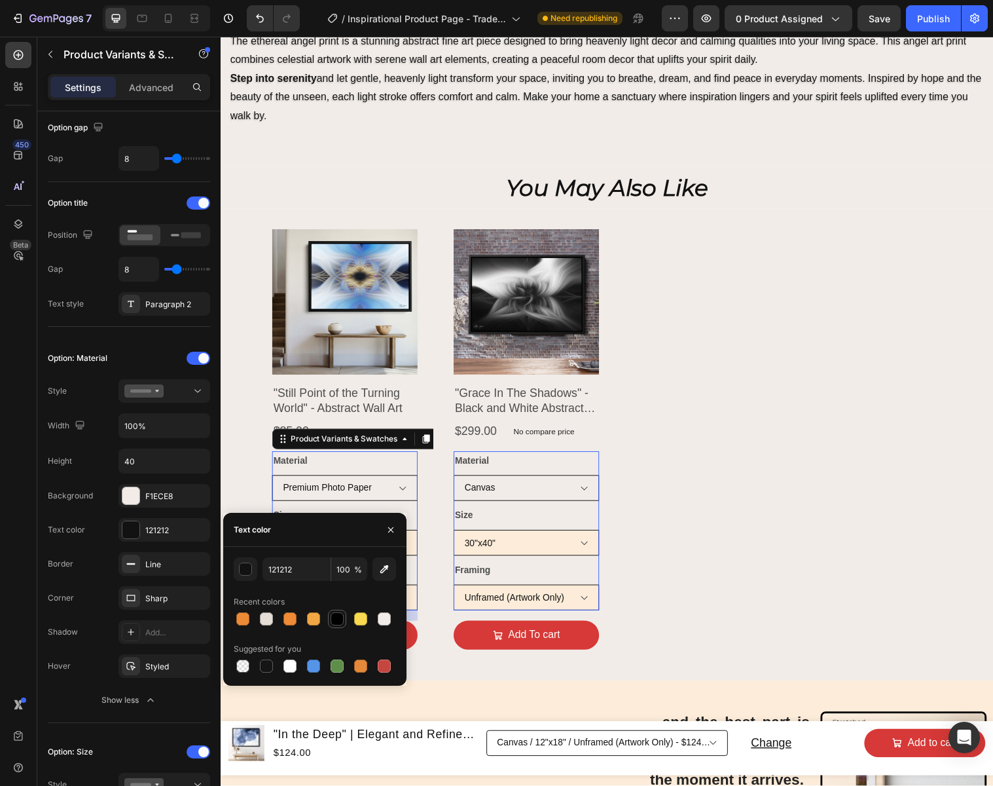
click at [338, 617] on div at bounding box center [337, 618] width 13 height 13
type input "000000"
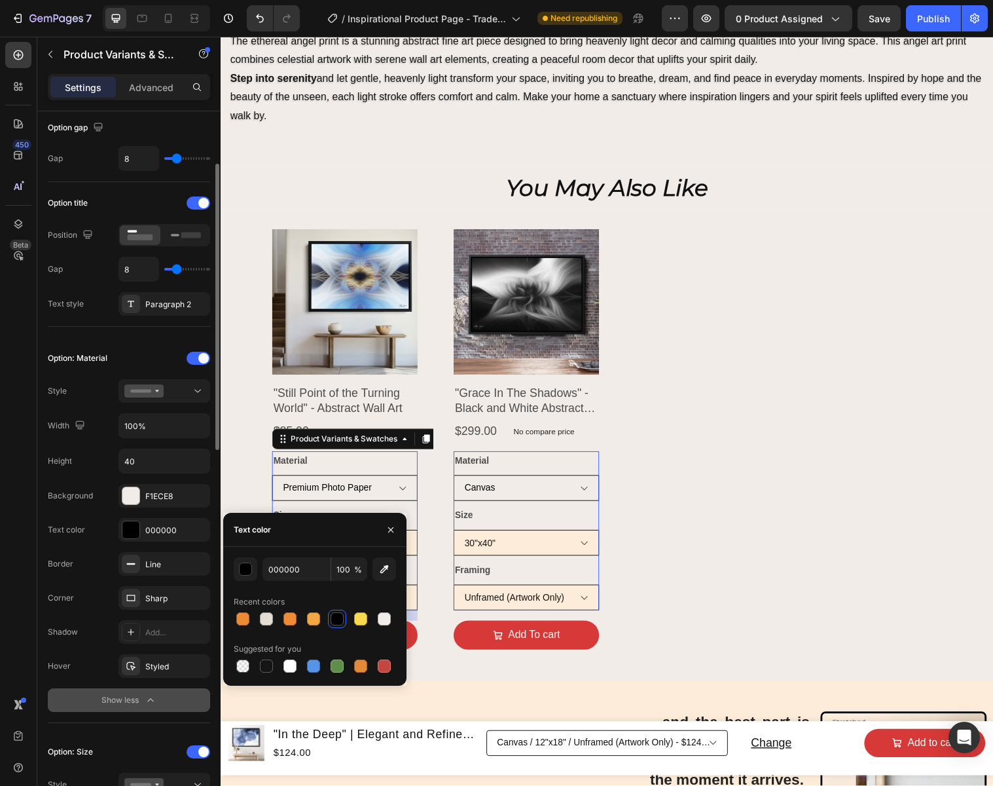
click at [149, 701] on icon "button" at bounding box center [150, 699] width 13 height 13
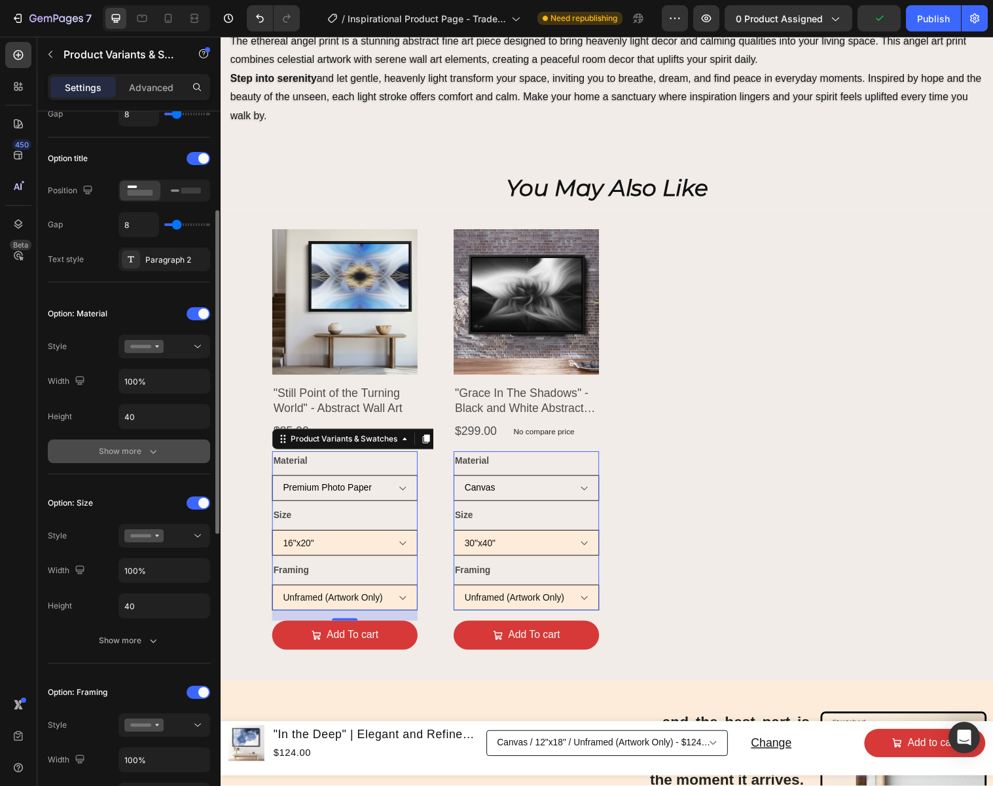
scroll to position [204, 0]
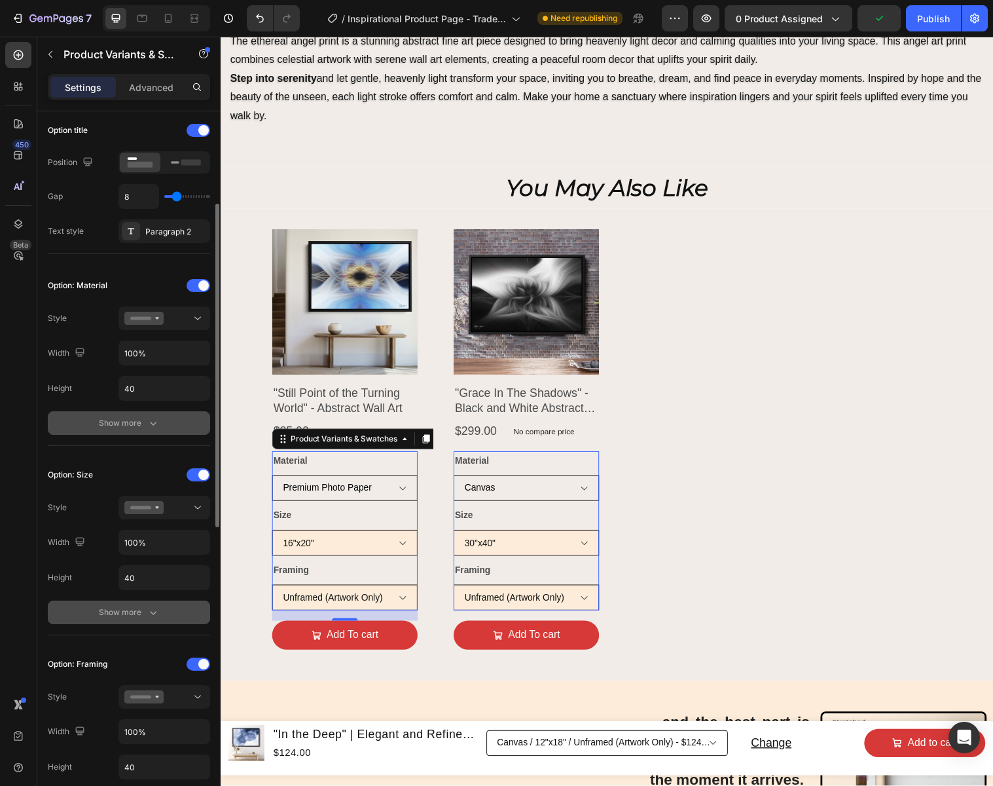
click at [157, 614] on icon "button" at bounding box center [153, 612] width 13 height 13
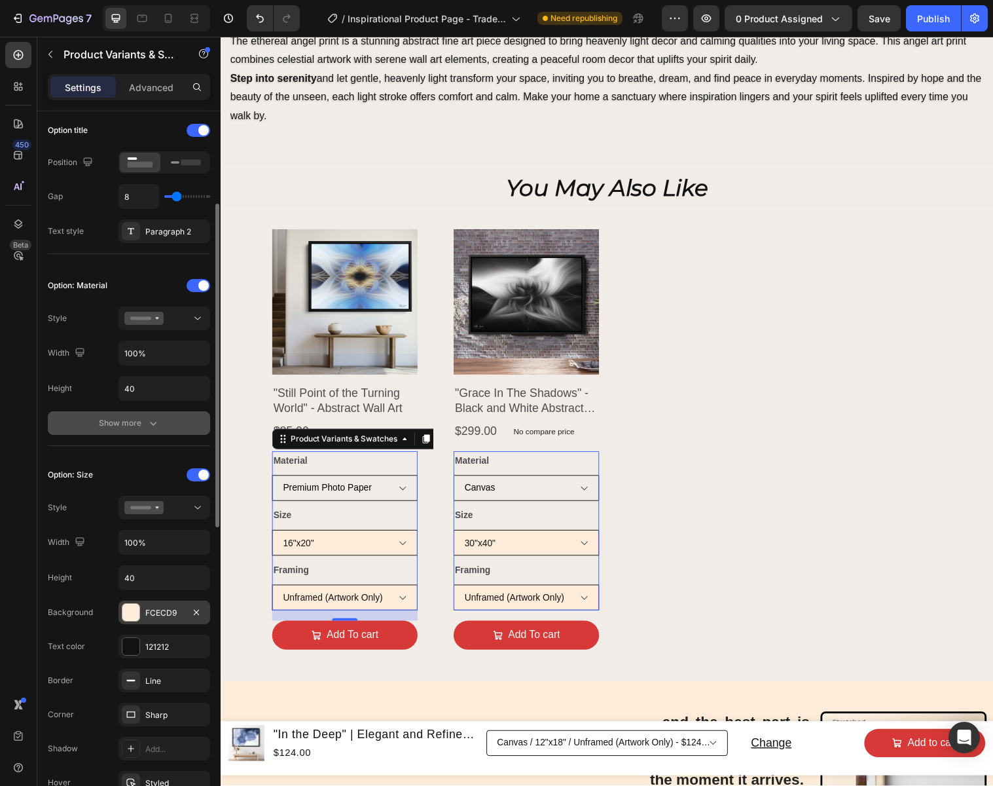
click at [176, 610] on div "FCECD9" at bounding box center [164, 613] width 38 height 12
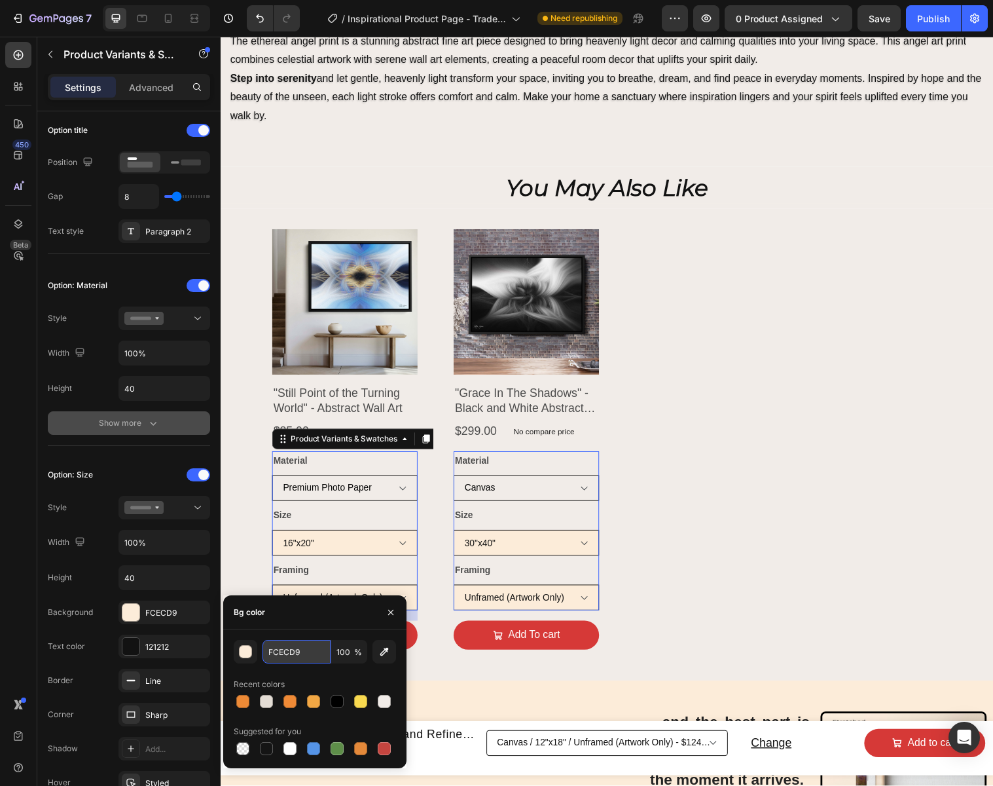
click at [308, 651] on input "FCECD9" at bounding box center [297, 652] width 68 height 24
type input "F1ECE8"
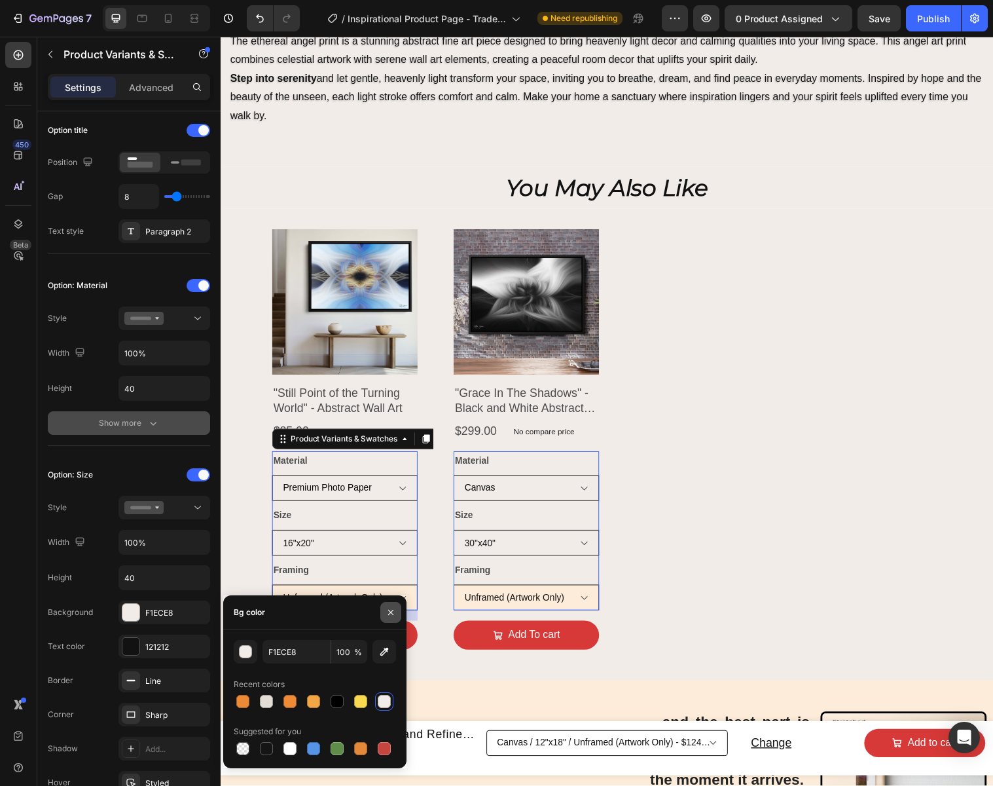
click at [393, 613] on icon "button" at bounding box center [391, 612] width 10 height 10
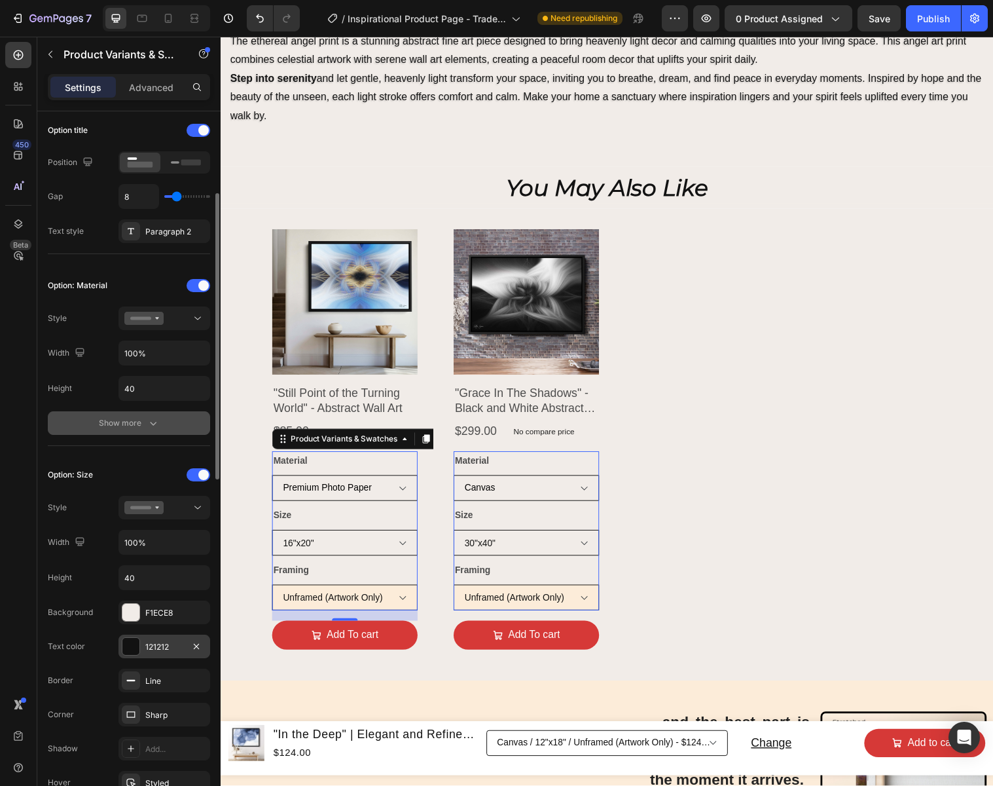
click at [174, 639] on div "121212" at bounding box center [165, 646] width 92 height 24
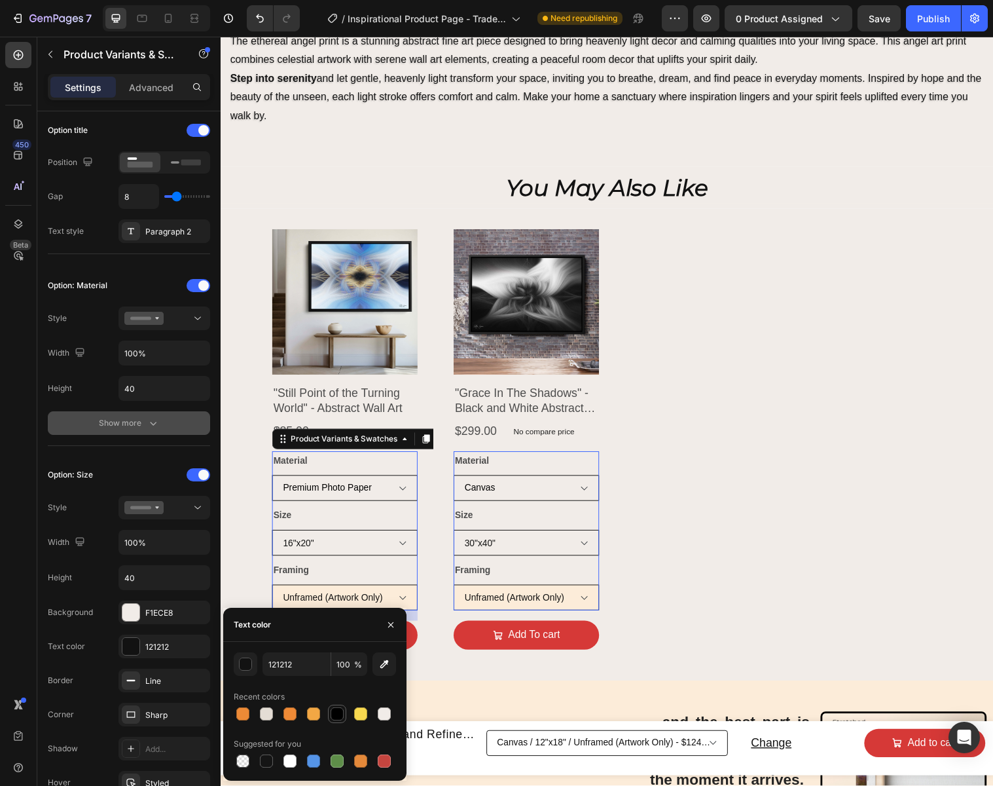
click at [333, 710] on div at bounding box center [337, 713] width 13 height 13
type input "000000"
click at [388, 619] on icon "button" at bounding box center [391, 624] width 10 height 10
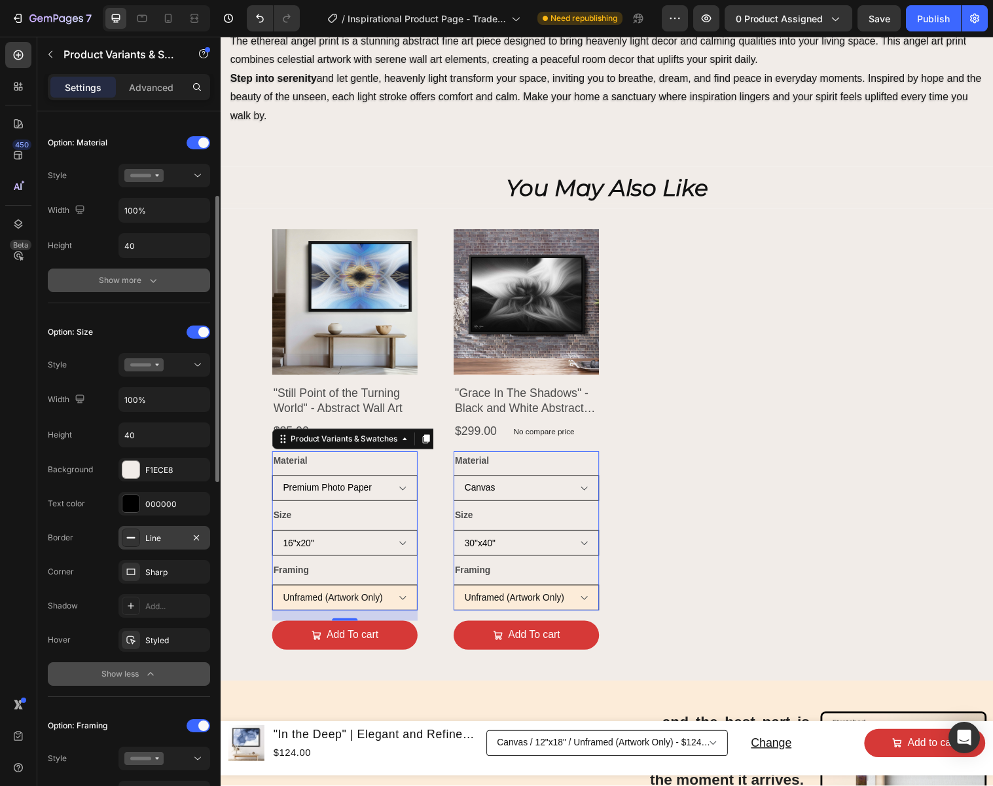
scroll to position [370, 0]
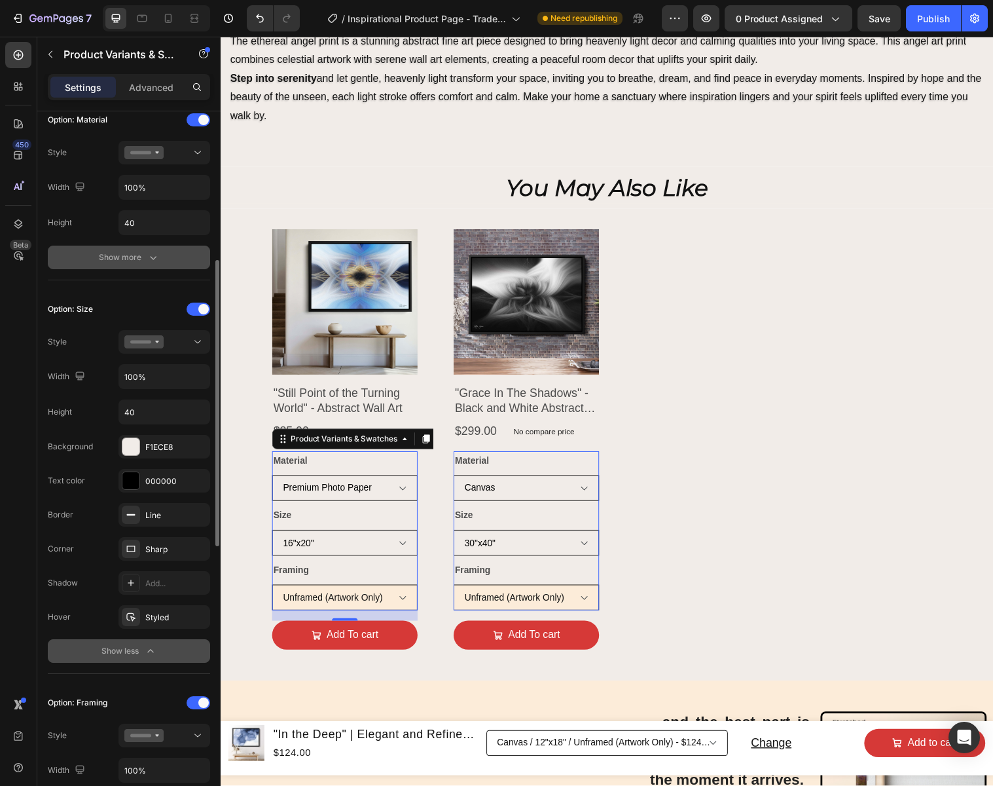
click at [130, 648] on div "Show less" at bounding box center [129, 650] width 56 height 13
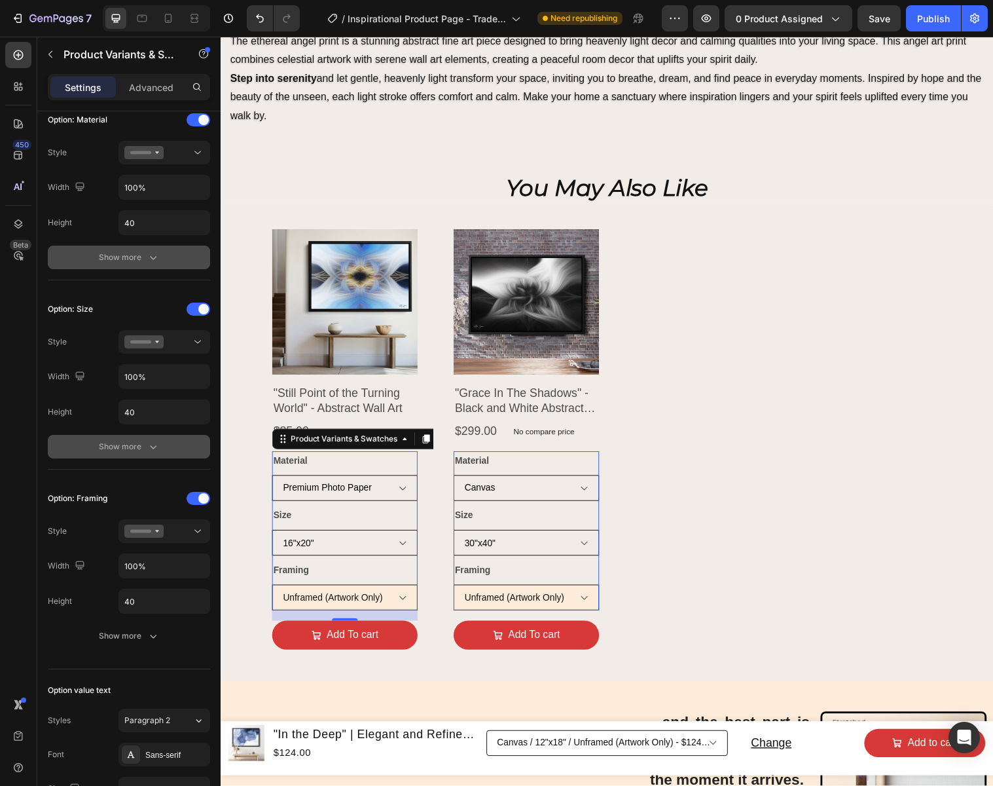
click at [131, 445] on div "Show more" at bounding box center [129, 446] width 61 height 13
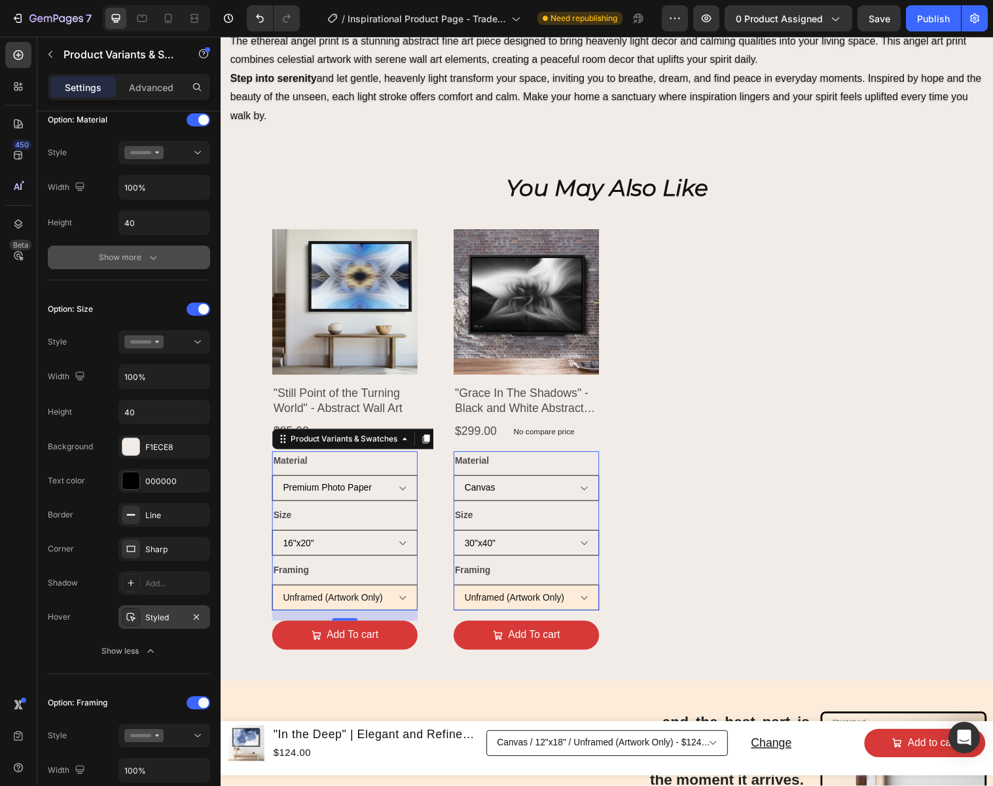
click at [157, 614] on div "Styled" at bounding box center [164, 618] width 38 height 12
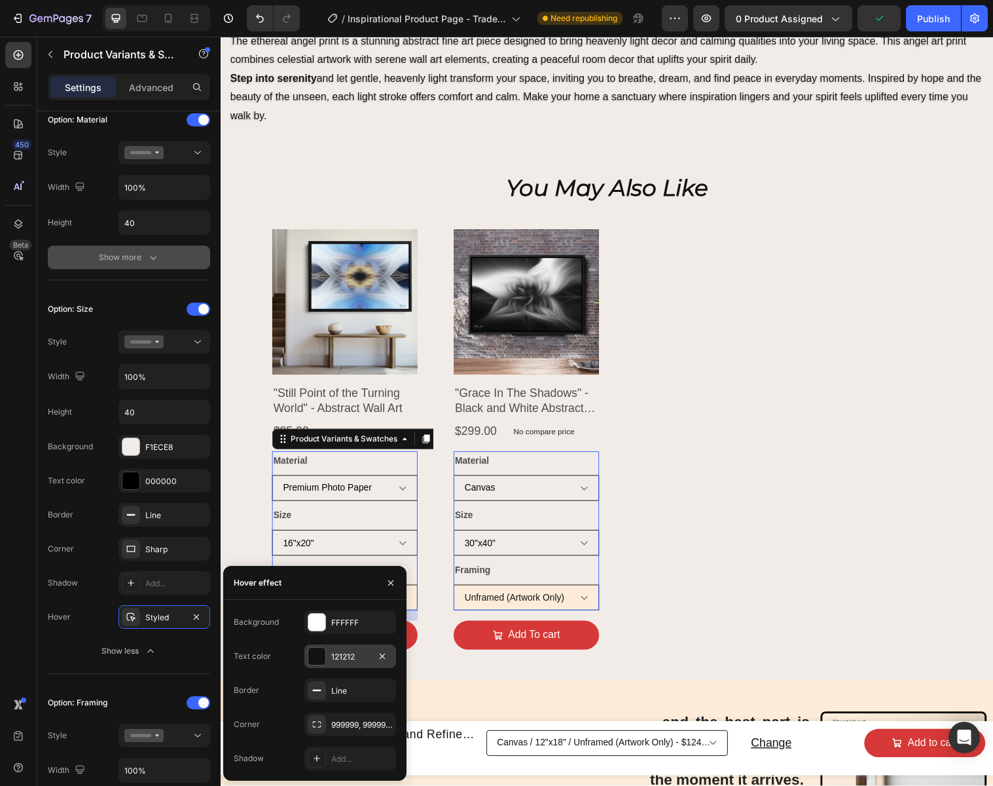
click at [350, 651] on div "121212" at bounding box center [350, 657] width 38 height 12
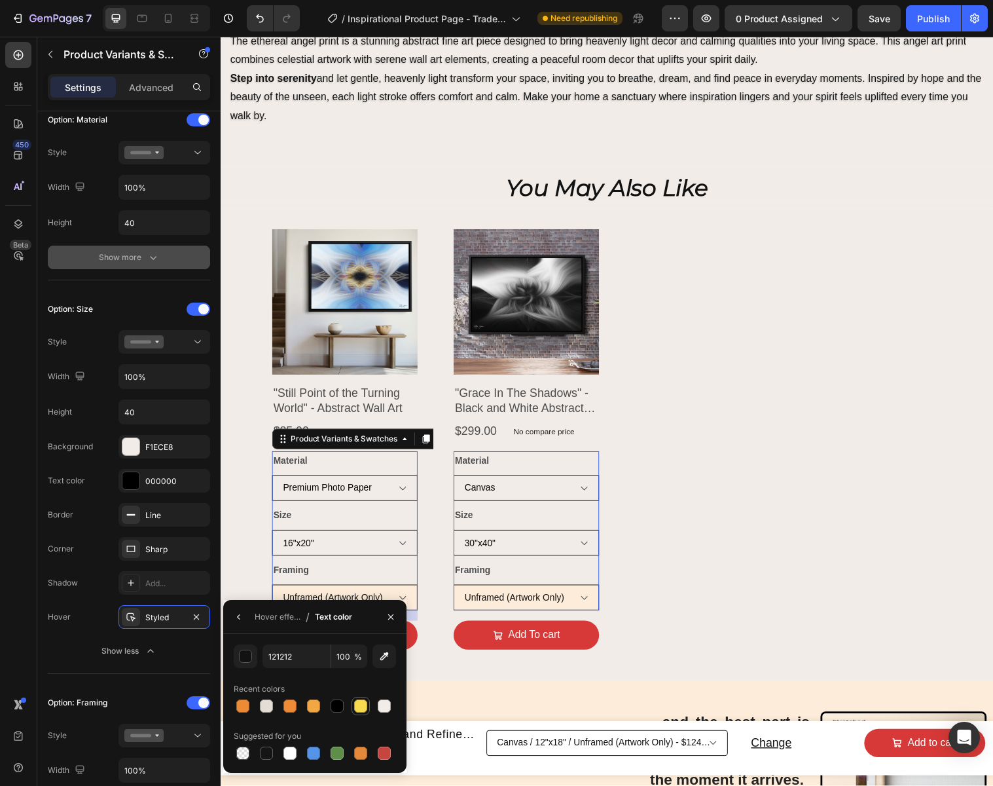
drag, startPoint x: 342, startPoint y: 704, endPoint x: 352, endPoint y: 703, distance: 9.4
click at [342, 704] on div at bounding box center [337, 705] width 13 height 13
type input "000000"
click at [389, 615] on icon "button" at bounding box center [391, 617] width 10 height 10
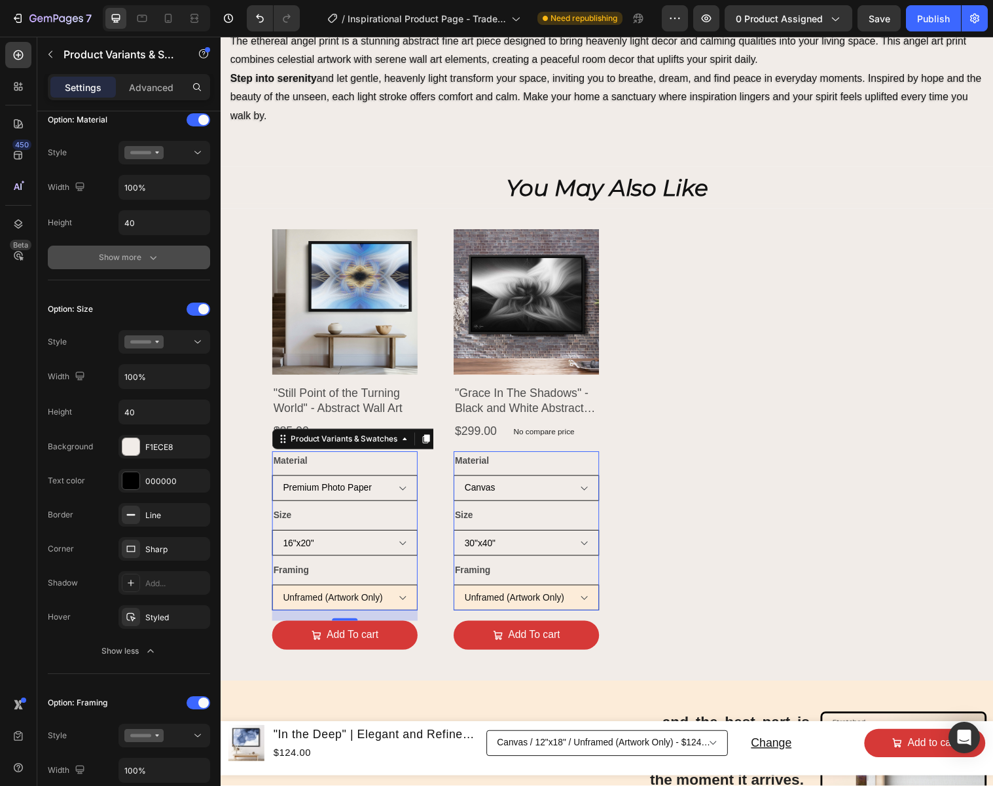
click at [144, 648] on icon "button" at bounding box center [150, 650] width 13 height 13
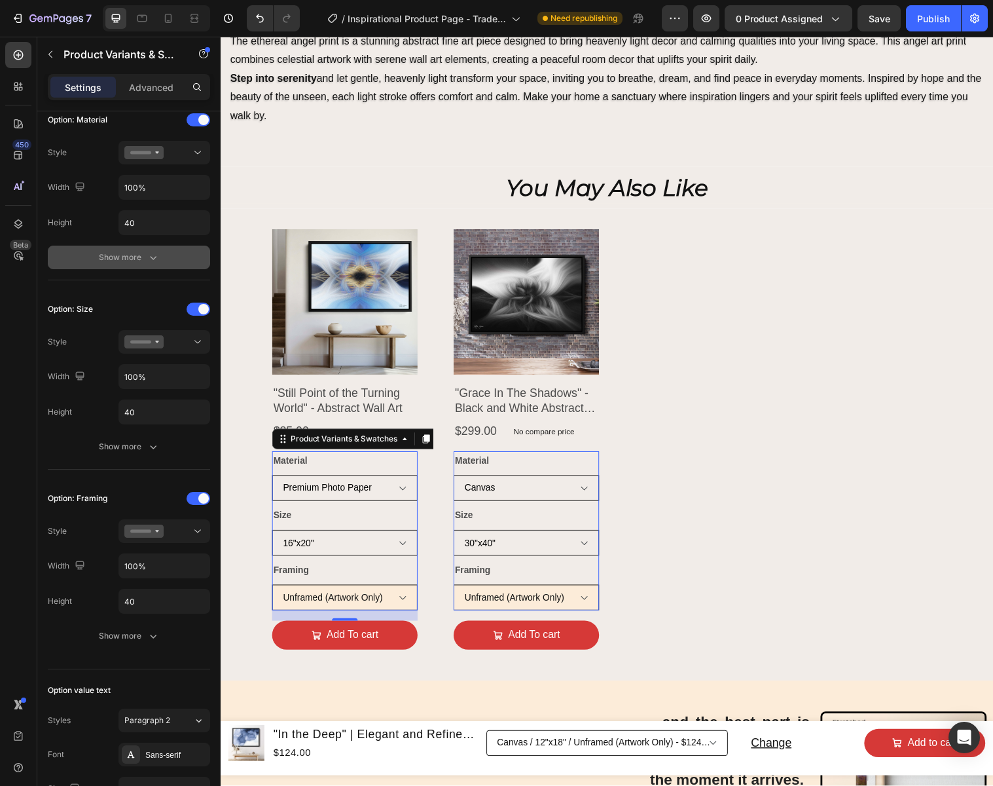
click at [122, 259] on div "Show more" at bounding box center [129, 257] width 61 height 13
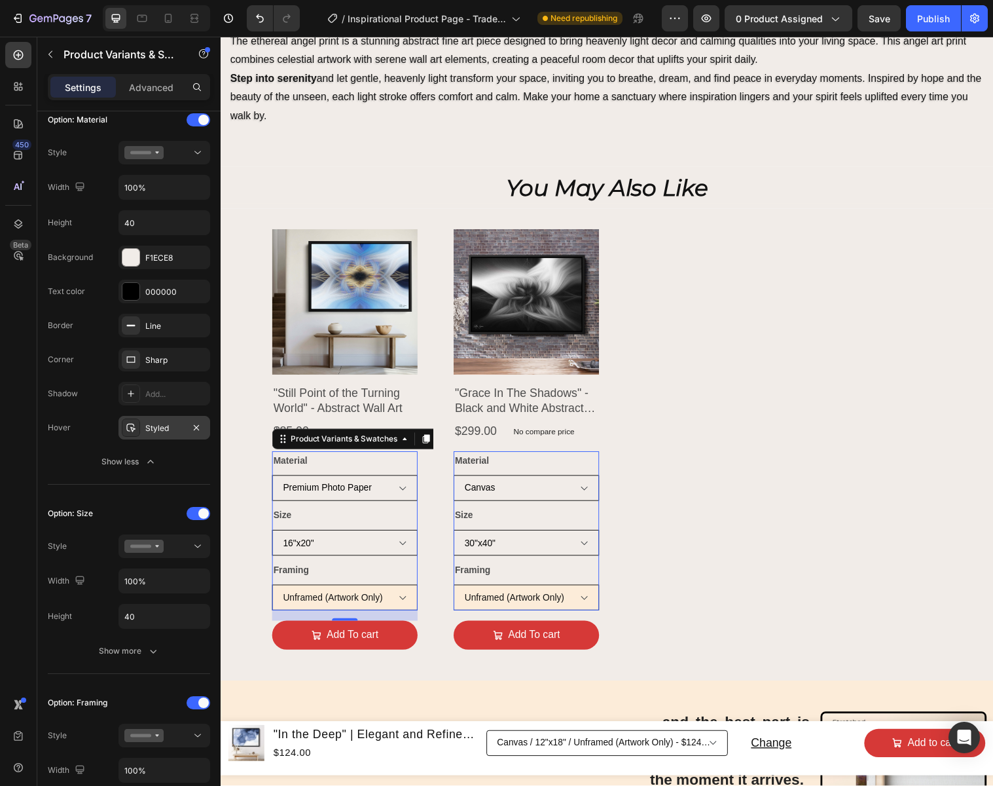
click at [158, 424] on div "Styled" at bounding box center [164, 428] width 38 height 12
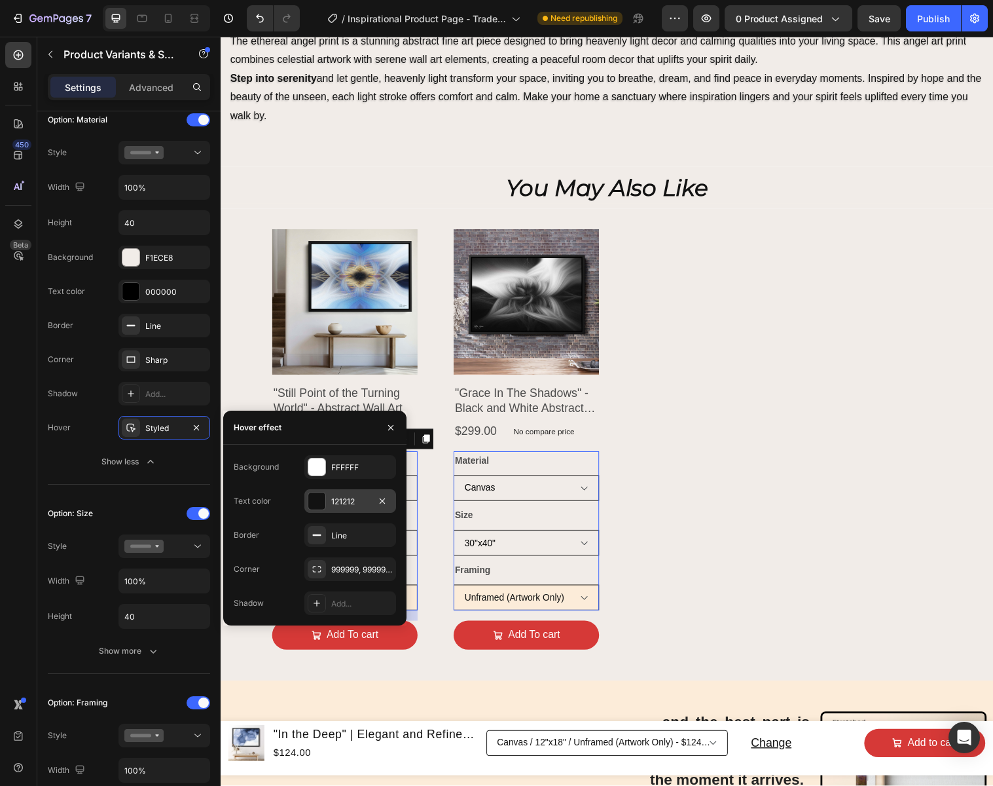
click at [367, 503] on div "121212" at bounding box center [350, 502] width 38 height 12
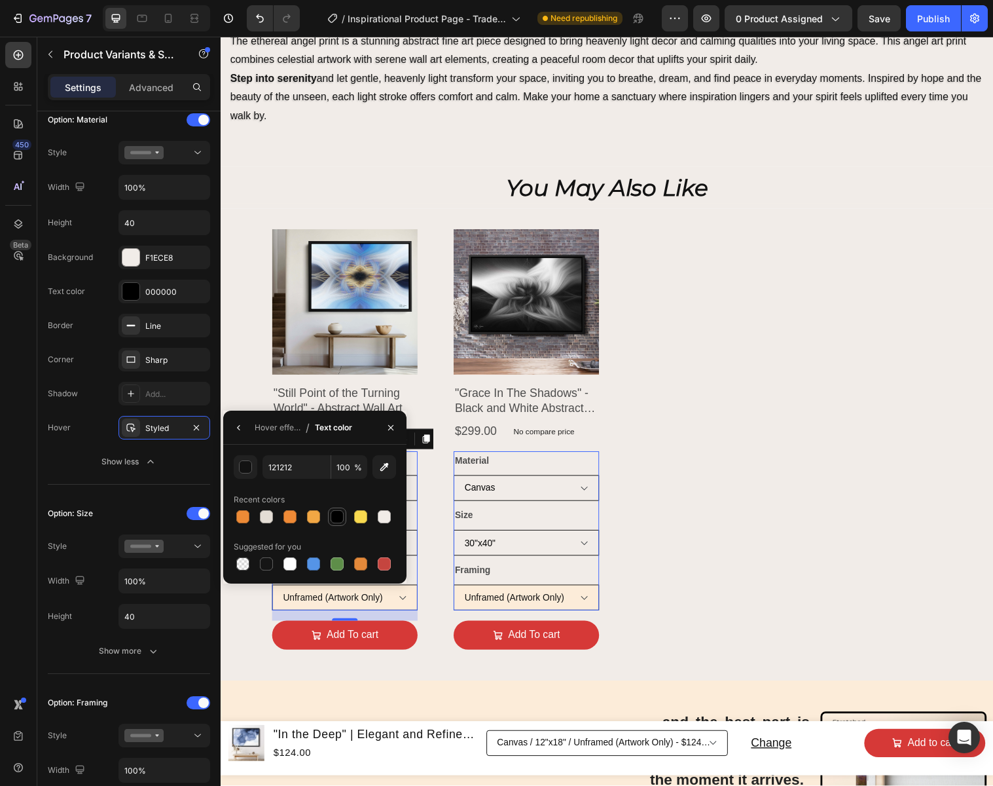
click at [335, 518] on div at bounding box center [337, 516] width 13 height 13
type input "000000"
click at [388, 426] on icon "button" at bounding box center [391, 427] width 10 height 10
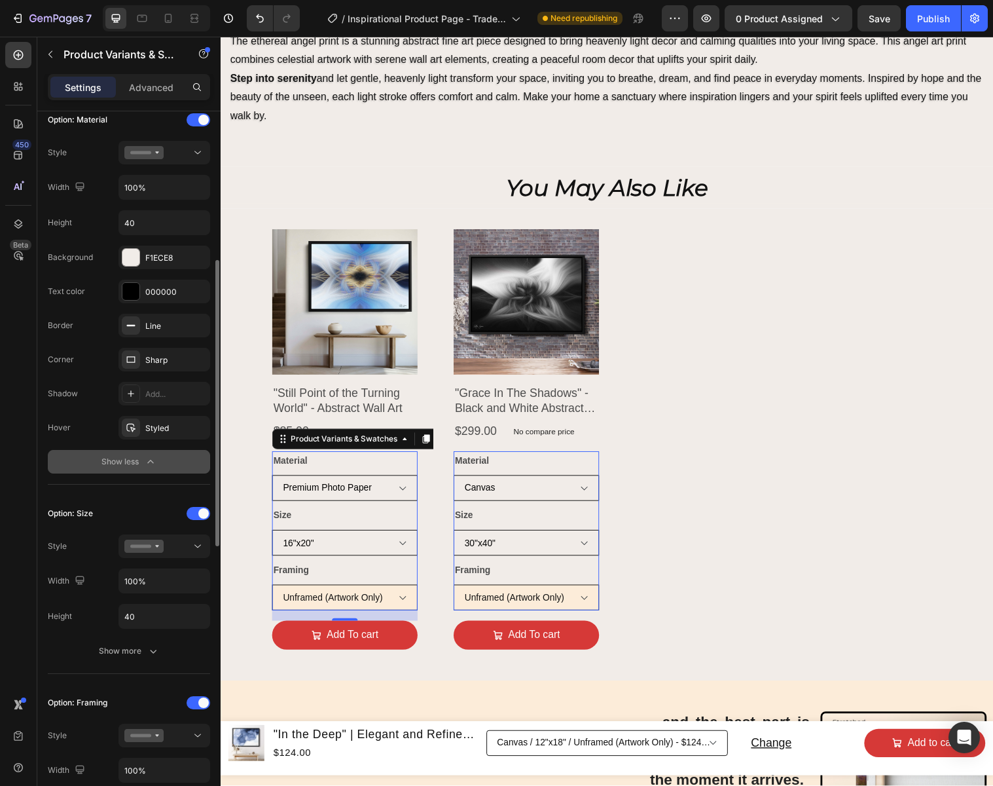
click at [135, 461] on div "Show less" at bounding box center [129, 461] width 56 height 13
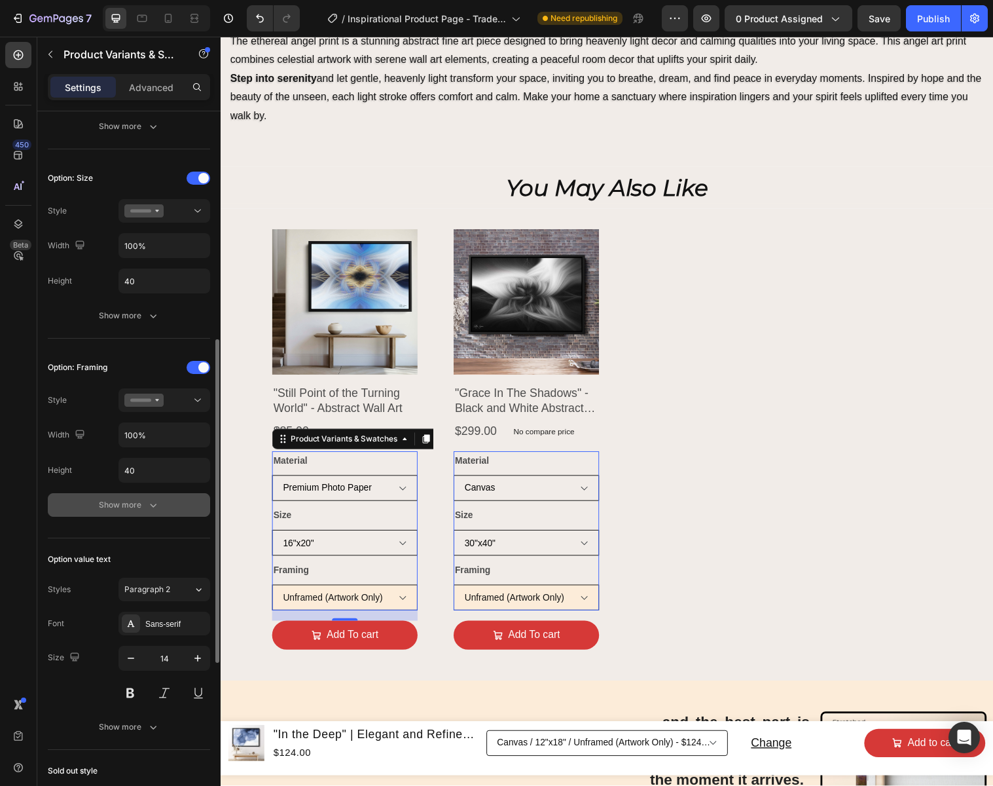
click at [134, 507] on div "Show more" at bounding box center [129, 504] width 61 height 13
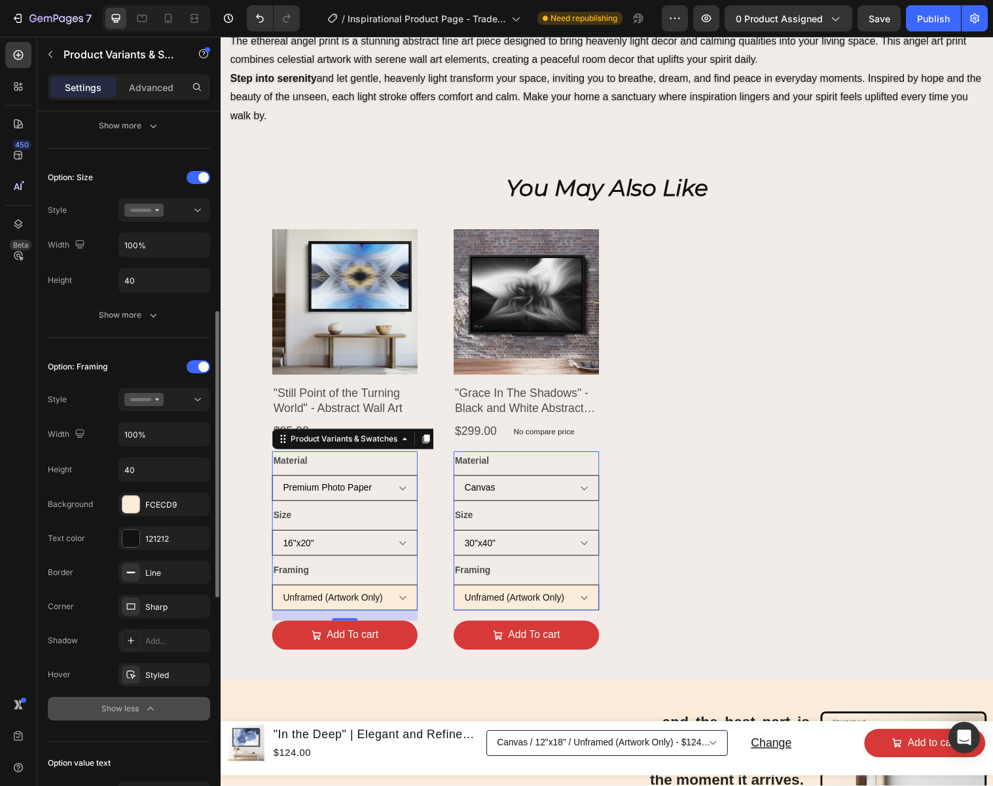
scroll to position [500, 0]
click at [172, 506] on div "FCECD9" at bounding box center [164, 507] width 38 height 12
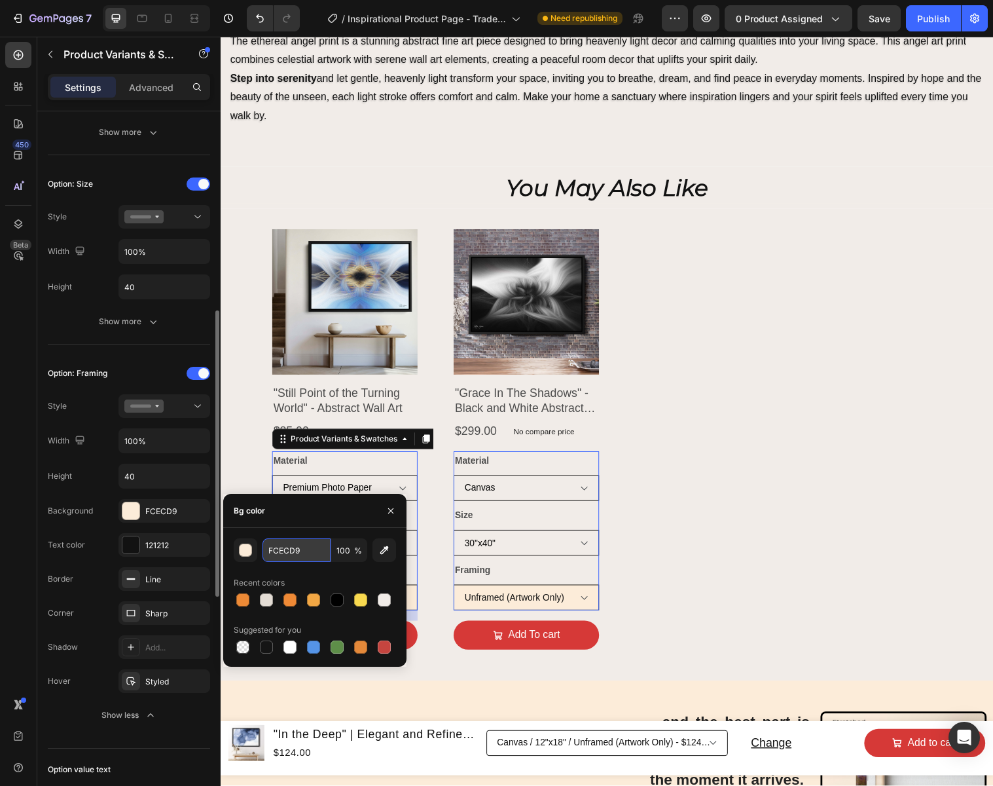
click at [306, 554] on input "FCECD9" at bounding box center [297, 550] width 68 height 24
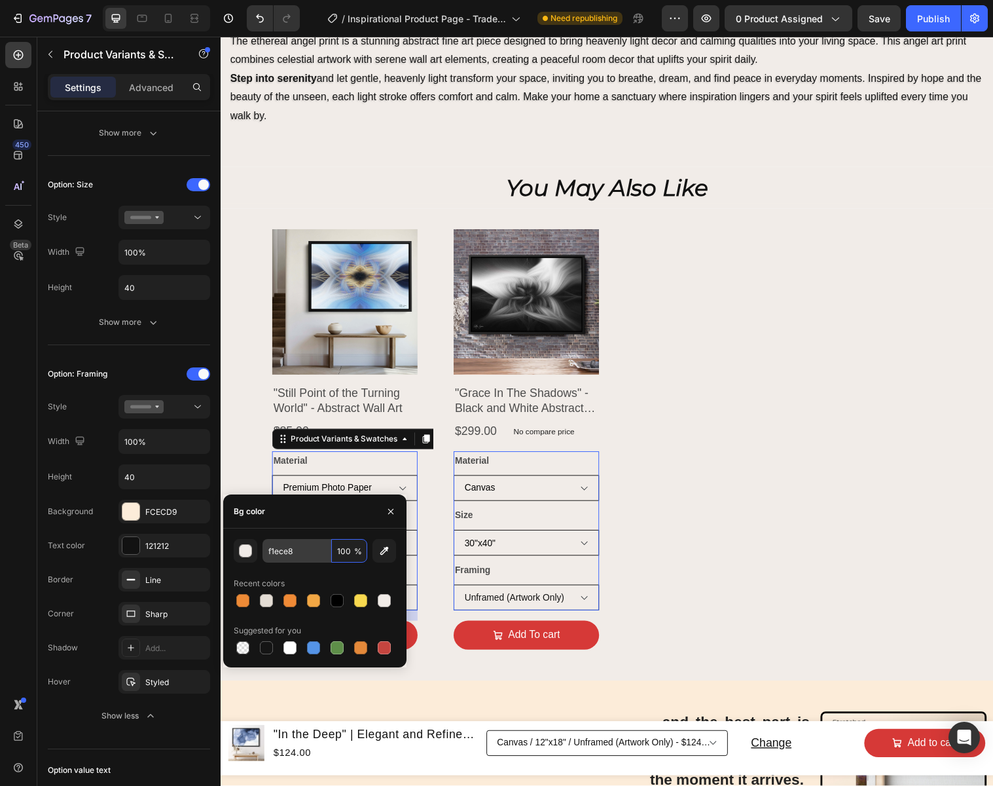
type input "F1ECE8"
click at [390, 515] on icon "button" at bounding box center [391, 511] width 10 height 10
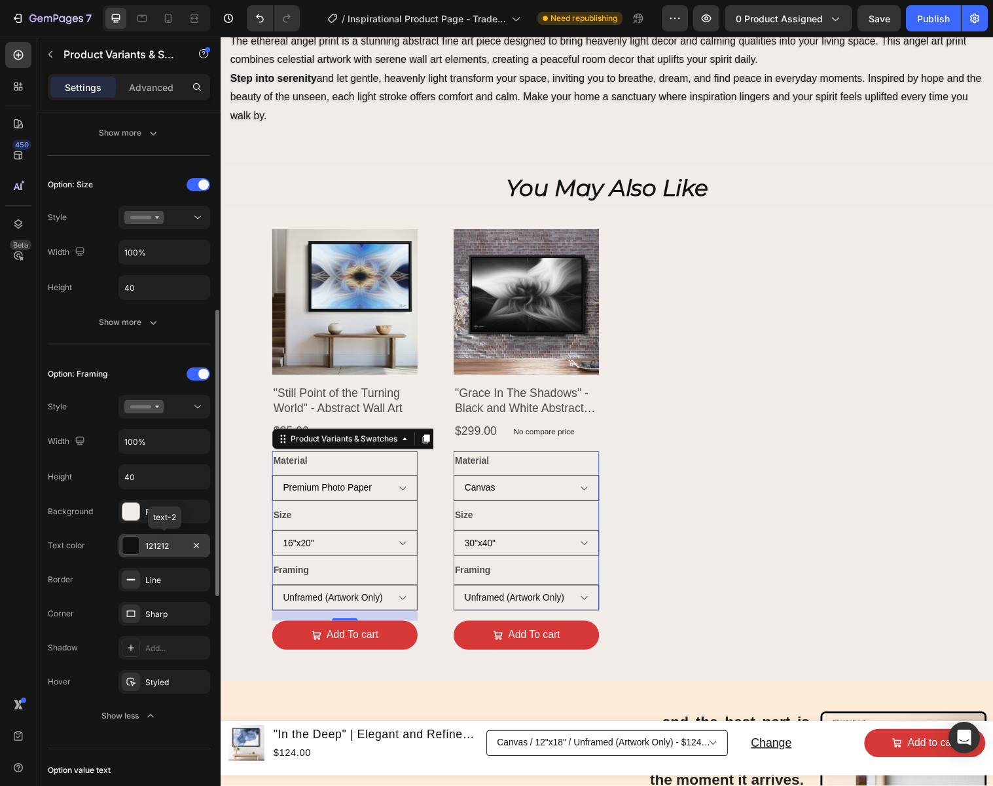
click at [175, 546] on div "121212" at bounding box center [164, 546] width 38 height 12
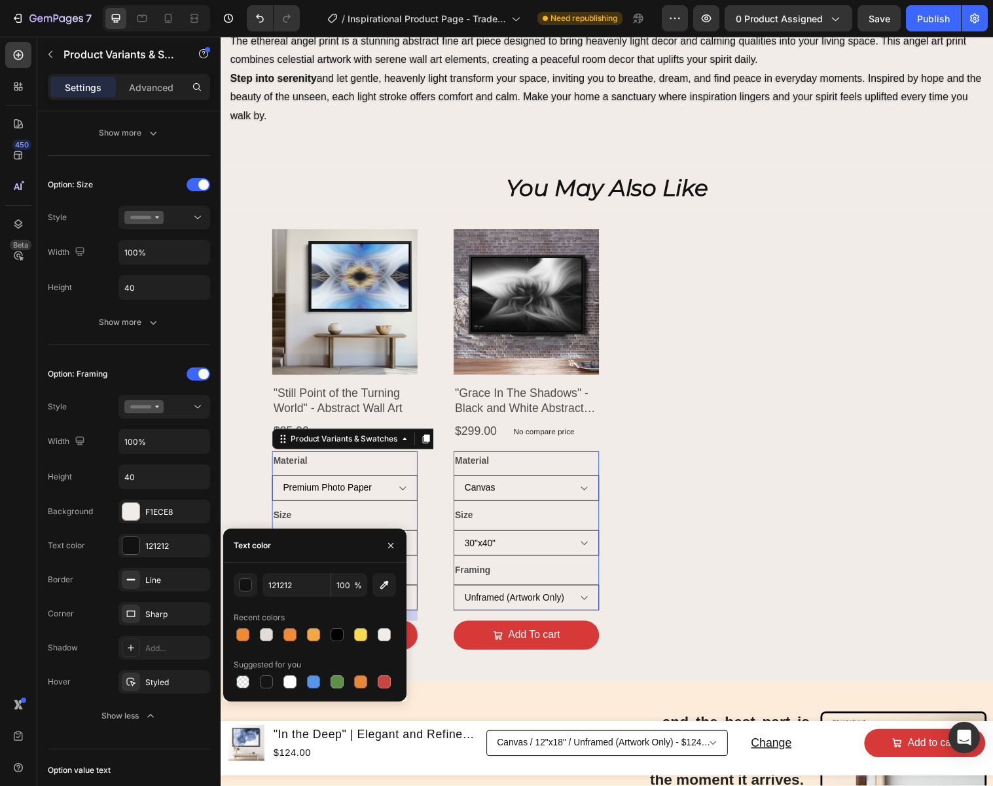
drag, startPoint x: 341, startPoint y: 631, endPoint x: 346, endPoint y: 625, distance: 7.5
click at [341, 631] on div at bounding box center [337, 634] width 13 height 13
type input "000000"
click at [398, 544] on button "button" at bounding box center [390, 545] width 21 height 21
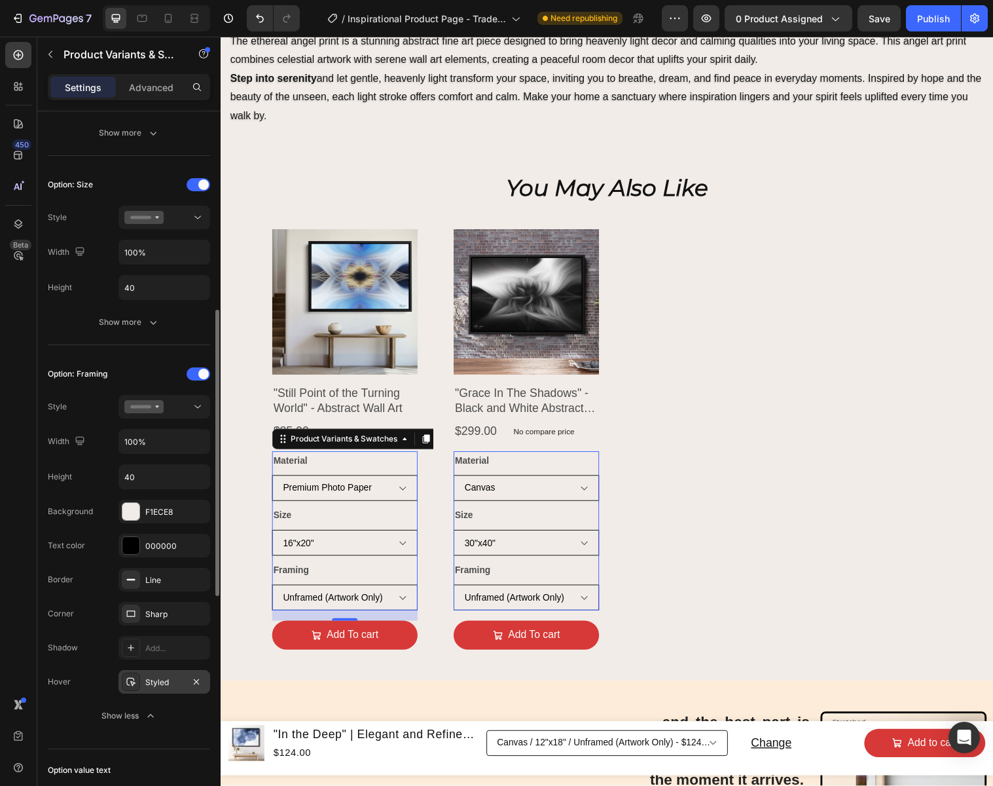
click at [155, 682] on div "Styled" at bounding box center [164, 682] width 38 height 12
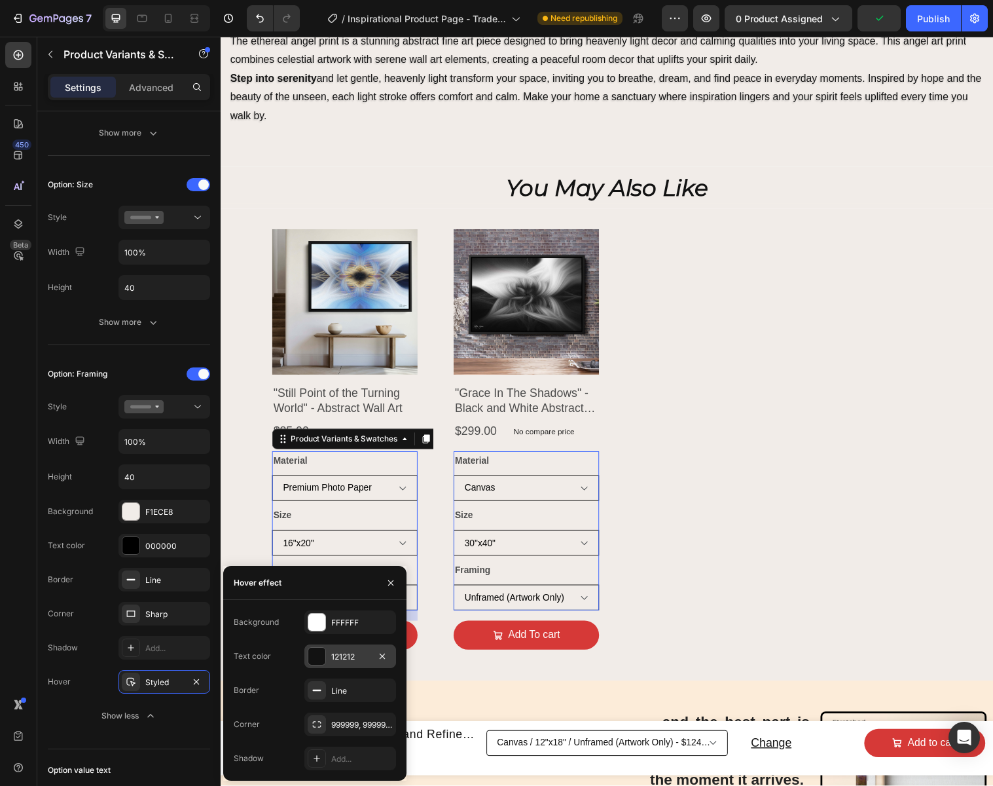
click at [352, 655] on div "121212" at bounding box center [350, 657] width 38 height 12
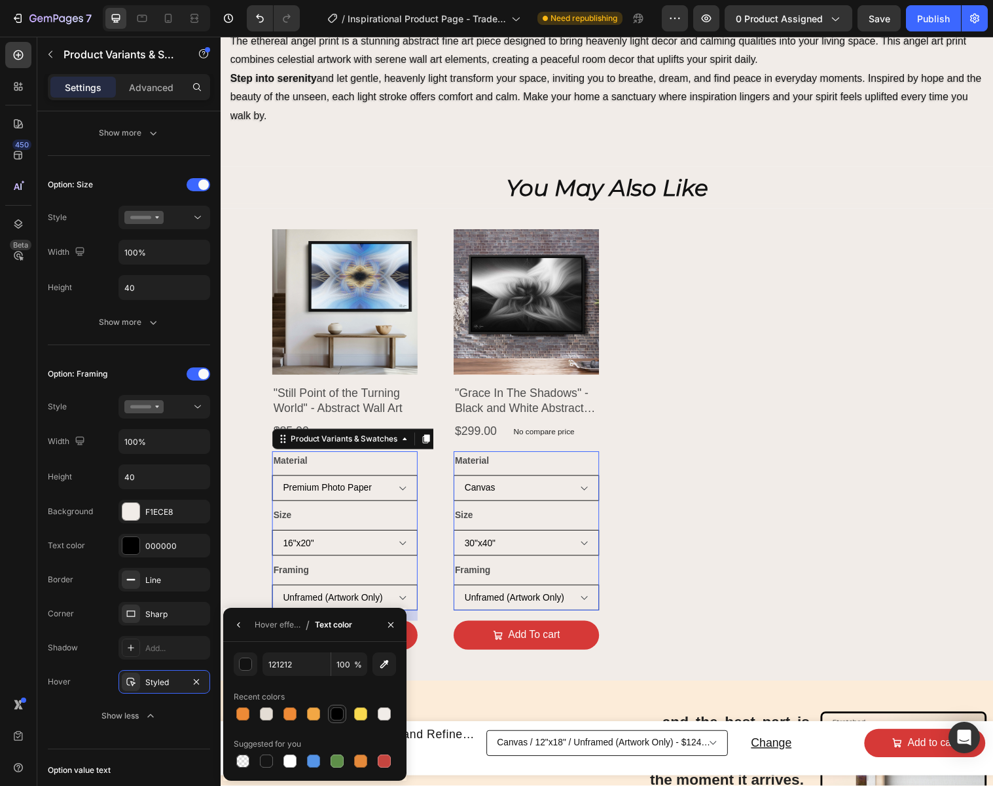
drag, startPoint x: 338, startPoint y: 708, endPoint x: 378, endPoint y: 670, distance: 55.6
click at [338, 708] on div at bounding box center [337, 713] width 13 height 13
type input "000000"
click at [393, 623] on icon "button" at bounding box center [391, 624] width 10 height 10
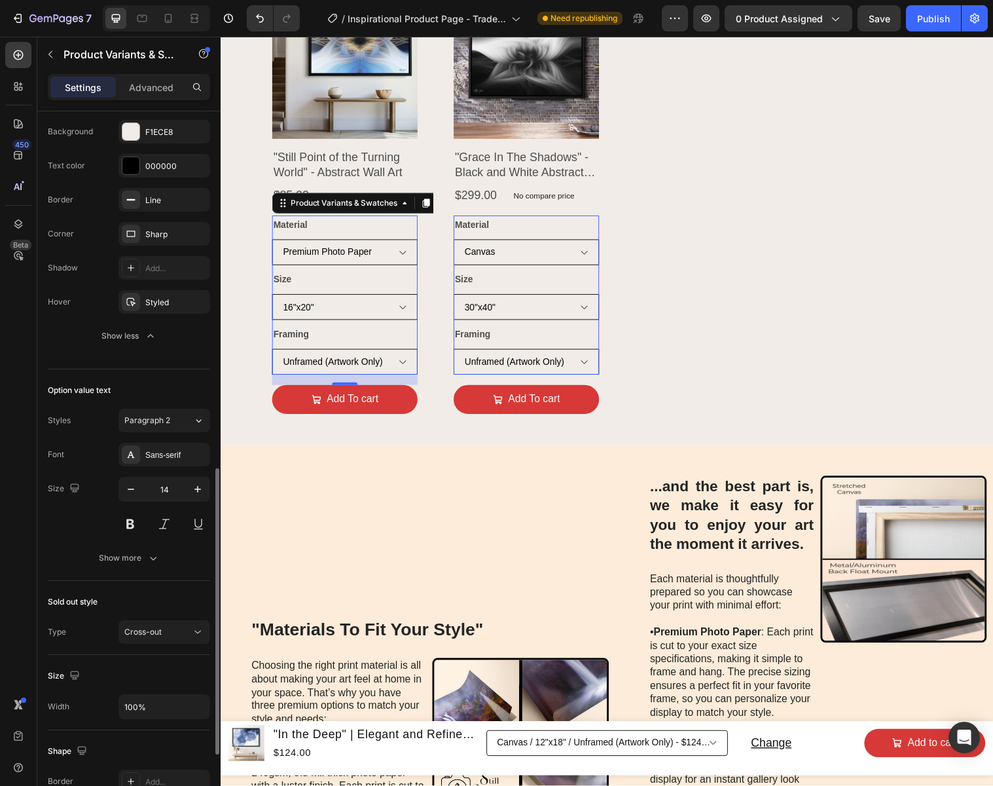
scroll to position [866, 0]
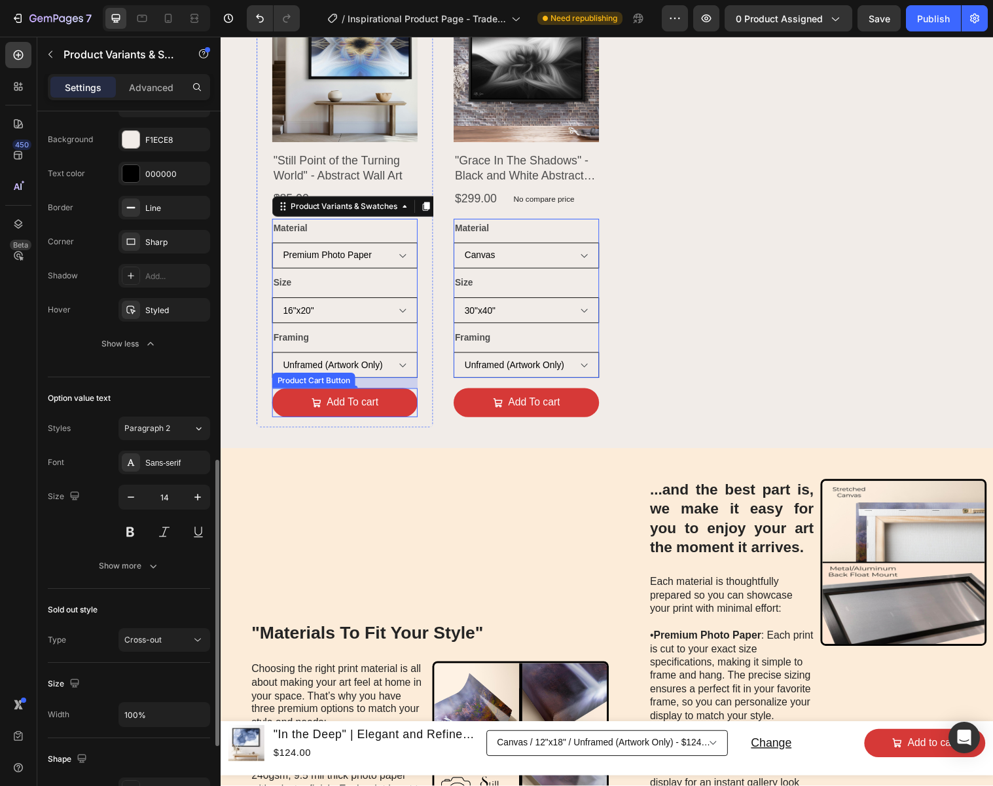
click at [292, 415] on button "Add To cart" at bounding box center [347, 408] width 148 height 29
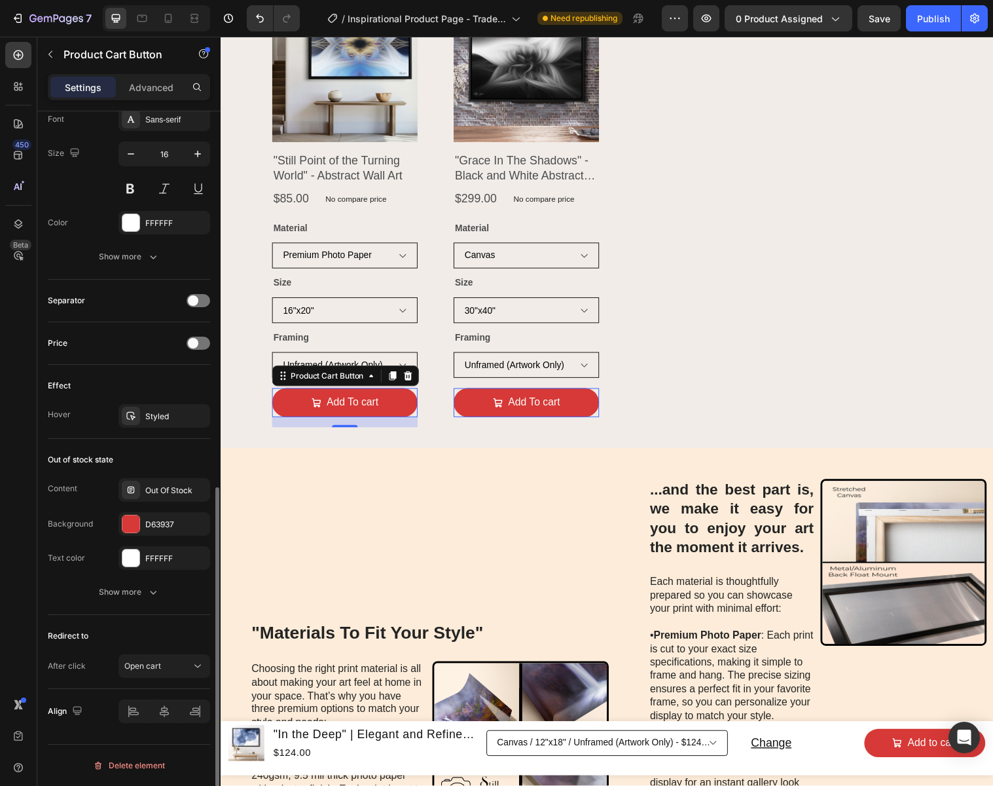
scroll to position [0, 0]
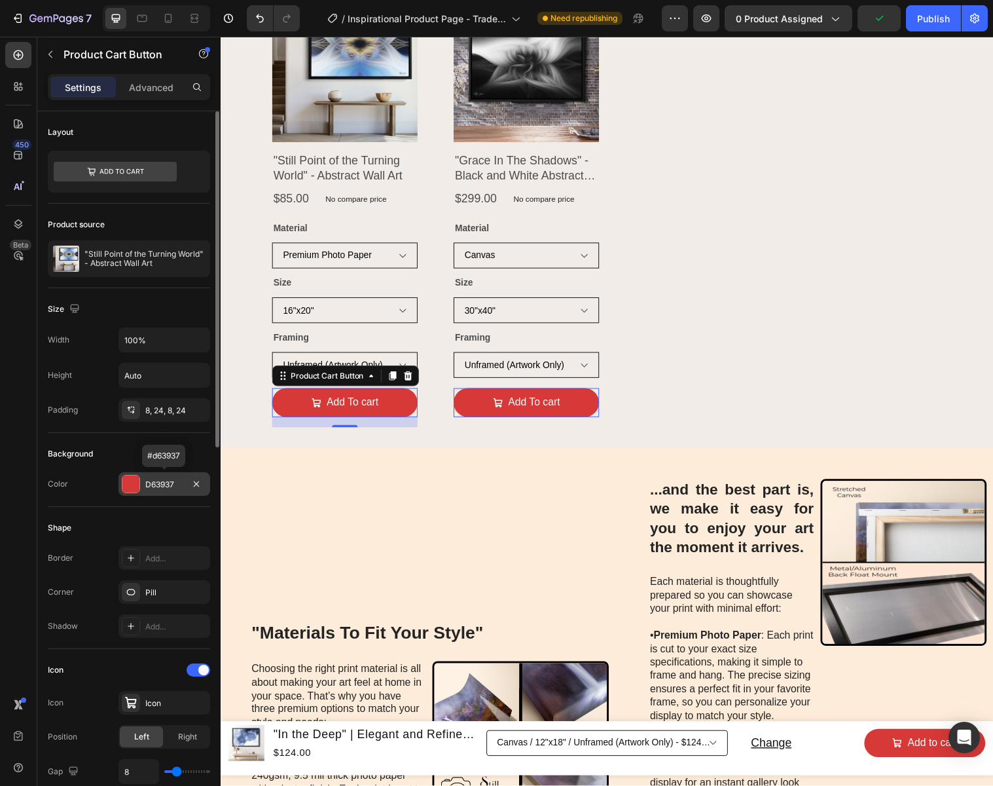
click at [173, 483] on div "D63937" at bounding box center [164, 485] width 38 height 12
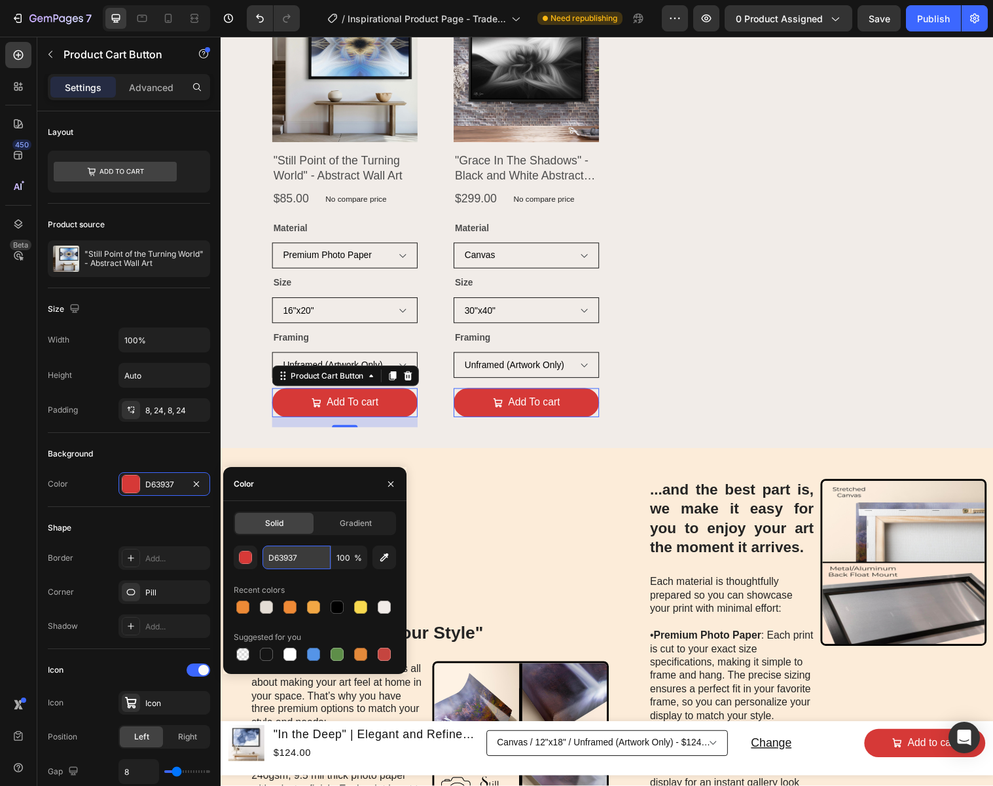
click at [307, 557] on input "D63937" at bounding box center [297, 557] width 68 height 24
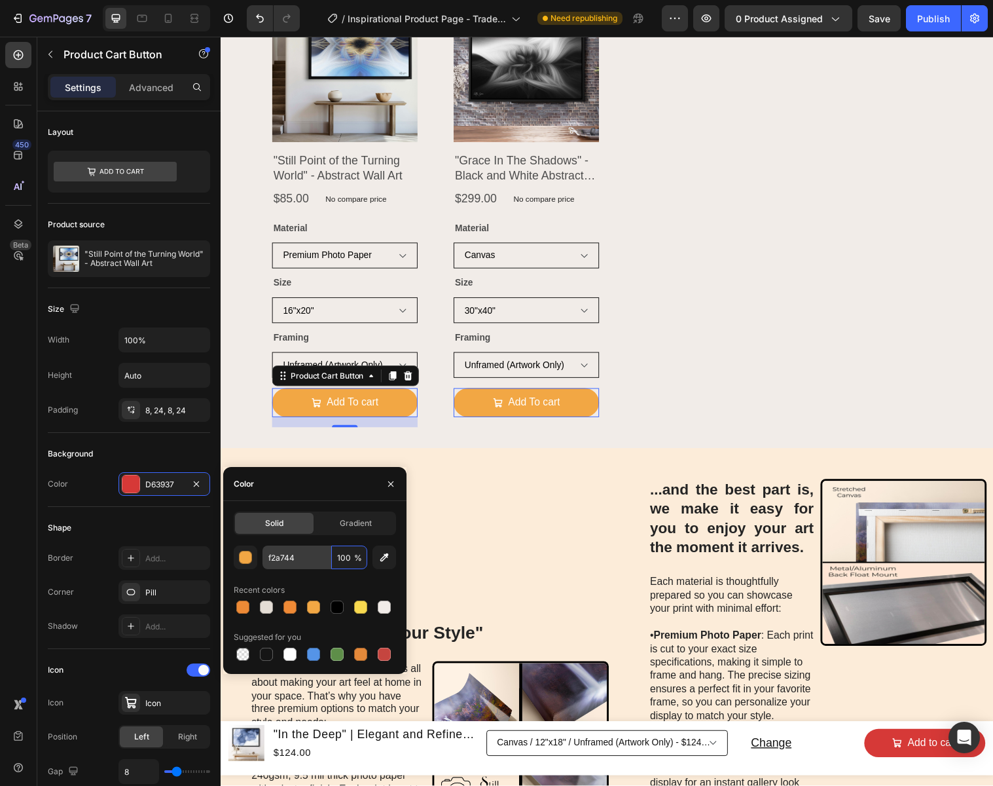
type input "F2A744"
click at [392, 483] on icon "button" at bounding box center [391, 484] width 10 height 10
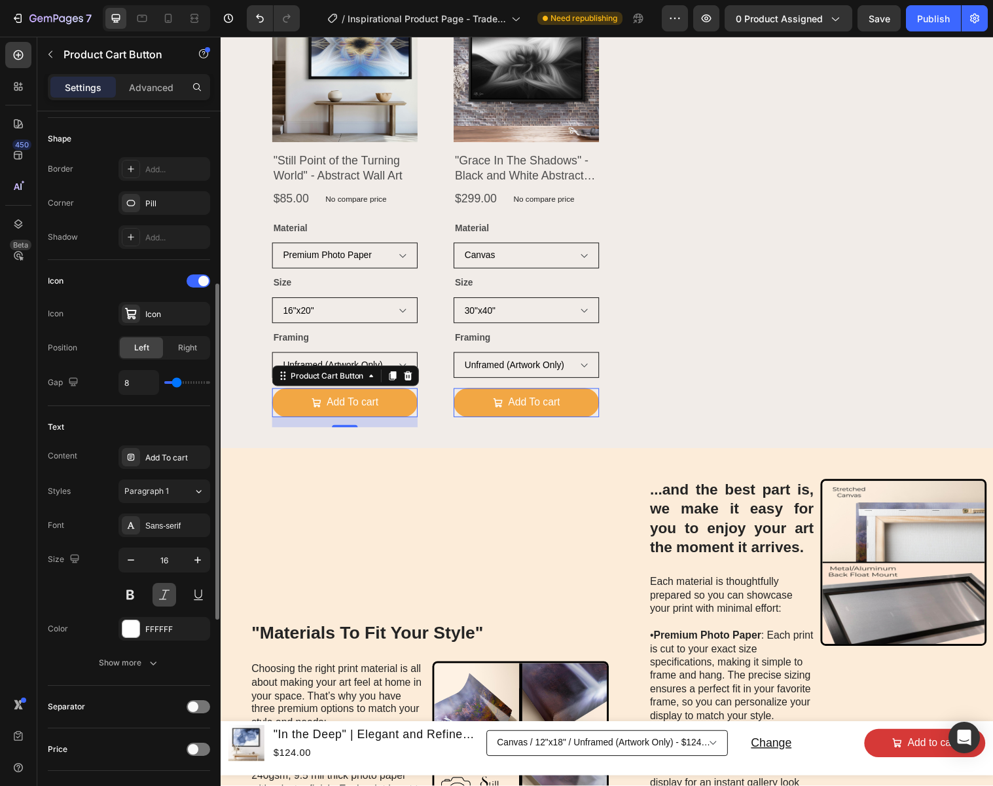
scroll to position [407, 0]
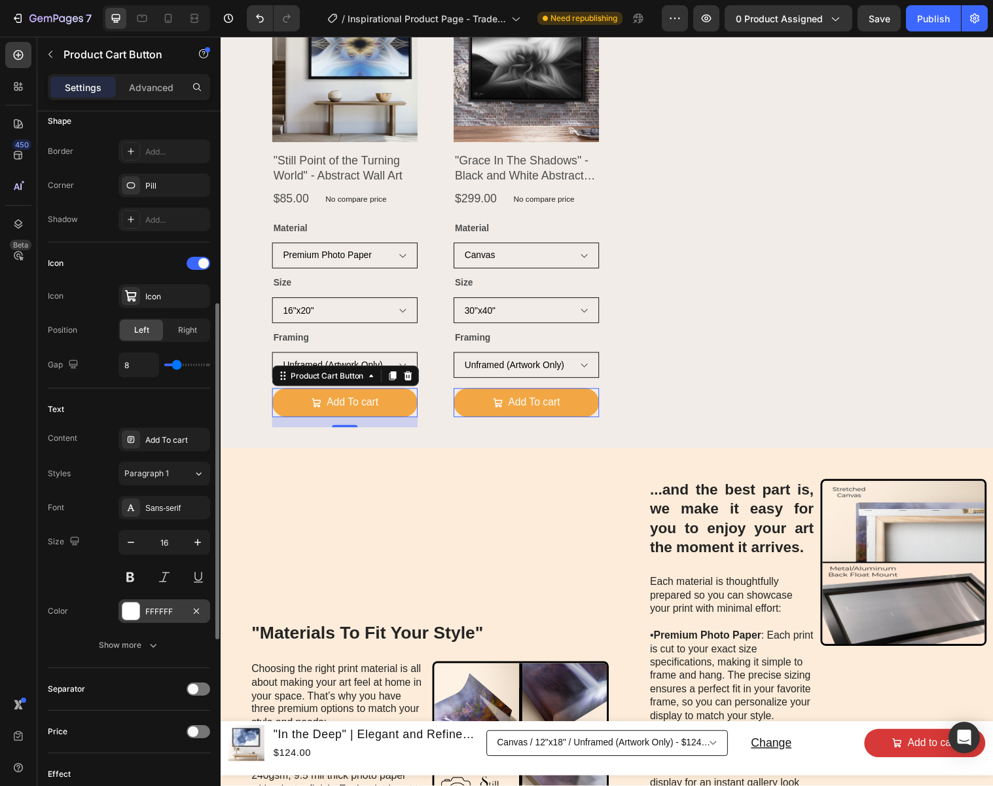
click at [177, 612] on div "FFFFFF" at bounding box center [164, 612] width 38 height 12
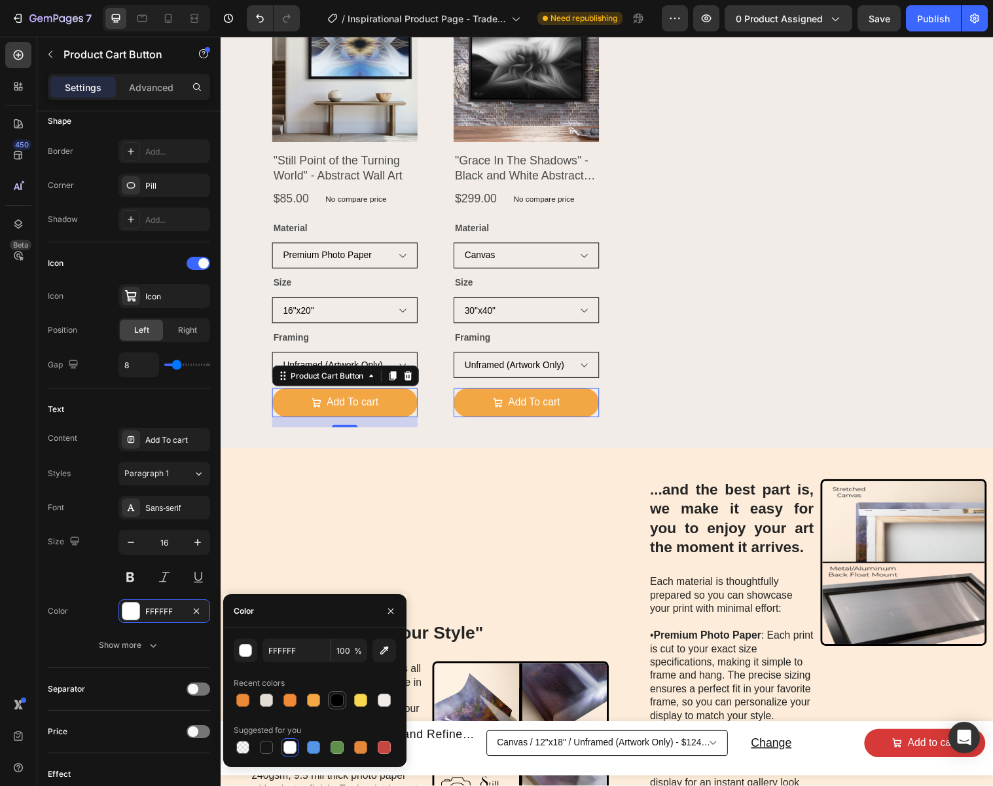
click at [339, 701] on div at bounding box center [337, 699] width 13 height 13
type input "000000"
click at [392, 610] on icon "button" at bounding box center [391, 611] width 10 height 10
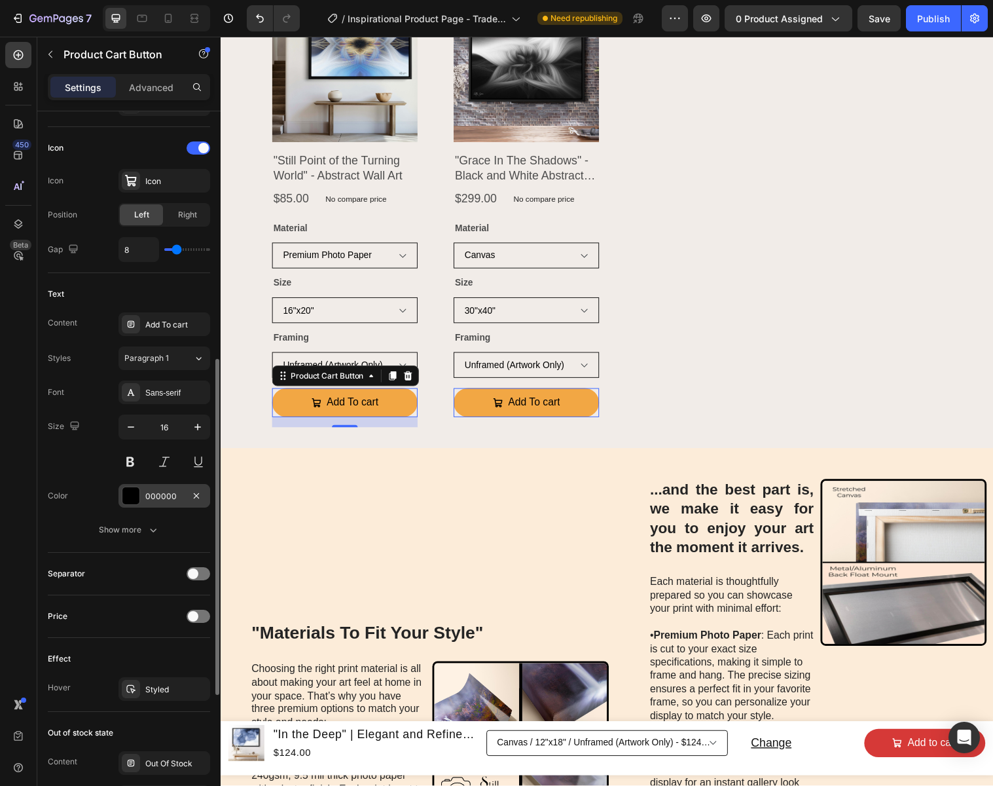
scroll to position [522, 0]
click at [140, 523] on div "Show more" at bounding box center [129, 528] width 61 height 13
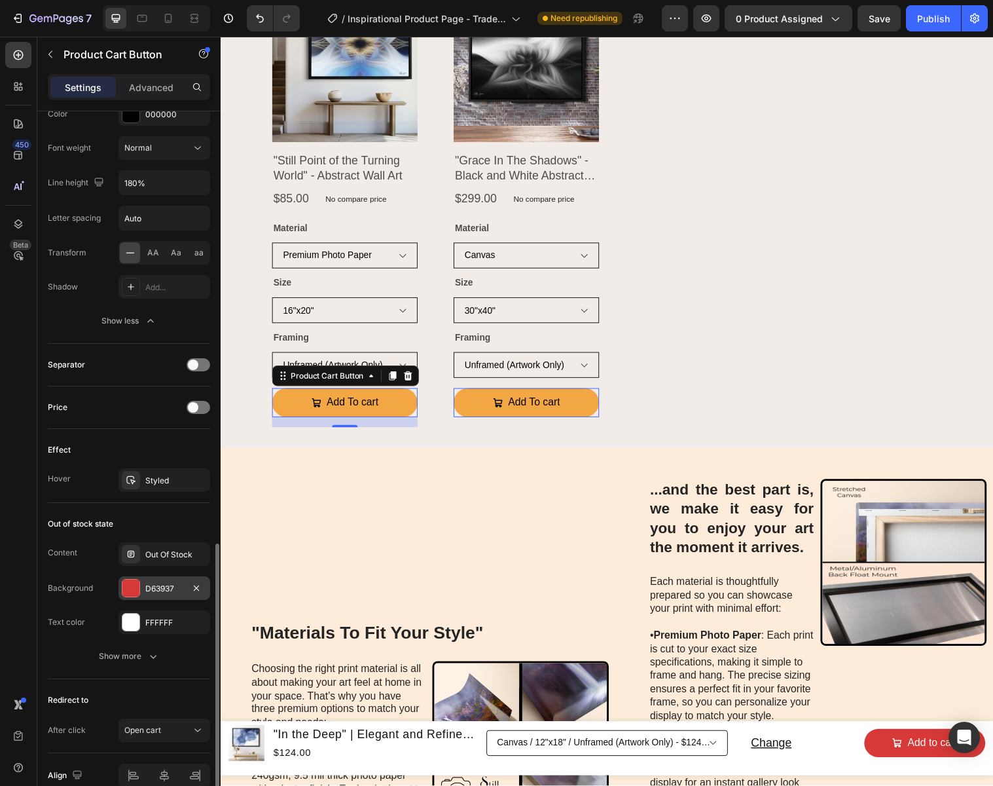
scroll to position [968, 0]
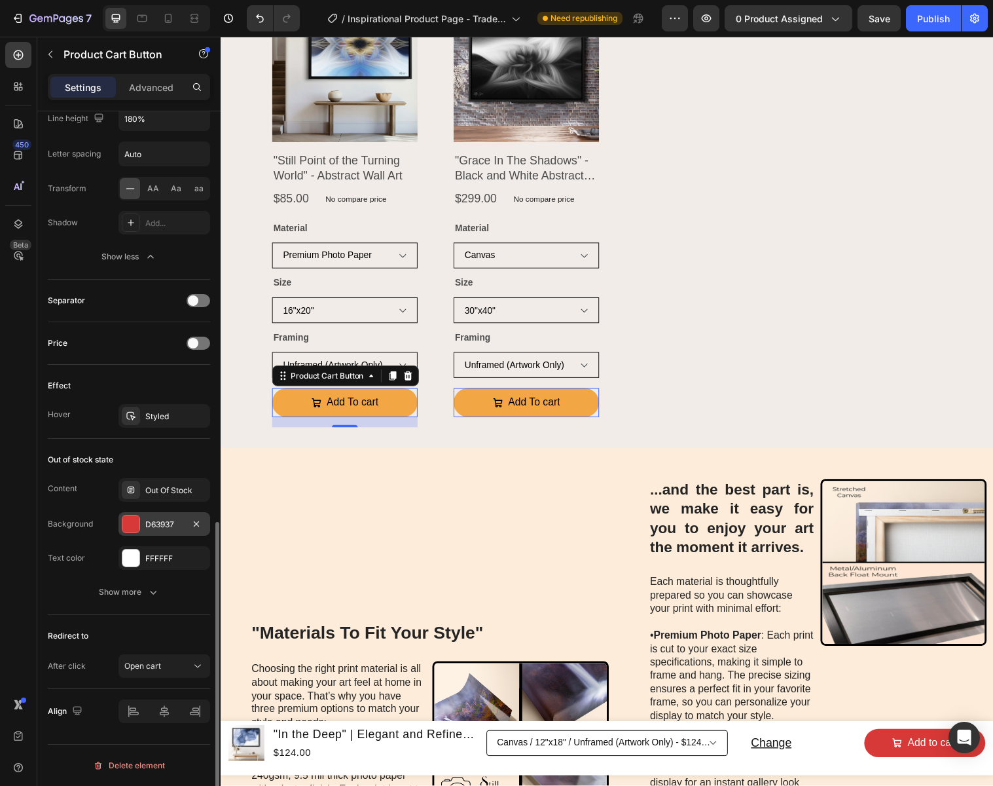
click at [166, 524] on div "D63937" at bounding box center [164, 525] width 38 height 12
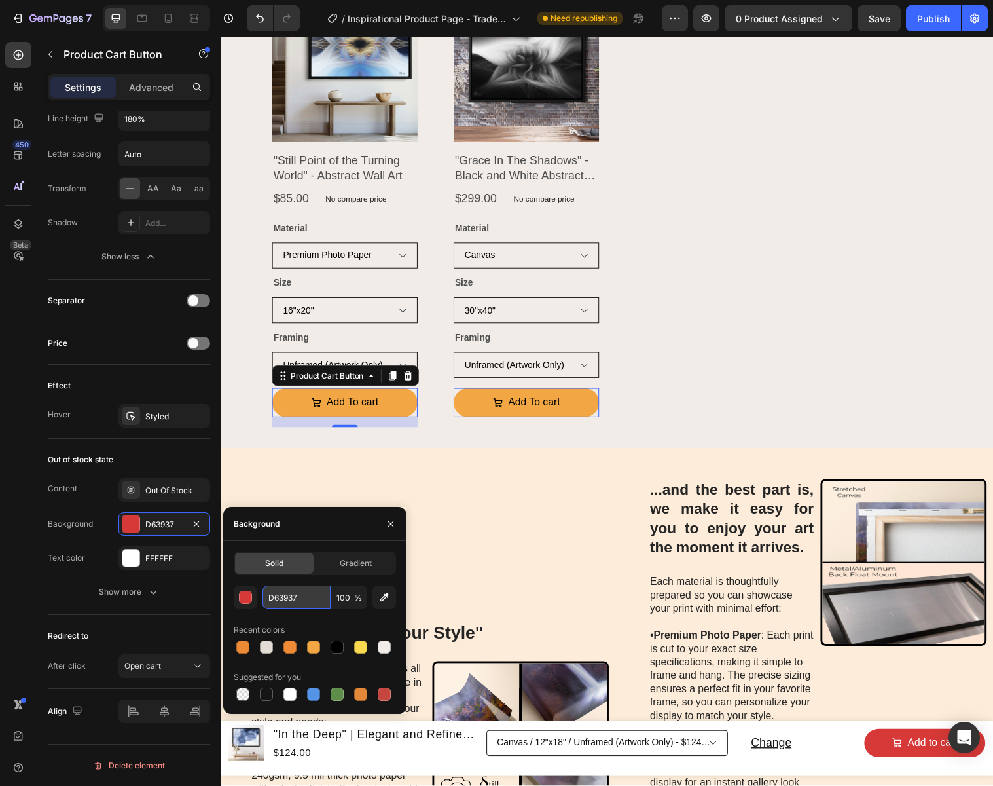
click at [0, 0] on input "D63937" at bounding box center [0, 0] width 0 height 0
type input "F2A744"
click at [164, 558] on div "FFFFFF" at bounding box center [164, 559] width 38 height 12
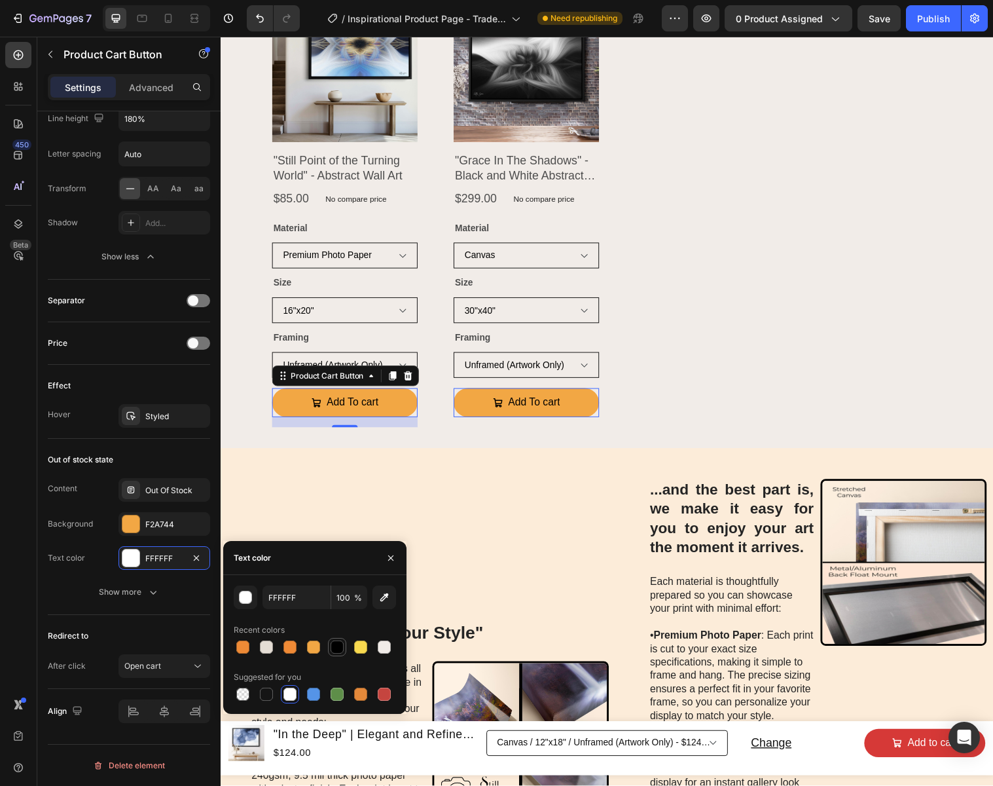
click at [340, 650] on div at bounding box center [337, 646] width 13 height 13
type input "000000"
drag, startPoint x: 393, startPoint y: 557, endPoint x: 174, endPoint y: 538, distance: 219.6
click at [393, 557] on icon "button" at bounding box center [391, 558] width 10 height 10
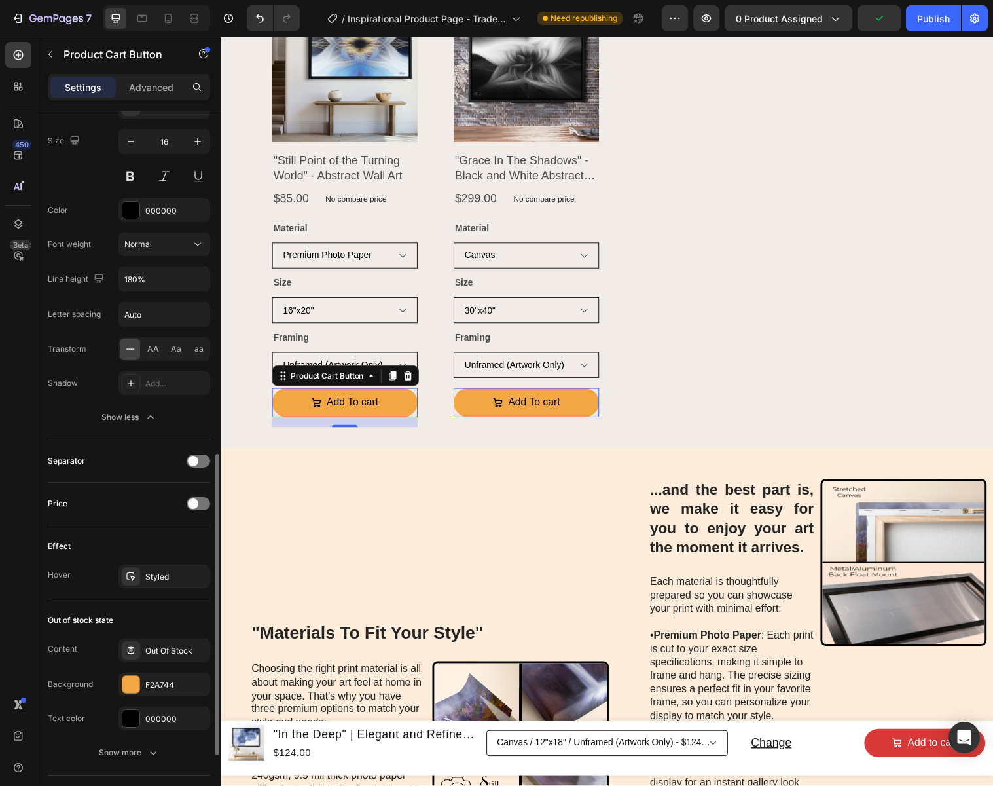
scroll to position [805, 0]
click at [155, 581] on div "Styled" at bounding box center [164, 579] width 38 height 12
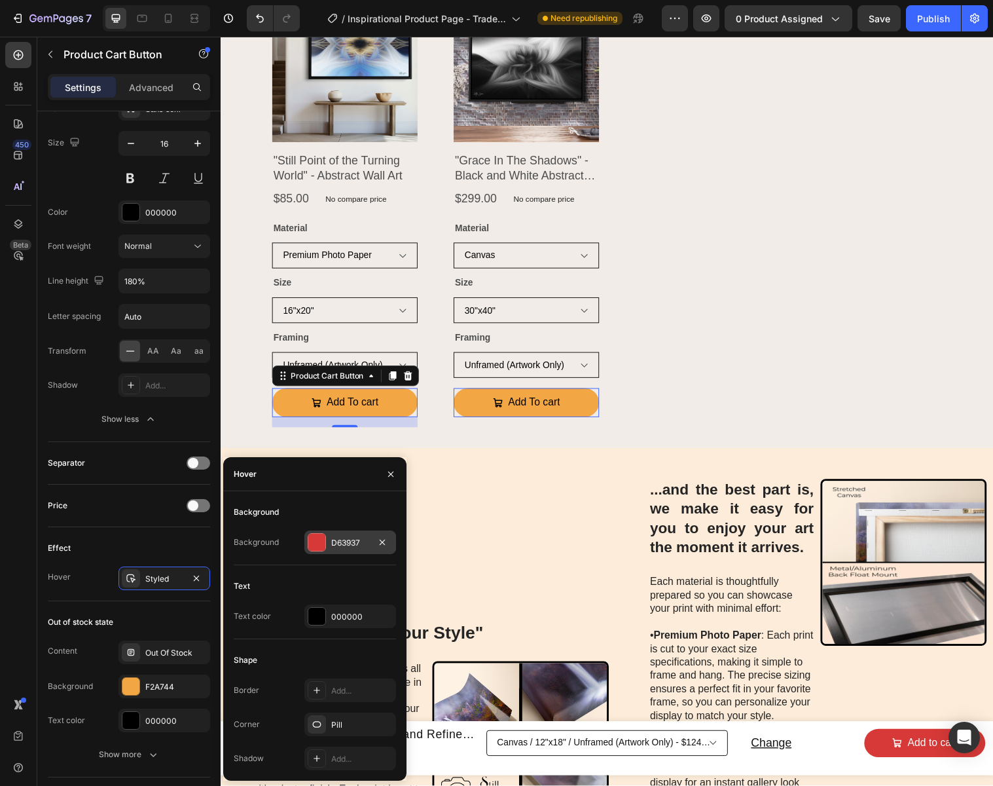
click at [347, 539] on div "D63937" at bounding box center [350, 543] width 38 height 12
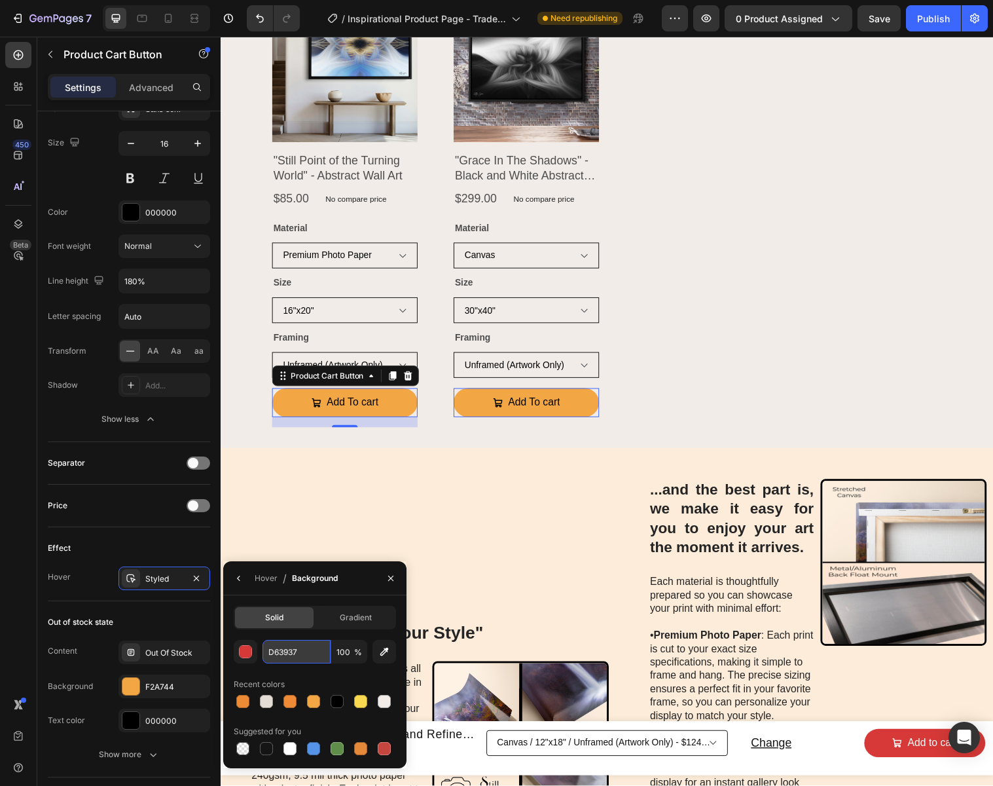
click at [0, 0] on input "D63937" at bounding box center [0, 0] width 0 height 0
type input "EF8A36"
click at [393, 575] on icon "button" at bounding box center [391, 578] width 10 height 10
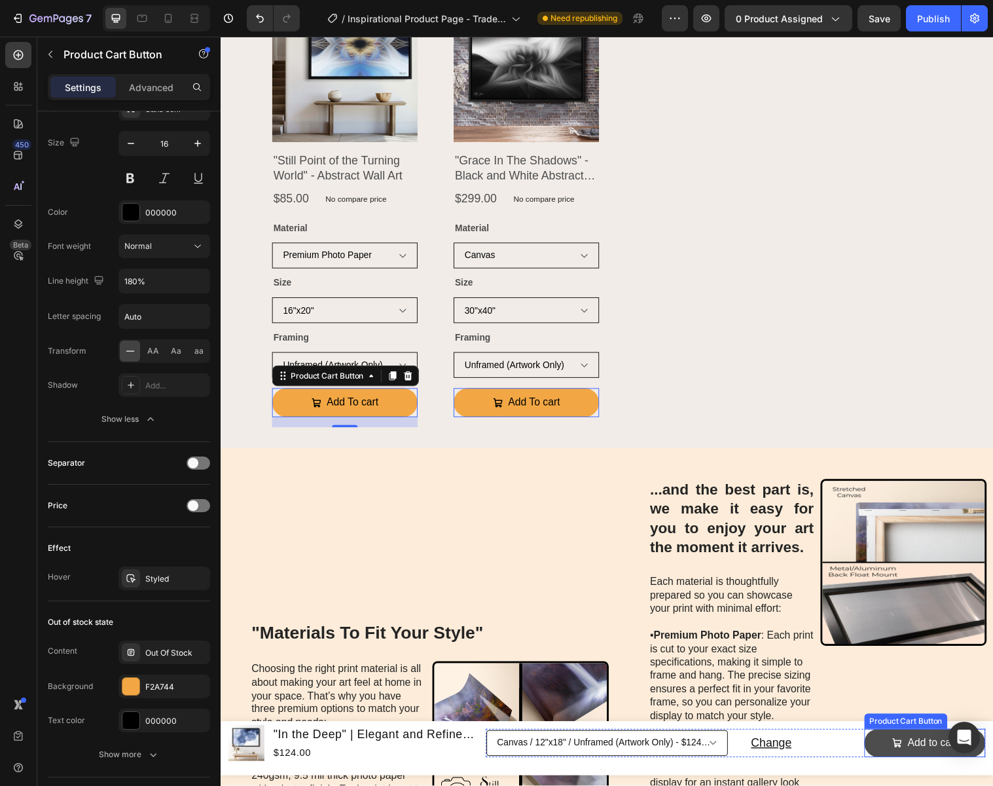
click at [888, 757] on button "Add to cart" at bounding box center [936, 754] width 123 height 29
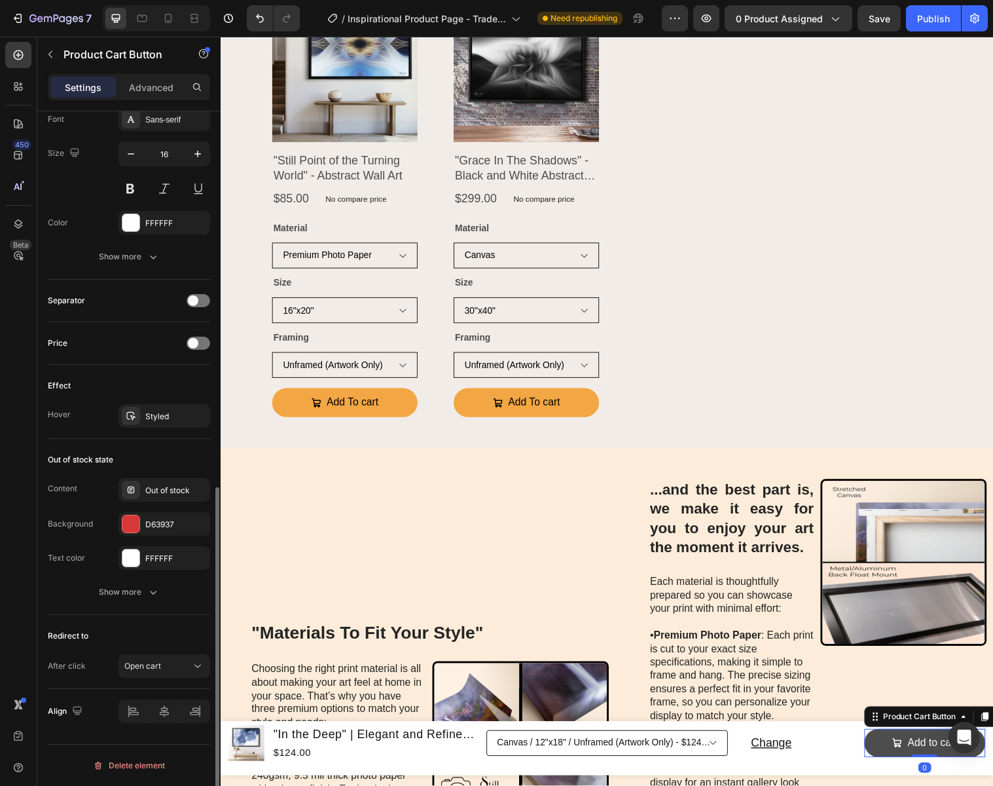
scroll to position [795, 0]
click at [170, 524] on div "D63937" at bounding box center [164, 525] width 38 height 12
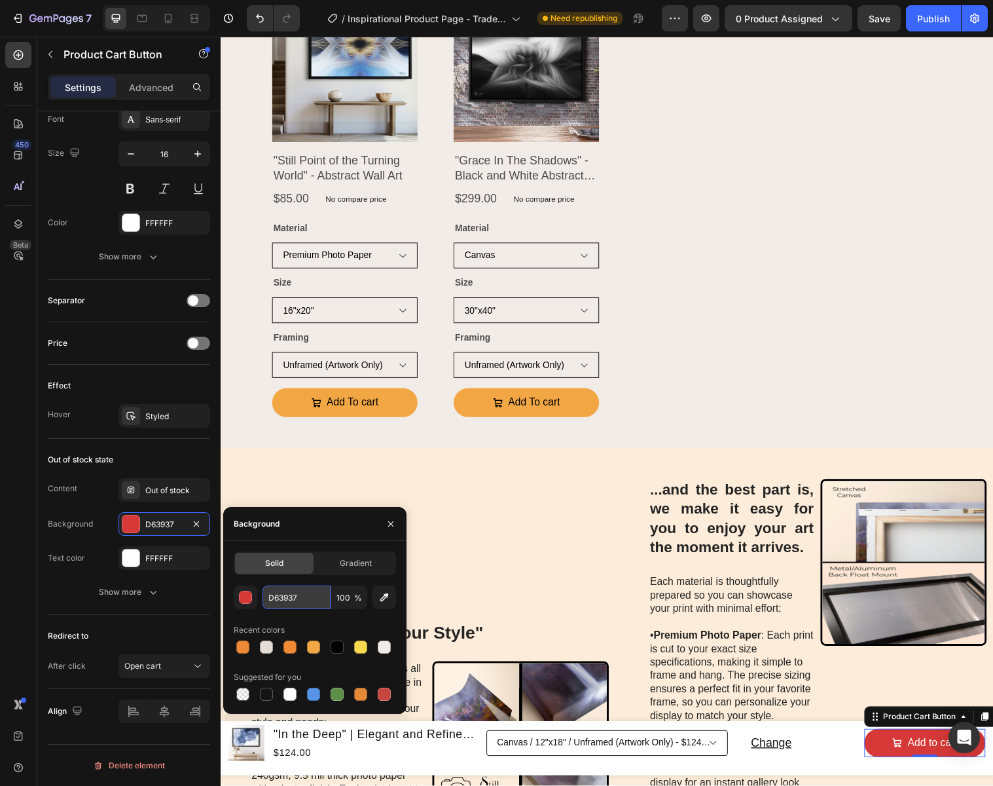
click at [312, 597] on input "D63937" at bounding box center [297, 597] width 68 height 24
type input "F2A744"
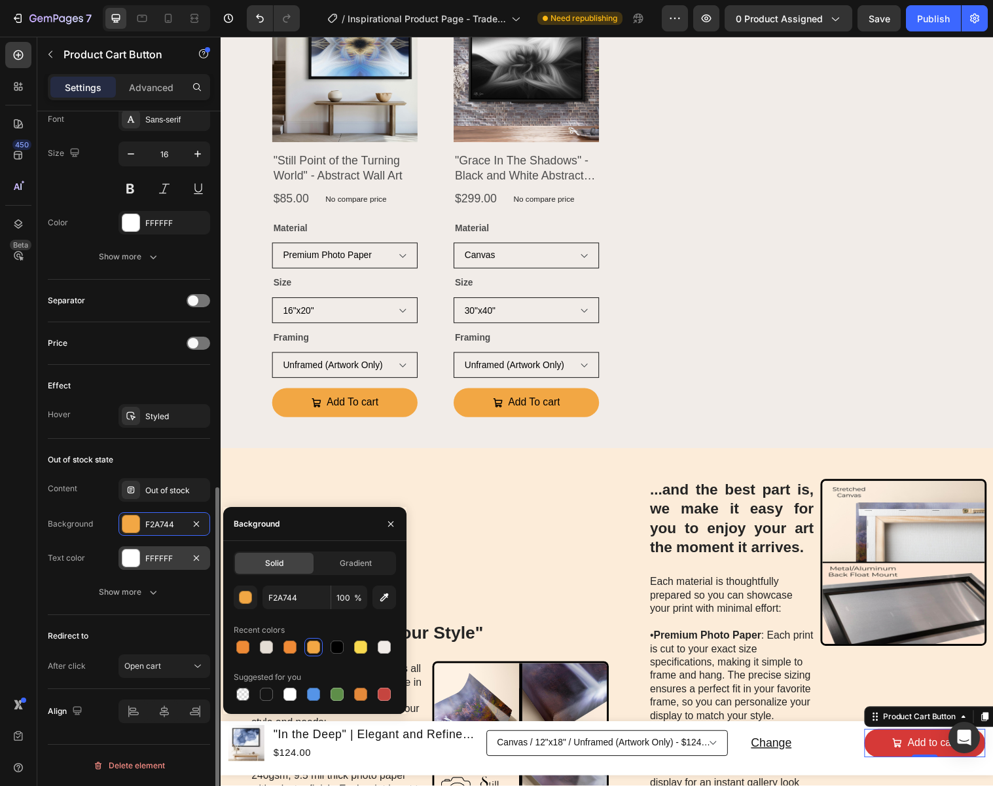
click at [175, 556] on div "FFFFFF" at bounding box center [164, 559] width 38 height 12
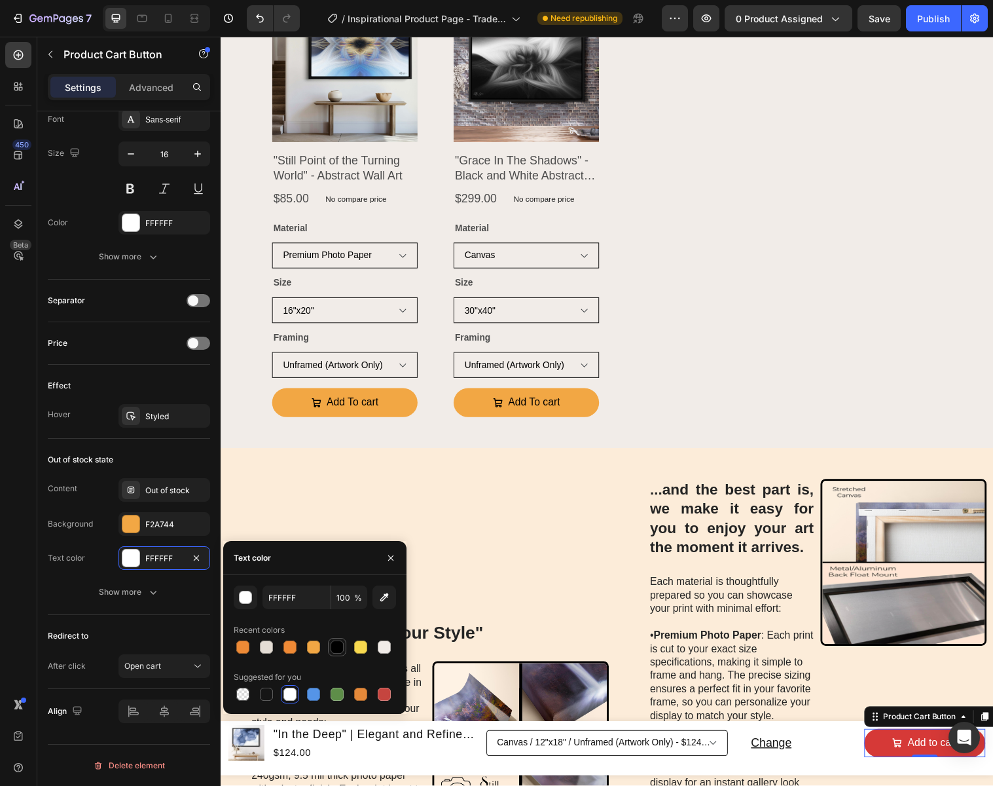
click at [342, 648] on div at bounding box center [337, 646] width 13 height 13
type input "000000"
click at [390, 556] on icon "button" at bounding box center [391, 558] width 10 height 10
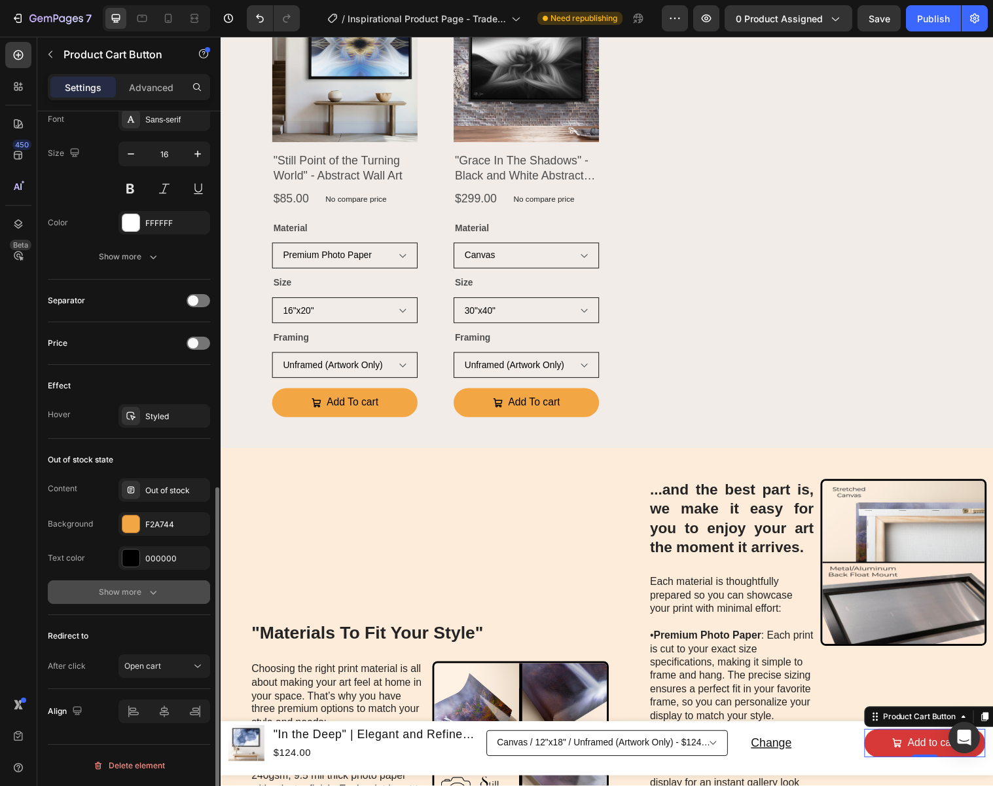
click at [147, 587] on icon "button" at bounding box center [153, 591] width 13 height 13
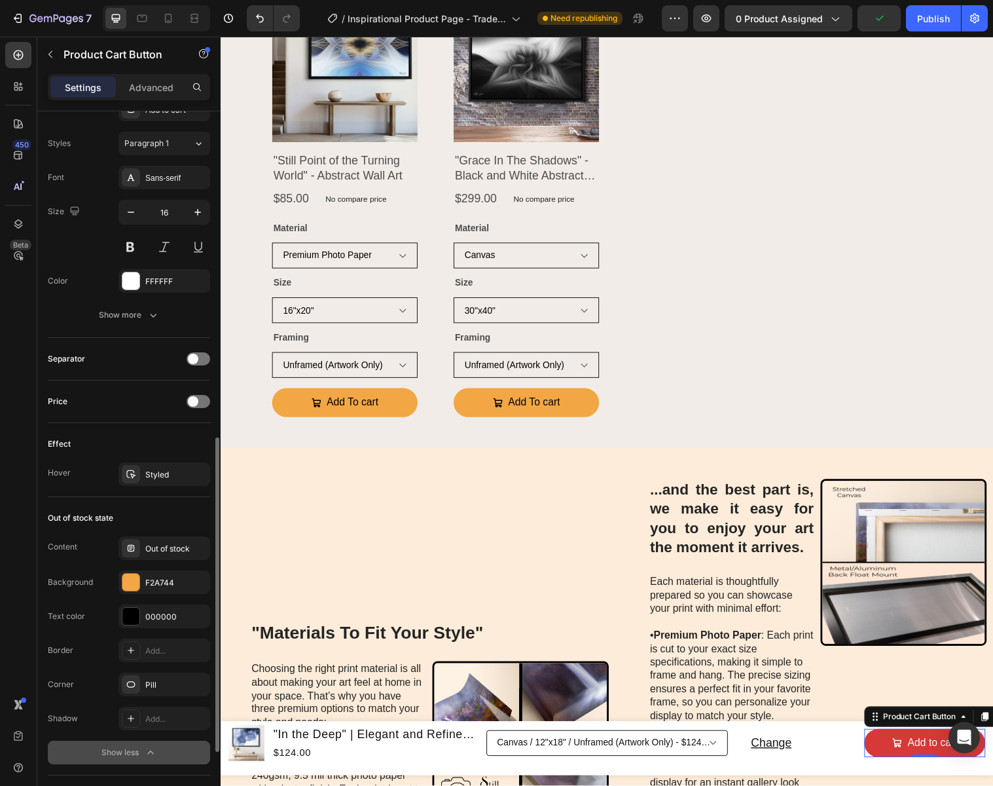
scroll to position [728, 0]
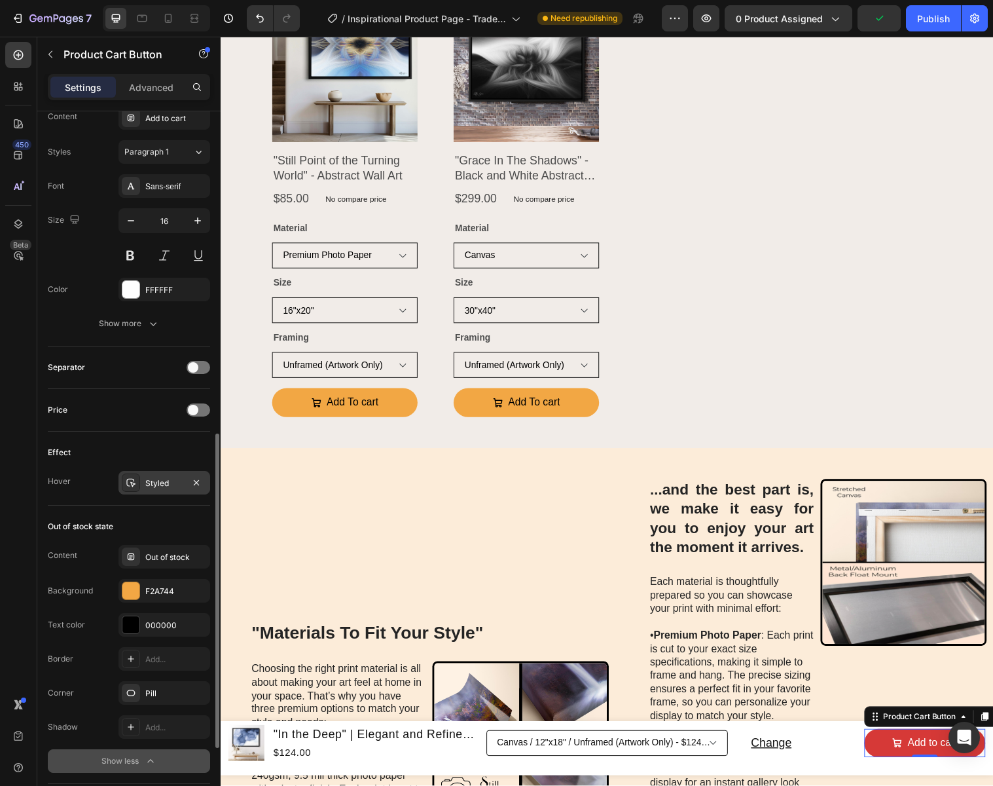
click at [158, 490] on div "Styled" at bounding box center [165, 483] width 92 height 24
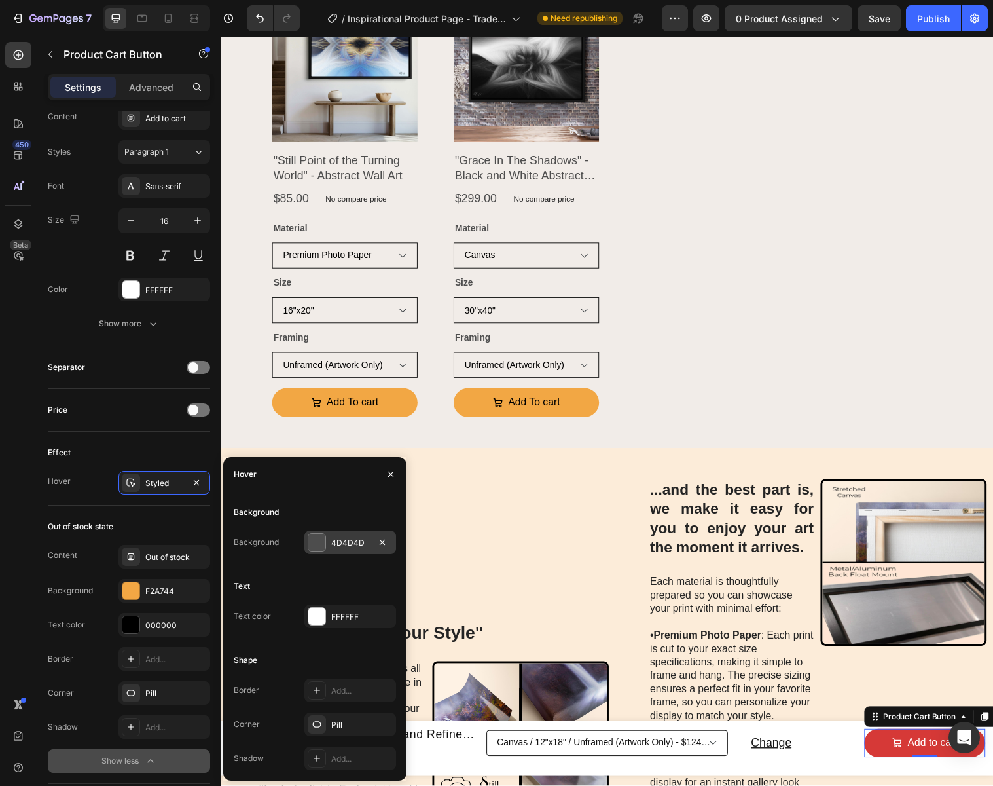
click at [361, 539] on div "4D4D4D" at bounding box center [350, 543] width 38 height 12
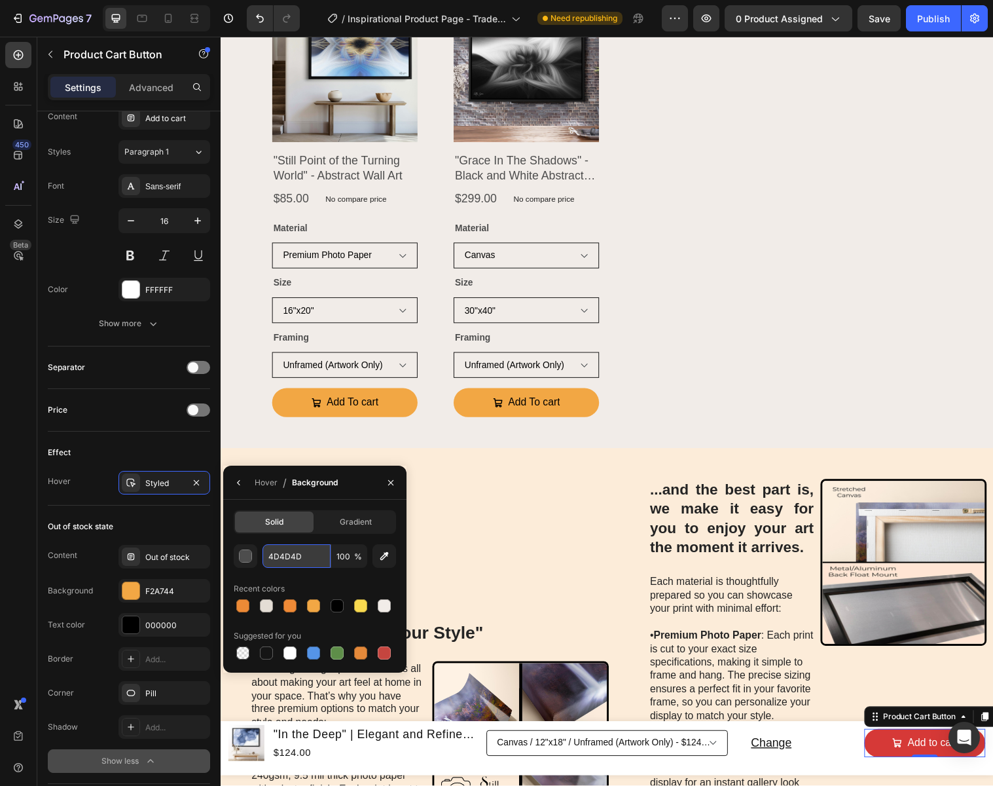
click at [0, 0] on input "4D4D4D" at bounding box center [0, 0] width 0 height 0
type input "EF8A36"
click at [393, 481] on icon "button" at bounding box center [391, 482] width 10 height 10
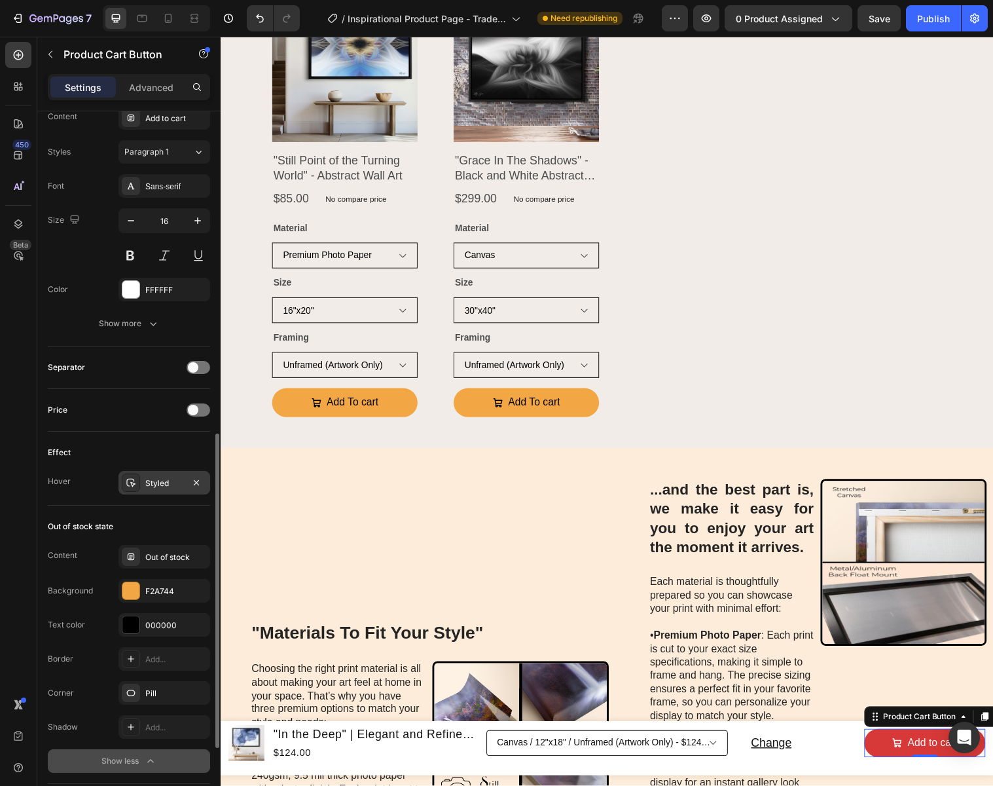
click at [168, 481] on div "Styled" at bounding box center [164, 483] width 38 height 12
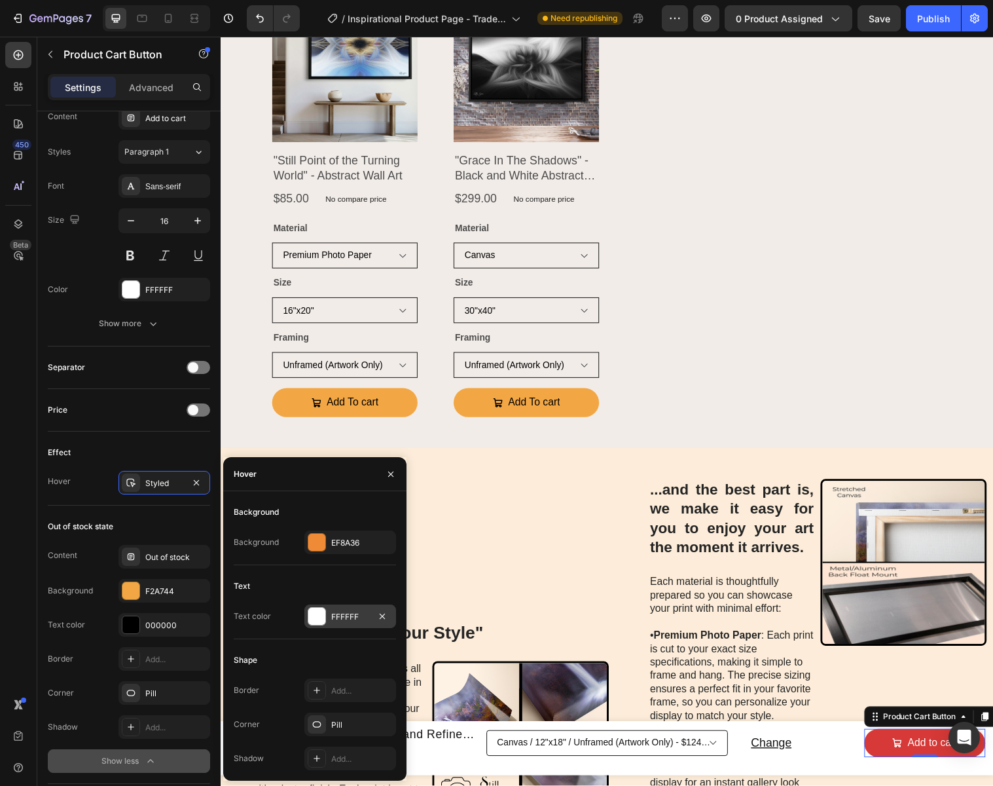
click at [348, 617] on div "FFFFFF" at bounding box center [350, 617] width 38 height 12
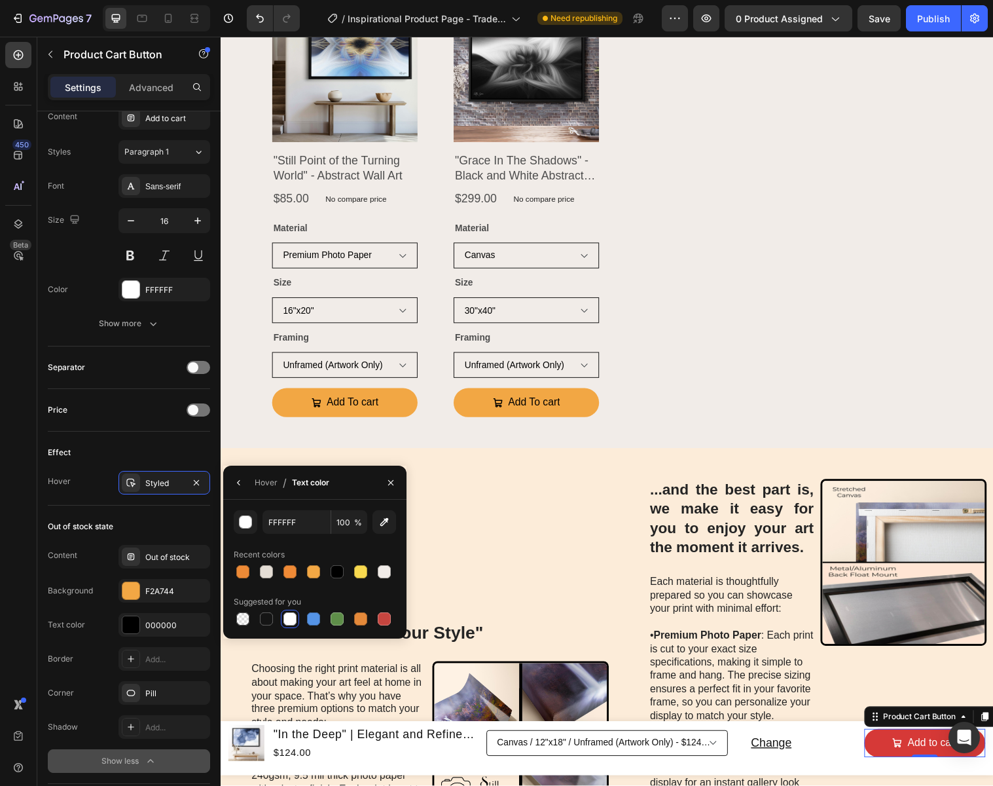
drag, startPoint x: 337, startPoint y: 574, endPoint x: 378, endPoint y: 538, distance: 54.8
click at [337, 574] on div at bounding box center [337, 571] width 13 height 13
type input "000000"
click at [392, 483] on icon "button" at bounding box center [390, 481] width 5 height 5
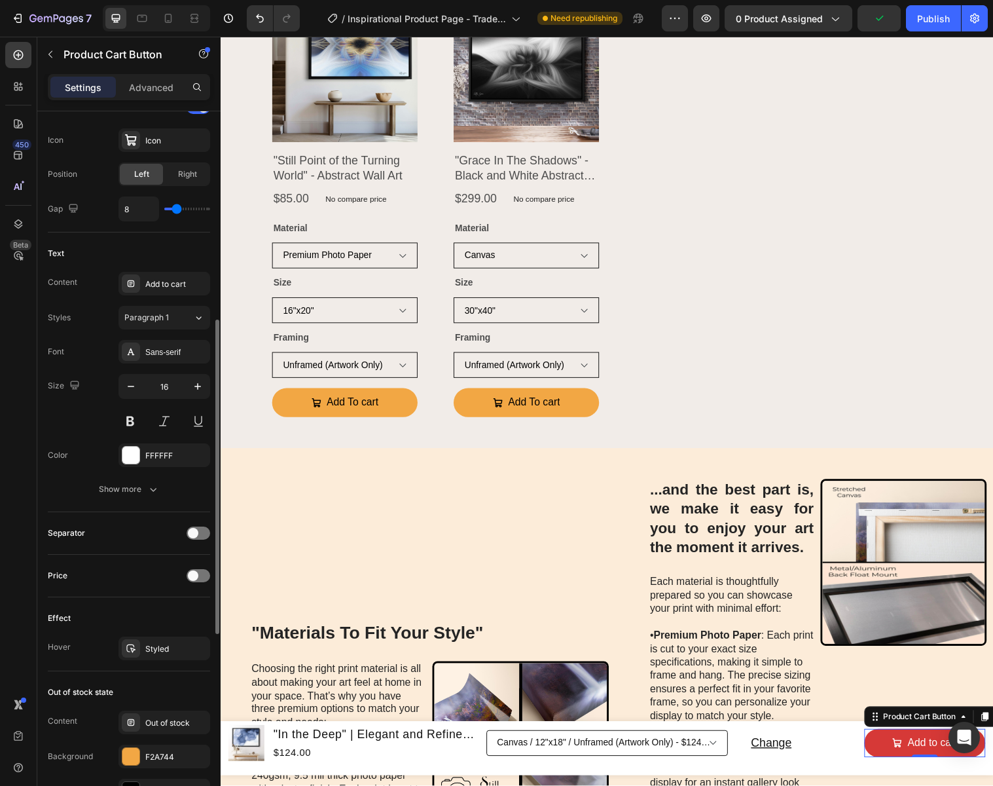
scroll to position [534, 0]
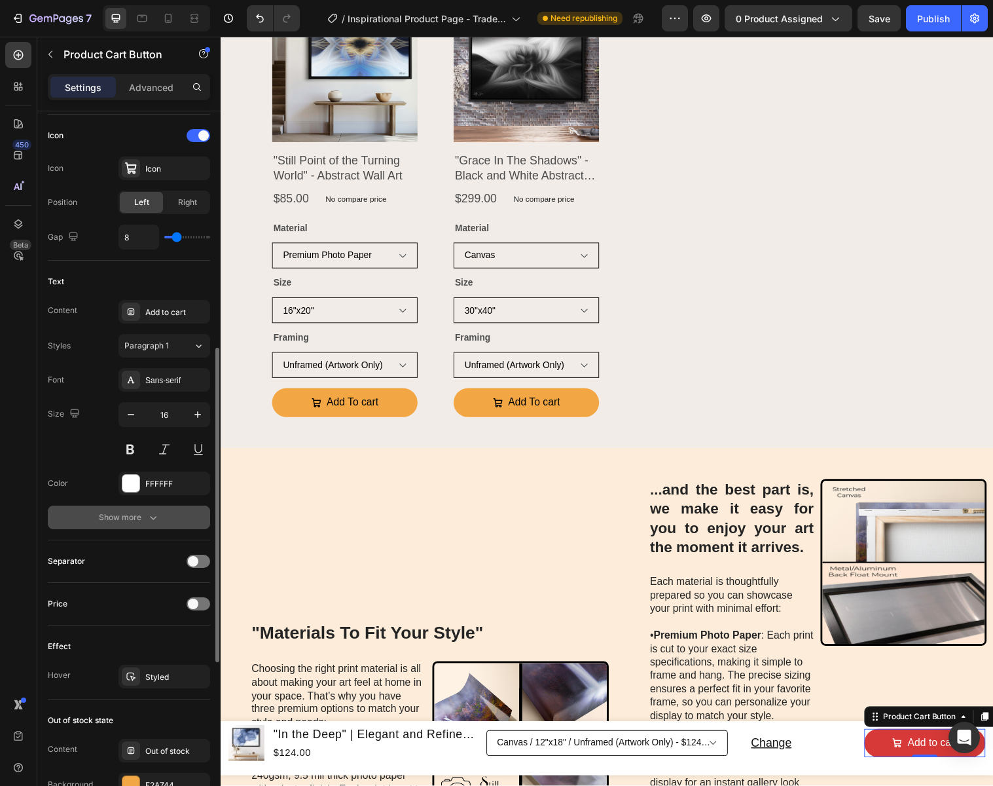
click at [143, 518] on div "Show more" at bounding box center [129, 517] width 61 height 13
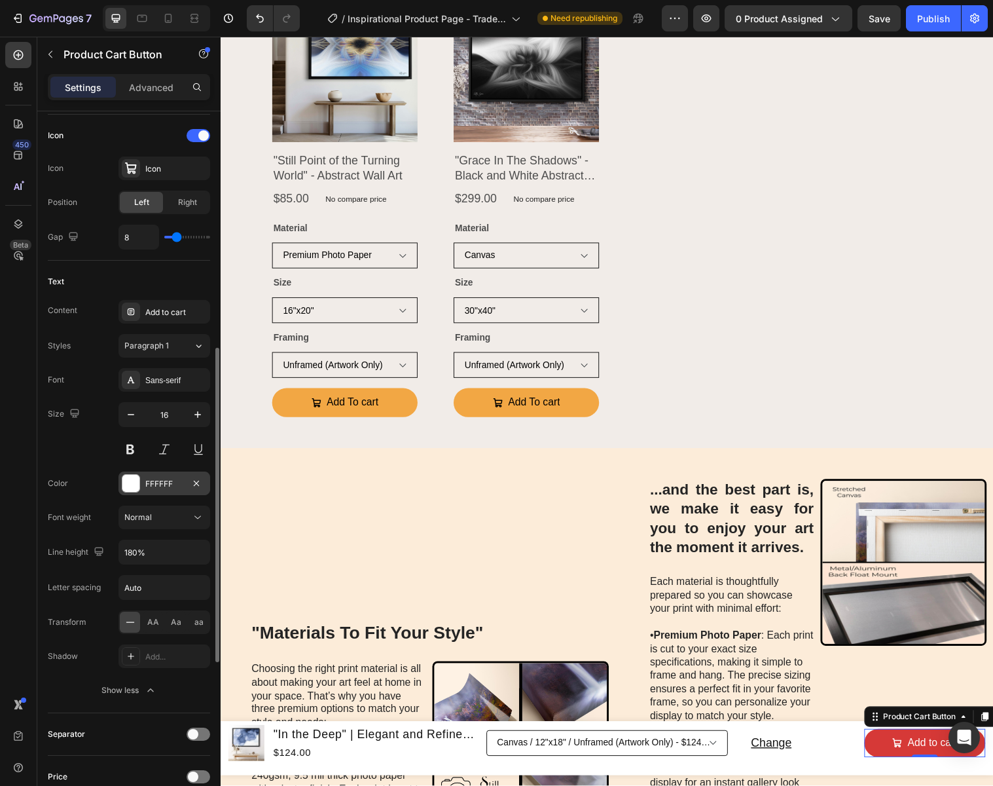
click at [170, 484] on div "FFFFFF" at bounding box center [164, 484] width 38 height 12
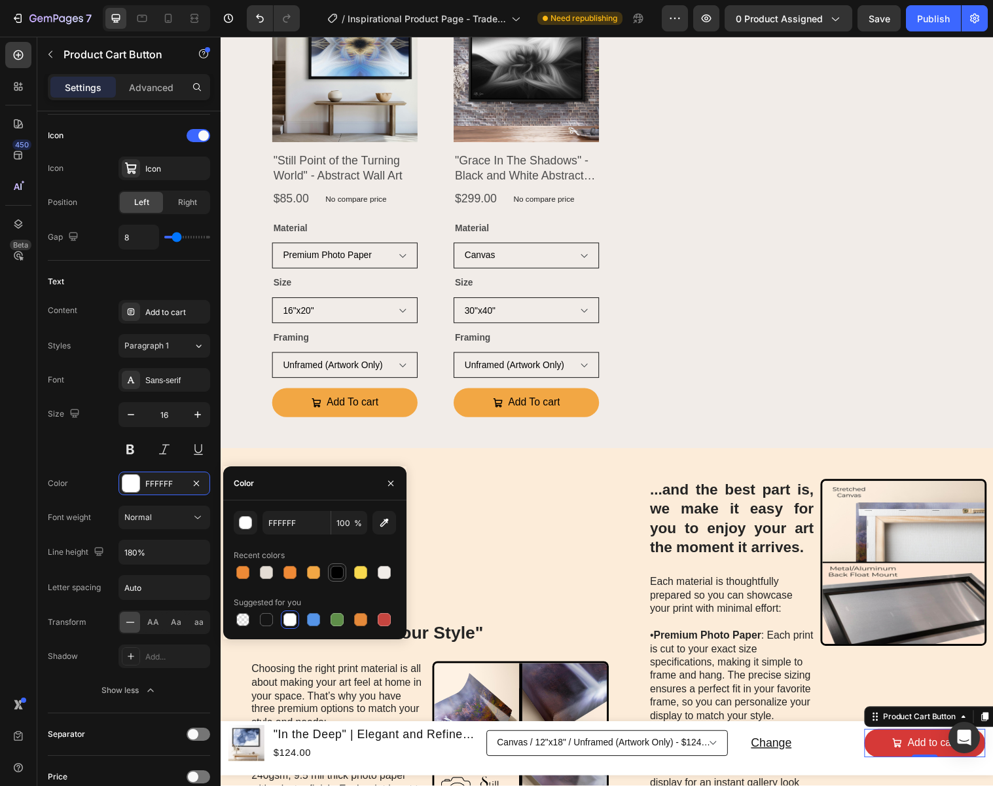
click at [341, 572] on div at bounding box center [337, 572] width 13 height 13
type input "000000"
click at [393, 484] on icon "button" at bounding box center [391, 483] width 10 height 10
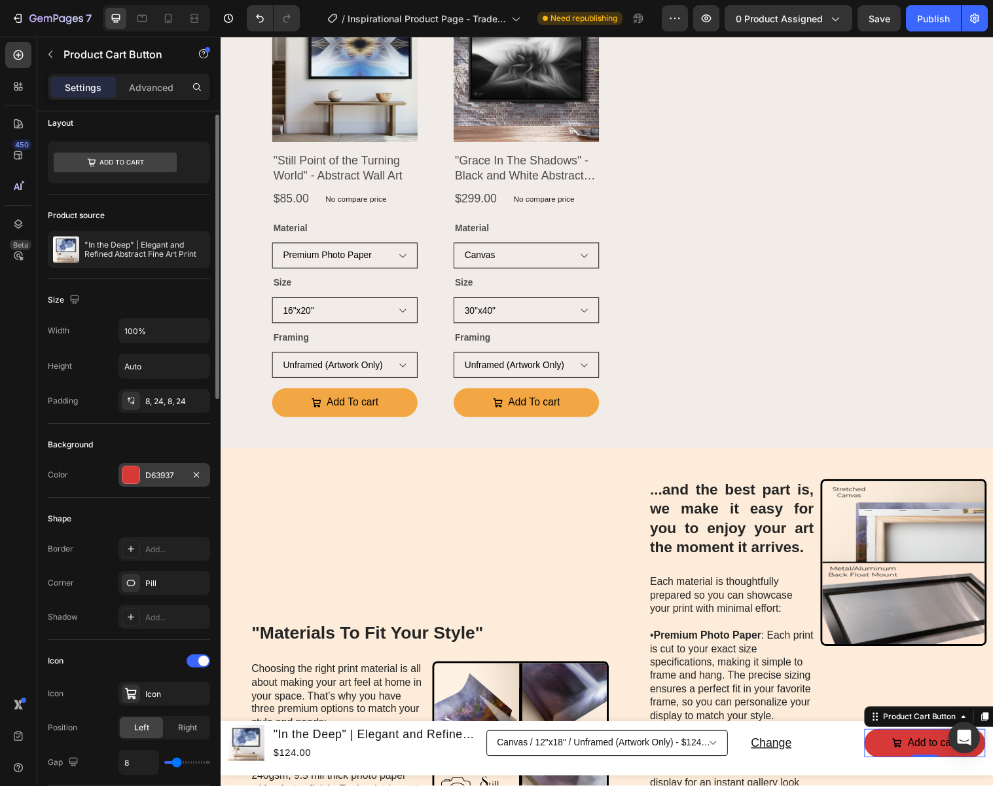
scroll to position [5, 0]
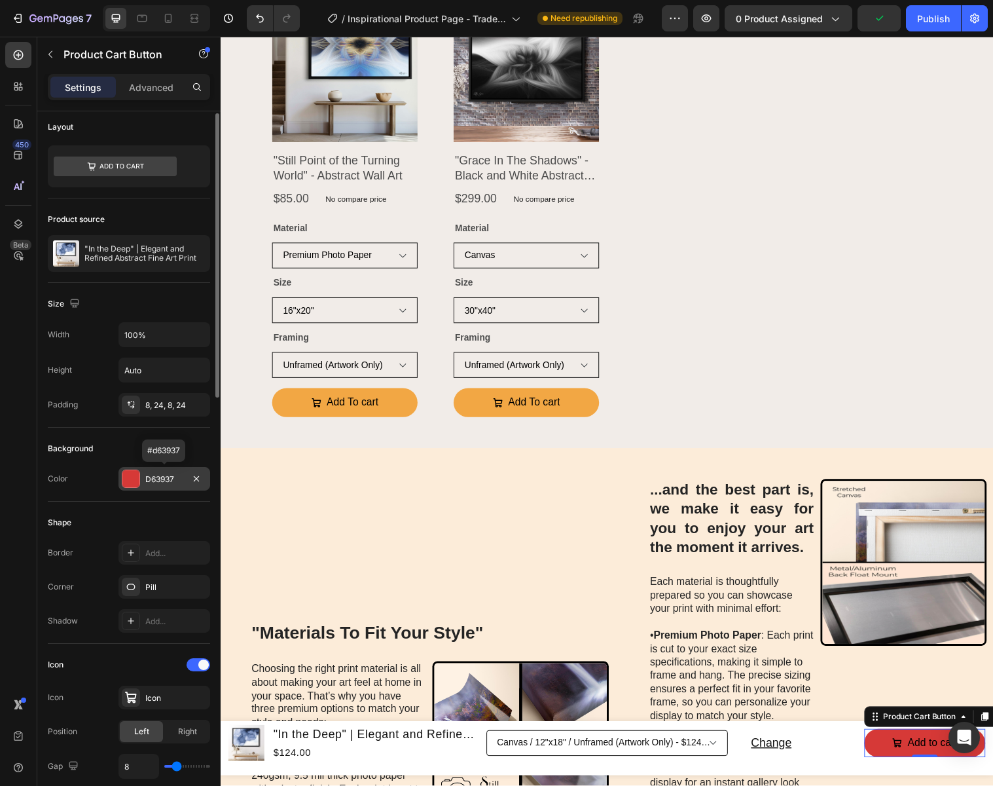
click at [168, 477] on div "D63937" at bounding box center [164, 479] width 38 height 12
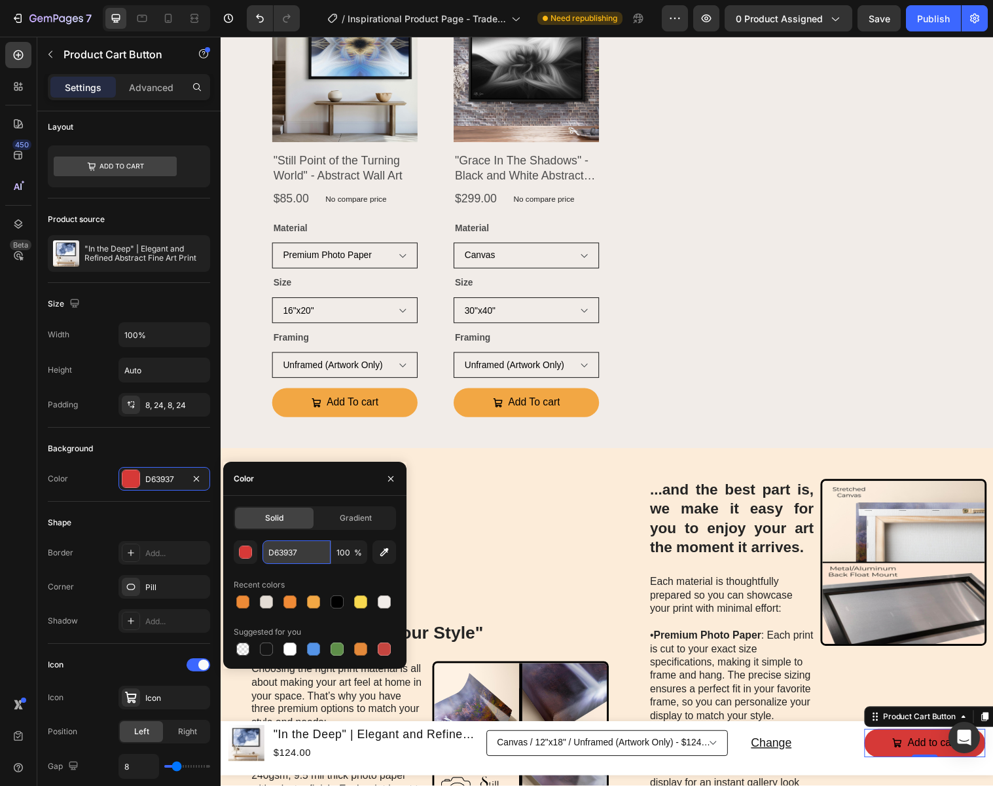
drag, startPoint x: 308, startPoint y: 551, endPoint x: 322, endPoint y: 553, distance: 14.6
click at [308, 551] on input "D63937" at bounding box center [297, 552] width 68 height 24
type input "F2A744"
click at [388, 475] on icon "button" at bounding box center [391, 478] width 10 height 10
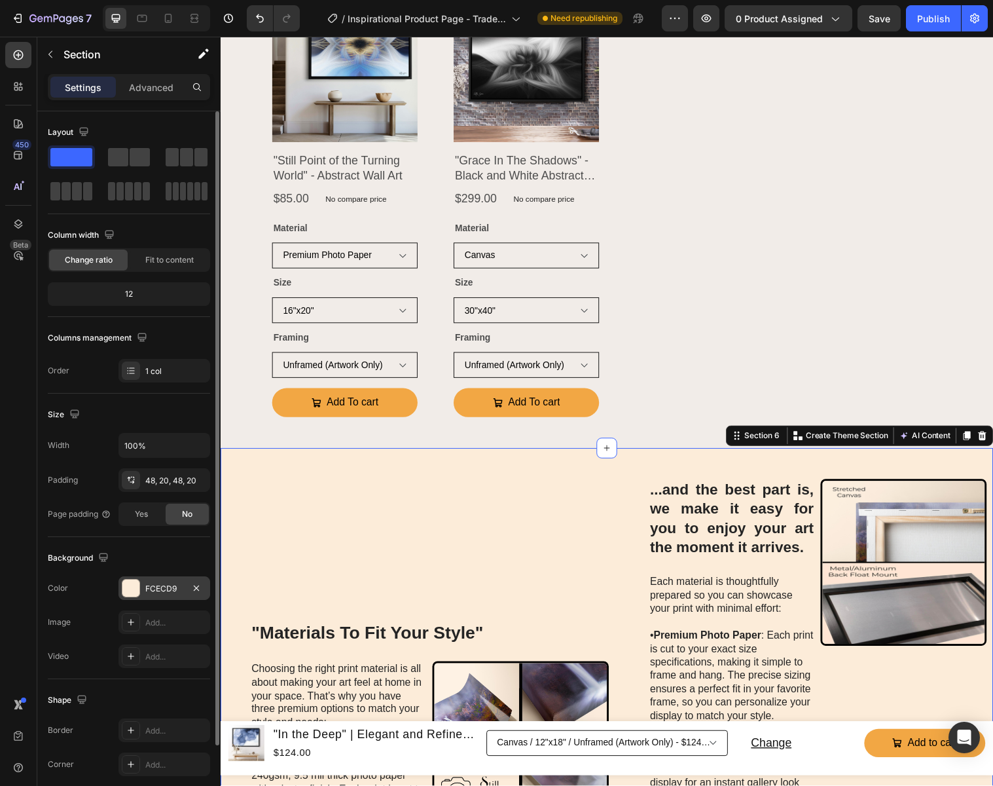
click at [163, 587] on div "FCECD9" at bounding box center [164, 589] width 38 height 12
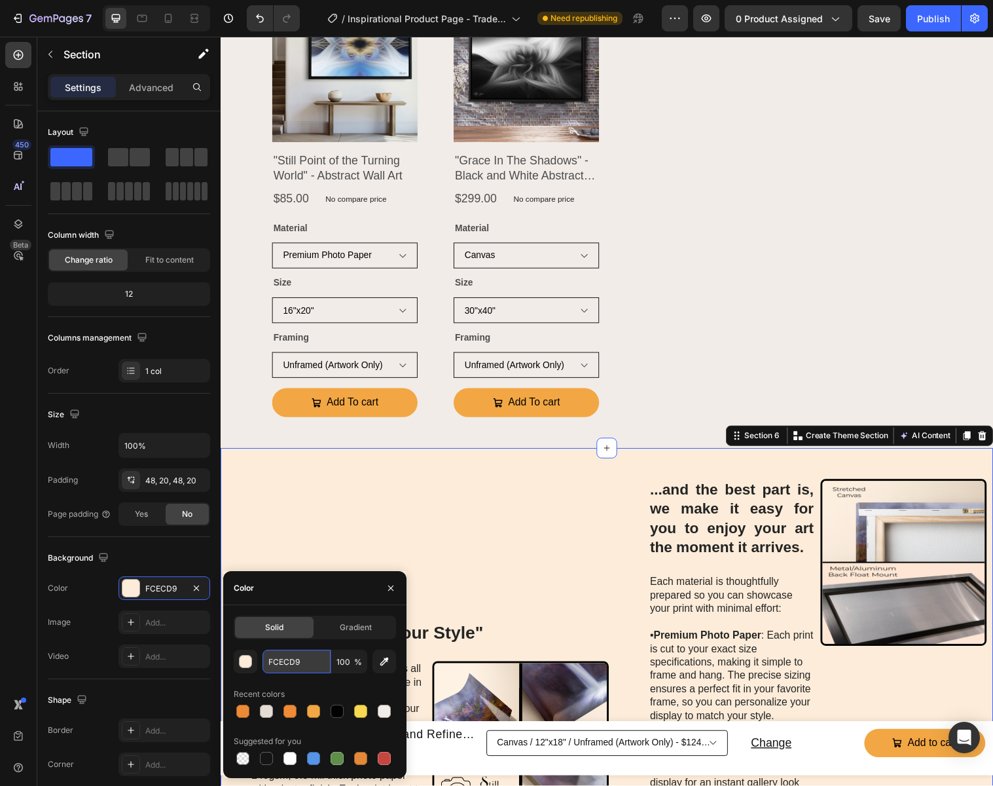
click at [306, 661] on input "FCECD9" at bounding box center [297, 661] width 68 height 24
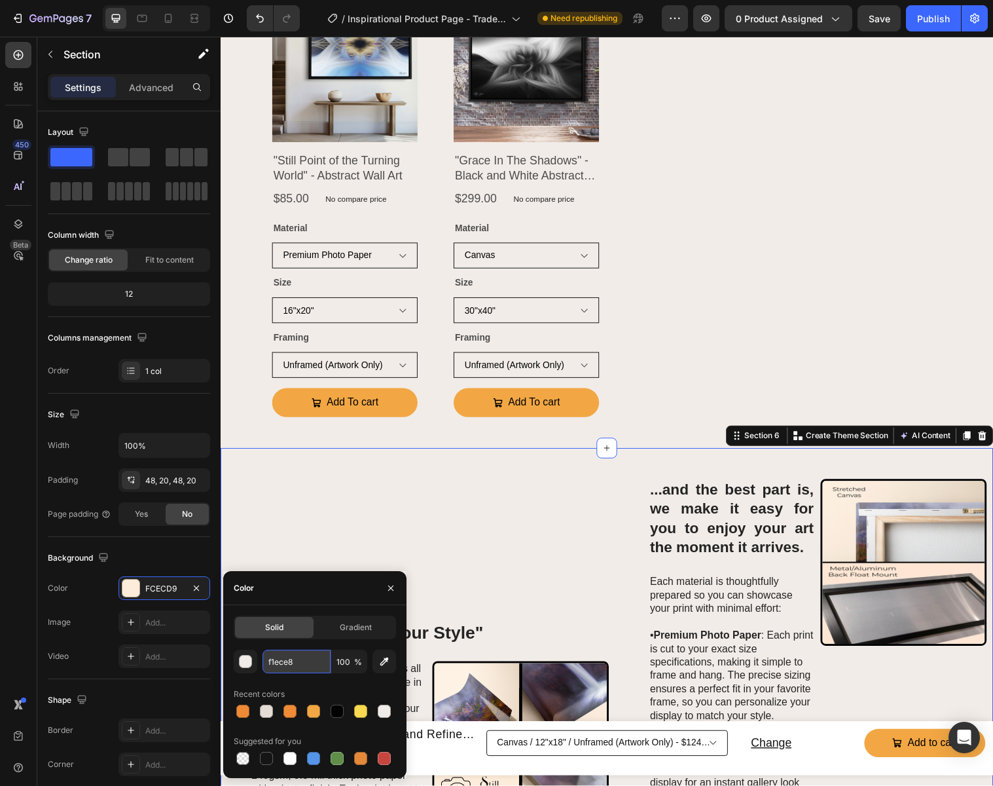
type input "F1ECE8"
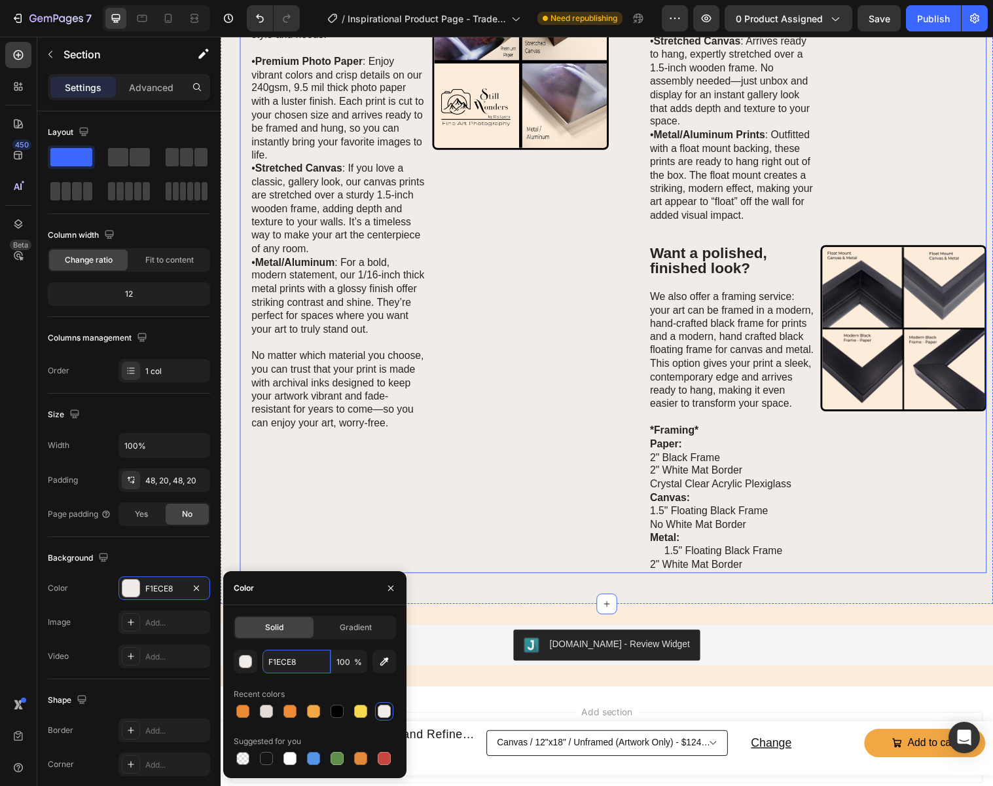
scroll to position [1707, 0]
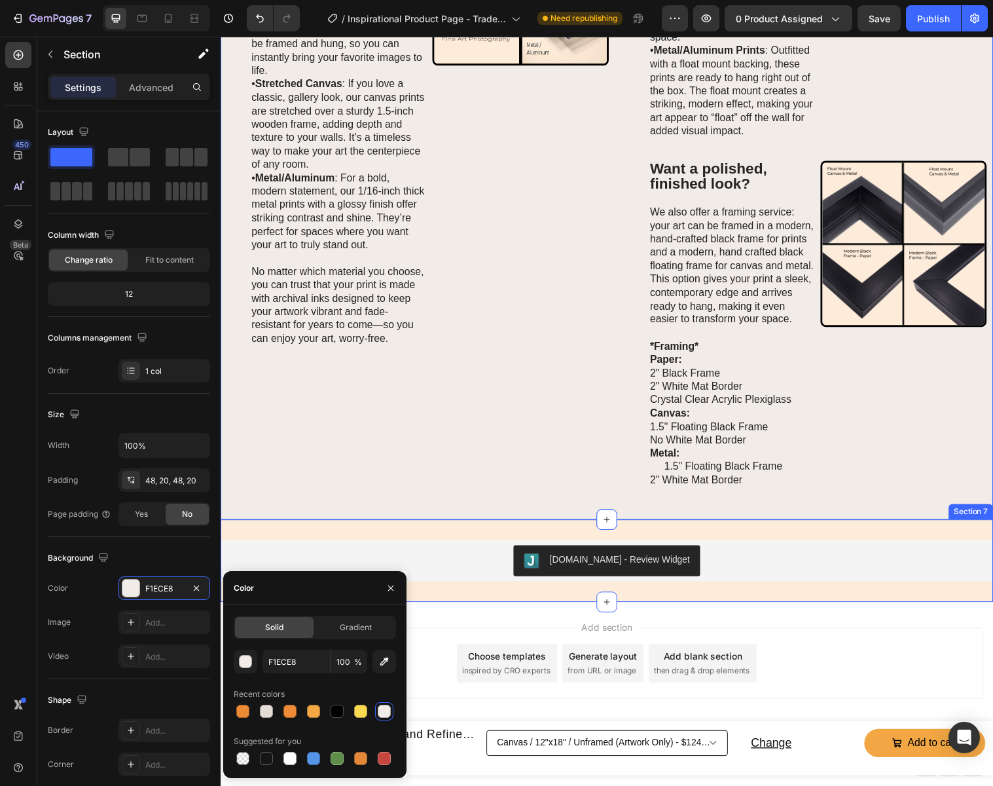
click at [441, 532] on div "Judge.me - Review Widget Judge.me Section 7" at bounding box center [614, 570] width 786 height 84
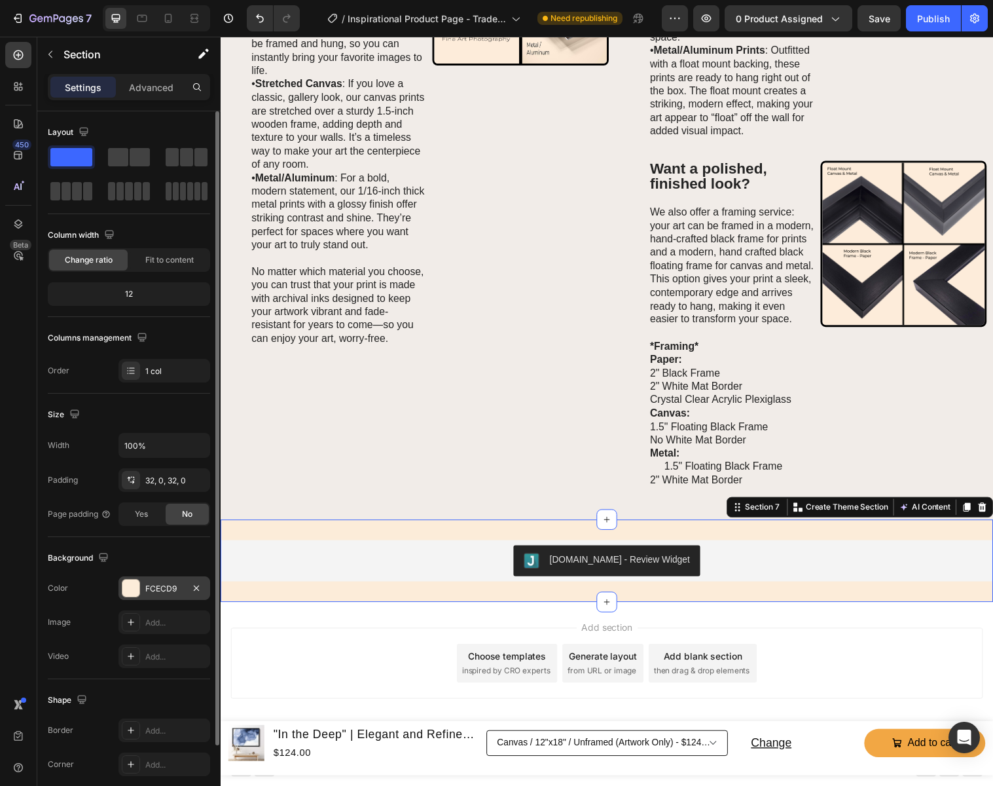
click at [158, 585] on div "FCECD9" at bounding box center [164, 589] width 38 height 12
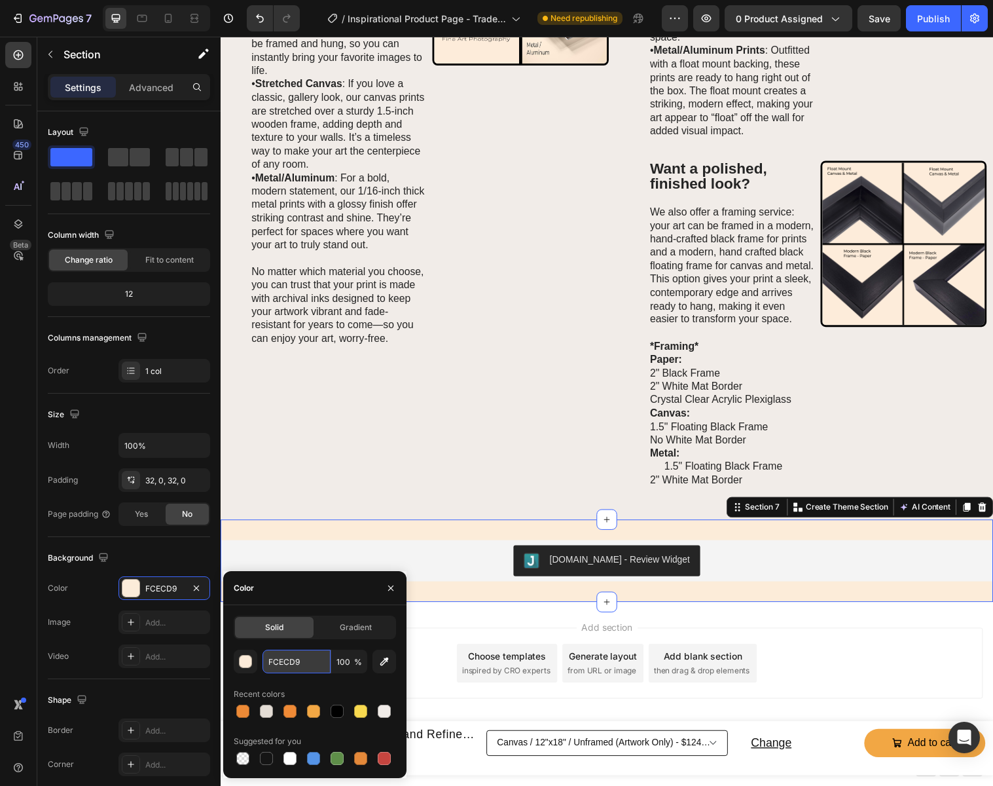
click at [310, 663] on input "FCECD9" at bounding box center [297, 661] width 68 height 24
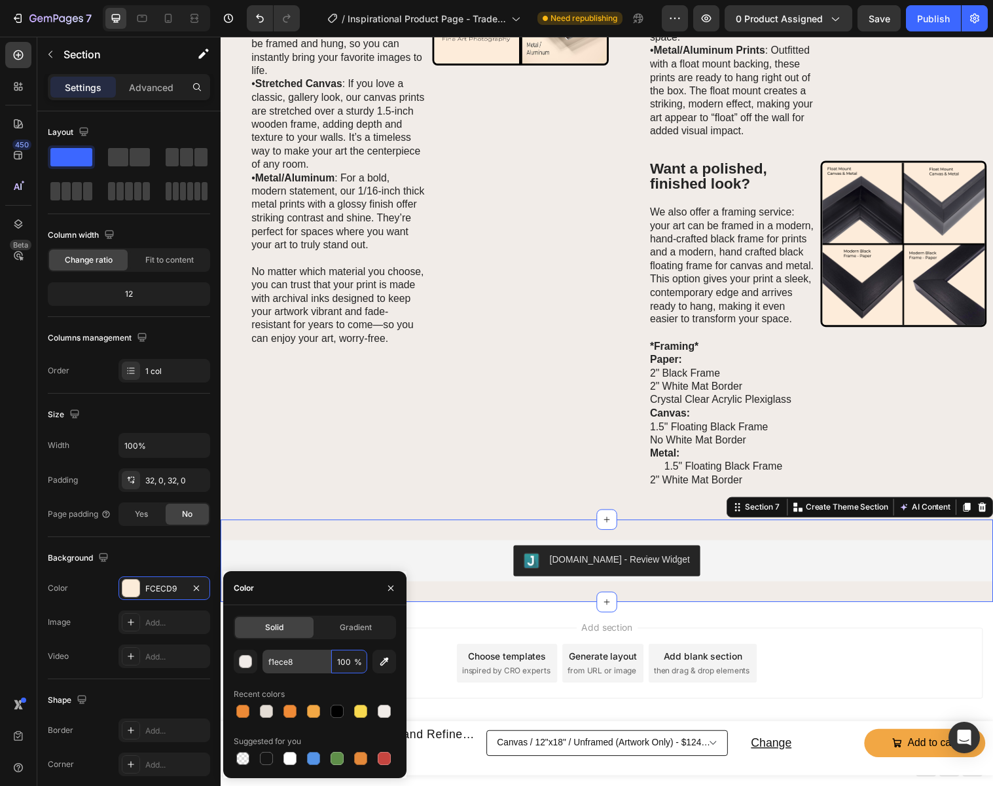
type input "F1ECE8"
click at [388, 589] on icon "button" at bounding box center [391, 588] width 10 height 10
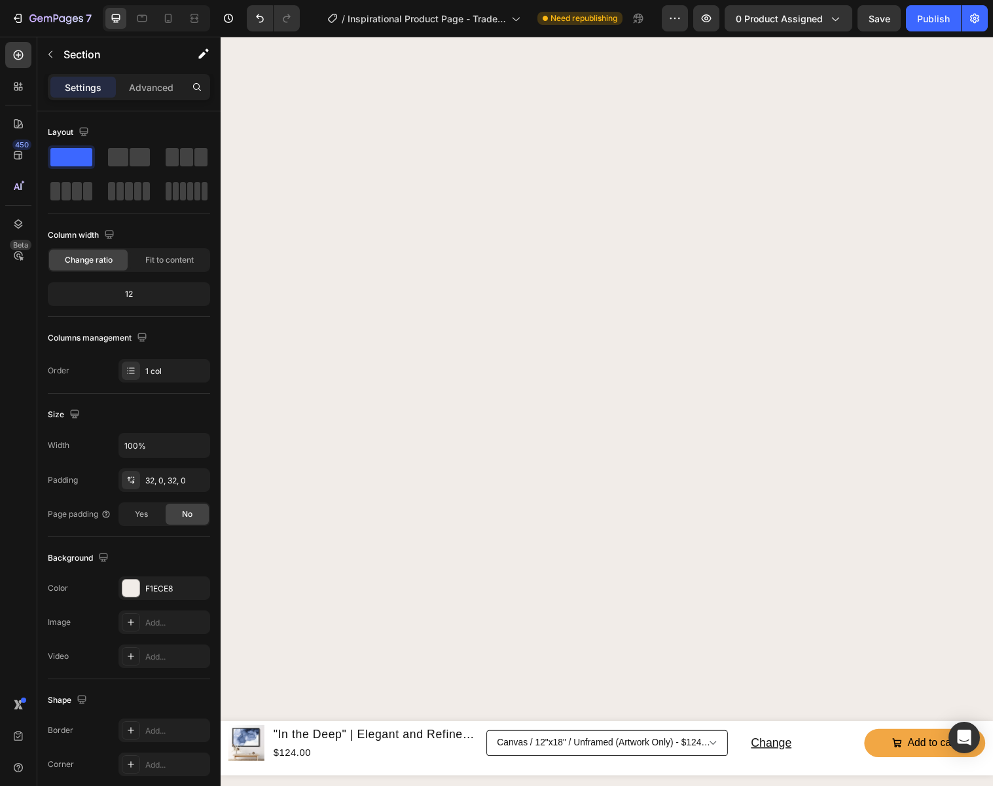
scroll to position [0, 0]
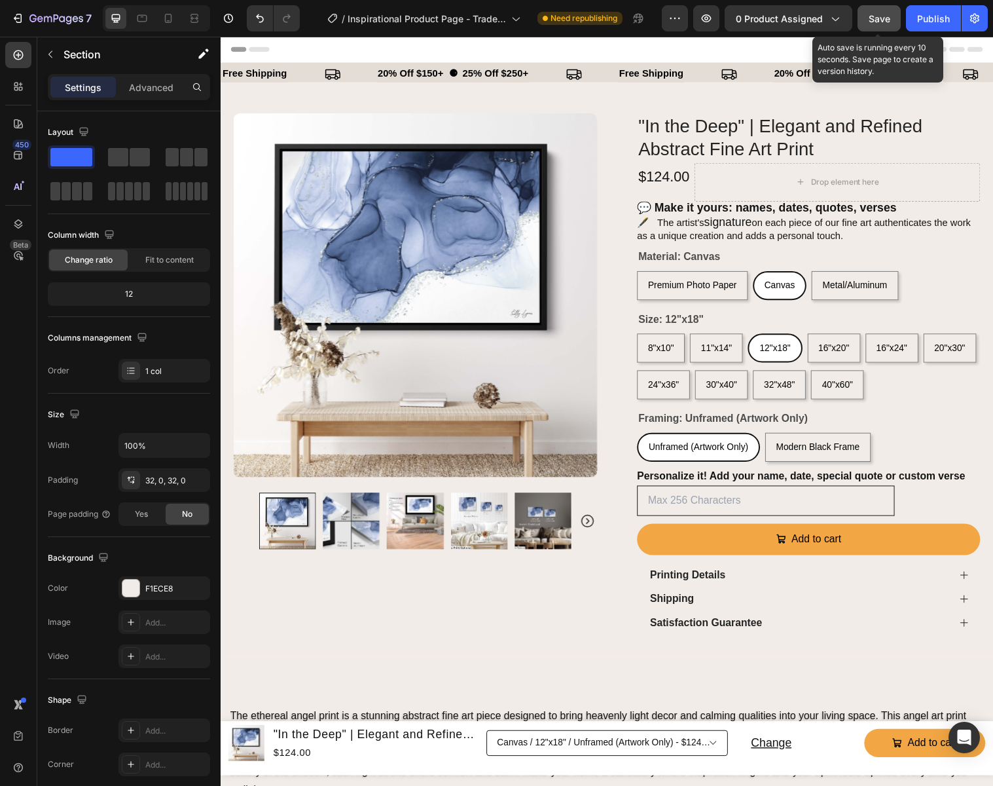
click at [885, 20] on span "Save" at bounding box center [880, 18] width 22 height 11
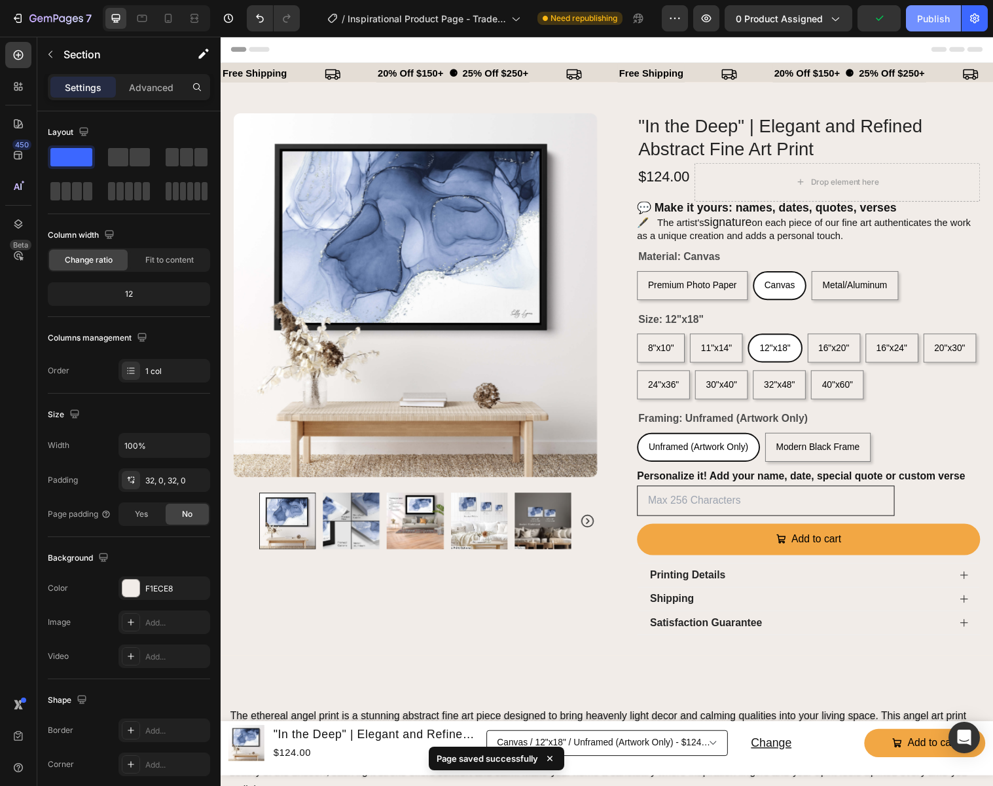
click at [930, 18] on div "Publish" at bounding box center [933, 19] width 33 height 14
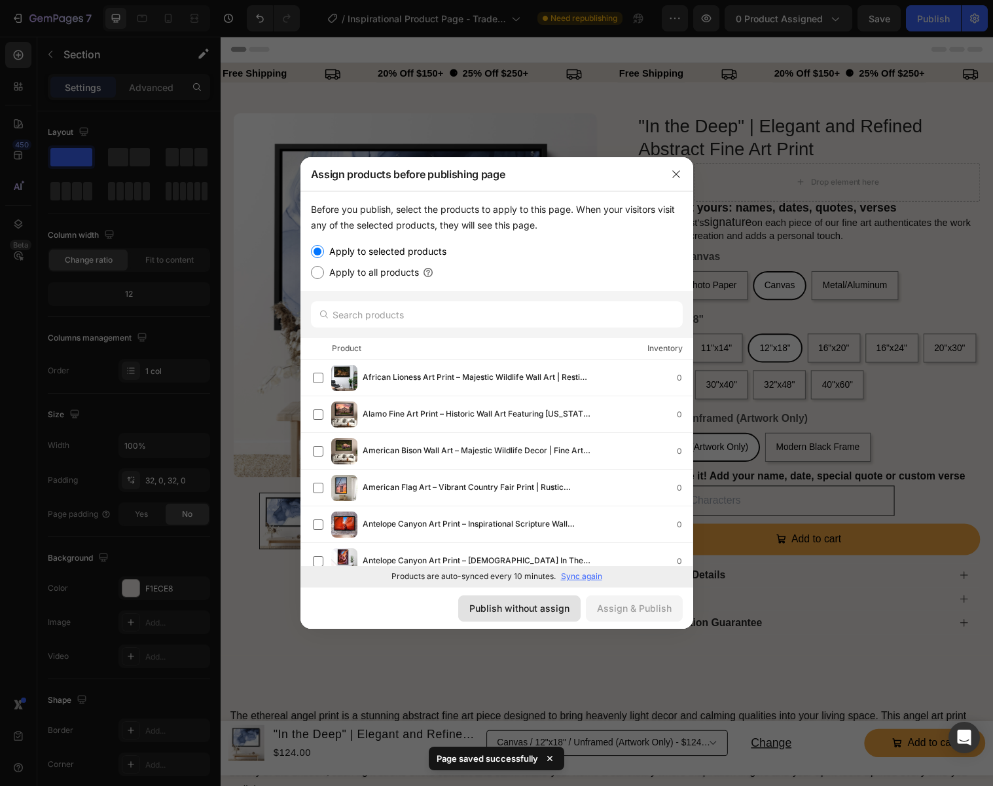
click at [532, 608] on div "Publish without assign" at bounding box center [519, 608] width 100 height 14
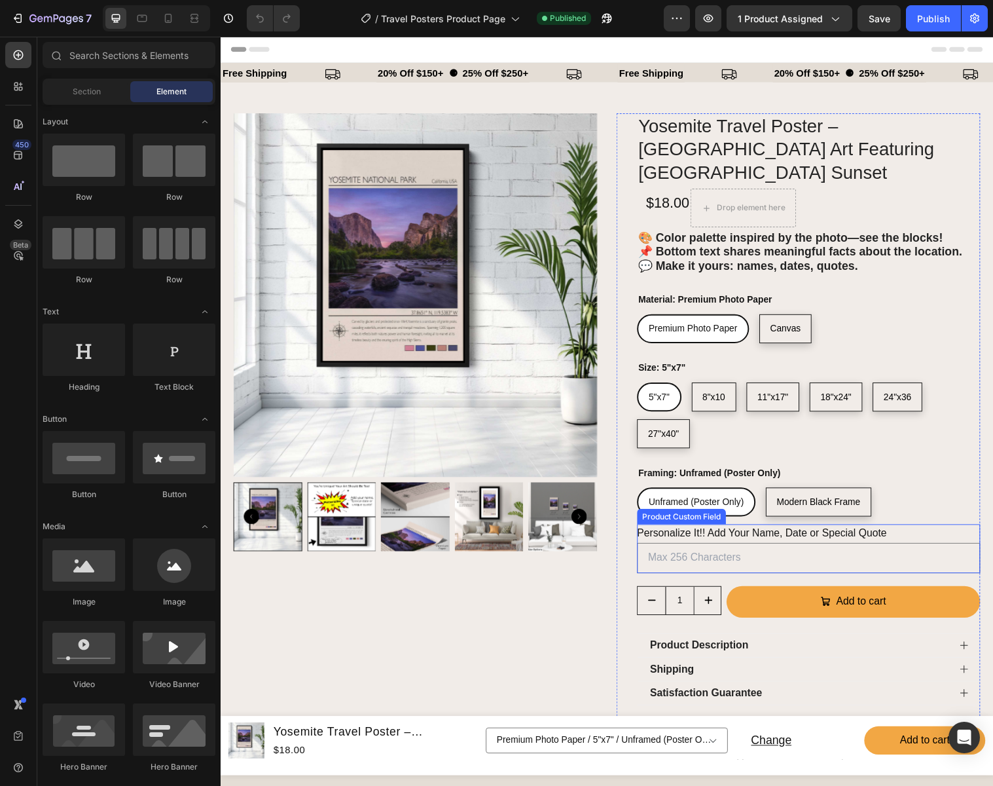
select select "Canvas"
select select "11"x17""
select select "Modern Black Frame"
select select "8"x10"
select select "Canvas"
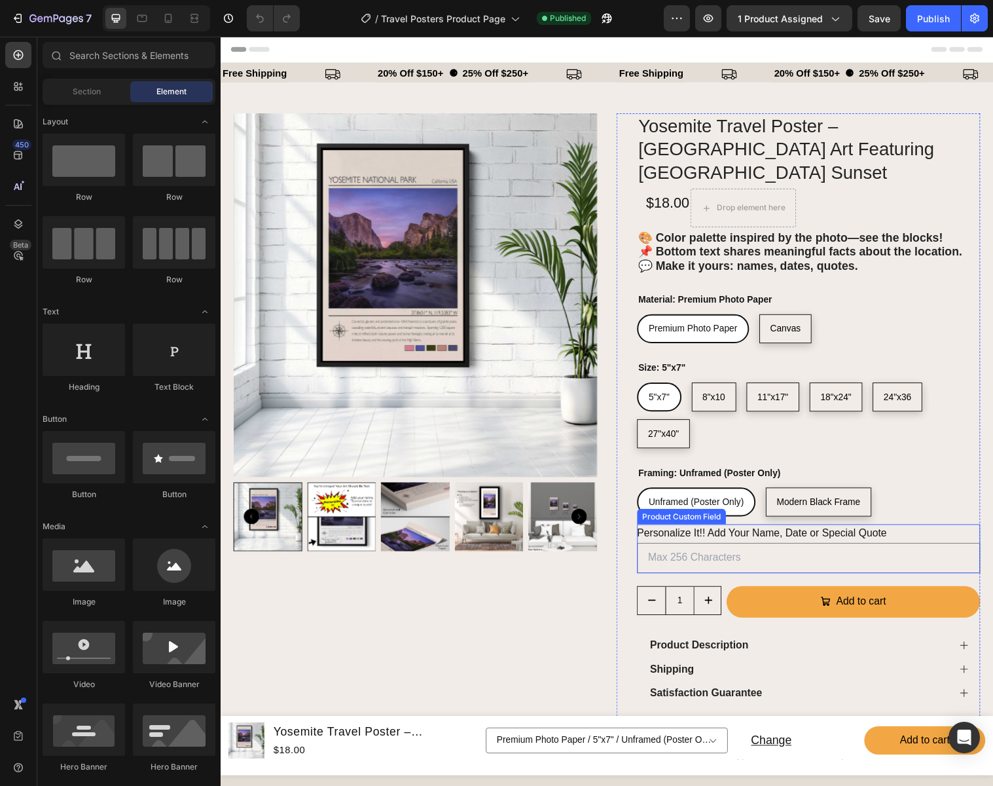
select select "18"x24""
select select "11"x17""
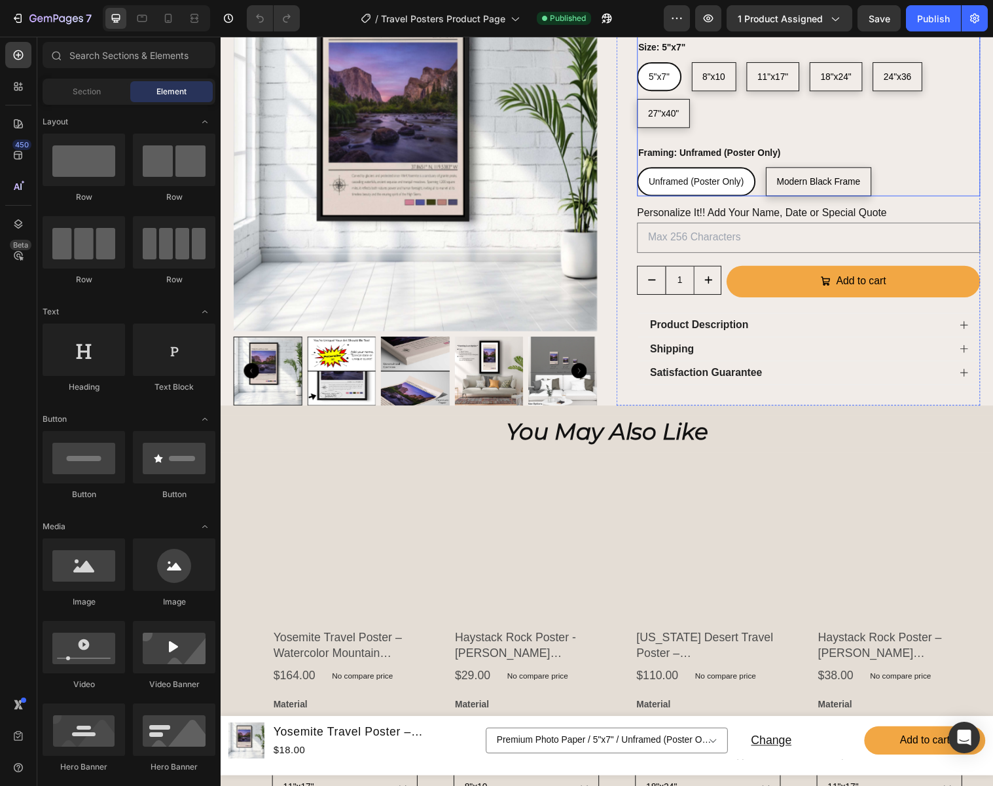
scroll to position [373, 0]
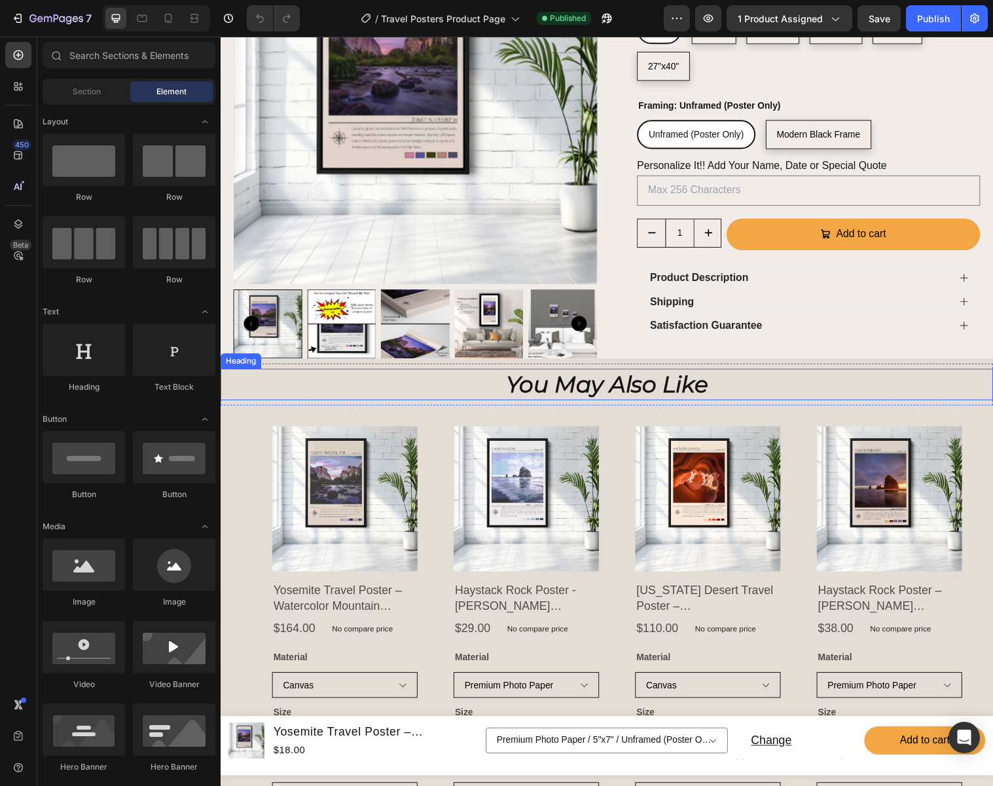
click at [823, 375] on h2 "You May Also Like" at bounding box center [614, 391] width 786 height 33
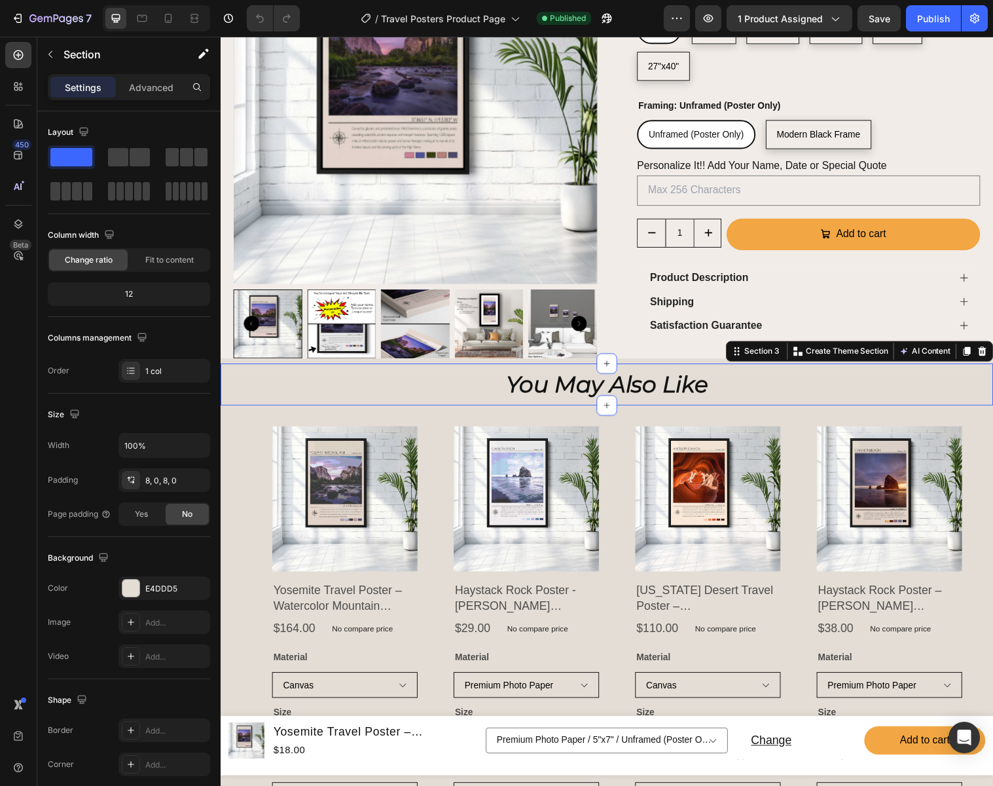
click at [479, 369] on div "You May Also Like Heading Section 3 You can create reusable sections Create The…" at bounding box center [614, 390] width 786 height 43
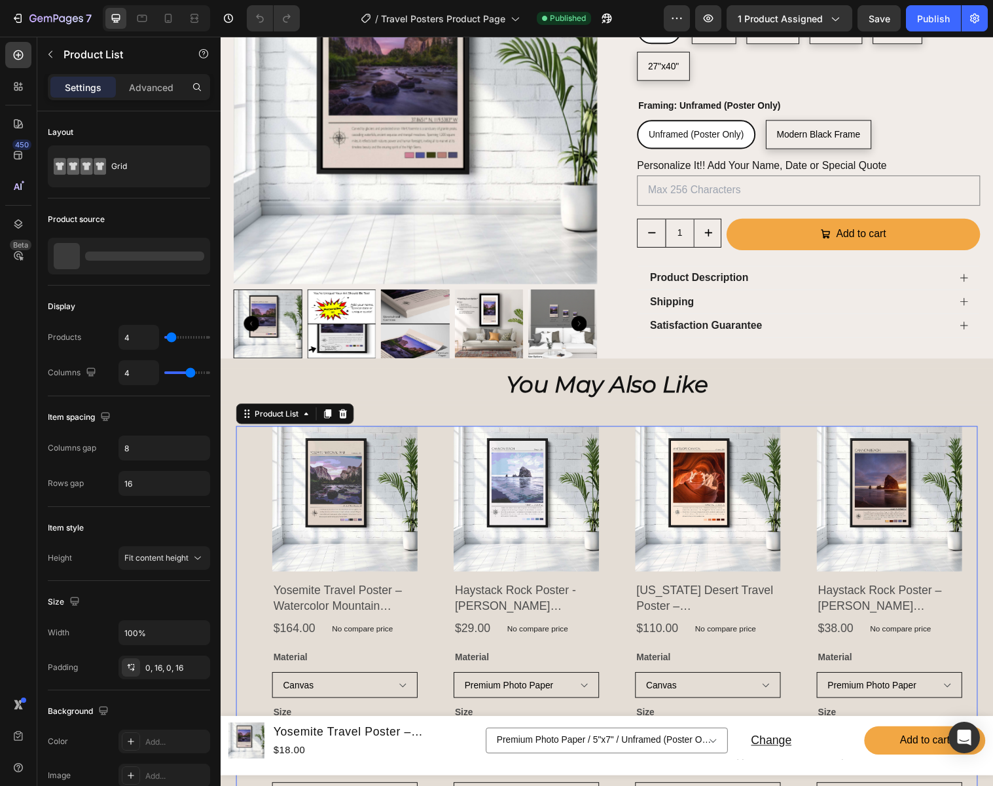
click at [435, 433] on div "Product Images Haystack Rock Poster - Cannon Beach Art | Oregon Coast Watercolo…" at bounding box center [520, 652] width 179 height 438
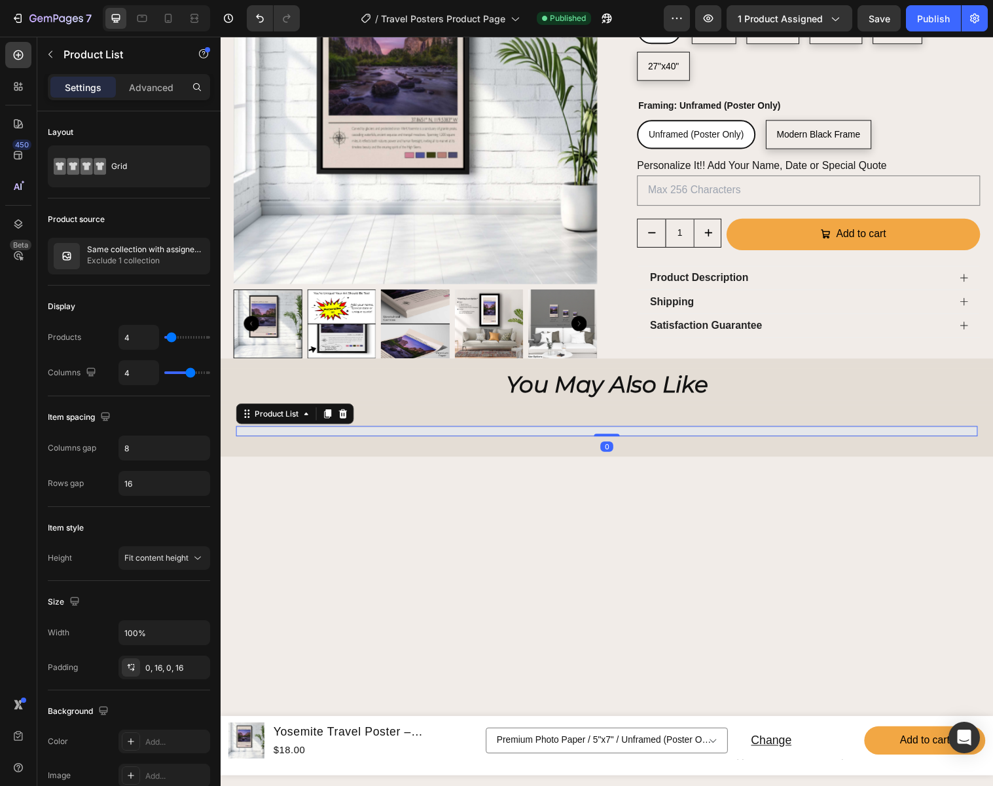
select select "Canvas"
select select "11"x17""
select select "Modern Black Frame"
select select "8"x10"
select select "Canvas"
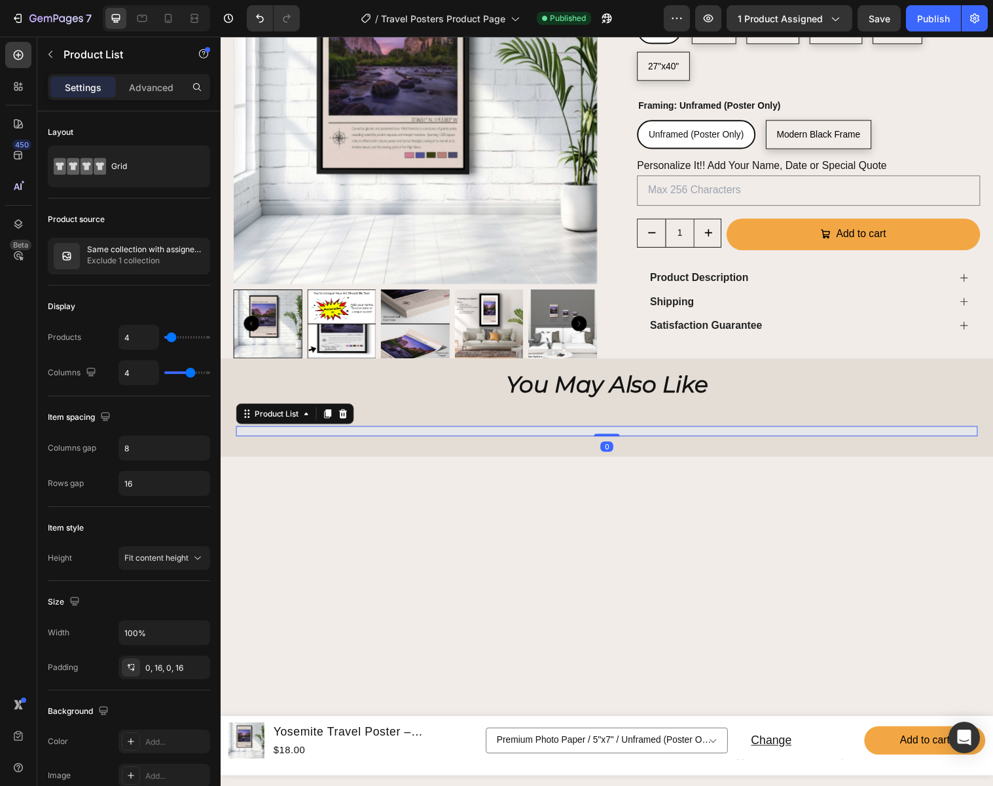
select select "18"x24""
select select "11"x17""
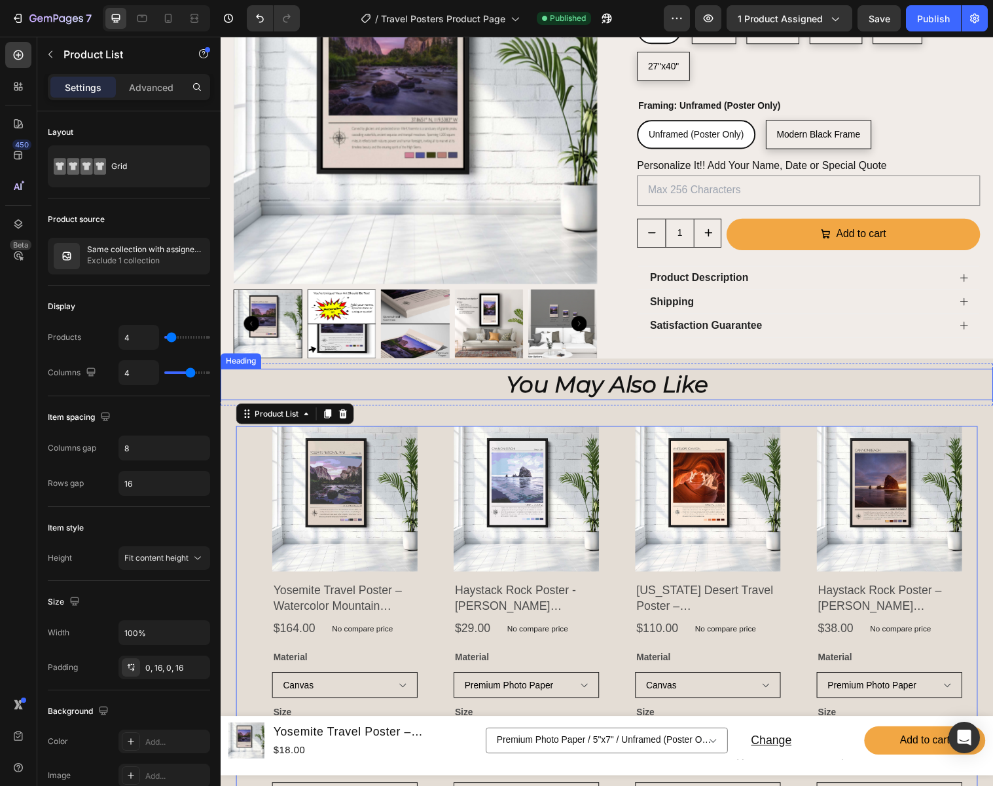
click at [448, 375] on h2 "You May Also Like" at bounding box center [614, 391] width 786 height 33
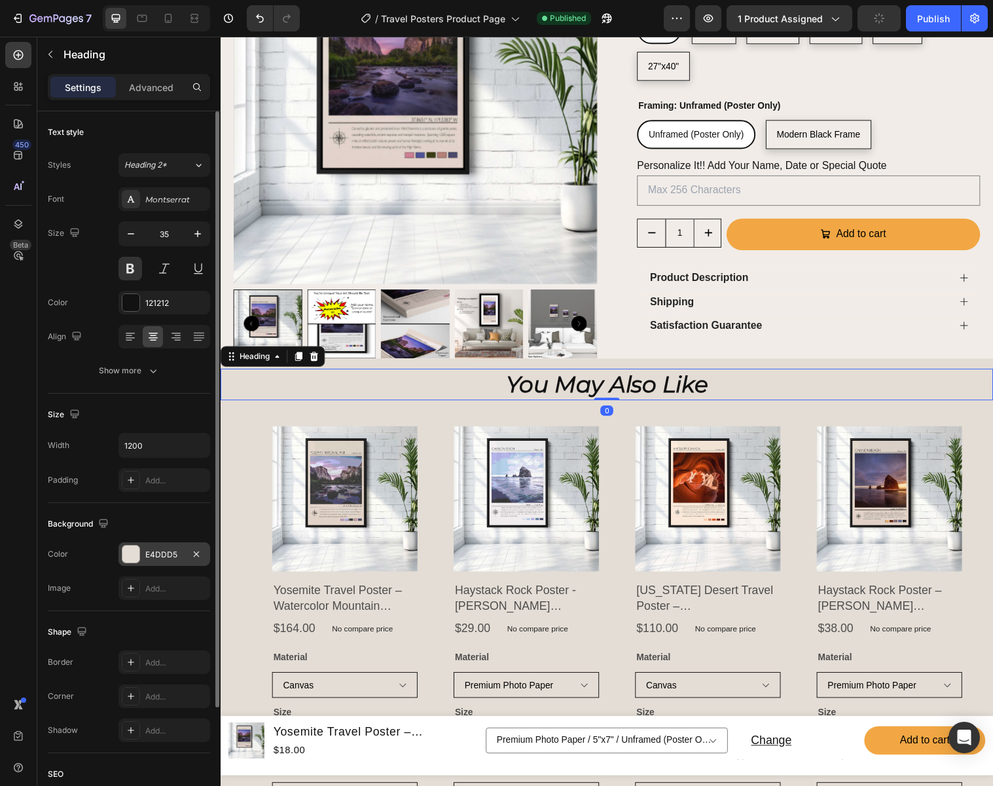
click at [168, 551] on div "E4DDD5" at bounding box center [164, 555] width 38 height 12
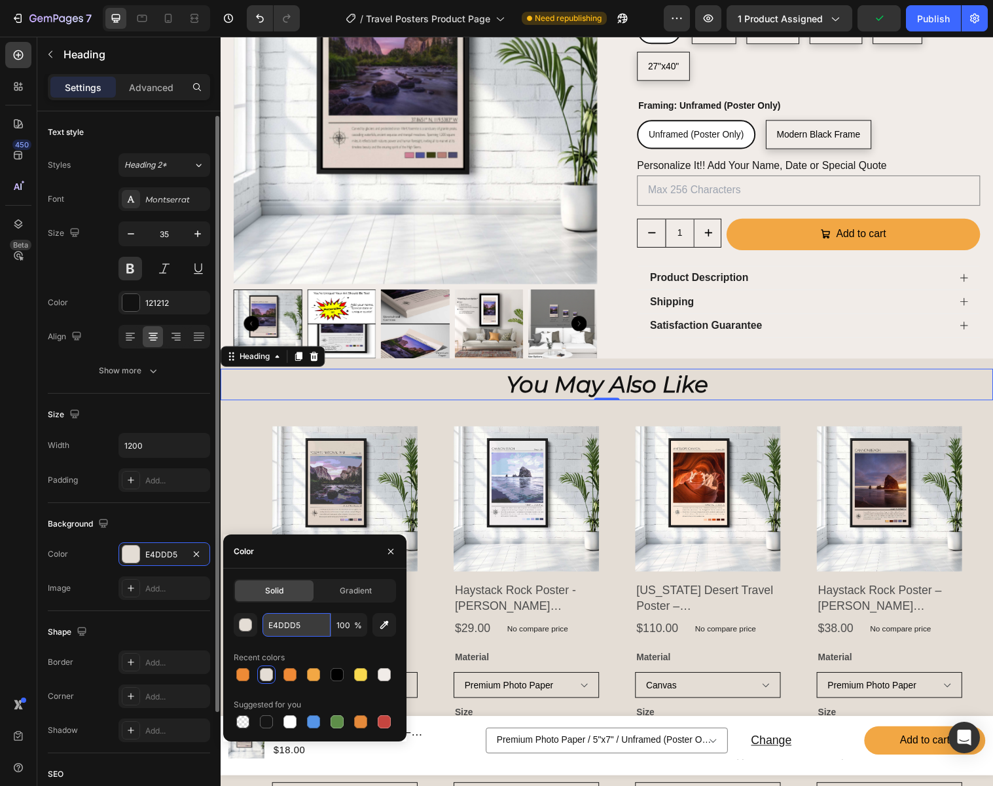
click at [313, 627] on input "E4DDD5" at bounding box center [297, 625] width 68 height 24
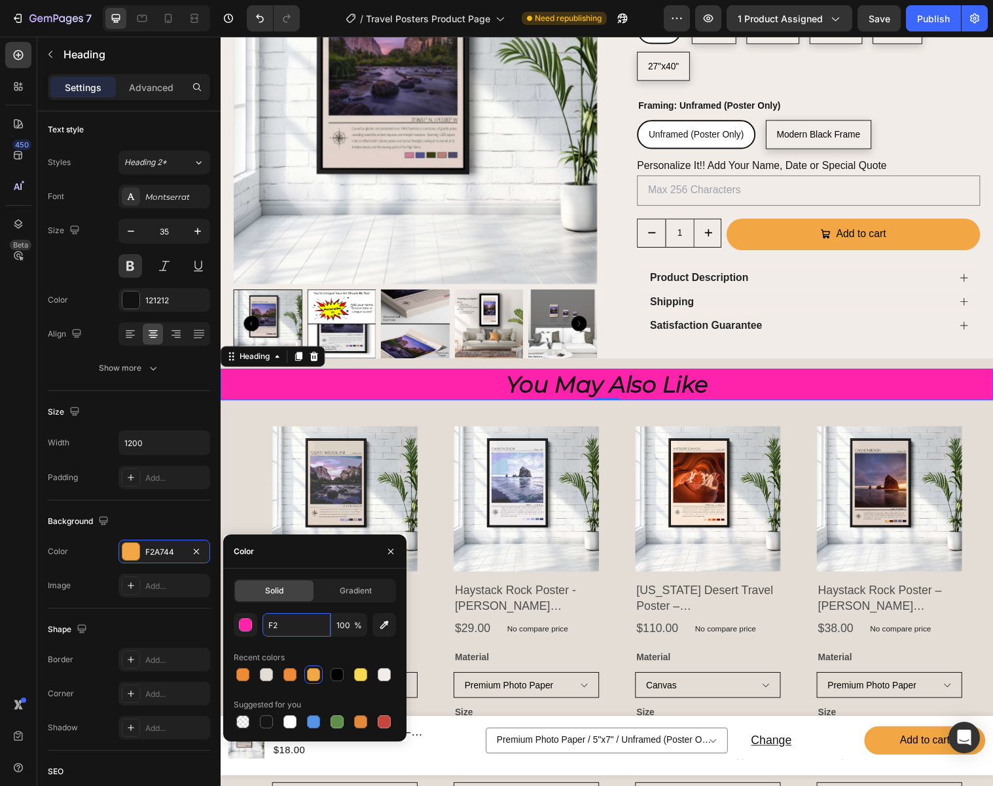
type input "F"
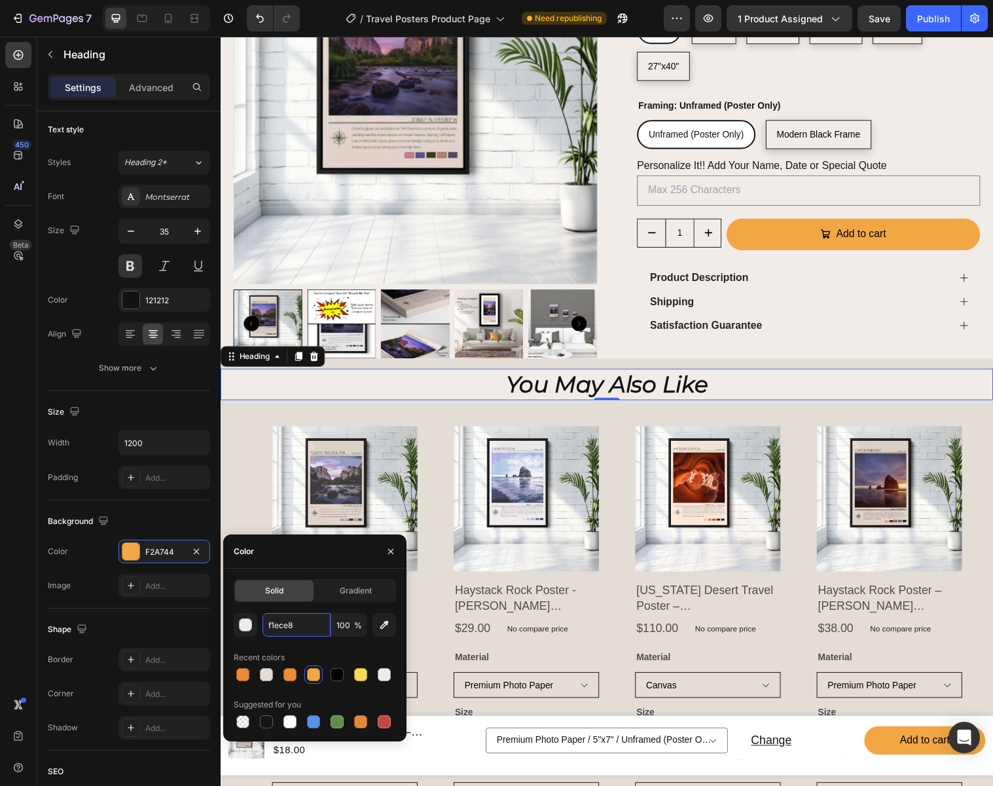
type input "F1ECE8"
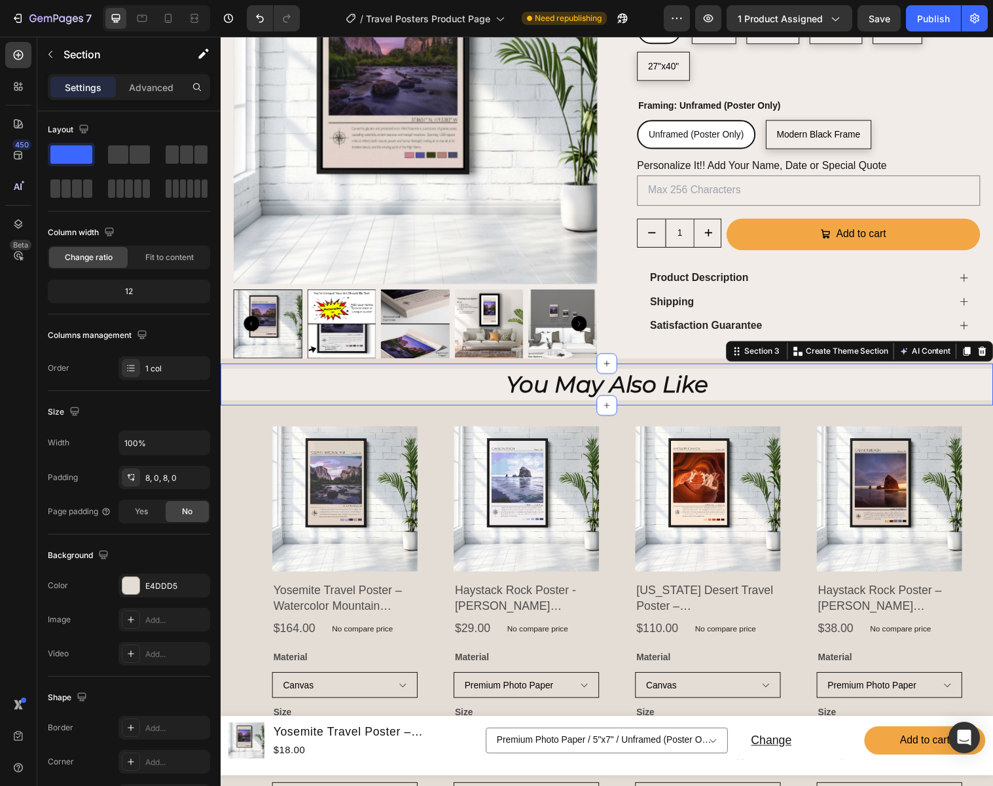
click at [474, 369] on div "You May Also Like Heading Section 3 You can create reusable sections Create The…" at bounding box center [614, 390] width 786 height 43
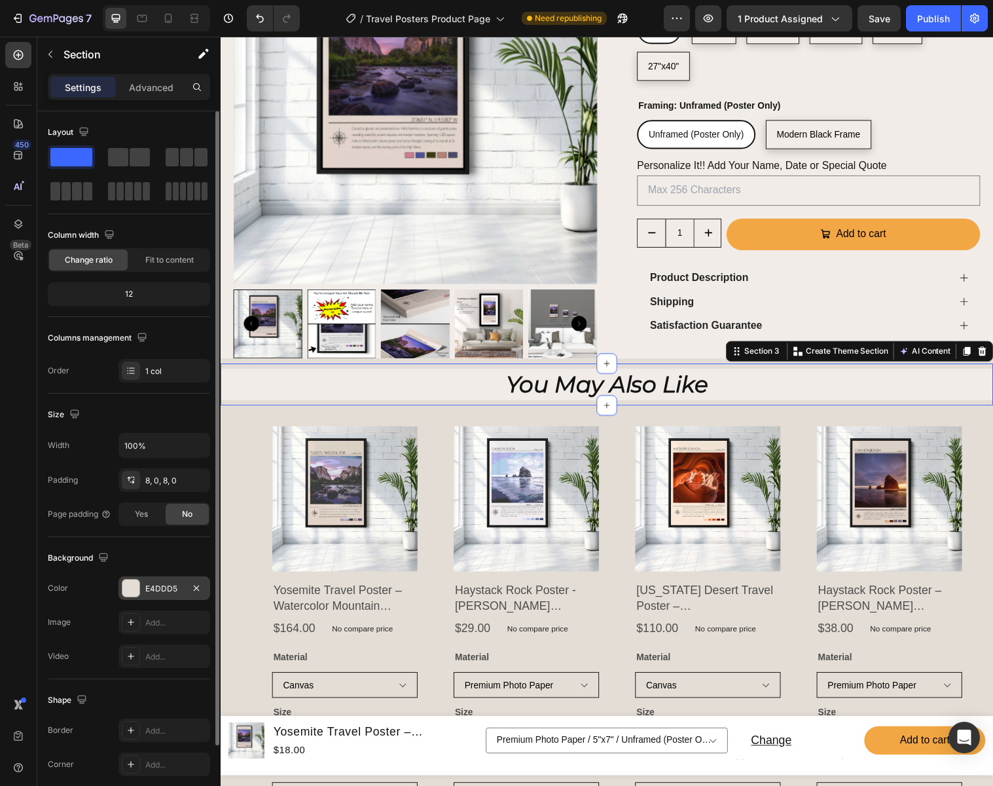
click at [178, 587] on div "E4DDD5" at bounding box center [164, 589] width 38 height 12
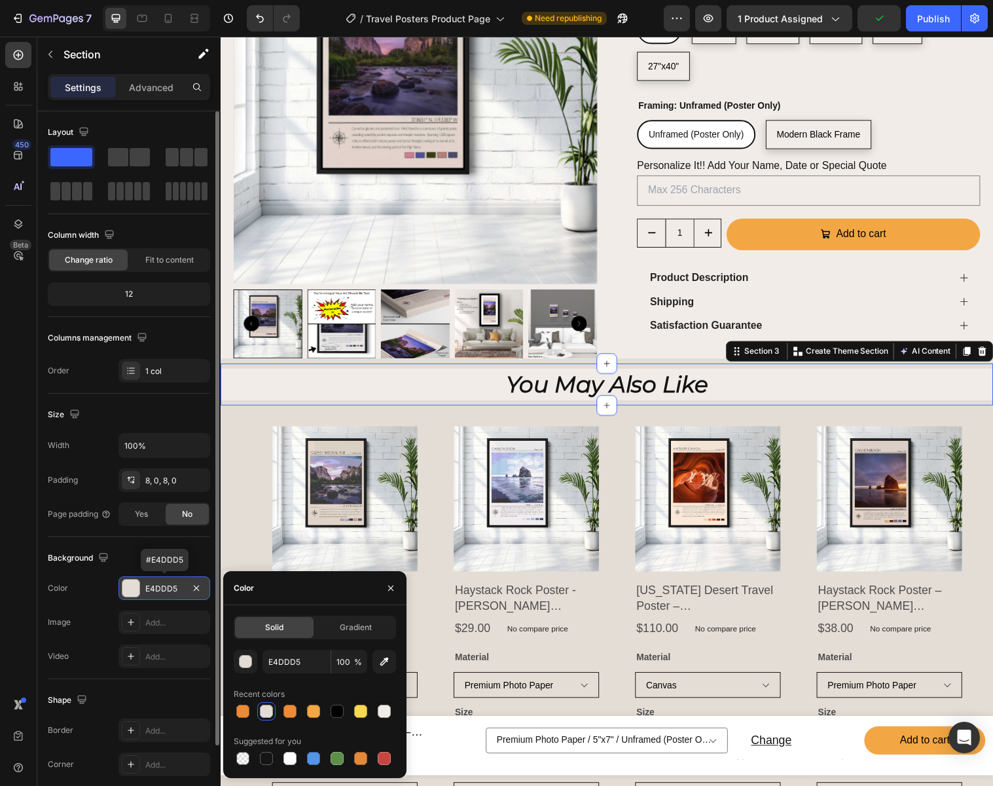
click at [177, 587] on div "E4DDD5" at bounding box center [164, 589] width 38 height 12
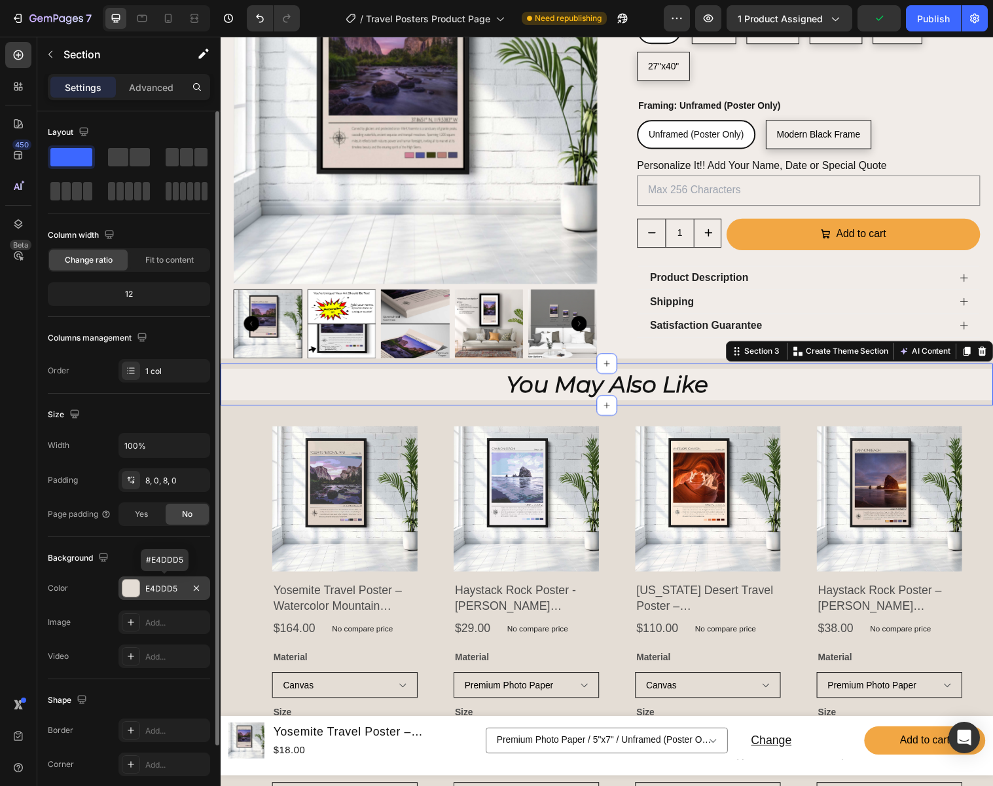
click at [179, 587] on div "E4DDD5" at bounding box center [164, 589] width 38 height 12
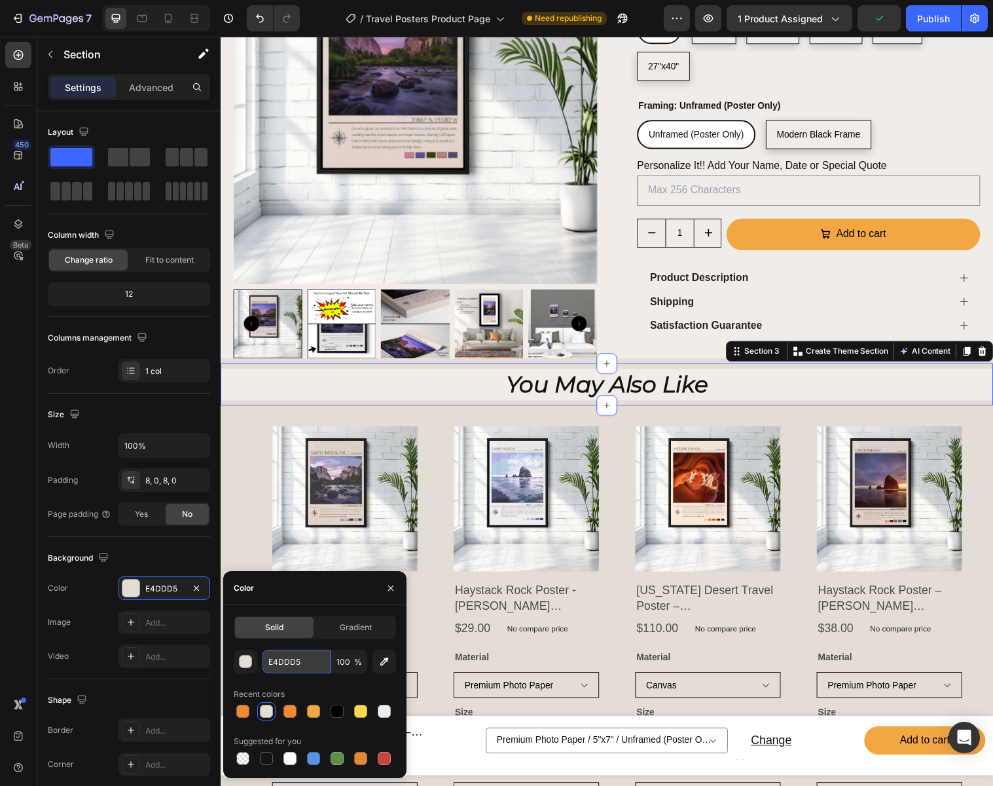
click at [306, 661] on input "E4DDD5" at bounding box center [297, 661] width 68 height 24
type input "F1ECE8"
click at [243, 521] on div "Product Images Yosemite Travel Poster – Watercolor Mountain Poster With El Capi…" at bounding box center [613, 652] width 754 height 438
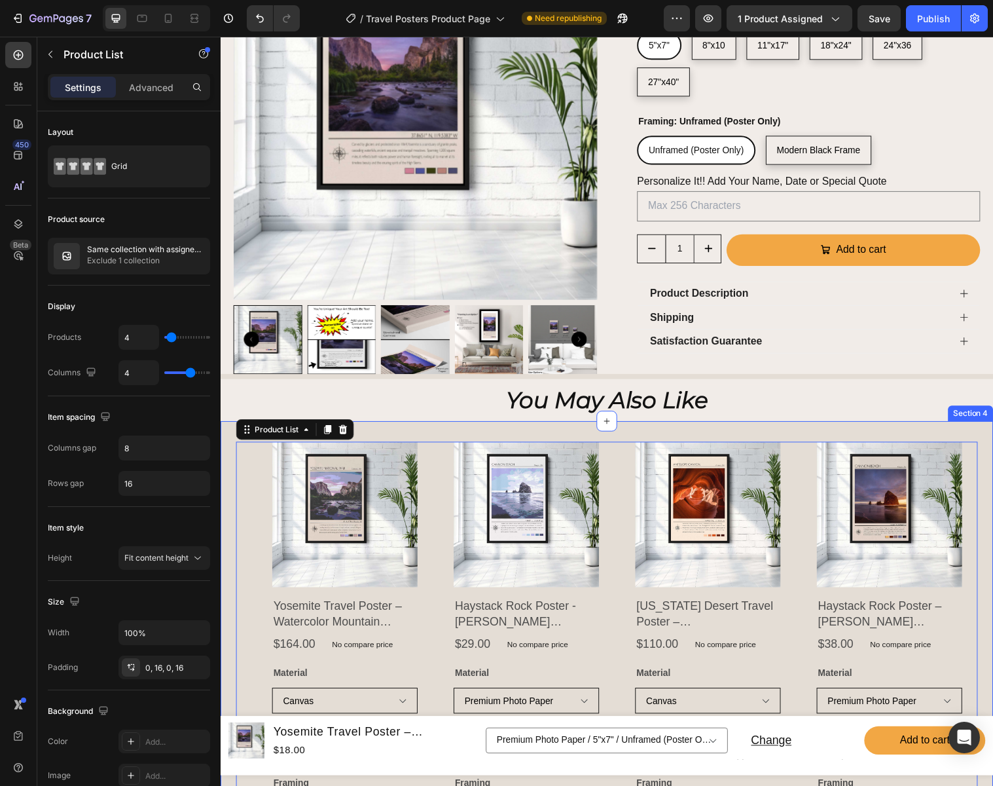
scroll to position [356, 0]
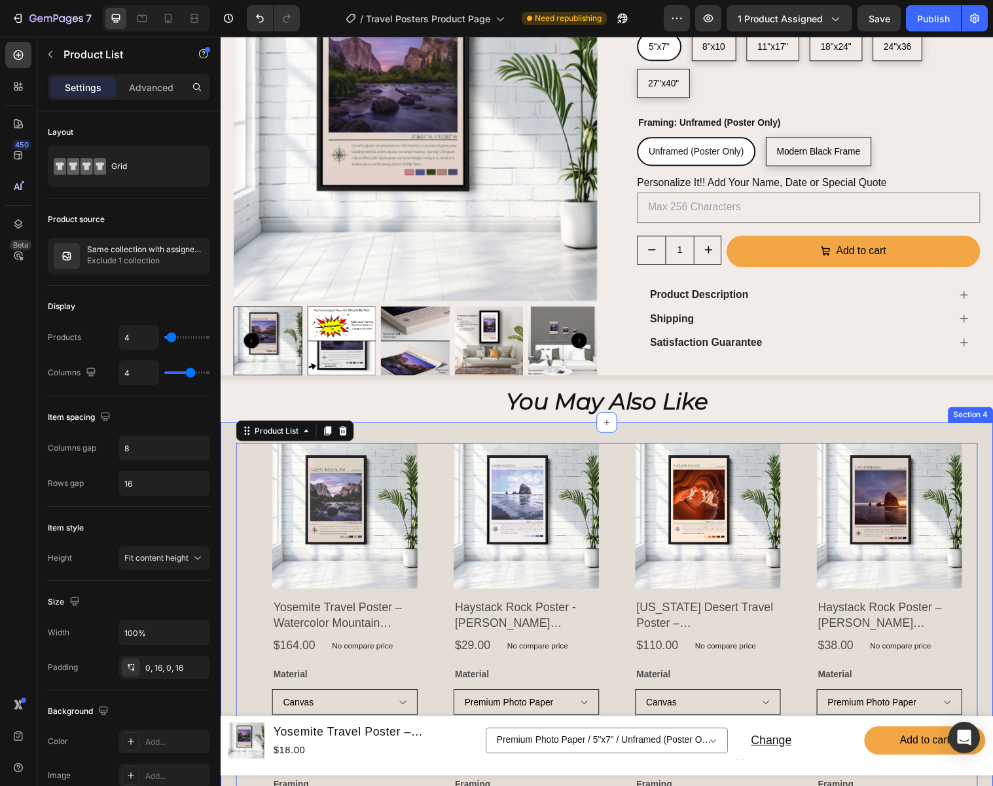
click at [230, 456] on div "Product Images Yosemite Travel Poster – Watercolor Mountain Poster With El Capi…" at bounding box center [614, 669] width 786 height 438
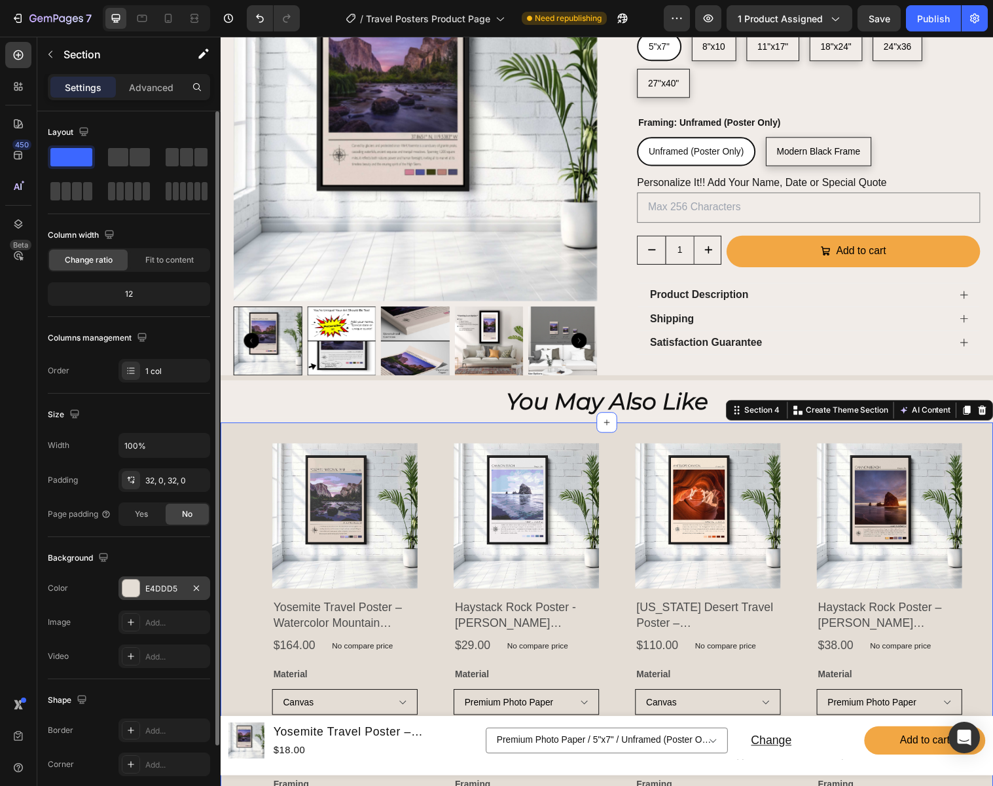
click at [171, 585] on div "E4DDD5" at bounding box center [164, 589] width 38 height 12
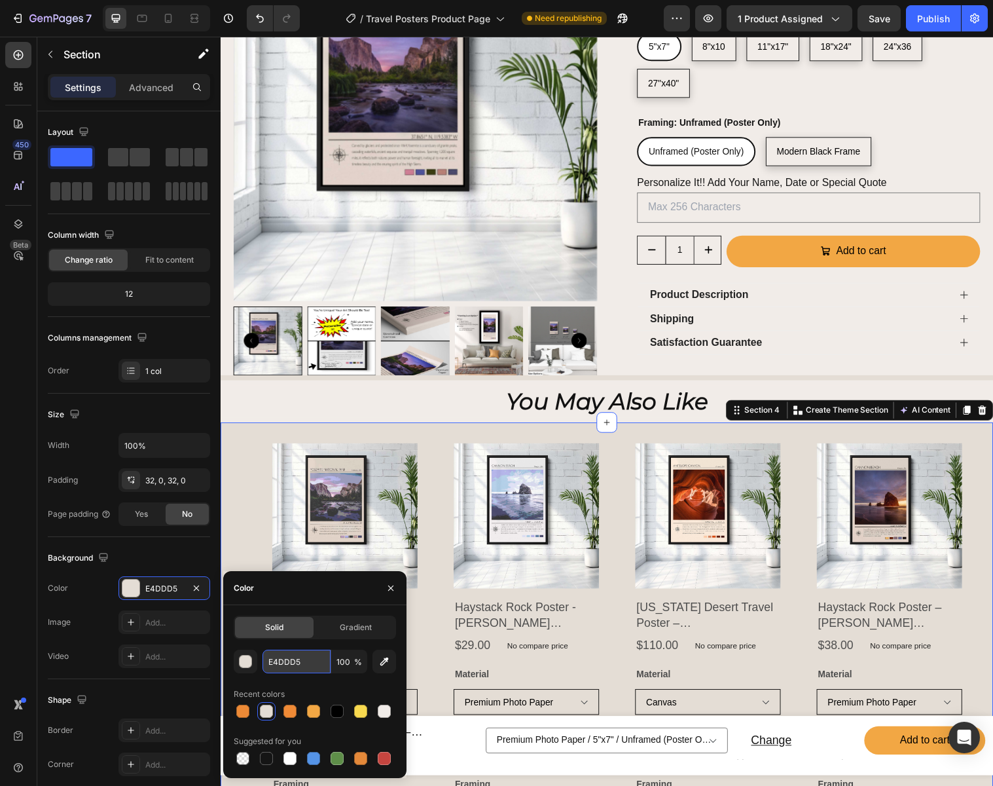
click at [312, 659] on input "E4DDD5" at bounding box center [297, 661] width 68 height 24
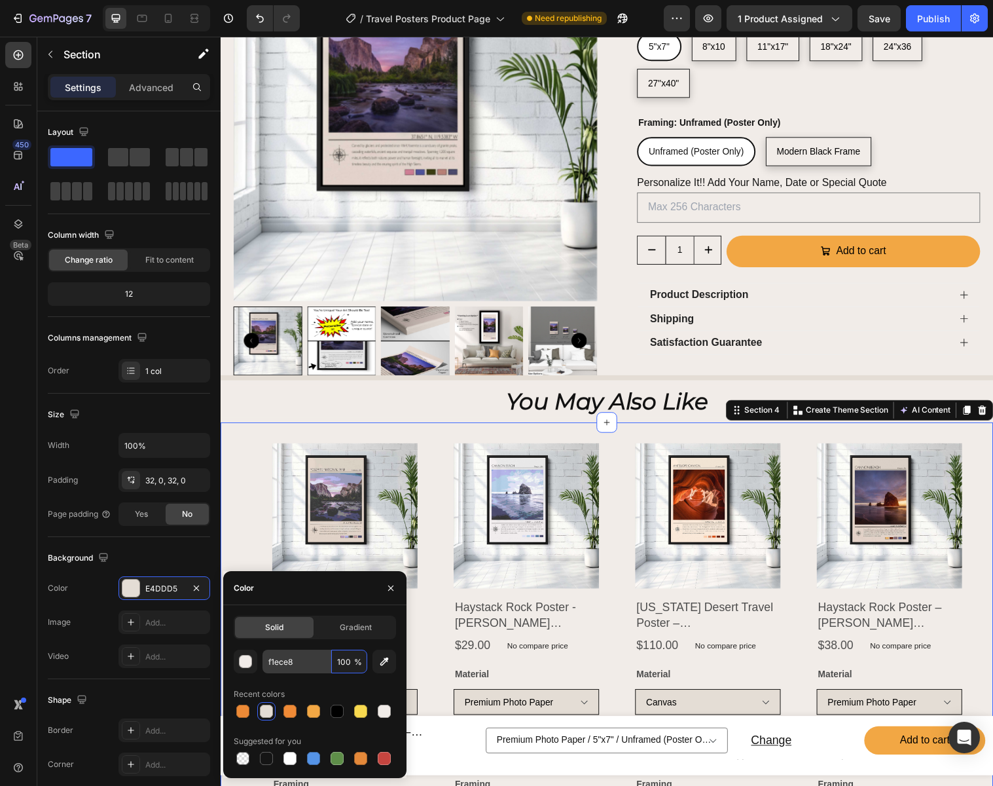
type input "F1ECE8"
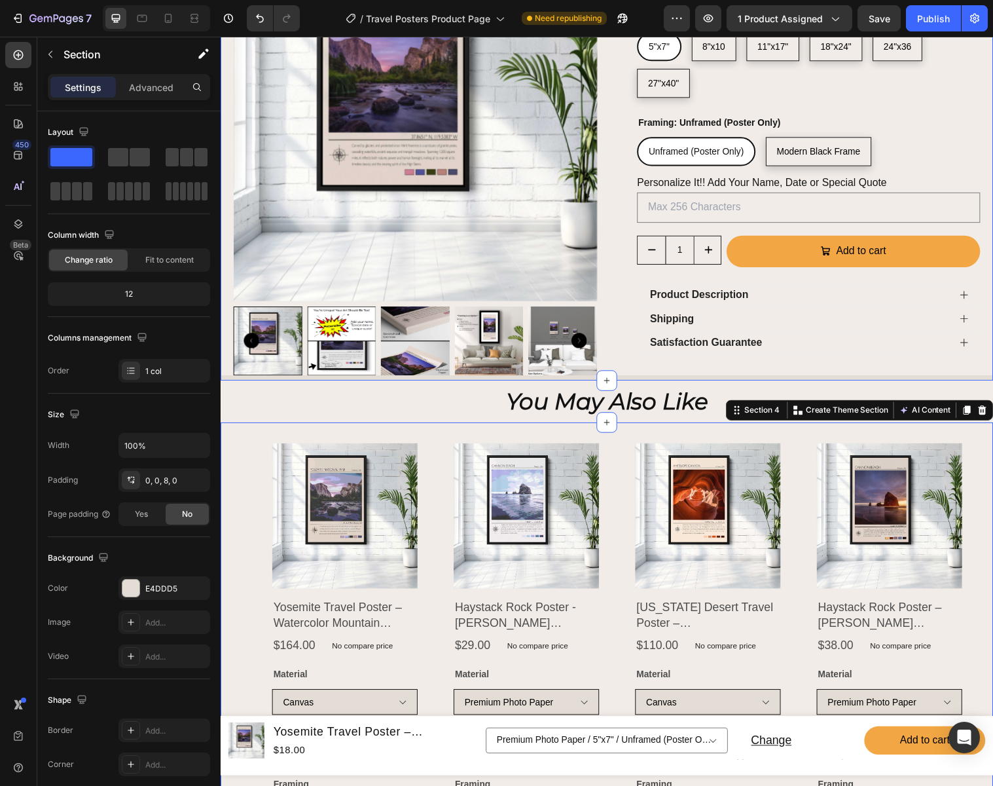
click at [593, 357] on div "free shipping Text 20% Off $150+ ⚈ 25% Off $250+ Text free shipping Text 20% Of…" at bounding box center [614, 46] width 786 height 679
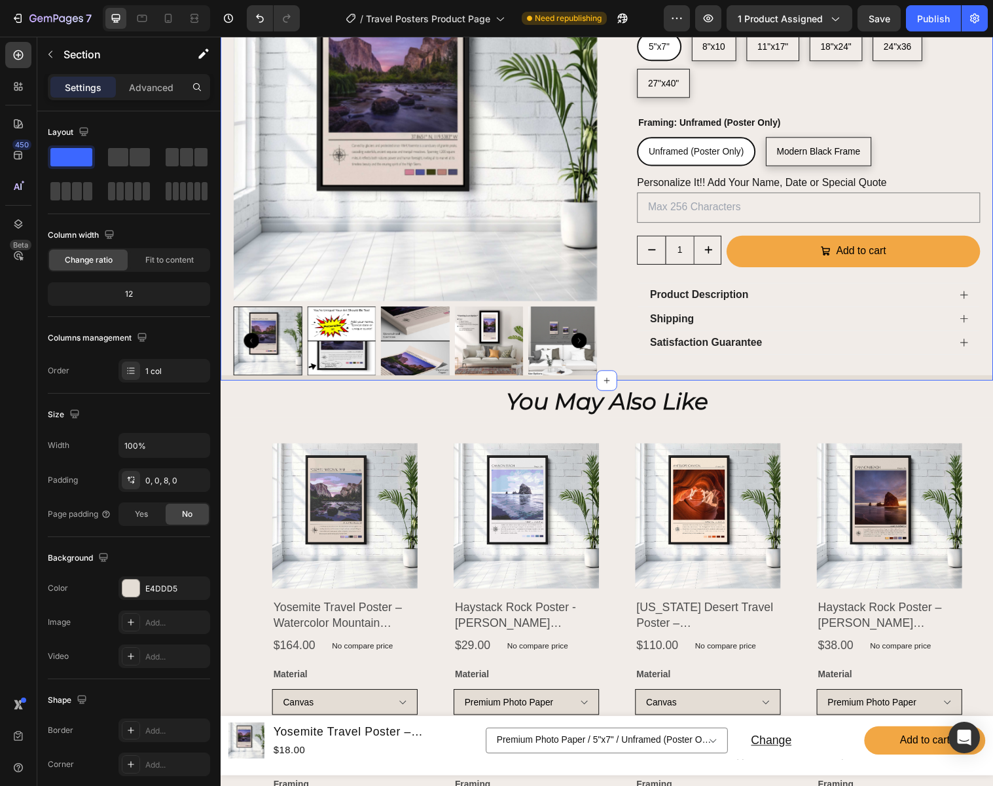
click at [720, 359] on div "free shipping Text 20% Off $150+ ⚈ 25% Off $250+ Text free shipping Text 20% Of…" at bounding box center [614, 46] width 786 height 679
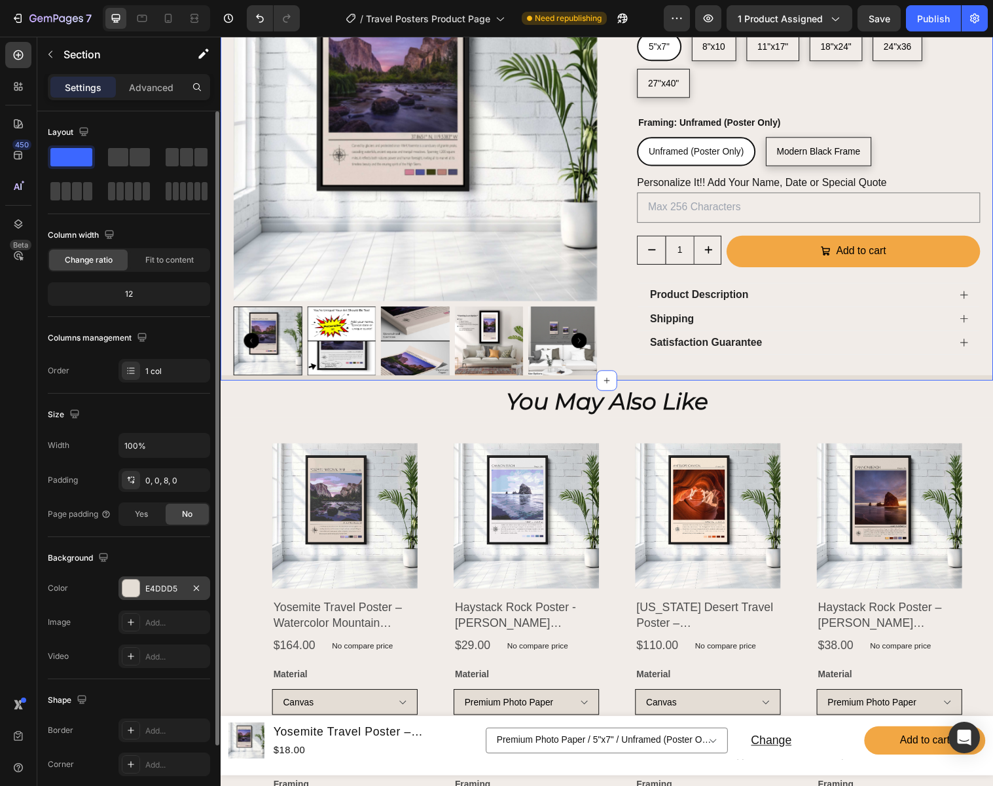
click at [160, 581] on div "E4DDD5" at bounding box center [165, 588] width 92 height 24
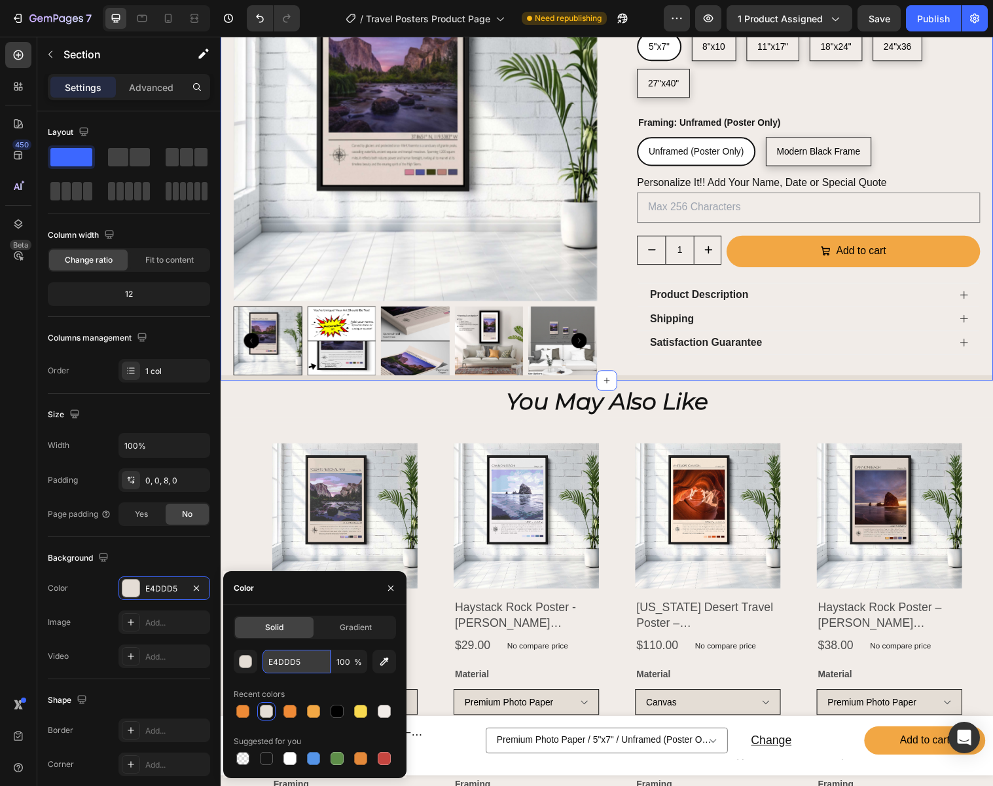
click at [302, 658] on input "E4DDD5" at bounding box center [297, 661] width 68 height 24
type input "F1ECE8"
click at [415, 700] on select "Premium Photo Paper Canvas" at bounding box center [347, 713] width 148 height 26
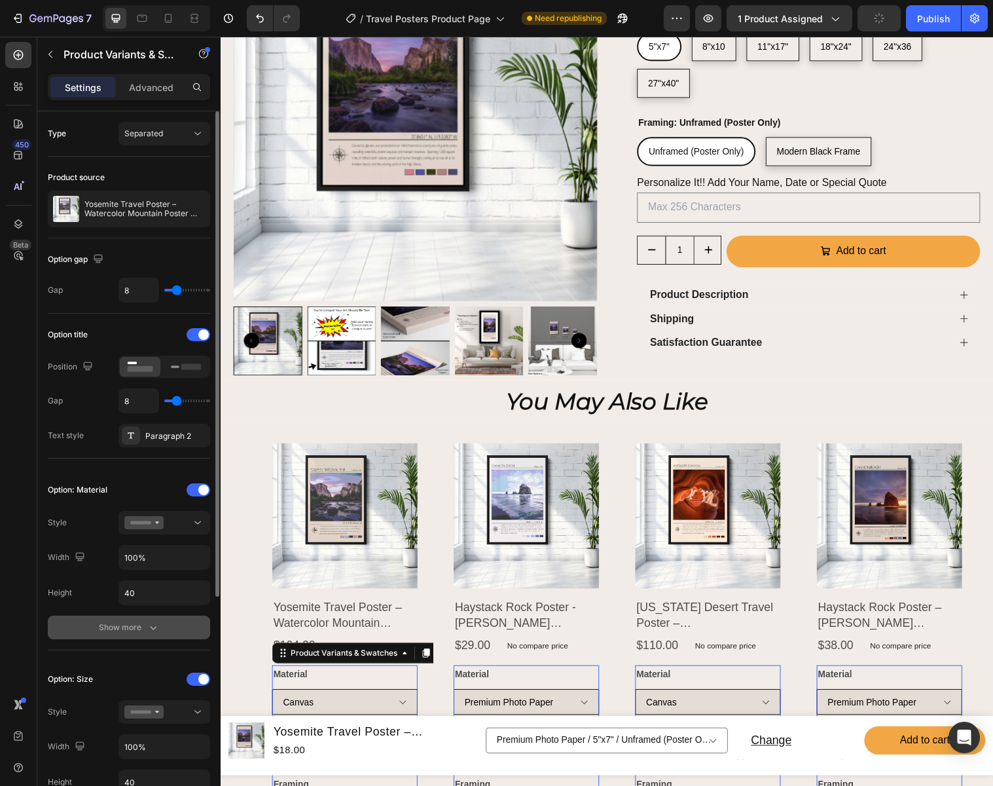
click at [139, 628] on div "Show more" at bounding box center [129, 627] width 61 height 13
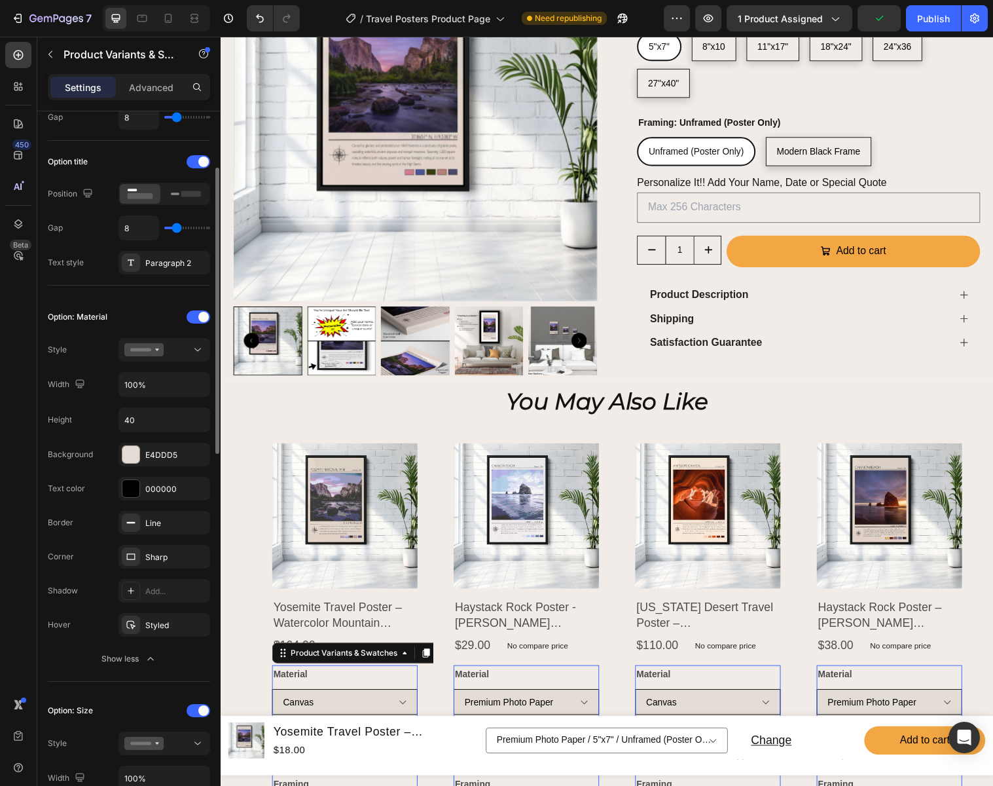
scroll to position [177, 0]
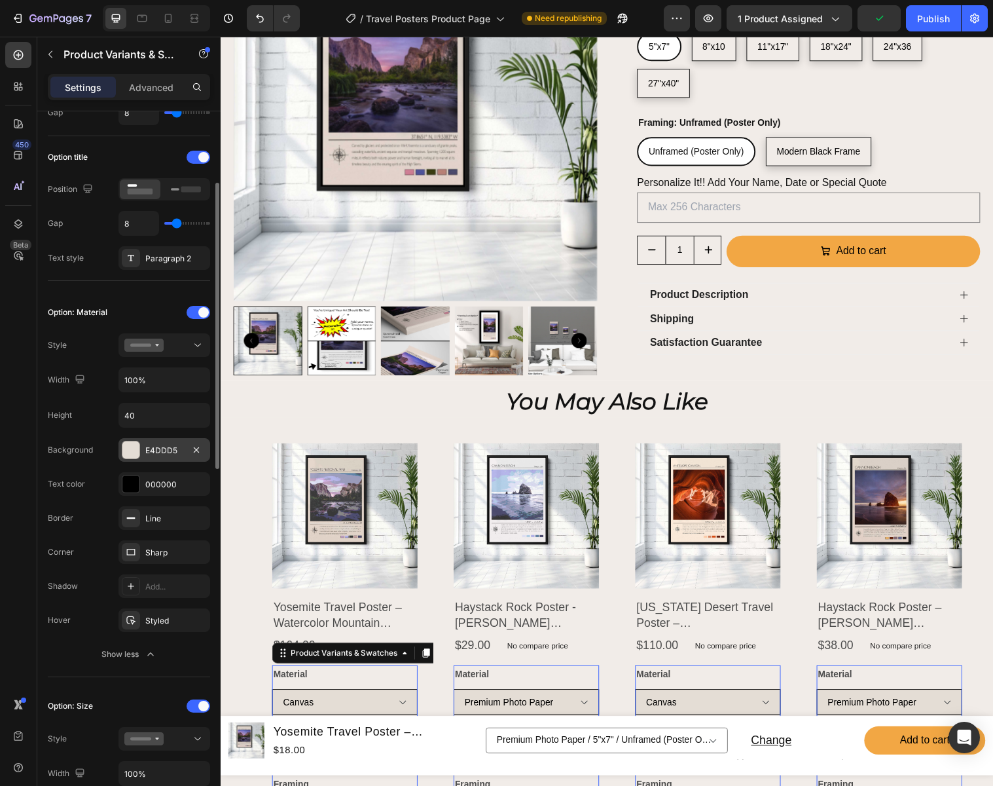
click at [155, 445] on div "E4DDD5" at bounding box center [164, 451] width 38 height 12
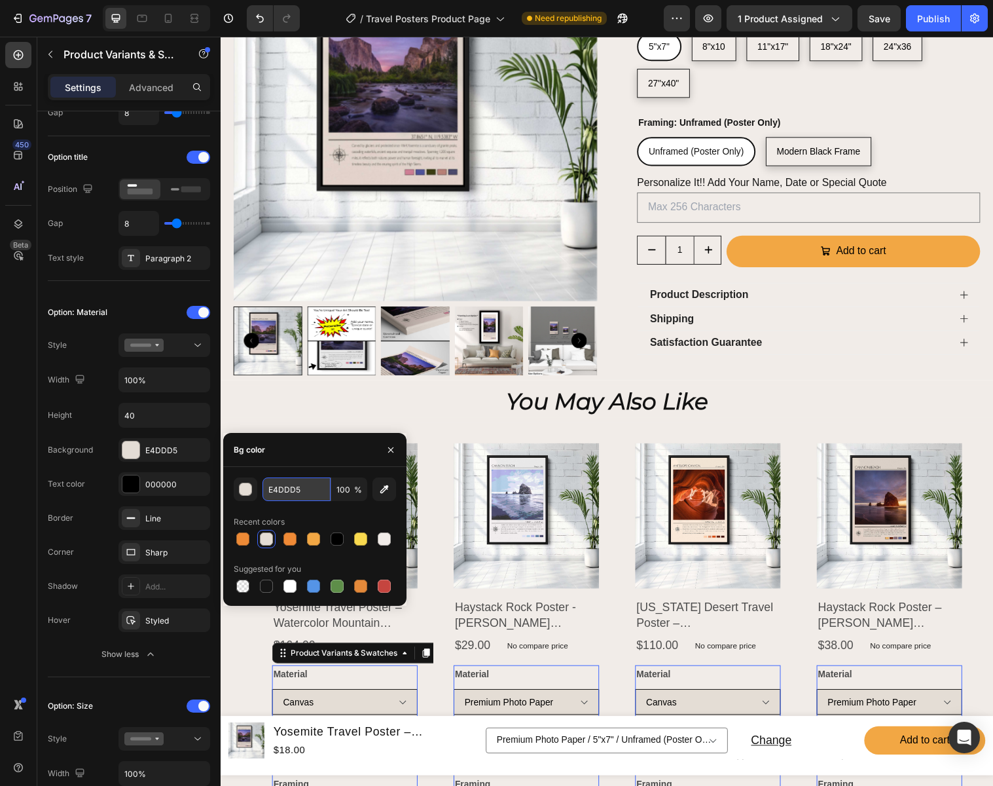
click at [302, 491] on input "E4DDD5" at bounding box center [297, 489] width 68 height 24
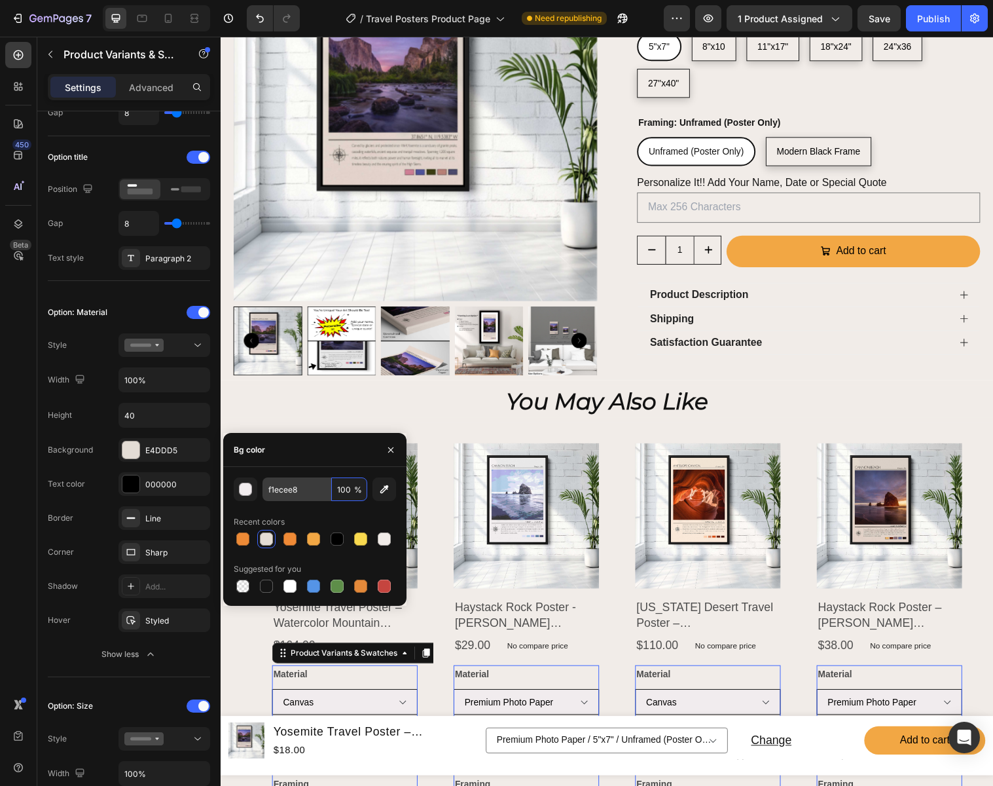
type input "F1ECEE"
click at [395, 447] on icon "button" at bounding box center [391, 450] width 10 height 10
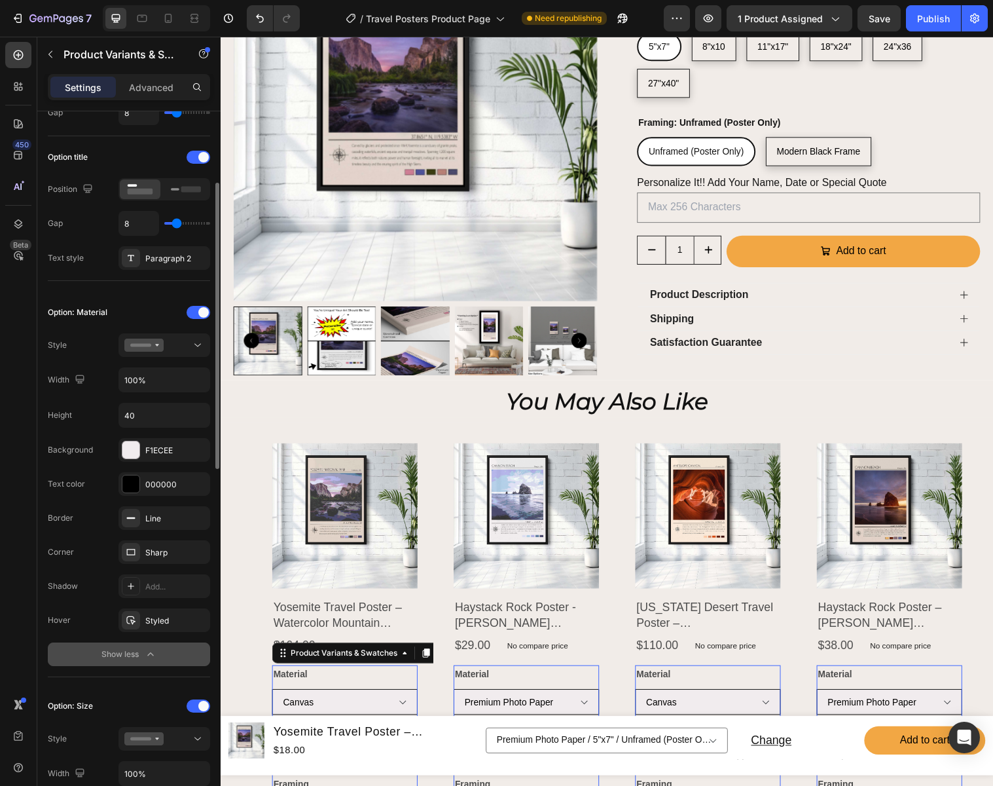
click at [146, 650] on icon "button" at bounding box center [150, 654] width 13 height 13
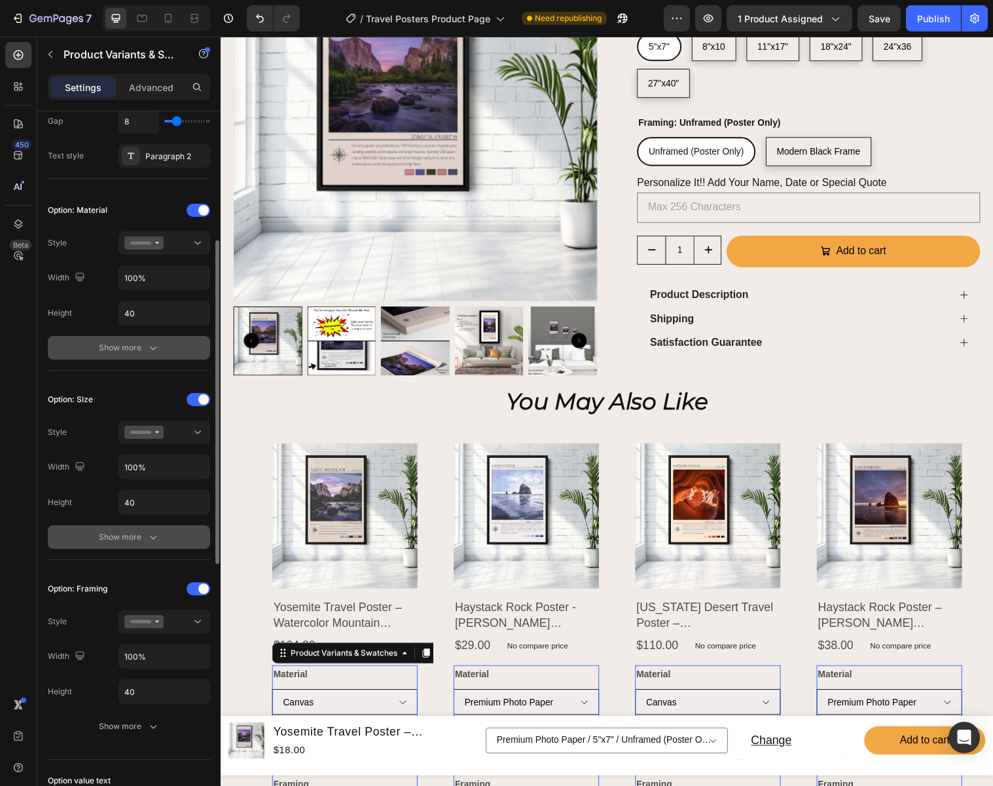
scroll to position [281, 0]
click at [147, 539] on icon "button" at bounding box center [153, 535] width 13 height 13
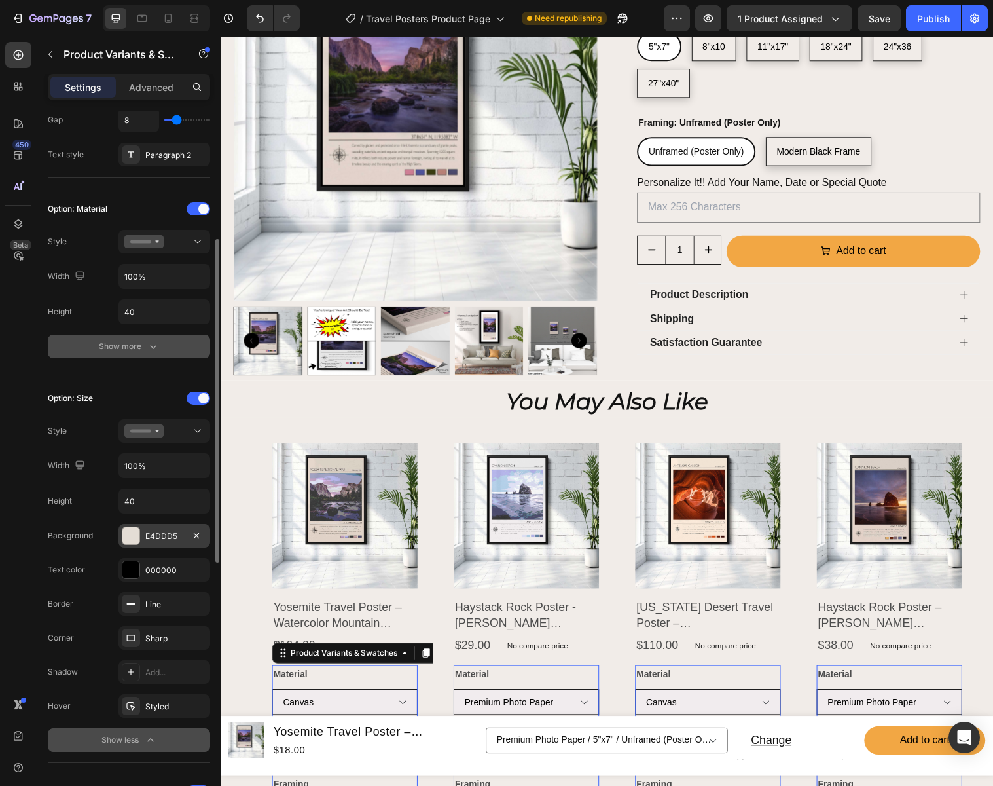
click at [178, 530] on div "E4DDD5" at bounding box center [164, 536] width 38 height 12
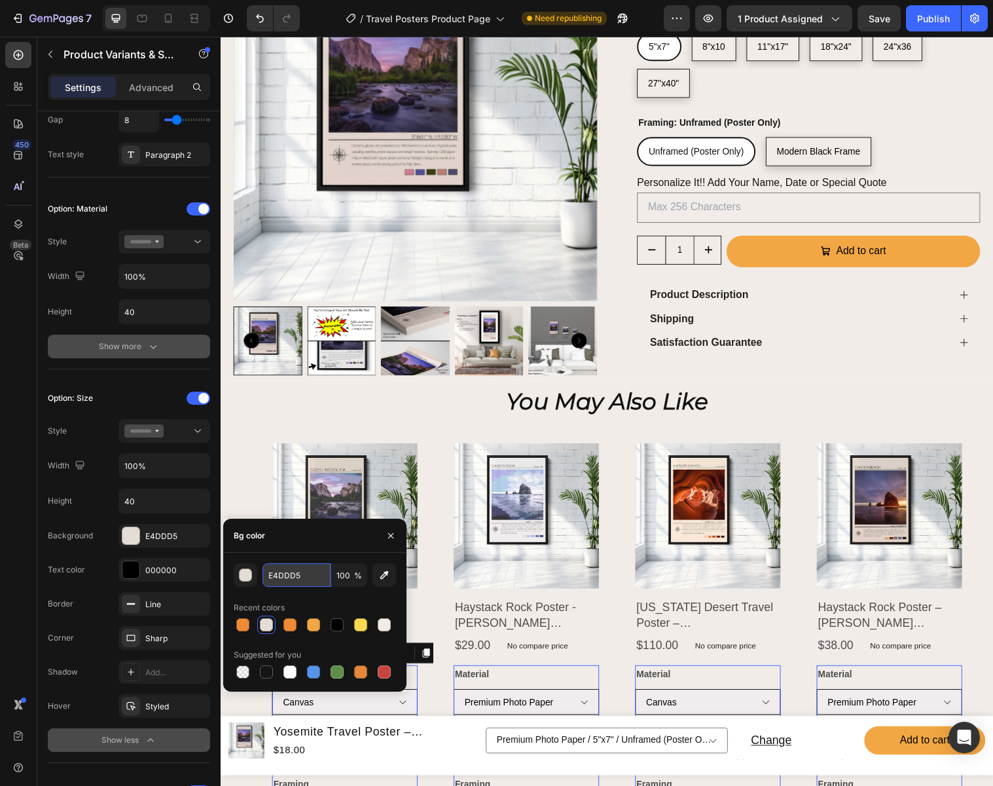
click at [309, 575] on input "E4DDD5" at bounding box center [297, 575] width 68 height 24
type input "F1ECE8"
click at [392, 534] on icon "button" at bounding box center [390, 534] width 5 height 5
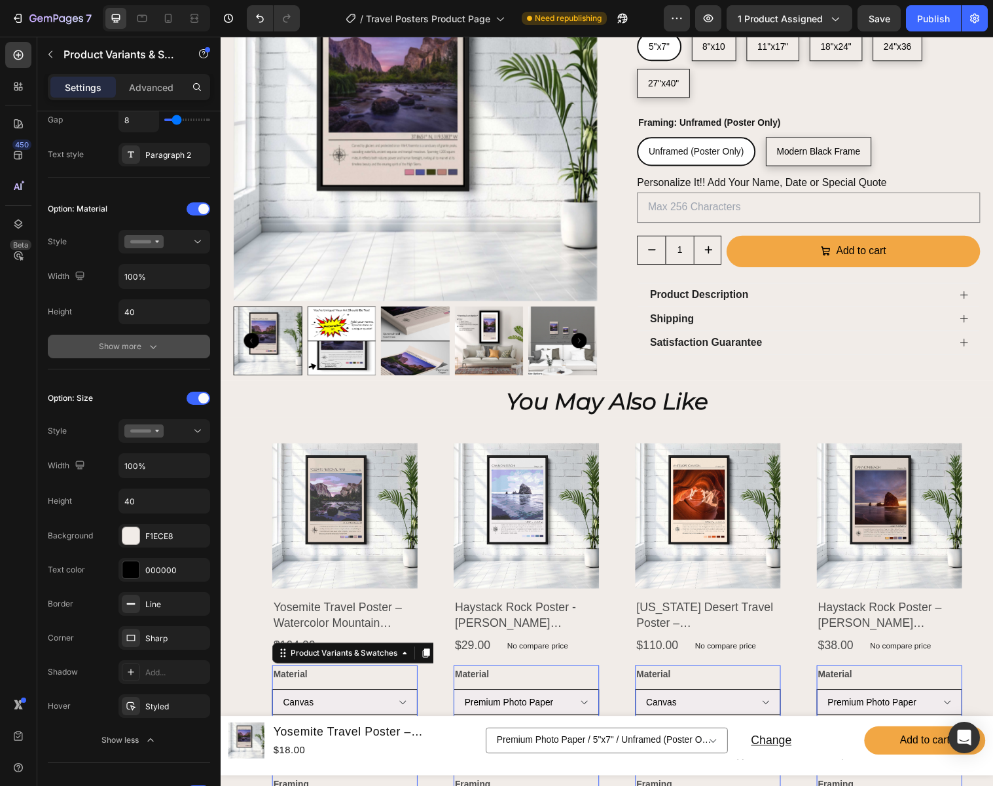
click at [130, 735] on div "Show less" at bounding box center [129, 739] width 56 height 13
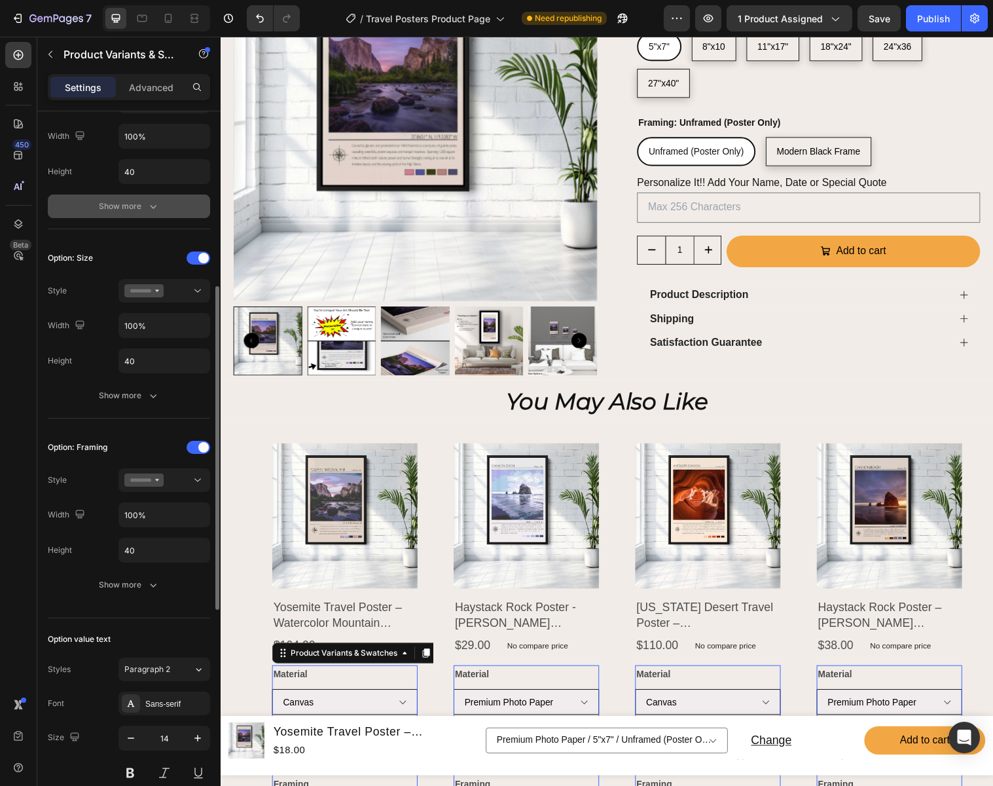
scroll to position [426, 0]
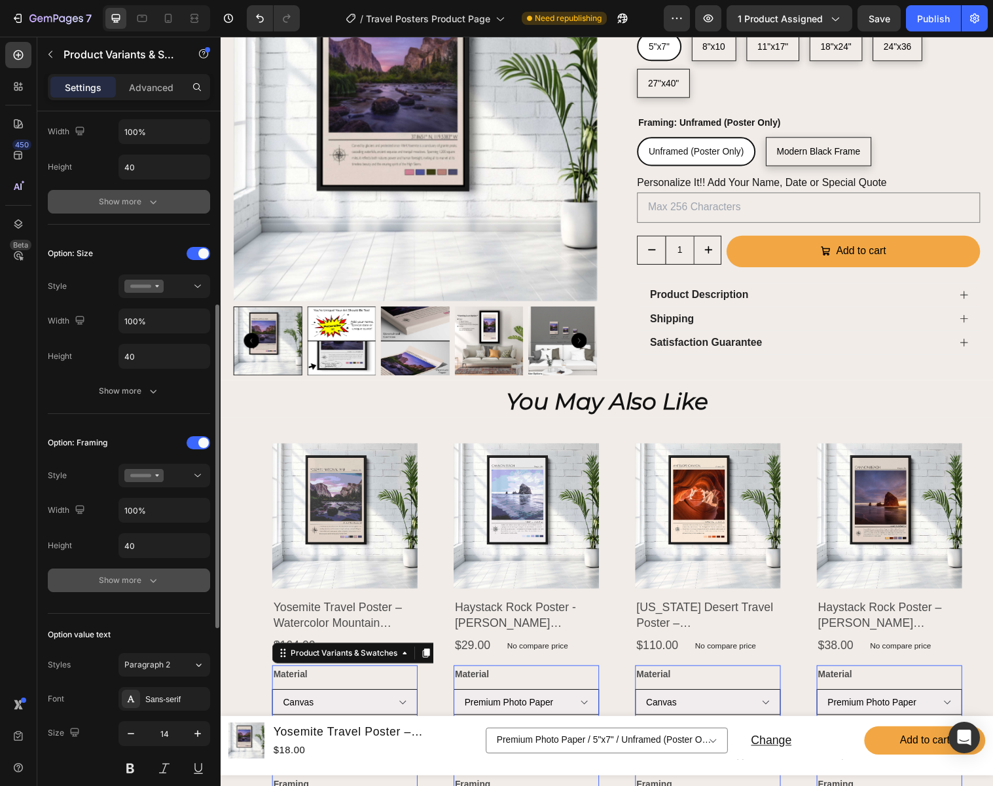
click at [130, 585] on div "Show more" at bounding box center [129, 580] width 61 height 13
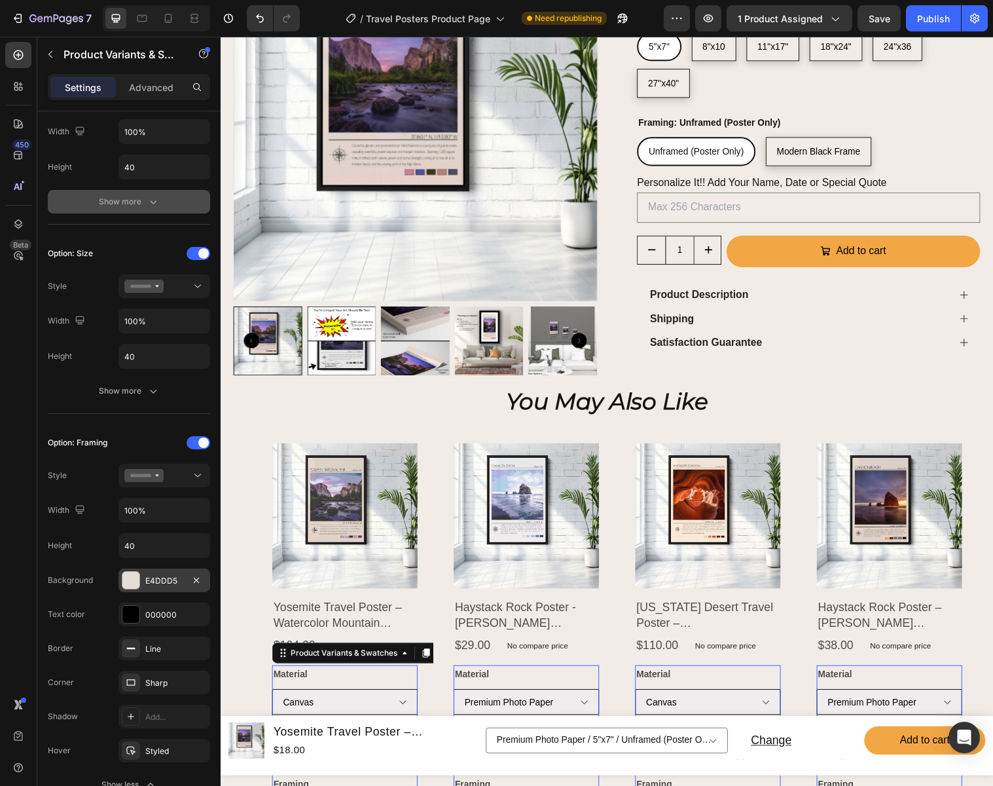
click at [160, 579] on div "E4DDD5" at bounding box center [164, 581] width 38 height 12
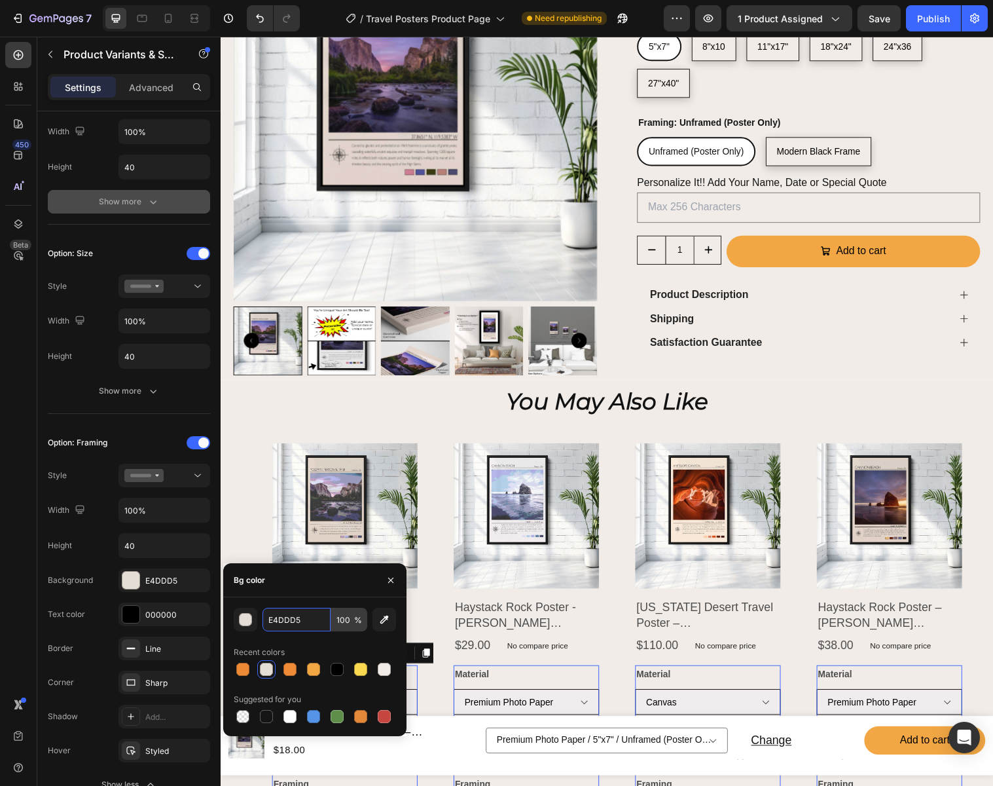
drag, startPoint x: 301, startPoint y: 619, endPoint x: 354, endPoint y: 631, distance: 54.2
click at [302, 620] on input "E4DDD5" at bounding box center [297, 620] width 68 height 24
type input "F1ECE8"
click at [395, 577] on icon "button" at bounding box center [391, 580] width 10 height 10
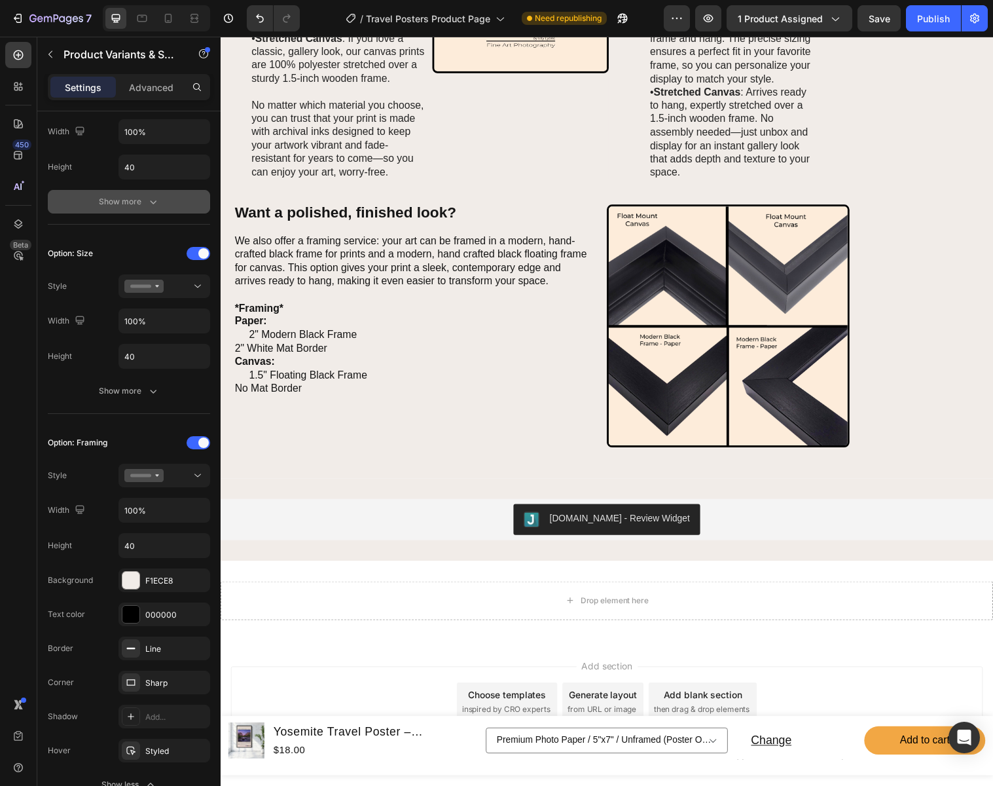
scroll to position [1030, 0]
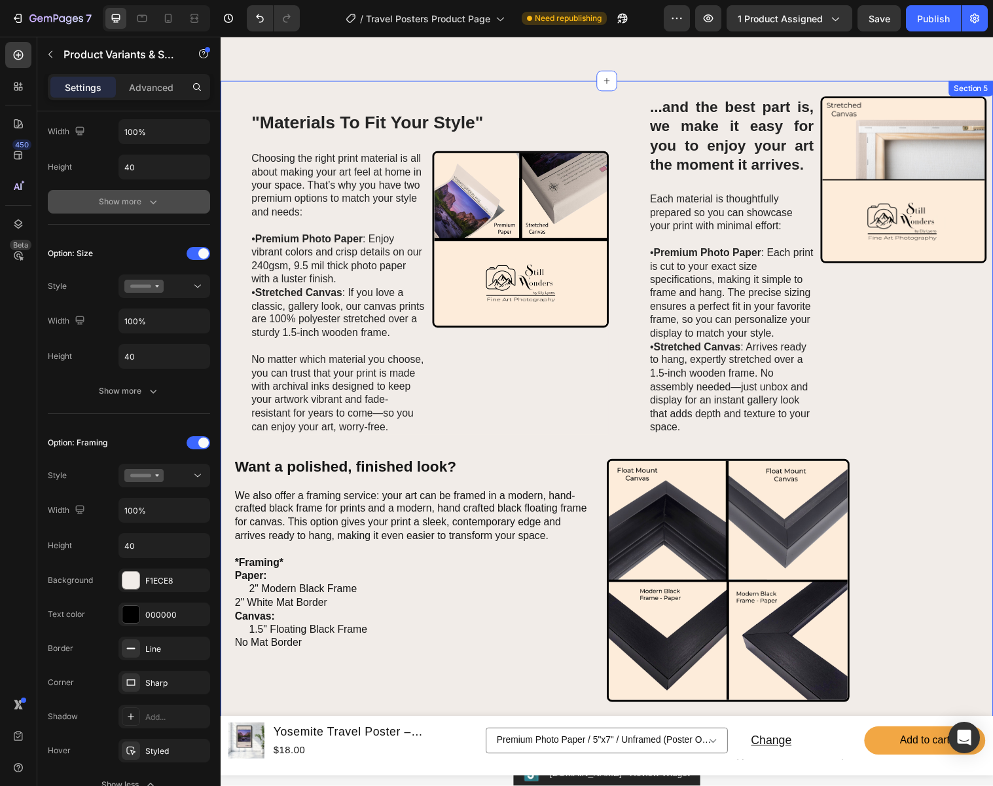
select select "Canvas"
select select "11"x17""
select select "Modern Black Frame"
select select "8"x10"
select select "Canvas"
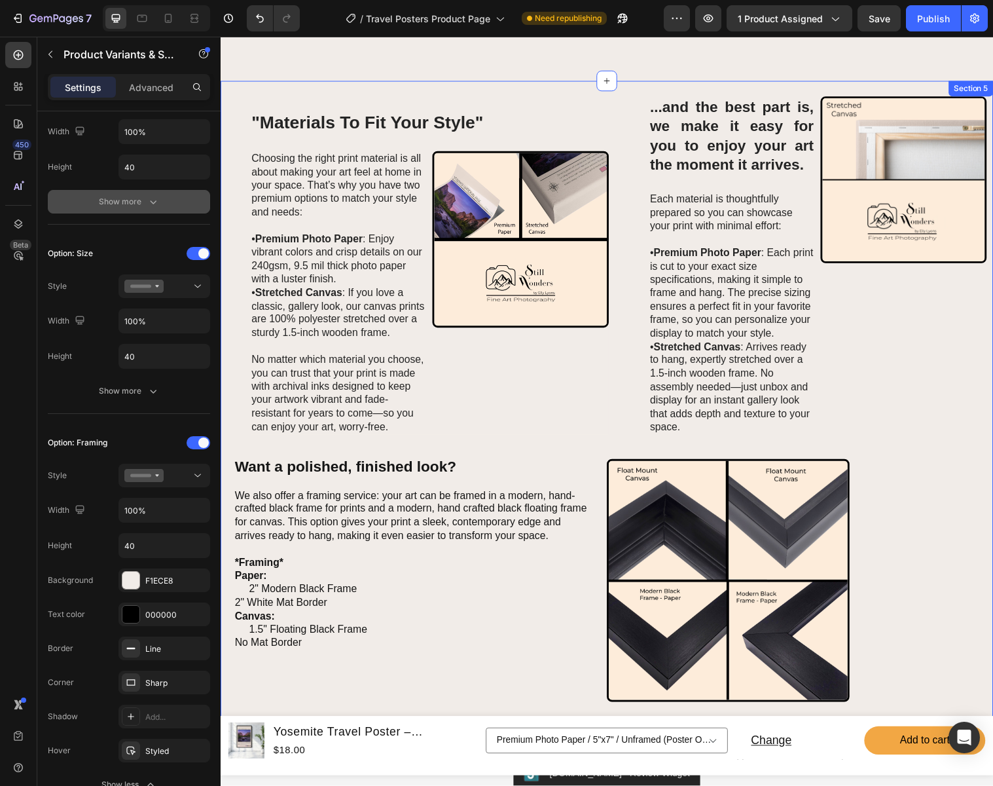
select select "18"x24""
select select "11"x17""
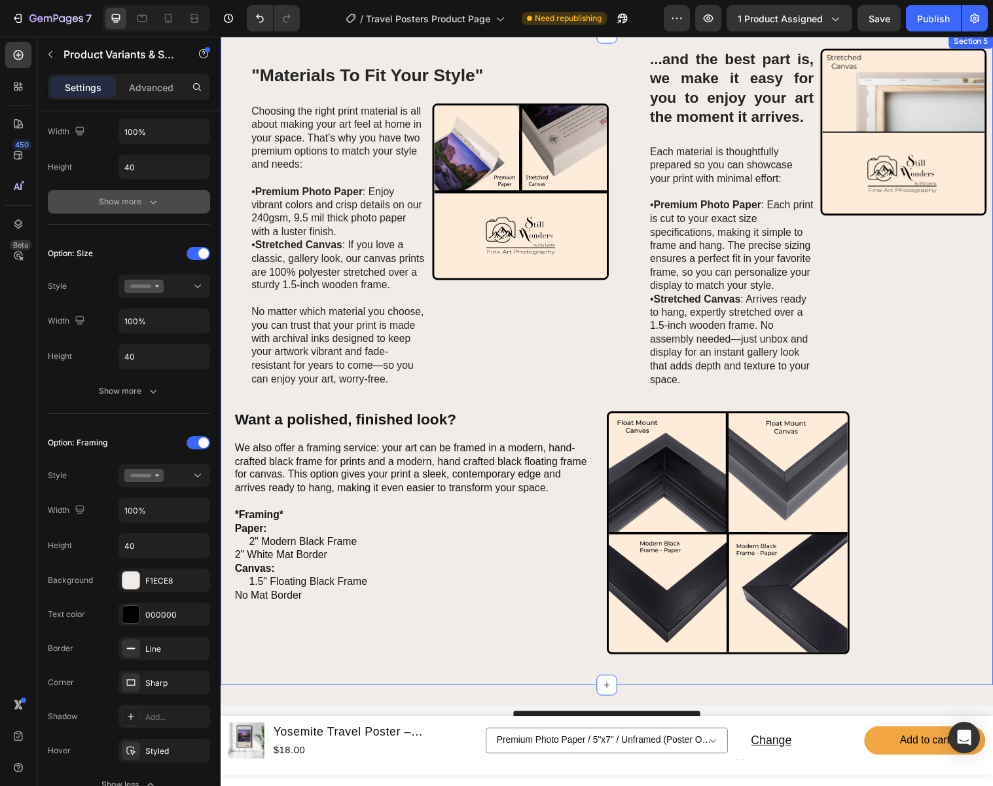
select select "Canvas"
select select "11"x17""
select select "Modern Black Frame"
select select "8"x10"
select select "Canvas"
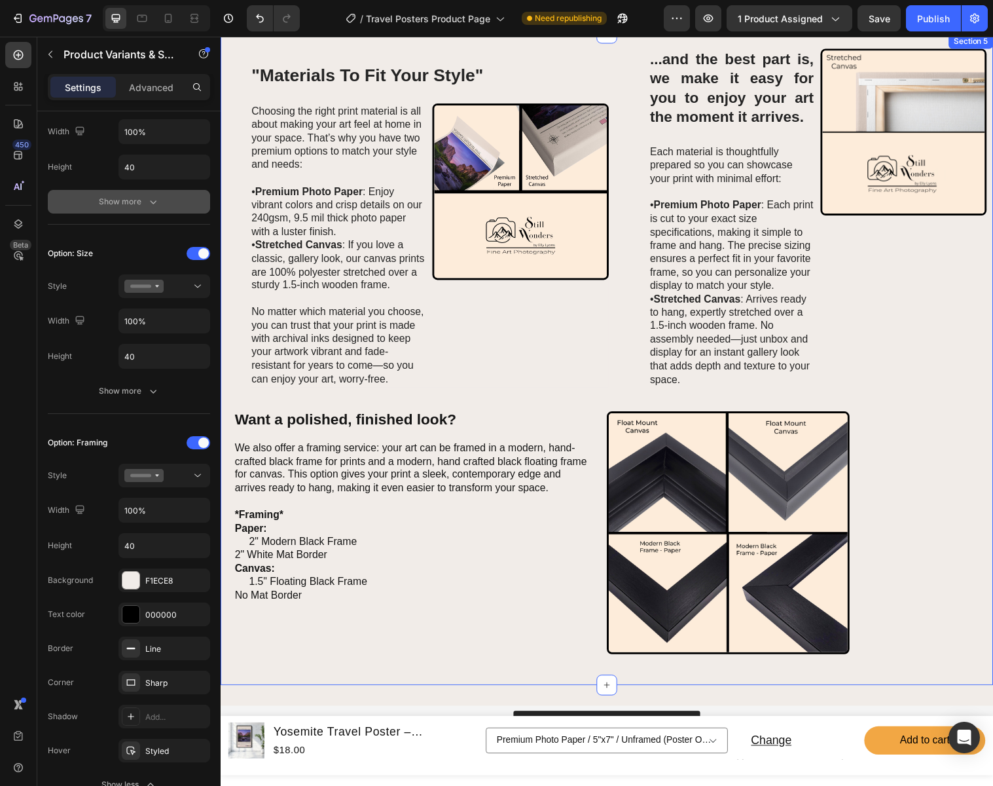
select select "18"x24""
select select "11"x17""
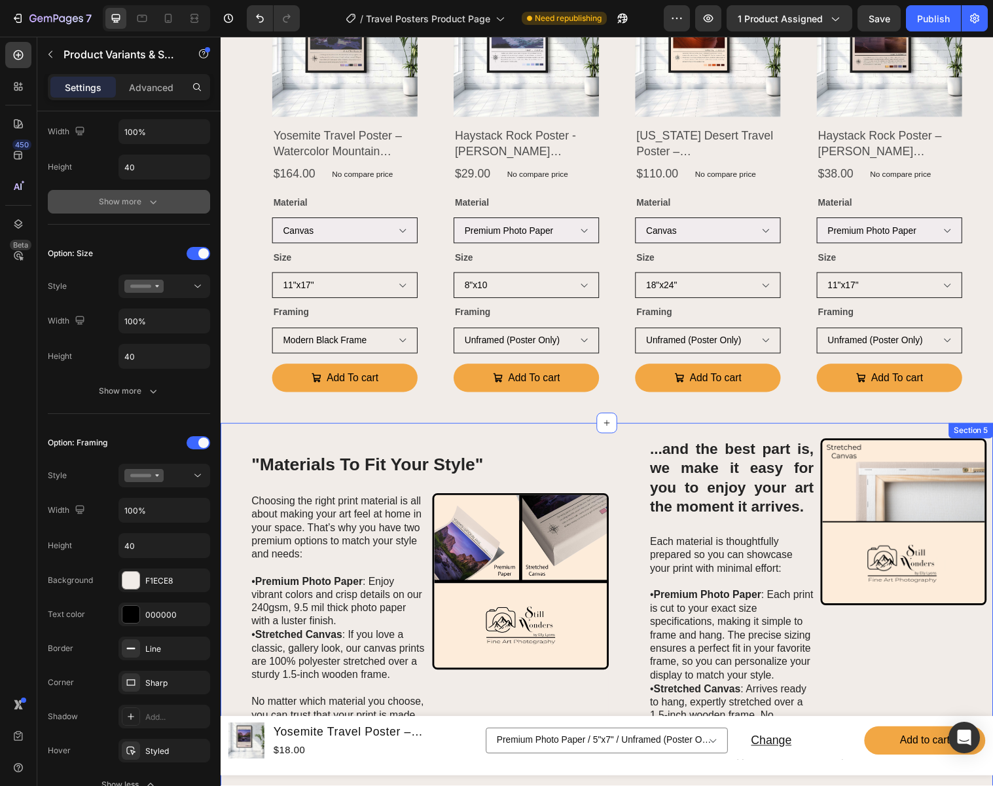
scroll to position [812, 0]
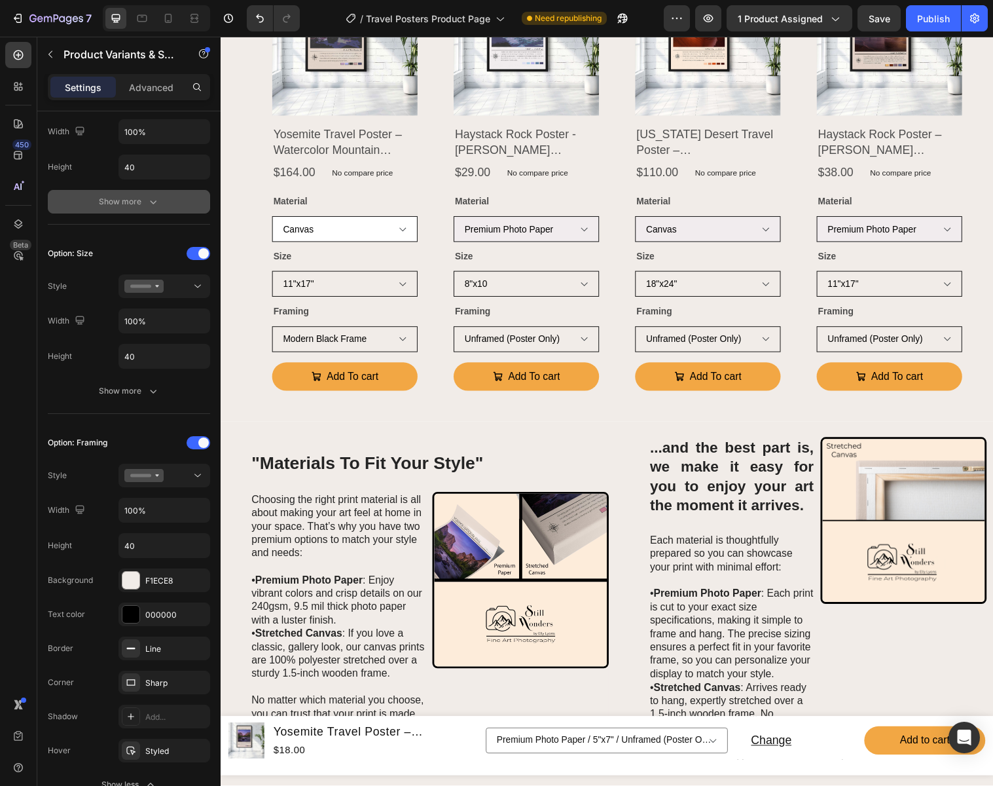
click at [358, 228] on select "Premium Photo Paper Canvas" at bounding box center [347, 232] width 148 height 26
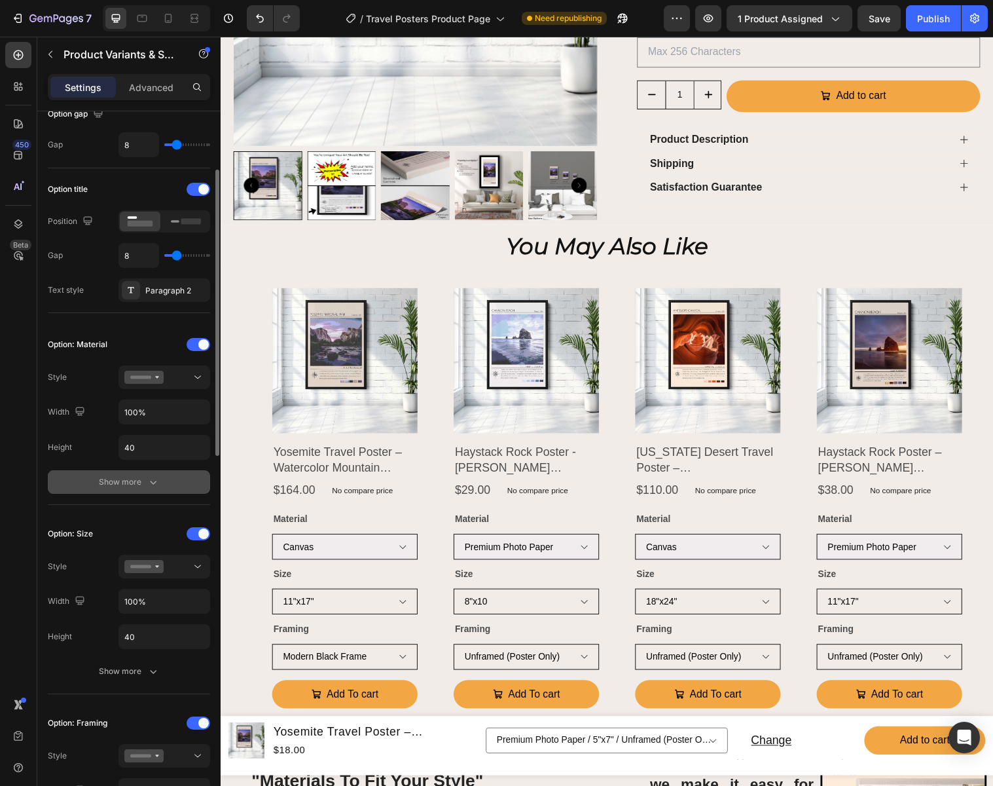
scroll to position [0, 0]
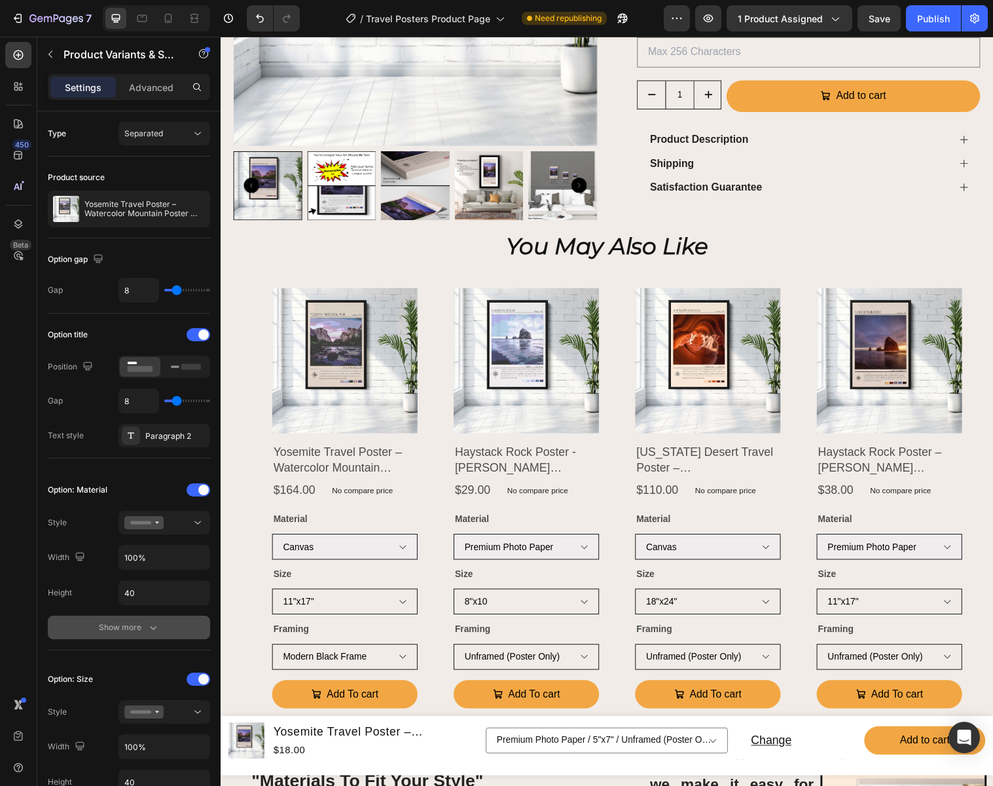
click at [147, 632] on icon "button" at bounding box center [153, 627] width 13 height 13
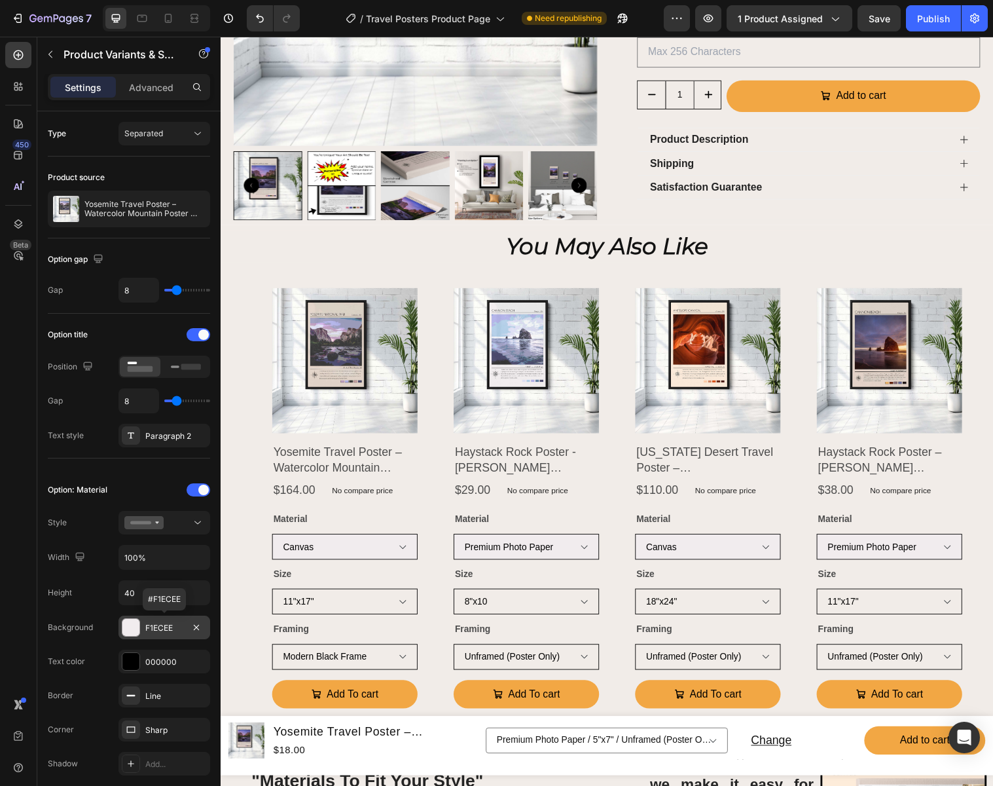
click at [174, 626] on div "F1ECEE" at bounding box center [164, 628] width 38 height 12
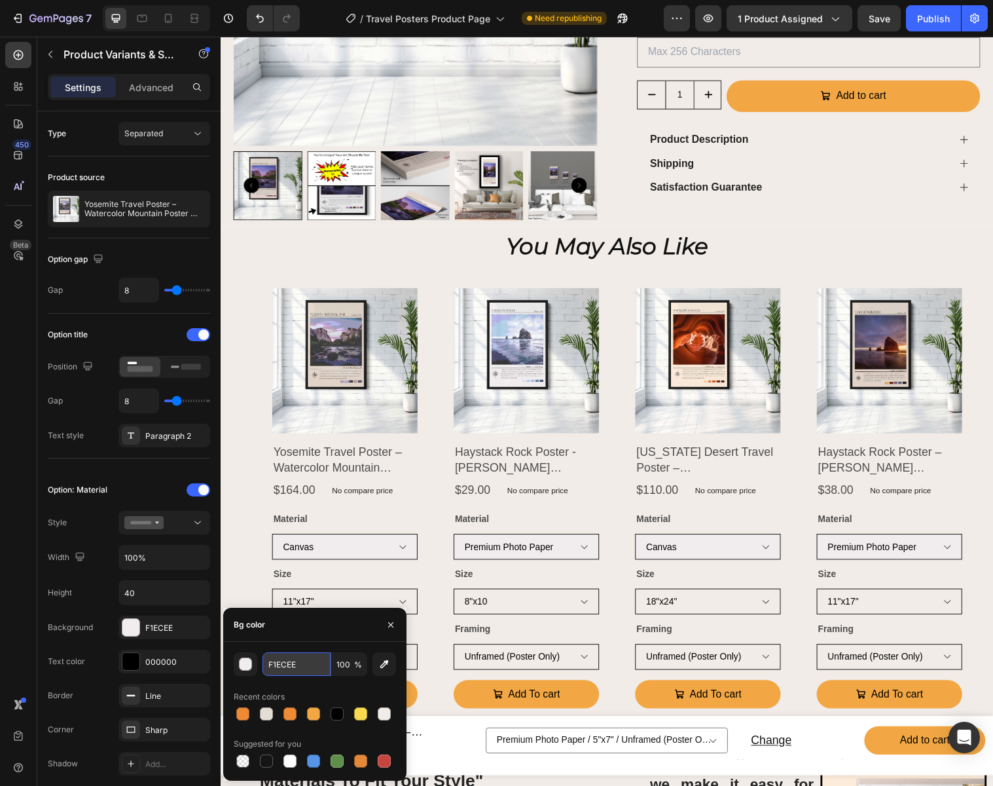
drag, startPoint x: 295, startPoint y: 665, endPoint x: 304, endPoint y: 663, distance: 9.5
click at [0, 0] on input "F1ECEE" at bounding box center [0, 0] width 0 height 0
type input "F1ECE8"
click at [393, 621] on icon "button" at bounding box center [391, 624] width 10 height 10
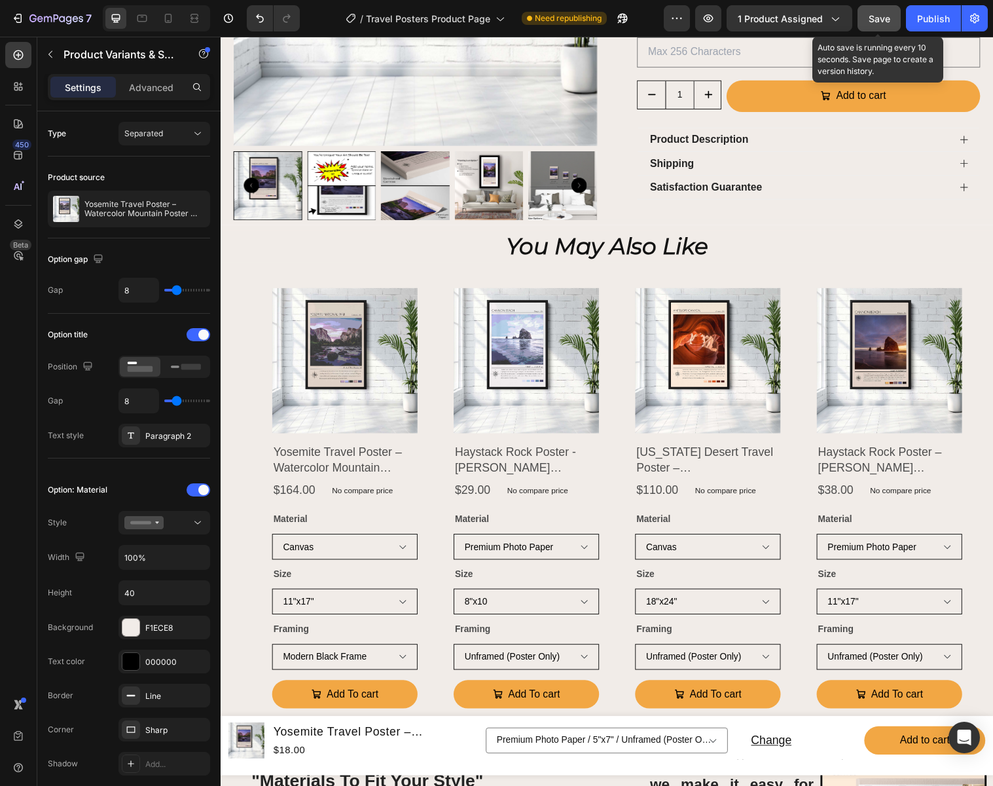
click at [886, 20] on span "Save" at bounding box center [880, 18] width 22 height 11
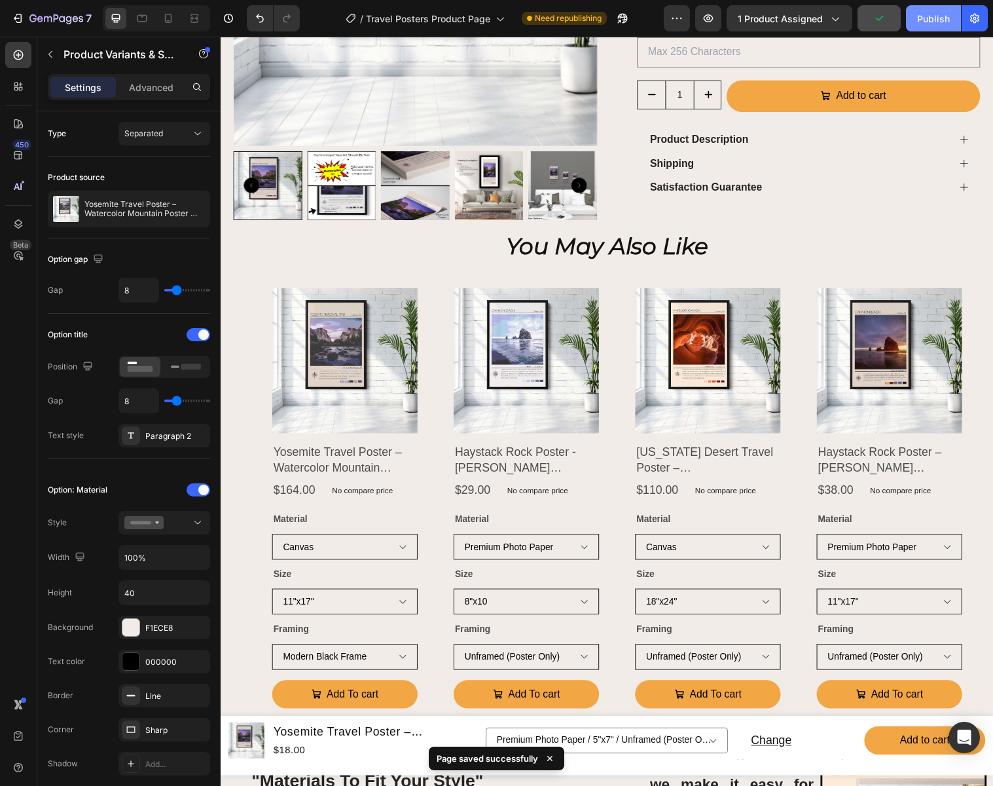
click at [932, 23] on div "Publish" at bounding box center [933, 19] width 33 height 14
